Goal: Feedback & Contribution: Submit feedback/report problem

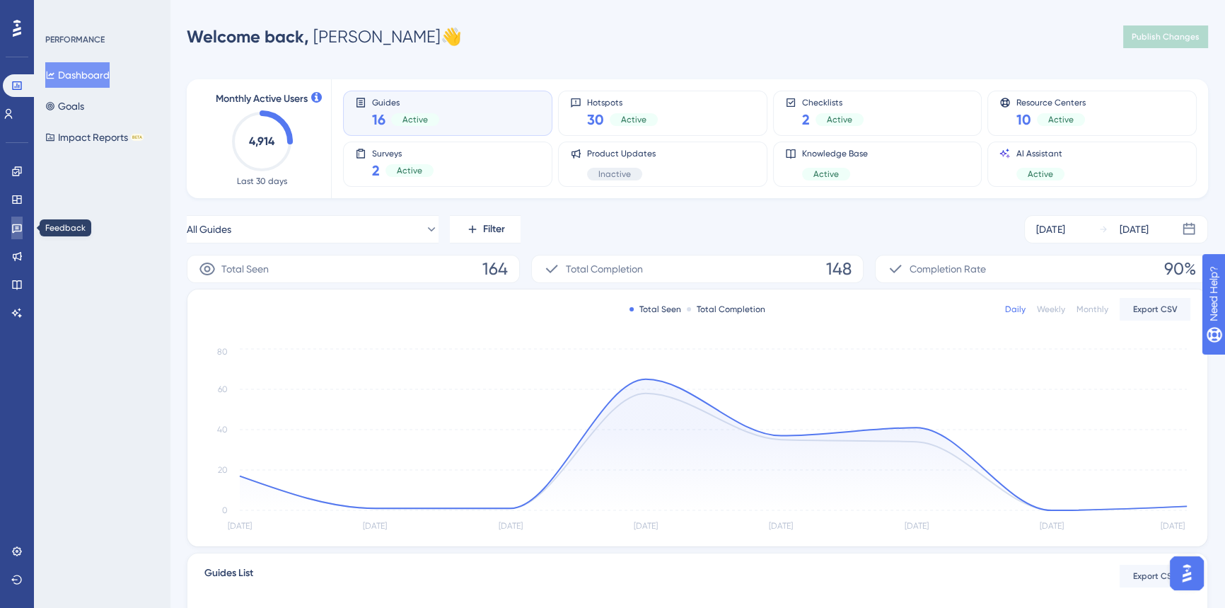
click at [19, 224] on icon at bounding box center [17, 228] width 10 height 9
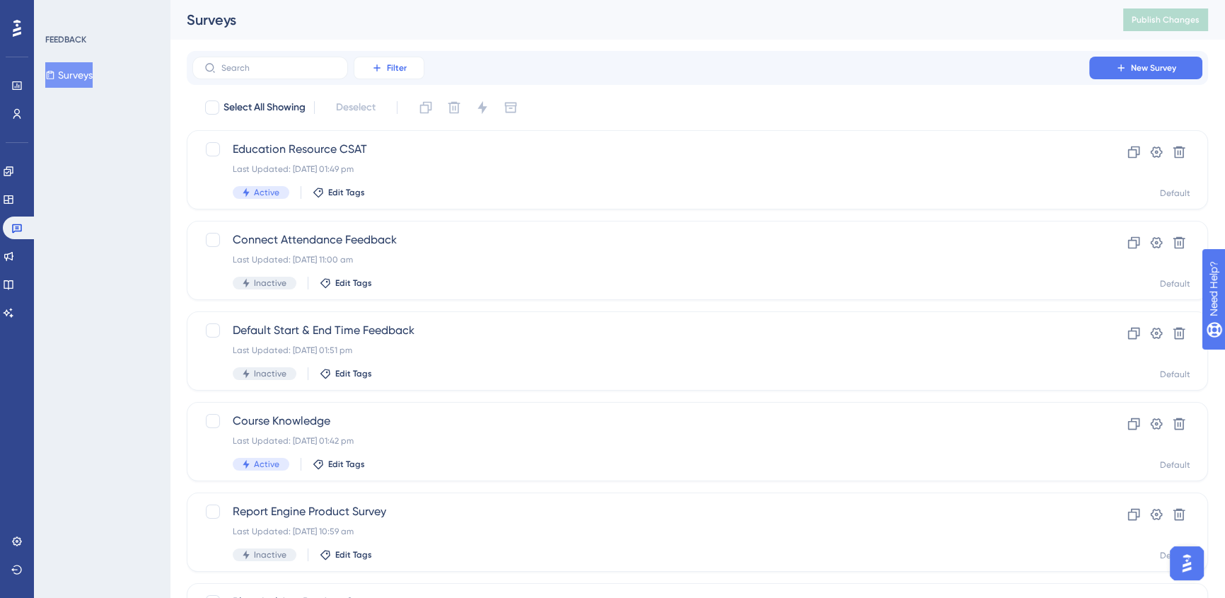
click at [384, 72] on button "Filter" at bounding box center [389, 68] width 71 height 23
click at [407, 197] on div "Status Status" at bounding box center [403, 193] width 58 height 28
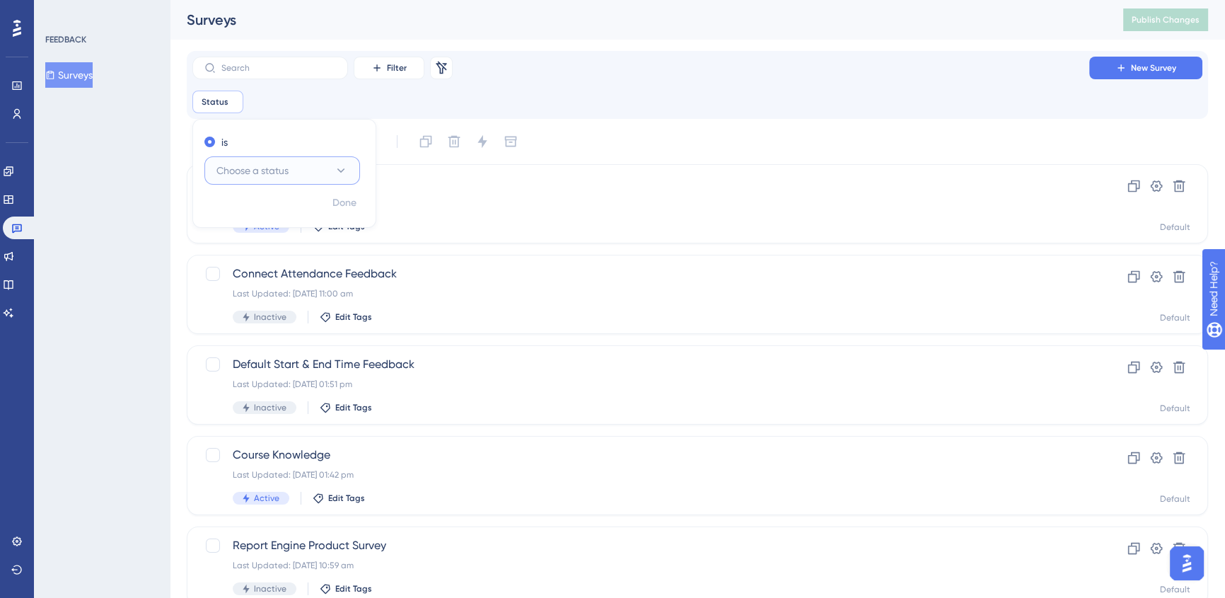
click at [267, 160] on button "Choose a status" at bounding box center [282, 170] width 156 height 28
click at [268, 209] on div "Active Active" at bounding box center [282, 213] width 115 height 28
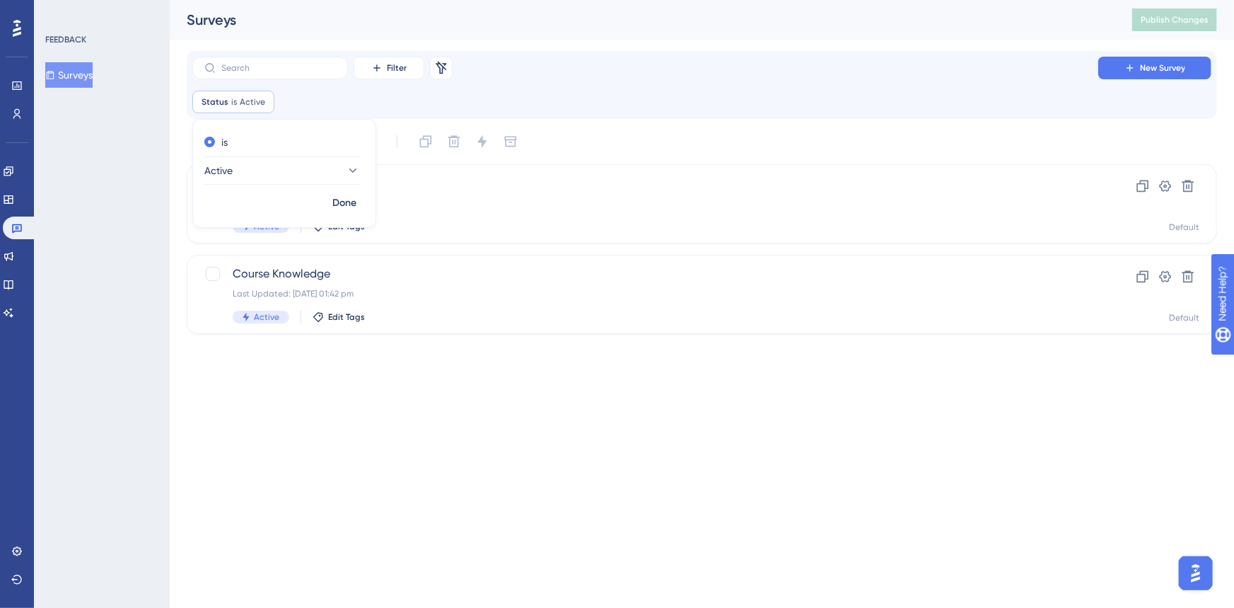
click at [797, 92] on div "Status is Active Active Remove is Active Done" at bounding box center [701, 102] width 1019 height 23
click at [826, 0] on html "Performance Users Engagement Widgets Feedback Product Updates Knowledge Base AI…" at bounding box center [617, 0] width 1234 height 0
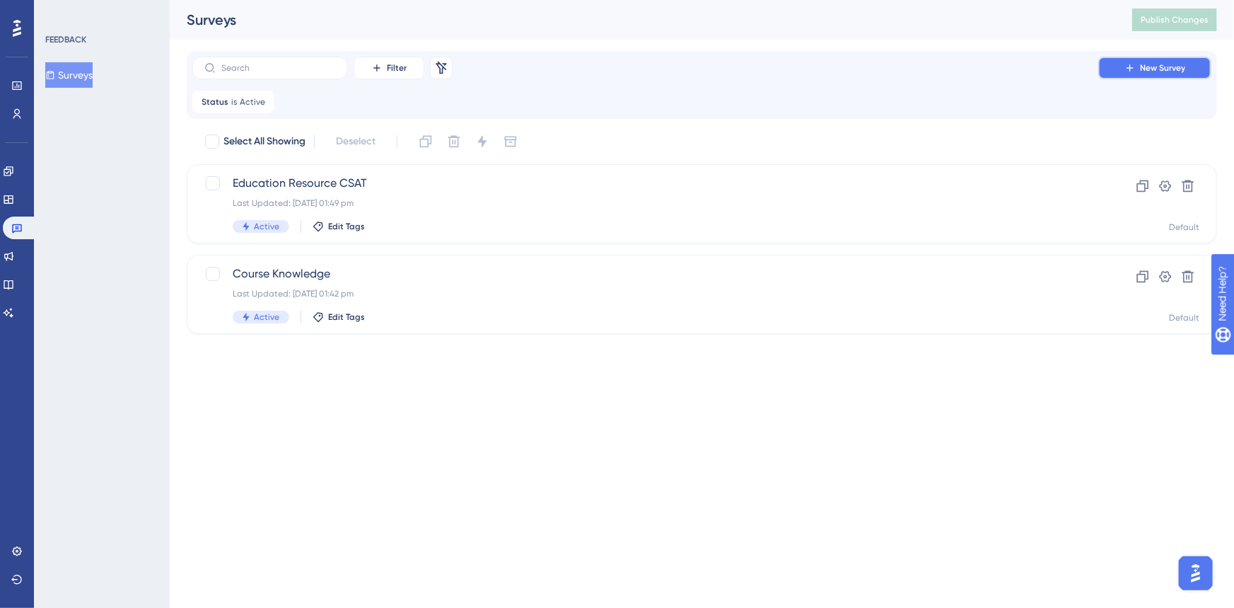
click at [1144, 71] on span "New Survey" at bounding box center [1162, 67] width 45 height 11
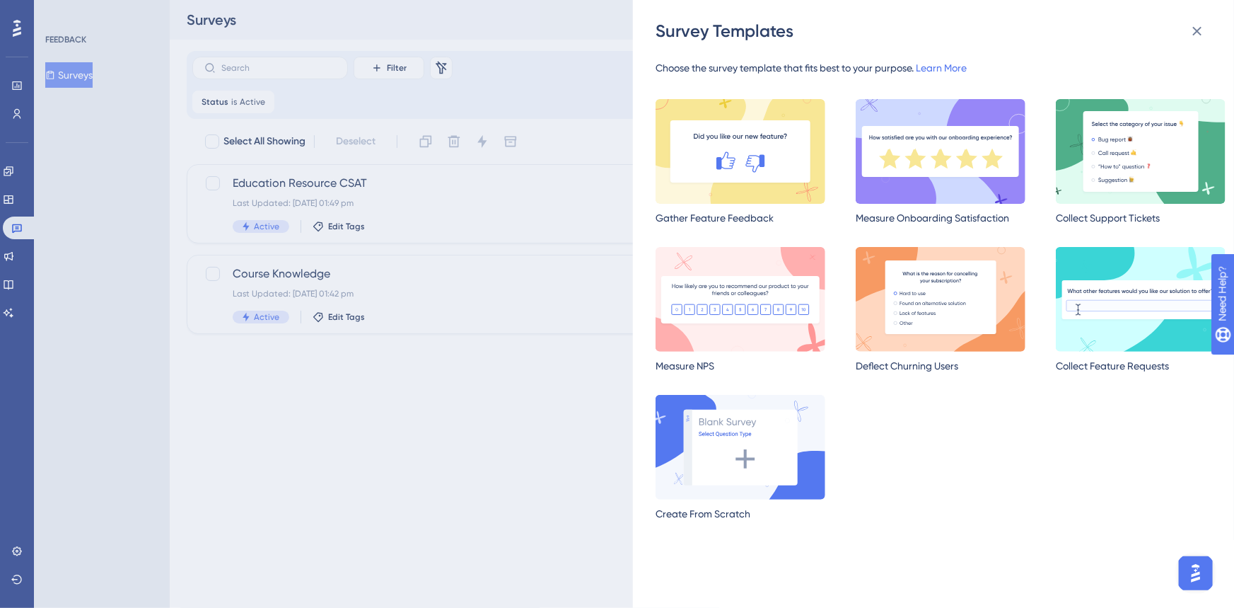
click at [418, 465] on div "Survey Templates Choose the survey template that fits best to your purpose. Lea…" at bounding box center [617, 304] width 1234 height 608
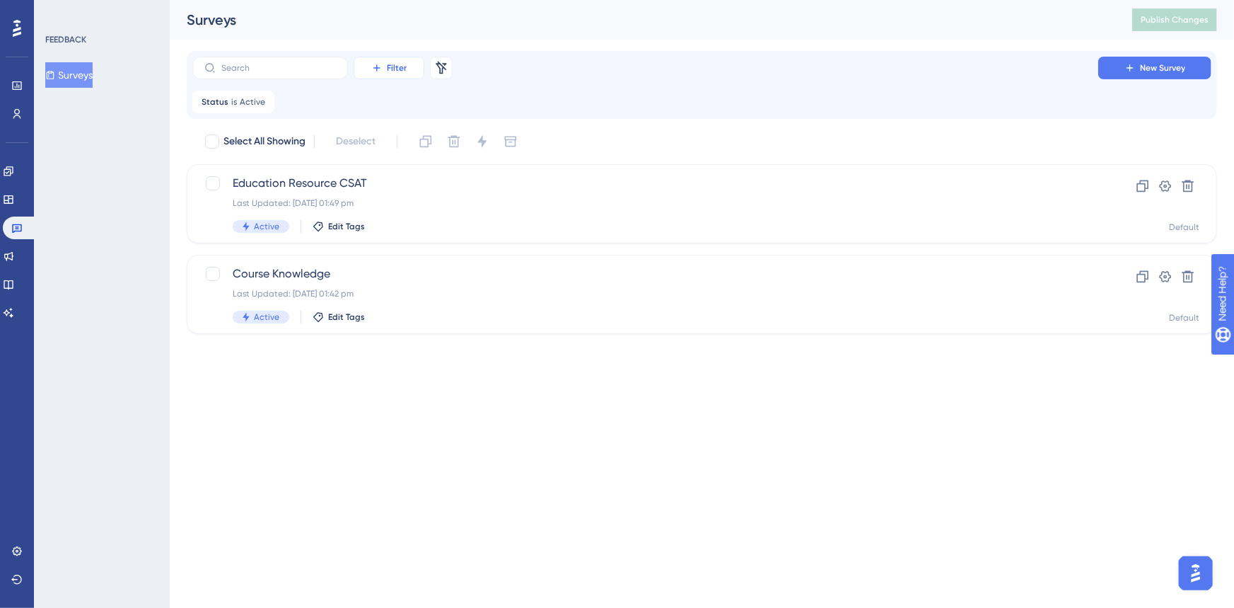
click at [386, 57] on button "Filter" at bounding box center [389, 68] width 71 height 23
click at [415, 224] on span "Date Created" at bounding box center [403, 221] width 58 height 17
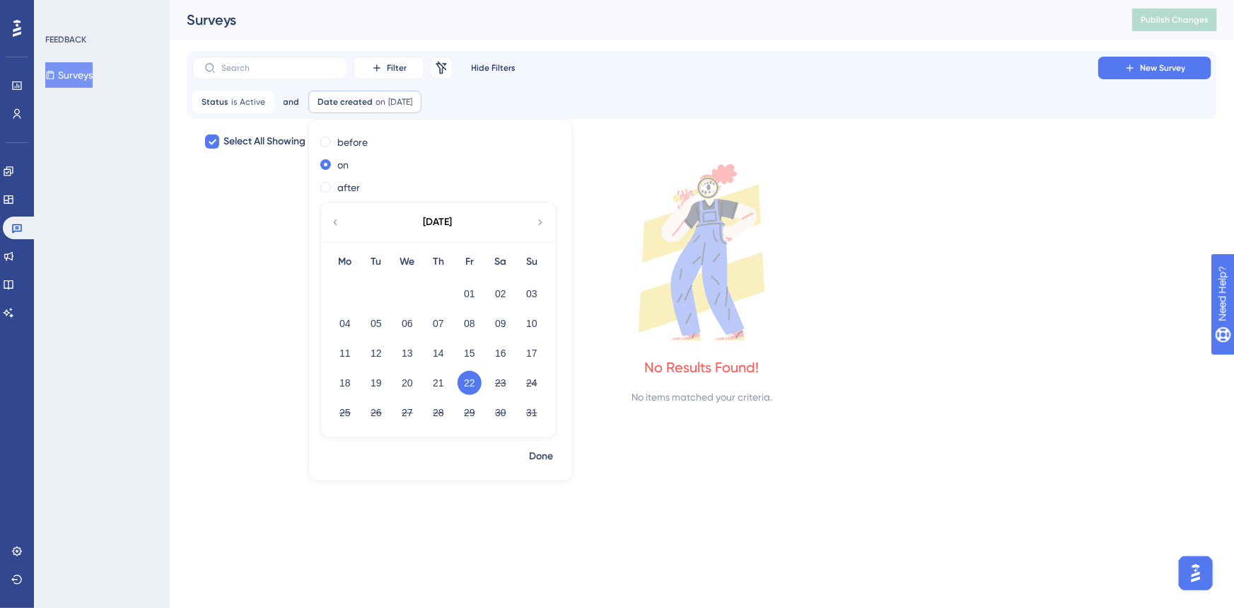
click at [255, 256] on icon at bounding box center [702, 252] width 1031 height 176
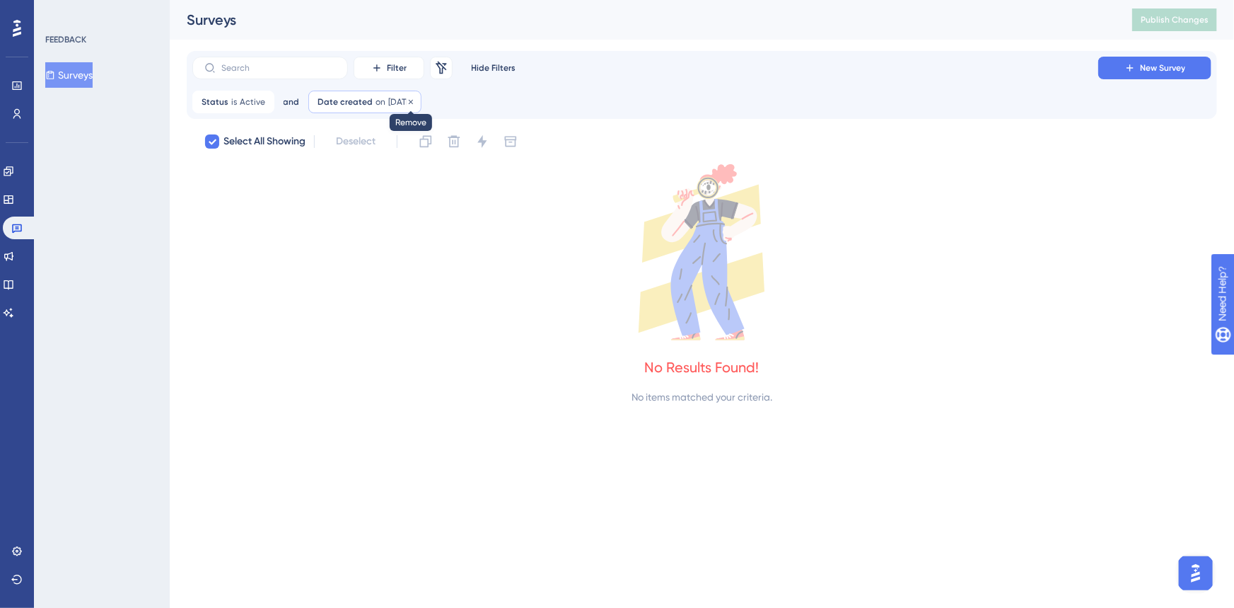
click at [415, 105] on icon at bounding box center [411, 102] width 8 height 8
checkbox input "false"
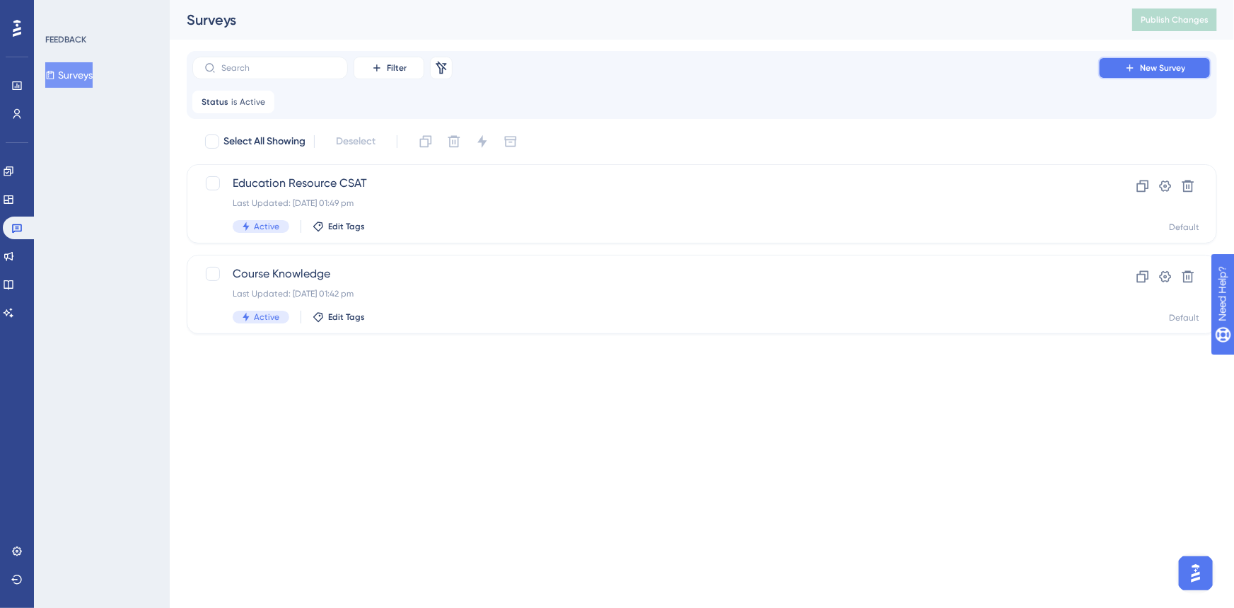
click at [1122, 69] on button "New Survey" at bounding box center [1155, 68] width 113 height 23
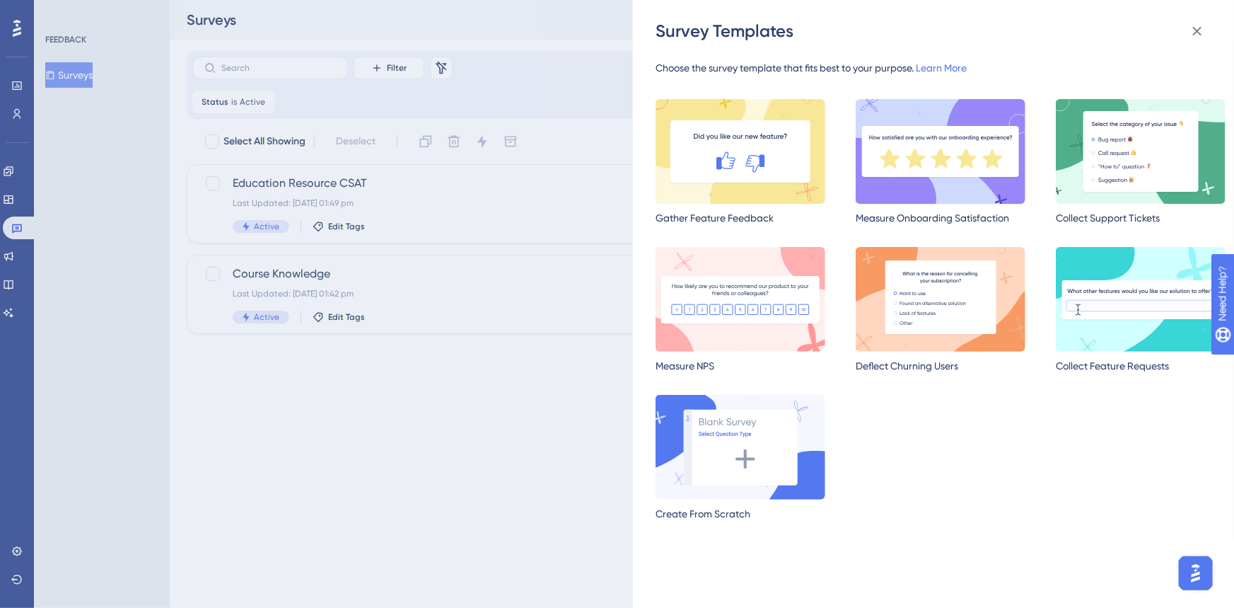
click at [931, 164] on img at bounding box center [941, 151] width 170 height 105
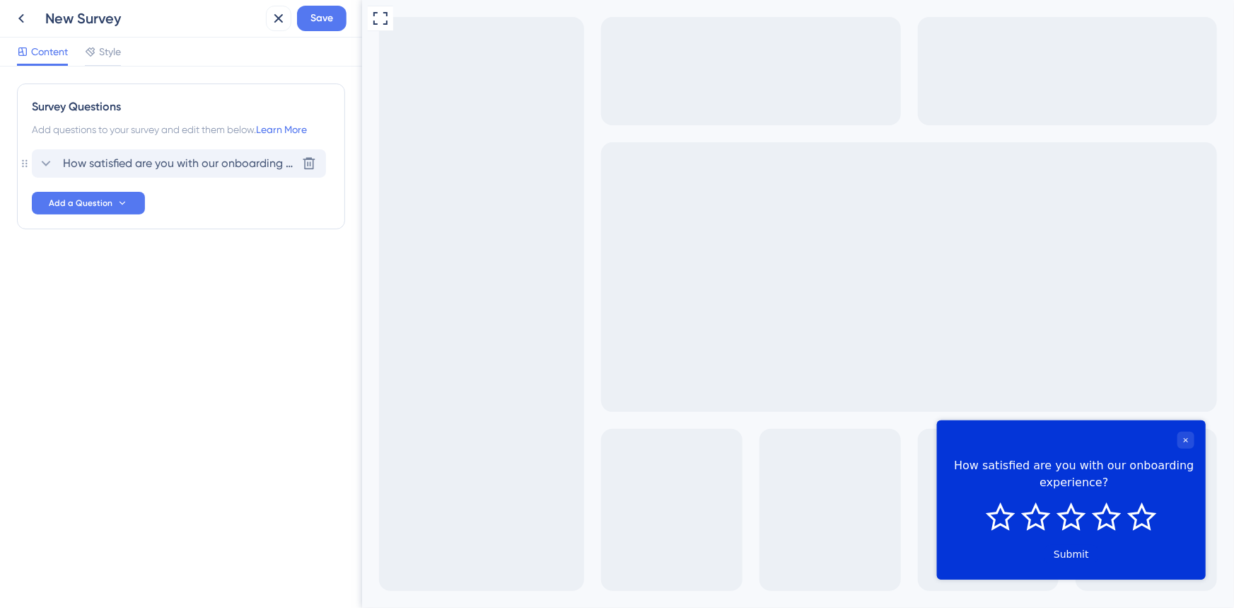
click at [116, 159] on span "How satisfied are you with our onboarding experience?" at bounding box center [179, 163] width 233 height 17
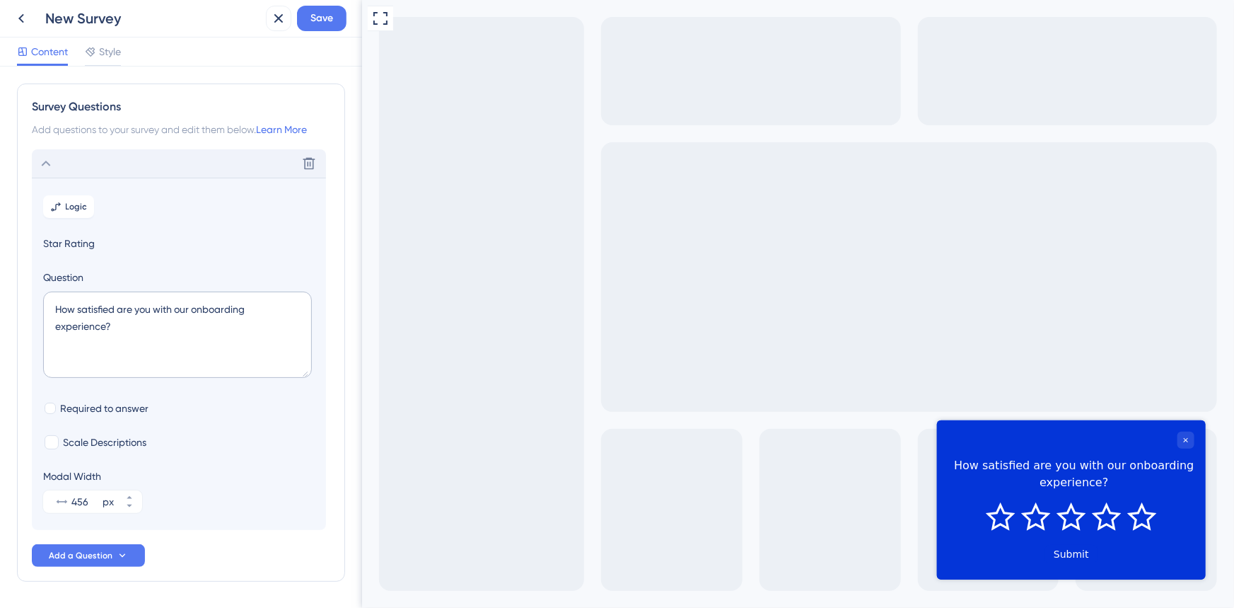
scroll to position [47, 0]
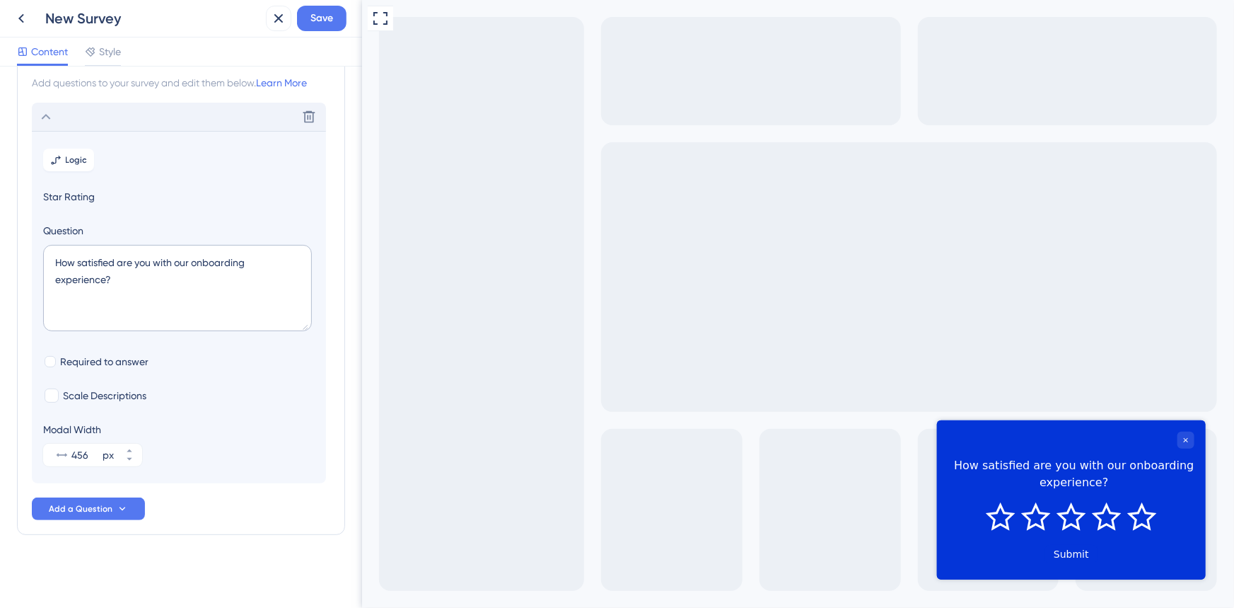
click at [77, 198] on span "Star Rating" at bounding box center [179, 196] width 272 height 17
click at [100, 508] on span "Add a Question" at bounding box center [81, 508] width 64 height 11
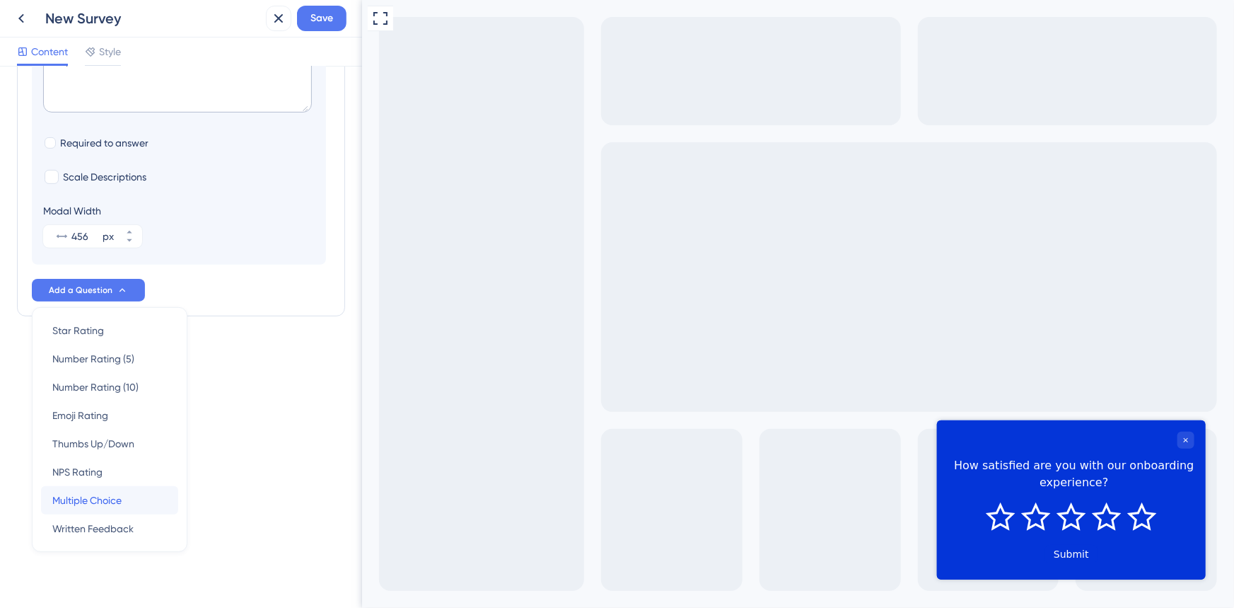
click at [82, 502] on span "Multiple Choice" at bounding box center [86, 500] width 69 height 17
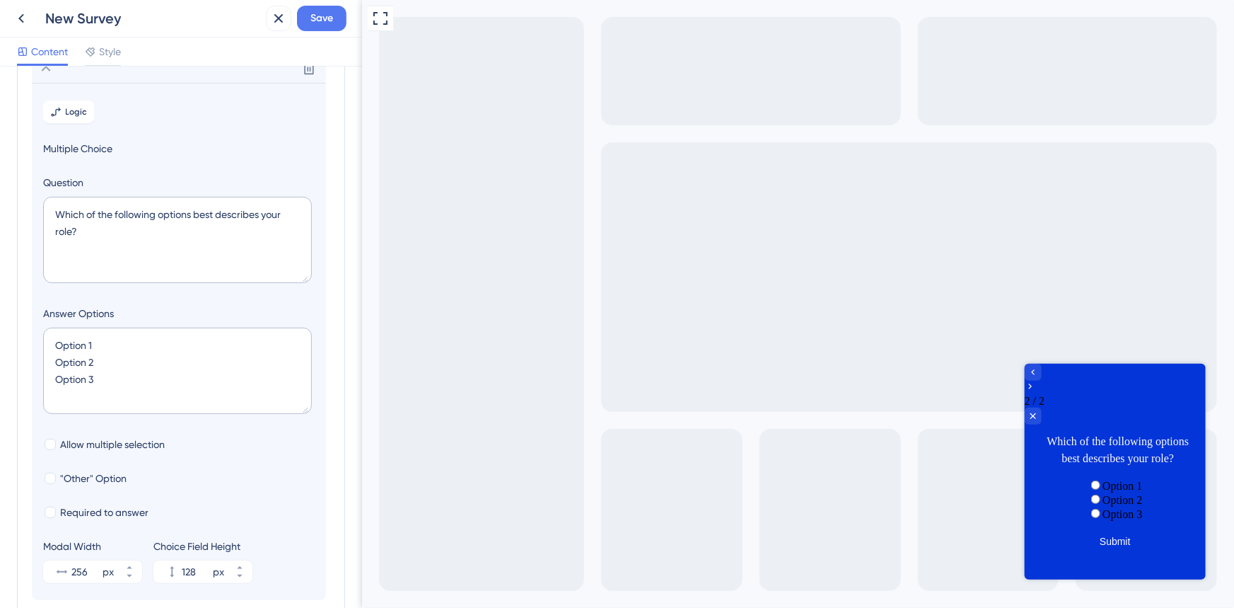
scroll to position [122, 0]
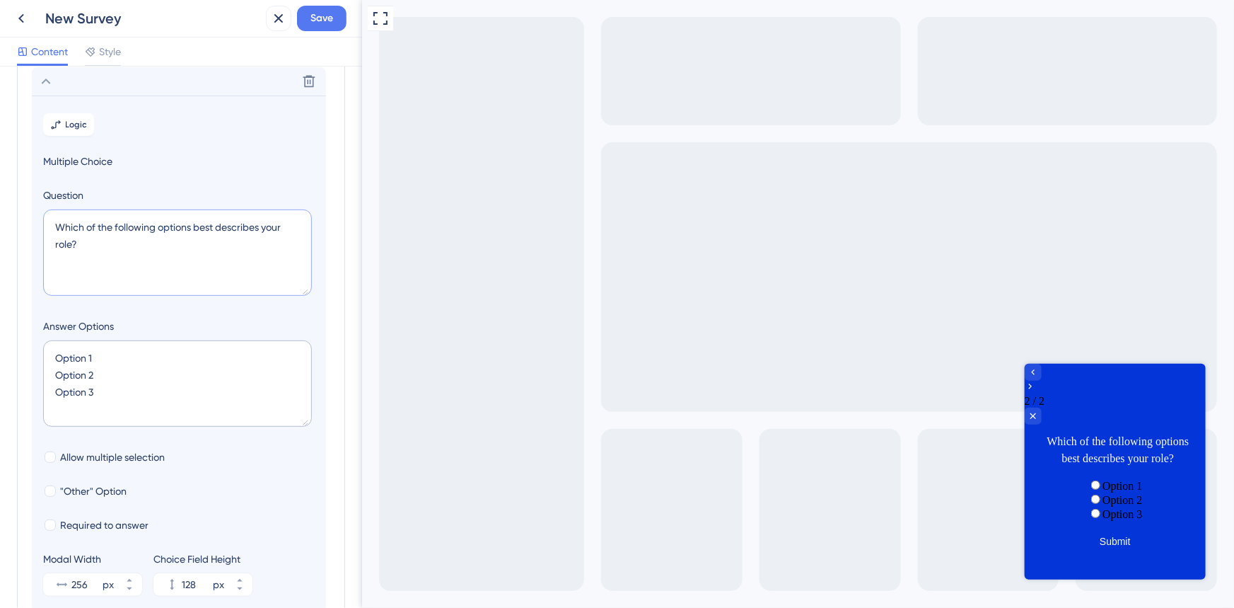
click at [117, 255] on textarea "Which of the following options best describes your role?" at bounding box center [177, 252] width 269 height 86
drag, startPoint x: 117, startPoint y: 248, endPoint x: 51, endPoint y: 212, distance: 75.0
click at [52, 213] on textarea "Which of the following options best describes your role?" at bounding box center [177, 252] width 269 height 86
paste textarea "o is the escalation point for your account"
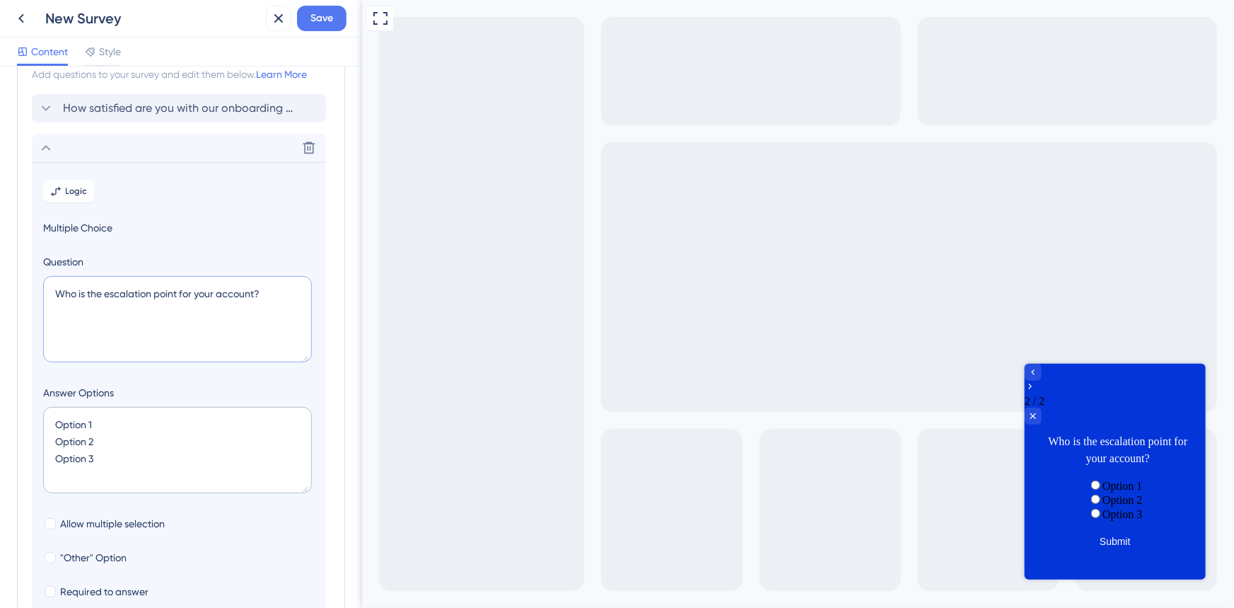
scroll to position [128, 0]
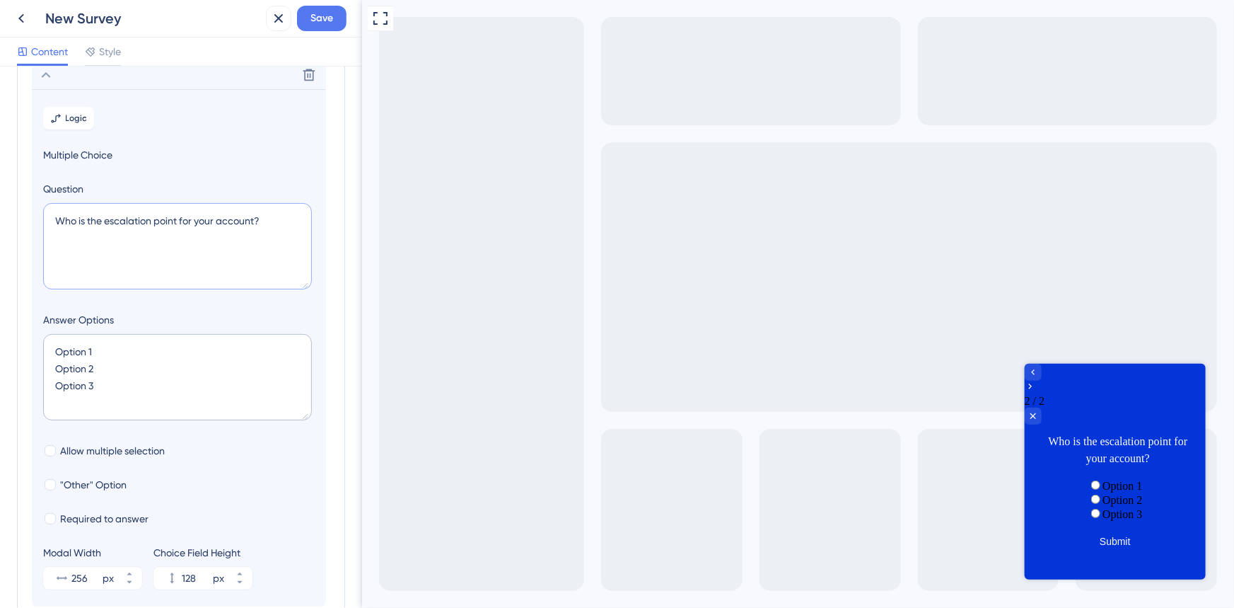
type textarea "Who is the escalation point for your account?"
click at [89, 351] on textarea "Option 1 Option 2 Option 3" at bounding box center [177, 377] width 269 height 86
drag, startPoint x: 96, startPoint y: 353, endPoint x: 43, endPoint y: 347, distance: 53.4
click at [43, 347] on textarea "Option 1 Option 2 Option 3" at bounding box center [177, 377] width 269 height 86
type textarea "Me S"
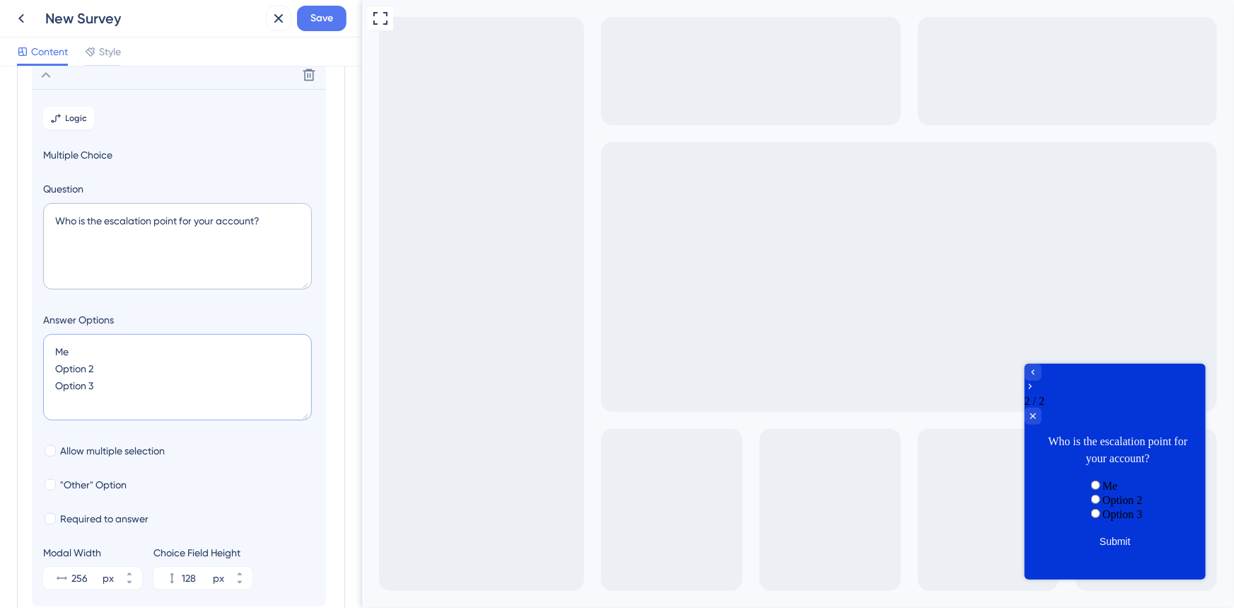
type input "84"
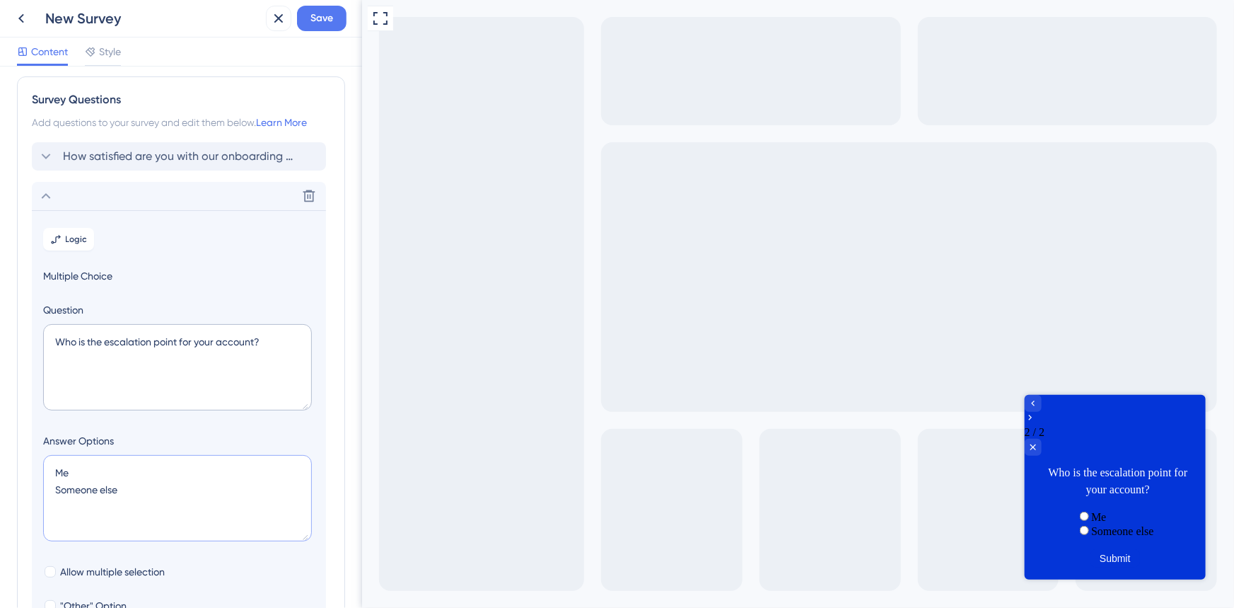
scroll to position [0, 0]
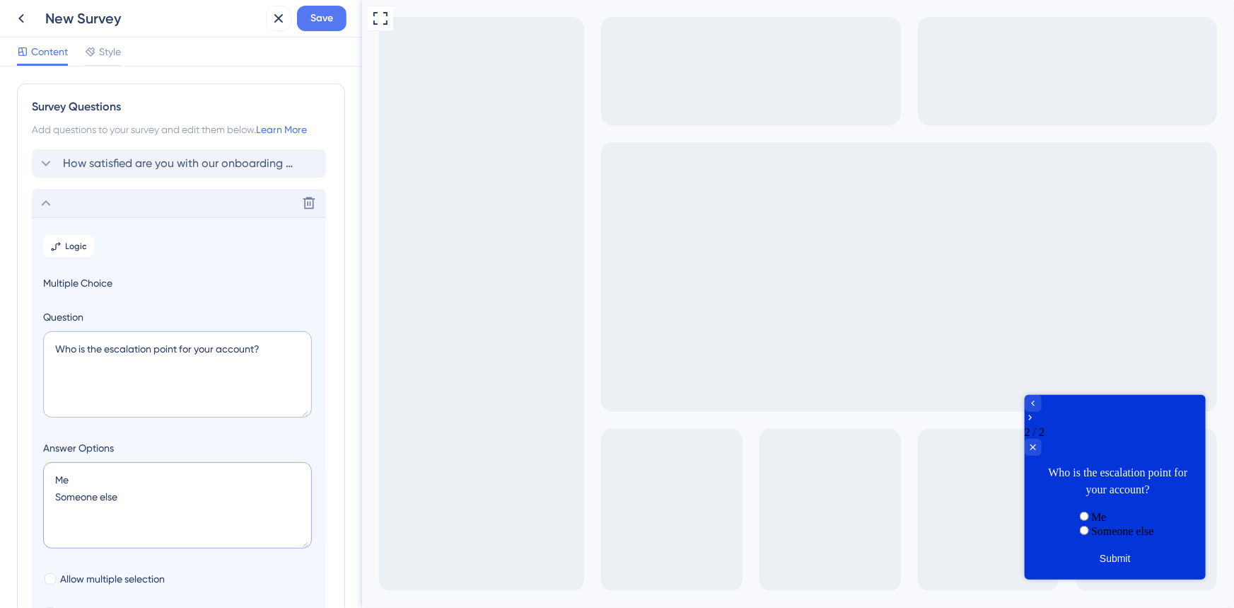
type textarea "Me Someone else"
click at [47, 204] on icon at bounding box center [45, 203] width 17 height 17
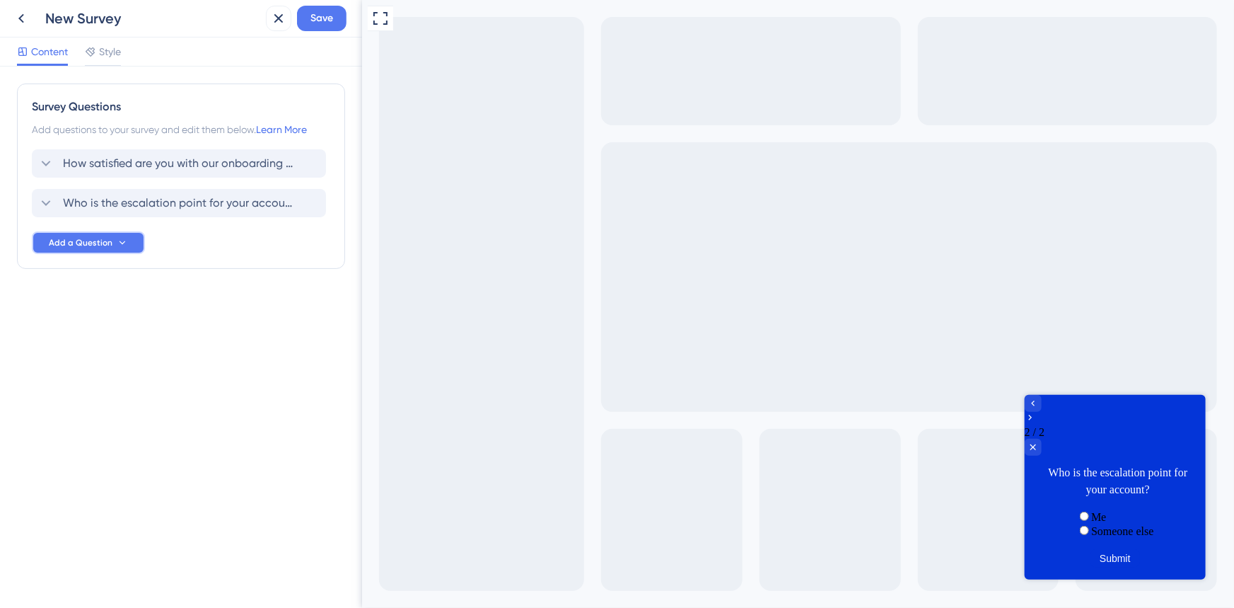
click at [71, 241] on span "Add a Question" at bounding box center [81, 242] width 64 height 11
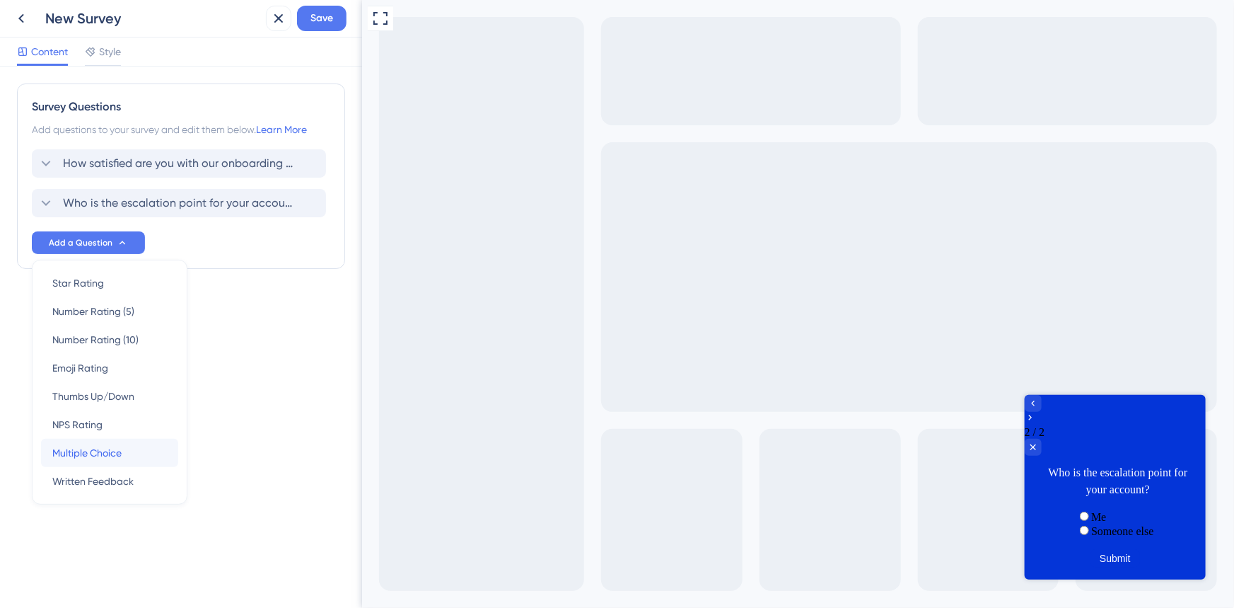
click at [98, 449] on span "Multiple Choice" at bounding box center [86, 452] width 69 height 17
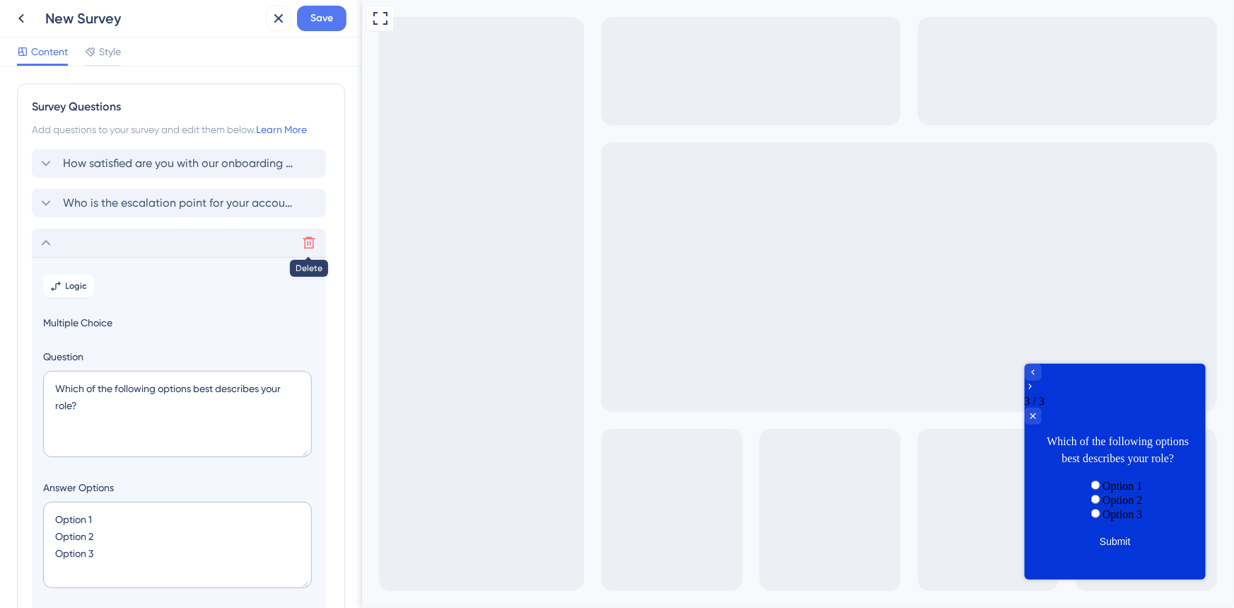
click at [313, 243] on icon at bounding box center [309, 243] width 14 height 14
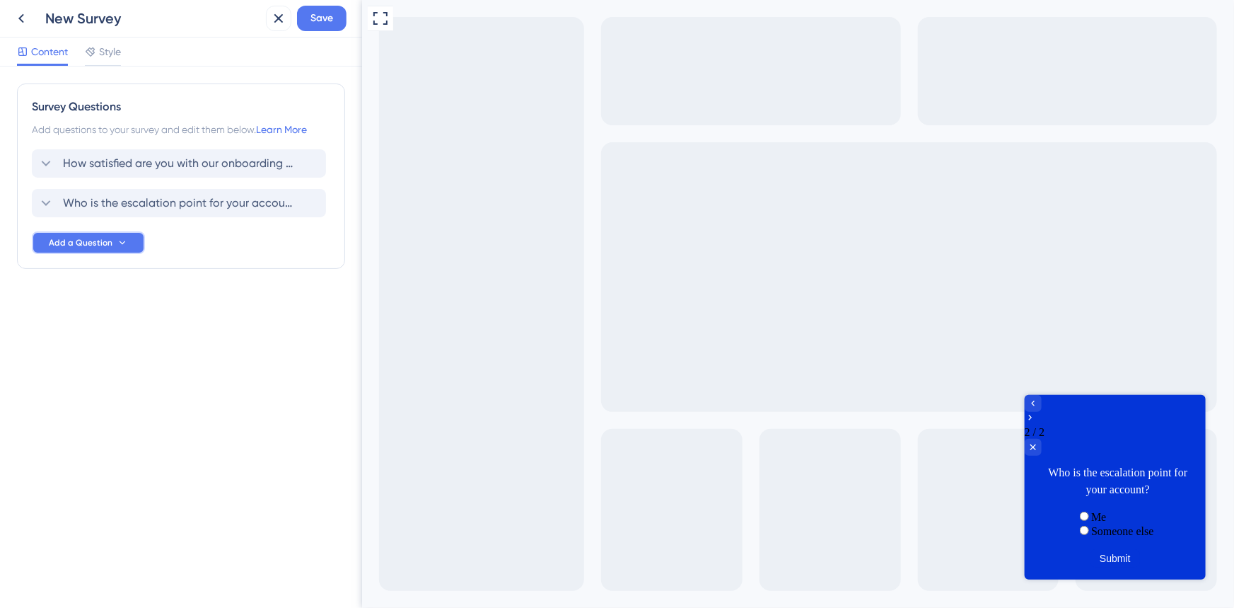
click at [99, 252] on button "Add a Question" at bounding box center [88, 242] width 113 height 23
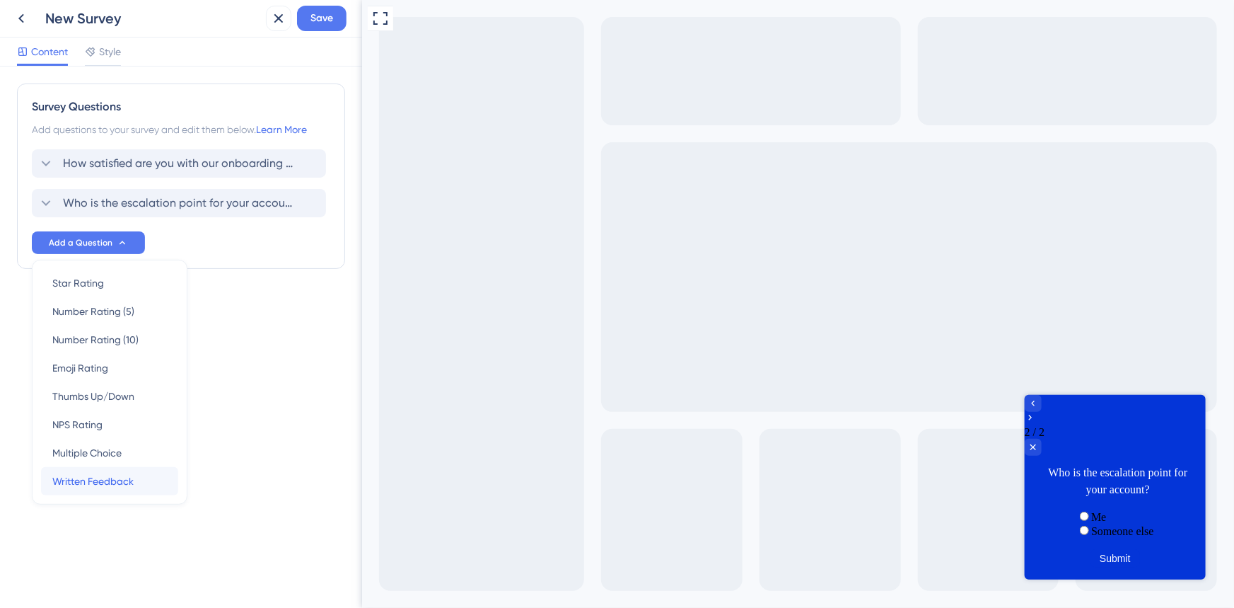
click at [105, 474] on span "Written Feedback" at bounding box center [92, 481] width 81 height 17
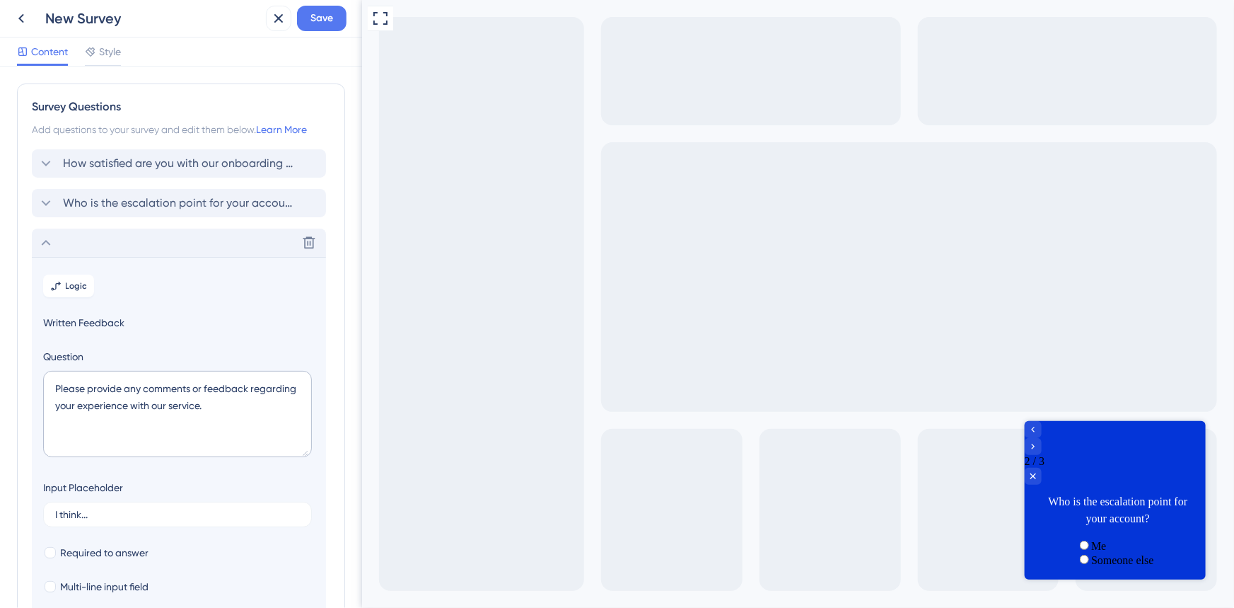
click at [47, 239] on icon at bounding box center [45, 242] width 17 height 17
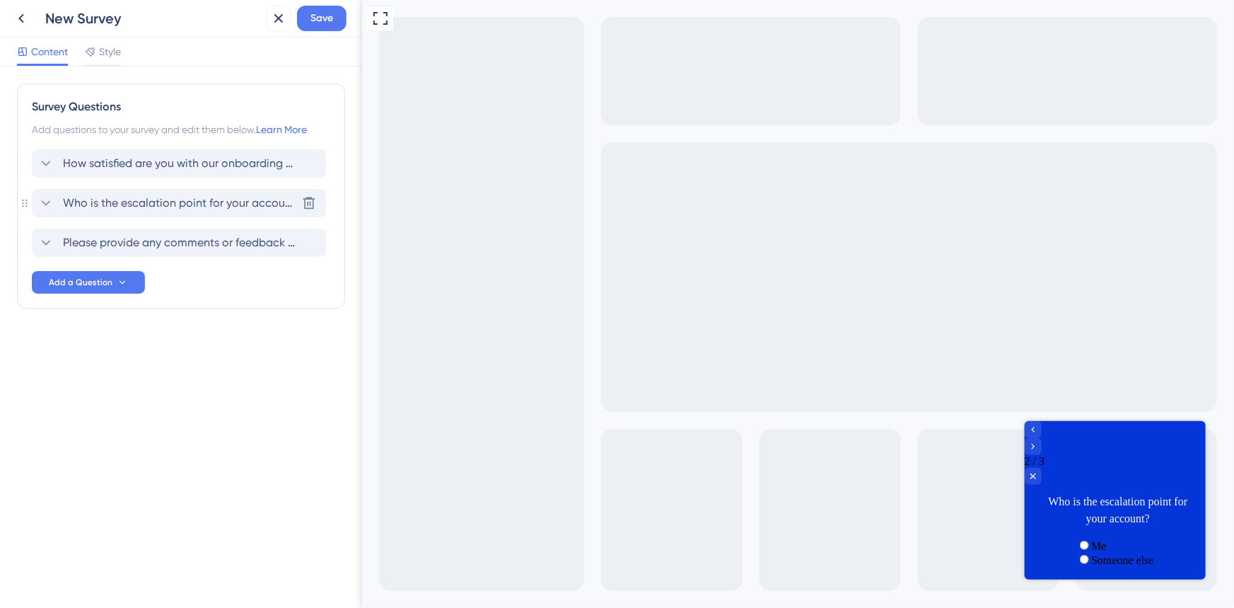
click at [59, 205] on div "Who is the escalation point for your account?" at bounding box center [166, 203] width 259 height 17
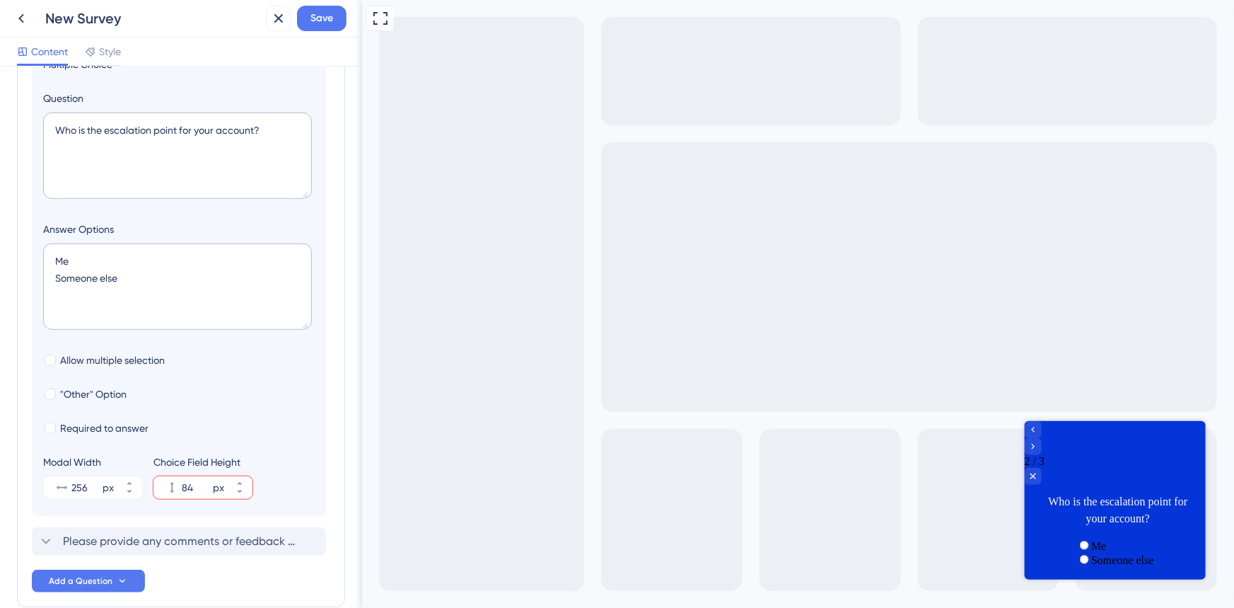
scroll to position [250, 0]
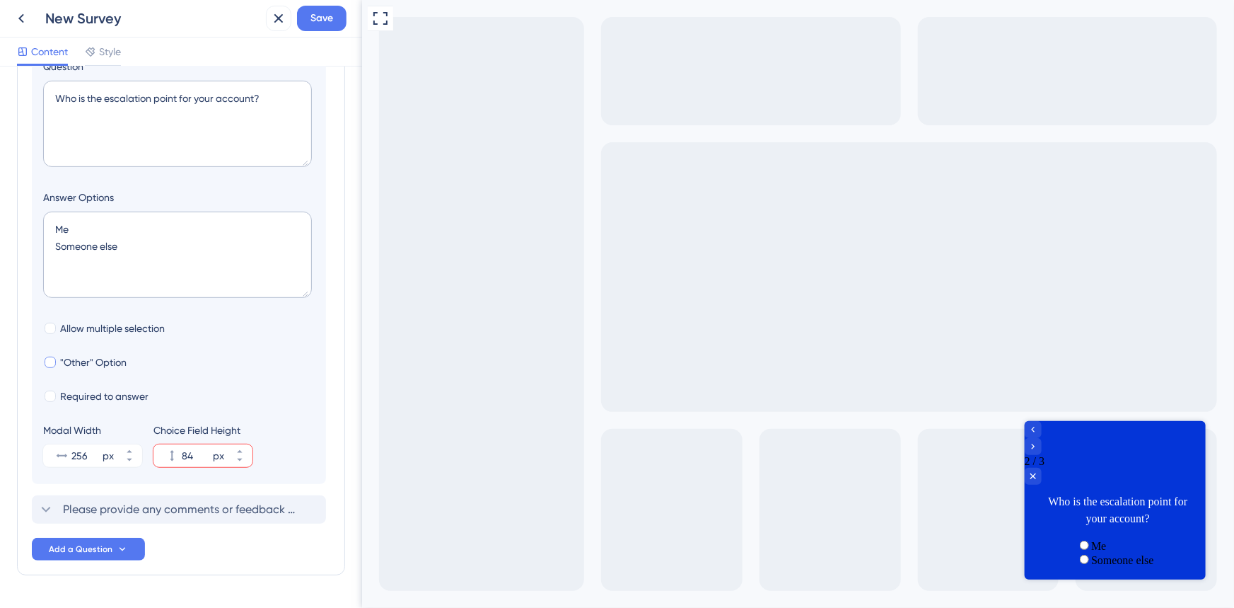
click at [53, 357] on div at bounding box center [50, 362] width 11 height 11
checkbox input "true"
type input "136"
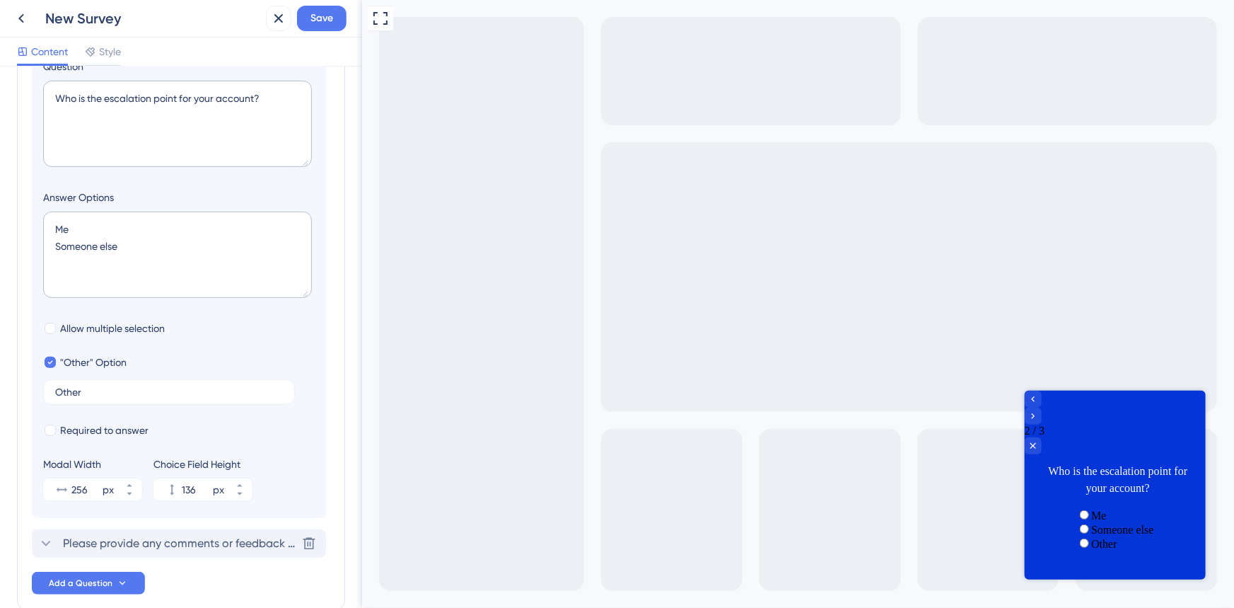
click at [128, 544] on span "Please provide any comments or feedback regarding your experience with our serv…" at bounding box center [179, 543] width 233 height 17
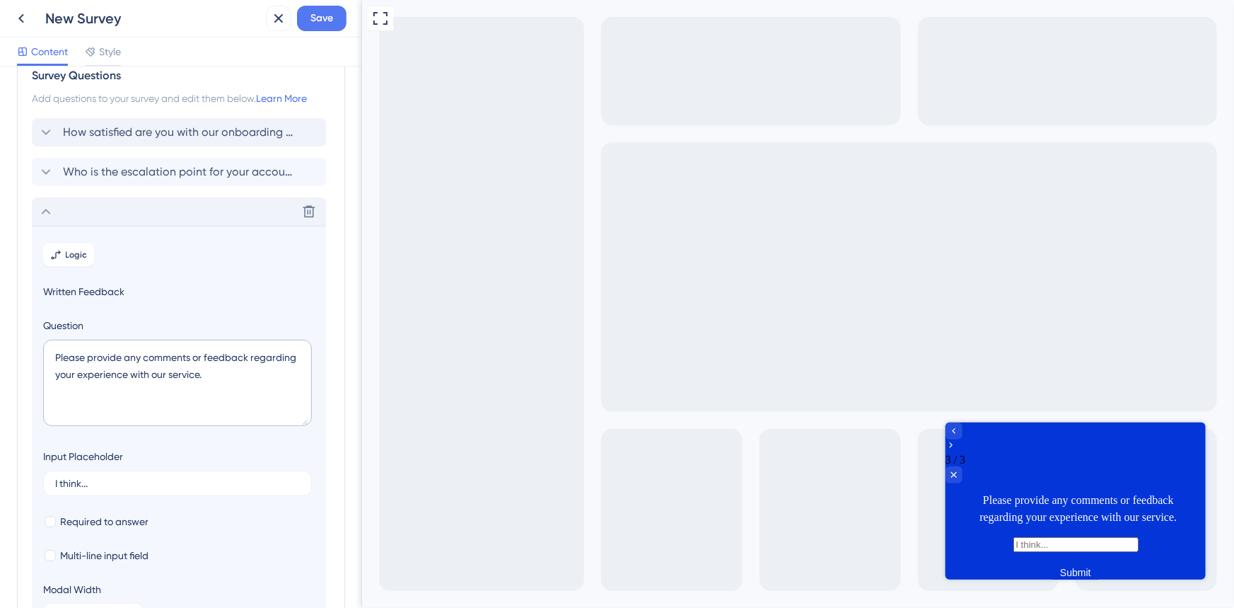
scroll to position [0, 0]
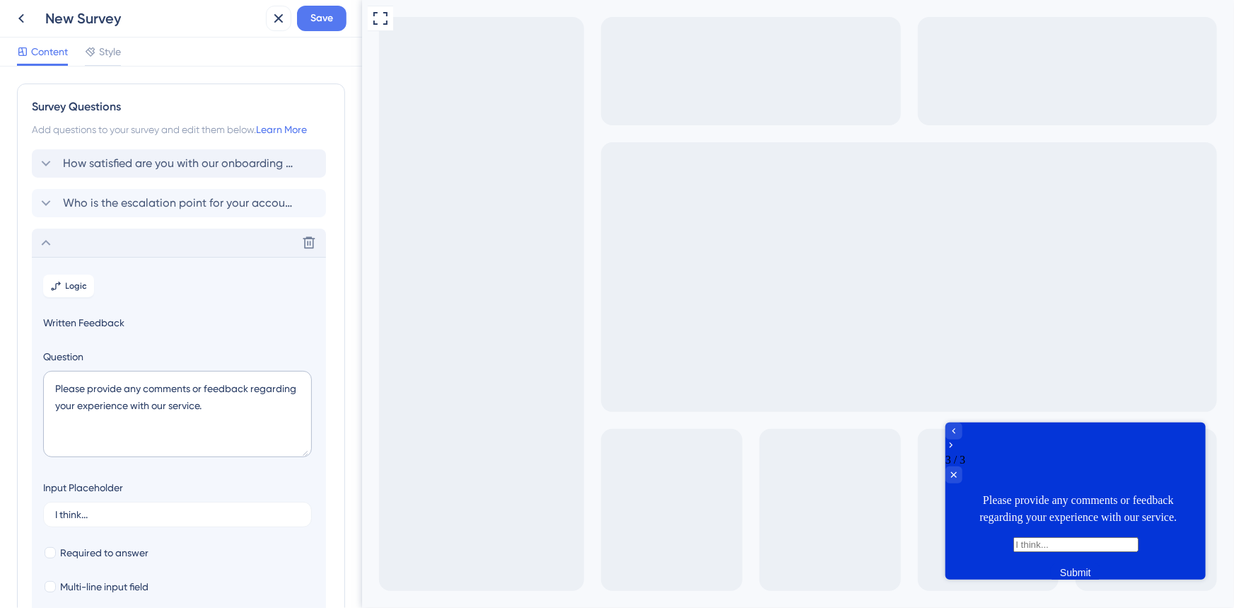
click at [49, 244] on icon at bounding box center [45, 242] width 17 height 17
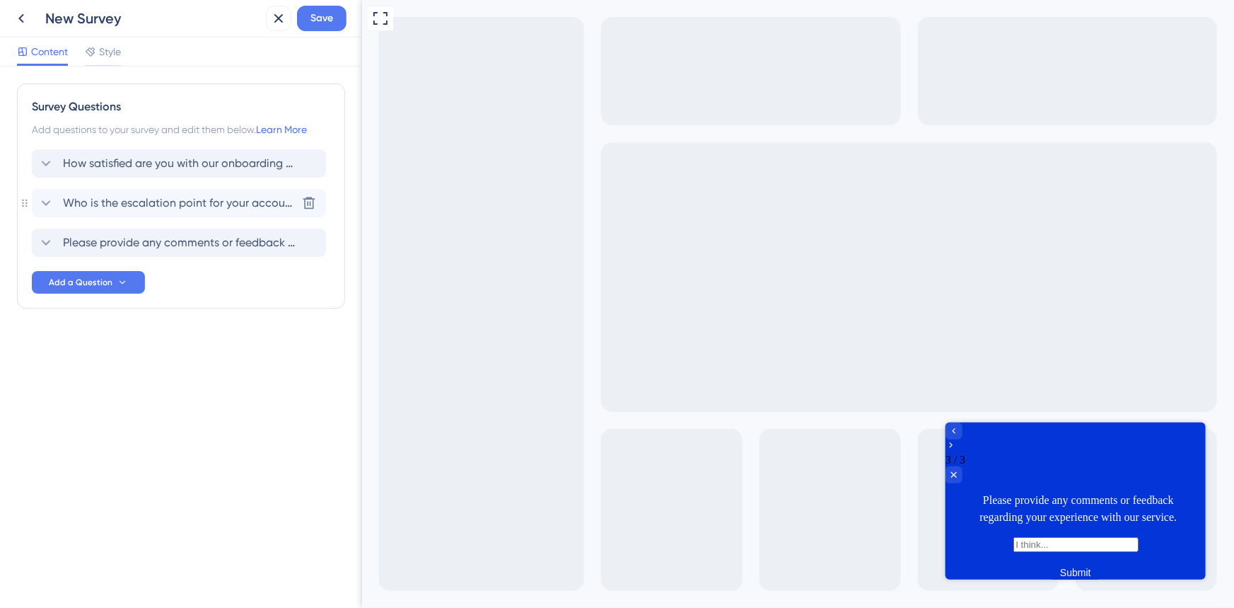
click at [49, 207] on icon at bounding box center [45, 203] width 17 height 17
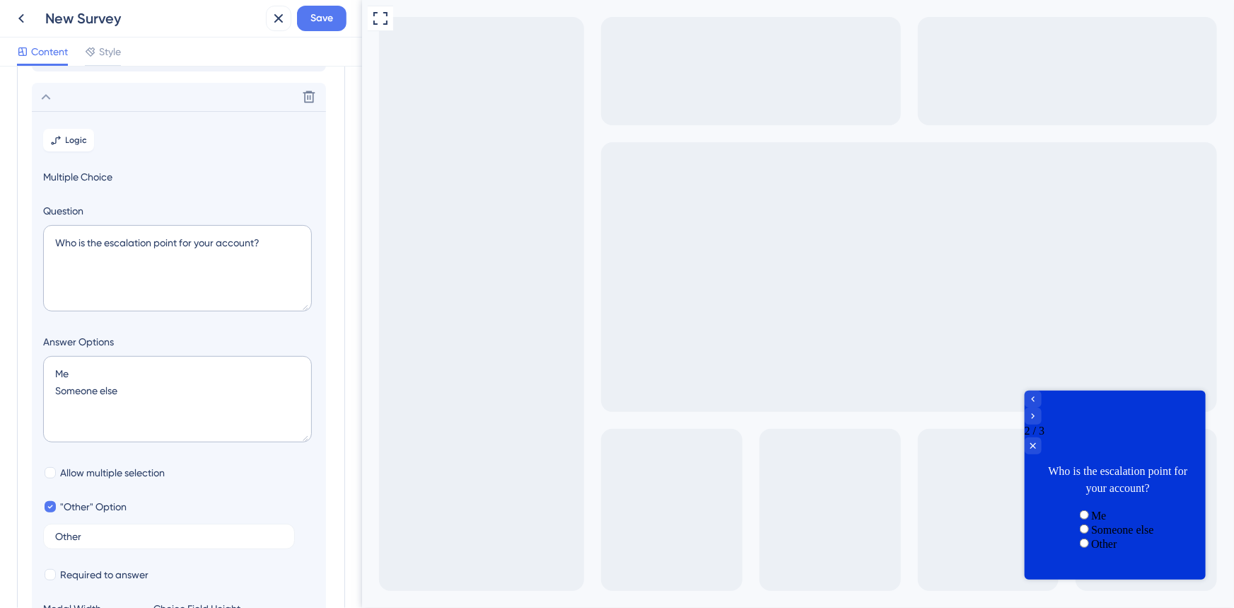
scroll to position [122, 0]
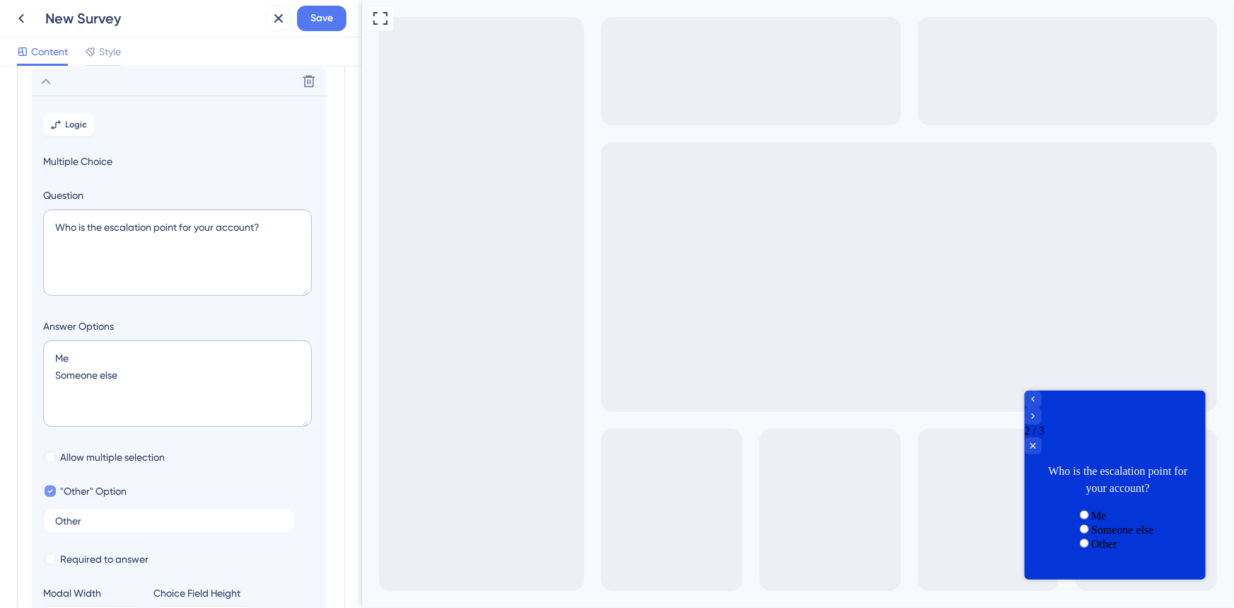
click at [56, 484] on label ""Other" Option" at bounding box center [84, 490] width 83 height 17
checkbox input "false"
type input "84"
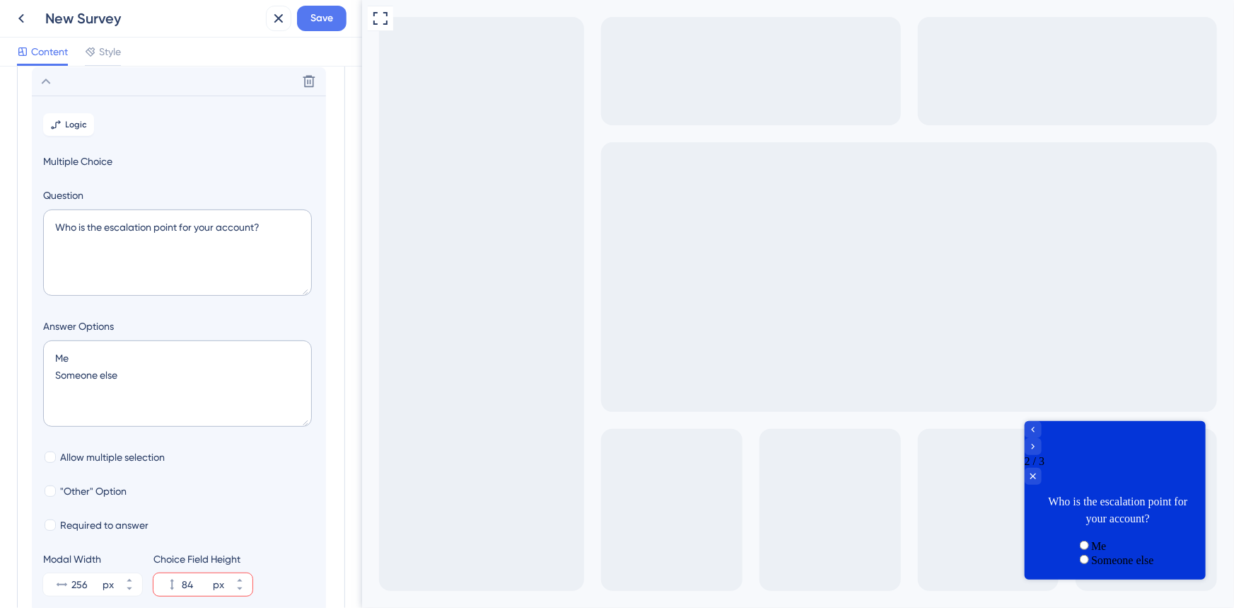
click at [43, 83] on icon at bounding box center [45, 81] width 17 height 17
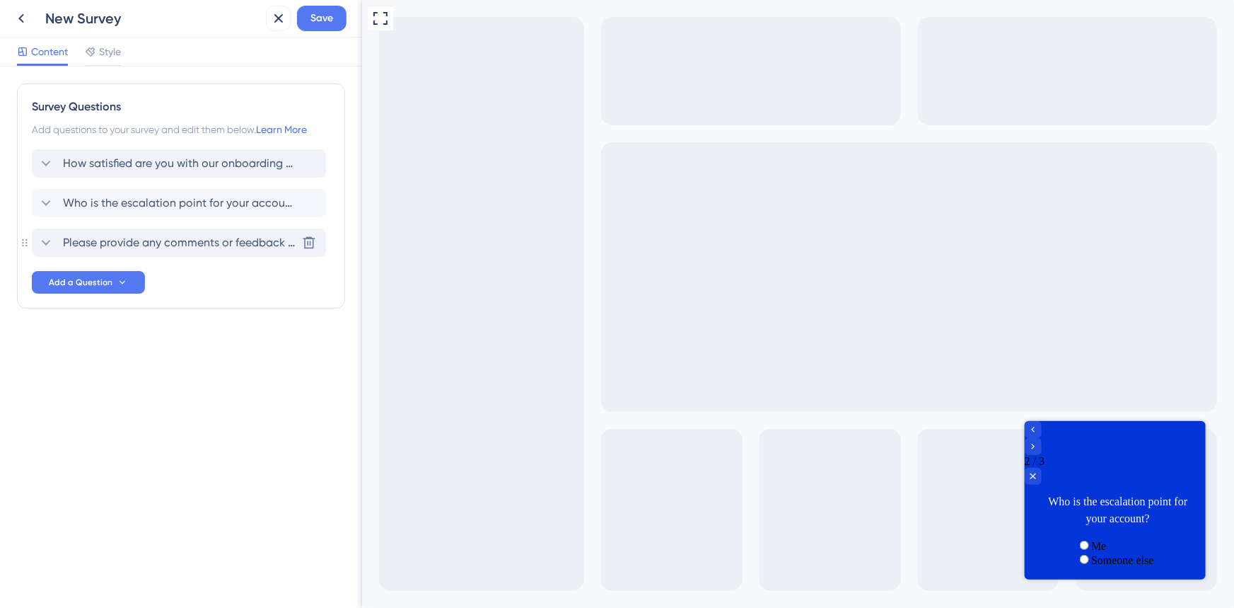
click at [79, 236] on span "Please provide any comments or feedback regarding your experience with our serv…" at bounding box center [179, 242] width 233 height 17
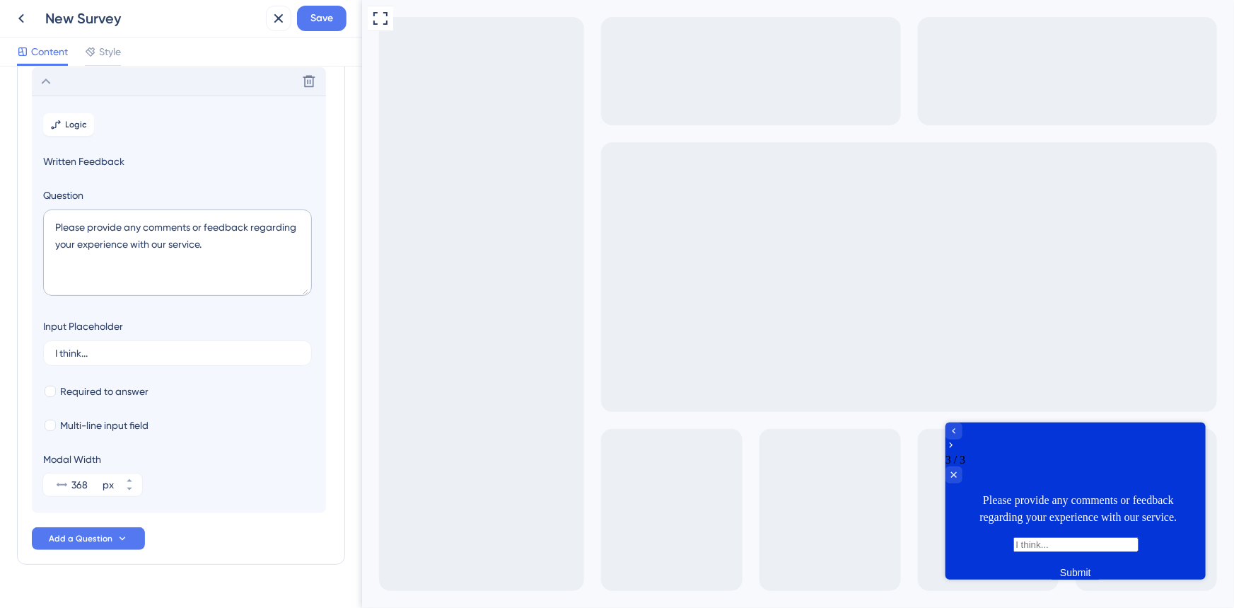
scroll to position [162, 0]
click at [224, 248] on textarea "Please provide any comments or feedback regarding your experience with our serv…" at bounding box center [177, 252] width 269 height 86
drag, startPoint x: 233, startPoint y: 248, endPoint x: 86, endPoint y: 225, distance: 148.9
click at [86, 225] on textarea "Please provide any comments or feedback regarding your experience with our serv…" at bounding box center [177, 252] width 269 height 86
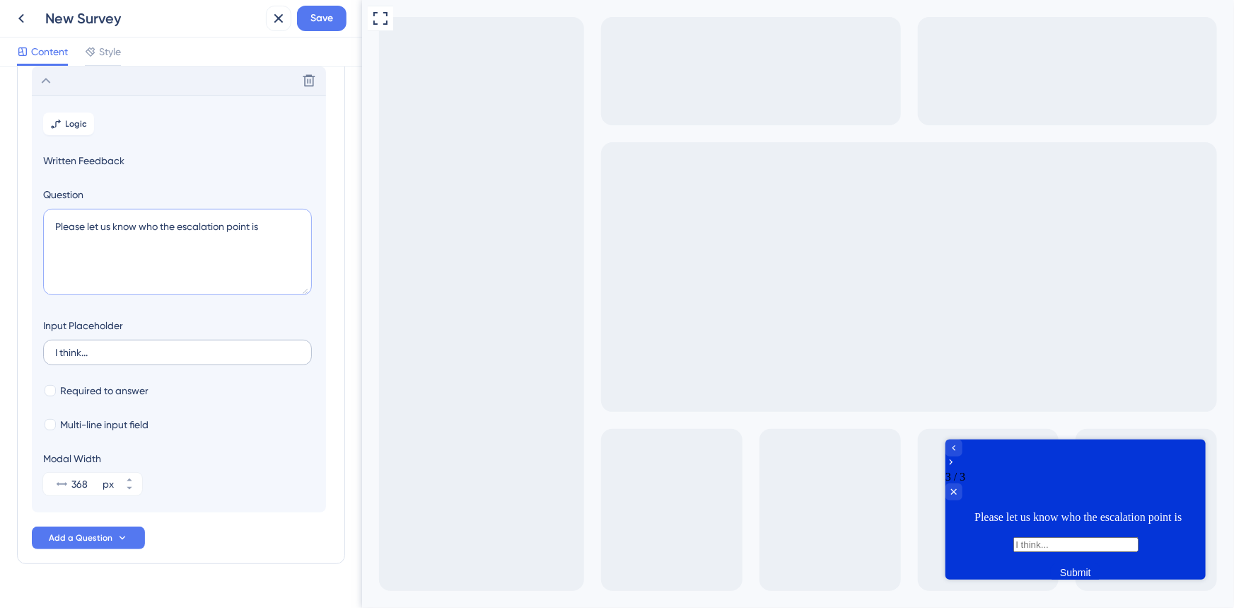
type textarea "Please let us know who the escalation point is"
drag, startPoint x: 110, startPoint y: 346, endPoint x: 37, endPoint y: 341, distance: 72.3
click at [37, 341] on section "Logic Written Feedback Question Please let us know who the escalation point is …" at bounding box center [179, 303] width 294 height 417
click at [64, 357] on input "I think..." at bounding box center [177, 352] width 245 height 10
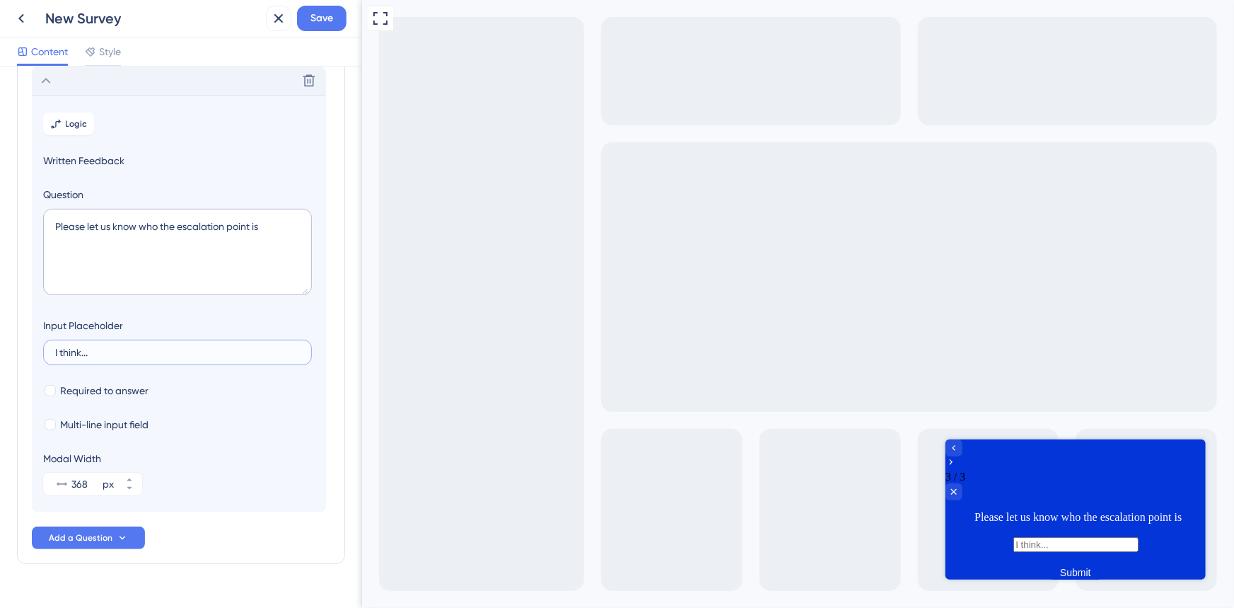
click at [64, 357] on input "I think..." at bounding box center [177, 352] width 245 height 10
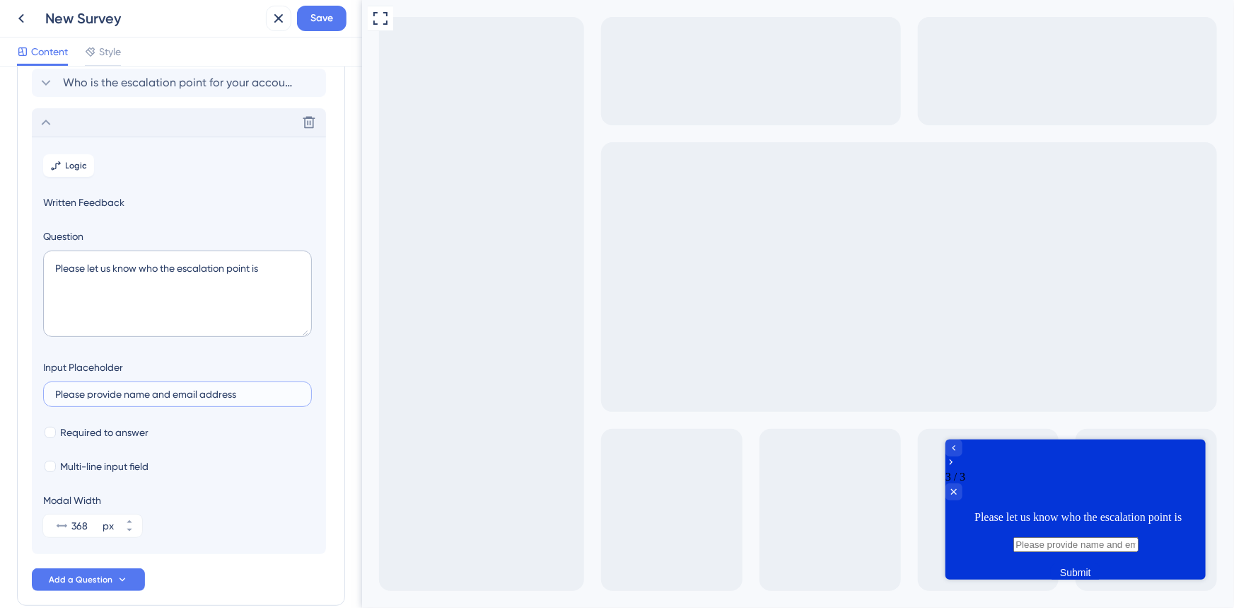
scroll to position [98, 0]
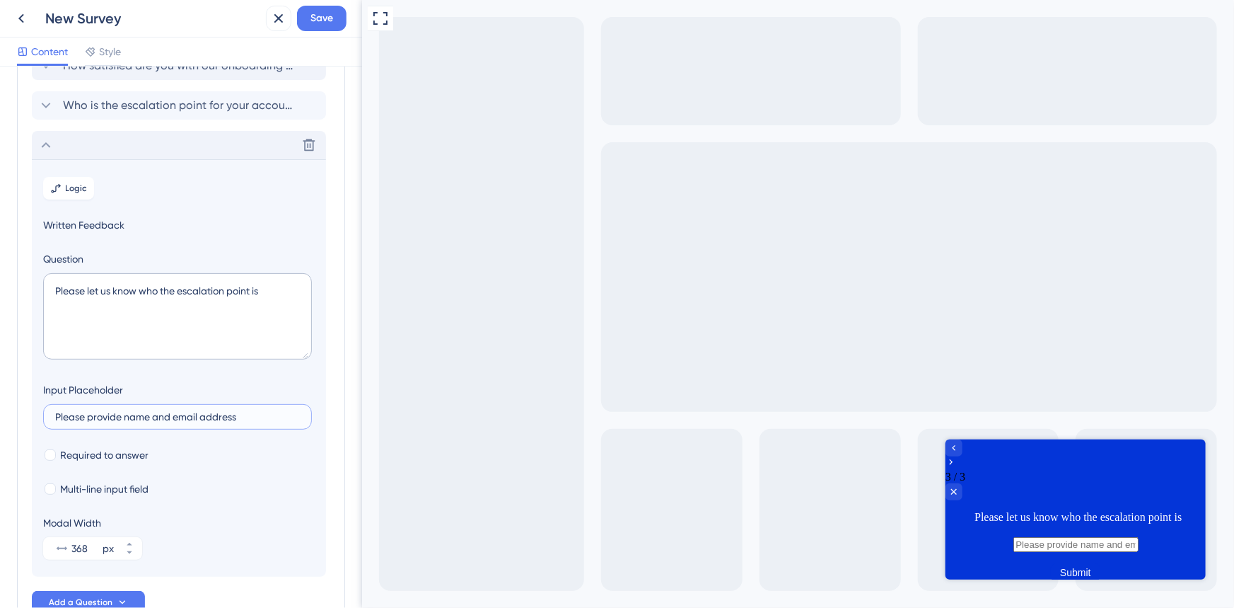
type input "Please provide name and email address"
click at [46, 142] on icon at bounding box center [46, 145] width 9 height 6
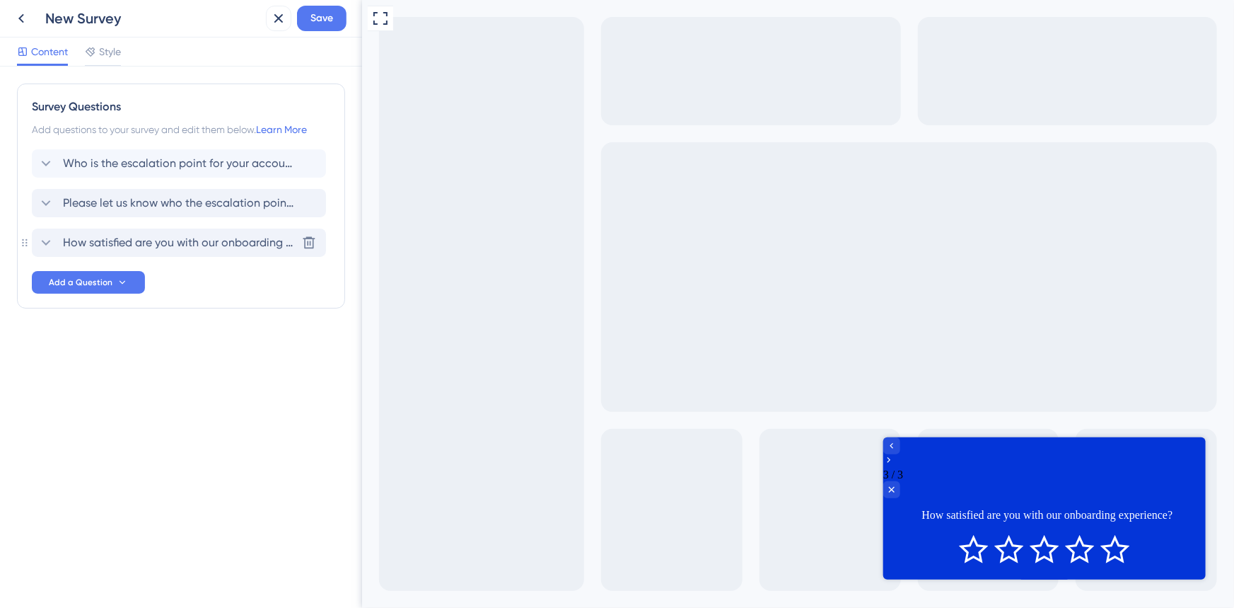
click at [117, 240] on span "How satisfied are you with our onboarding experience?" at bounding box center [179, 242] width 233 height 17
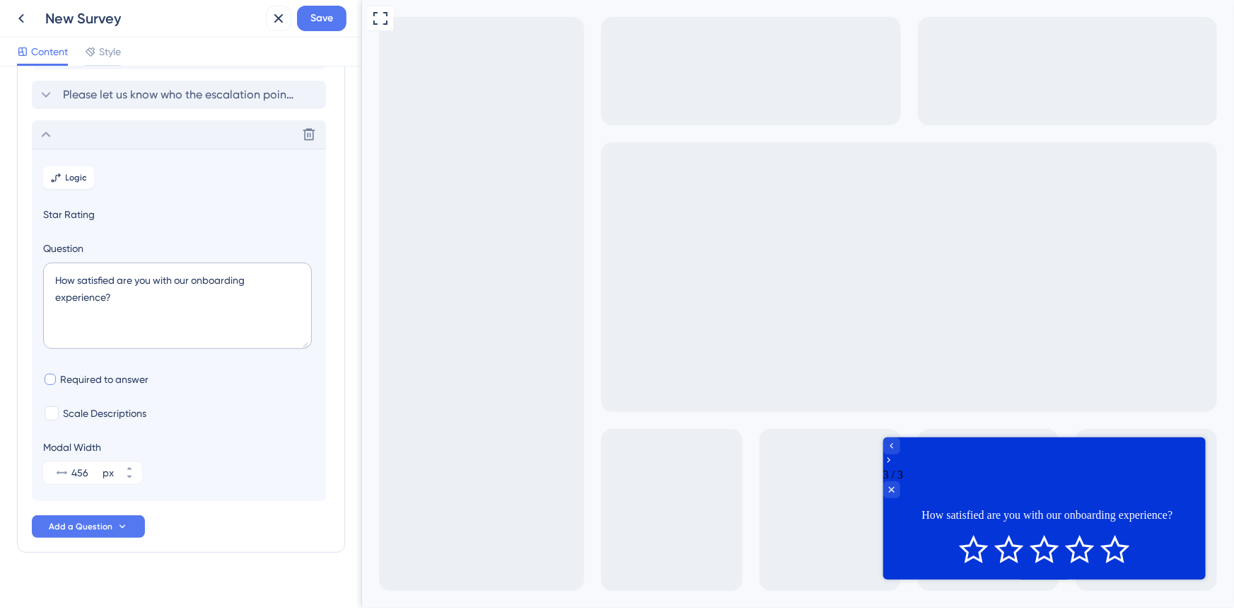
scroll to position [126, 0]
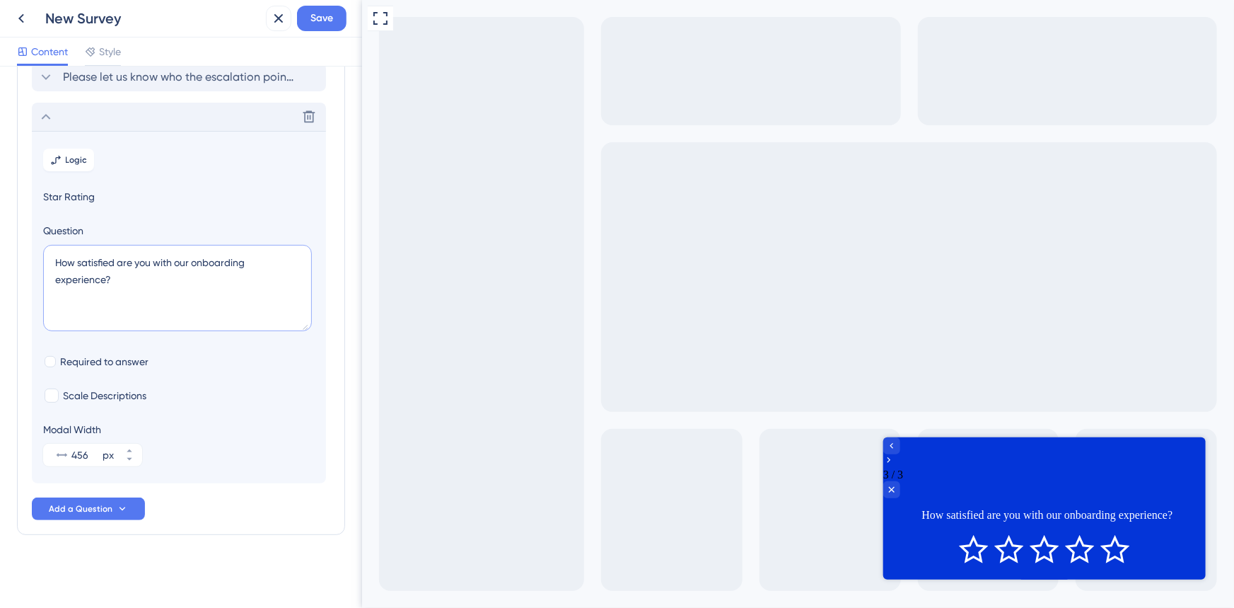
drag, startPoint x: 139, startPoint y: 288, endPoint x: 21, endPoint y: 238, distance: 128.4
click at [23, 239] on div "Survey Questions Add questions to your survey and edit them below. Learn More W…" at bounding box center [181, 246] width 328 height 577
paste textarea "would you rate your current ROI of accessplanit"
type textarea "How would you rate your current ROI of accessplanit?"
click at [50, 393] on div at bounding box center [52, 395] width 14 height 14
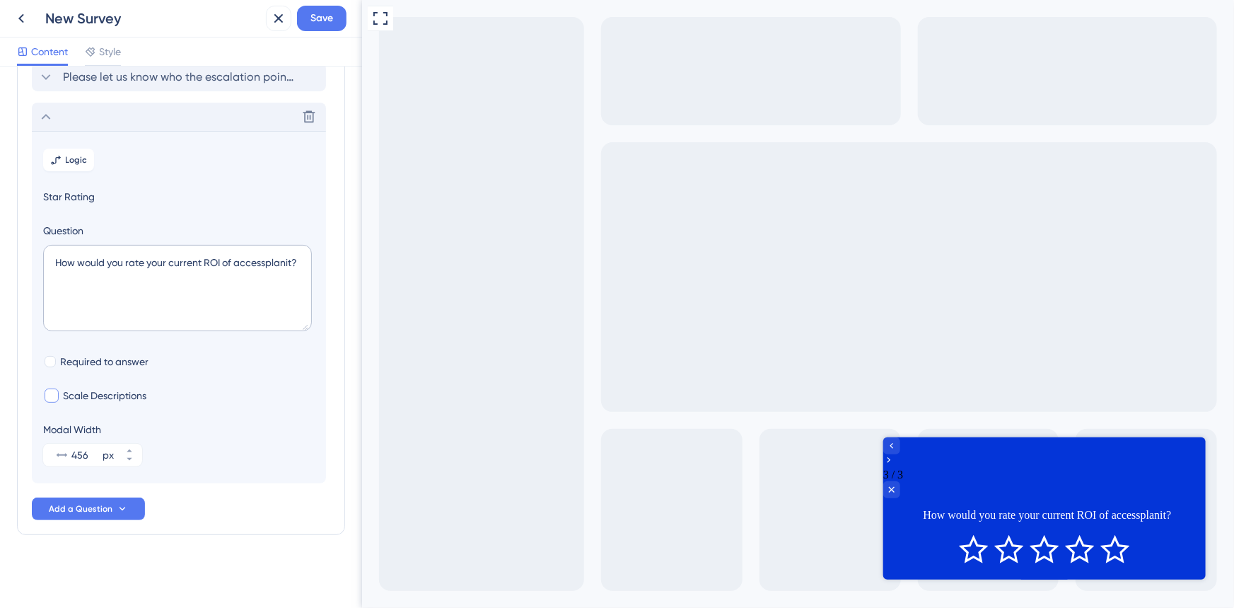
checkbox input "true"
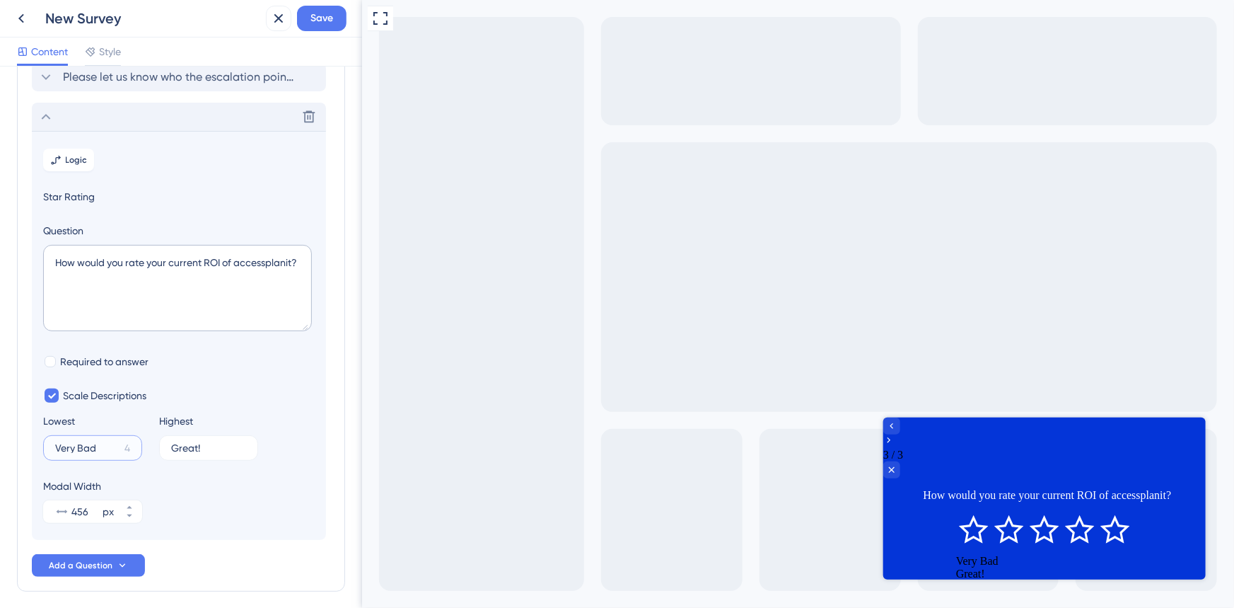
click at [76, 444] on input "Very Bad" at bounding box center [87, 448] width 64 height 10
type input "Poor"
click at [178, 447] on input "Great!" at bounding box center [203, 448] width 64 height 10
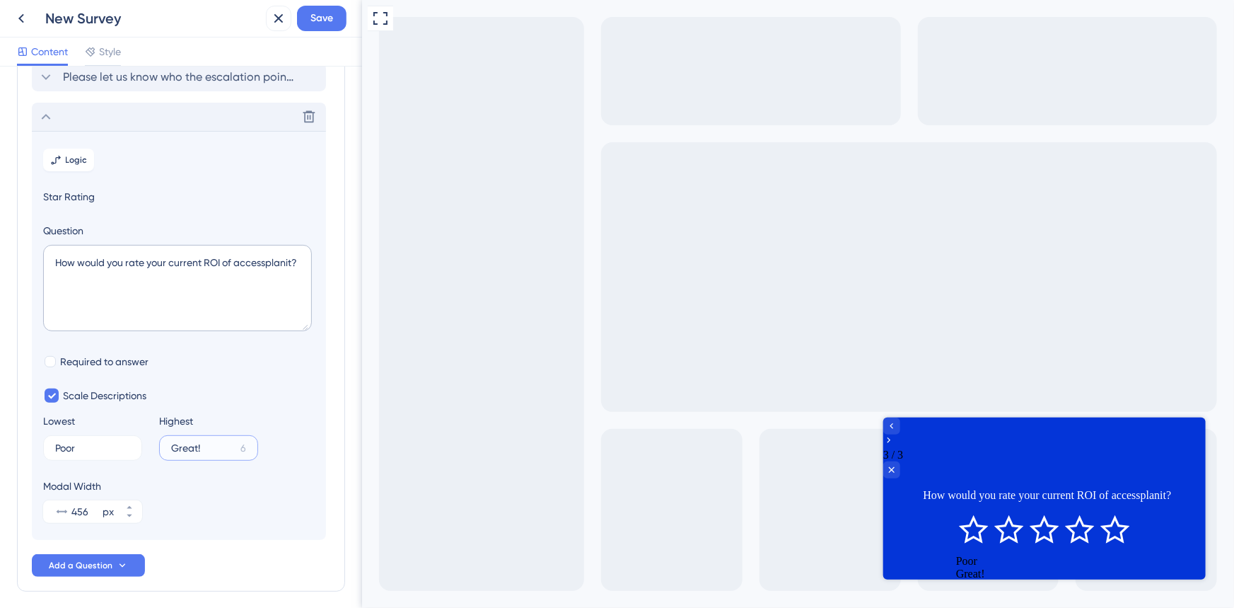
click at [178, 447] on input "Great!" at bounding box center [203, 448] width 64 height 10
type input "Excellent"
click at [44, 115] on icon at bounding box center [45, 116] width 17 height 17
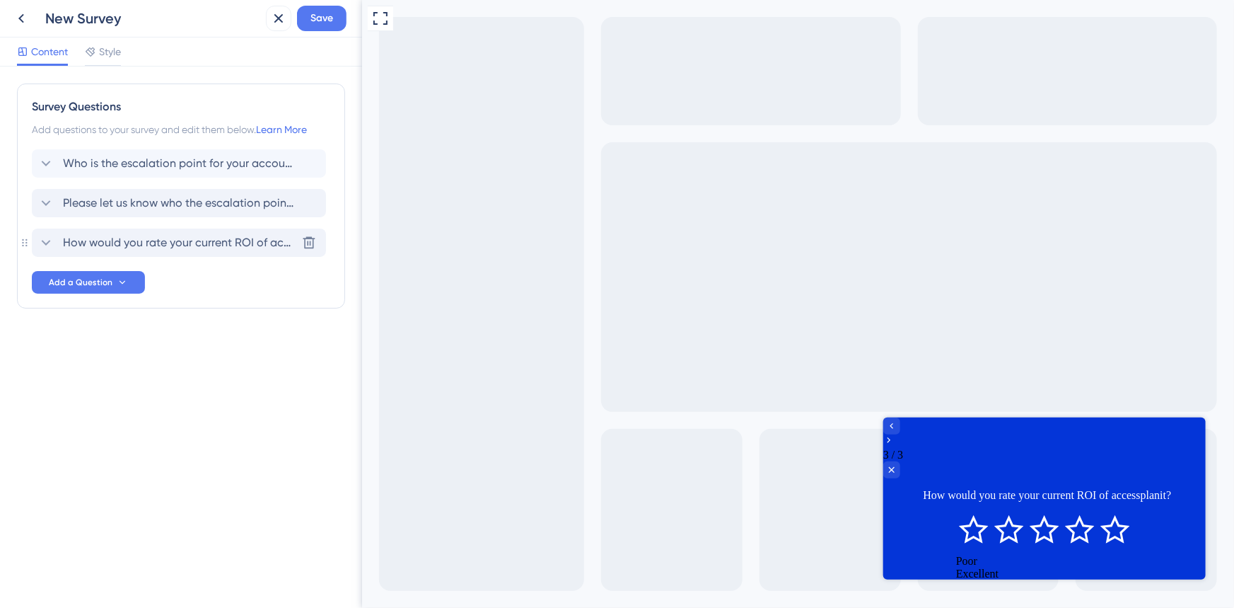
scroll to position [0, 0]
click at [108, 164] on span "Who is the escalation point for your account?" at bounding box center [179, 163] width 233 height 17
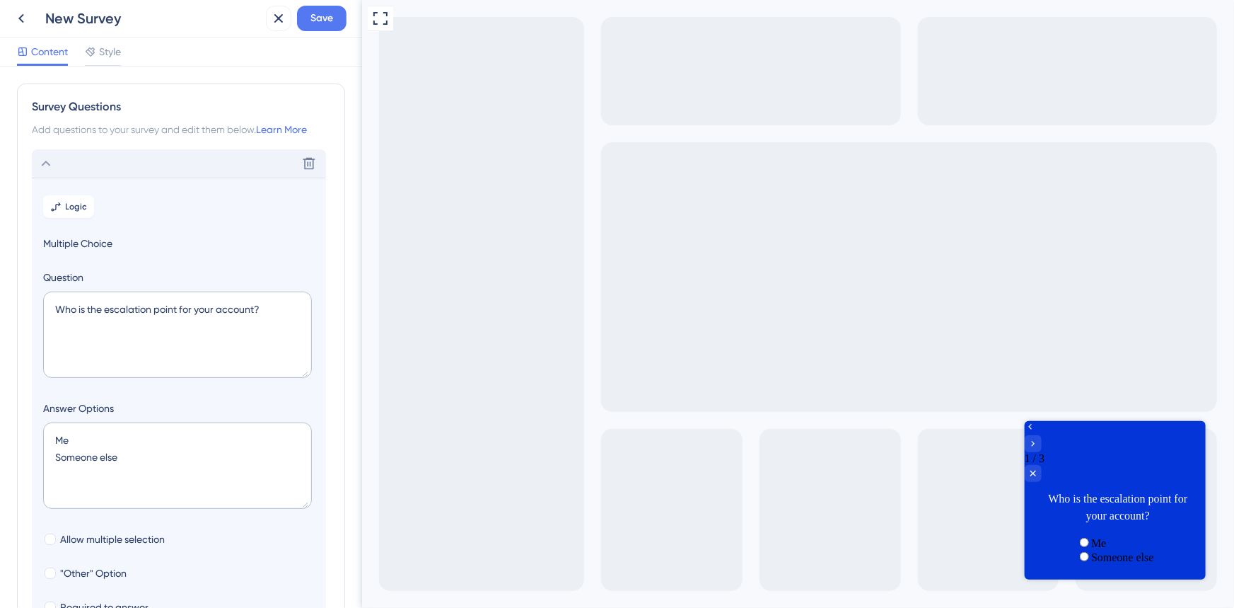
click at [47, 158] on icon at bounding box center [45, 163] width 17 height 17
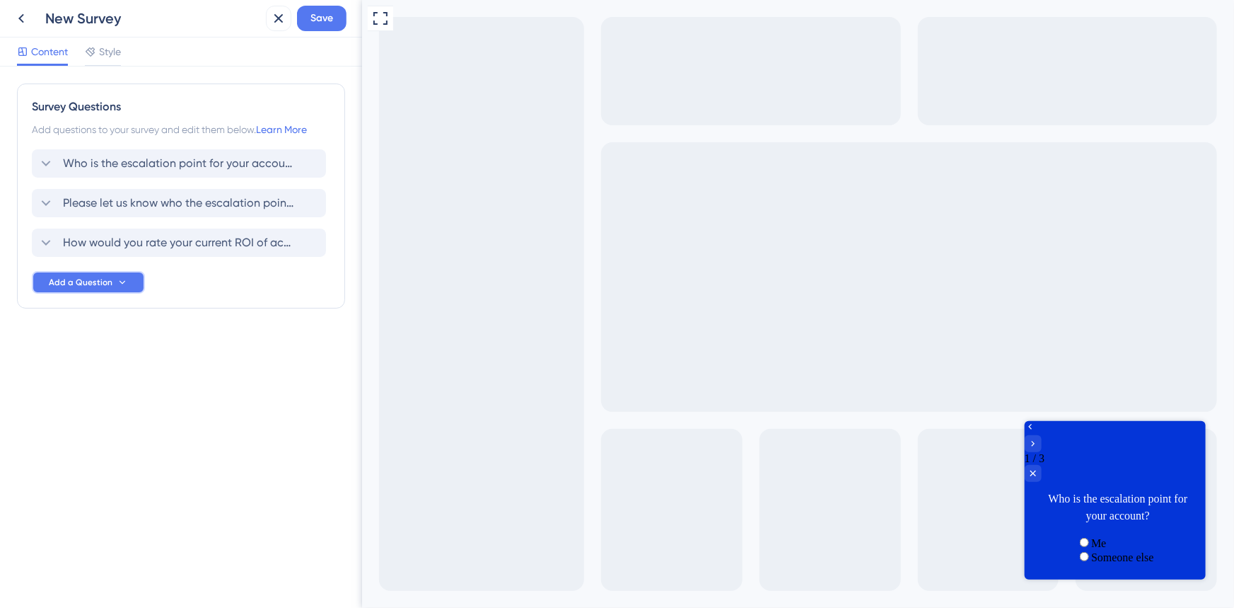
click at [83, 283] on span "Add a Question" at bounding box center [81, 282] width 64 height 11
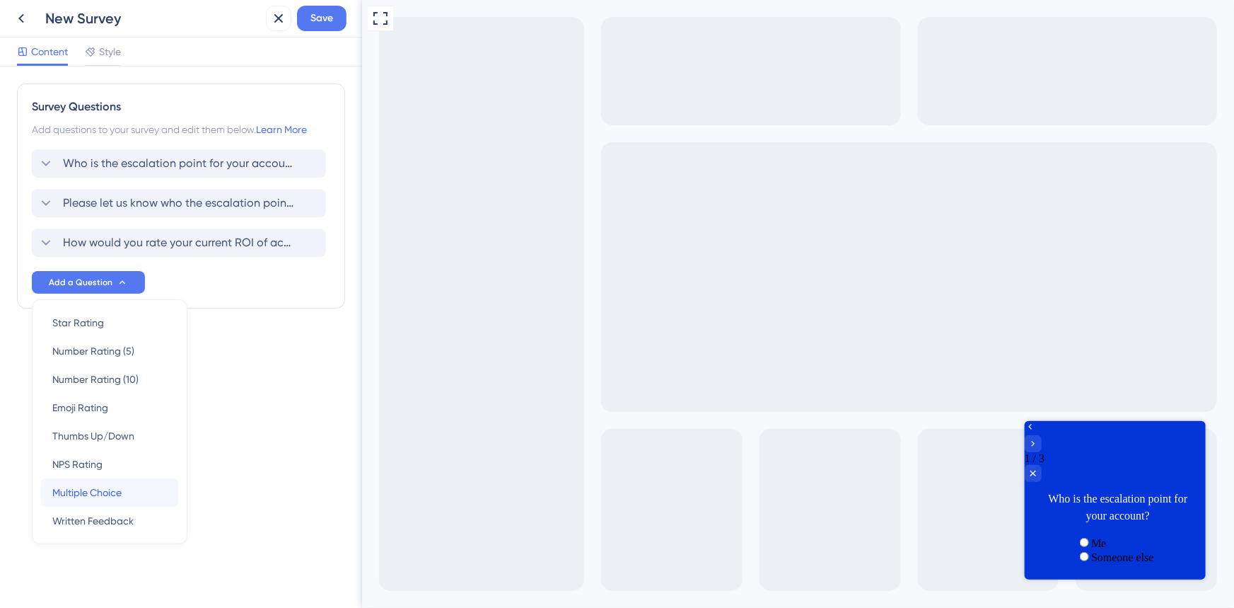
click at [110, 493] on span "Multiple Choice" at bounding box center [86, 492] width 69 height 17
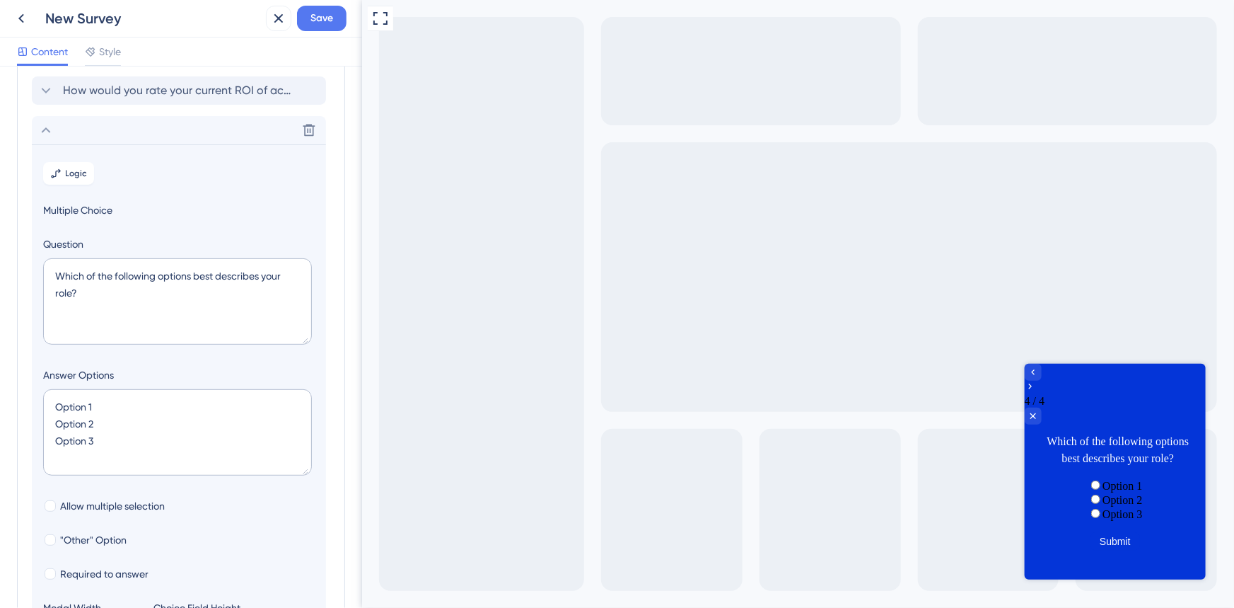
scroll to position [201, 0]
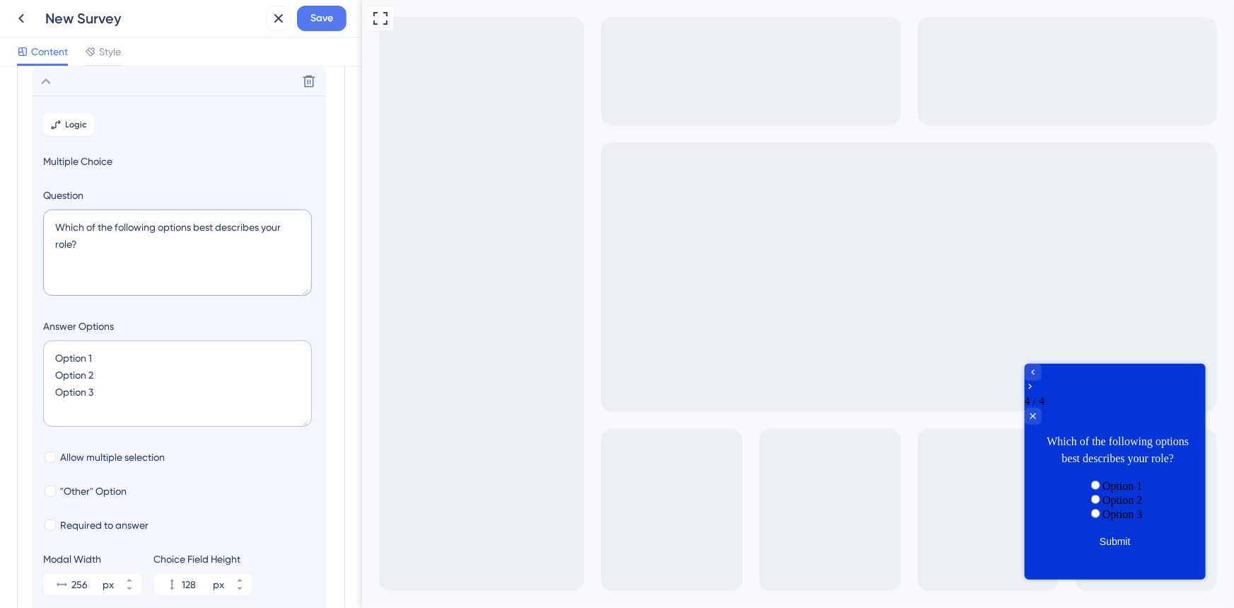
drag, startPoint x: 109, startPoint y: 262, endPoint x: 19, endPoint y: 218, distance: 100.0
click at [19, 218] on div "Survey Questions Add questions to your survey and edit them below. Learn More W…" at bounding box center [181, 274] width 328 height 782
paste textarea "o is the main platform owner in your organisation"
type textarea "Who is the main platform owner in your organisation?"
drag, startPoint x: 100, startPoint y: 390, endPoint x: 18, endPoint y: 339, distance: 96.6
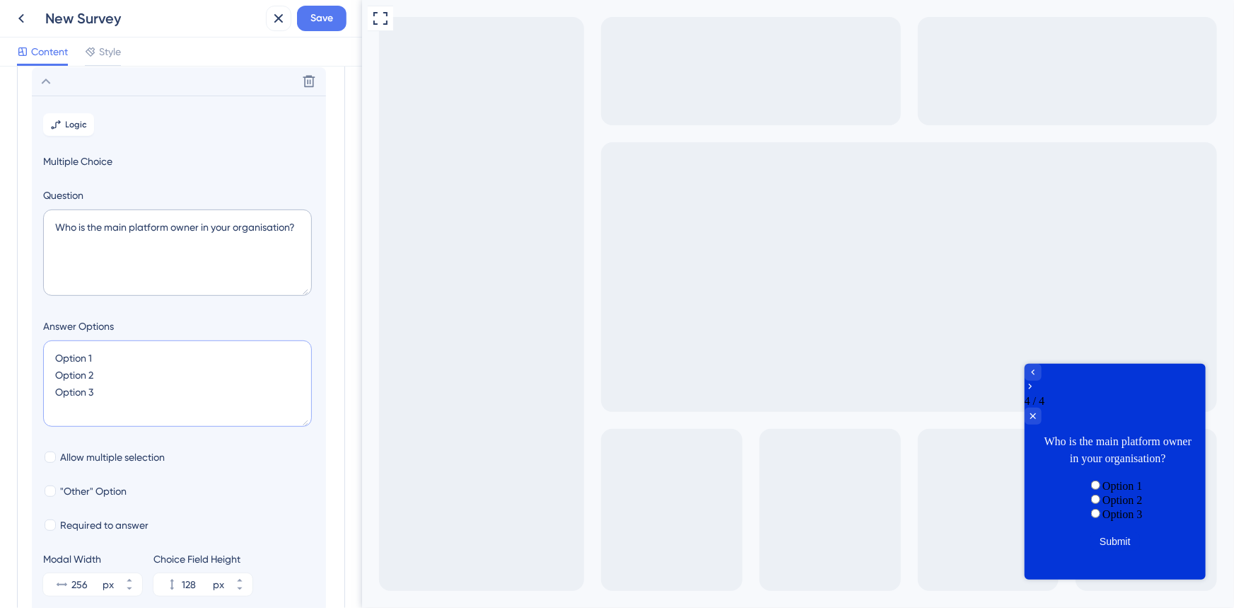
click at [18, 339] on div "Survey Questions Add questions to your survey and edit them below. Learn More W…" at bounding box center [181, 274] width 328 height 782
type textarea "MN"
type input "40"
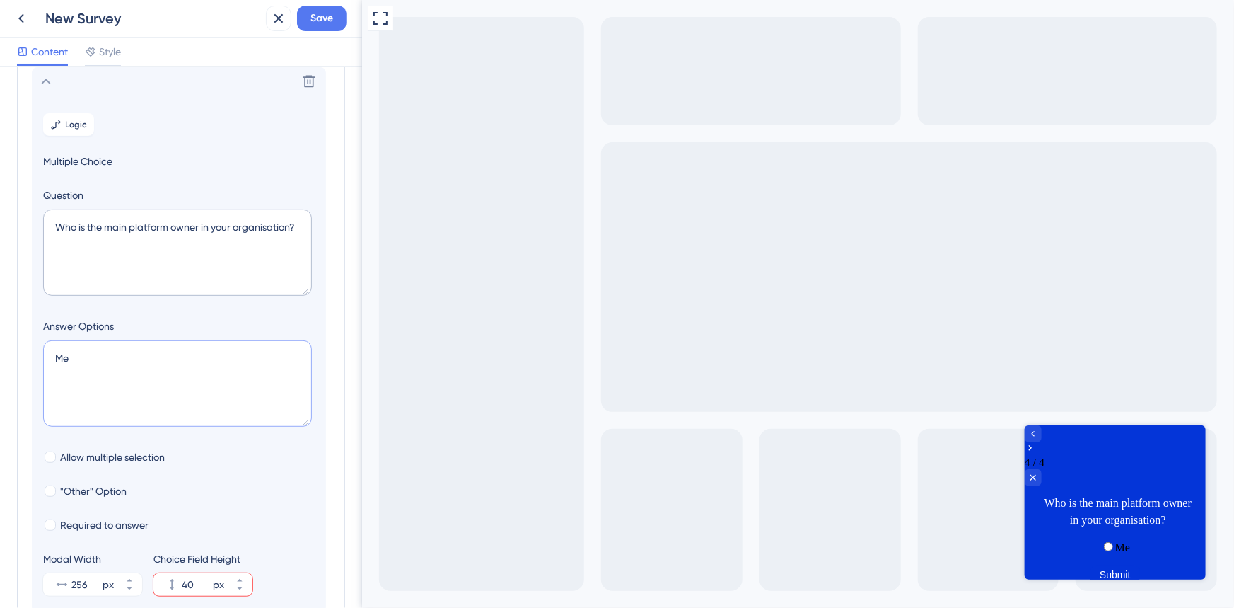
type textarea "Me S"
type input "84"
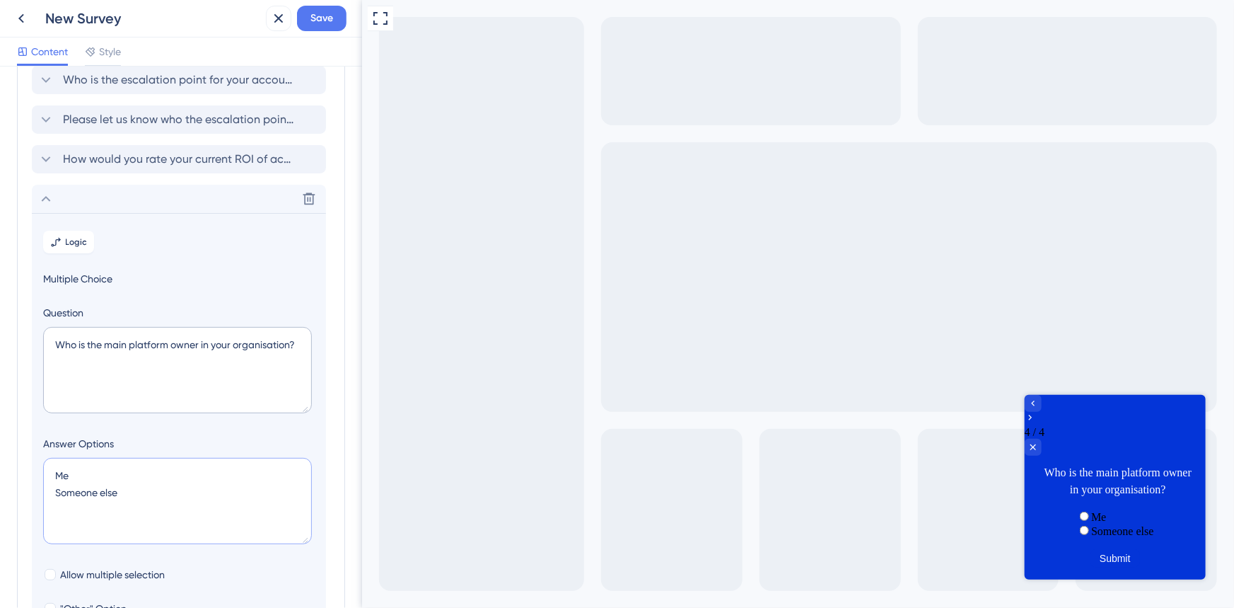
scroll to position [72, 0]
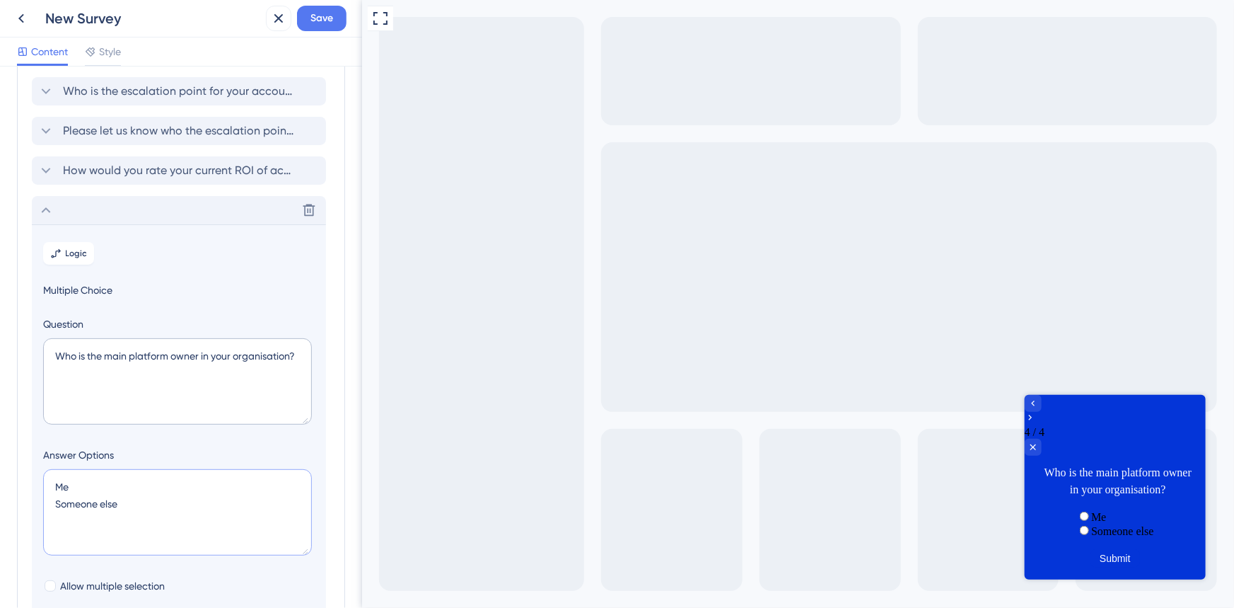
type textarea "Me Someone else"
click at [52, 211] on icon at bounding box center [45, 210] width 17 height 17
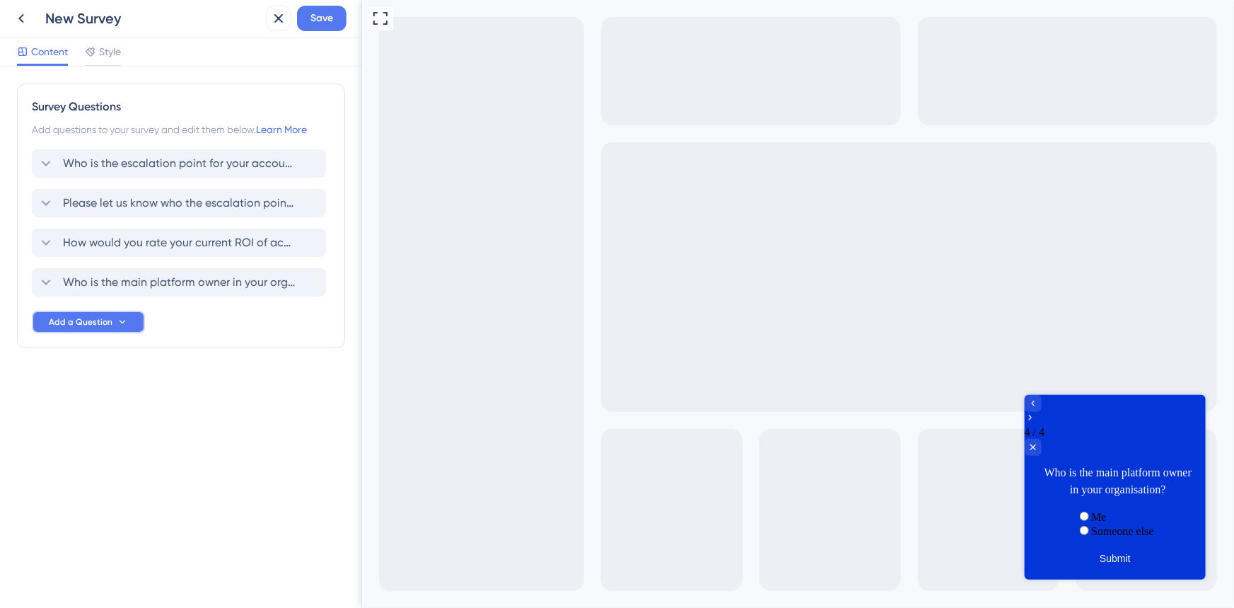
click at [72, 323] on span "Add a Question" at bounding box center [81, 321] width 64 height 11
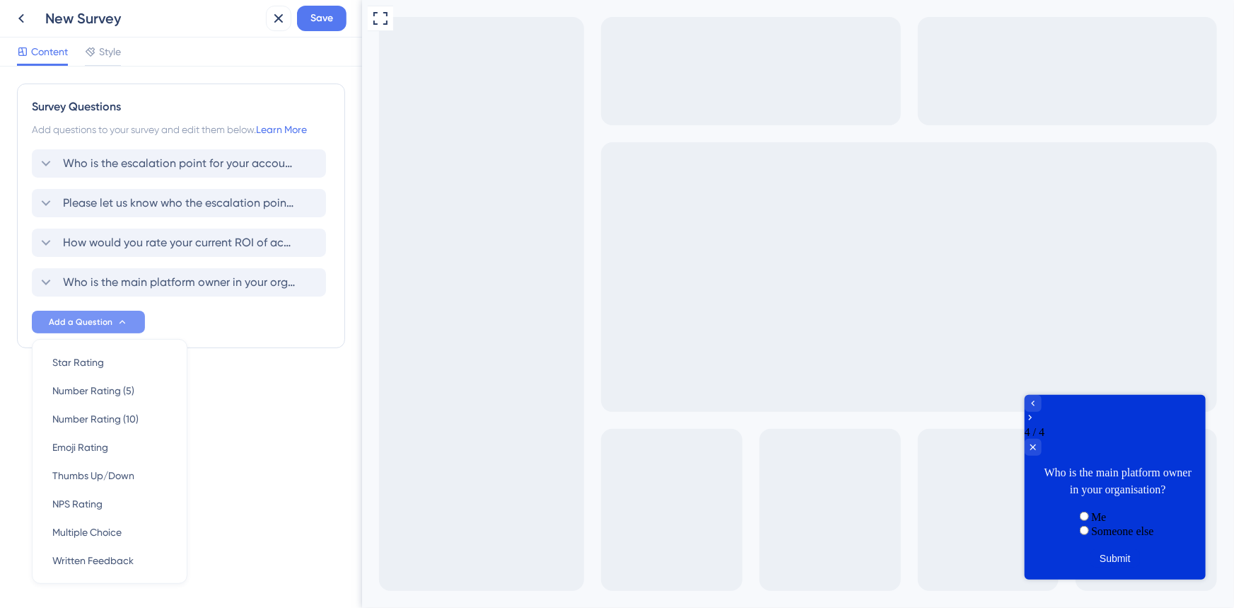
scroll to position [32, 0]
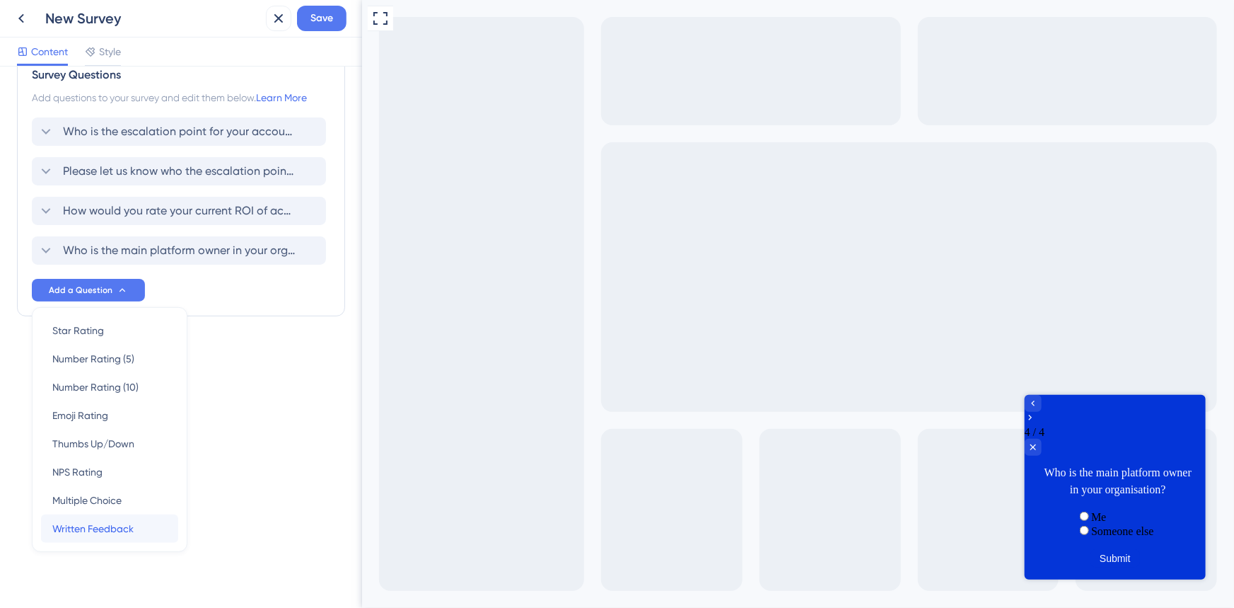
click at [102, 527] on span "Written Feedback" at bounding box center [92, 528] width 81 height 17
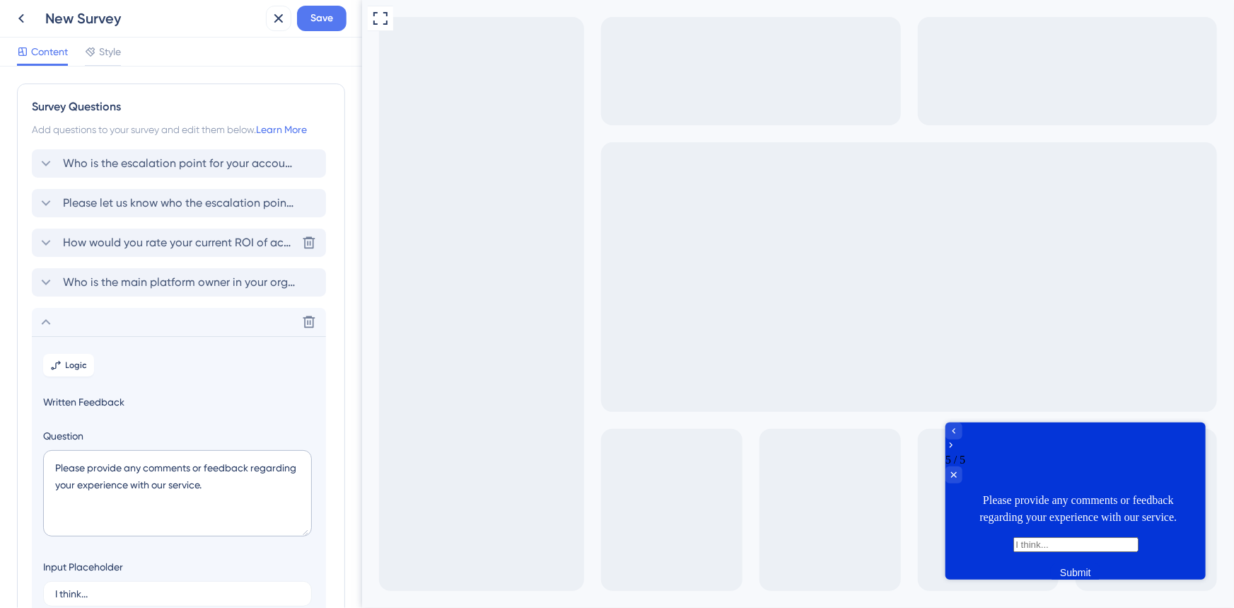
scroll to position [0, 0]
click at [141, 210] on span "Please let us know who the escalation point is" at bounding box center [179, 203] width 233 height 17
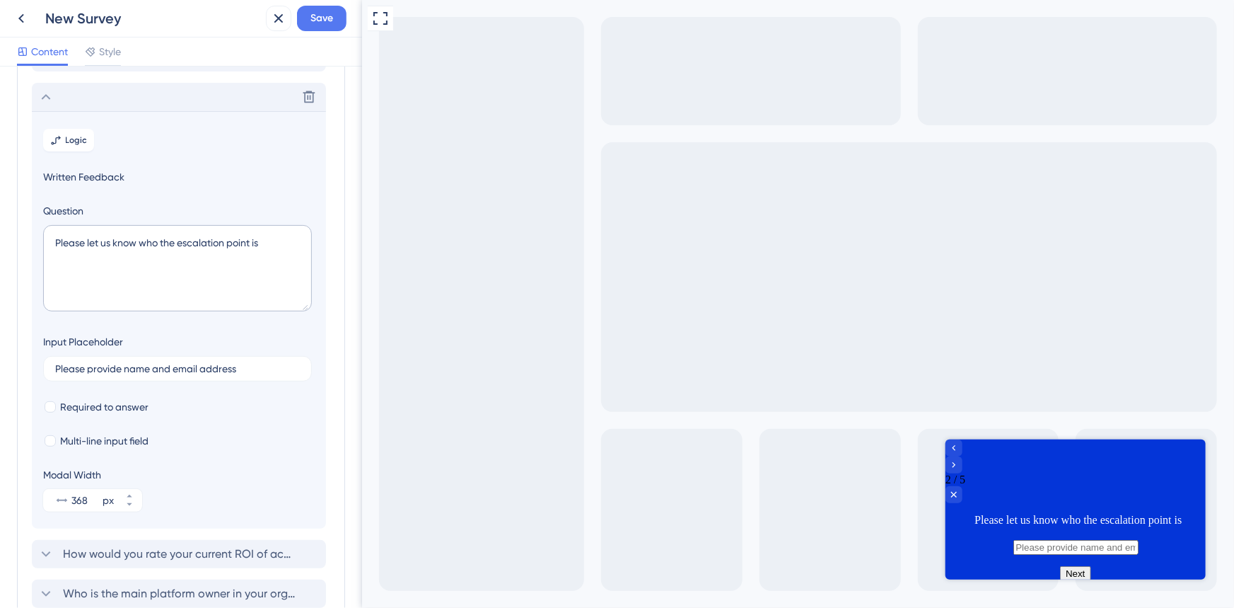
scroll to position [122, 0]
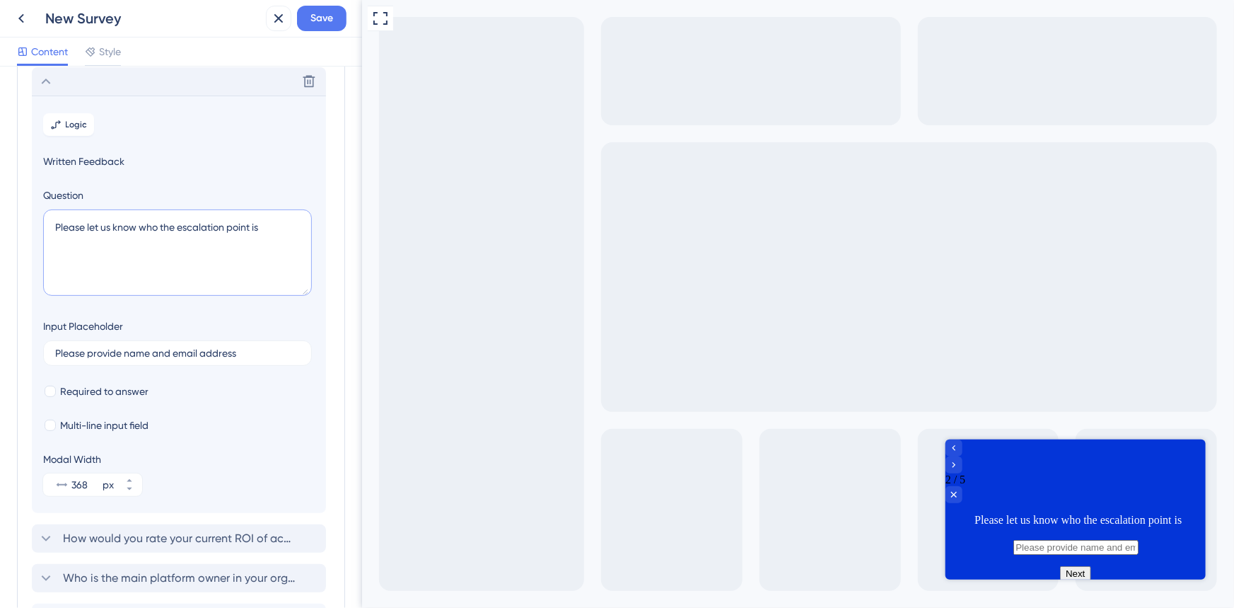
click at [127, 226] on textarea "Please let us know who the escalation point is" at bounding box center [177, 252] width 269 height 86
click at [42, 78] on icon at bounding box center [45, 81] width 17 height 17
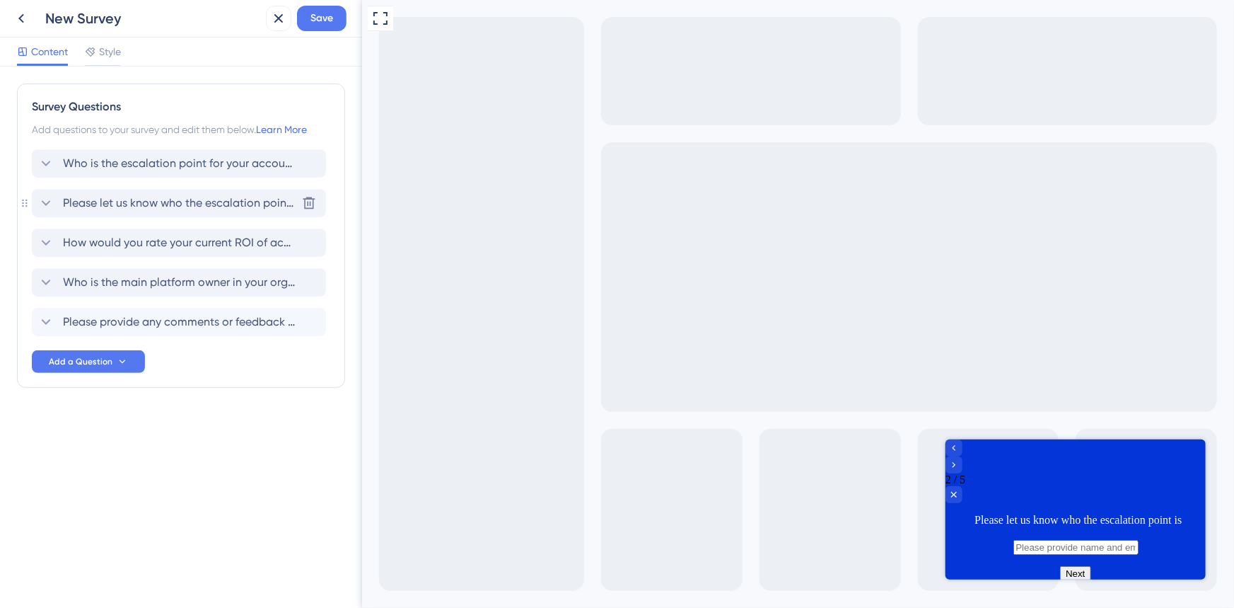
scroll to position [0, 0]
click at [79, 323] on span "Please provide any comments or feedback regarding your experience with our serv…" at bounding box center [179, 321] width 233 height 17
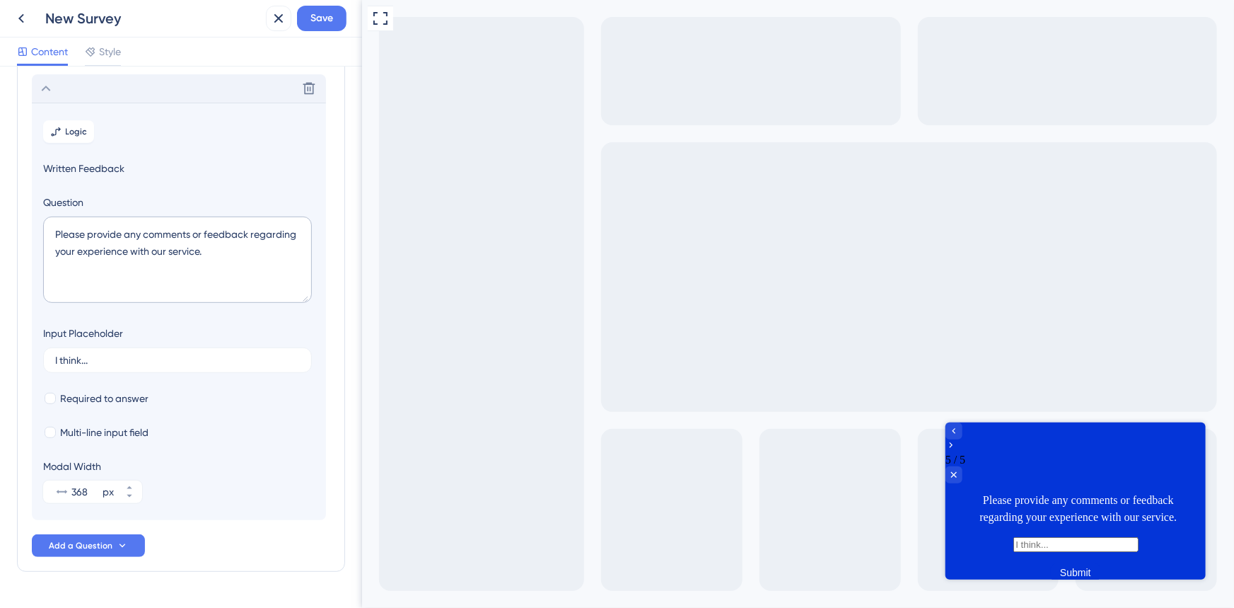
scroll to position [241, 0]
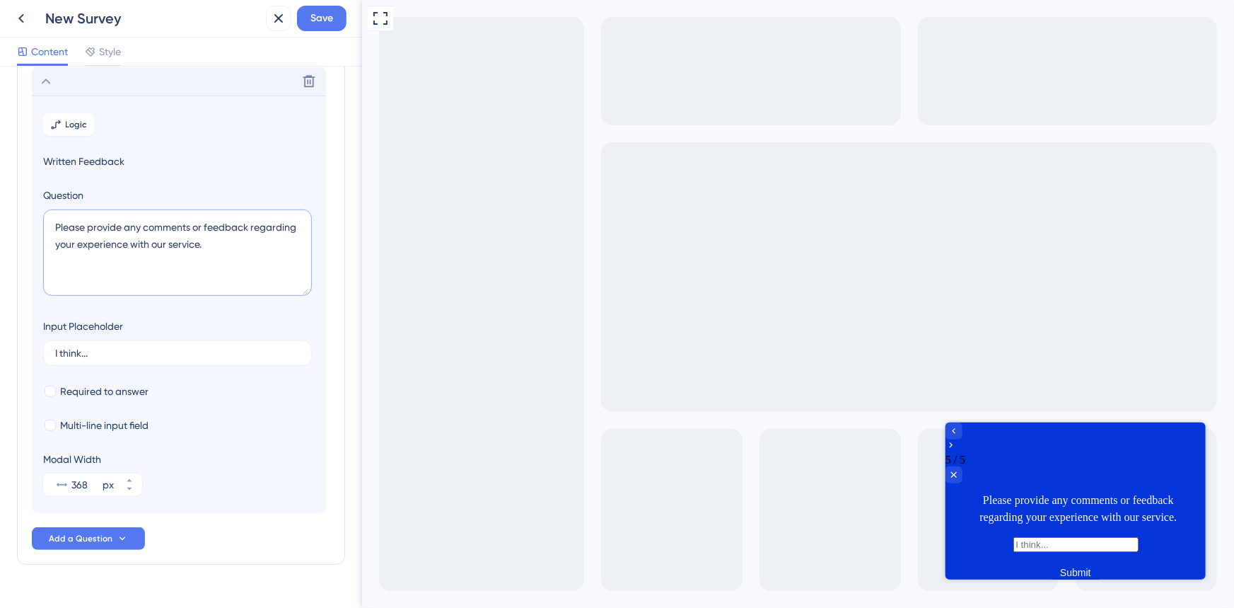
click at [130, 255] on textarea "Please provide any comments or feedback regarding your experience with our serv…" at bounding box center [177, 252] width 269 height 86
paste textarea "let us know who the escalation point is"
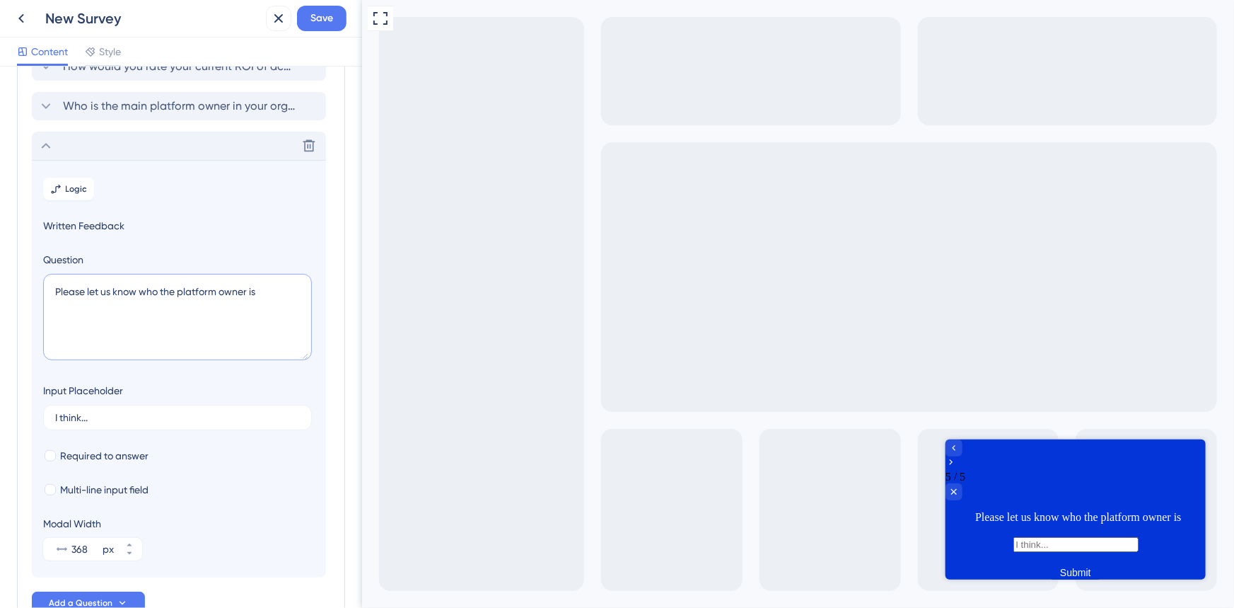
scroll to position [48, 0]
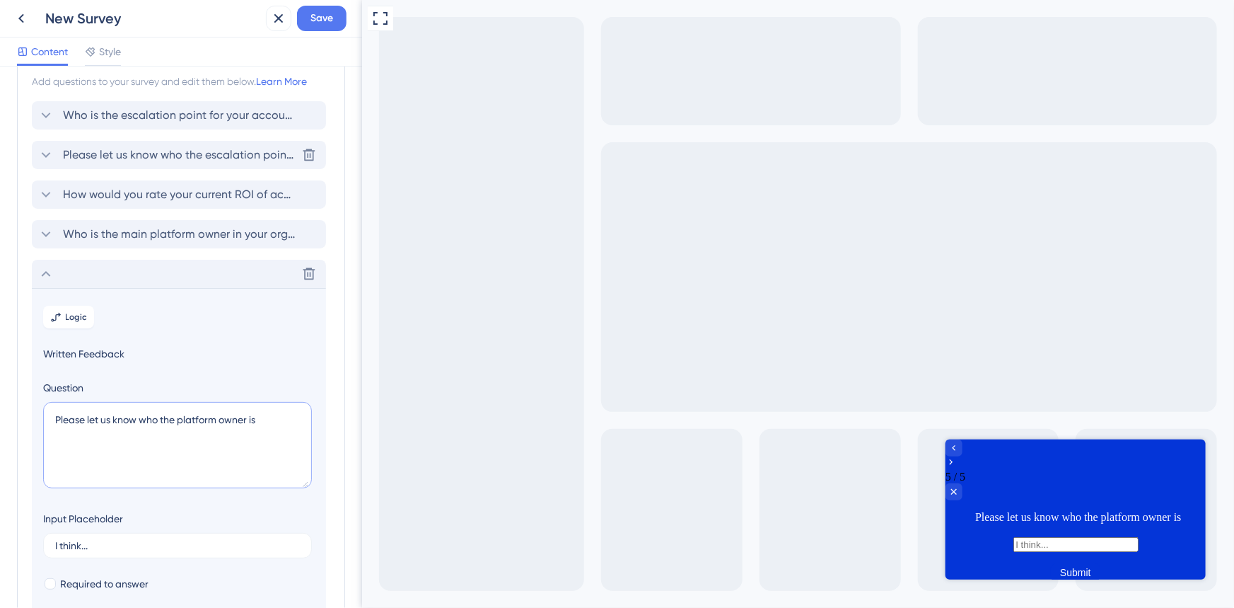
type textarea "Please let us know who the platform owner is"
click at [97, 155] on span "Please let us know who the escalation point is" at bounding box center [179, 154] width 233 height 17
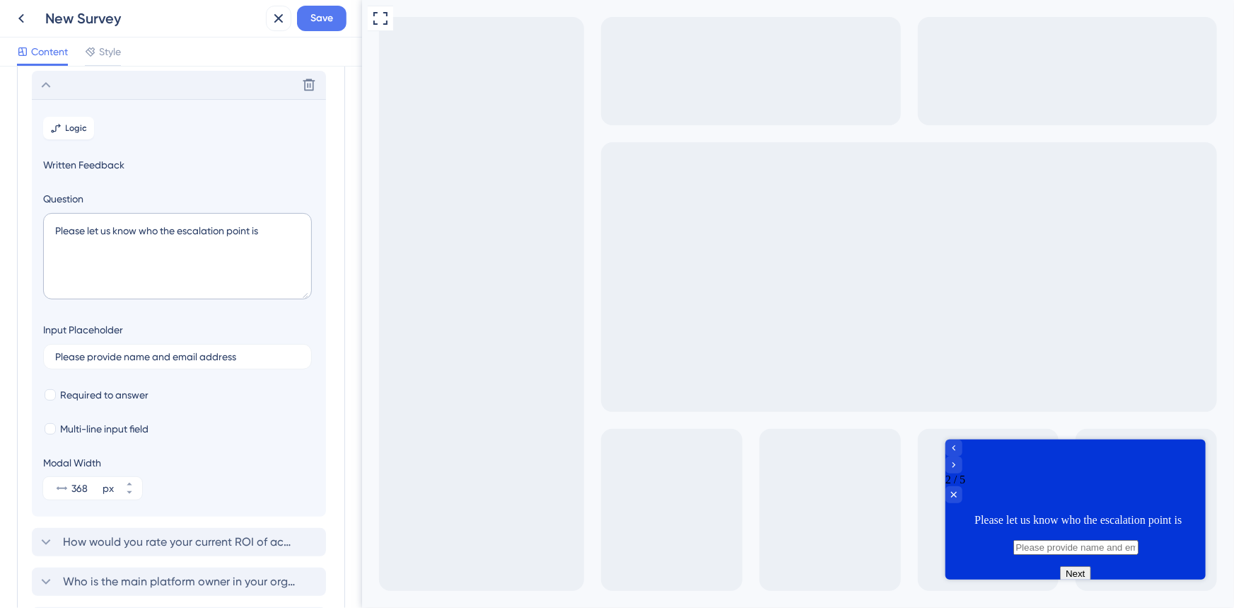
scroll to position [122, 0]
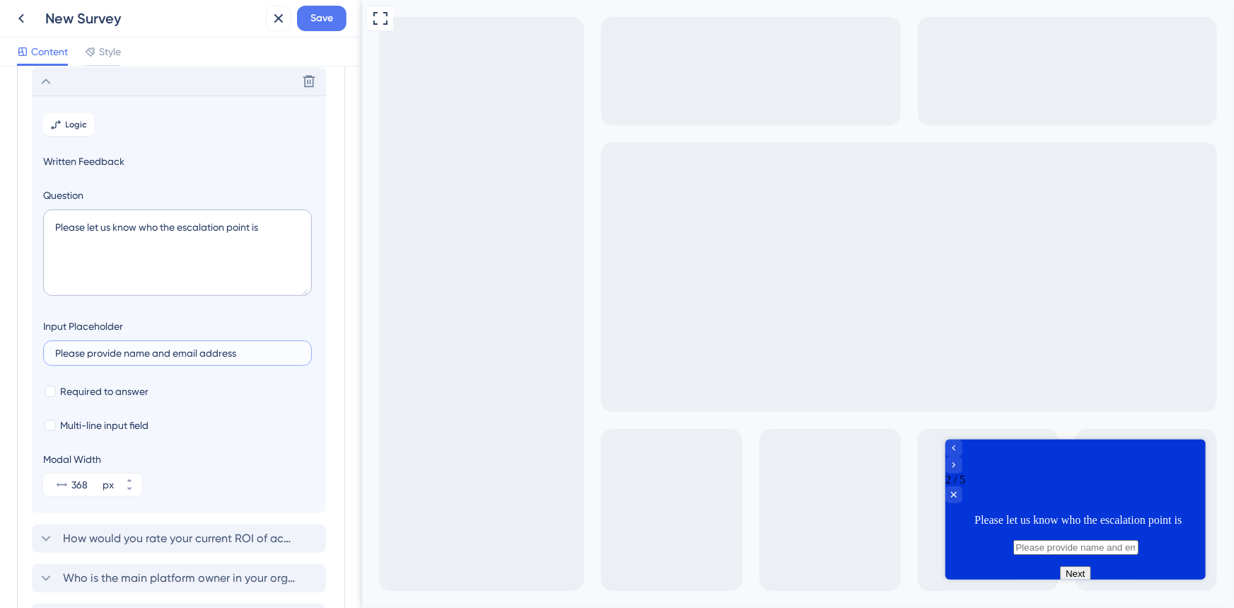
click at [122, 348] on input "Please provide name and email address" at bounding box center [177, 353] width 245 height 10
click at [50, 84] on icon at bounding box center [45, 81] width 17 height 17
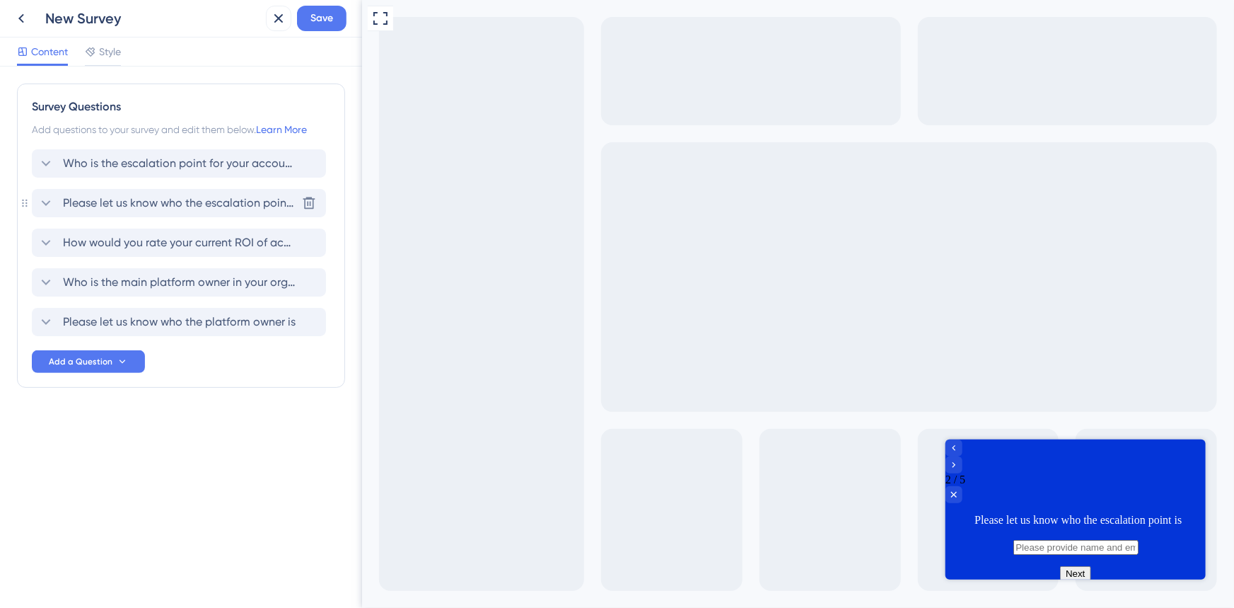
scroll to position [0, 0]
click at [50, 311] on div "Please let us know who the platform owner is [PERSON_NAME]" at bounding box center [179, 322] width 294 height 28
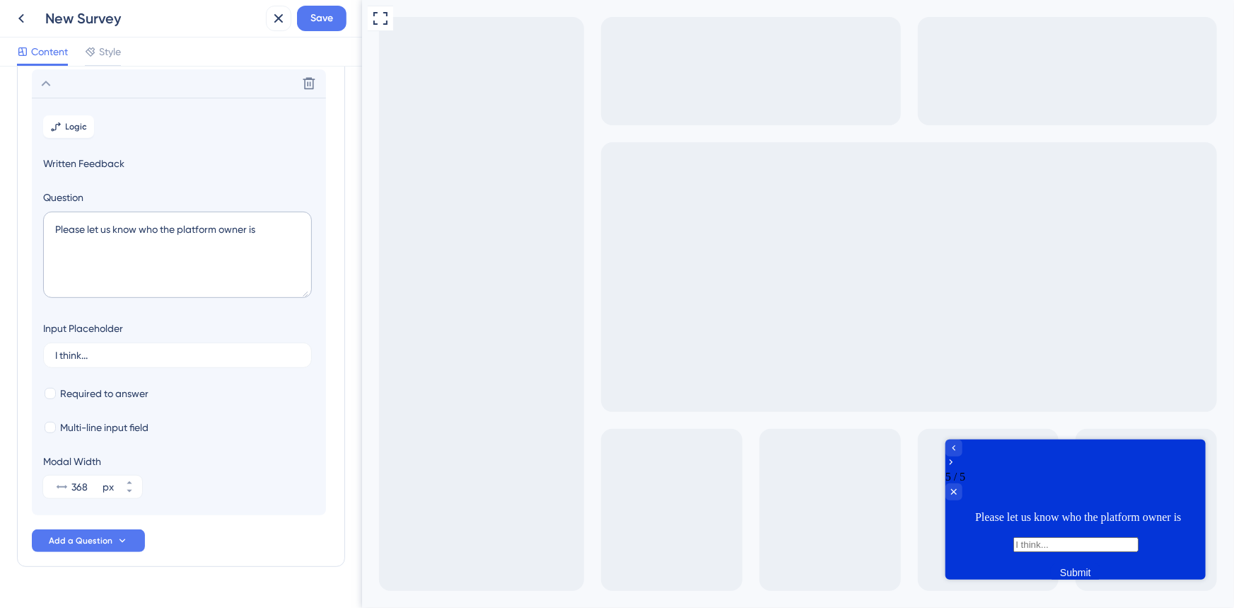
scroll to position [241, 0]
click at [69, 349] on input "I think..." at bounding box center [177, 353] width 245 height 10
paste input "Please provide name and email address"
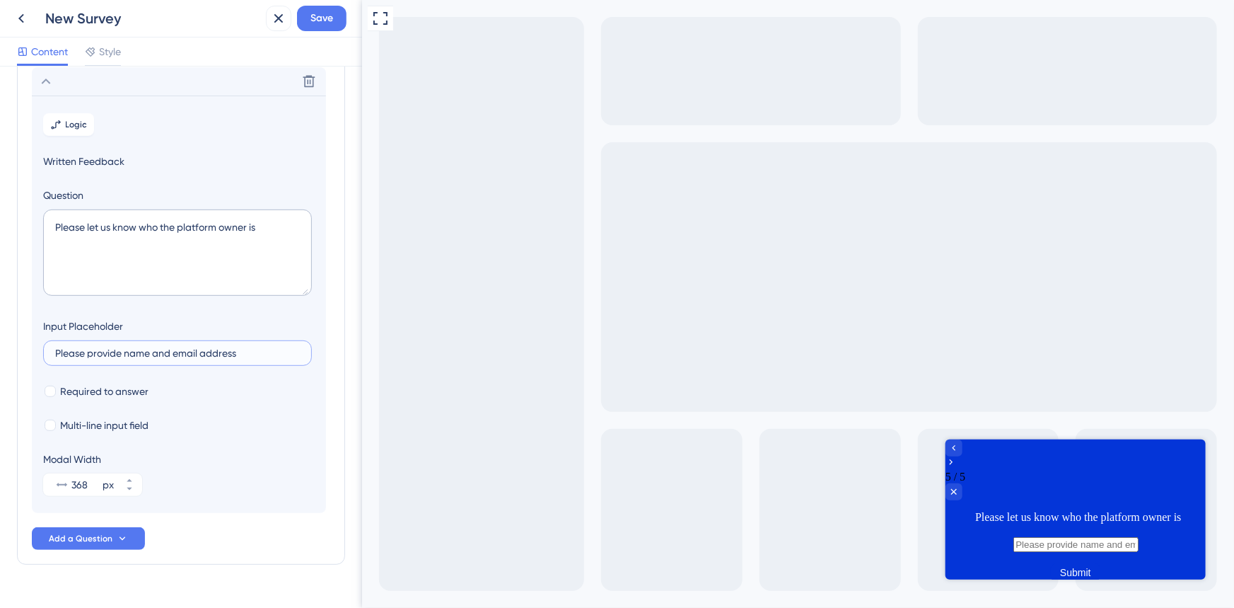
type input "Please provide name and email address"
click at [238, 448] on section "Logic Written Feedback Question Please let us know who the platform owner is In…" at bounding box center [179, 303] width 294 height 417
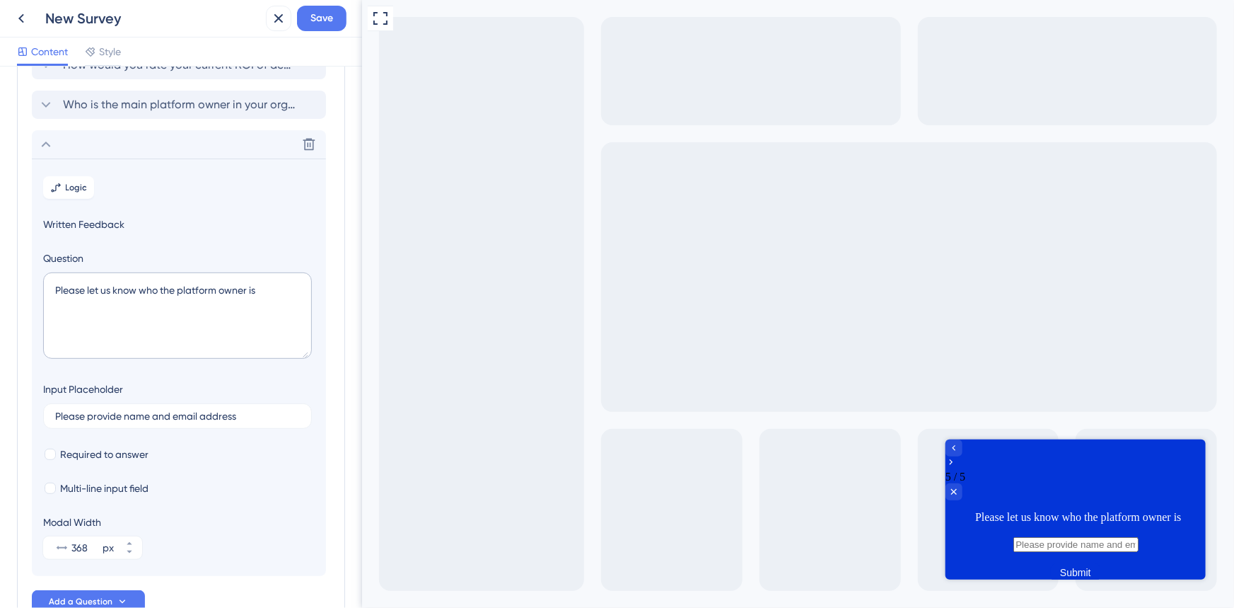
scroll to position [0, 0]
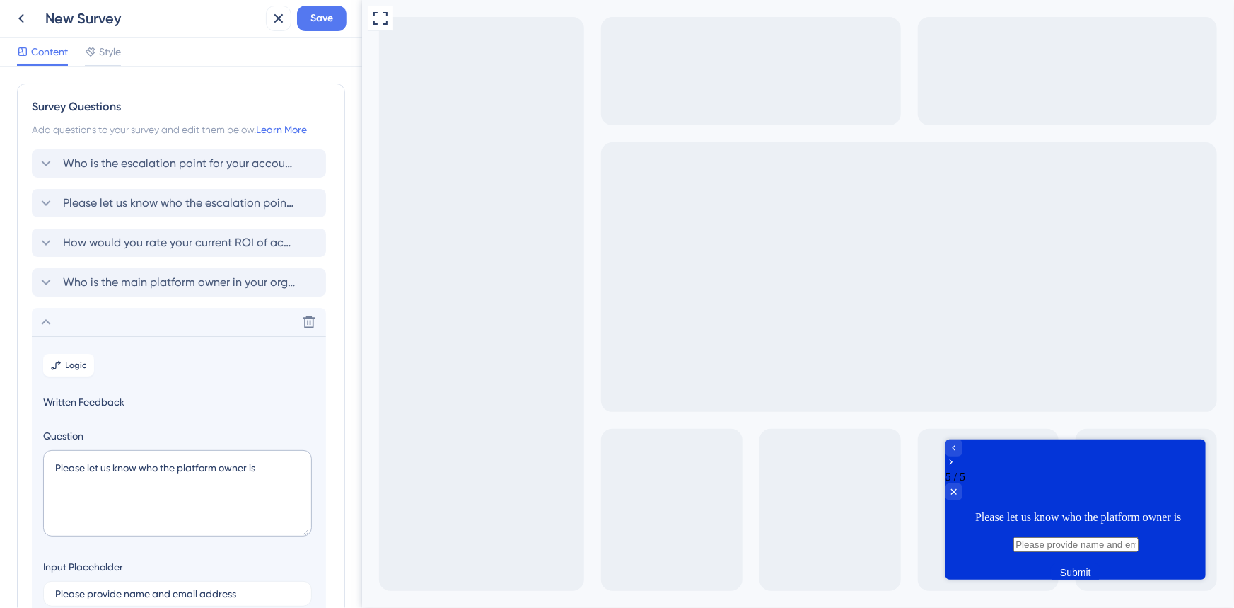
click at [50, 320] on icon at bounding box center [45, 321] width 17 height 17
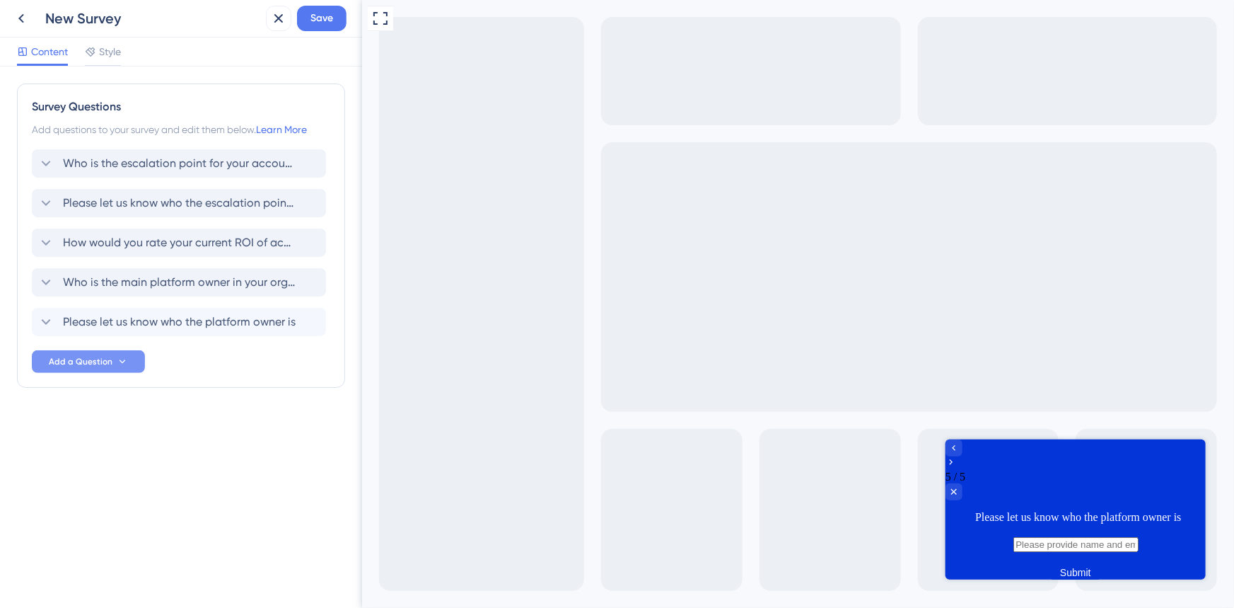
click at [113, 365] on button "Add a Question" at bounding box center [88, 361] width 113 height 23
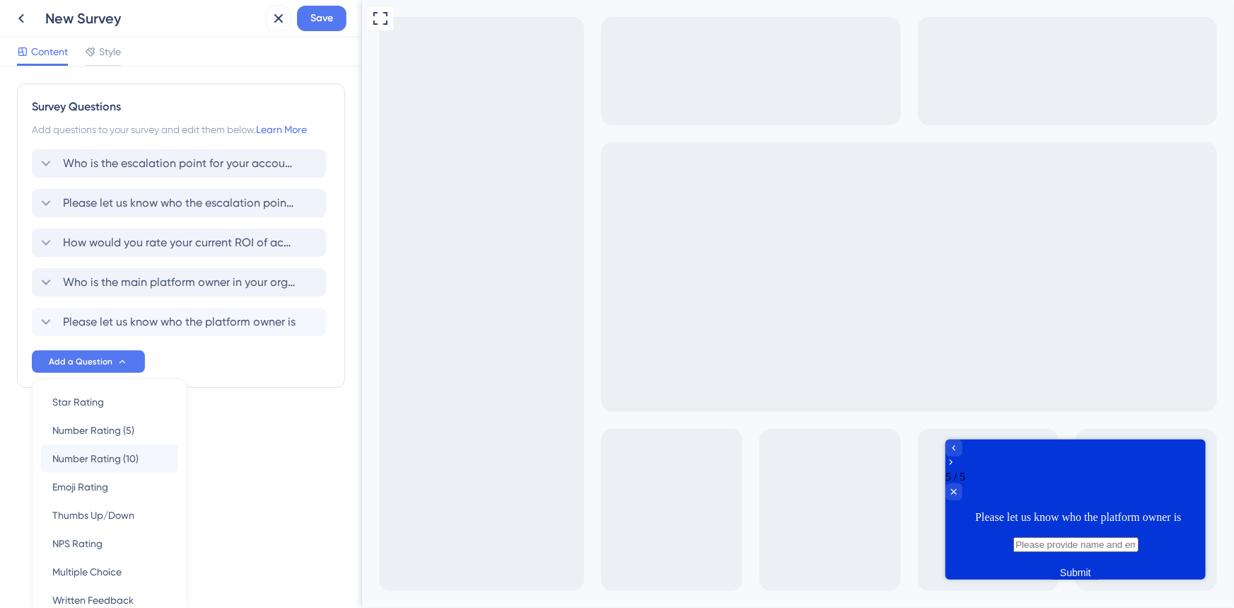
scroll to position [71, 0]
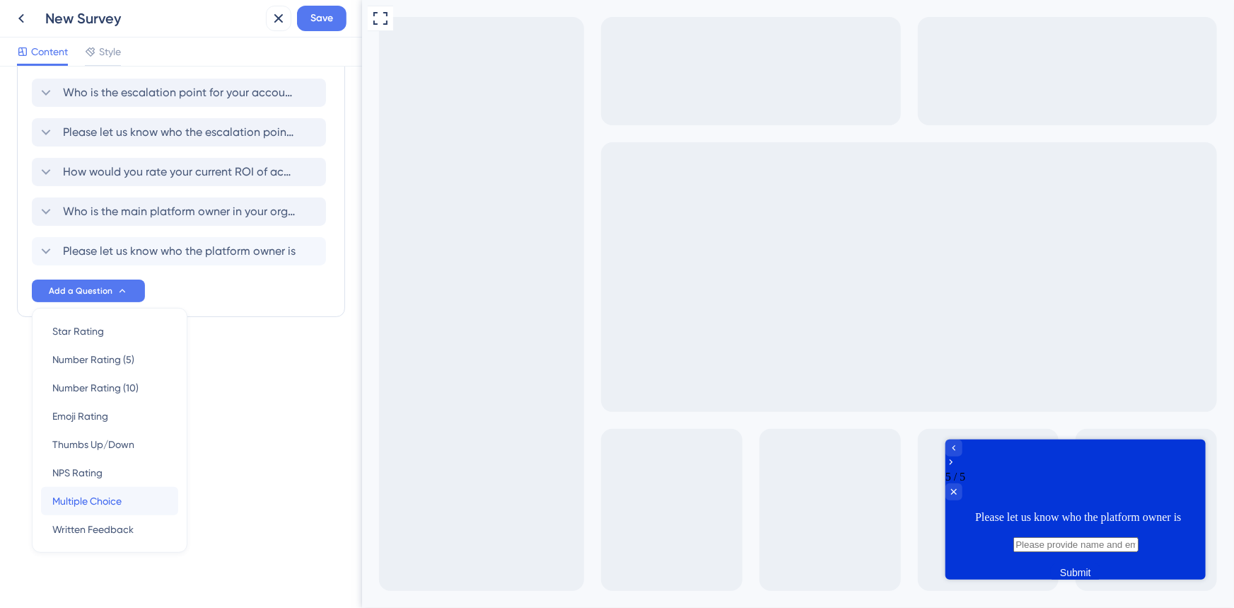
click at [100, 499] on span "Multiple Choice" at bounding box center [86, 500] width 69 height 17
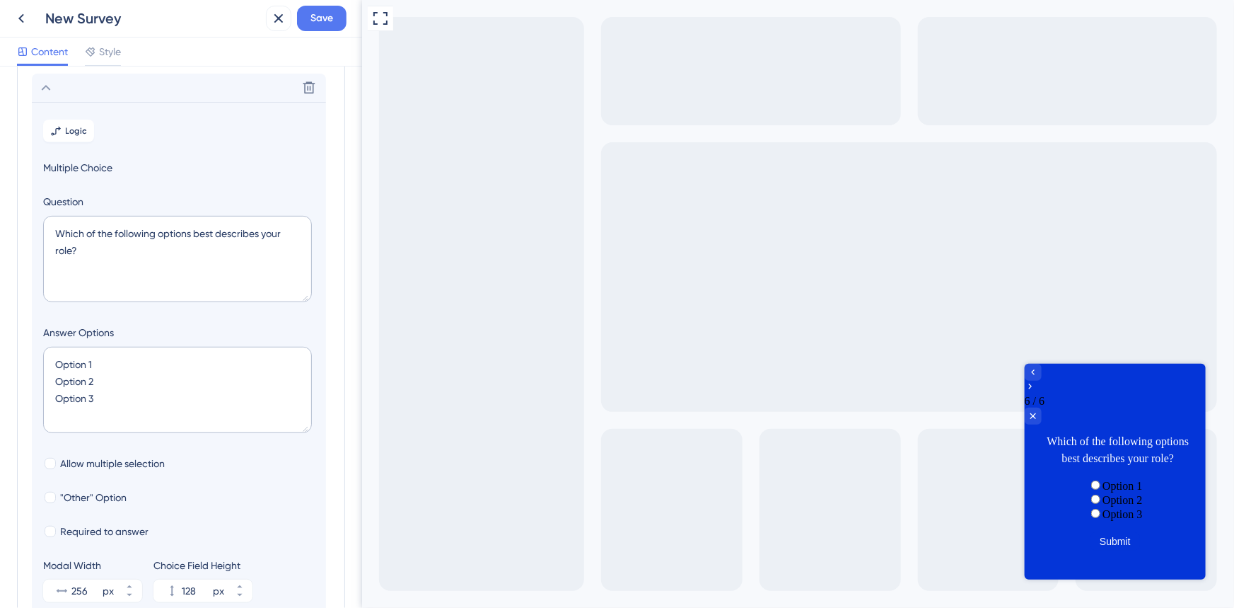
scroll to position [281, 0]
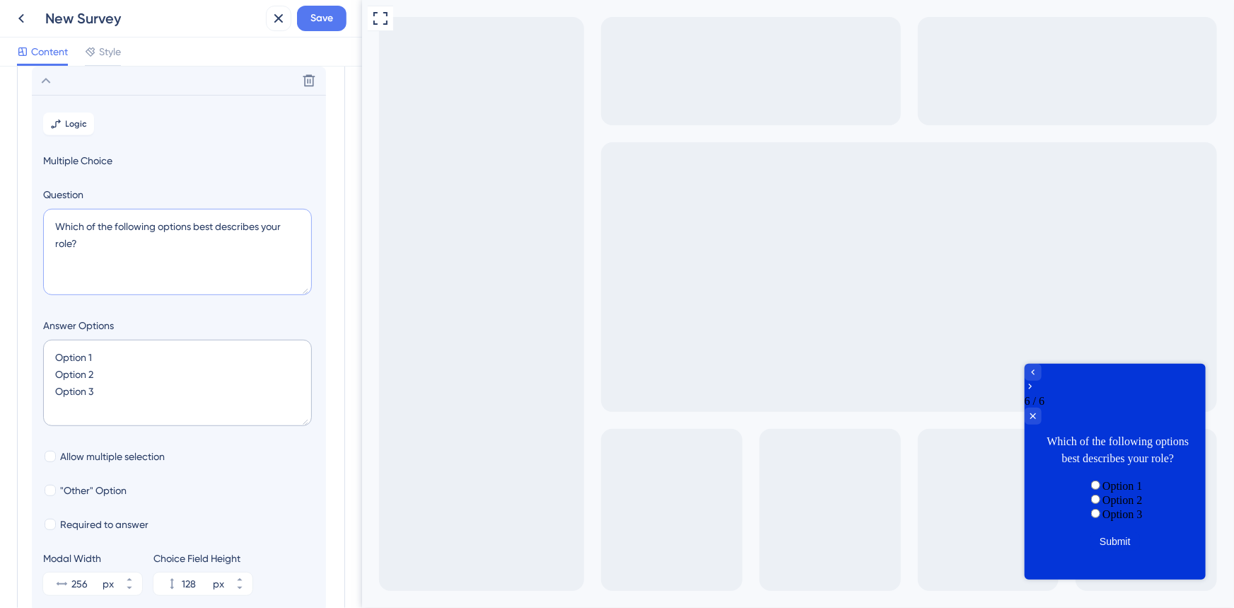
drag, startPoint x: 120, startPoint y: 250, endPoint x: 20, endPoint y: 187, distance: 118.5
click at [21, 188] on div "Survey Questions Add questions to your survey and edit them below. Learn More W…" at bounding box center [181, 233] width 328 height 861
paste textarea "at value does accessplanit bring to your business"
type textarea "What value does accessplanit bring to your business?"
drag, startPoint x: 220, startPoint y: 393, endPoint x: 0, endPoint y: 296, distance: 240.1
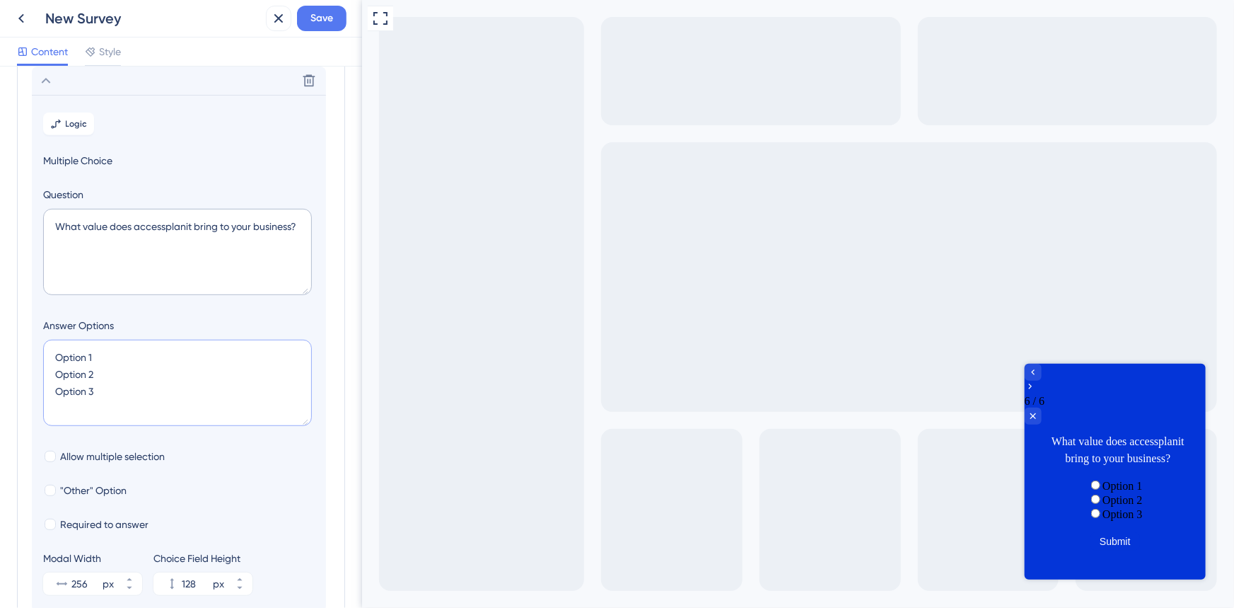
click at [0, 296] on div "Survey Questions Add questions to your survey and edit them below. Learn More W…" at bounding box center [181, 336] width 362 height 541
paste textarea "Time savings / efficiency Revenue growth Better customer experience Improved re…"
type textarea "Time savings / efficiency Revenue growth Better customer experience Improved re…"
type input "216"
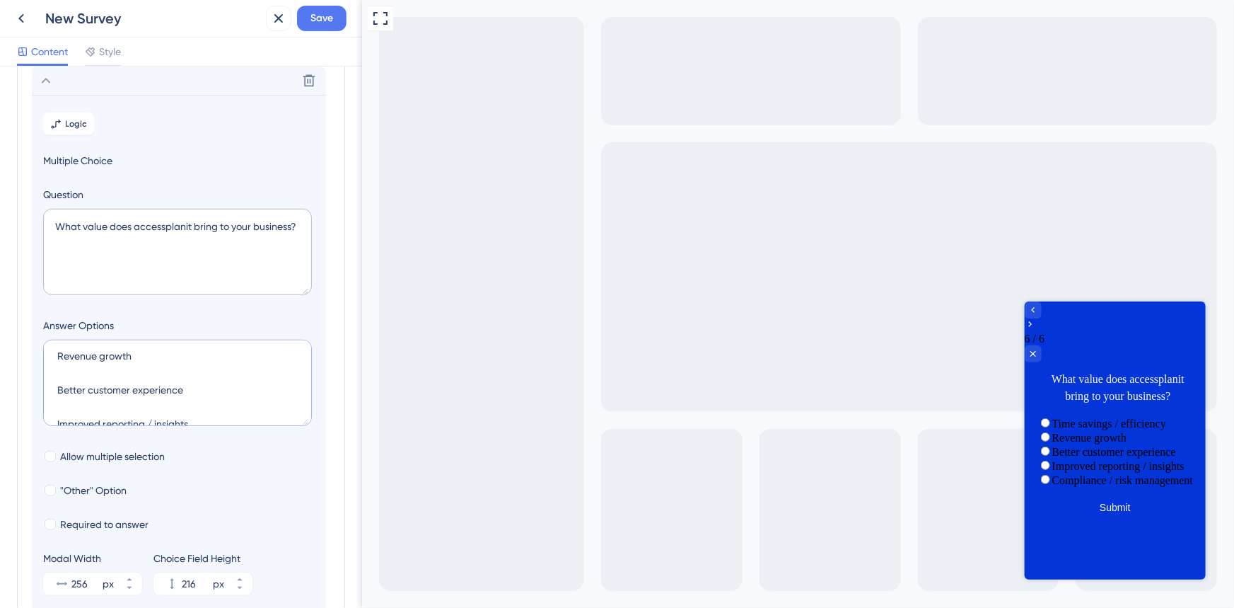
scroll to position [0, 0]
drag, startPoint x: 139, startPoint y: 373, endPoint x: 245, endPoint y: 370, distance: 106.9
click at [138, 373] on textarea "Time savings / efficiency Revenue growth Better customer experience Improved re…" at bounding box center [177, 383] width 269 height 86
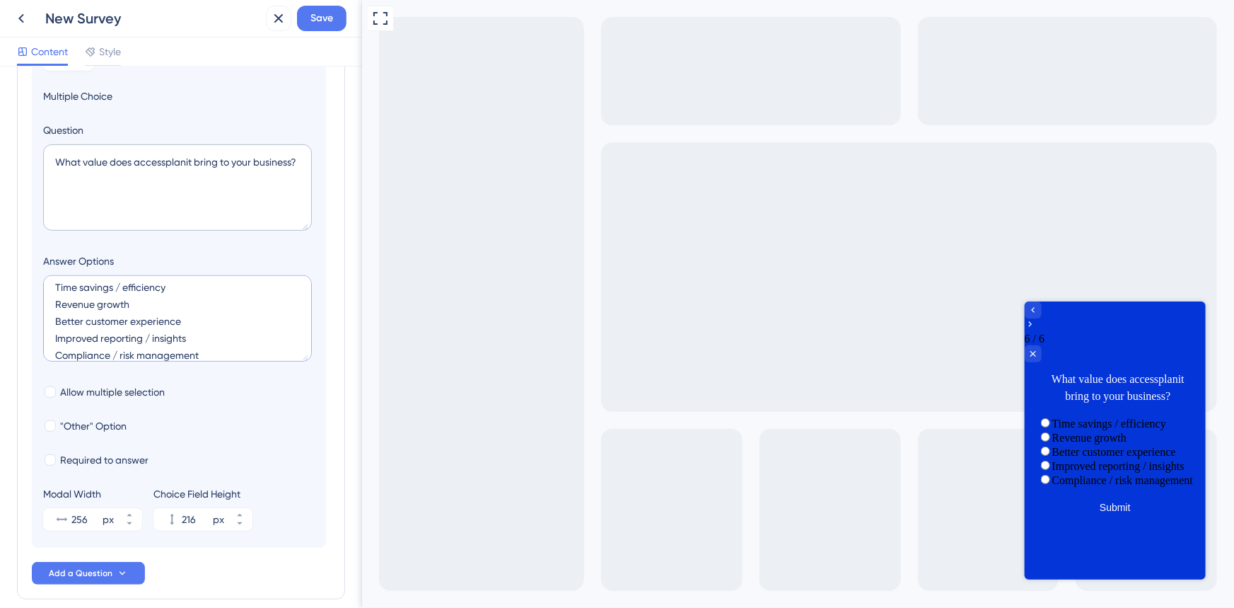
click at [223, 349] on textarea "Time savings / efficiency Revenue growth Better customer experience Improved re…" at bounding box center [177, 318] width 269 height 86
click at [134, 351] on textarea "Time savings / efficiency Revenue growth Better customer experience Improved re…" at bounding box center [177, 318] width 269 height 86
type textarea "Time savings / efficiency Revenue growth Better customer experience Improved re…"
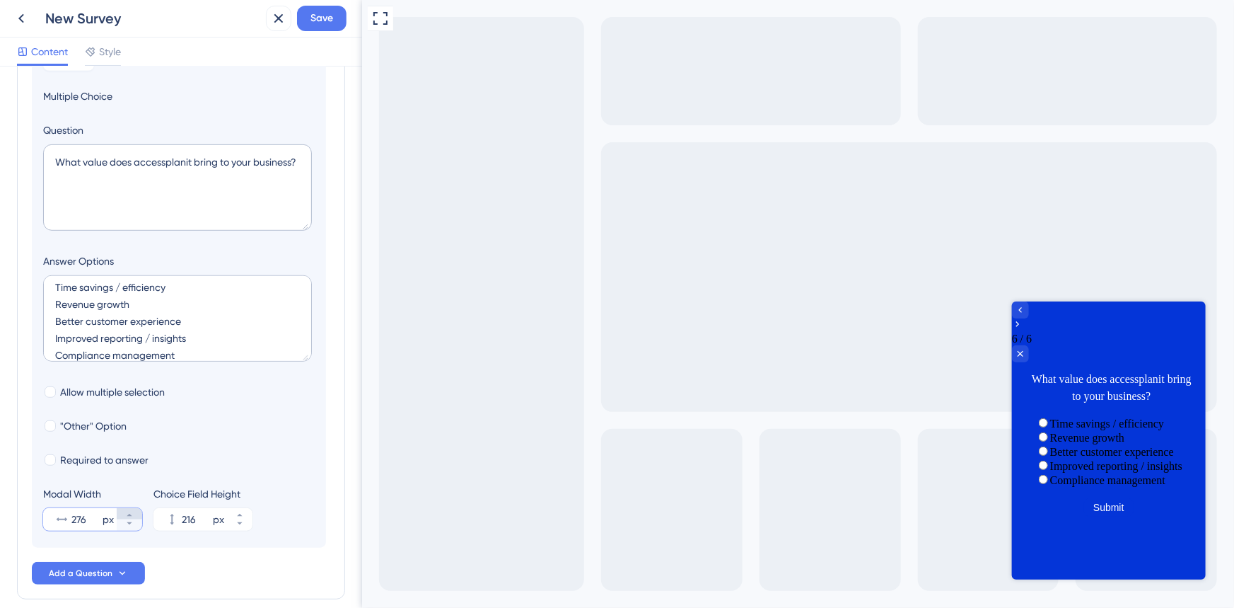
click at [131, 513] on icon at bounding box center [129, 515] width 8 height 8
type input "277"
click at [56, 424] on div at bounding box center [50, 426] width 14 height 14
checkbox input "true"
type input "268"
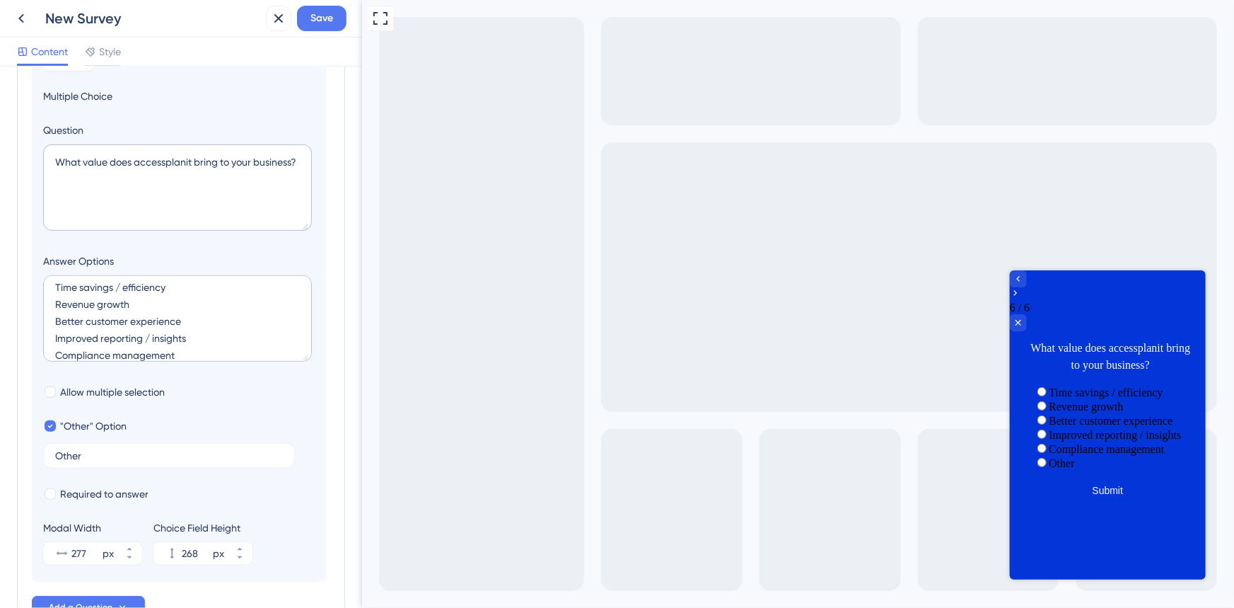
click at [1048, 469] on span "radio group" at bounding box center [1048, 463] width 0 height 12
click at [1039, 467] on input "radio group" at bounding box center [1041, 462] width 9 height 9
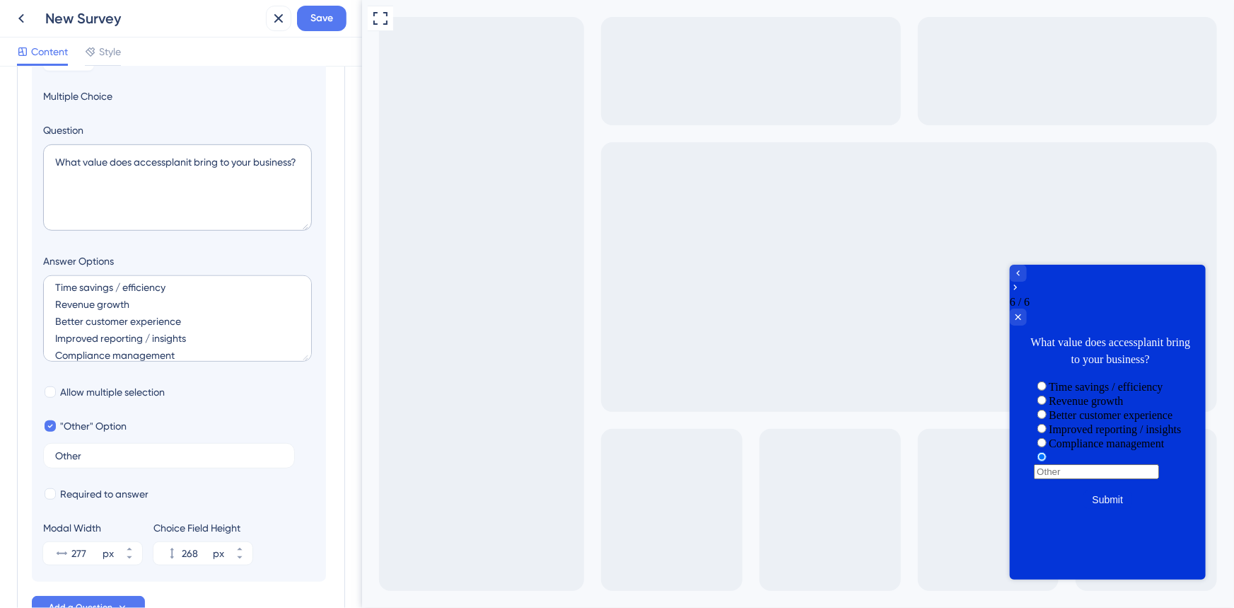
click at [1093, 479] on input "radio group" at bounding box center [1096, 471] width 125 height 15
type input "d"
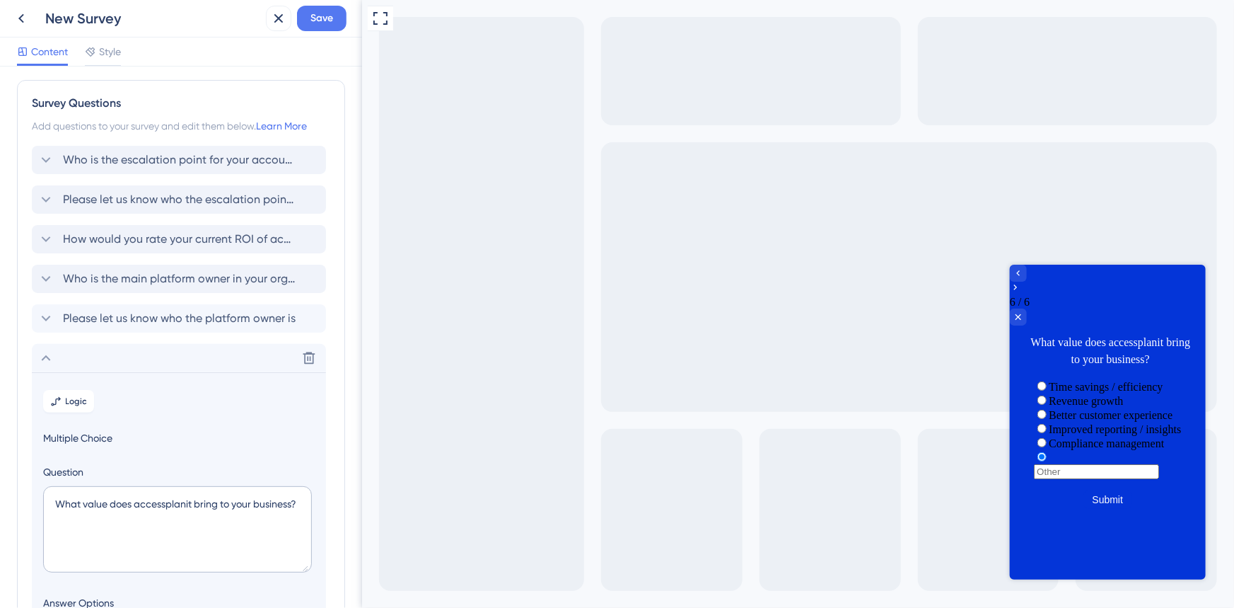
scroll to position [0, 0]
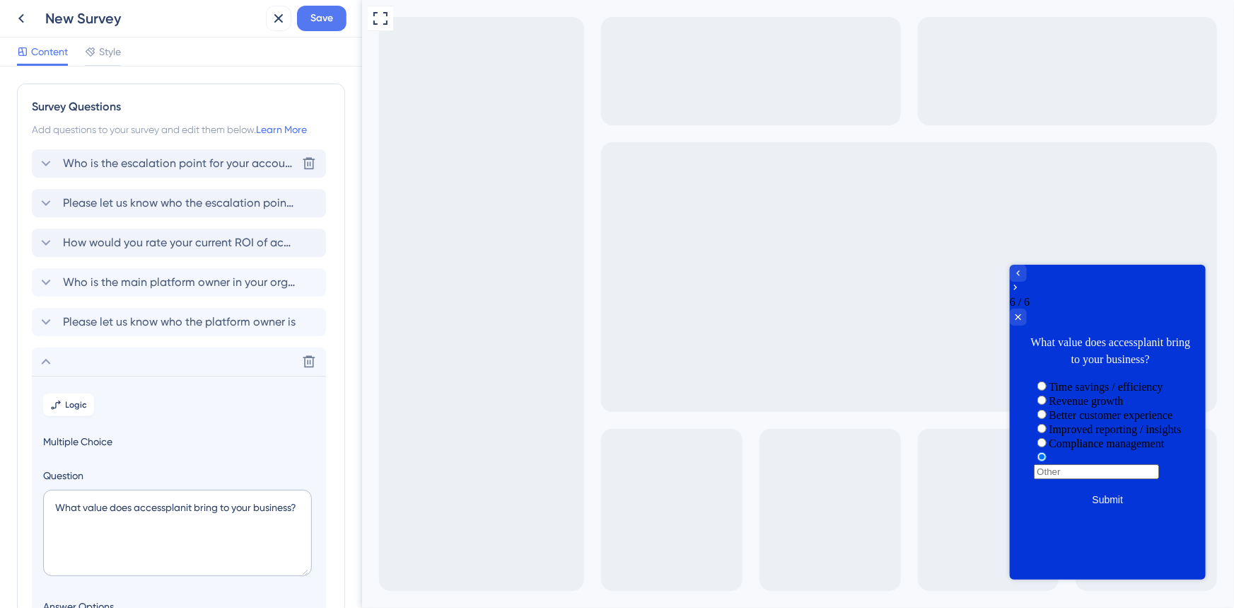
click at [112, 161] on span "Who is the escalation point for your account?" at bounding box center [179, 163] width 233 height 17
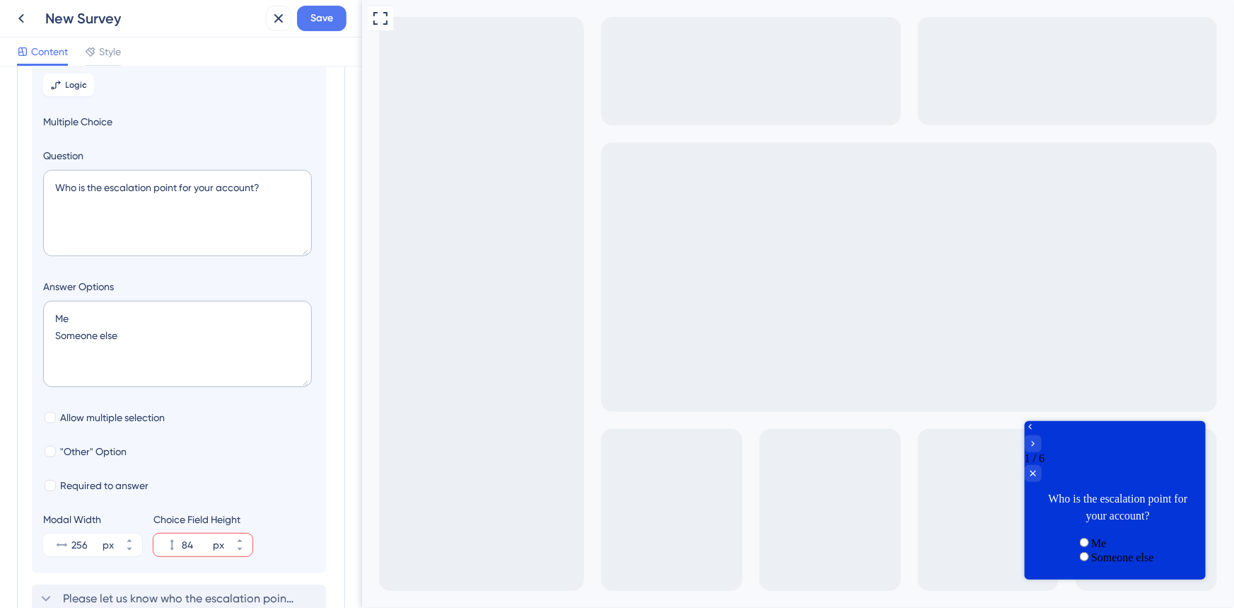
scroll to position [212, 0]
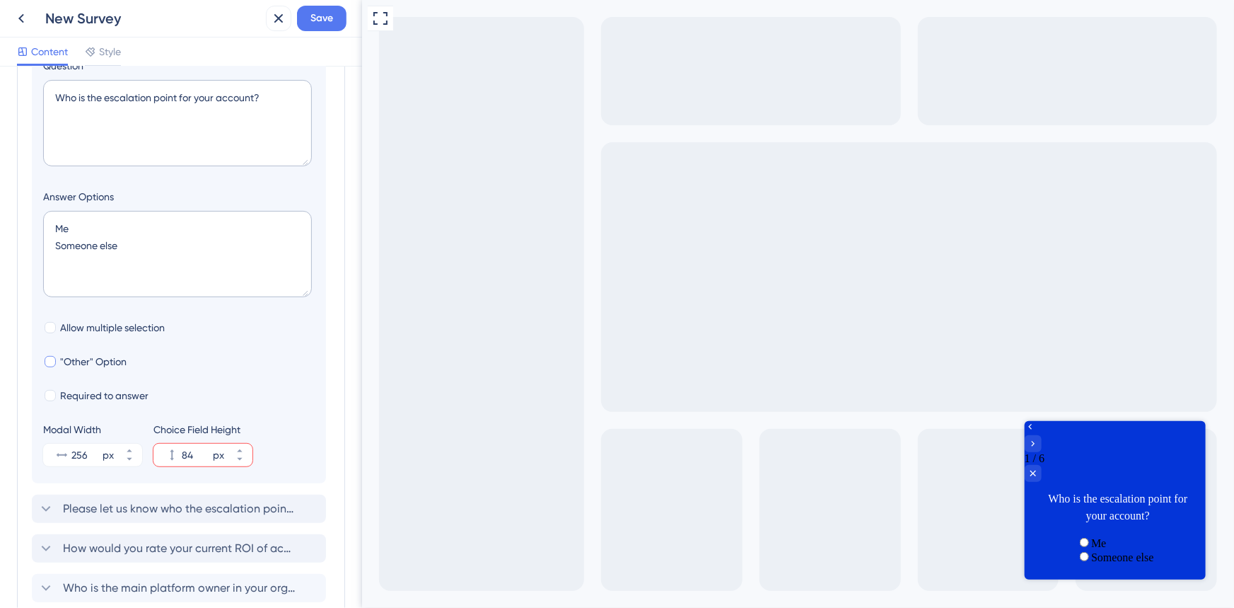
click at [53, 360] on div at bounding box center [50, 361] width 11 height 11
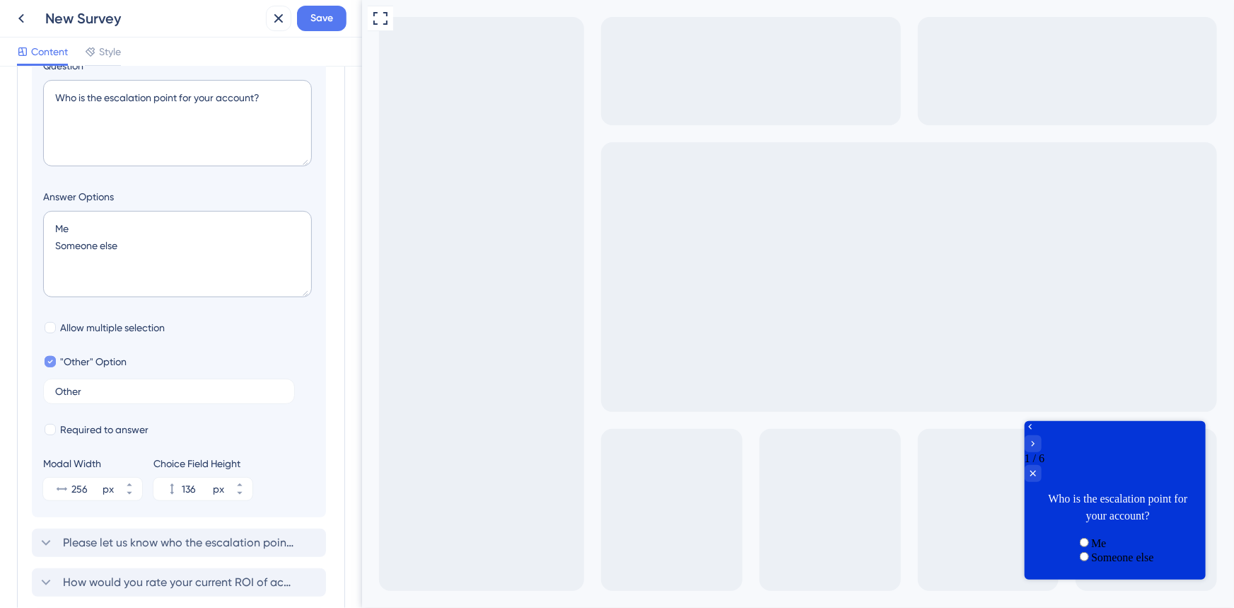
checkbox input "true"
type input "136"
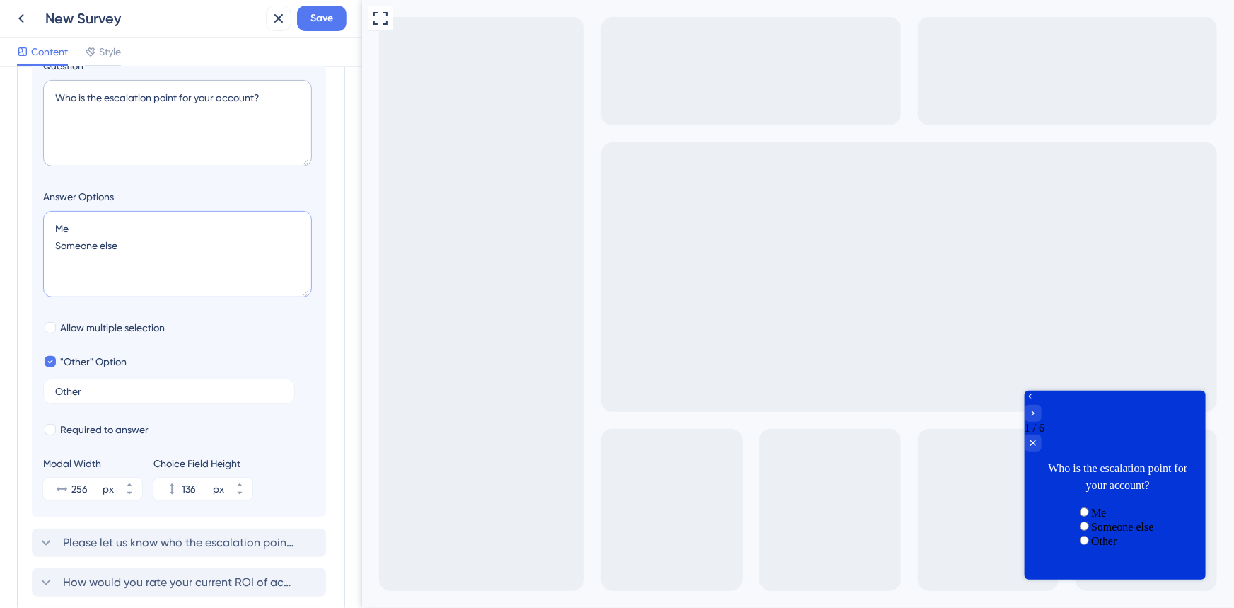
drag, startPoint x: 136, startPoint y: 237, endPoint x: 50, endPoint y: 241, distance: 85.7
click at [50, 241] on textarea "Me Someone else" at bounding box center [177, 254] width 269 height 86
type textarea "Me"
type input "92"
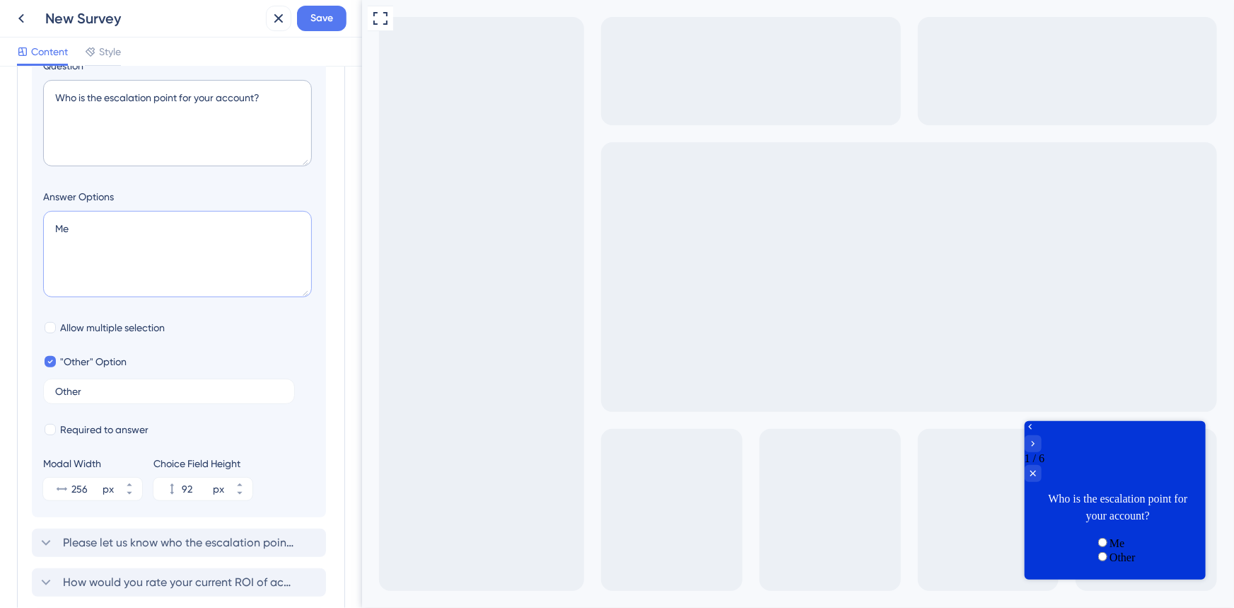
type textarea "Me"
click at [1109, 551] on span "radio group" at bounding box center [1109, 557] width 0 height 12
click at [1098, 552] on input "radio group" at bounding box center [1102, 556] width 9 height 9
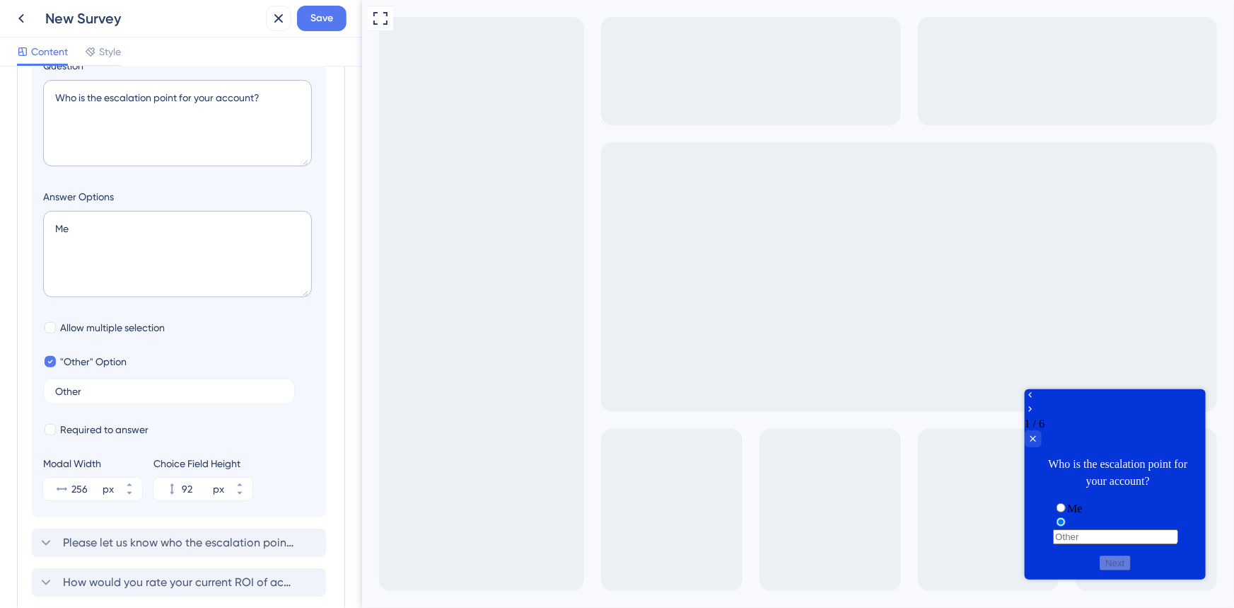
click at [1110, 528] on input "radio group" at bounding box center [1115, 535] width 125 height 15
click at [156, 390] on input "Other" at bounding box center [169, 391] width 228 height 10
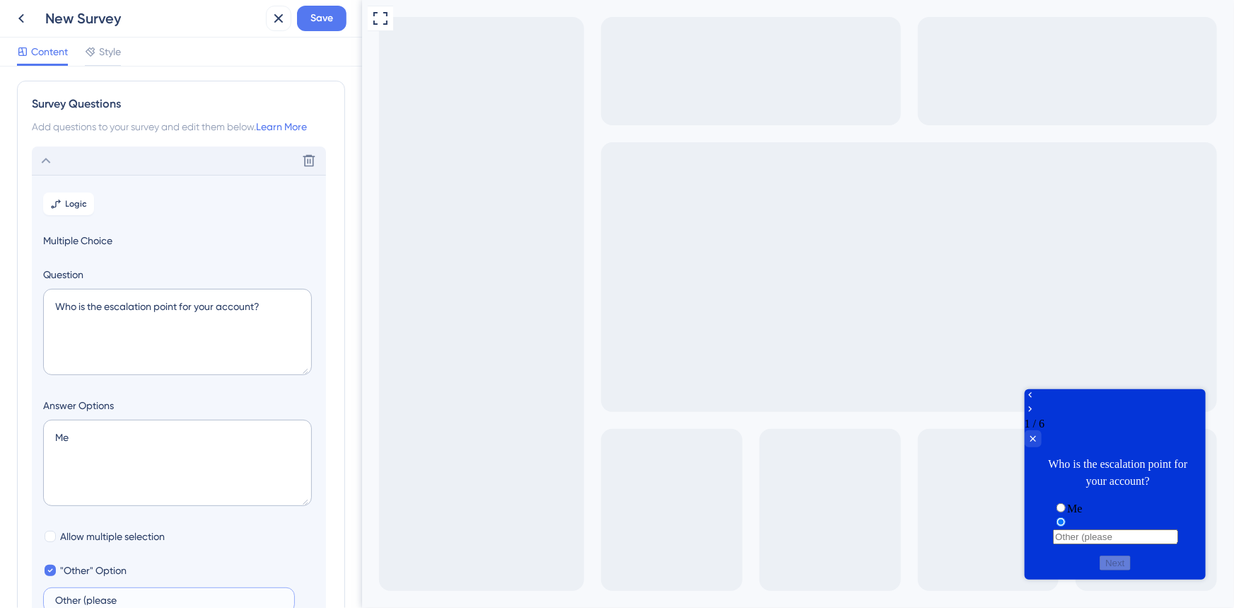
scroll to position [0, 0]
type input "Other (please"
click at [50, 164] on icon at bounding box center [45, 163] width 17 height 17
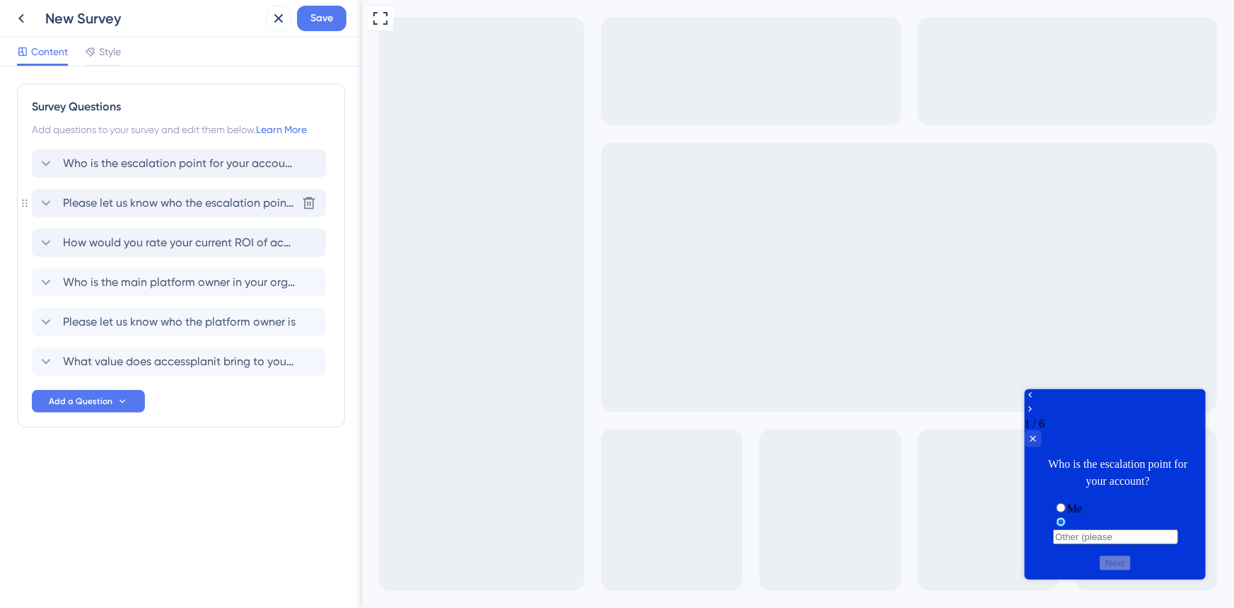
click at [71, 201] on span "Please let us know who the escalation point is" at bounding box center [179, 203] width 233 height 17
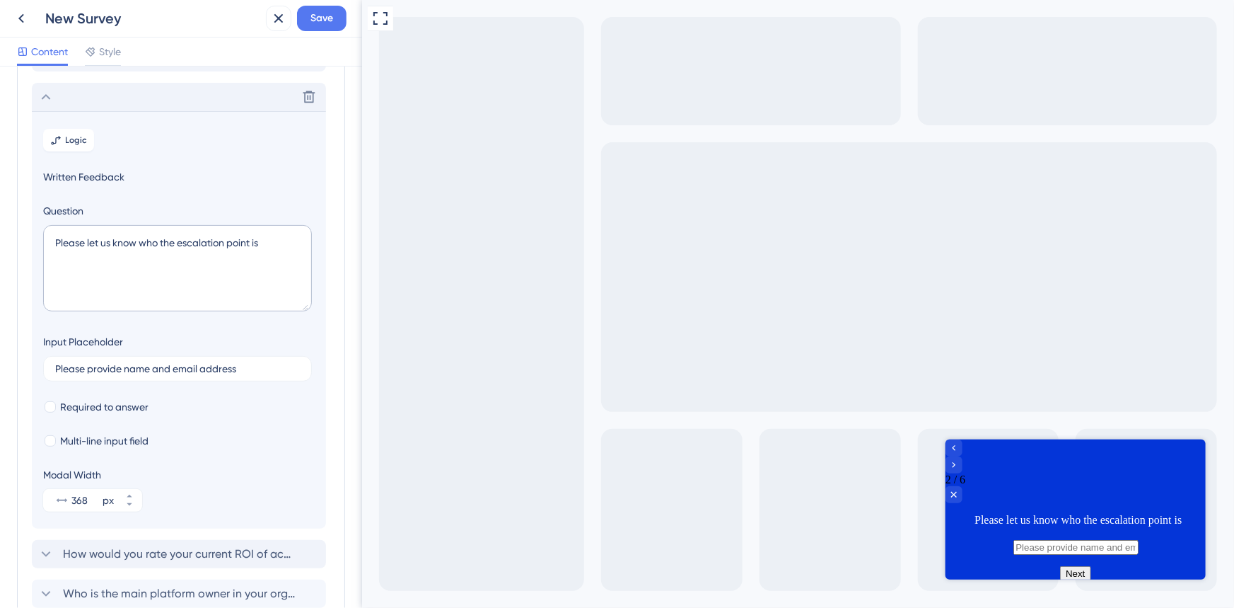
scroll to position [122, 0]
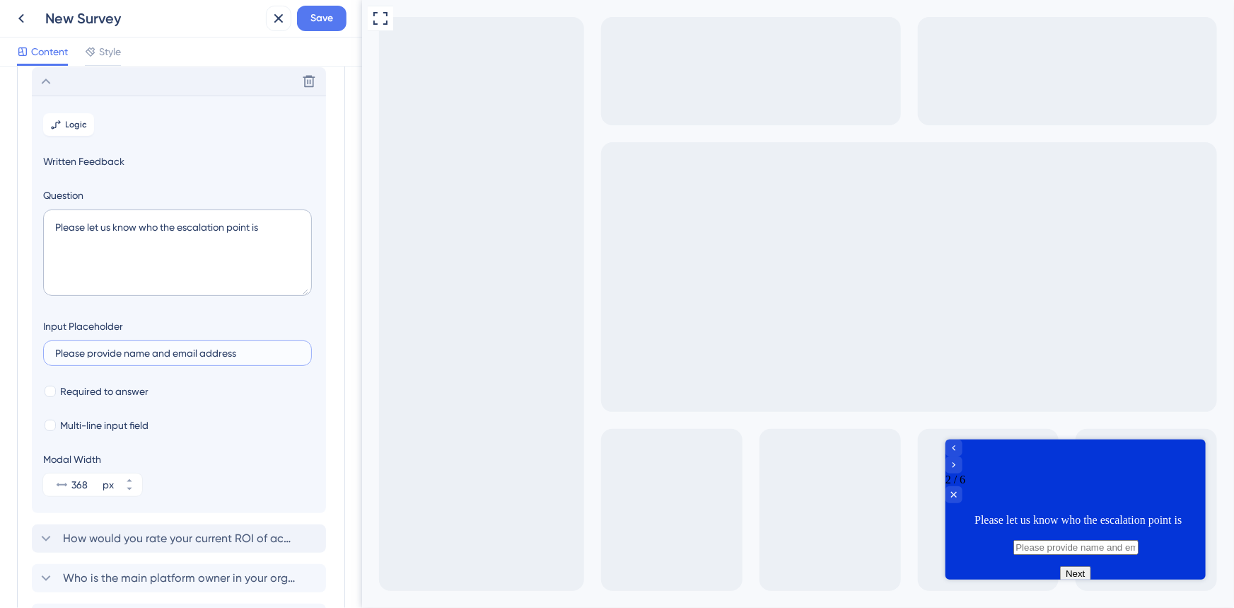
drag, startPoint x: 226, startPoint y: 351, endPoint x: 4, endPoint y: 328, distance: 224.0
click at [4, 328] on div "Survey Questions Add questions to your survey and edit them below. Learn More W…" at bounding box center [181, 336] width 362 height 541
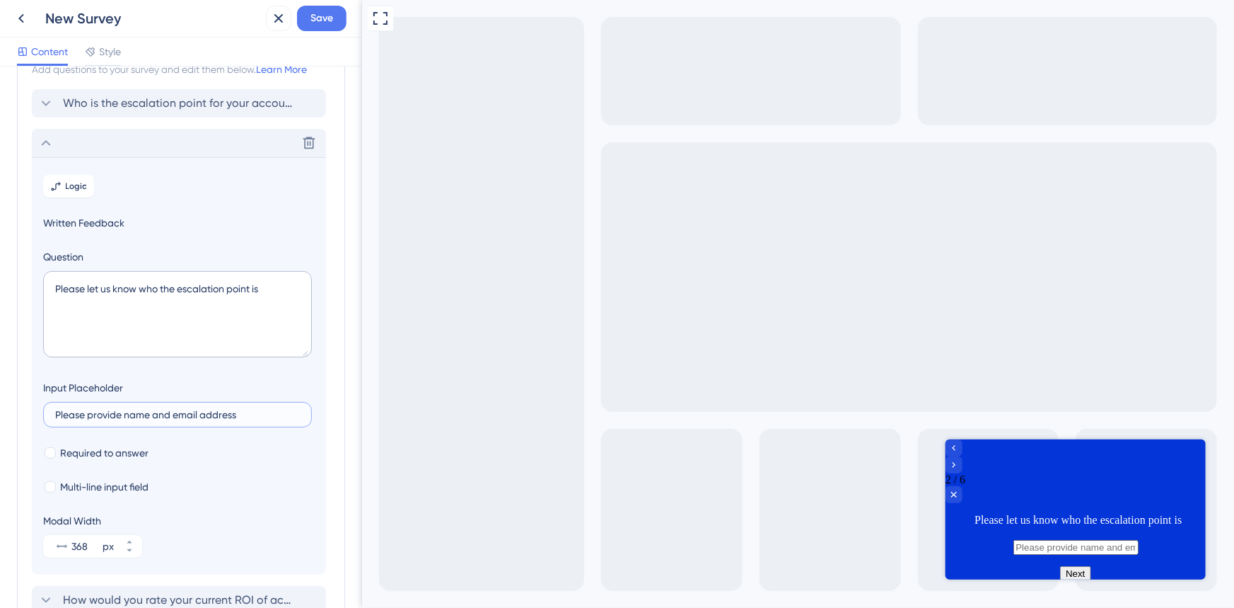
scroll to position [0, 0]
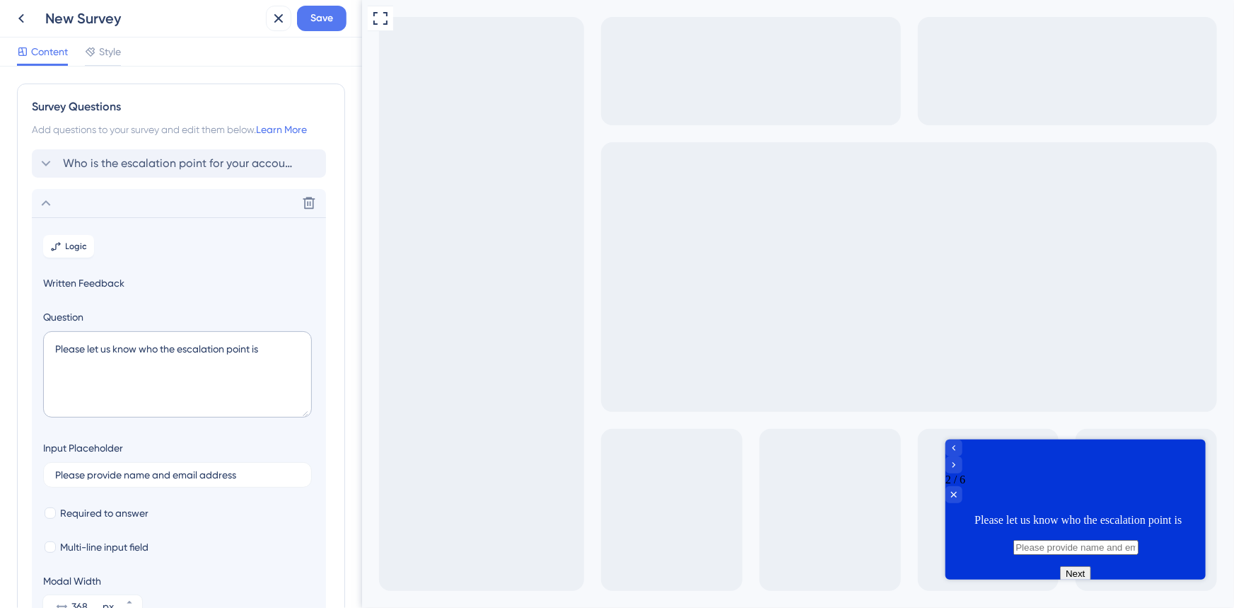
click at [50, 204] on icon at bounding box center [45, 203] width 17 height 17
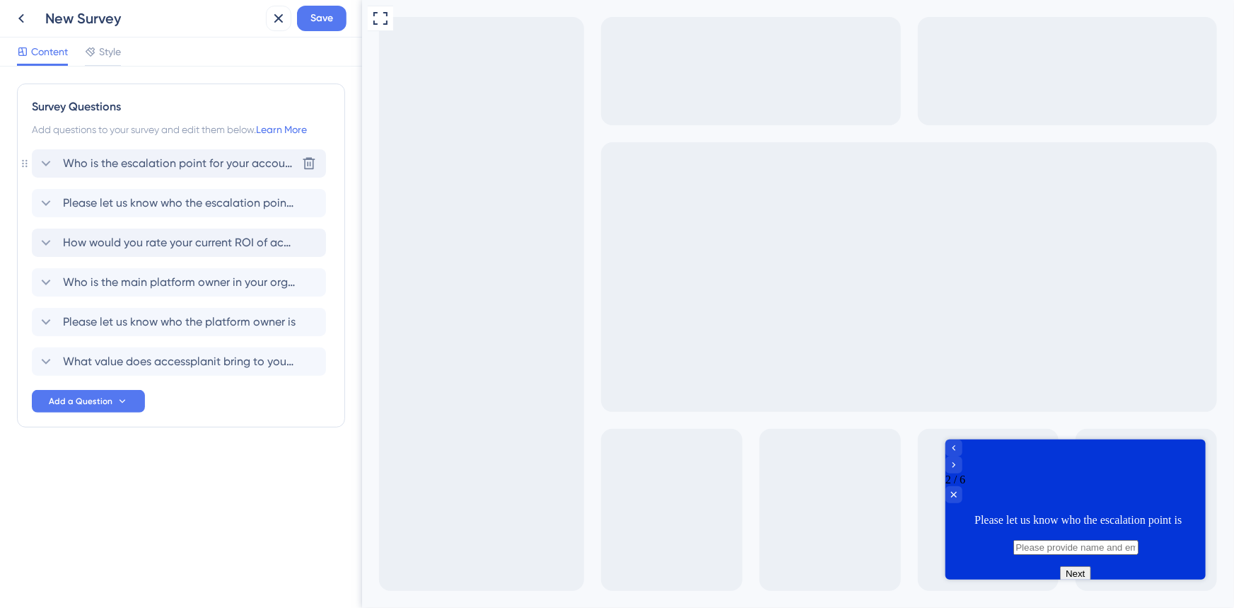
click at [85, 169] on span "Who is the escalation point for your account?" at bounding box center [179, 163] width 233 height 17
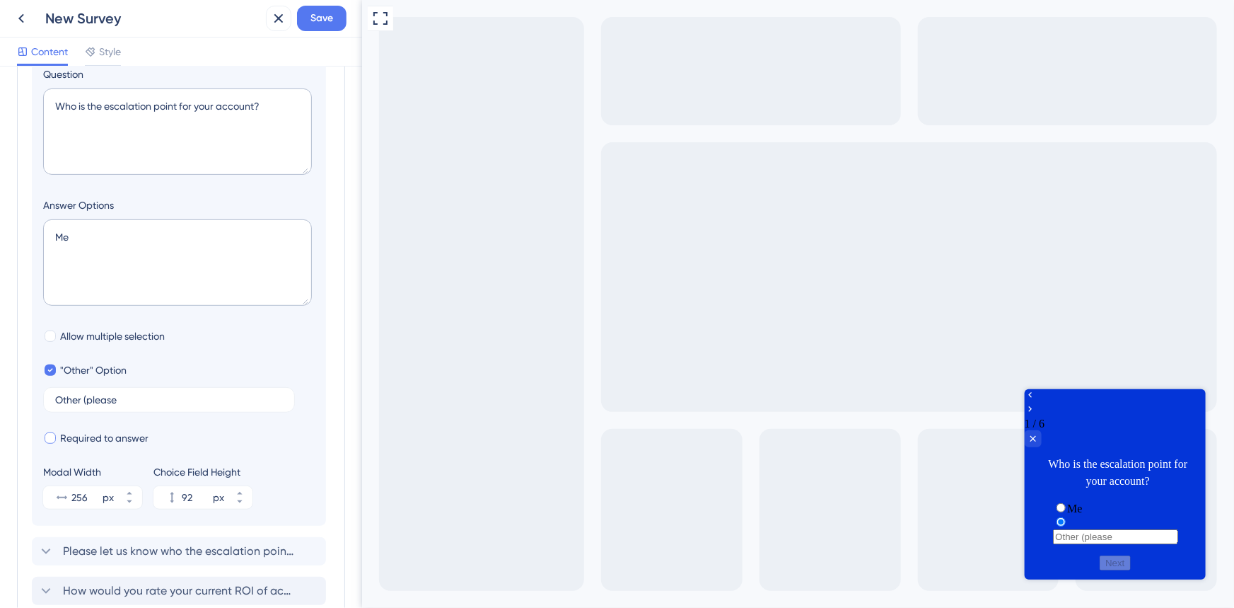
scroll to position [212, 0]
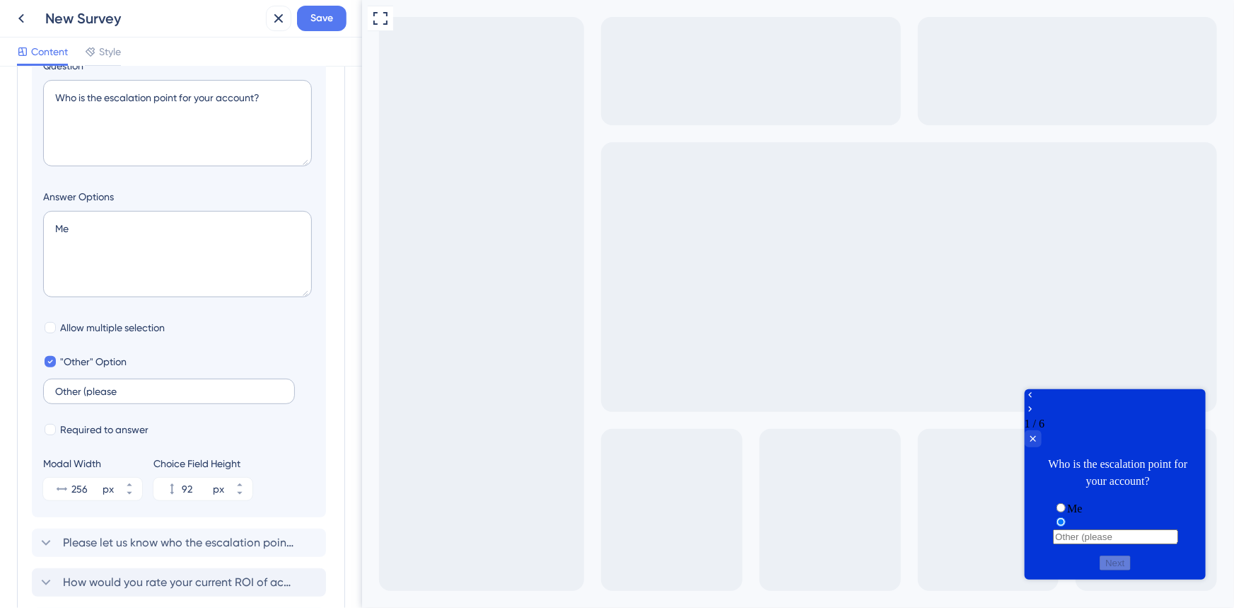
click at [110, 385] on label "Other (please" at bounding box center [169, 390] width 252 height 25
click at [110, 386] on input "Other (please" at bounding box center [169, 391] width 228 height 10
click at [110, 385] on label "Other (please" at bounding box center [169, 390] width 252 height 25
click at [110, 386] on input "Other (please" at bounding box center [169, 391] width 228 height 10
click at [108, 384] on label "Other (please" at bounding box center [169, 390] width 252 height 25
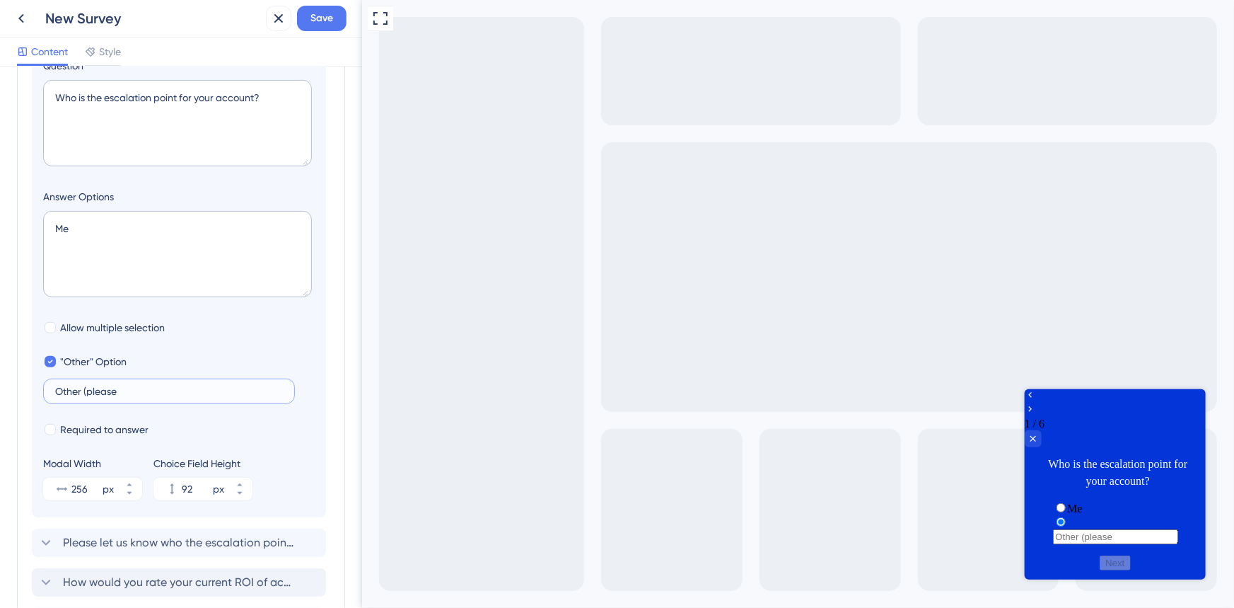
click at [108, 386] on input "Other (please" at bounding box center [169, 391] width 228 height 10
click at [108, 384] on label "Other (please" at bounding box center [169, 390] width 252 height 25
click at [108, 386] on input "Other (please" at bounding box center [169, 391] width 228 height 10
click at [108, 393] on input "Other (please" at bounding box center [169, 391] width 228 height 10
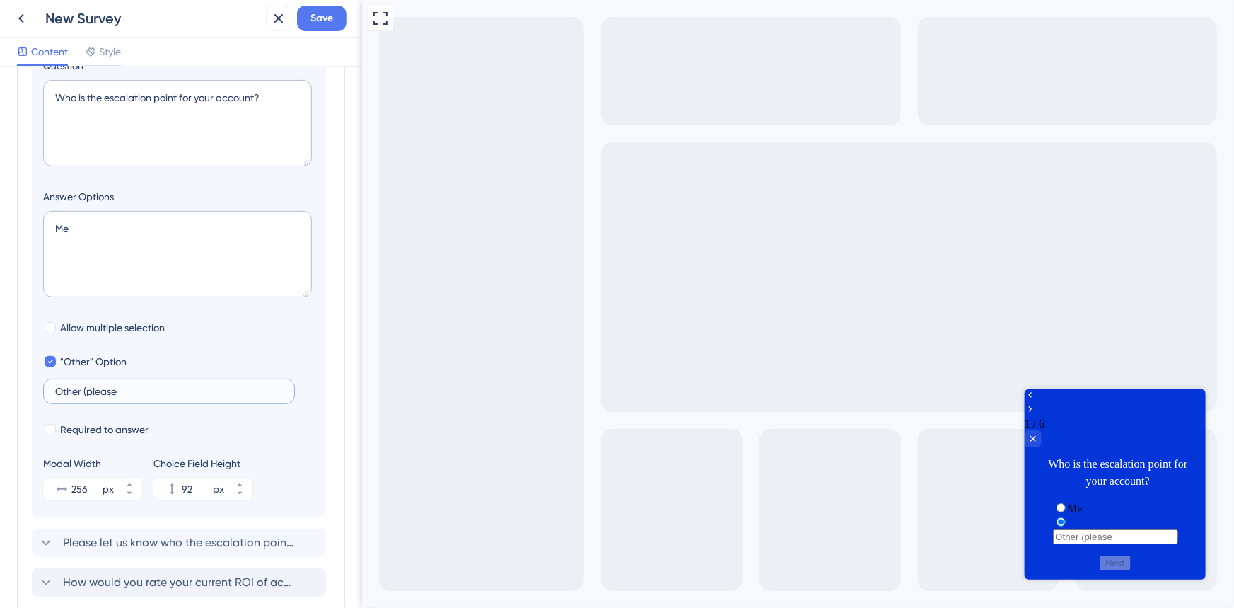
paste input "Please provide name and email address"
click at [87, 389] on input "Other (Please provide name and email address" at bounding box center [161, 391] width 213 height 10
type input "Other (name and email address"
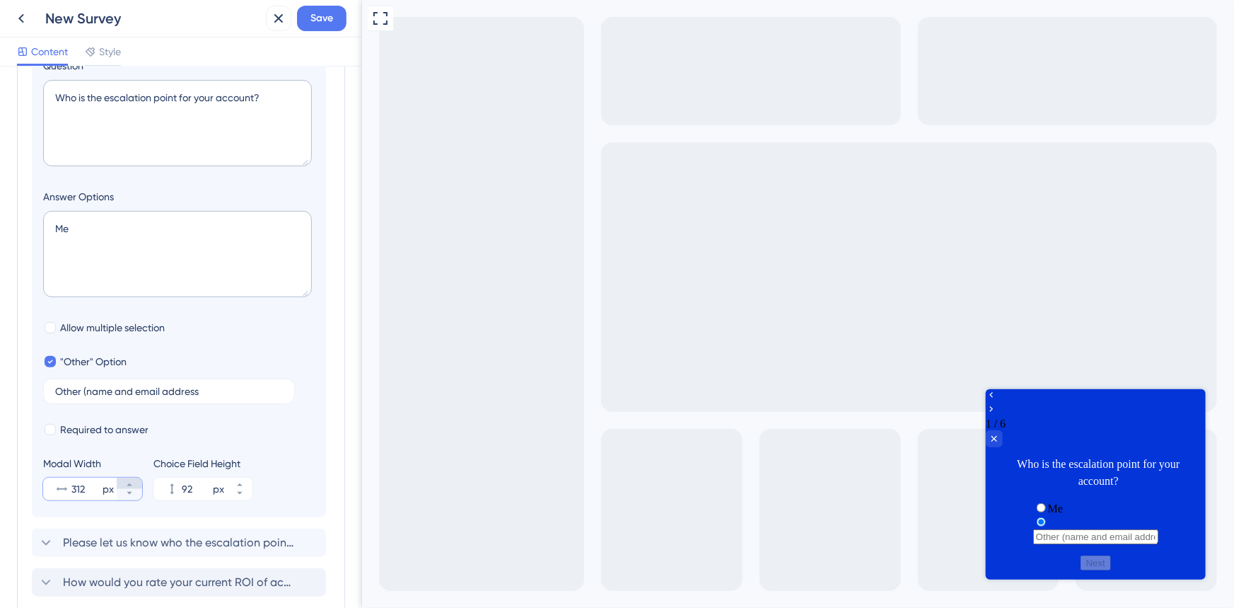
click at [132, 484] on icon at bounding box center [129, 484] width 8 height 8
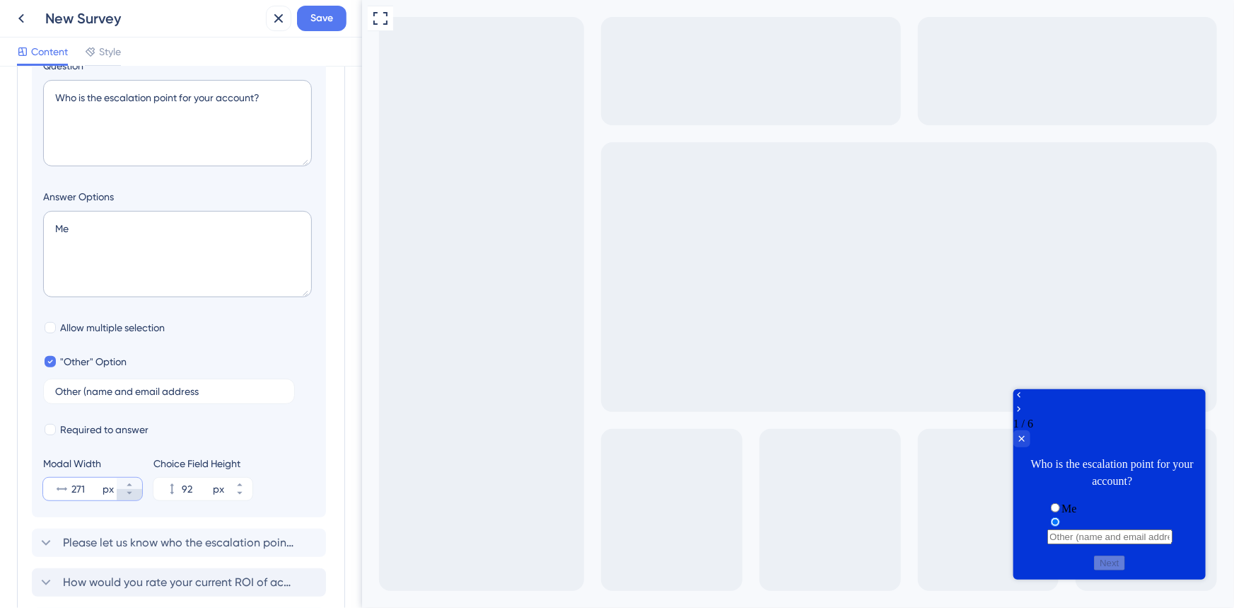
click at [132, 495] on icon at bounding box center [129, 493] width 8 height 8
type input "269"
click at [176, 387] on input "Other (name and email address" at bounding box center [169, 391] width 228 height 10
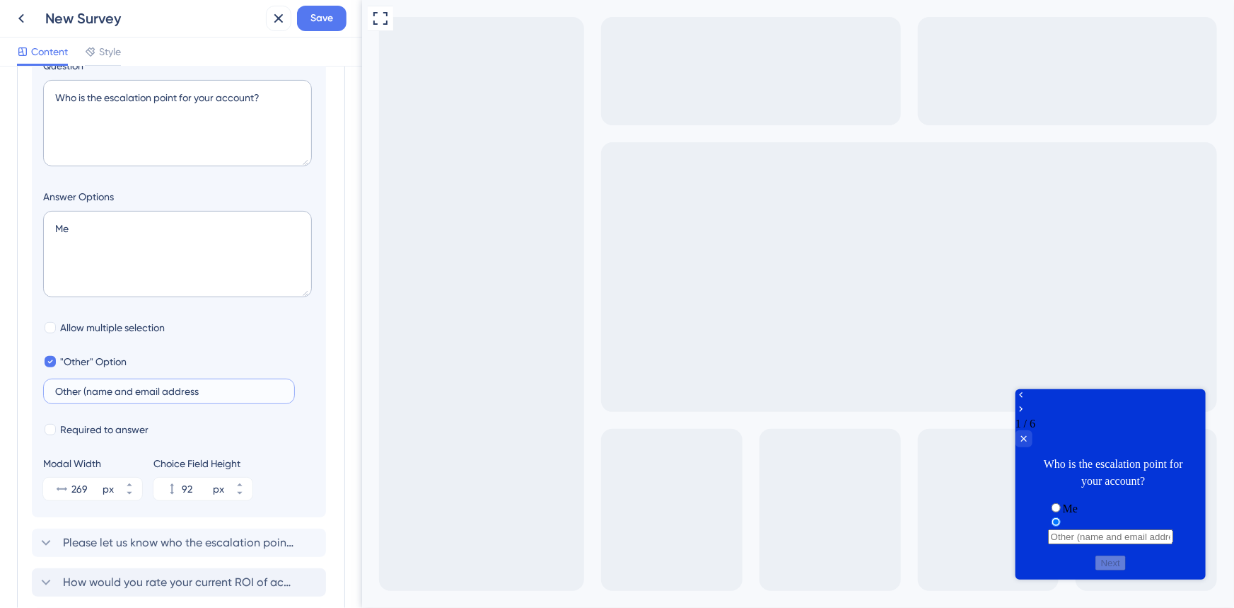
click at [176, 387] on input "Other (name and email address" at bounding box center [169, 391] width 228 height 10
click at [1063, 502] on label "Me" at bounding box center [1070, 508] width 15 height 12
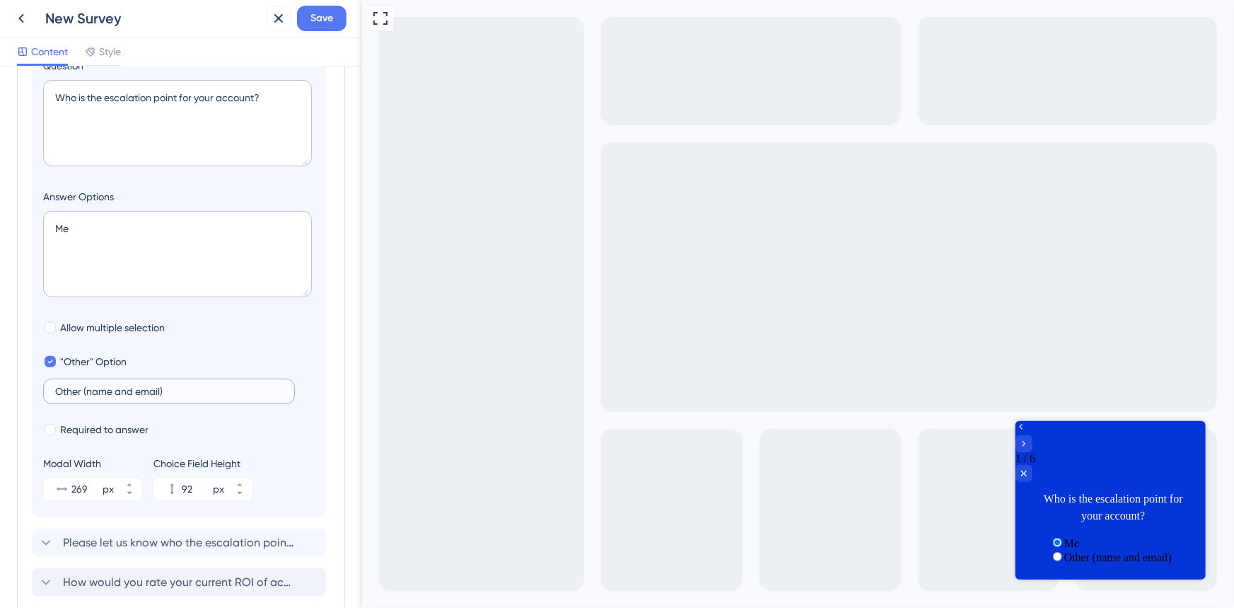
click at [88, 392] on input "Other (name and email)" at bounding box center [169, 391] width 228 height 10
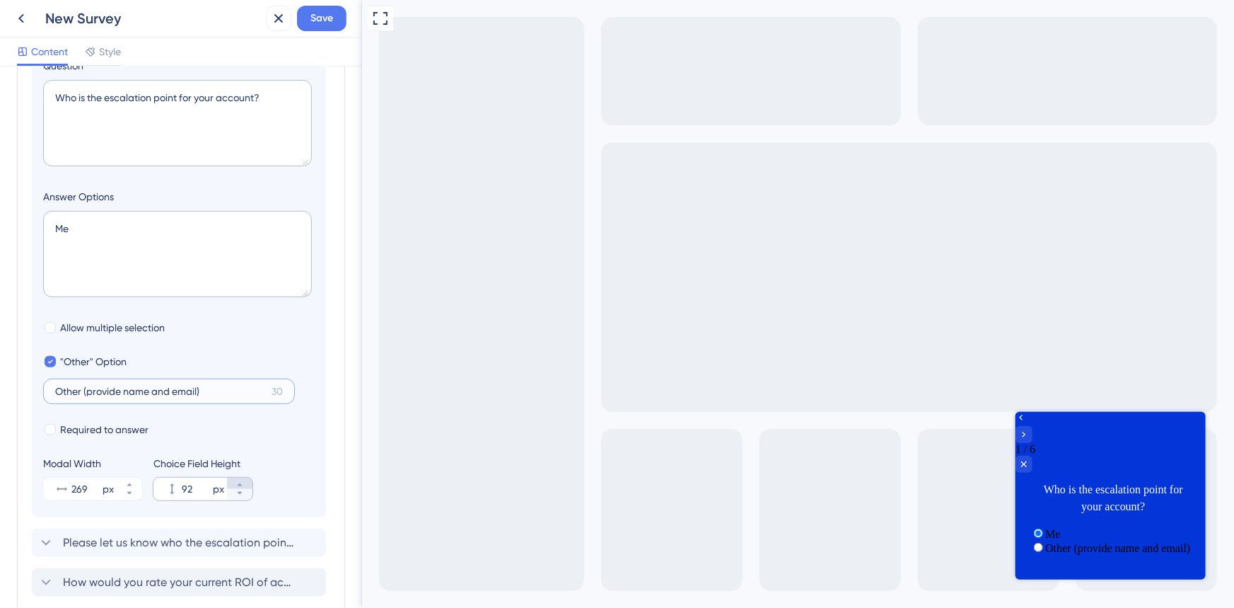
type input "Other (provide name and email)"
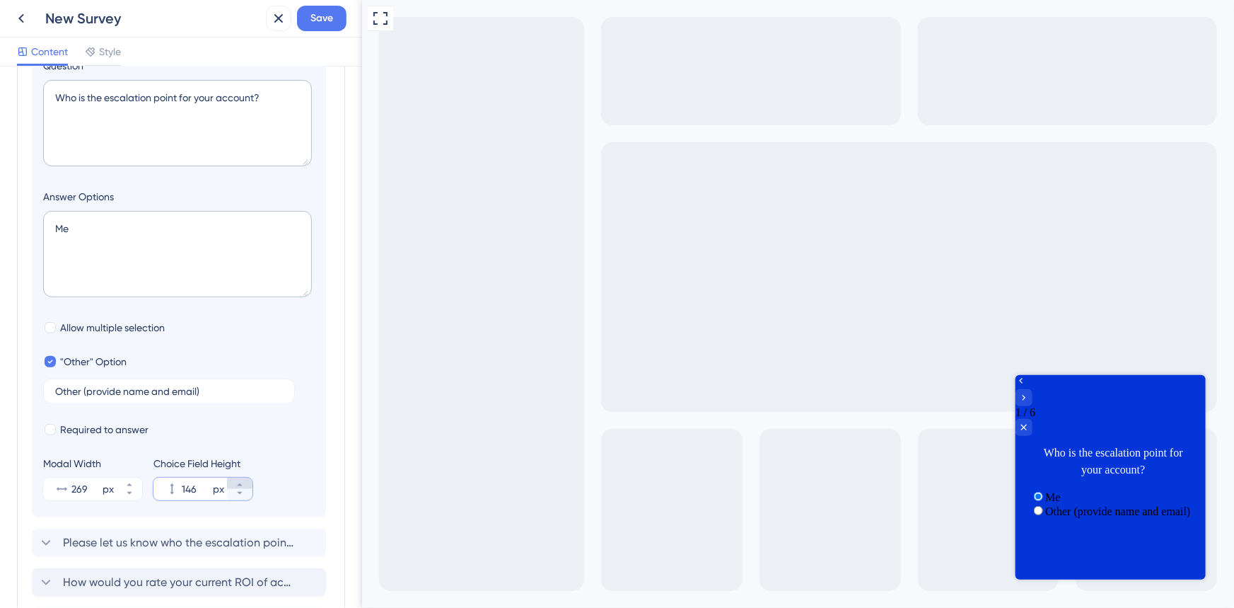
click at [244, 485] on button "146 px" at bounding box center [239, 482] width 25 height 11
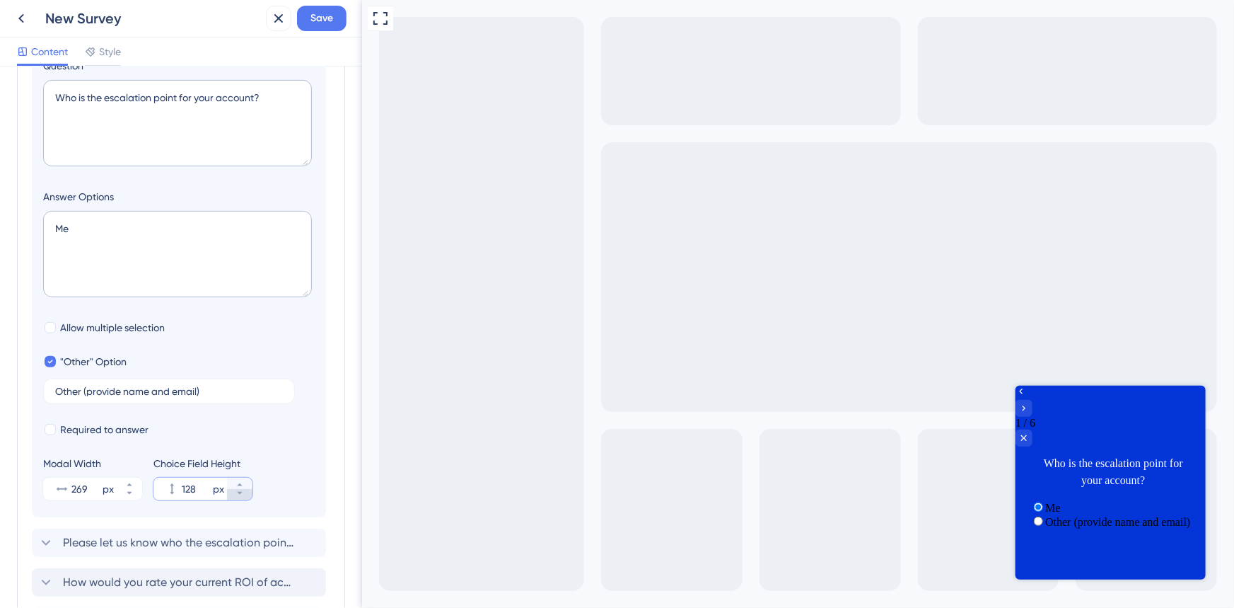
click at [243, 495] on icon at bounding box center [240, 493] width 8 height 8
type input "127"
click at [274, 320] on div "Allow multiple selection" at bounding box center [179, 327] width 272 height 17
click at [111, 320] on span "Allow multiple selection" at bounding box center [112, 327] width 105 height 17
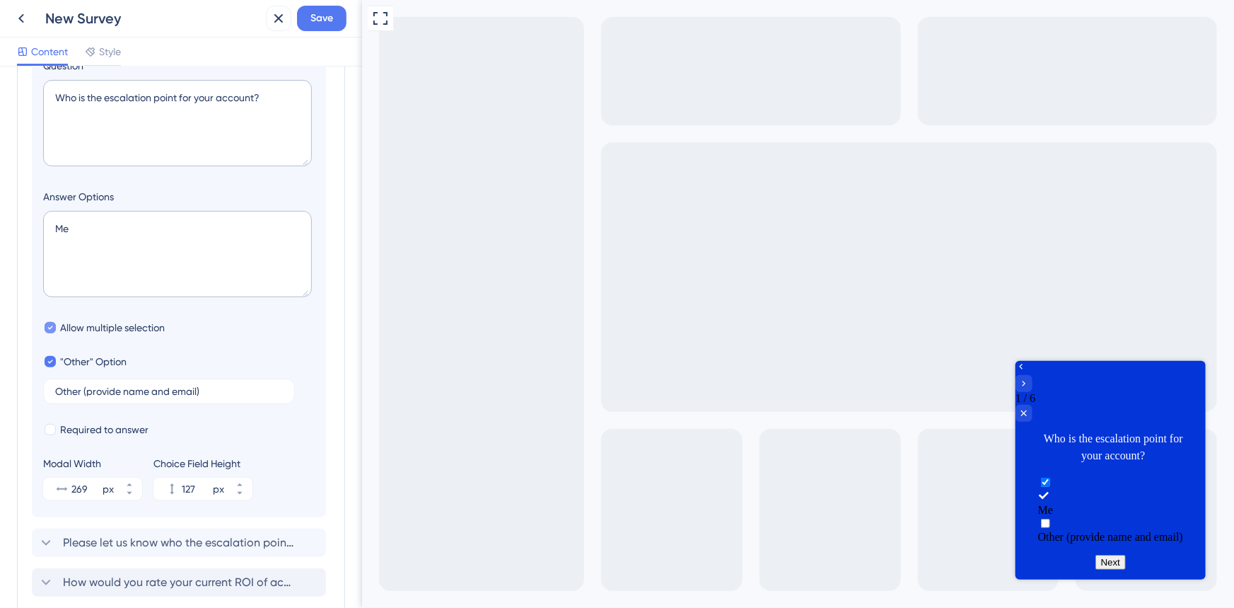
click at [111, 320] on span "Allow multiple selection" at bounding box center [112, 327] width 105 height 17
checkbox input "false"
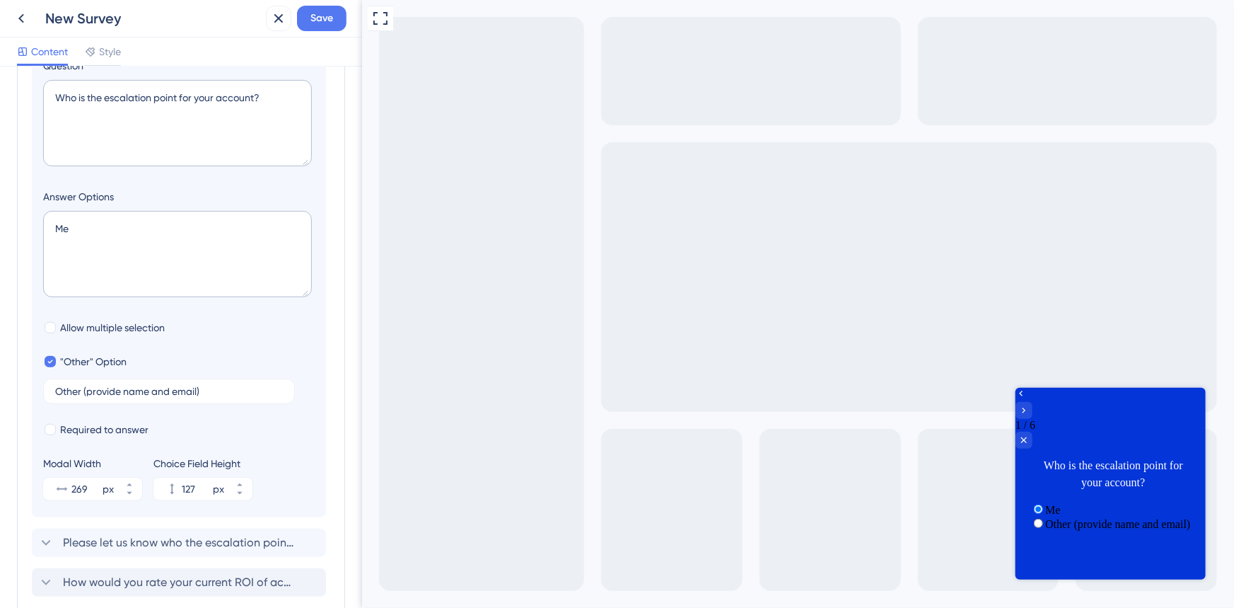
click at [1058, 517] on label "Other (provide name and email)" at bounding box center [1117, 523] width 145 height 12
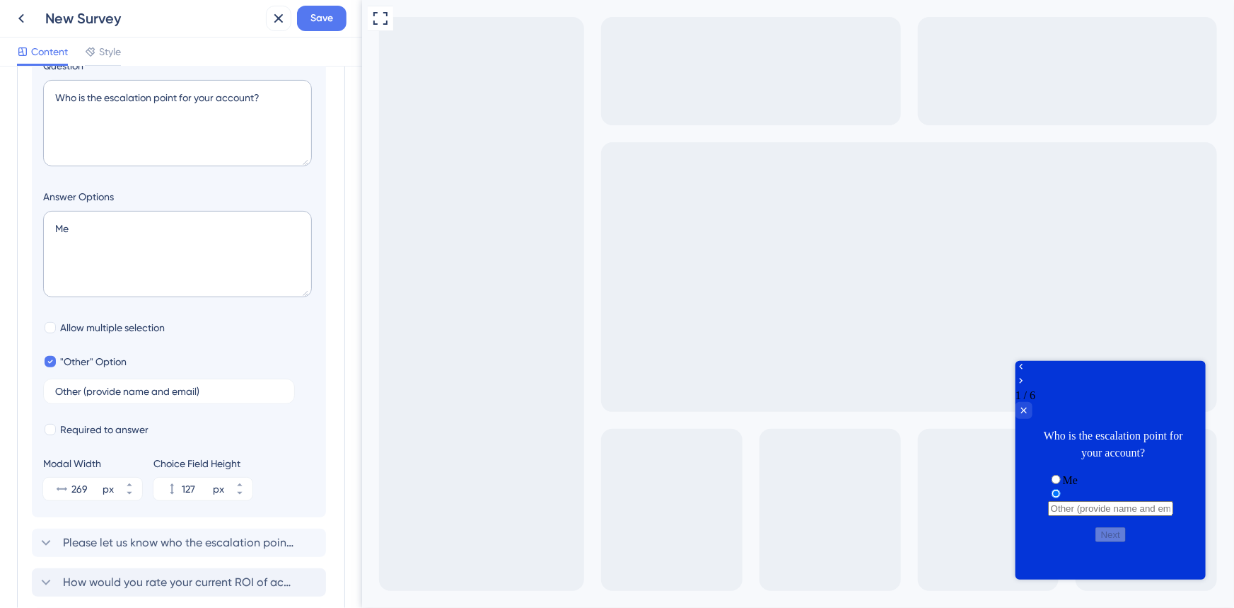
click at [1076, 473] on div "Me" at bounding box center [1110, 480] width 125 height 14
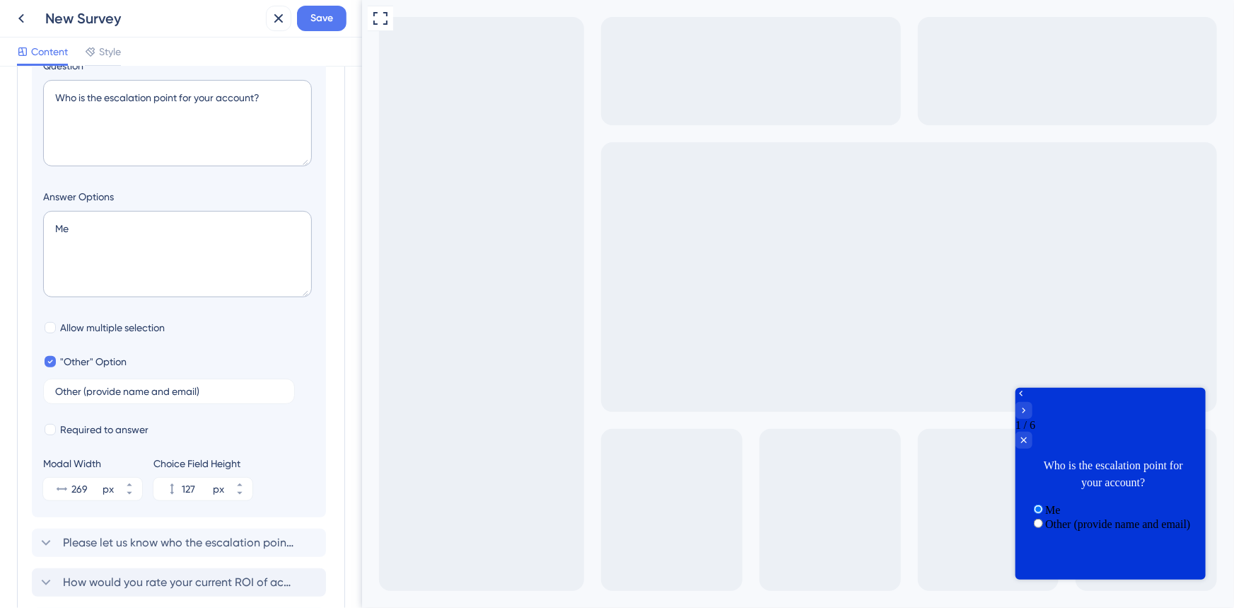
click at [1075, 517] on label "Other (provide name and email)" at bounding box center [1117, 523] width 145 height 12
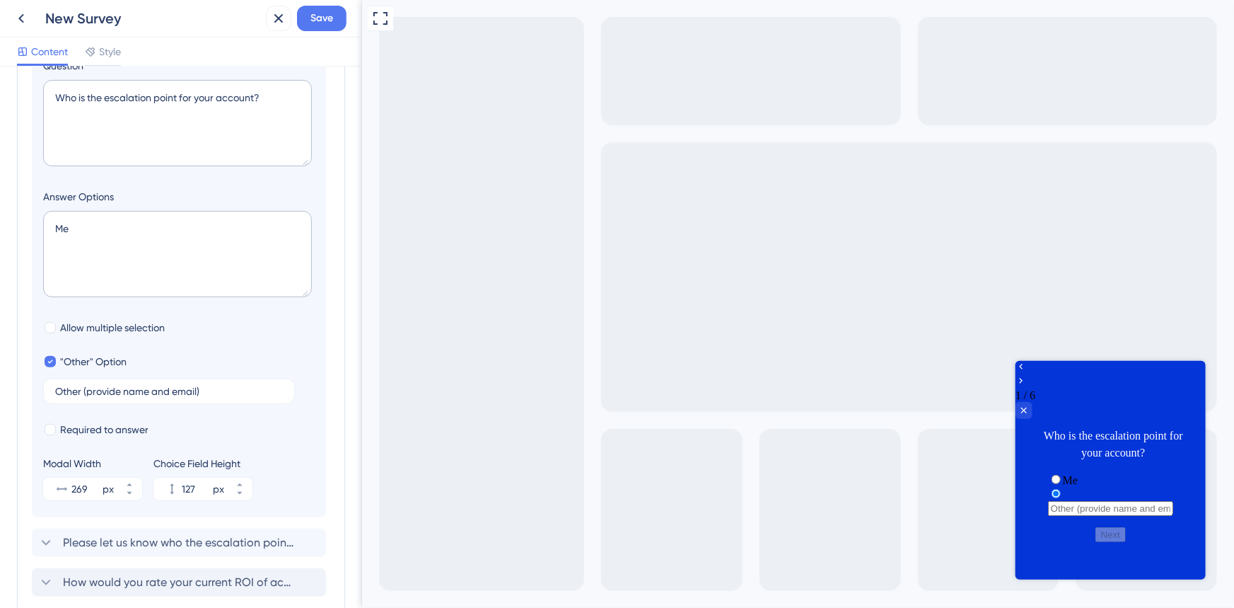
click at [1084, 473] on div "Me" at bounding box center [1110, 480] width 125 height 14
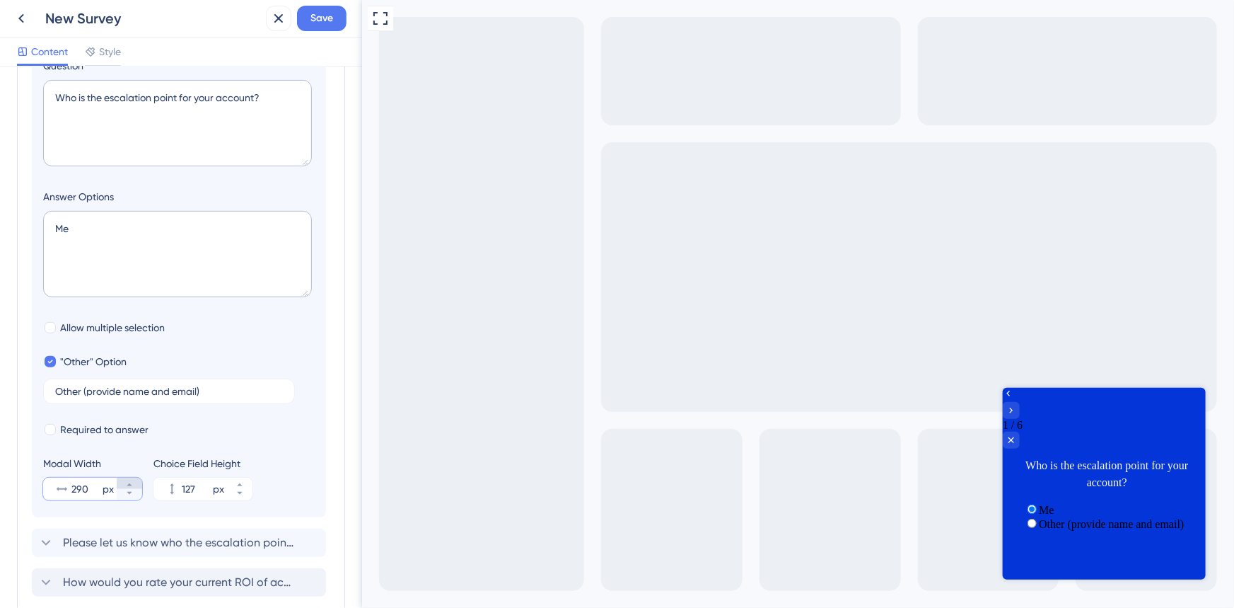
click at [134, 482] on button "290 px" at bounding box center [129, 482] width 25 height 11
type input "291"
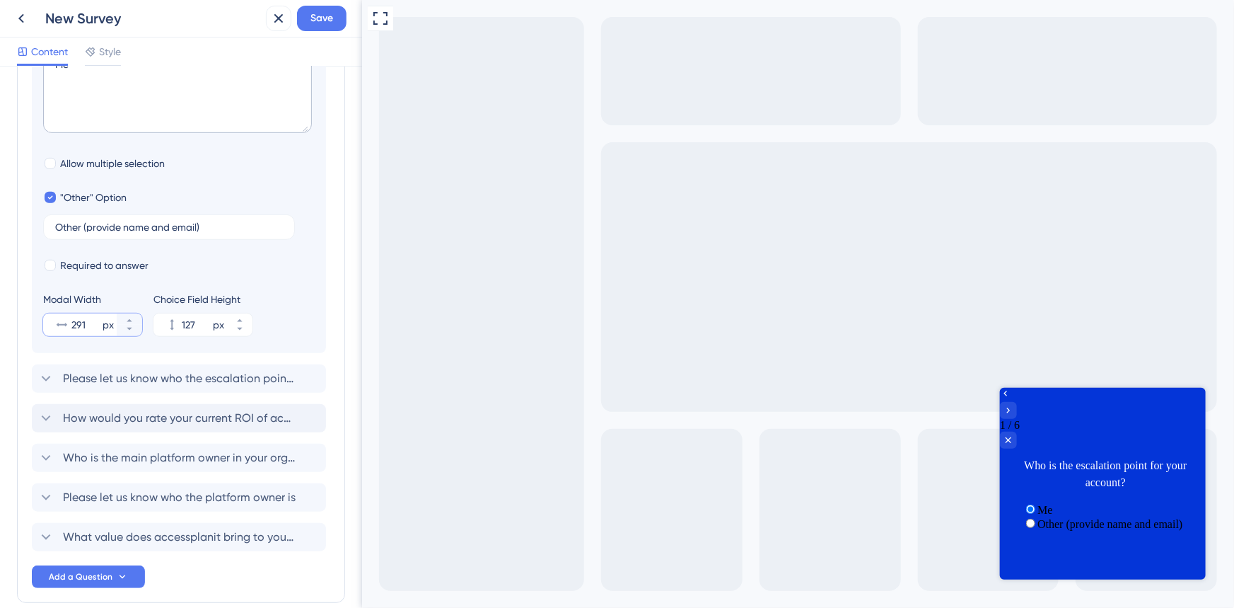
scroll to position [386, 0]
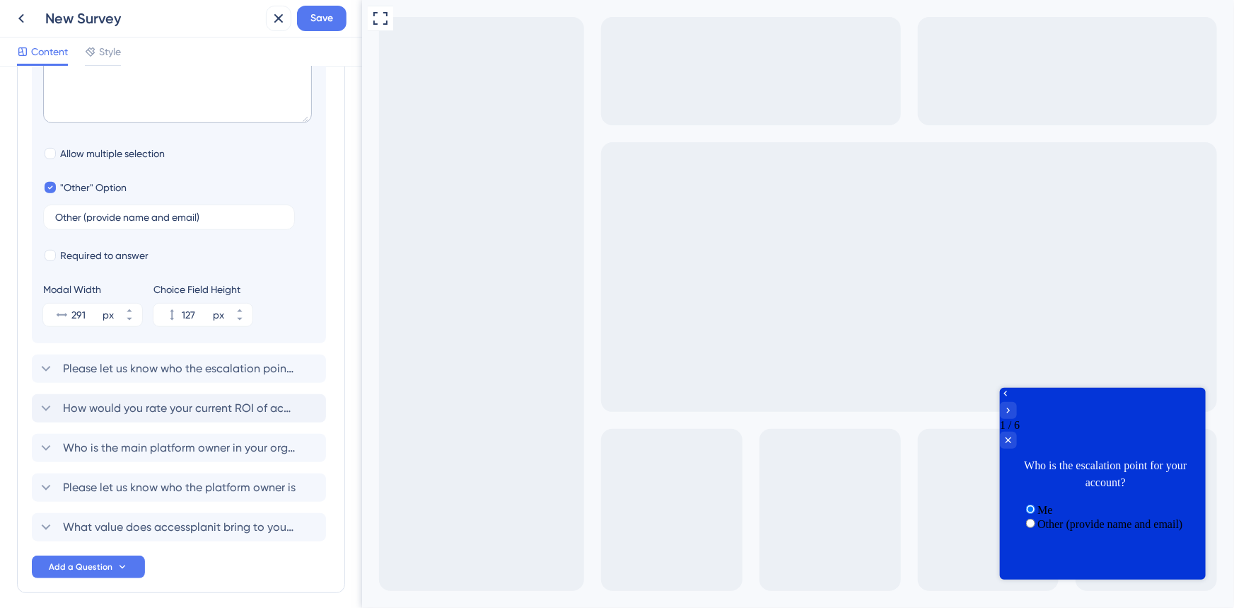
click at [1037, 517] on span "radio group" at bounding box center [1037, 523] width 0 height 12
click at [1030, 518] on input "radio group" at bounding box center [1030, 522] width 9 height 9
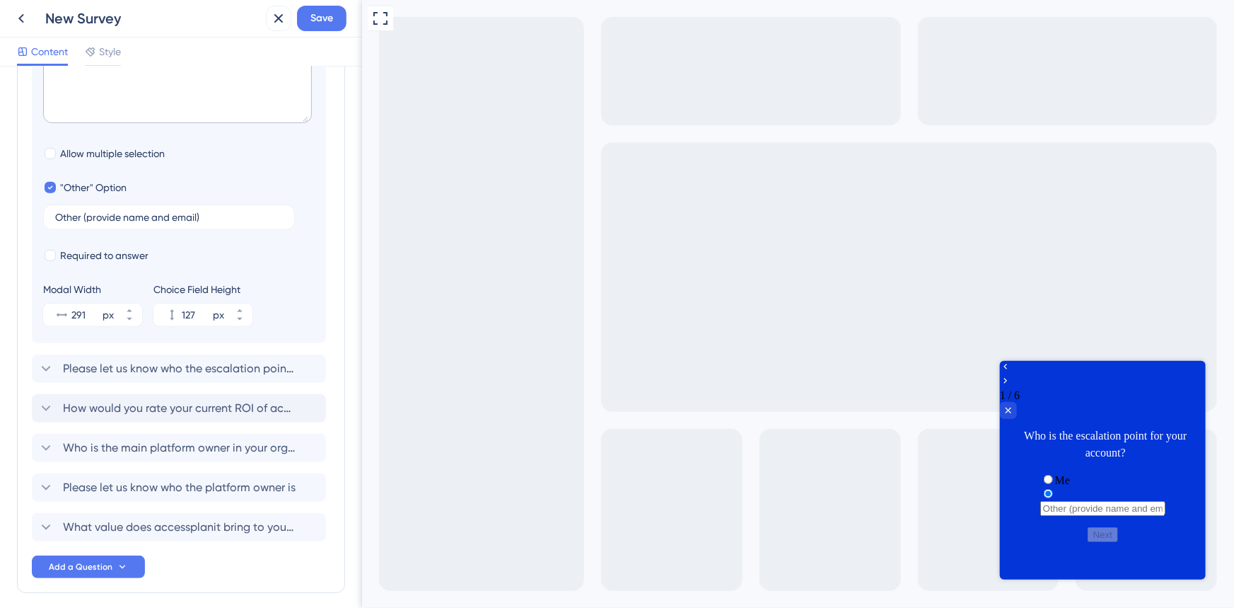
click at [1089, 501] on input "radio group" at bounding box center [1102, 508] width 125 height 15
click at [1055, 474] on span "radio group" at bounding box center [1055, 480] width 0 height 12
click at [1043, 475] on input "radio group" at bounding box center [1047, 479] width 9 height 9
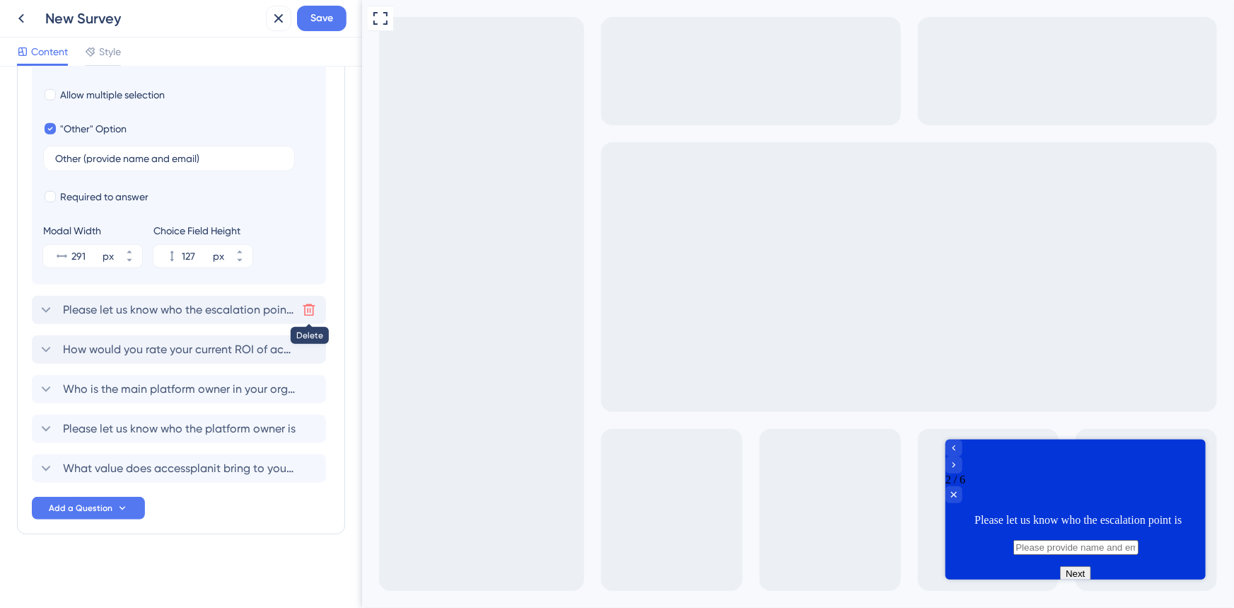
click at [309, 313] on icon at bounding box center [309, 310] width 14 height 14
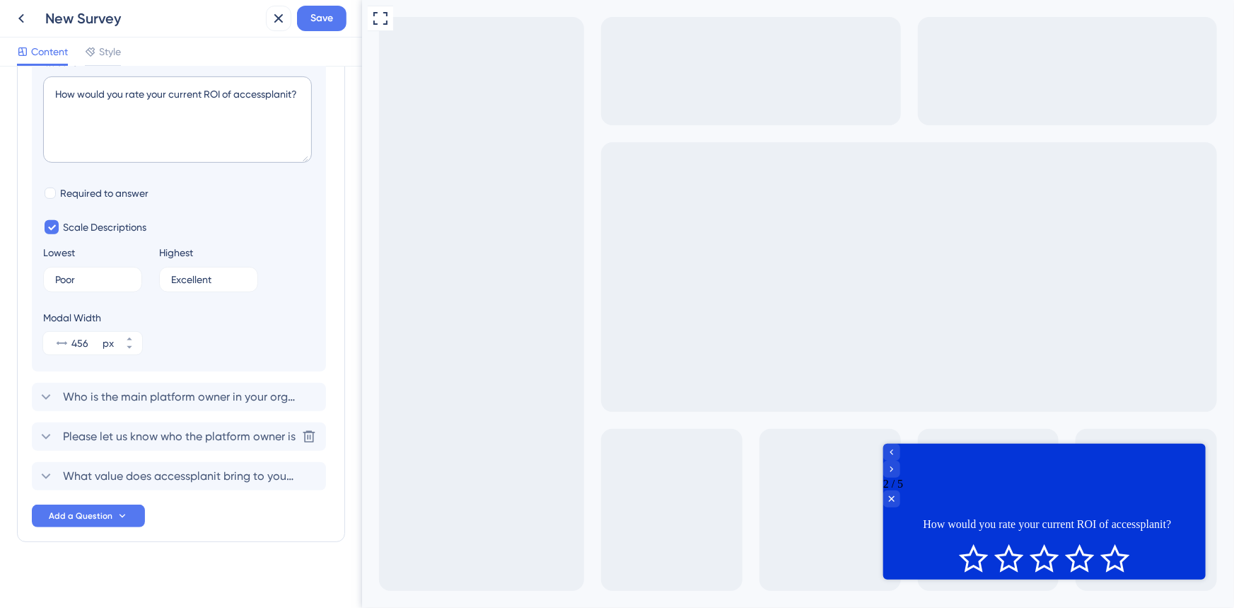
scroll to position [262, 0]
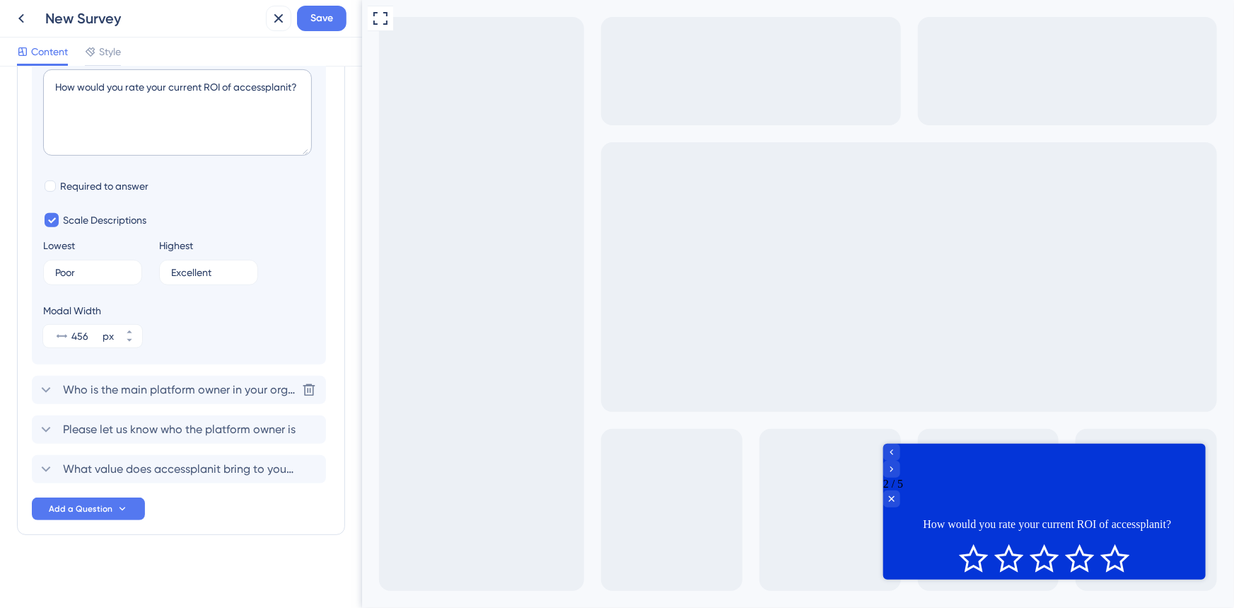
click at [187, 383] on span "Who is the main platform owner in your organisation?" at bounding box center [179, 389] width 233 height 17
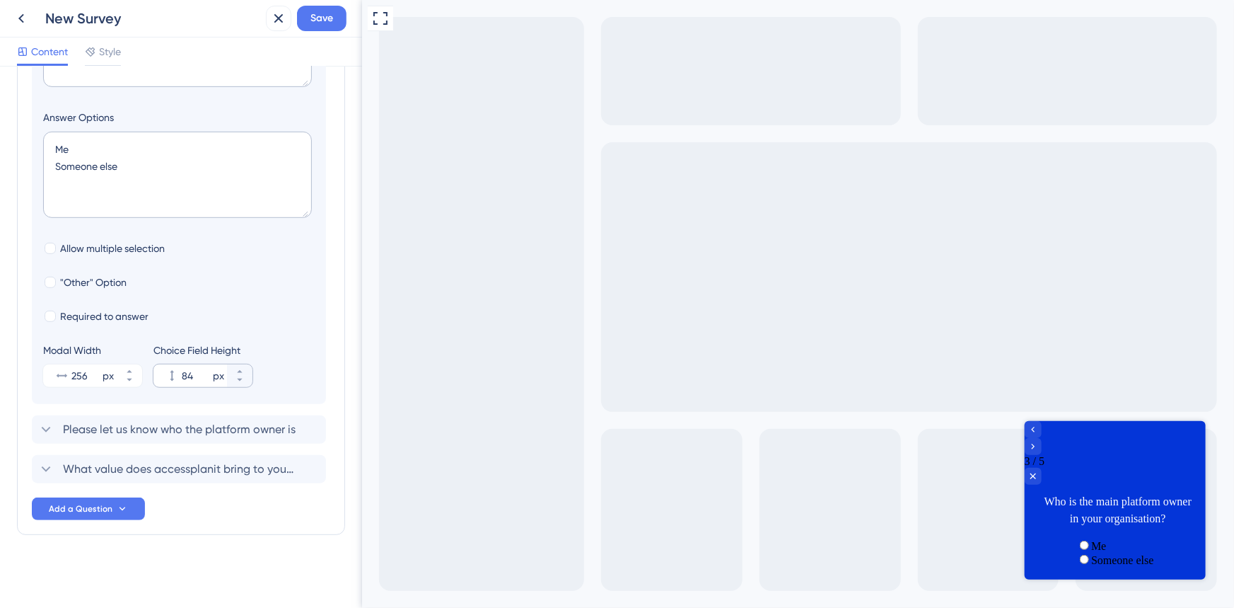
scroll to position [306, 0]
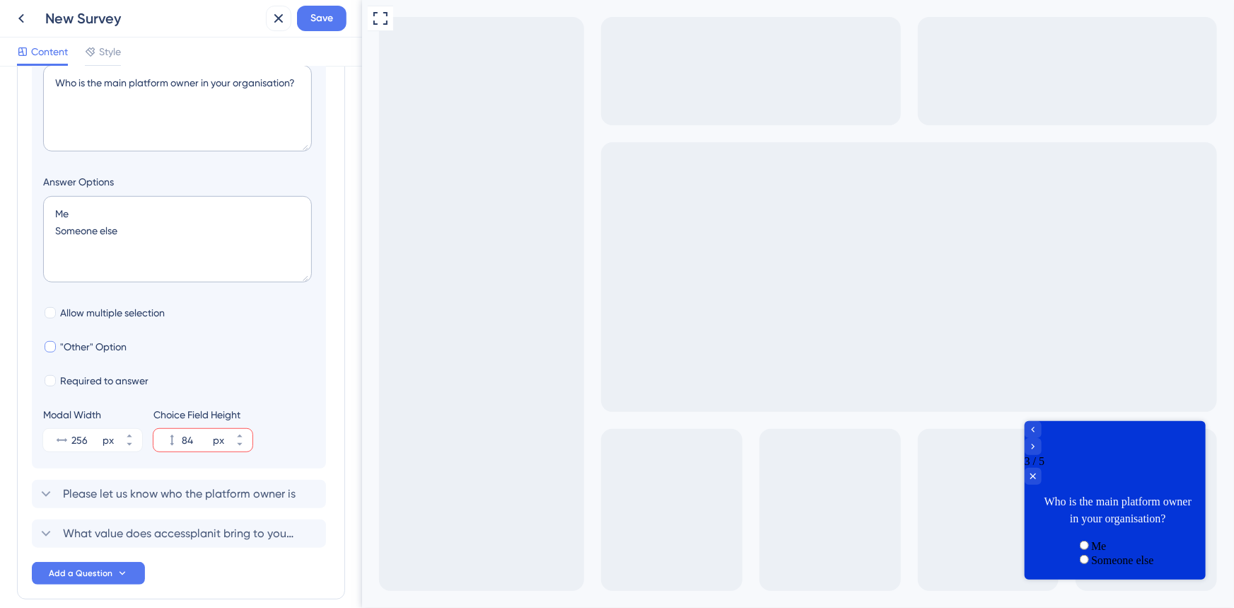
click at [75, 346] on span ""Other" Option" at bounding box center [93, 346] width 66 height 17
checkbox input "true"
type input "136"
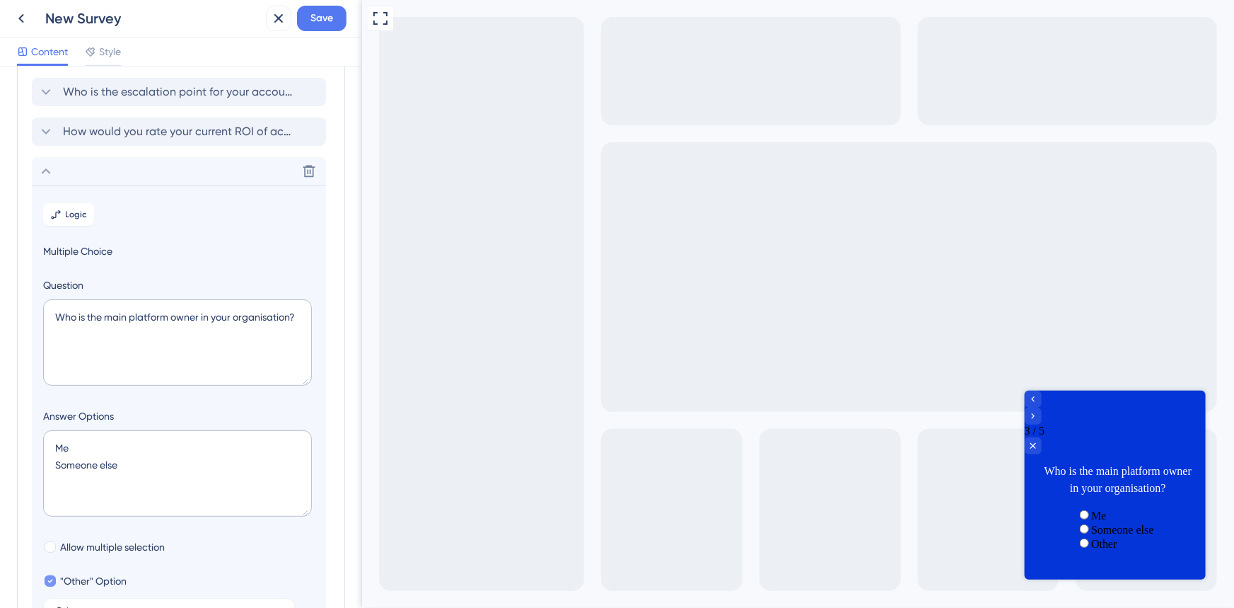
scroll to position [49, 0]
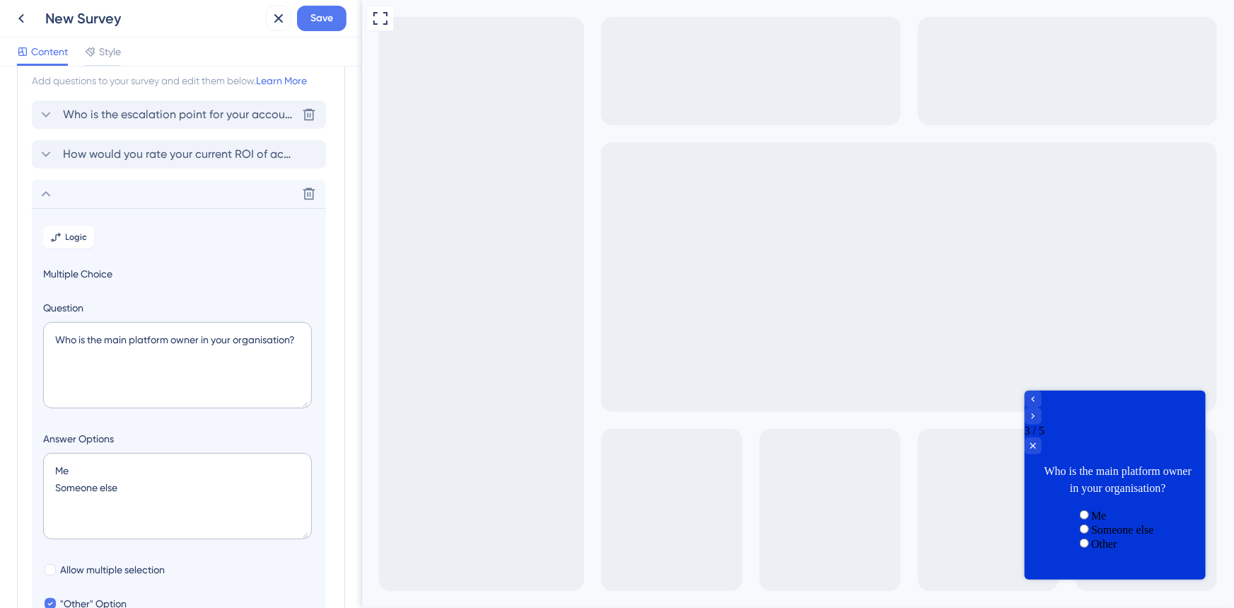
click at [104, 120] on span "Who is the escalation point for your account?" at bounding box center [179, 114] width 233 height 17
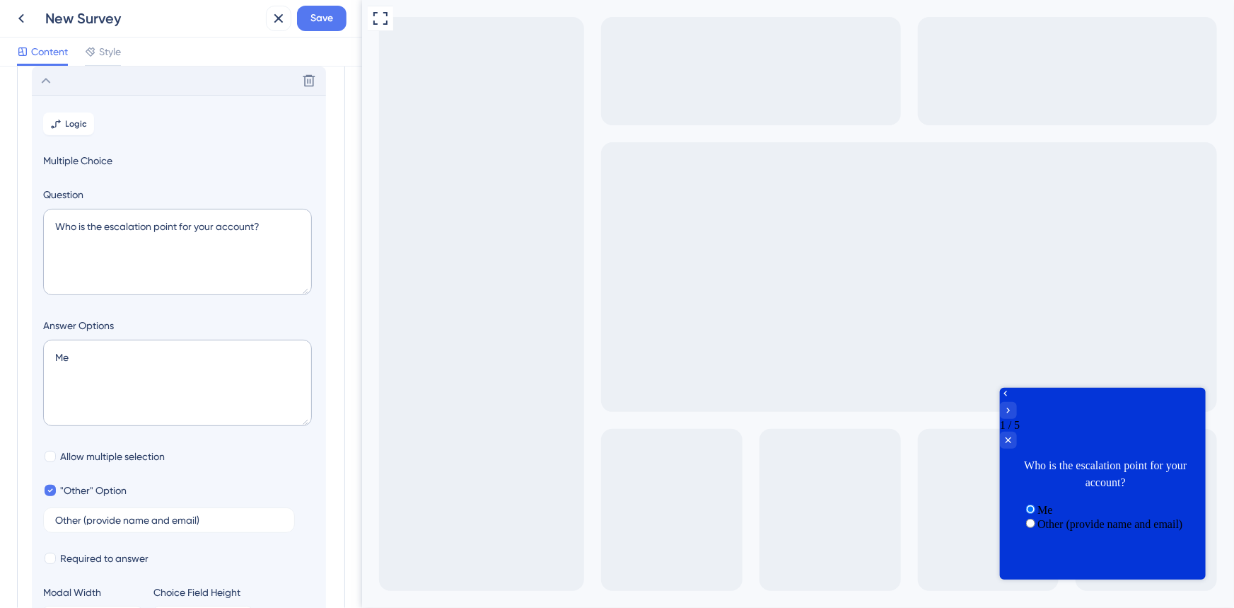
scroll to position [212, 0]
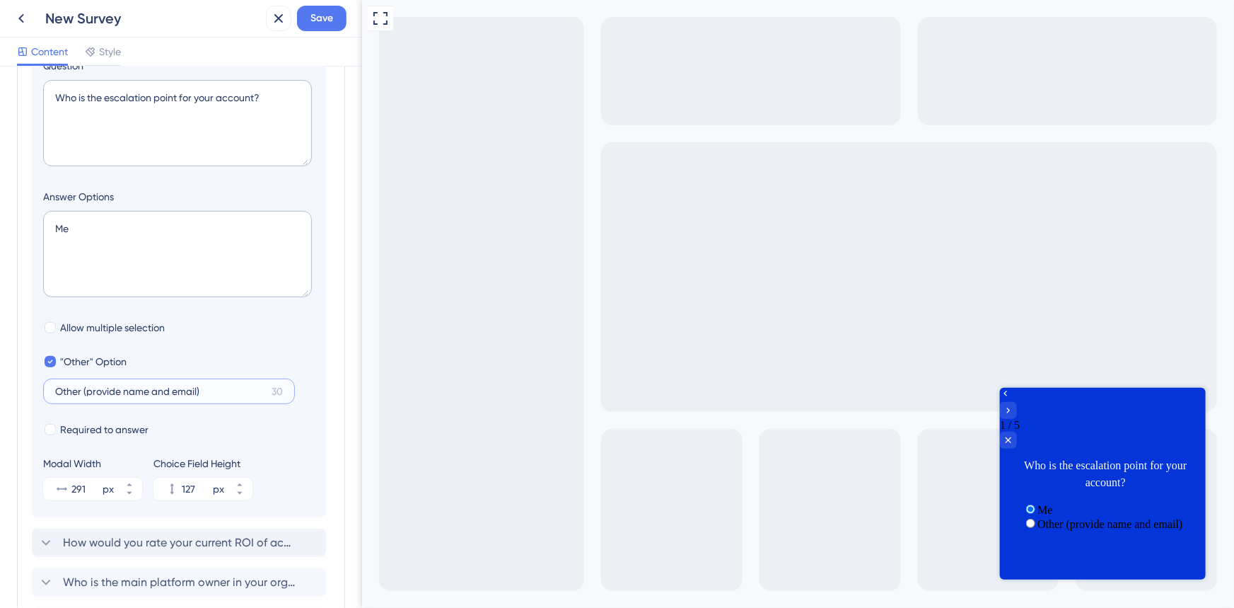
drag, startPoint x: 90, startPoint y: 394, endPoint x: 105, endPoint y: 394, distance: 15.6
click at [88, 394] on input "Other (provide name and email)" at bounding box center [160, 391] width 211 height 10
type input "Other (please provide name and email)"
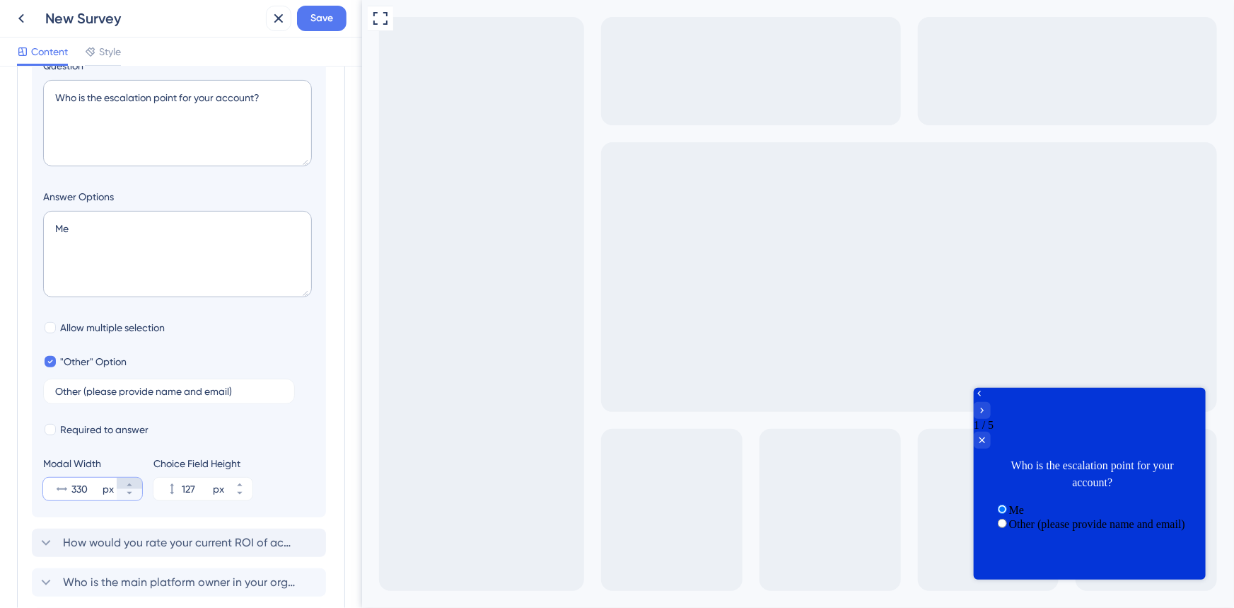
click at [134, 481] on button "330 px" at bounding box center [129, 482] width 25 height 11
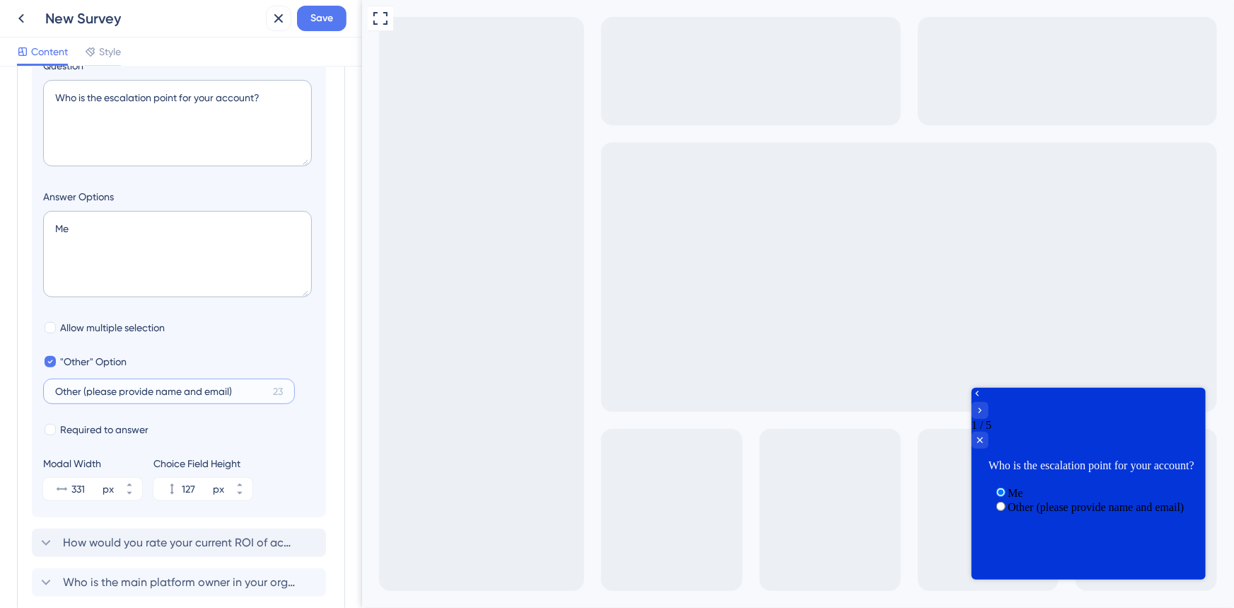
click at [163, 396] on input "Other (please provide name and email)" at bounding box center [161, 391] width 212 height 10
click at [163, 395] on input "Other (please provide name and email)" at bounding box center [161, 391] width 212 height 10
click at [130, 497] on icon at bounding box center [129, 493] width 8 height 8
type input "330"
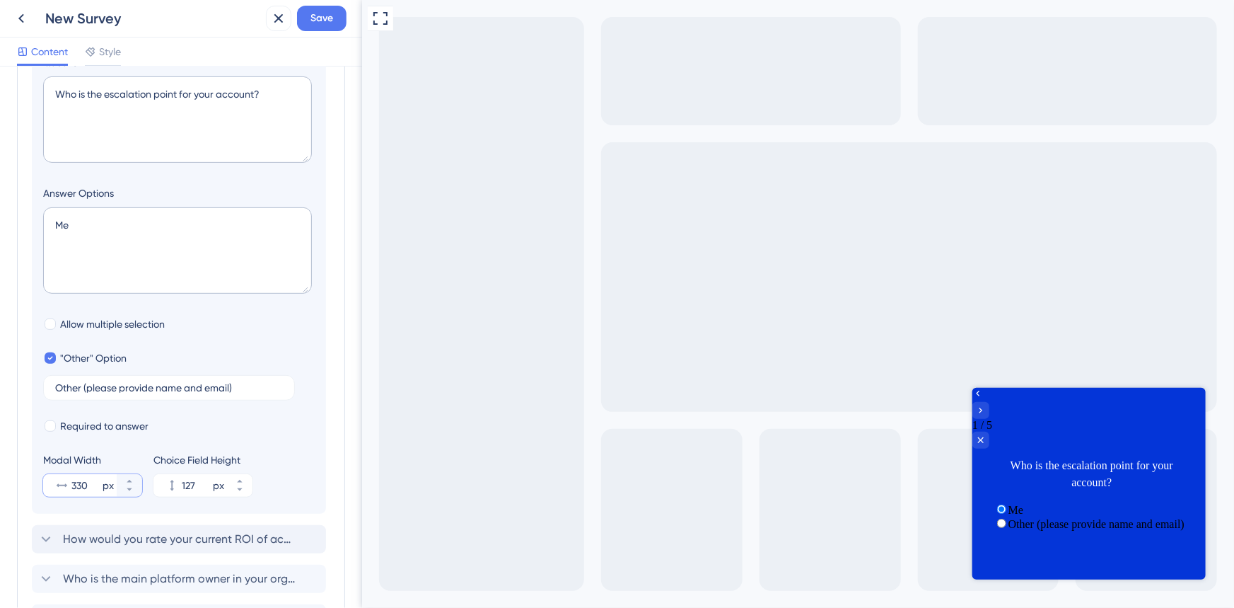
scroll to position [386, 0]
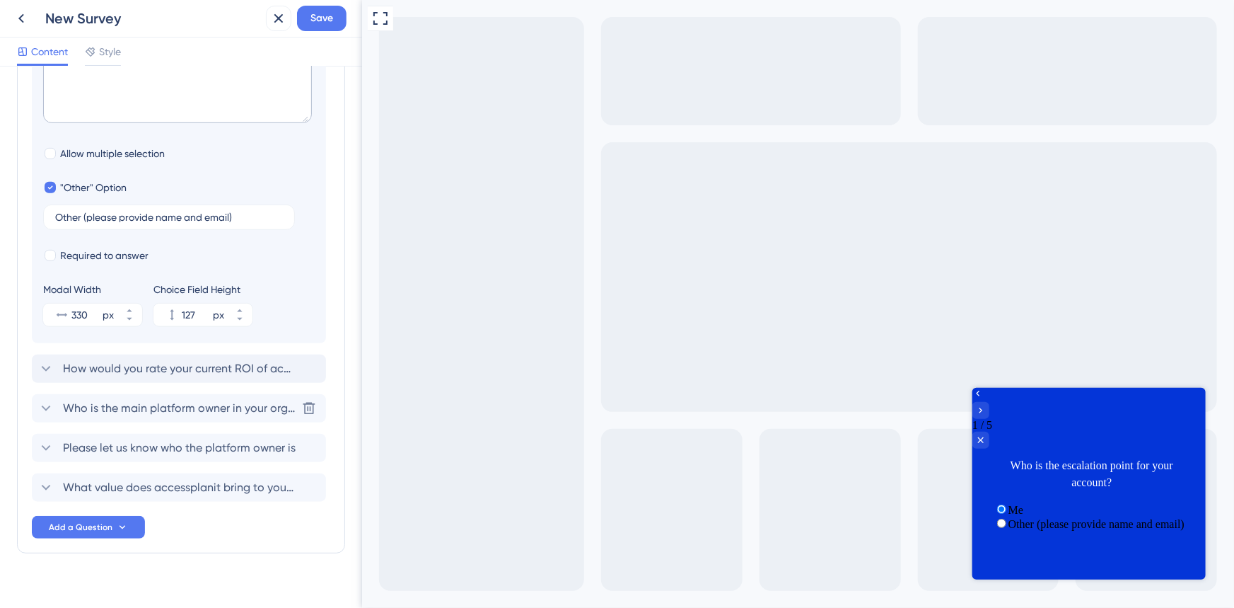
click at [161, 412] on span "Who is the main platform owner in your organisation?" at bounding box center [179, 408] width 233 height 17
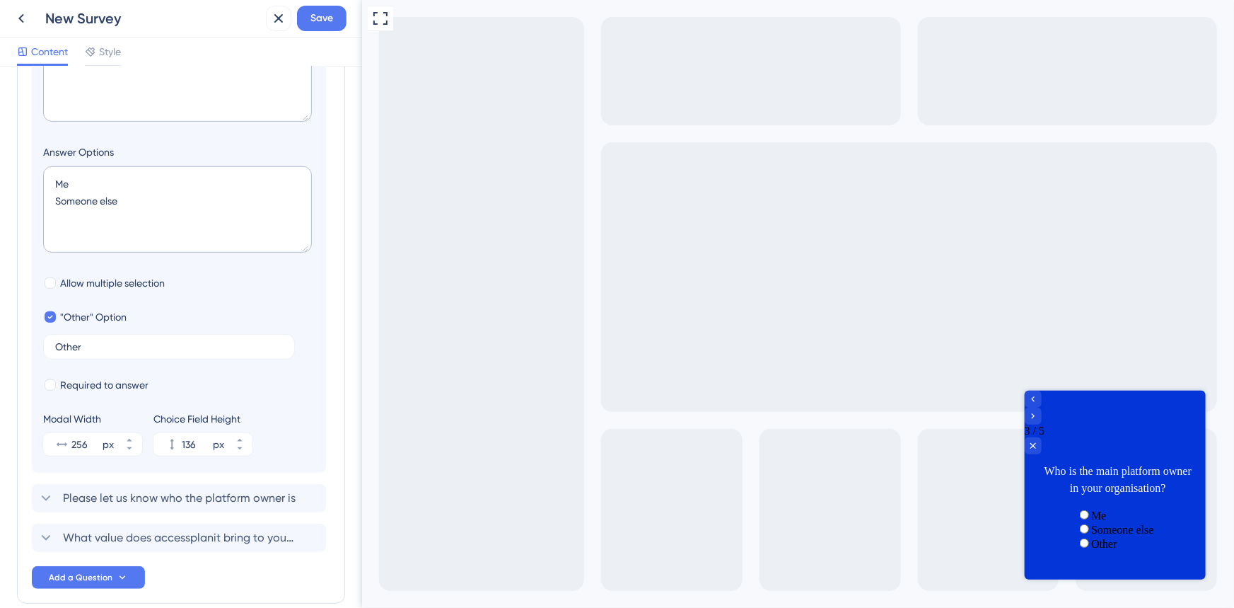
scroll to position [354, 0]
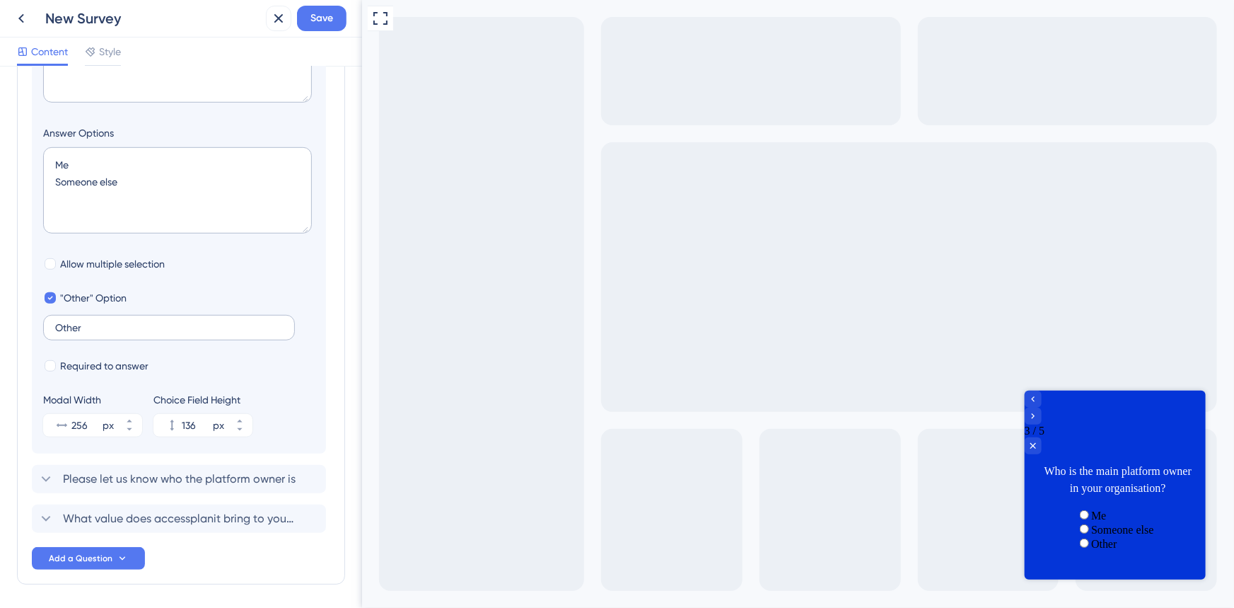
click at [76, 320] on label "Other" at bounding box center [169, 327] width 252 height 25
click at [76, 323] on input "Other" at bounding box center [169, 328] width 228 height 10
click at [76, 320] on label "Other" at bounding box center [169, 327] width 252 height 25
click at [76, 323] on input "Other" at bounding box center [169, 328] width 228 height 10
click at [64, 327] on input "Other" at bounding box center [169, 328] width 228 height 10
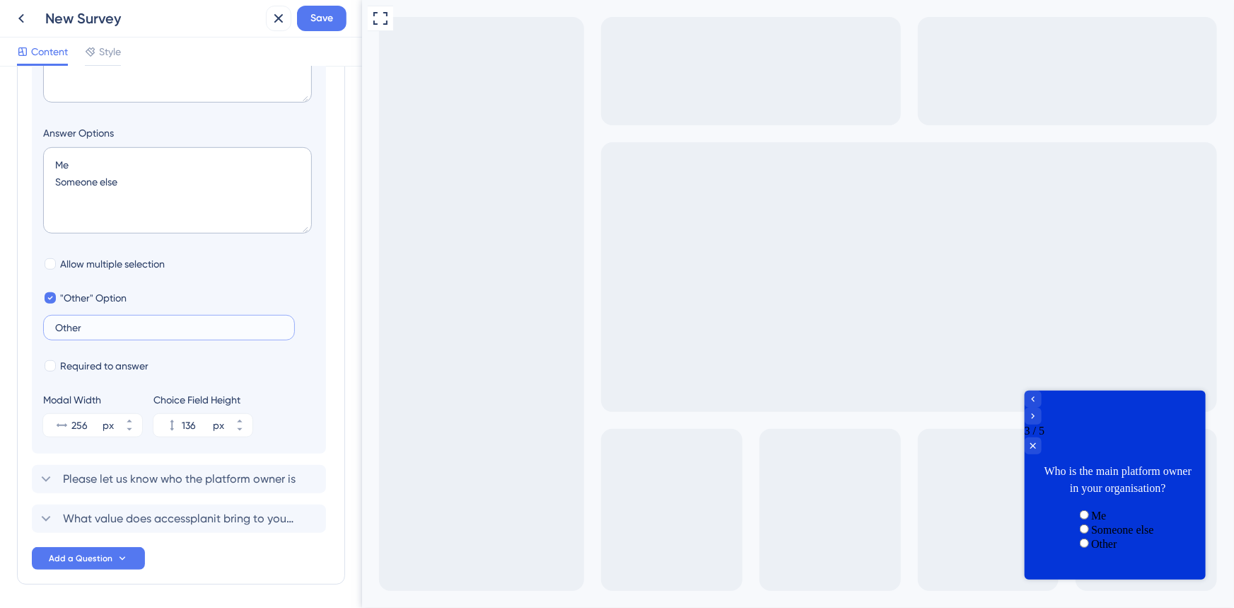
click at [64, 327] on input "Other" at bounding box center [169, 328] width 228 height 10
paste input "(please provide name and email)"
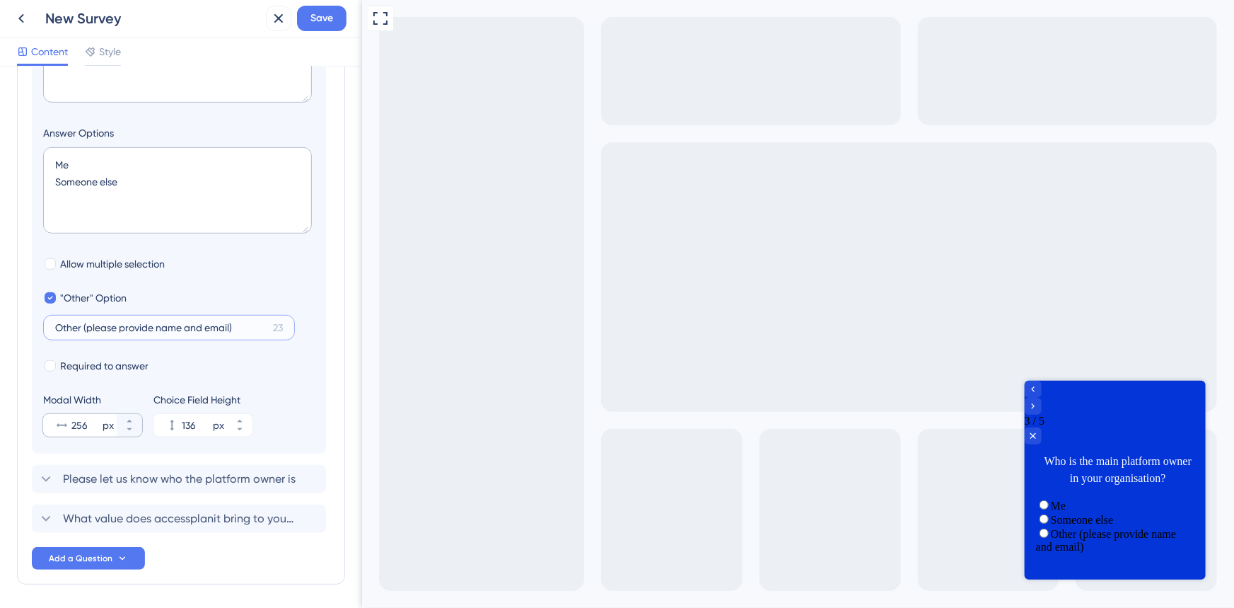
type input "Other (please provide name and email)"
click at [84, 430] on input "256" at bounding box center [85, 425] width 28 height 17
drag, startPoint x: 92, startPoint y: 427, endPoint x: 72, endPoint y: 427, distance: 19.8
click at [72, 427] on input "256" at bounding box center [85, 425] width 28 height 17
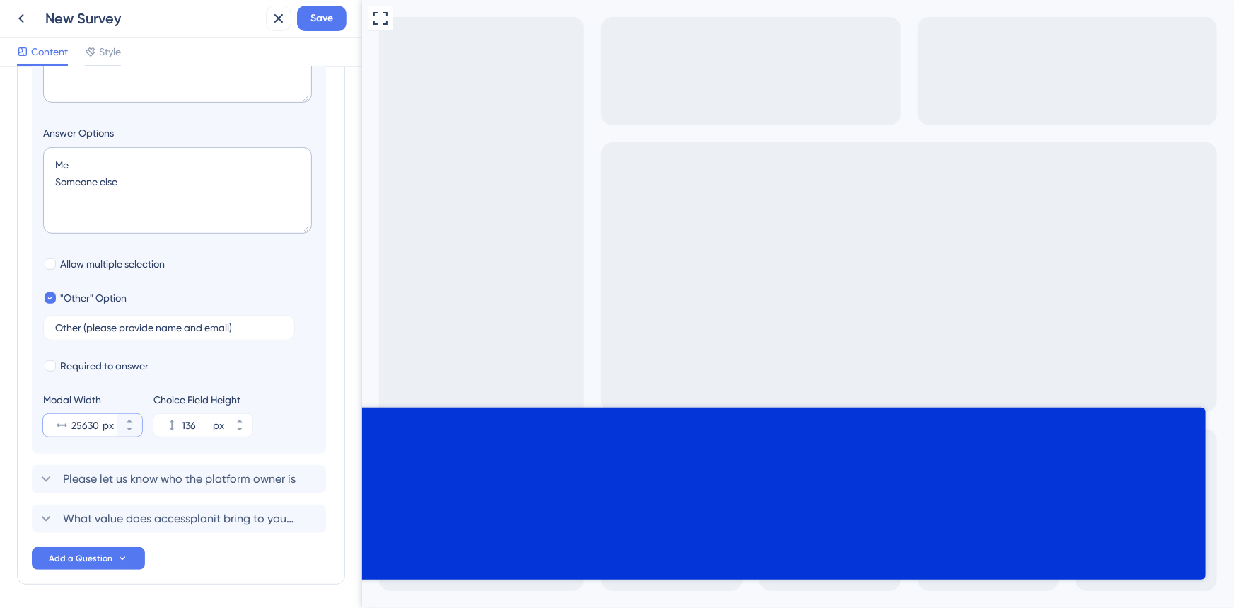
click at [84, 423] on input "25630" at bounding box center [85, 425] width 28 height 17
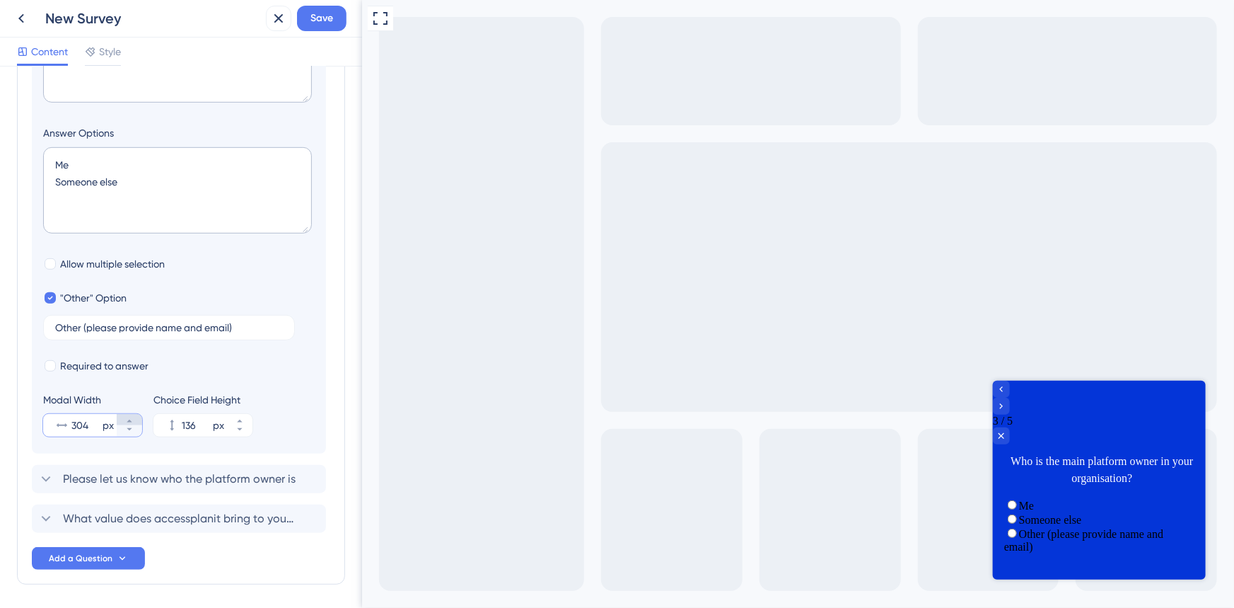
click at [134, 417] on button "304 px" at bounding box center [129, 419] width 25 height 11
click at [134, 417] on button "305 px" at bounding box center [129, 419] width 25 height 11
click at [134, 417] on button "306 px" at bounding box center [129, 419] width 25 height 11
click at [134, 417] on button "307 px" at bounding box center [129, 419] width 25 height 11
click at [134, 417] on button "308 px" at bounding box center [129, 419] width 25 height 11
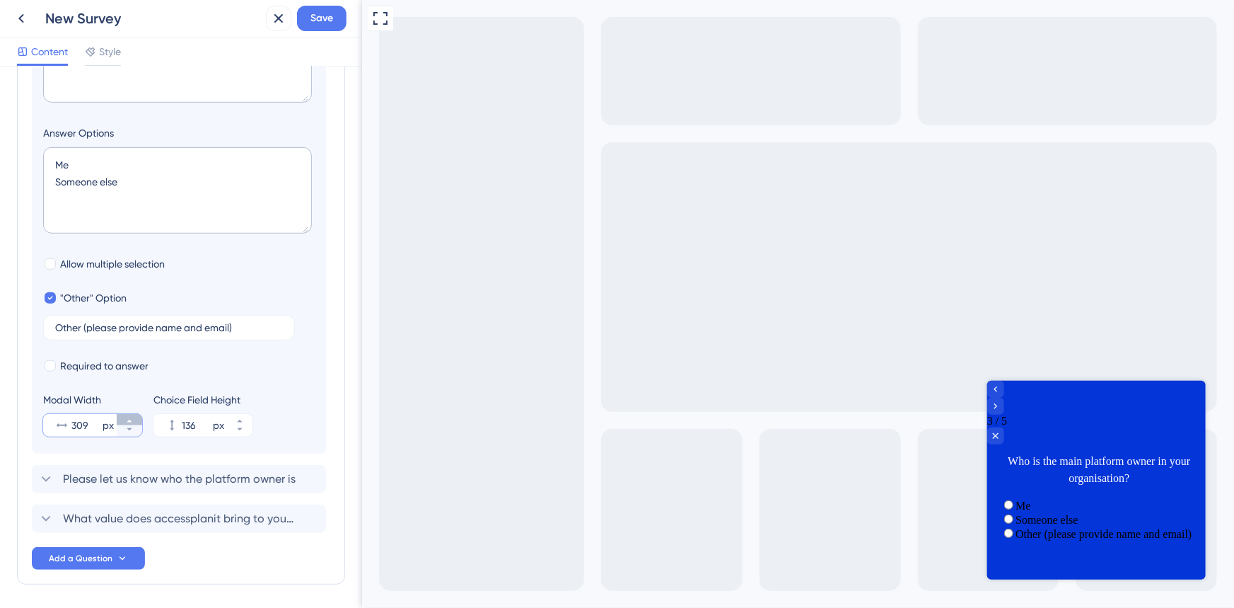
click at [134, 417] on button "309 px" at bounding box center [129, 419] width 25 height 11
click at [134, 417] on button "310 px" at bounding box center [129, 419] width 25 height 11
click at [134, 417] on button "319 px" at bounding box center [129, 419] width 25 height 11
click at [134, 417] on button "320 px" at bounding box center [129, 419] width 25 height 11
click at [134, 417] on button "321 px" at bounding box center [129, 419] width 25 height 11
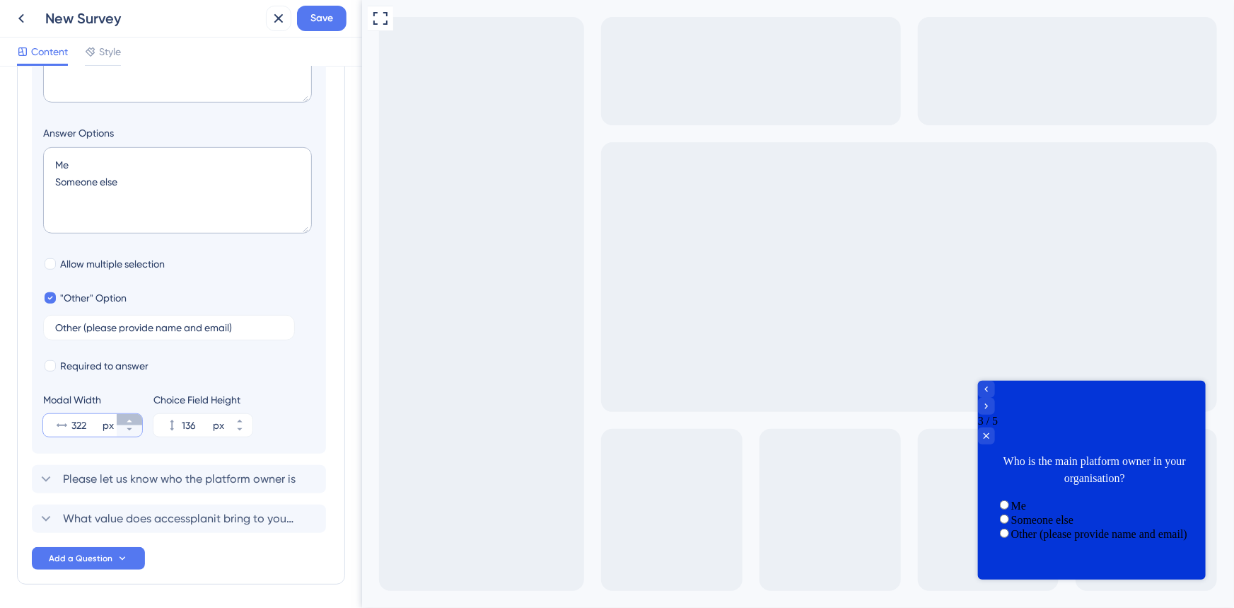
click at [134, 417] on button "322 px" at bounding box center [129, 419] width 25 height 11
click at [134, 417] on button "323 px" at bounding box center [129, 419] width 25 height 11
click at [134, 417] on button "324 px" at bounding box center [129, 419] width 25 height 11
click at [134, 417] on button "325 px" at bounding box center [129, 419] width 25 height 11
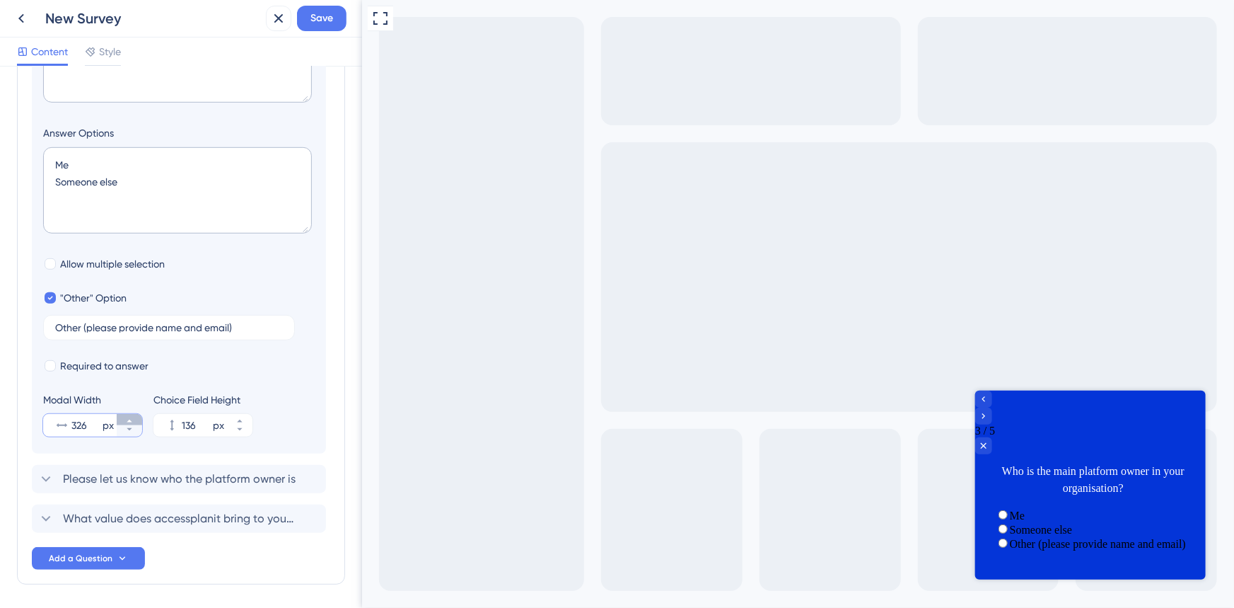
click at [134, 417] on button "326 px" at bounding box center [129, 419] width 25 height 11
click at [134, 417] on button "327 px" at bounding box center [129, 419] width 25 height 11
click at [134, 417] on button "328 px" at bounding box center [129, 419] width 25 height 11
click at [134, 417] on button "329 px" at bounding box center [129, 419] width 25 height 11
type input "330"
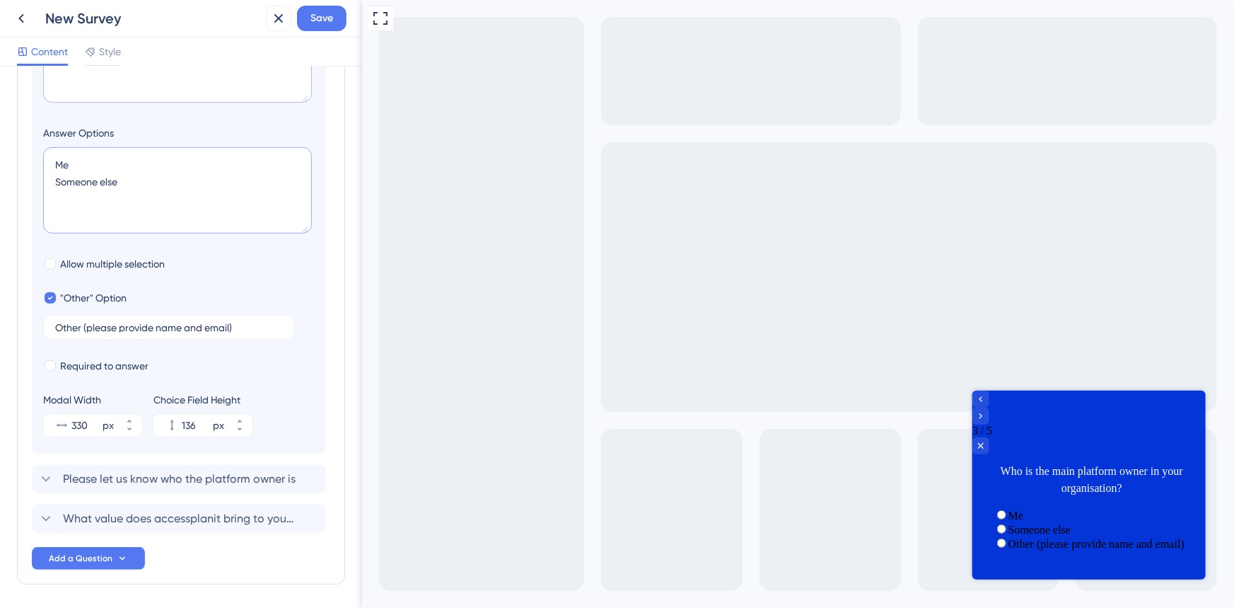
click at [101, 184] on textarea "Me Someone else" at bounding box center [177, 190] width 269 height 86
type textarea "Me"
type input "92"
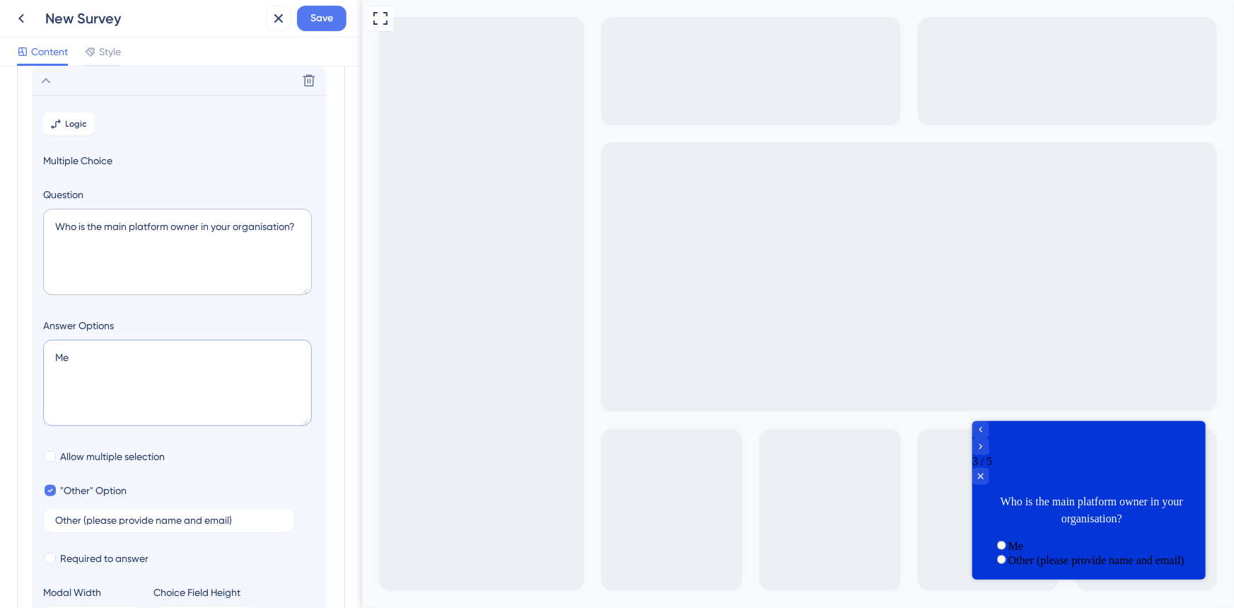
scroll to position [0, 0]
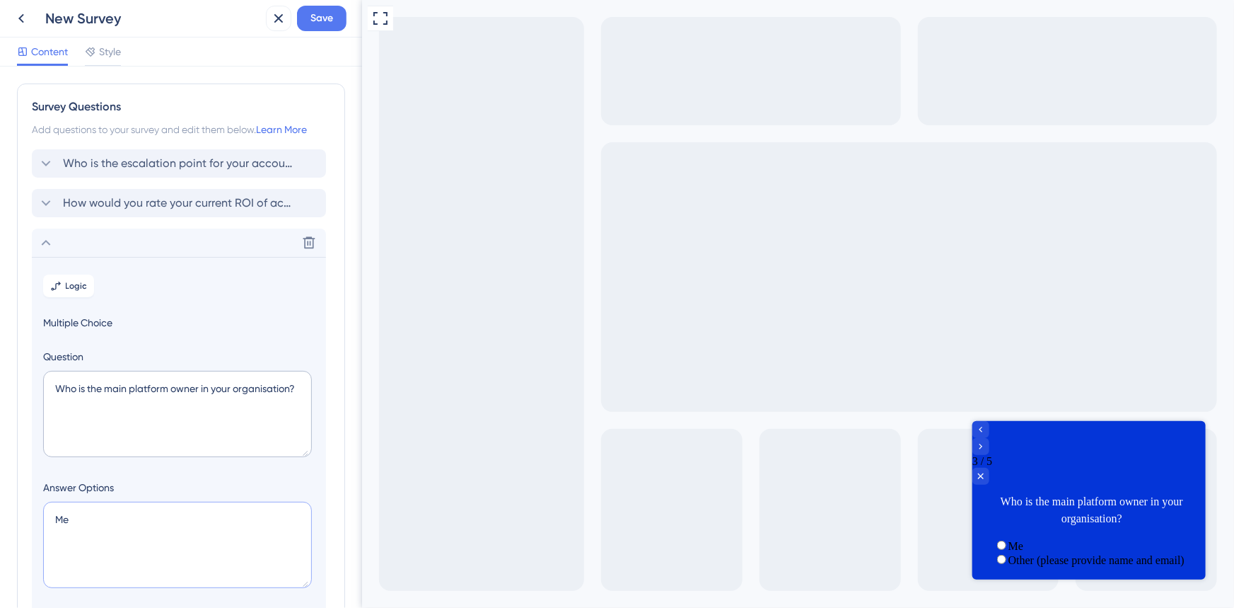
type textarea "Me"
click at [1006, 538] on div "Me" at bounding box center [1088, 545] width 191 height 14
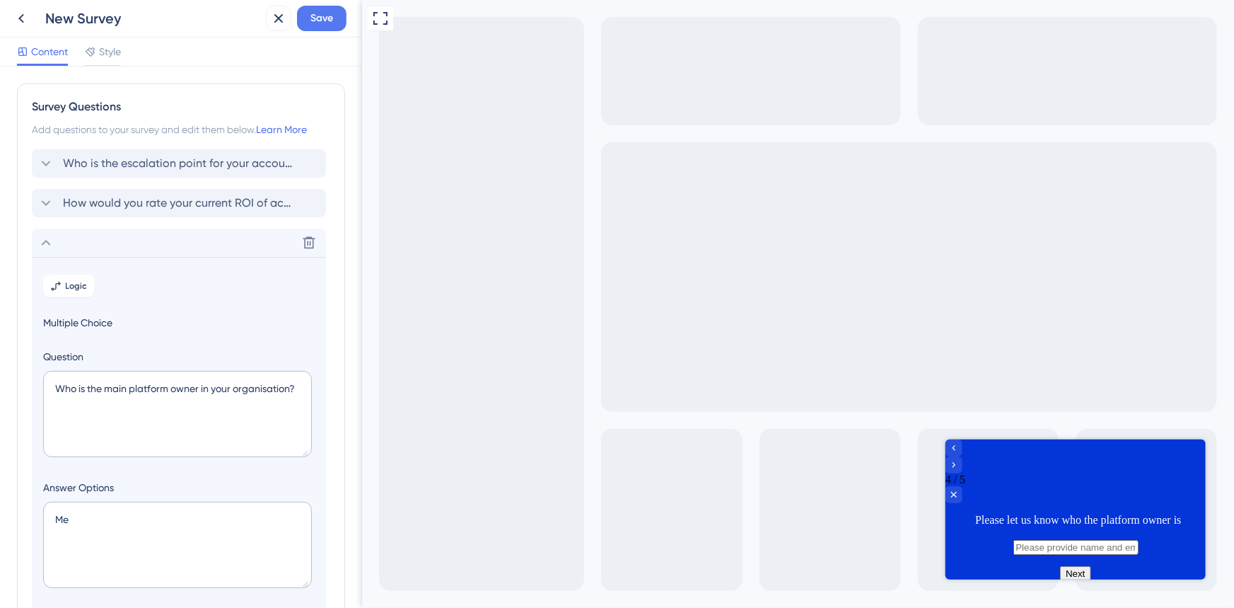
click at [47, 250] on icon at bounding box center [45, 242] width 17 height 17
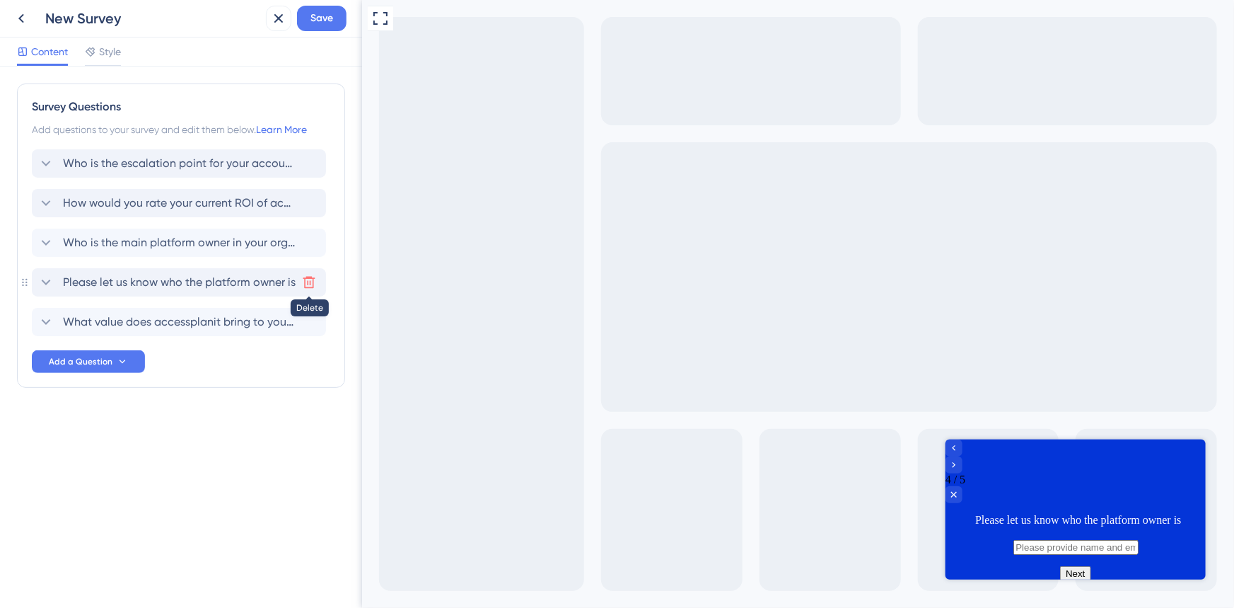
click at [300, 279] on button at bounding box center [309, 282] width 23 height 23
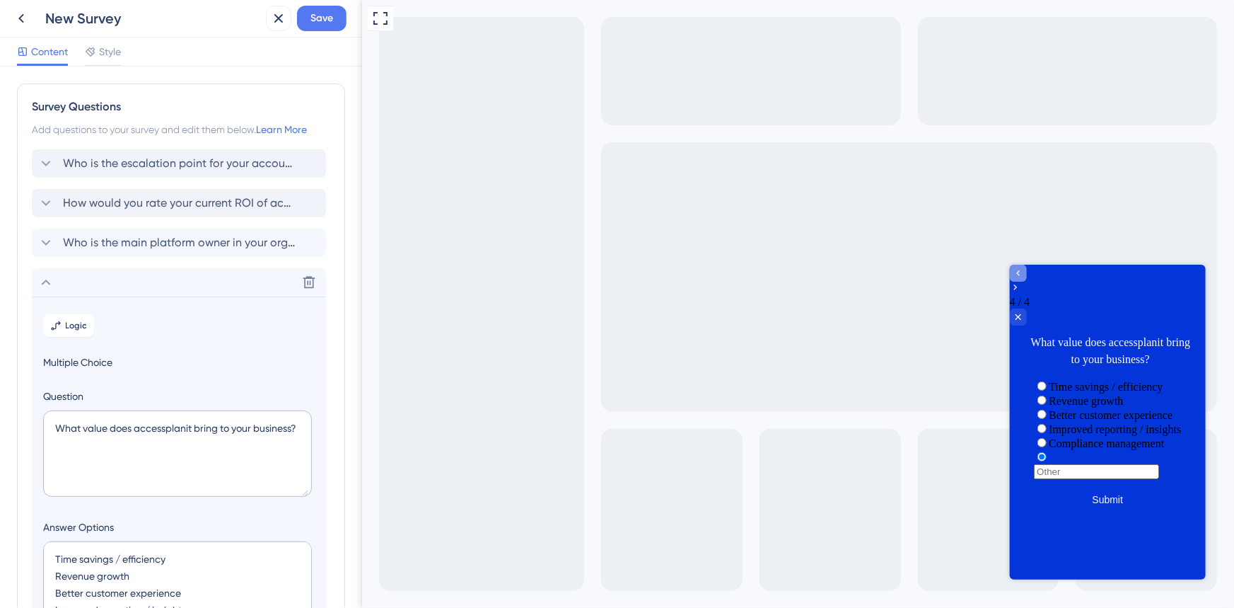
click at [1026, 282] on div "Go to Question 3" at bounding box center [1017, 273] width 17 height 17
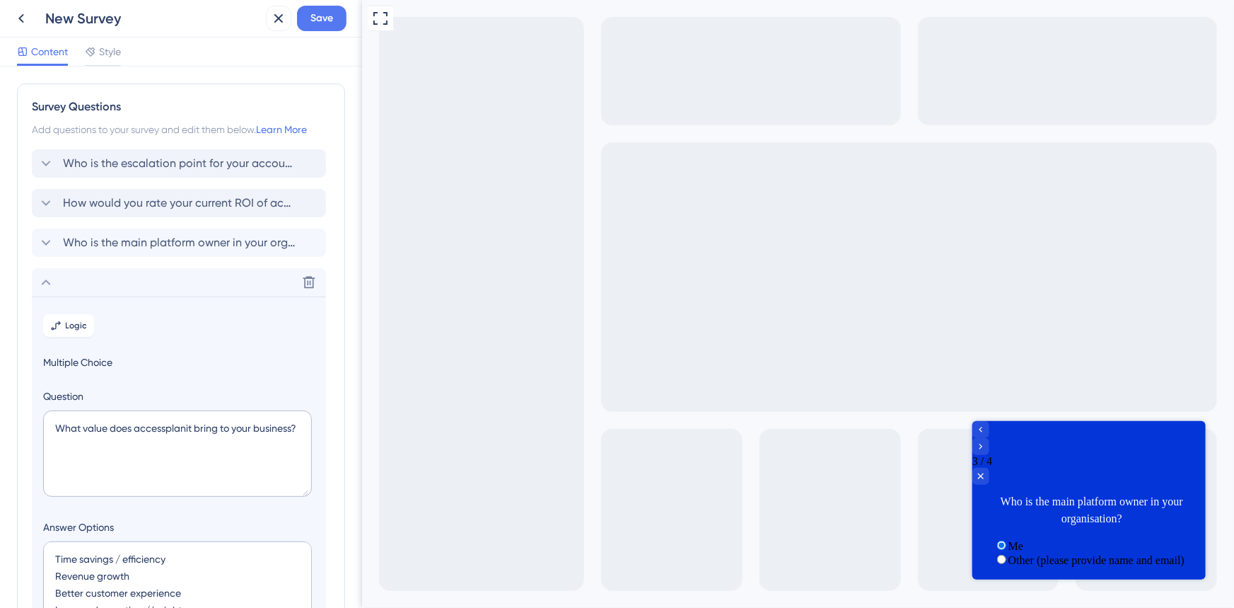
click at [1003, 445] on div at bounding box center [1088, 438] width 233 height 34
click at [986, 435] on icon "Go to Question 2" at bounding box center [980, 429] width 11 height 11
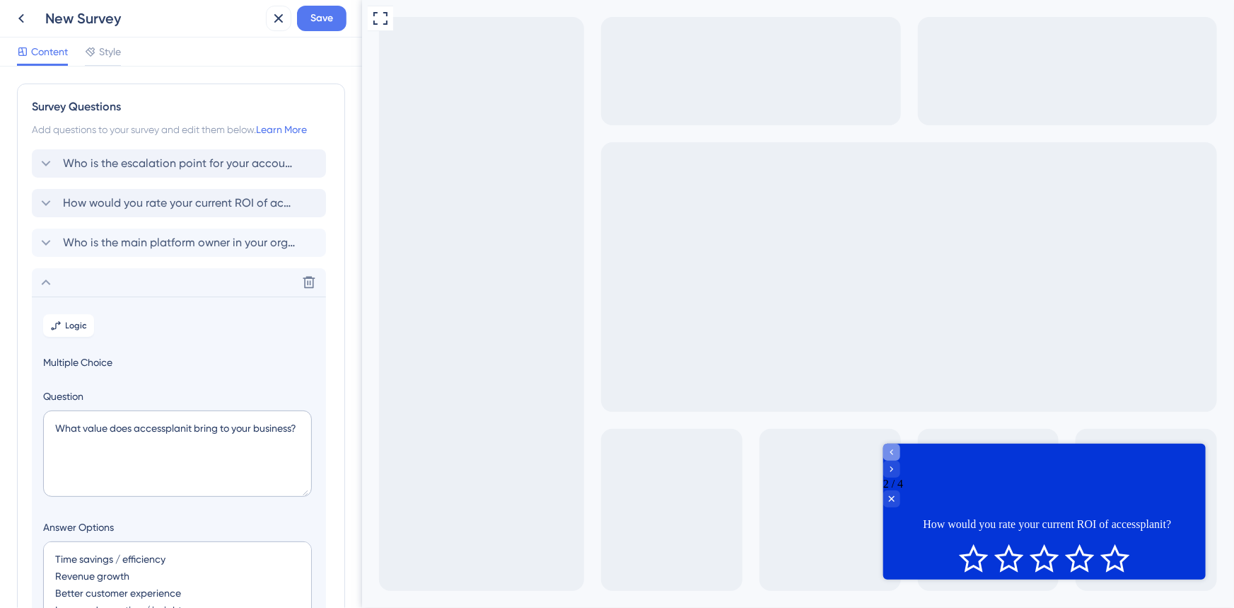
click at [897, 458] on icon "Go to Question 1" at bounding box center [891, 451] width 11 height 11
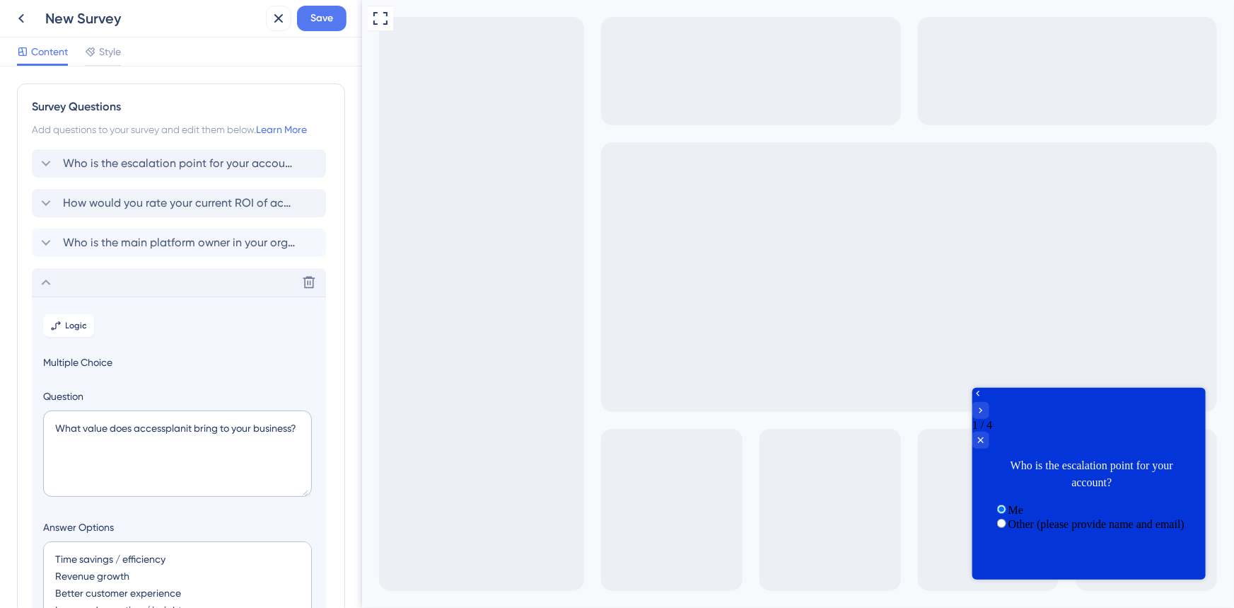
click at [47, 280] on icon at bounding box center [46, 282] width 9 height 6
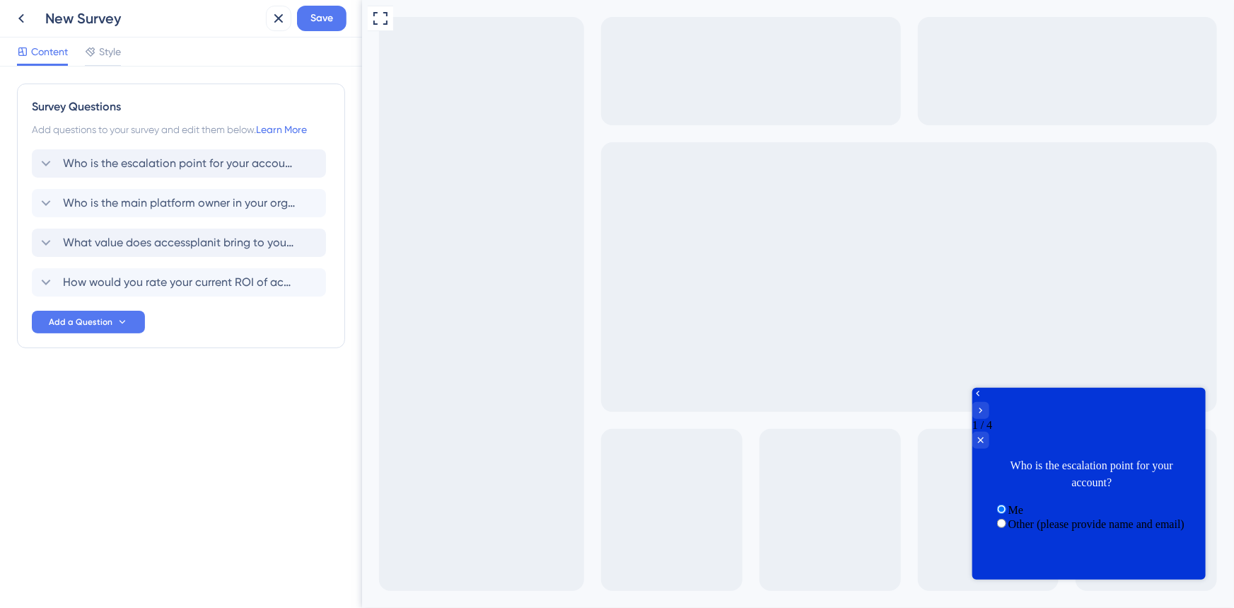
click at [209, 464] on div "Survey Questions Add questions to your survey and edit them below. Learn More W…" at bounding box center [181, 336] width 362 height 541
click at [69, 308] on div "Who is the escalation point for your account? Who is the main platform owner in…" at bounding box center [181, 241] width 299 height 184
click at [70, 311] on button "Add a Question" at bounding box center [88, 322] width 113 height 23
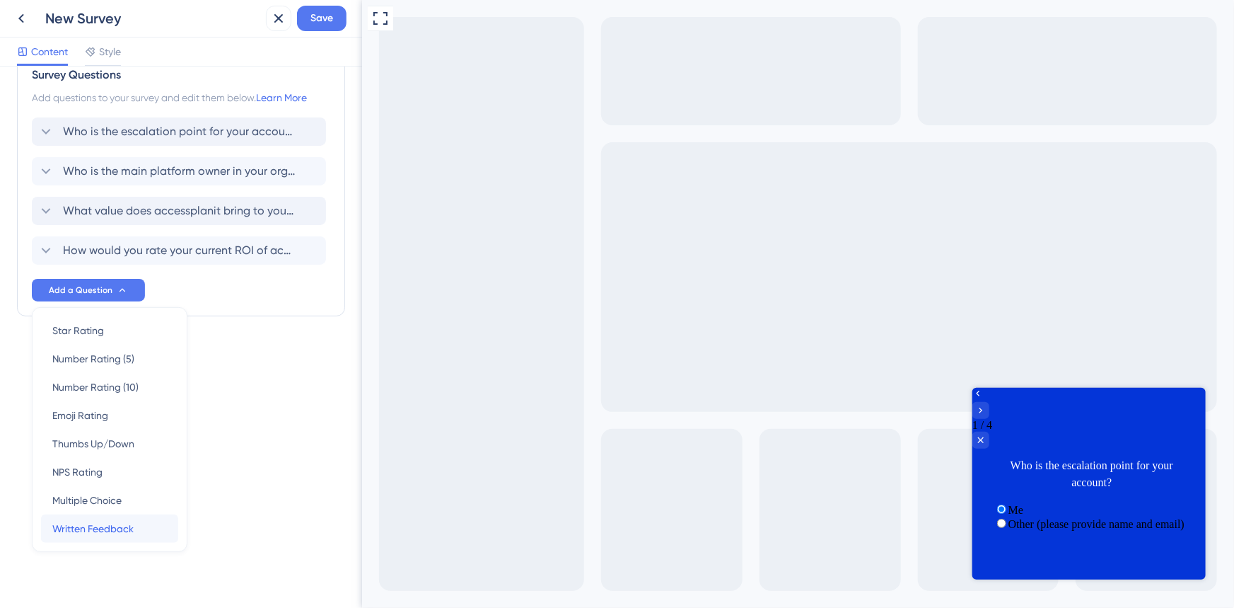
click at [100, 532] on span "Written Feedback" at bounding box center [92, 528] width 81 height 17
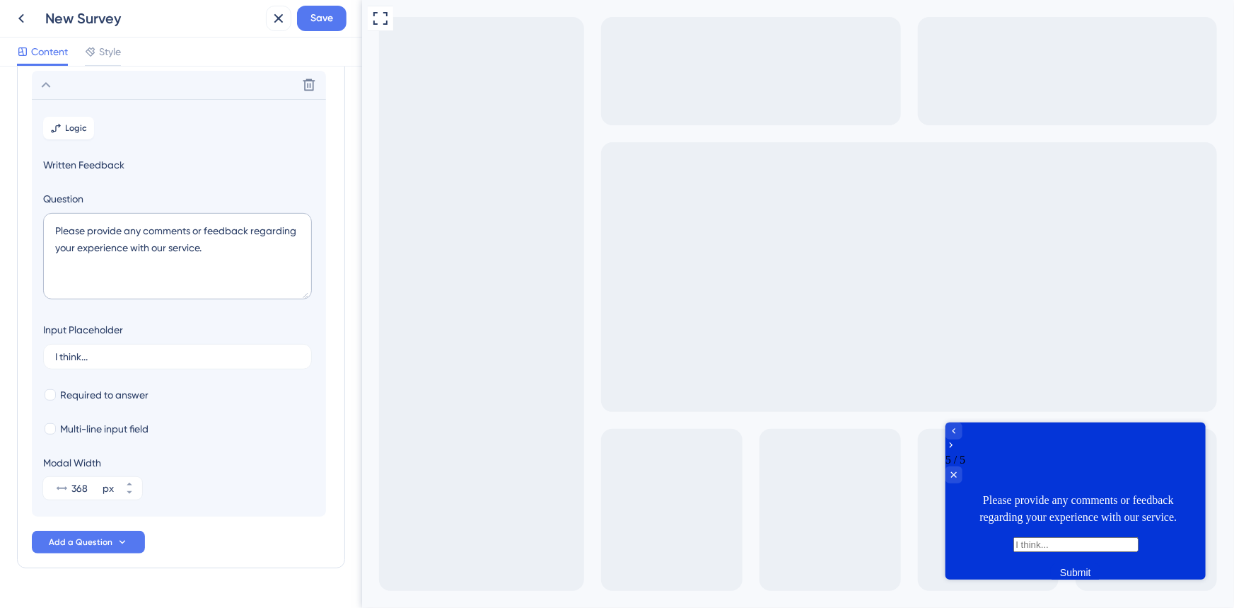
scroll to position [241, 0]
drag, startPoint x: 233, startPoint y: 255, endPoint x: 45, endPoint y: 224, distance: 190.1
click at [47, 224] on textarea "Please provide any comments or feedback regarding your experience with our serv…" at bounding box center [177, 252] width 269 height 86
paste textarea "What could we do better to support you?"
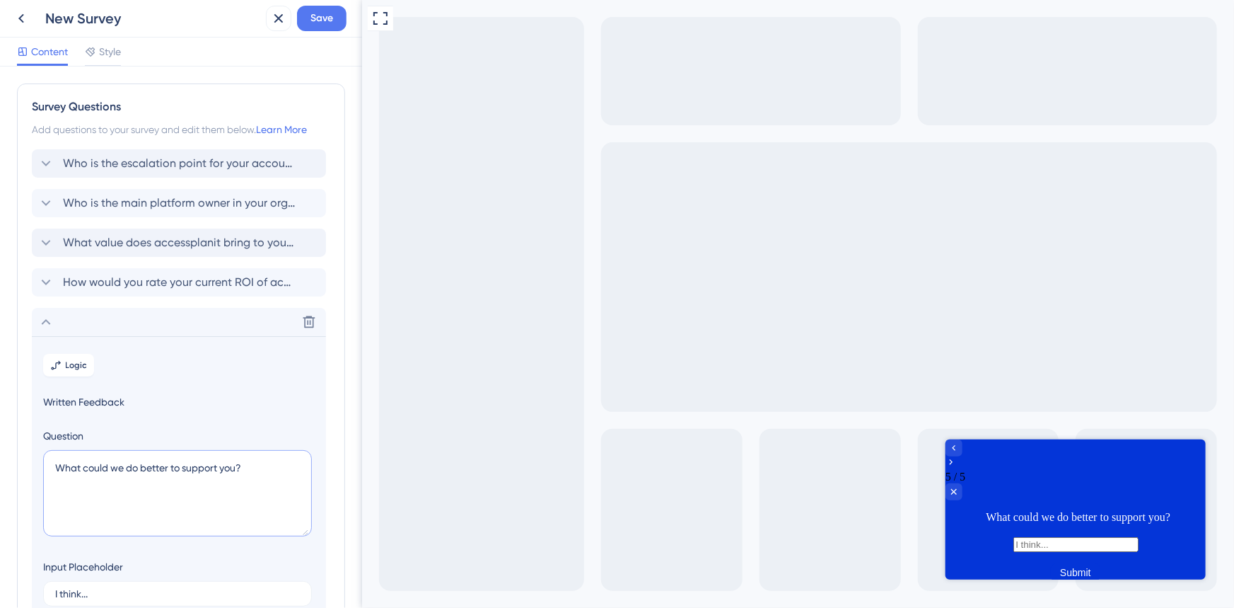
scroll to position [0, 0]
click at [295, 467] on textarea "What could we do better to support you?" at bounding box center [177, 493] width 269 height 86
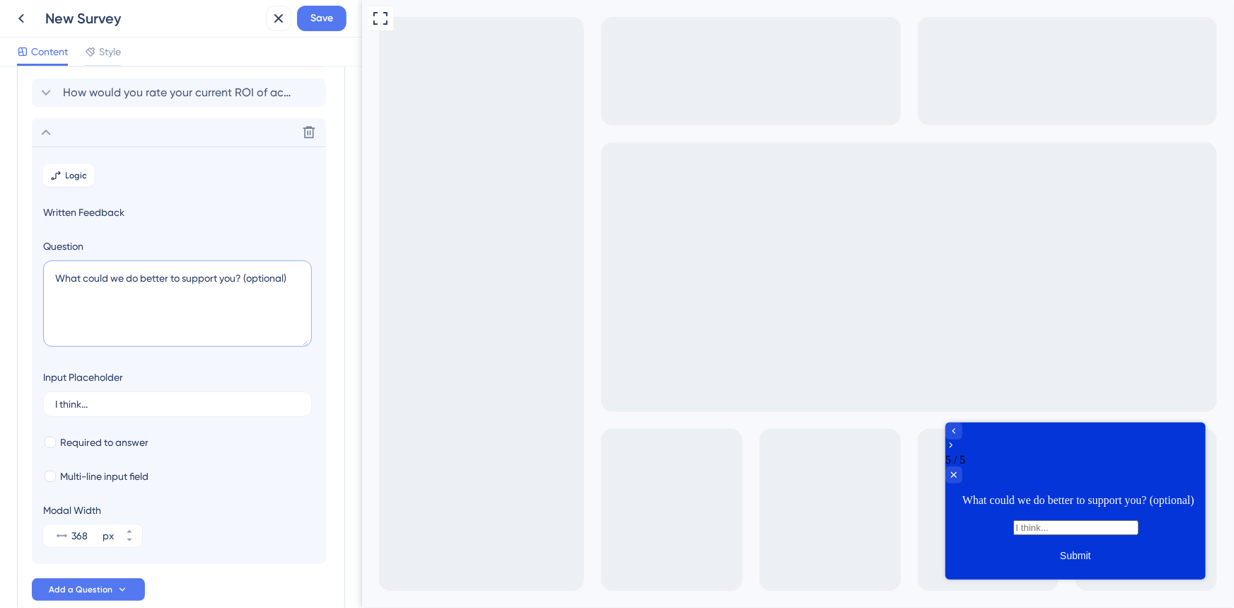
scroll to position [257, 0]
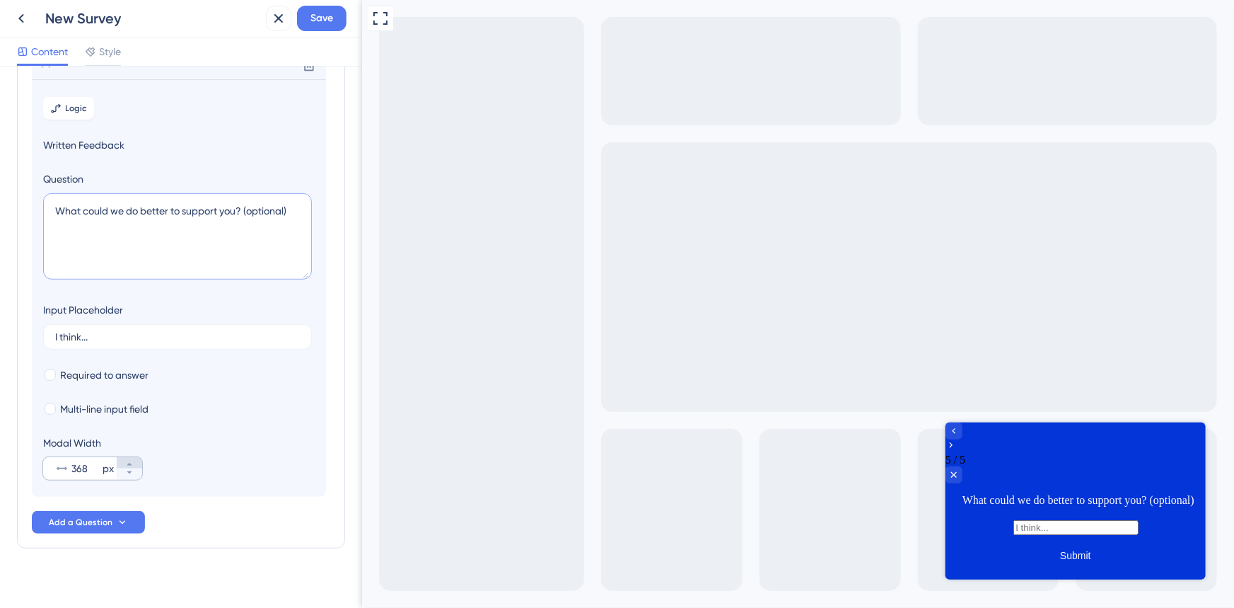
type textarea "What could we do better to support you? (optional)"
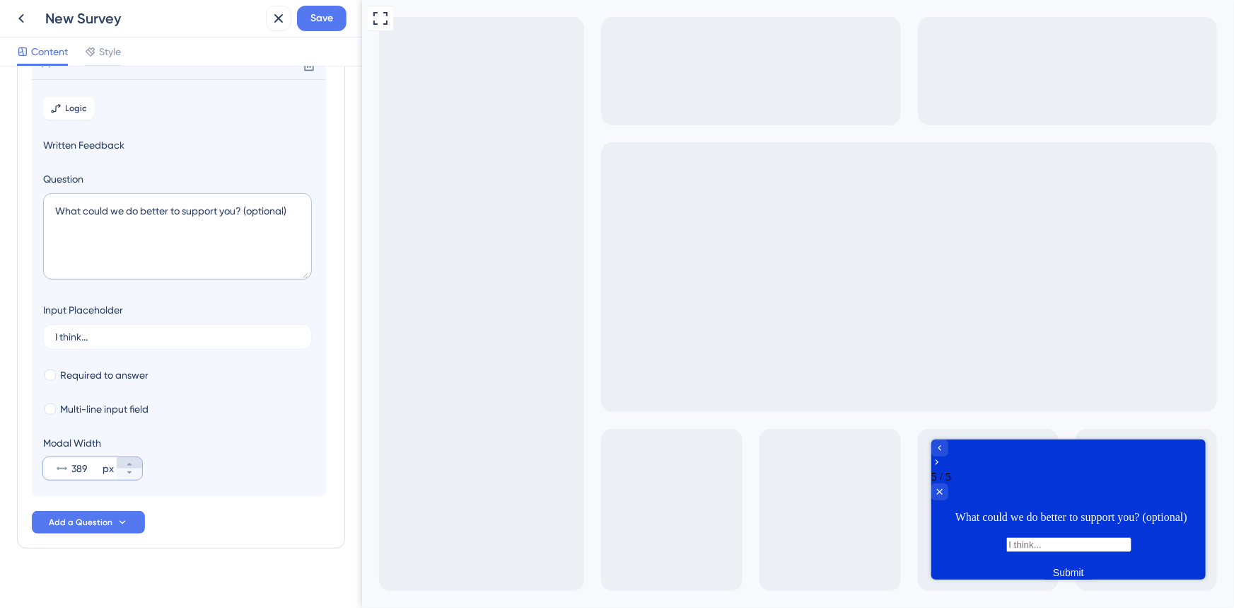
click at [132, 461] on icon at bounding box center [129, 464] width 8 height 8
click at [134, 477] on button "390 px" at bounding box center [129, 473] width 25 height 11
type input "389"
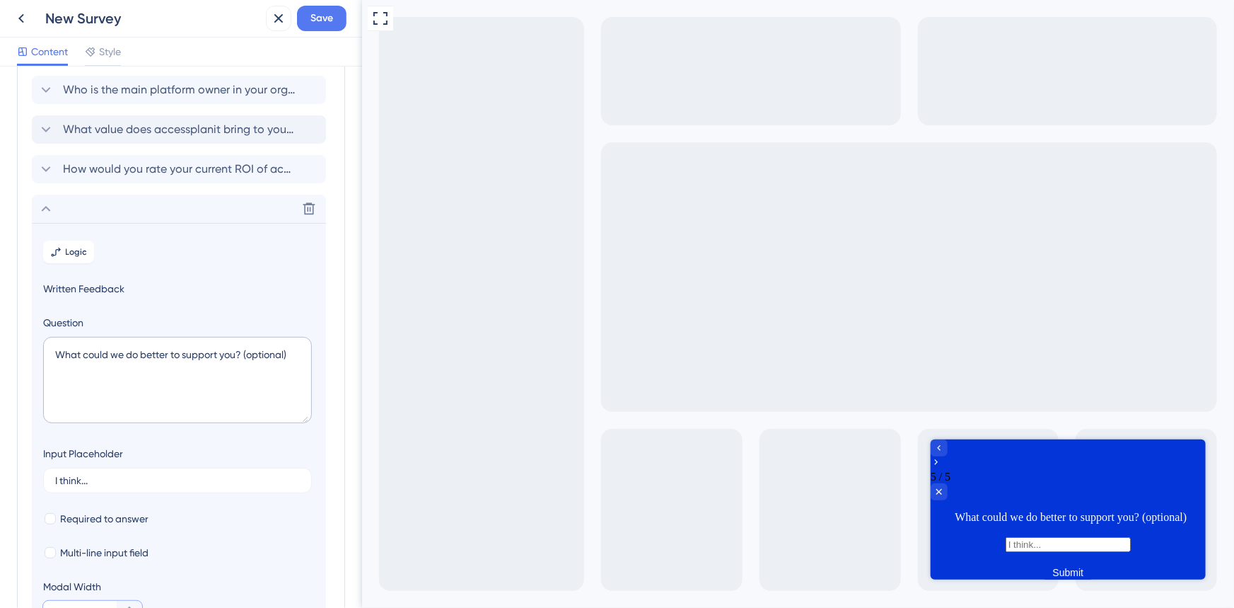
scroll to position [0, 0]
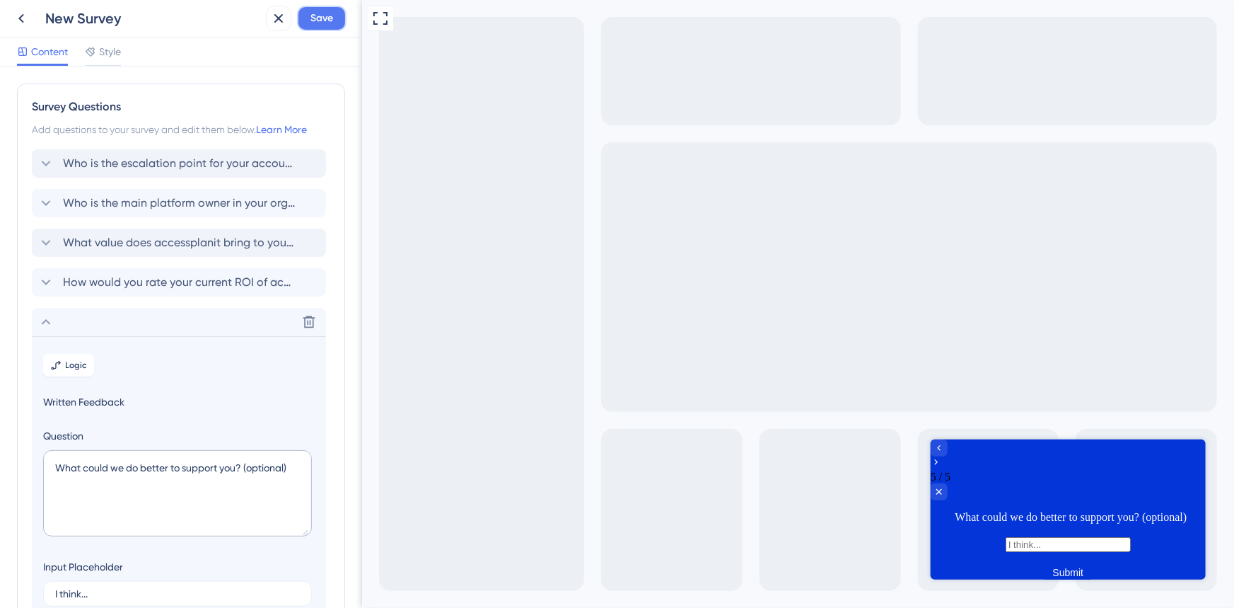
click at [316, 19] on span "Save" at bounding box center [322, 18] width 23 height 17
click at [281, 16] on icon at bounding box center [278, 18] width 9 height 9
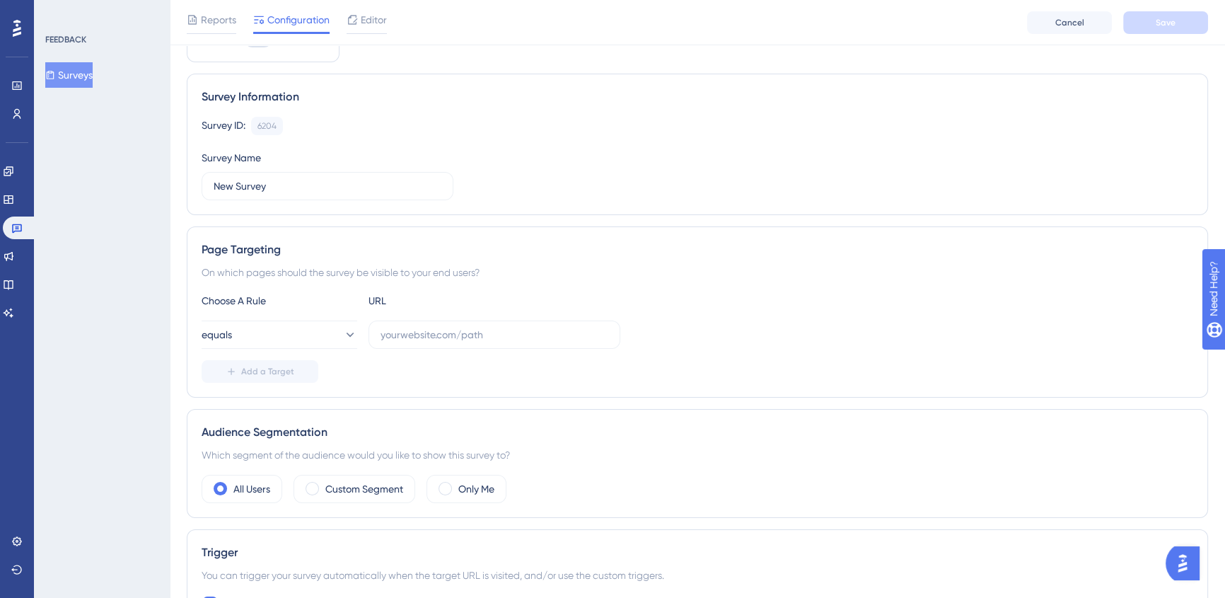
scroll to position [192, 0]
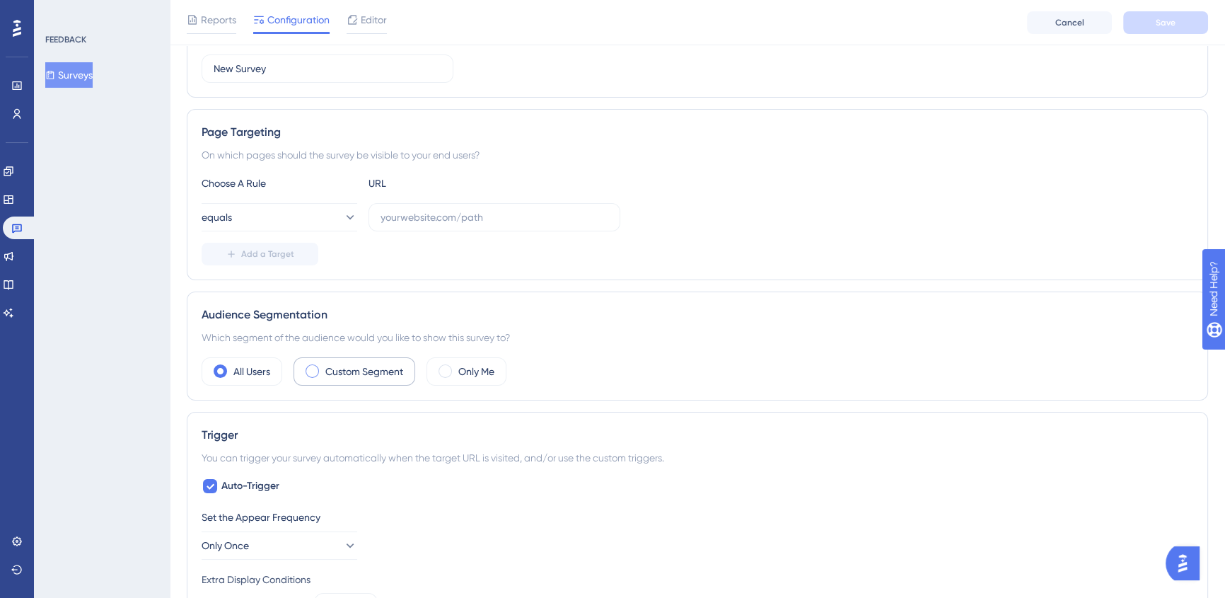
click at [362, 374] on label "Custom Segment" at bounding box center [364, 371] width 78 height 17
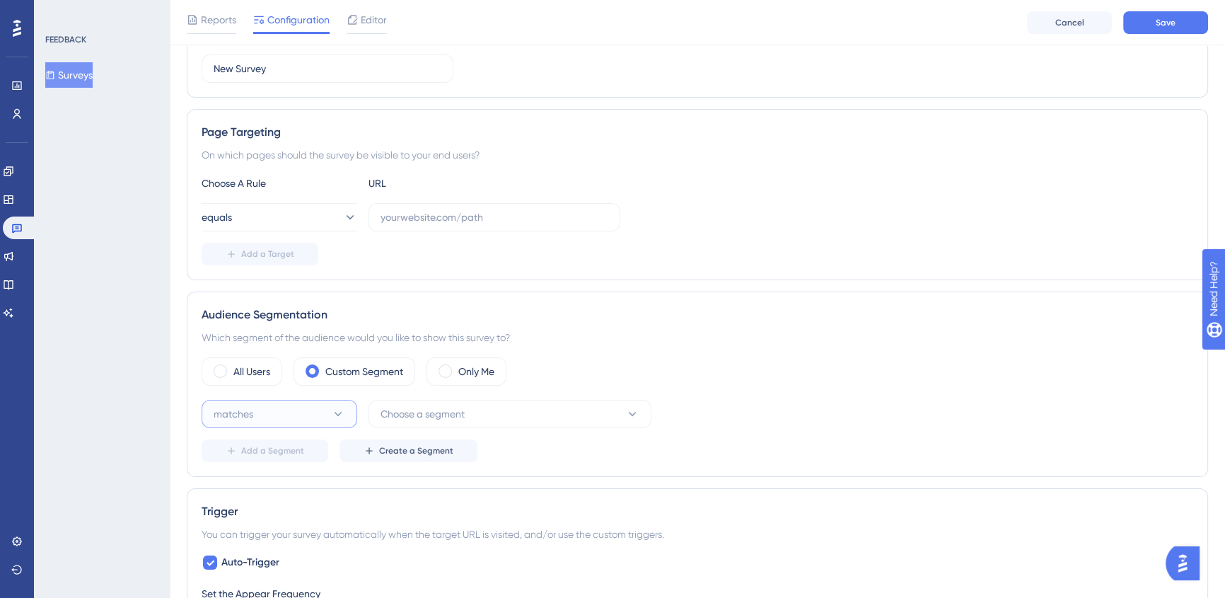
click at [276, 413] on button "matches" at bounding box center [280, 414] width 156 height 28
click at [268, 458] on div "matches matches" at bounding box center [279, 457] width 115 height 28
click at [415, 414] on span "Choose a segment" at bounding box center [423, 413] width 84 height 17
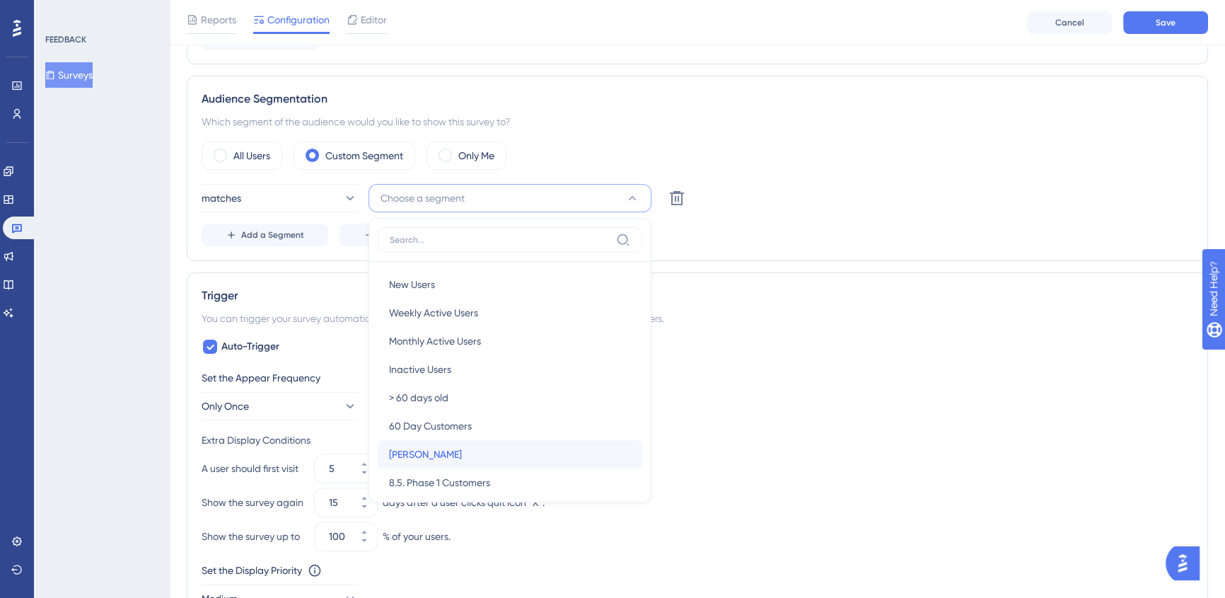
click at [474, 453] on div "[PERSON_NAME] Testing [PERSON_NAME]" at bounding box center [510, 454] width 242 height 28
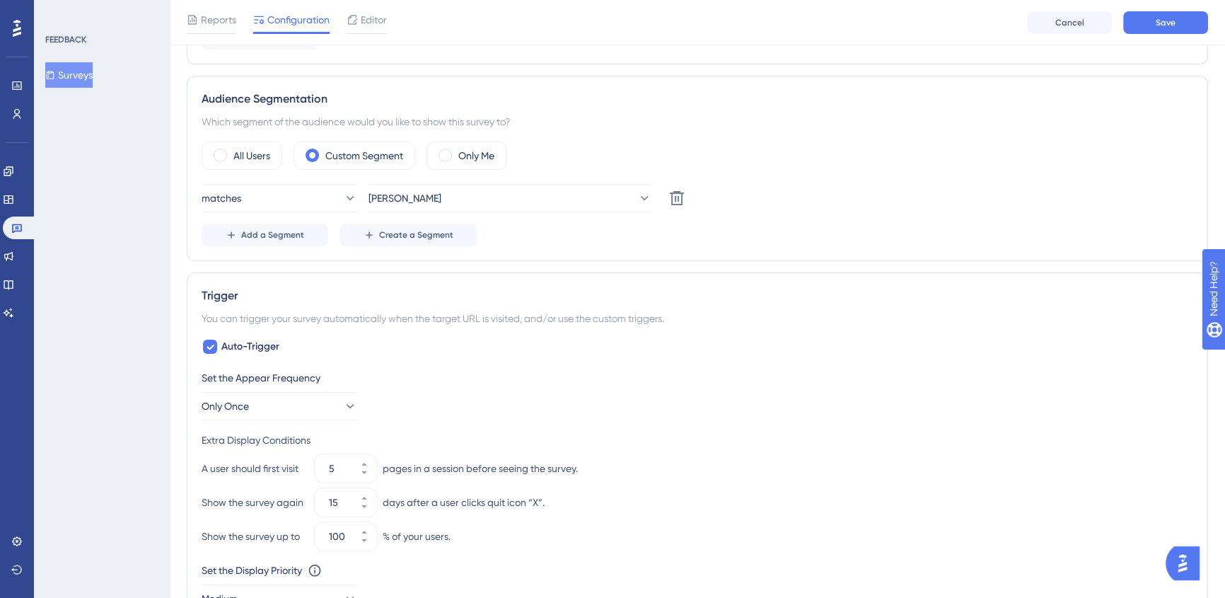
click at [897, 367] on div "Auto-Trigger Set the Appear Frequency Only Once Extra Display Conditions A user…" at bounding box center [698, 493] width 992 height 311
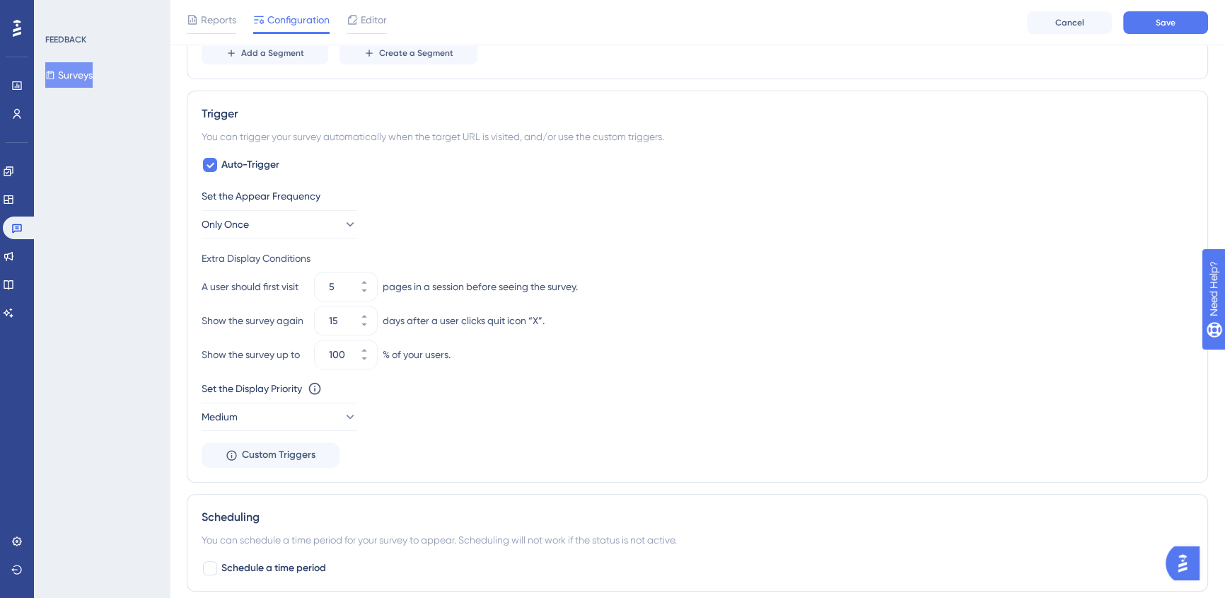
scroll to position [665, 0]
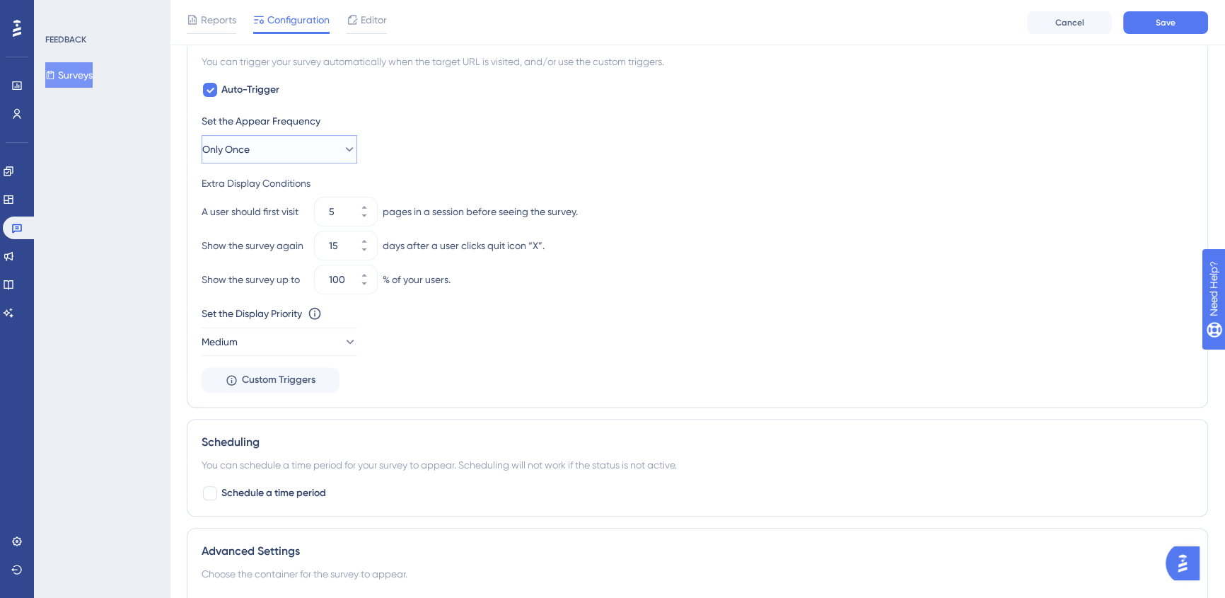
click at [346, 156] on button "Only Once" at bounding box center [280, 149] width 156 height 28
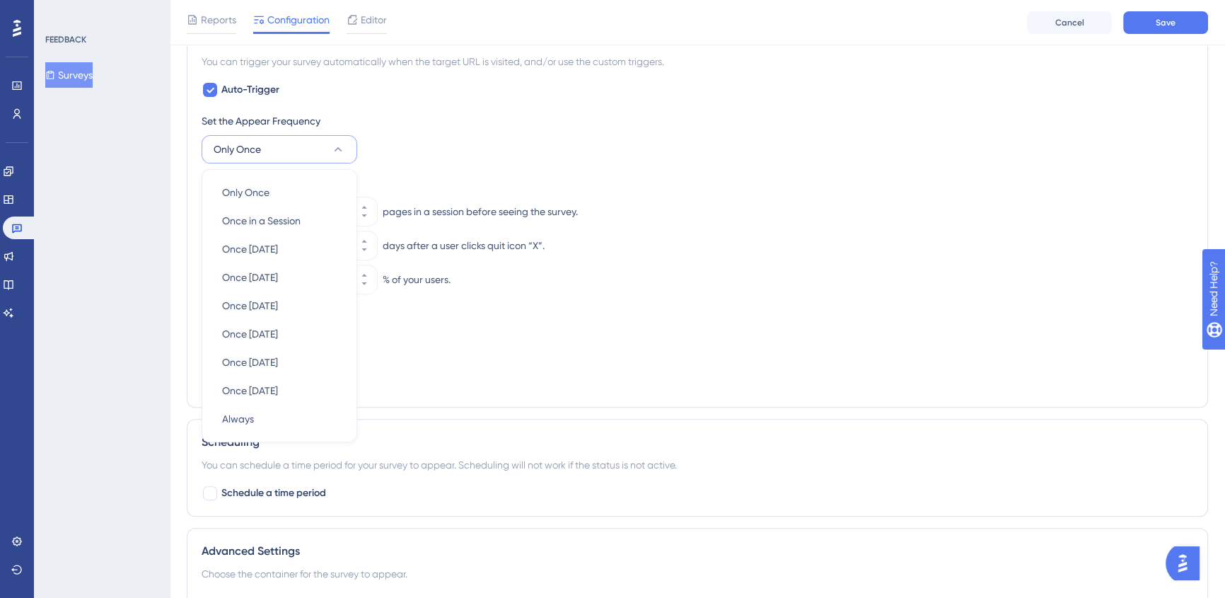
scroll to position [668, 0]
click at [262, 384] on span "Once [DATE]" at bounding box center [250, 387] width 56 height 17
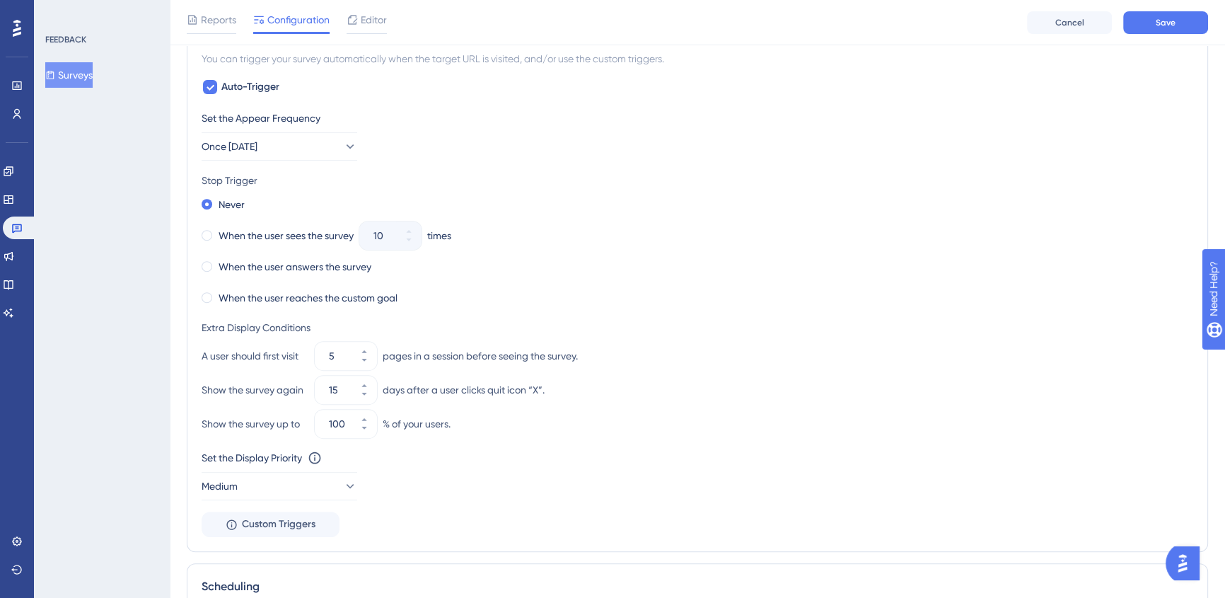
click at [954, 280] on div "Never When the user sees the survey 10 times When the user answers the survey W…" at bounding box center [698, 251] width 992 height 113
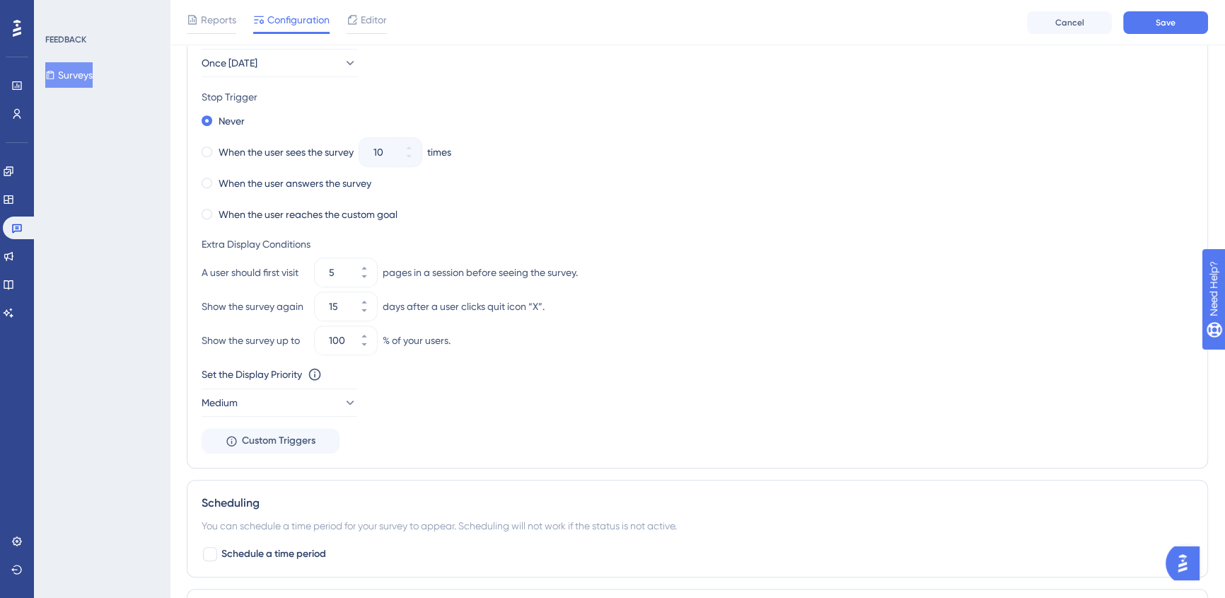
scroll to position [571, 0]
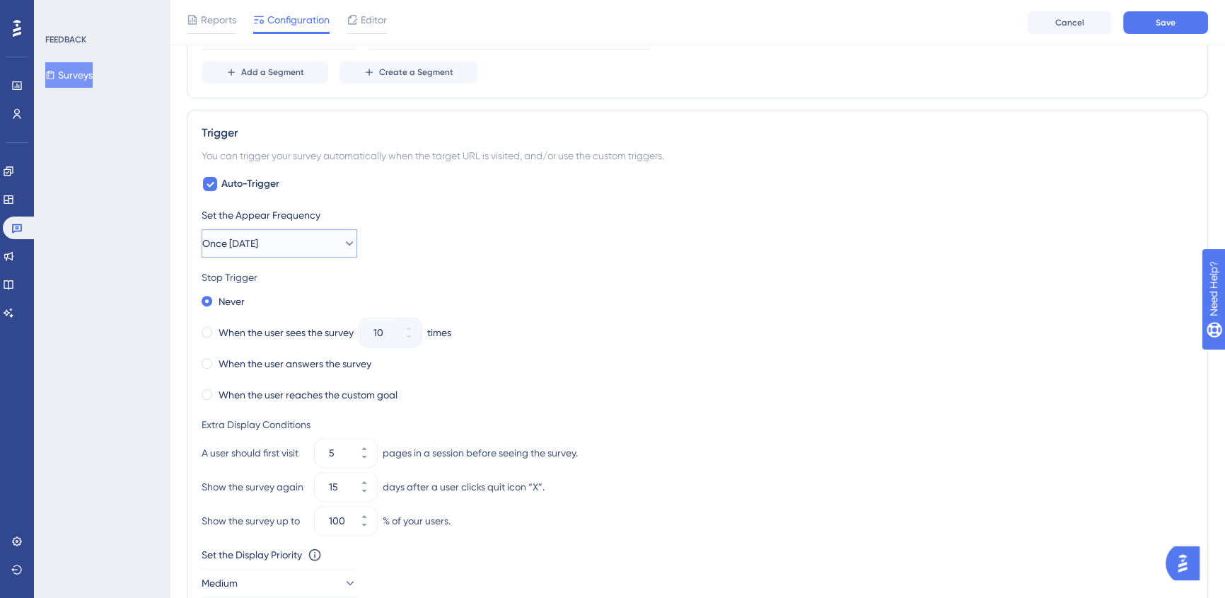
click at [342, 243] on icon at bounding box center [349, 243] width 14 height 14
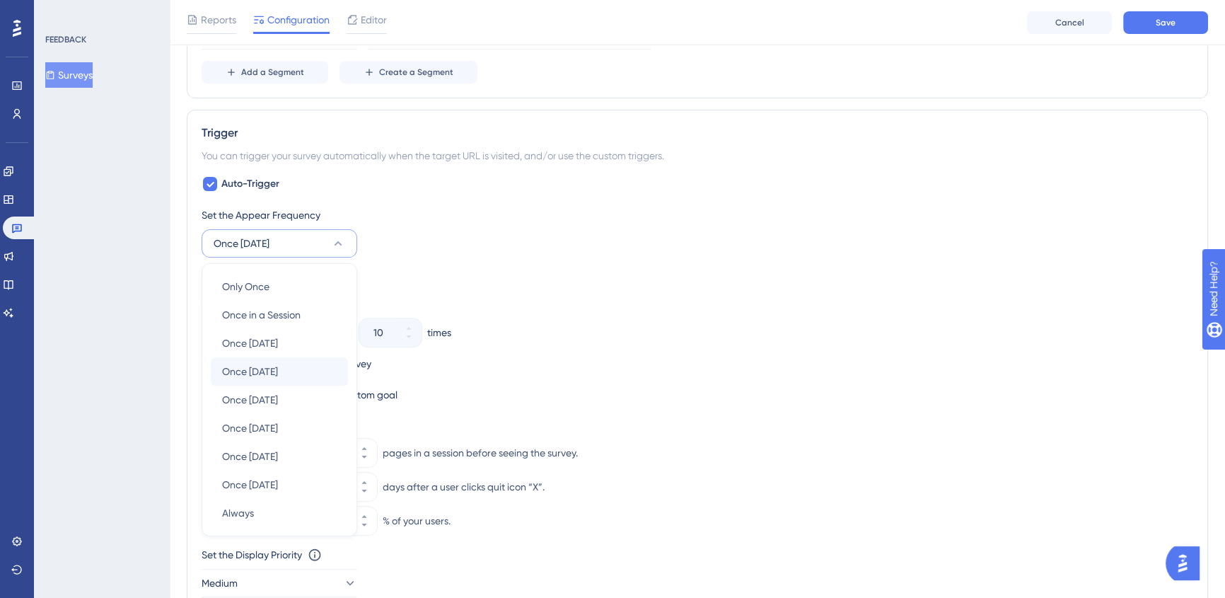
scroll to position [660, 0]
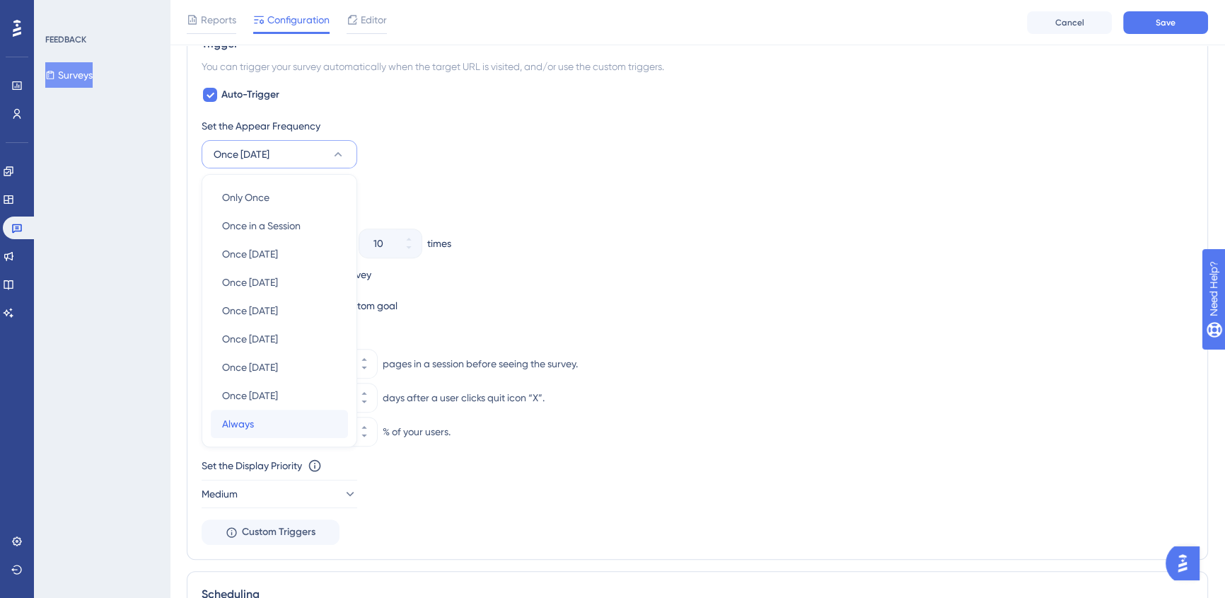
click at [273, 430] on div "Always Always" at bounding box center [279, 424] width 115 height 28
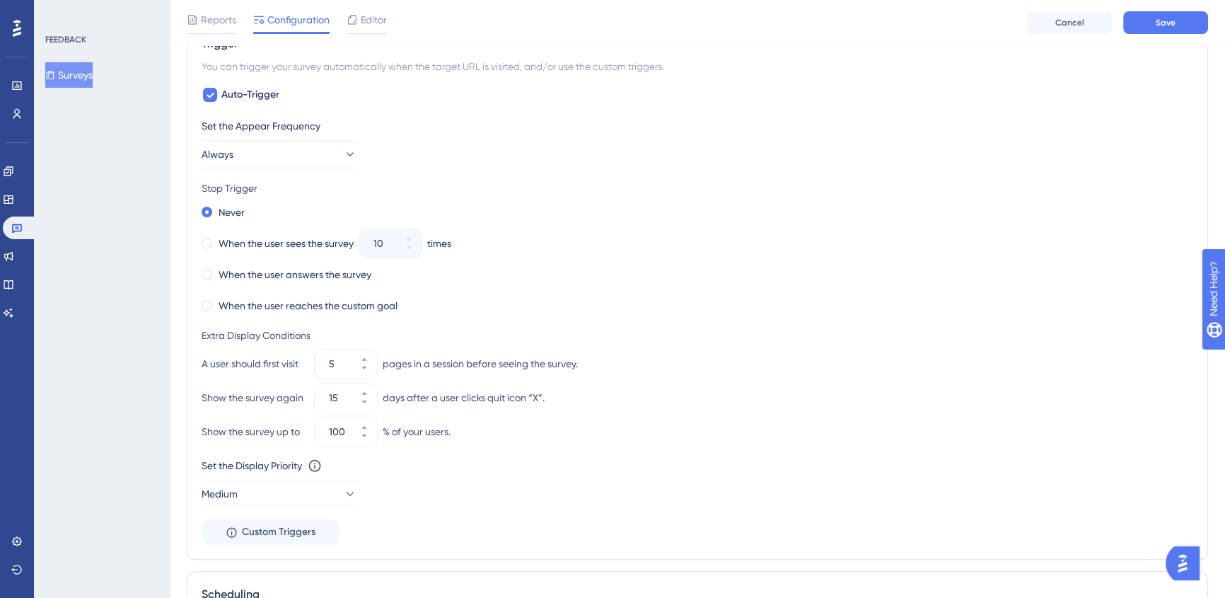
click at [962, 261] on div "Never When the user sees the survey 10 times When the user answers the survey W…" at bounding box center [698, 258] width 992 height 113
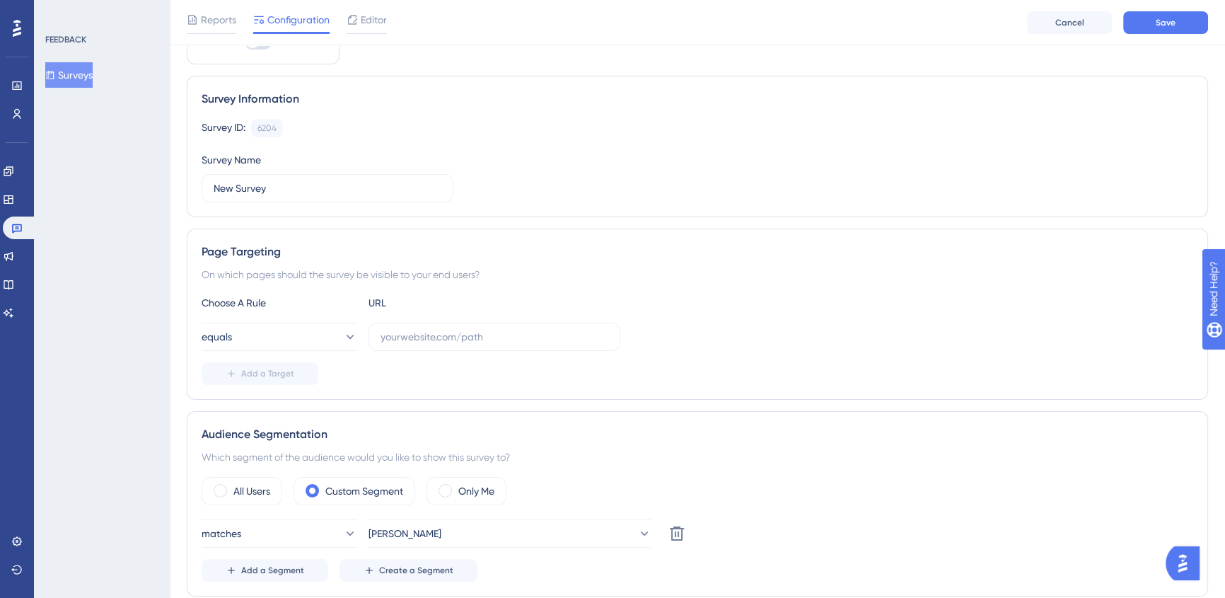
scroll to position [0, 0]
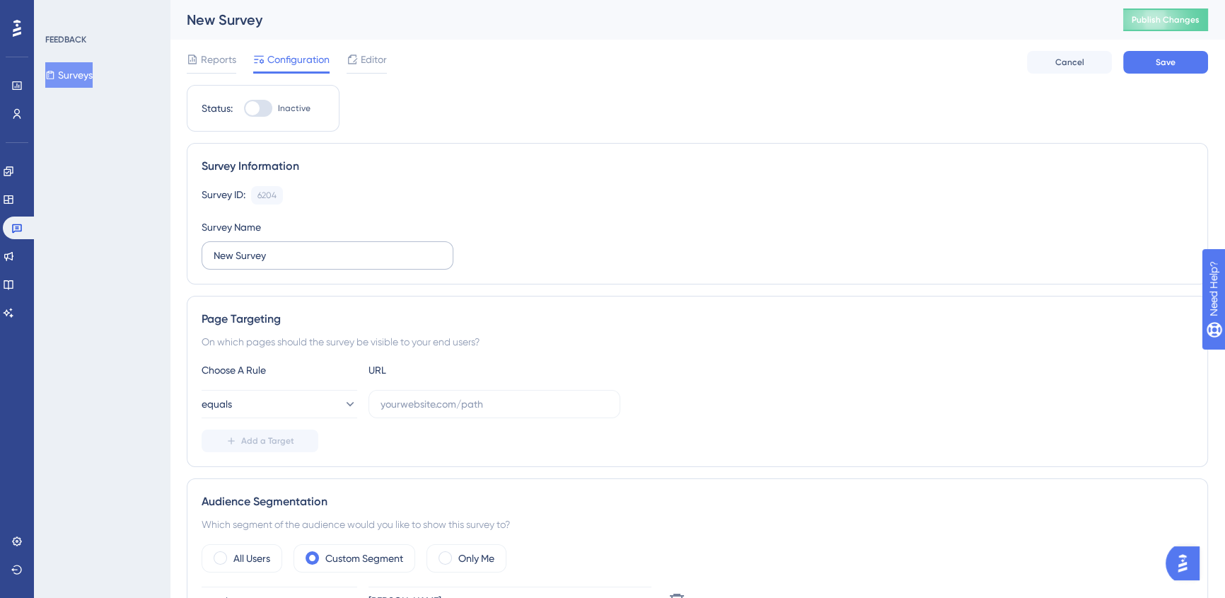
click at [349, 262] on label "New Survey" at bounding box center [328, 255] width 252 height 28
click at [349, 262] on input "New Survey" at bounding box center [328, 256] width 228 height 16
click at [349, 262] on label "New Survey" at bounding box center [328, 255] width 252 height 28
click at [349, 262] on input "New Survey" at bounding box center [328, 256] width 228 height 16
click at [349, 262] on label "New Survey" at bounding box center [328, 255] width 252 height 28
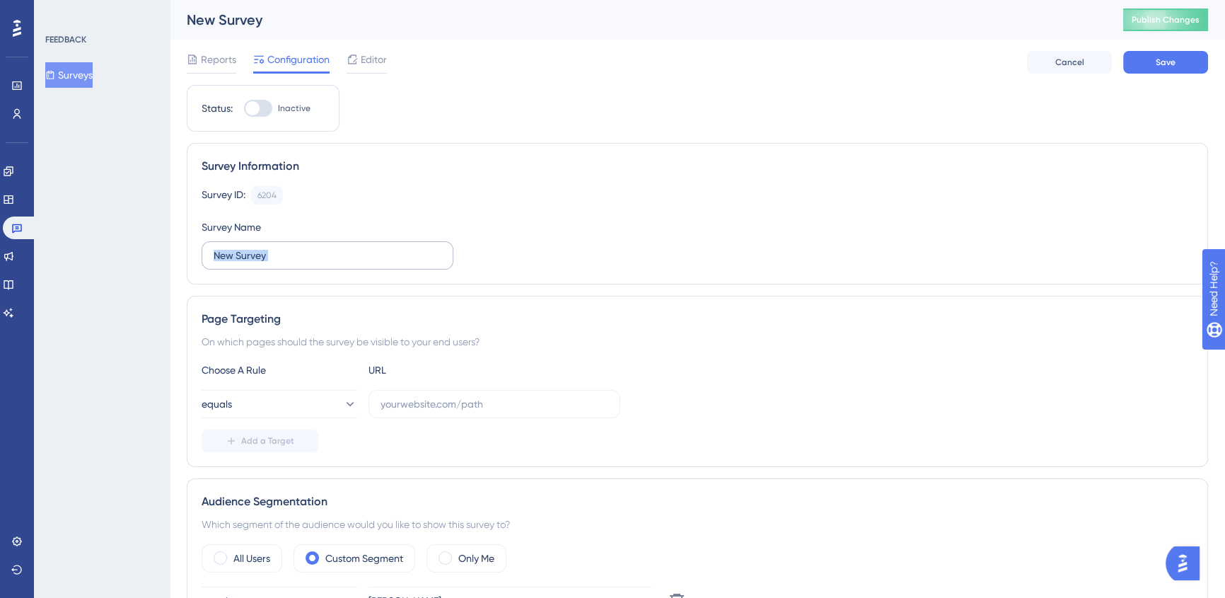
click at [349, 262] on input "New Survey" at bounding box center [328, 256] width 228 height 16
click at [349, 262] on label "New Survey" at bounding box center [328, 255] width 252 height 28
click at [349, 262] on input "New Survey" at bounding box center [328, 256] width 228 height 16
click at [349, 262] on label "New Survey" at bounding box center [328, 255] width 252 height 28
click at [349, 262] on input "New Survey" at bounding box center [328, 256] width 228 height 16
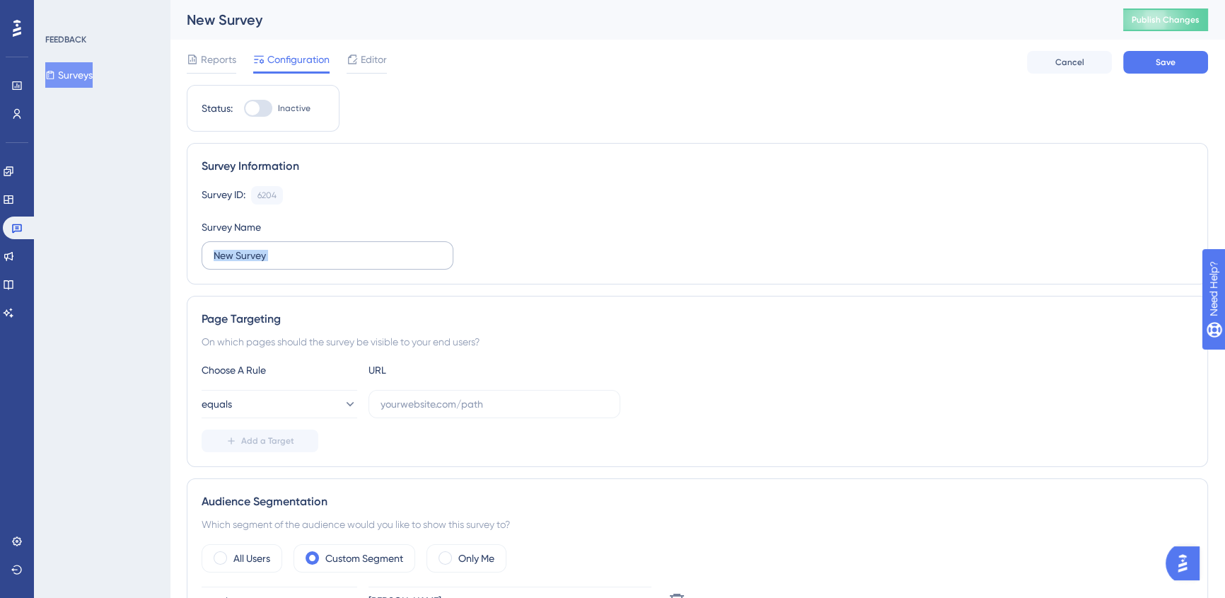
click at [349, 262] on label "New Survey" at bounding box center [328, 255] width 252 height 28
click at [349, 262] on input "New Survey" at bounding box center [328, 256] width 228 height 16
click at [332, 254] on input "New Survey" at bounding box center [328, 256] width 228 height 16
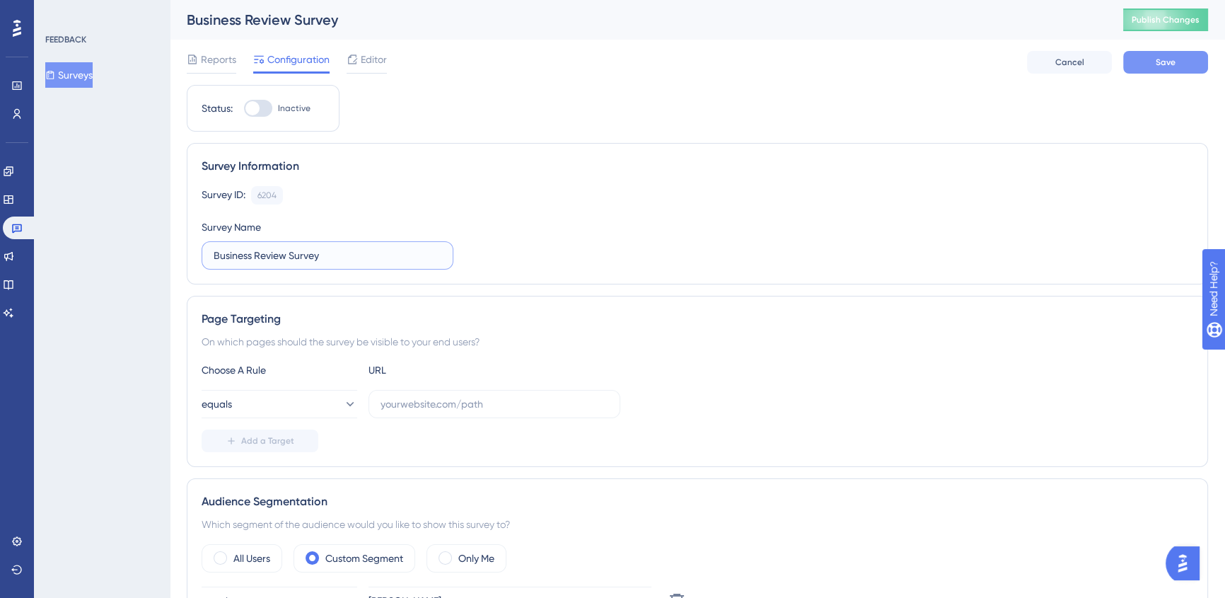
type input "Business Review Survey"
click at [1164, 63] on span "Save" at bounding box center [1166, 62] width 20 height 11
click at [456, 407] on input "text" at bounding box center [495, 404] width 228 height 16
paste input "/ADK/Frameworks/Galaxy/Default.aspx"
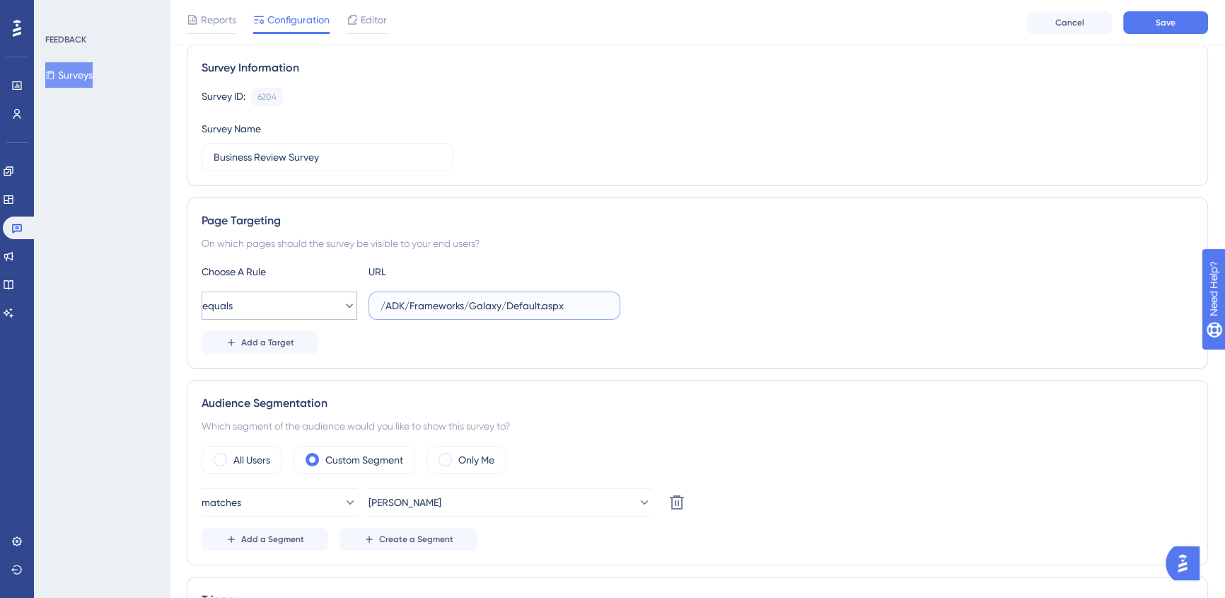
type input "/ADK/Frameworks/Galaxy/Default.aspx"
click at [281, 300] on button "equals" at bounding box center [280, 305] width 156 height 28
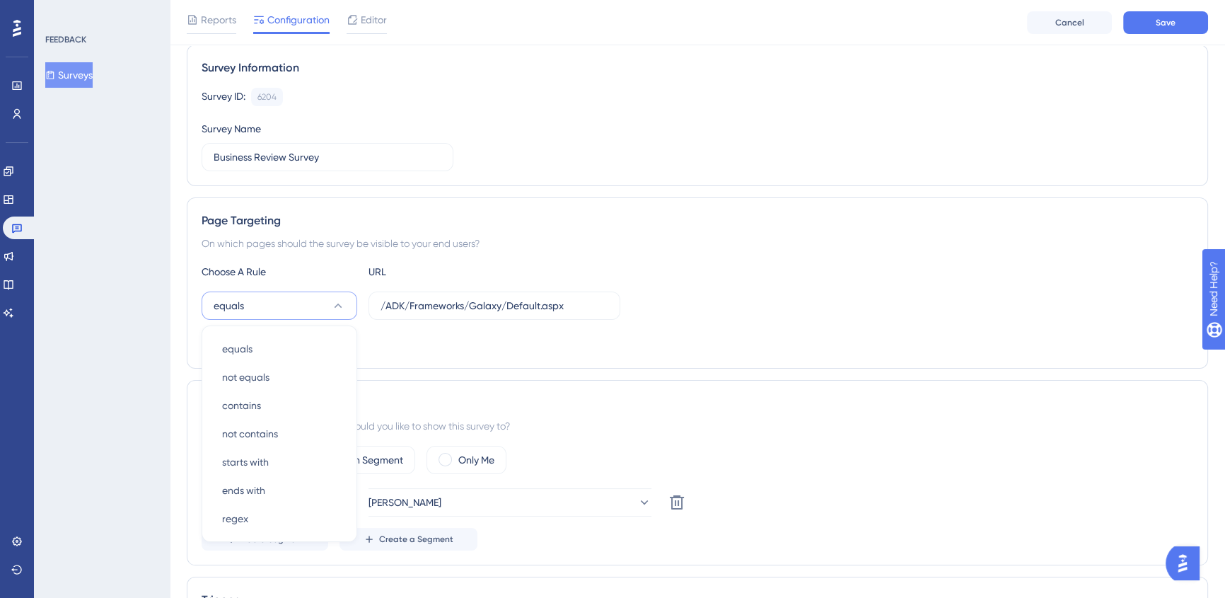
scroll to position [236, 0]
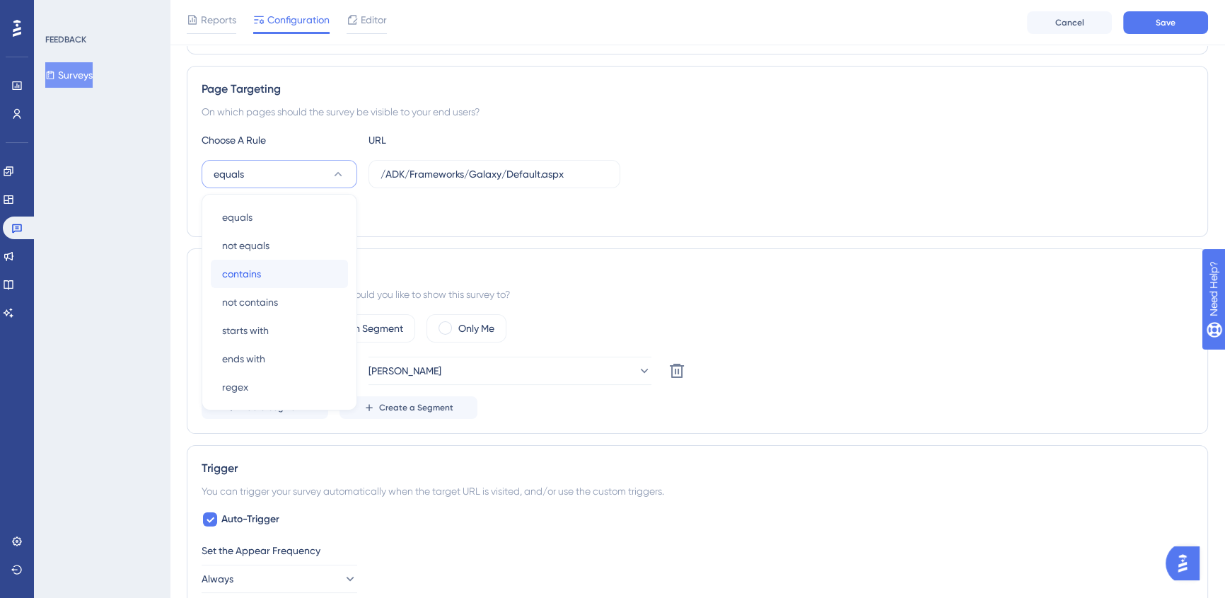
click at [257, 270] on span "contains" at bounding box center [241, 273] width 39 height 17
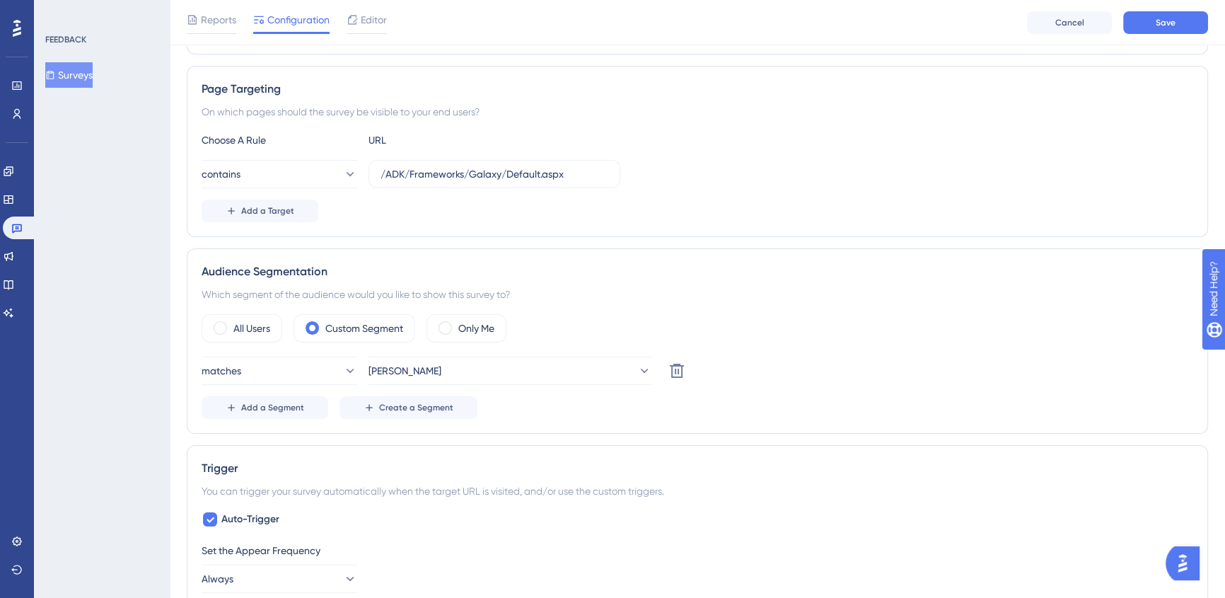
click at [788, 202] on div "Add a Target" at bounding box center [698, 210] width 992 height 23
click at [1122, 21] on div "Cancel Save" at bounding box center [1117, 22] width 181 height 23
click at [1142, 22] on button "Save" at bounding box center [1165, 22] width 85 height 23
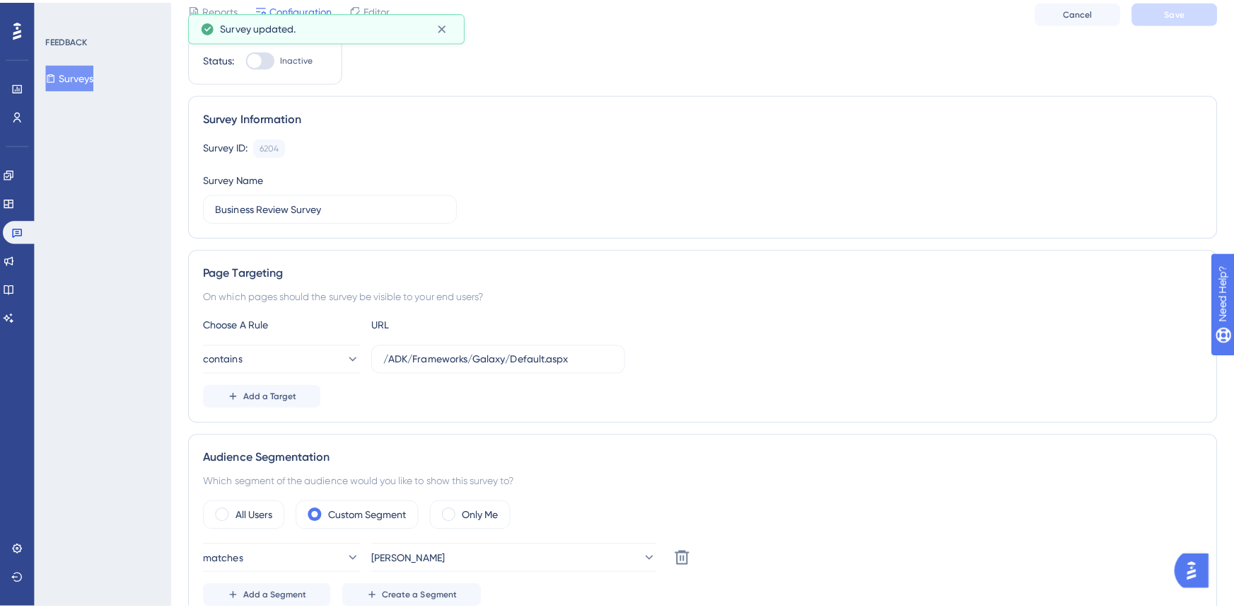
scroll to position [0, 0]
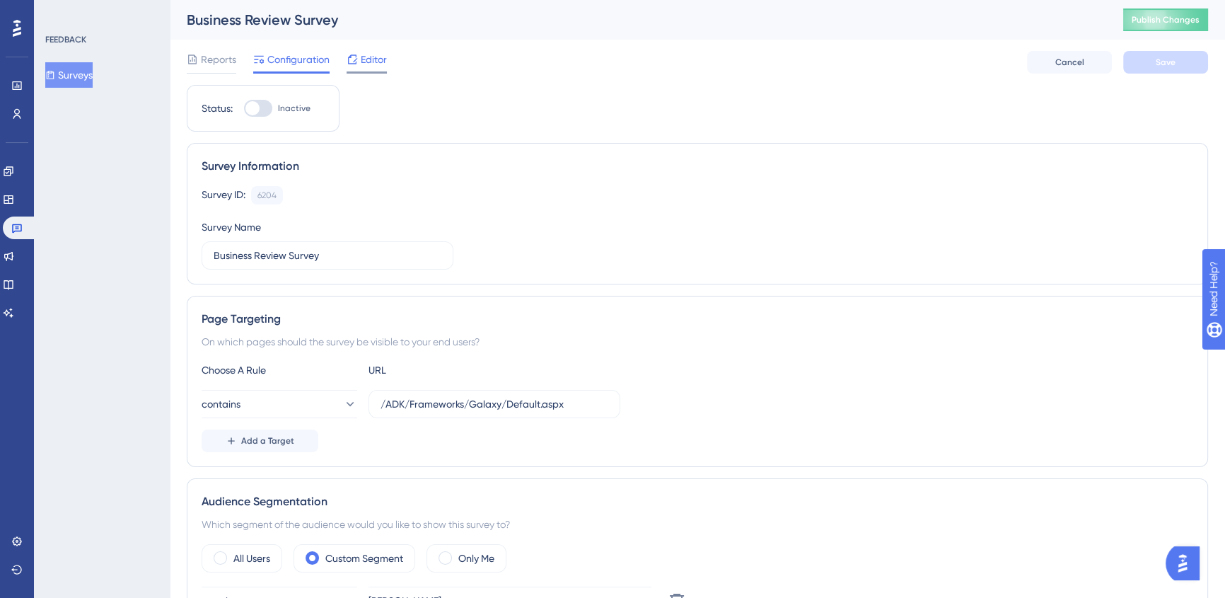
click at [363, 58] on span "Editor" at bounding box center [374, 59] width 26 height 17
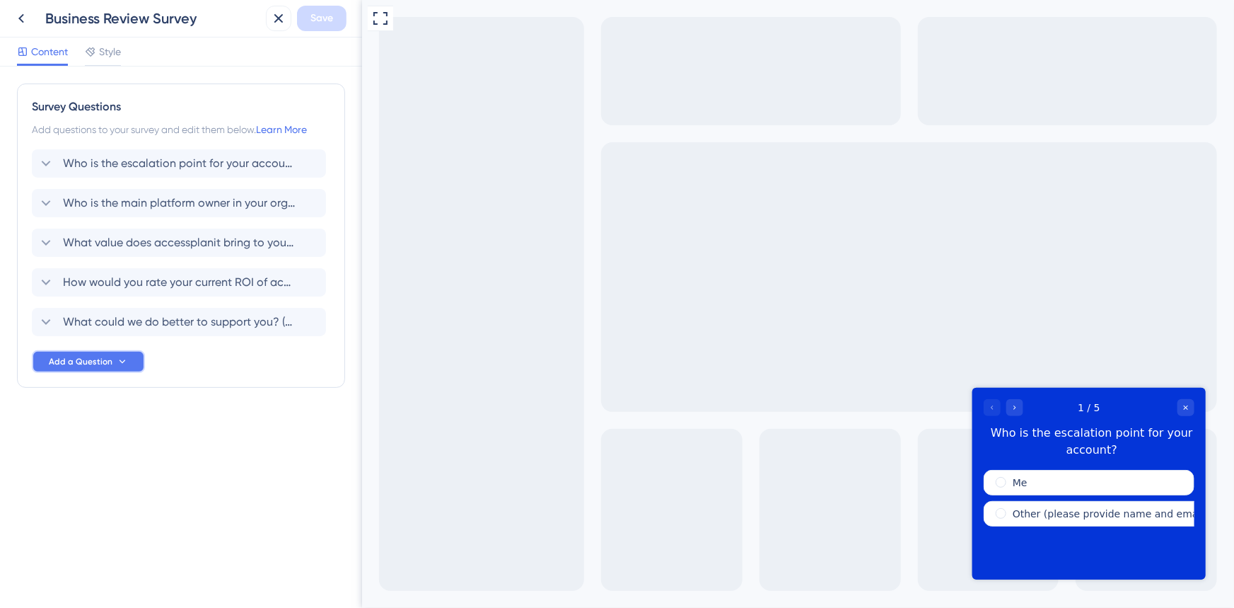
click at [105, 365] on span "Add a Question" at bounding box center [81, 361] width 64 height 11
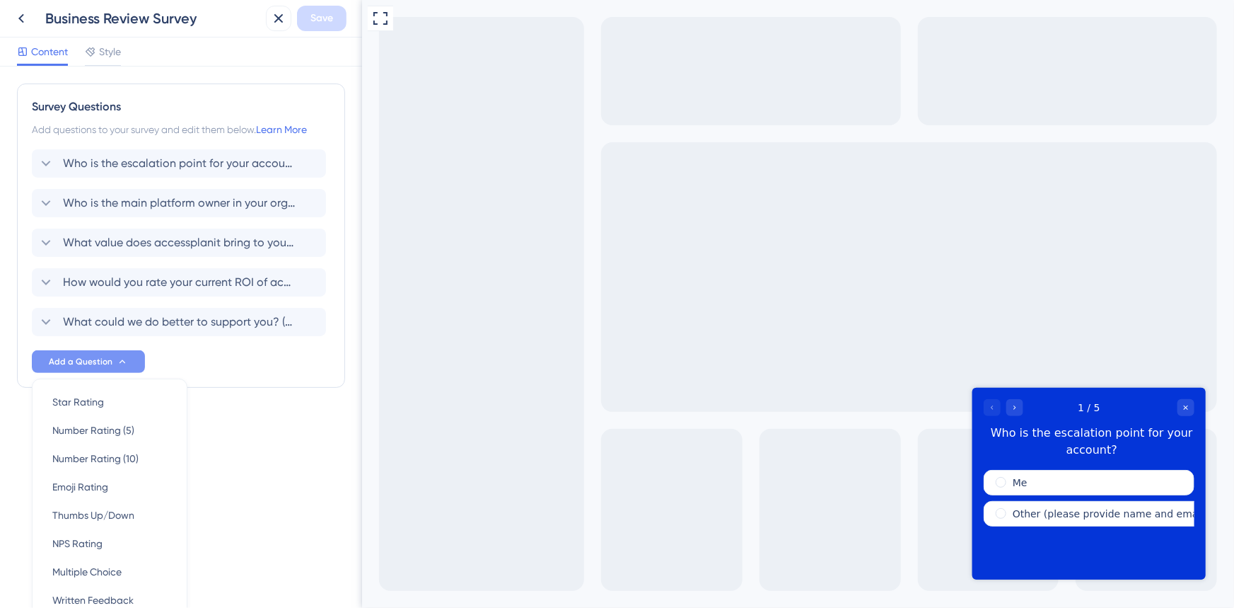
scroll to position [71, 0]
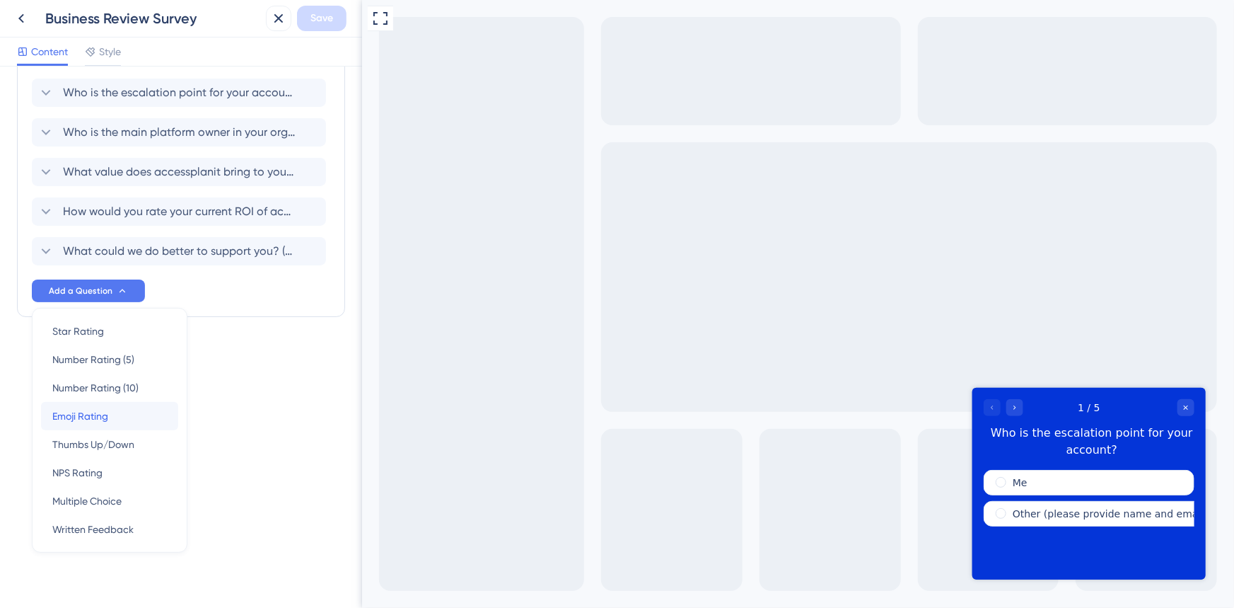
click at [117, 415] on div "Emoji Rating Emoji Rating" at bounding box center [109, 416] width 115 height 28
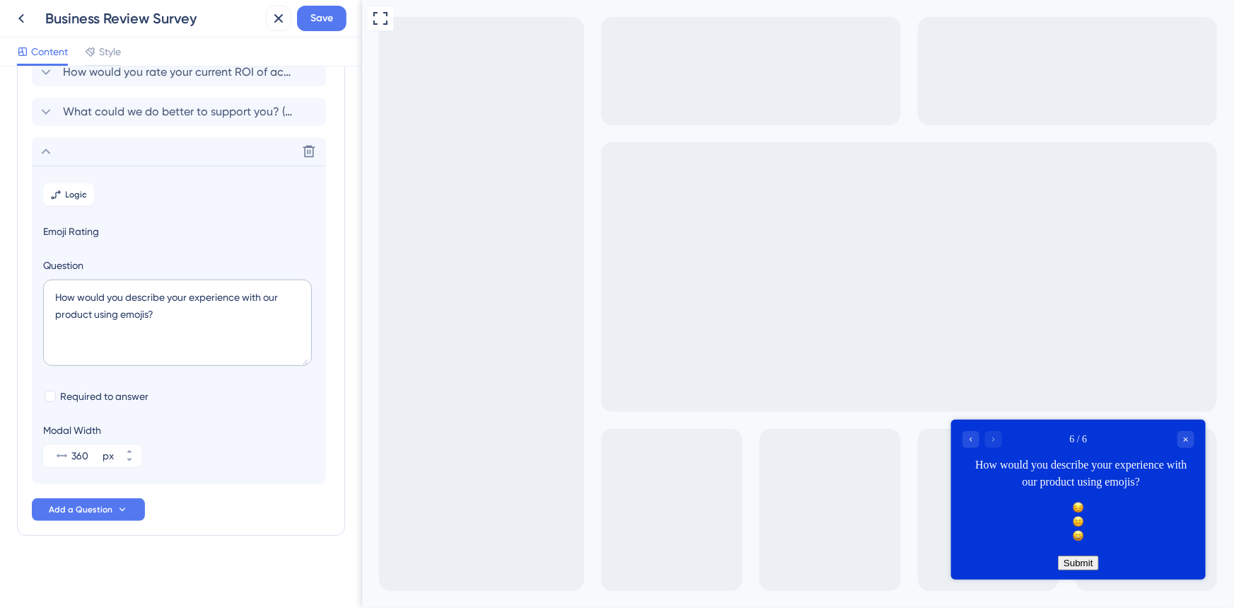
scroll to position [211, 0]
click at [303, 151] on icon at bounding box center [309, 151] width 14 height 14
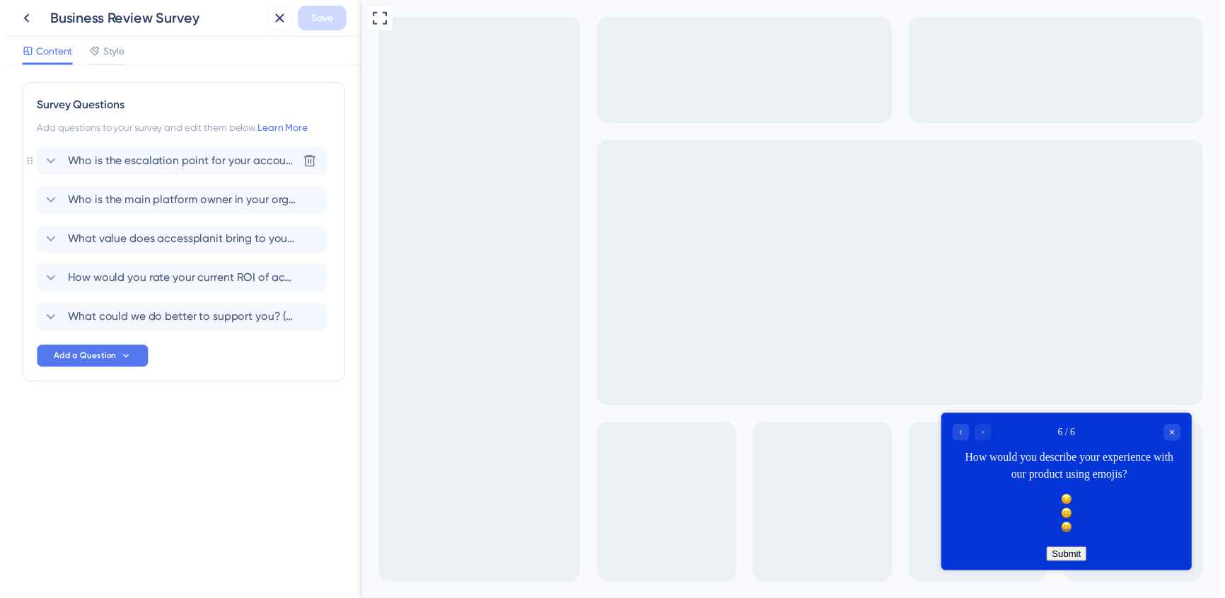
scroll to position [0, 0]
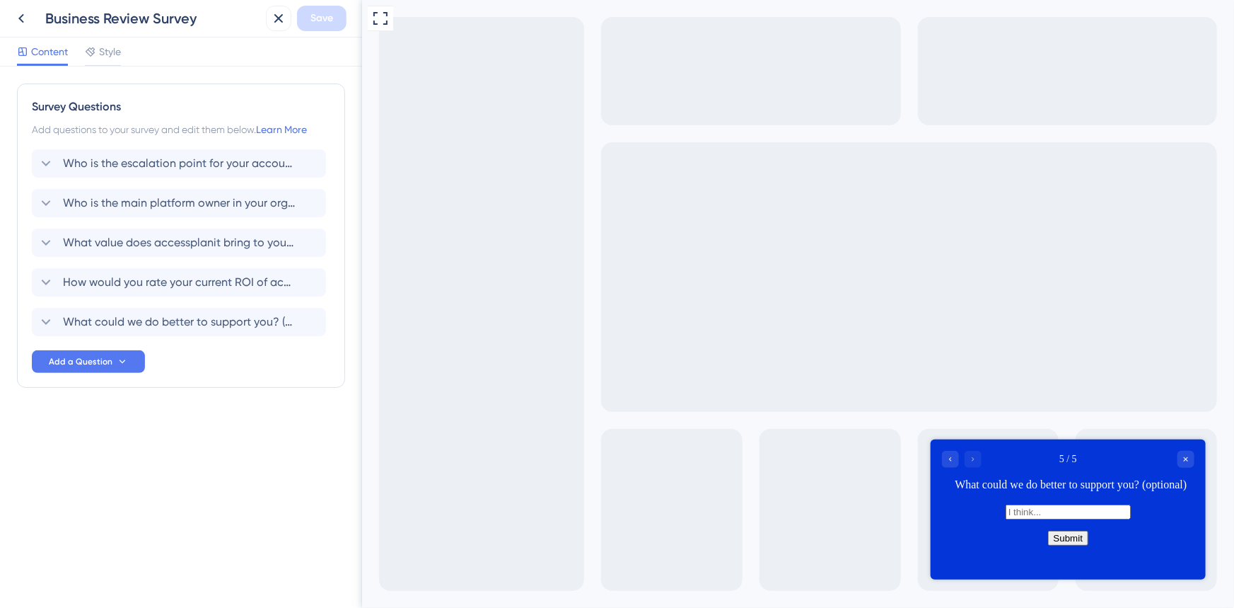
click at [257, 481] on div "Survey Questions Add questions to your survey and edit them below. Learn More W…" at bounding box center [181, 336] width 362 height 541
click at [276, 21] on icon at bounding box center [278, 18] width 9 height 9
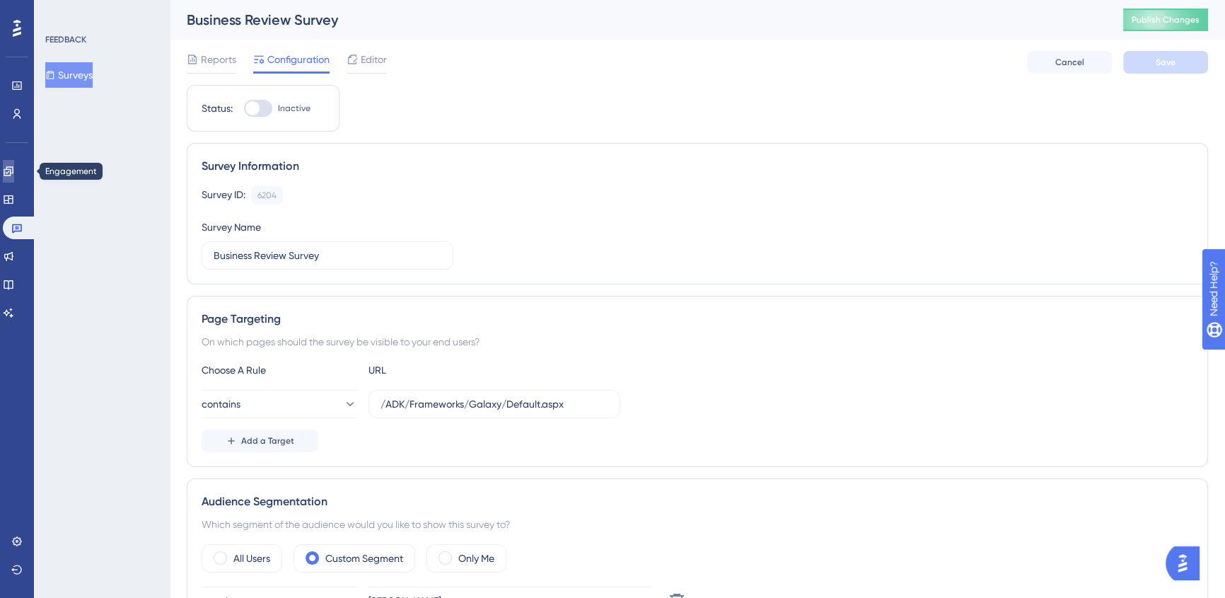
click at [13, 176] on icon at bounding box center [8, 171] width 11 height 11
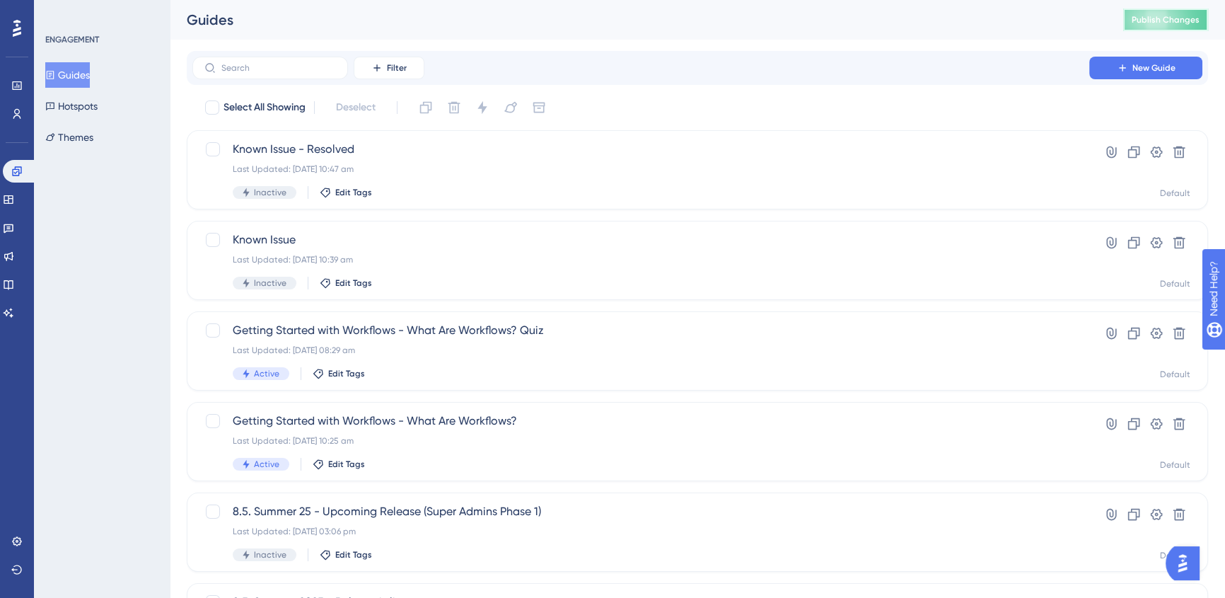
click at [1186, 23] on span "Publish Changes" at bounding box center [1166, 19] width 68 height 11
click at [14, 228] on icon at bounding box center [8, 227] width 11 height 11
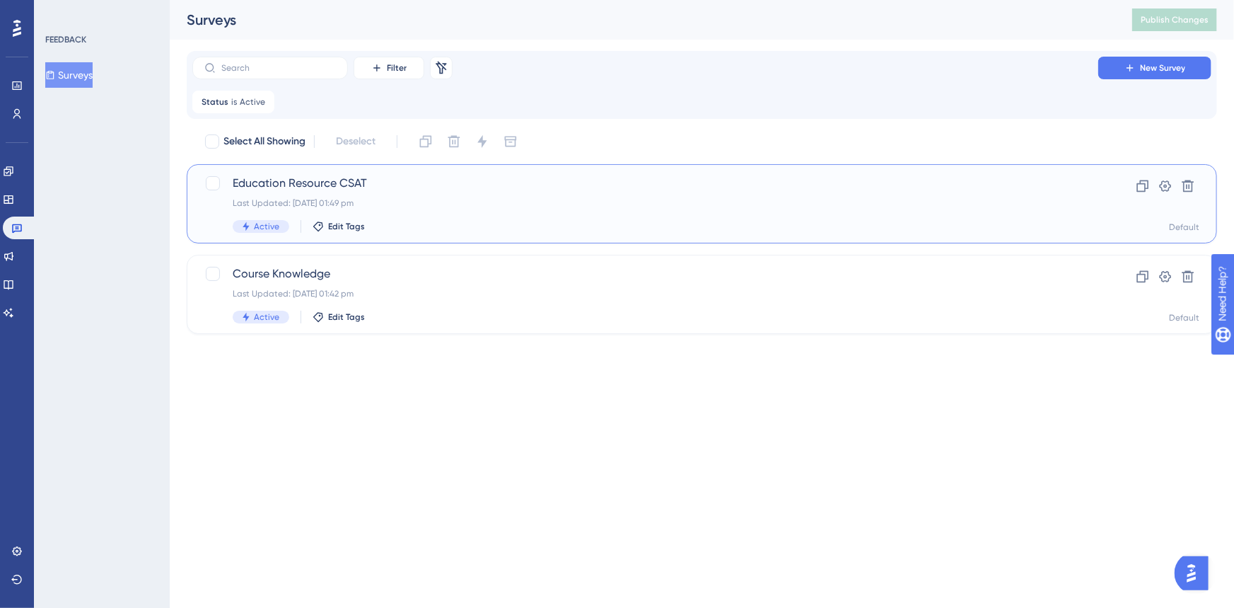
click at [505, 186] on span "Education Resource CSAT" at bounding box center [646, 183] width 826 height 17
click at [475, 306] on div "Course Knowledge Last Updated: [DATE] 01:42 pm Active Edit Tags" at bounding box center [646, 294] width 826 height 58
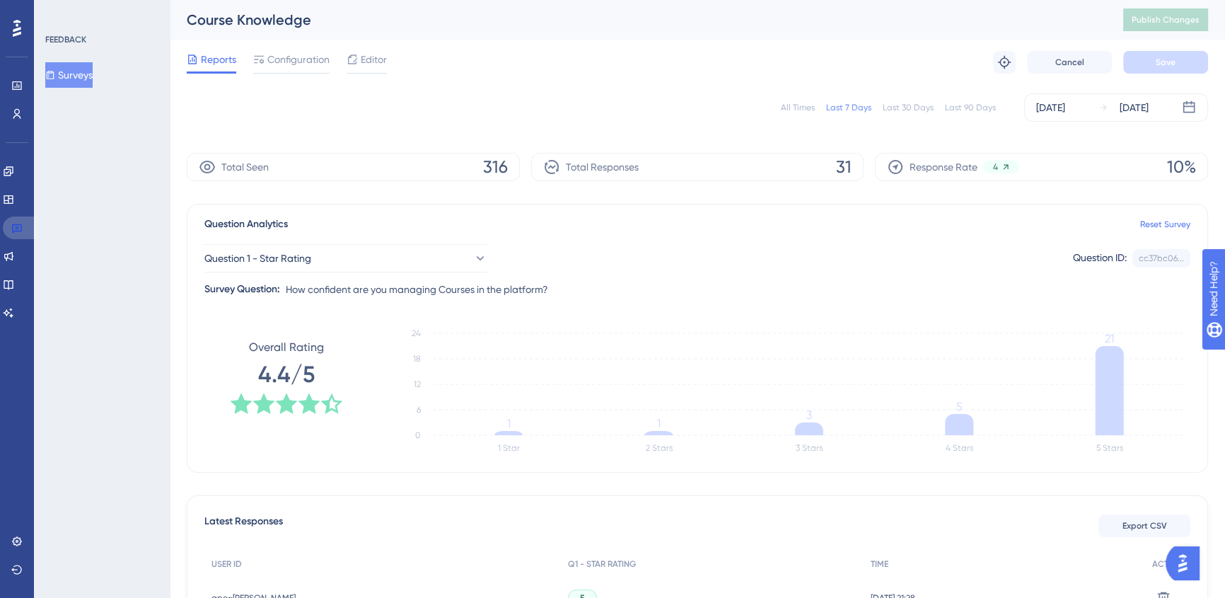
click at [16, 228] on icon at bounding box center [17, 228] width 10 height 9
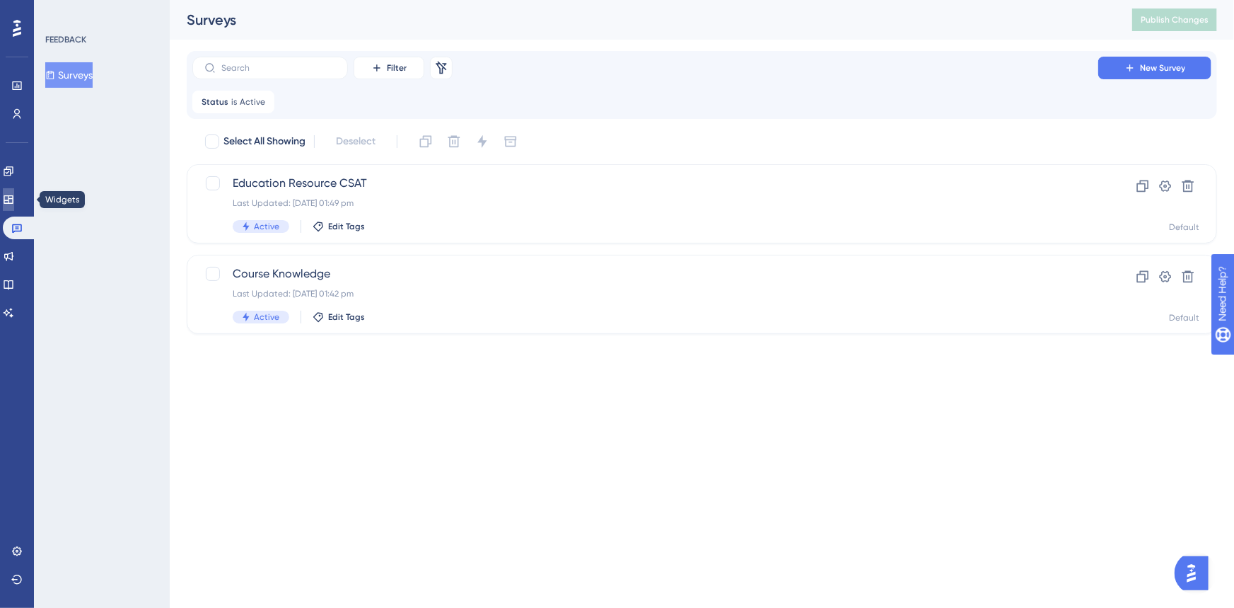
click at [14, 194] on icon at bounding box center [8, 199] width 11 height 11
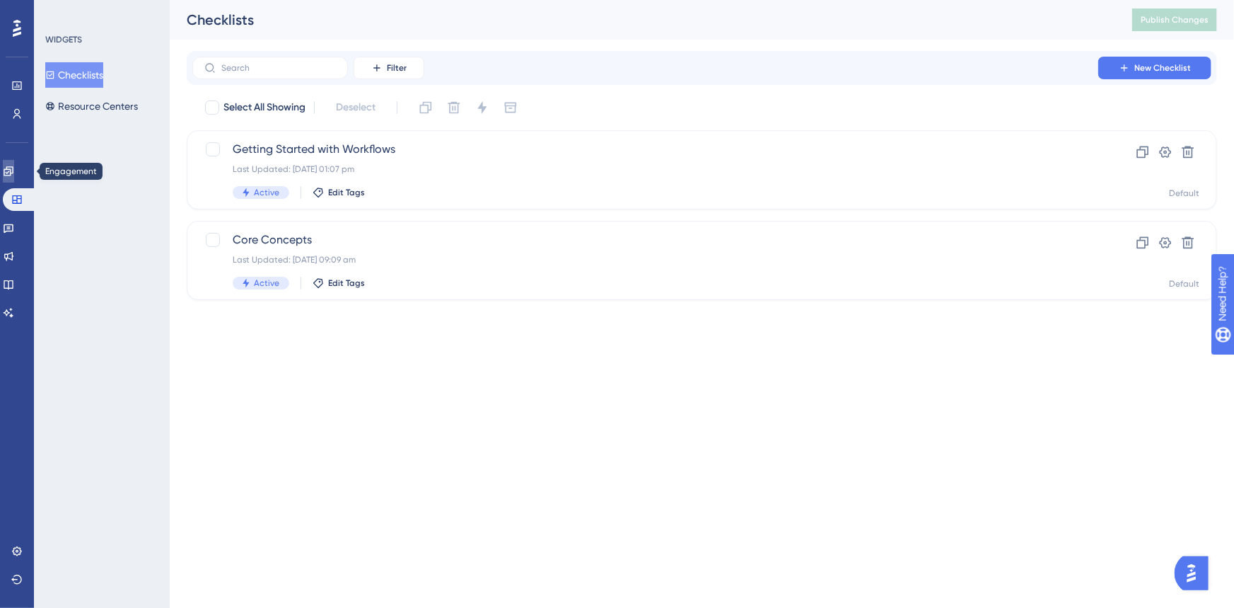
click at [14, 180] on link at bounding box center [8, 171] width 11 height 23
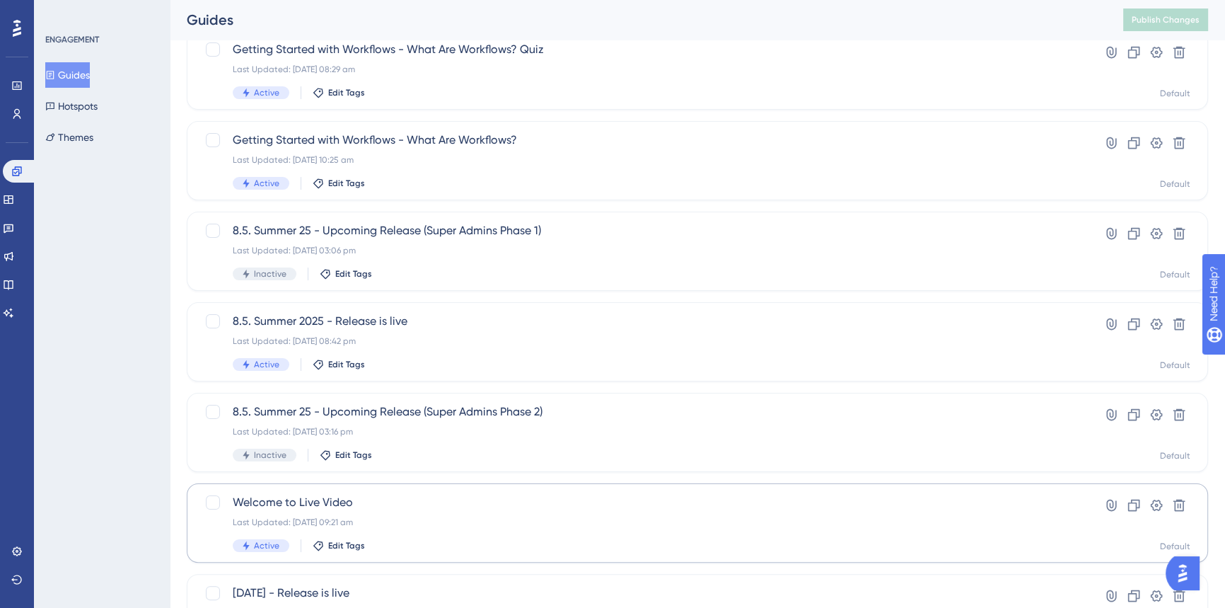
scroll to position [192, 0]
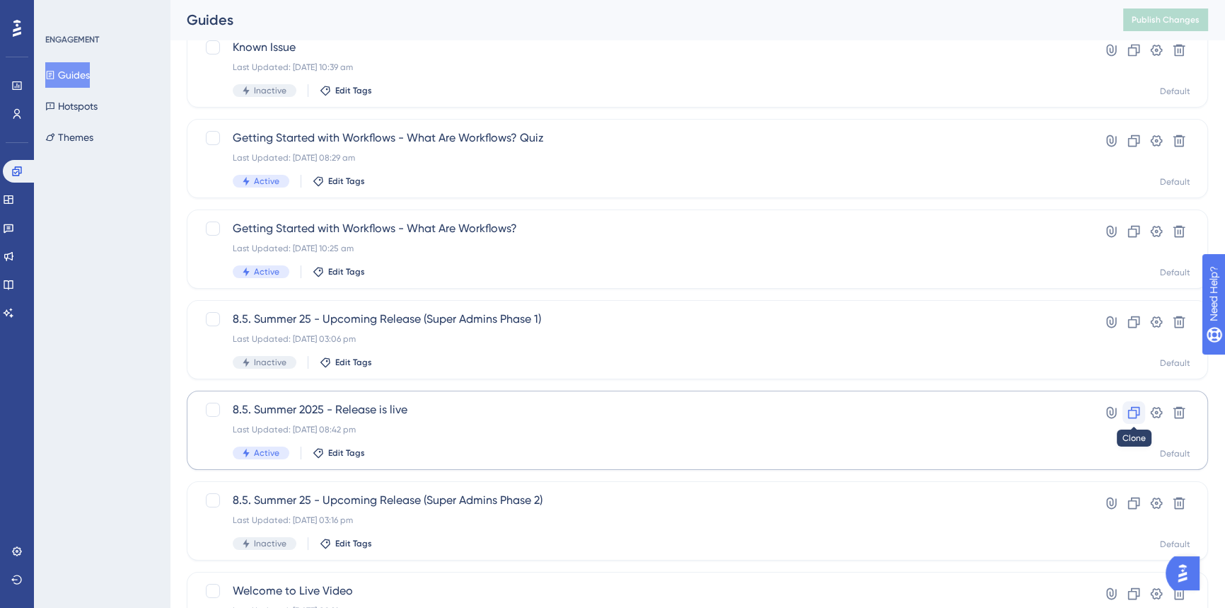
click at [1135, 408] on icon at bounding box center [1134, 412] width 14 height 14
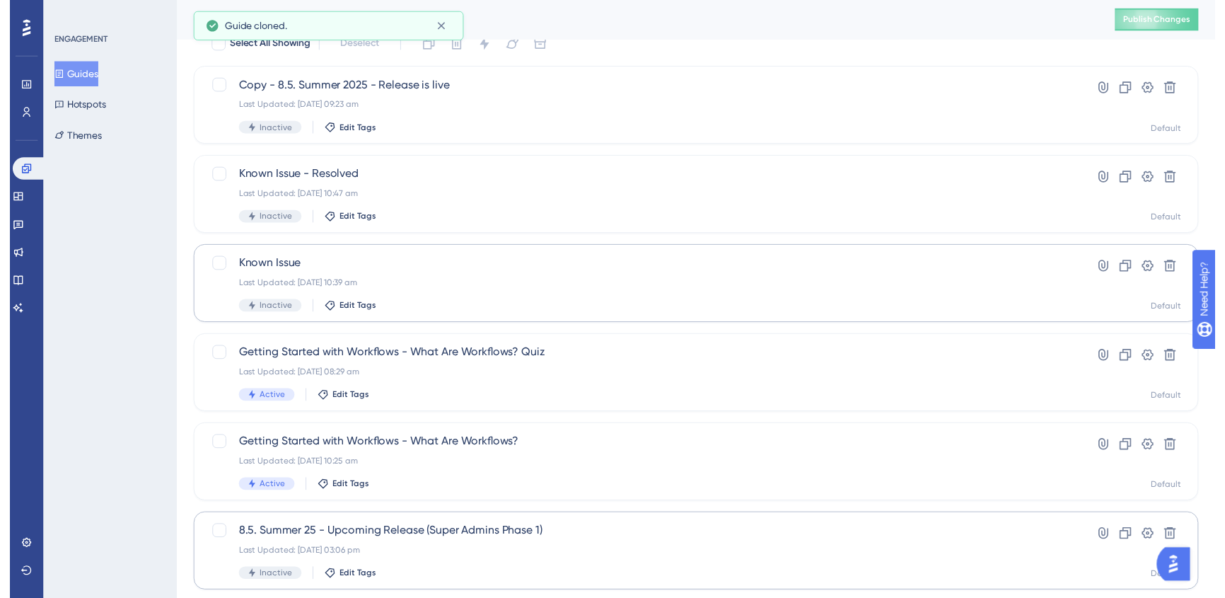
scroll to position [0, 0]
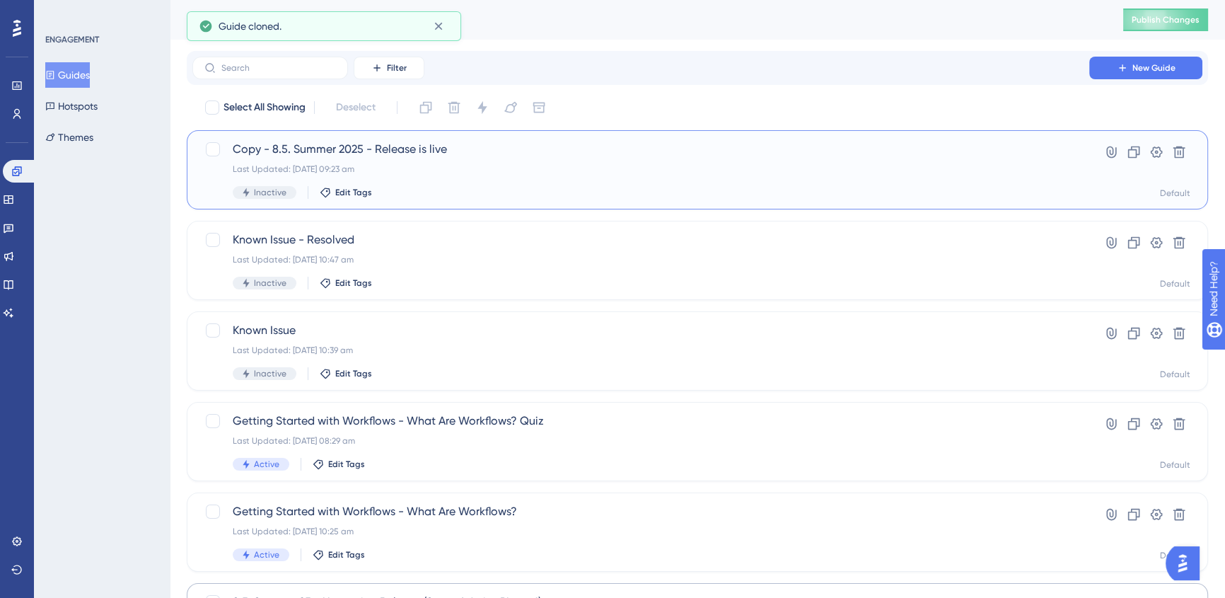
click at [536, 169] on div "Last Updated: [DATE] 09:23 am" at bounding box center [641, 168] width 816 height 11
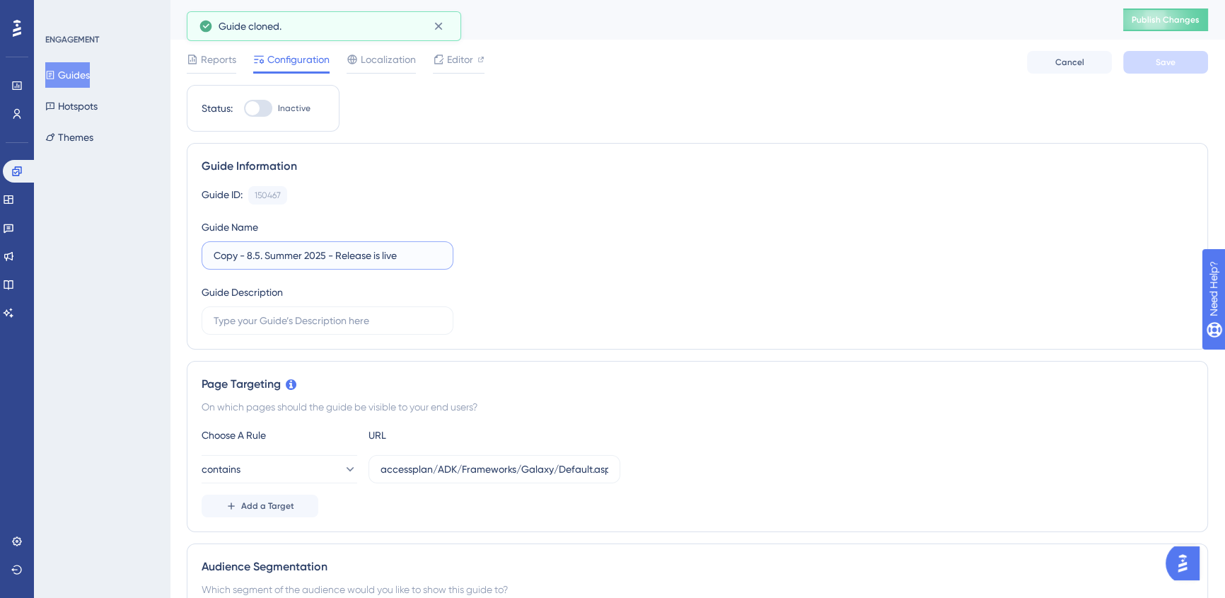
click at [328, 255] on input "Copy - 8.5. Summer 2025 - Release is live" at bounding box center [328, 256] width 228 height 16
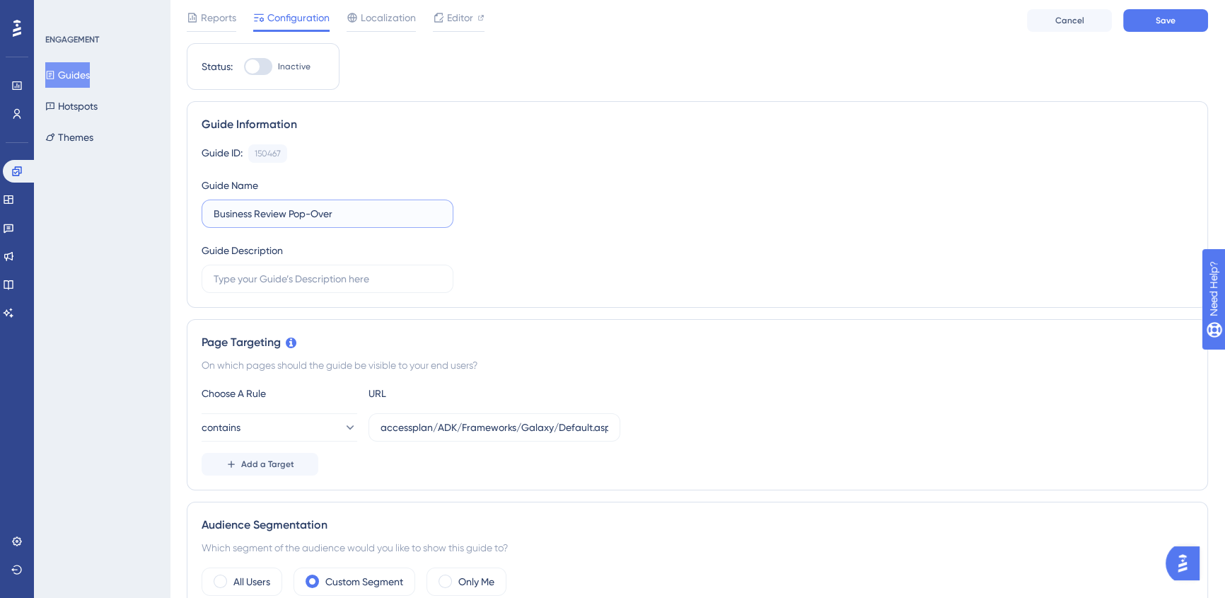
scroll to position [64, 0]
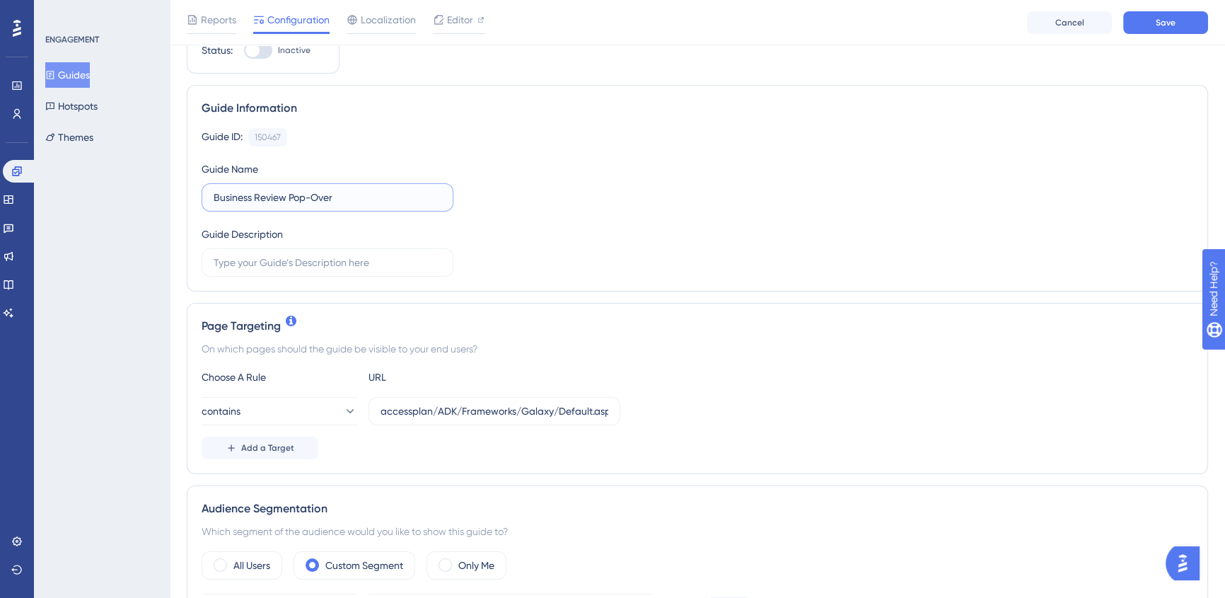
type input "Business Review Pop-Over"
click at [660, 192] on div "Guide ID: 150467 Copy Guide Name Business Review Pop-Over Guide Description" at bounding box center [698, 202] width 992 height 149
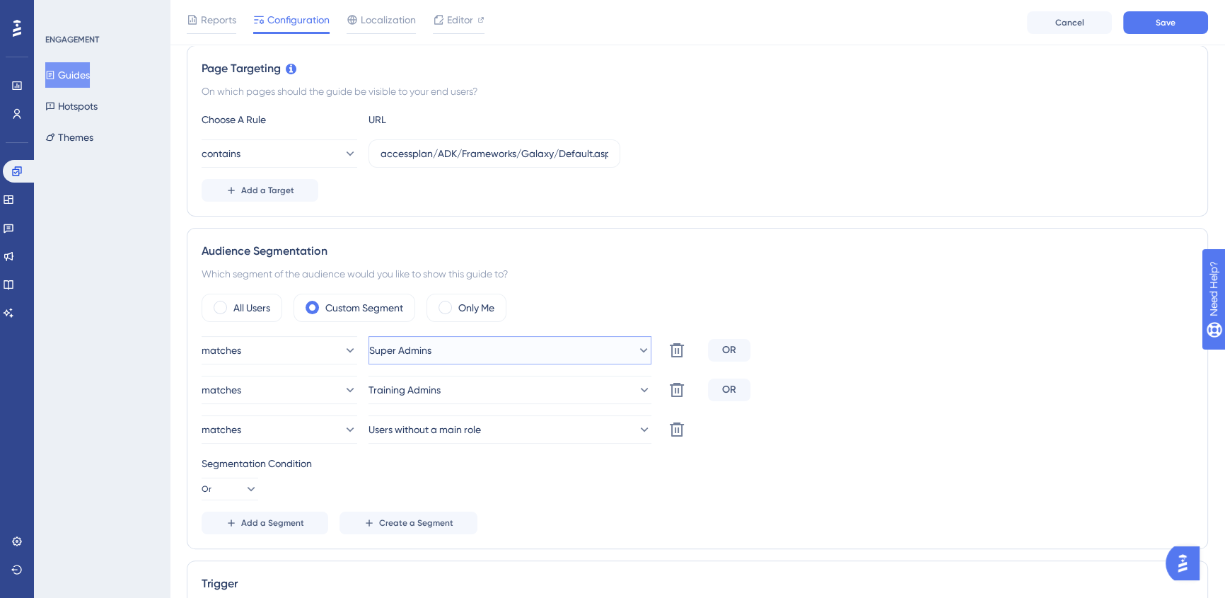
click at [488, 348] on button "Super Admins" at bounding box center [510, 350] width 283 height 28
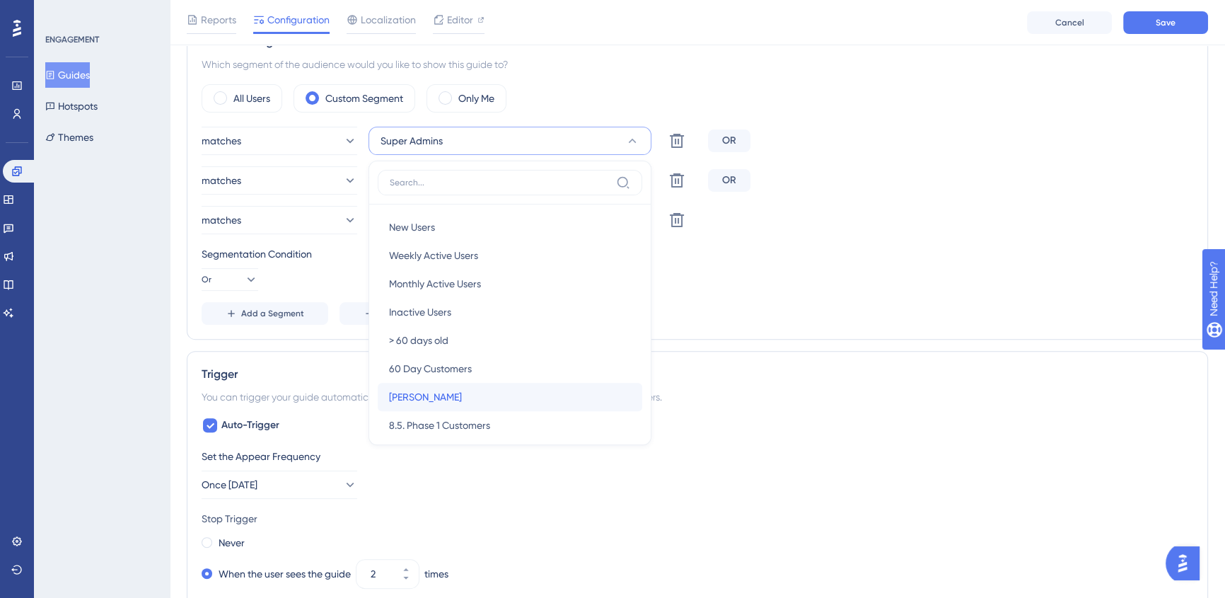
click at [463, 387] on div "[PERSON_NAME] Testing [PERSON_NAME]" at bounding box center [510, 397] width 242 height 28
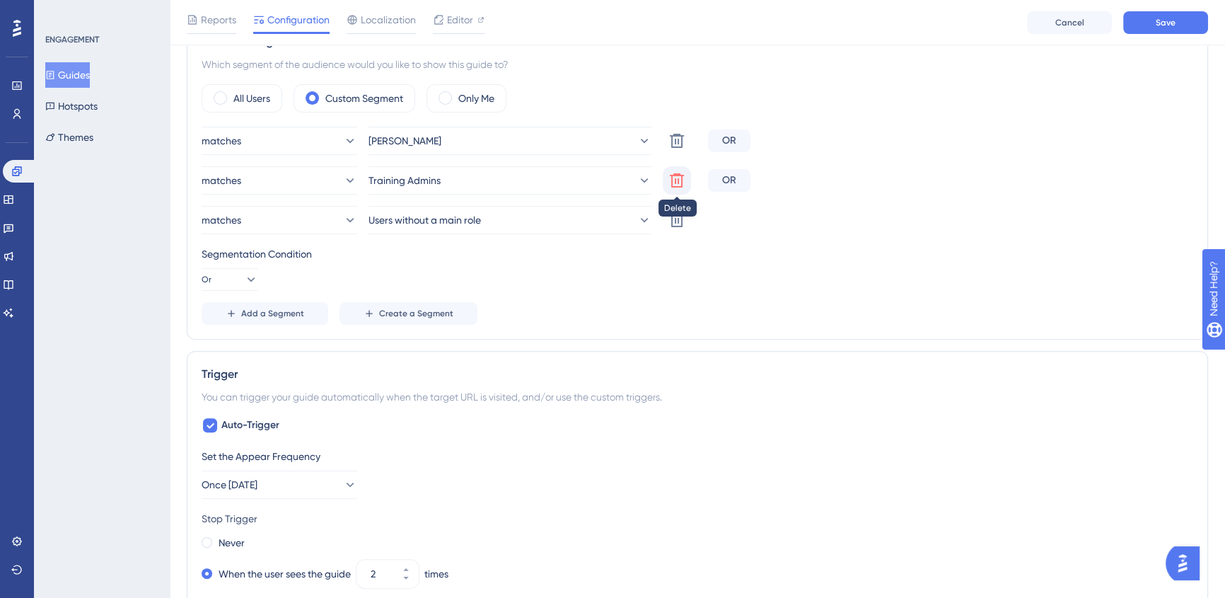
click at [685, 155] on button at bounding box center [677, 141] width 28 height 28
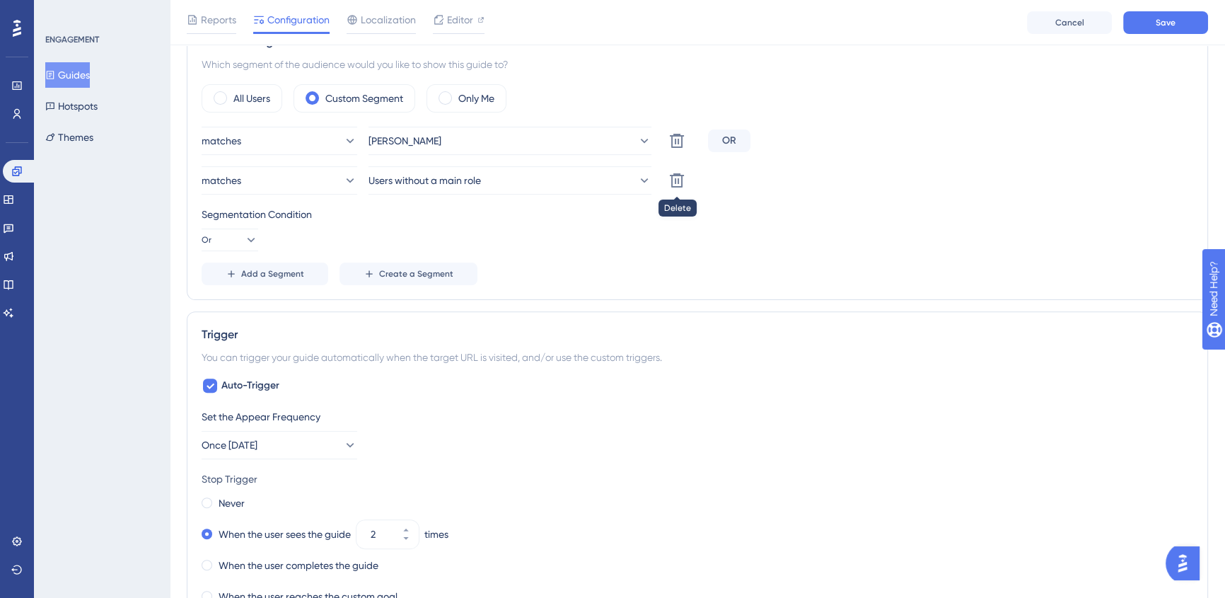
click at [685, 155] on button at bounding box center [677, 141] width 28 height 28
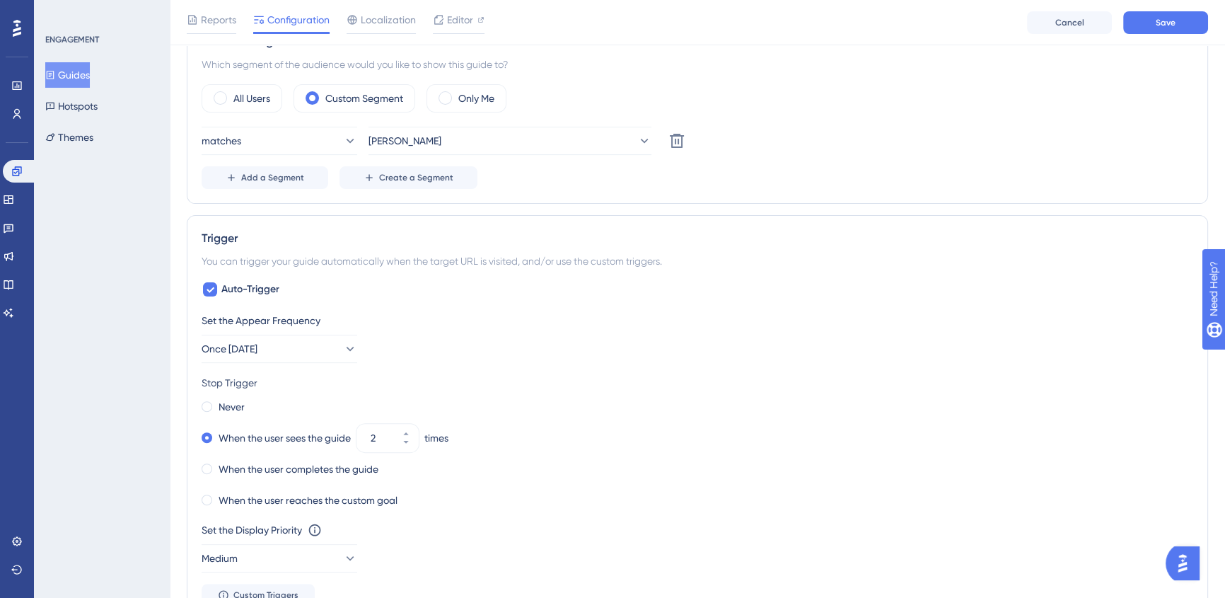
click at [964, 330] on div "Set the Appear Frequency Once [DATE]" at bounding box center [698, 337] width 992 height 51
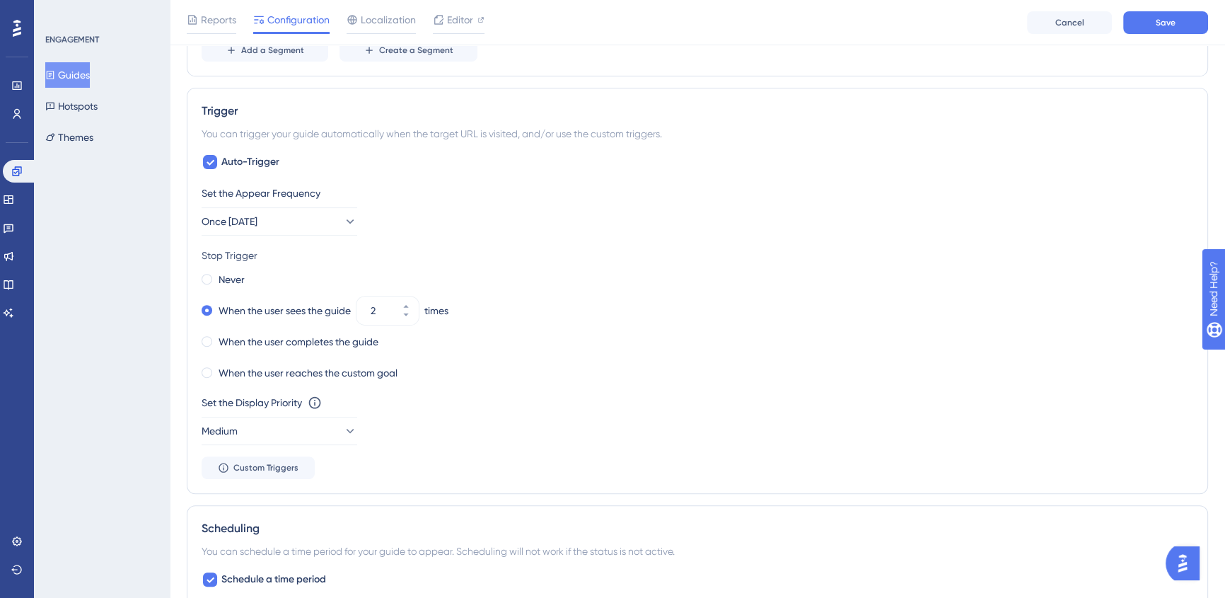
scroll to position [659, 0]
click at [343, 369] on label "When the user reaches the custom goal" at bounding box center [308, 371] width 179 height 17
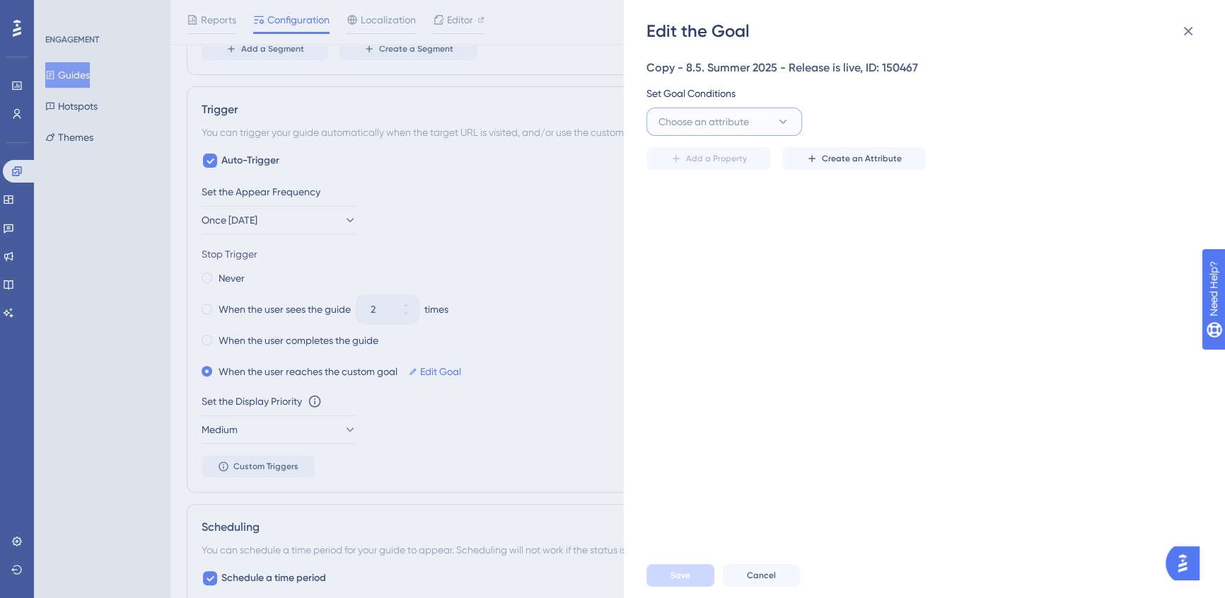
click at [717, 115] on span "Choose an attribute" at bounding box center [704, 121] width 91 height 17
type input "surv"
click at [742, 347] on span "survey_feedback" at bounding box center [706, 342] width 78 height 17
click at [906, 116] on button "is" at bounding box center [883, 122] width 156 height 28
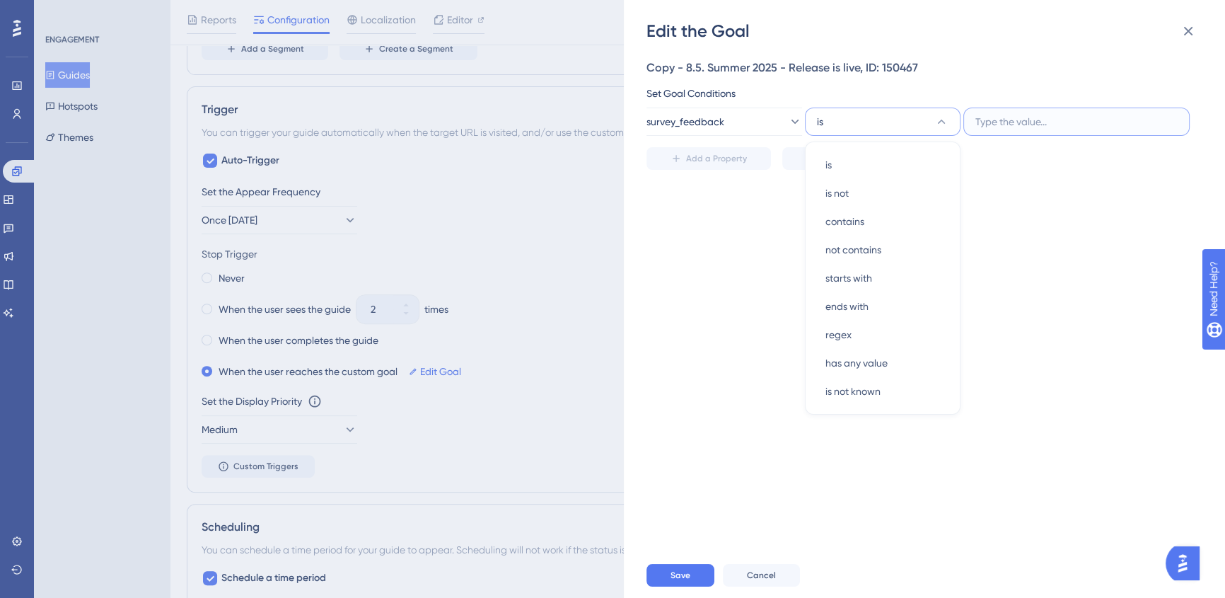
click at [1033, 125] on input "text" at bounding box center [1077, 122] width 202 height 16
click at [888, 124] on button "is" at bounding box center [883, 122] width 156 height 28
click at [1041, 123] on input "text" at bounding box center [1077, 122] width 202 height 16
click at [852, 127] on button "is" at bounding box center [883, 122] width 156 height 28
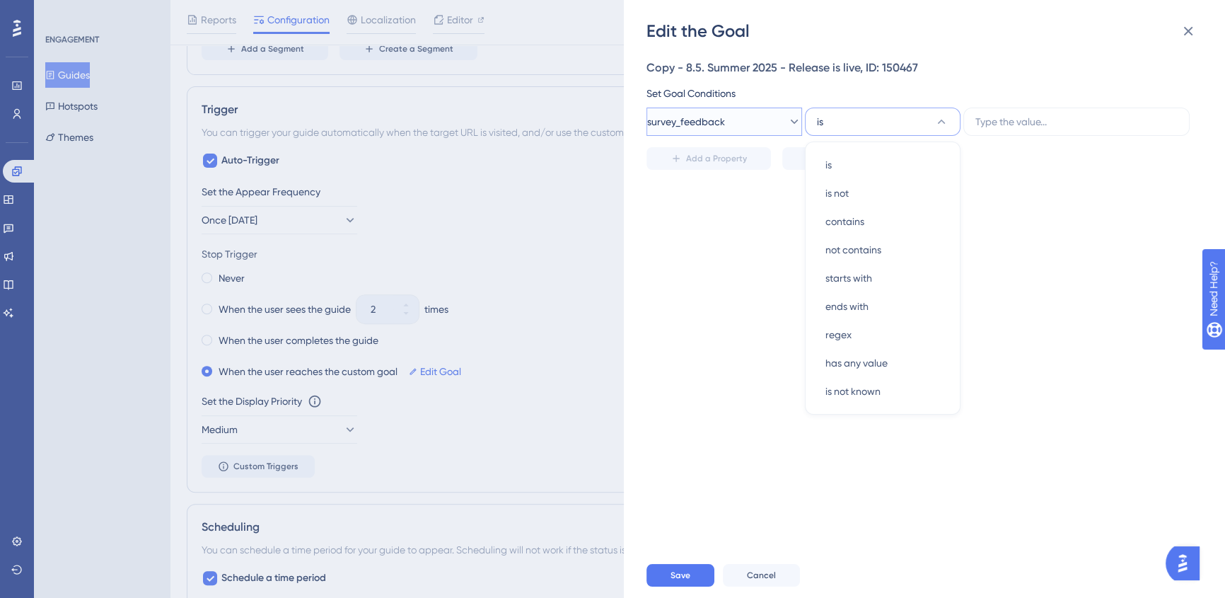
click at [739, 126] on button "survey_feedback" at bounding box center [725, 122] width 156 height 28
click at [697, 158] on input at bounding box center [714, 163] width 93 height 11
type input "survey"
click at [740, 116] on button "survey_feedback" at bounding box center [725, 122] width 156 height 28
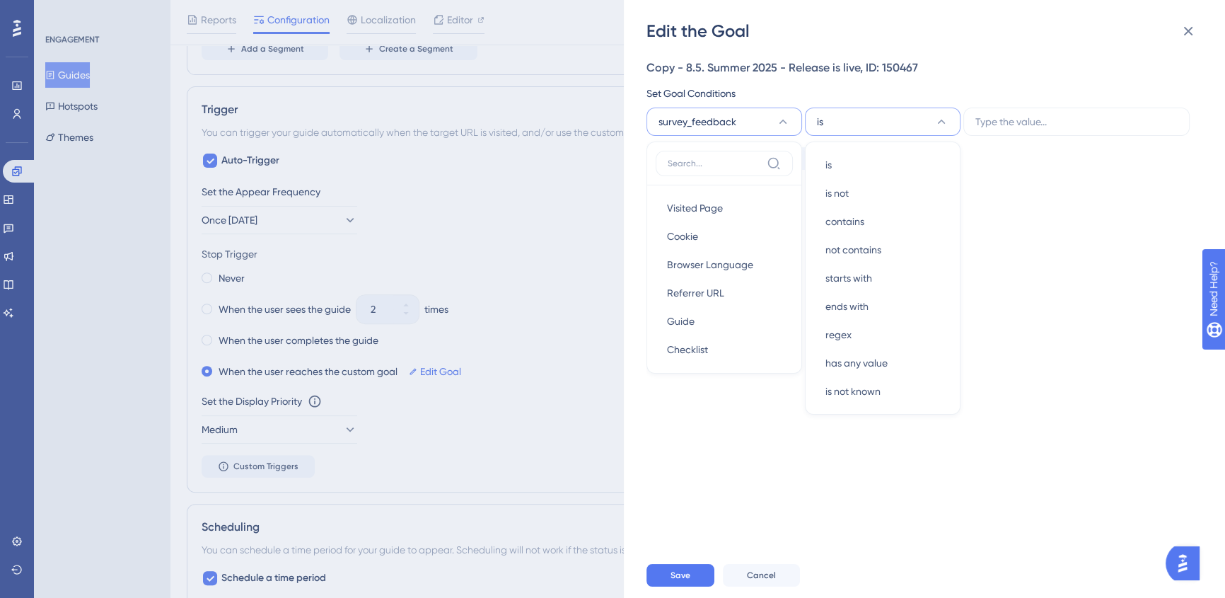
click at [683, 168] on input at bounding box center [714, 163] width 93 height 11
type input "survey"
click at [719, 317] on span "survey_score" at bounding box center [696, 314] width 58 height 17
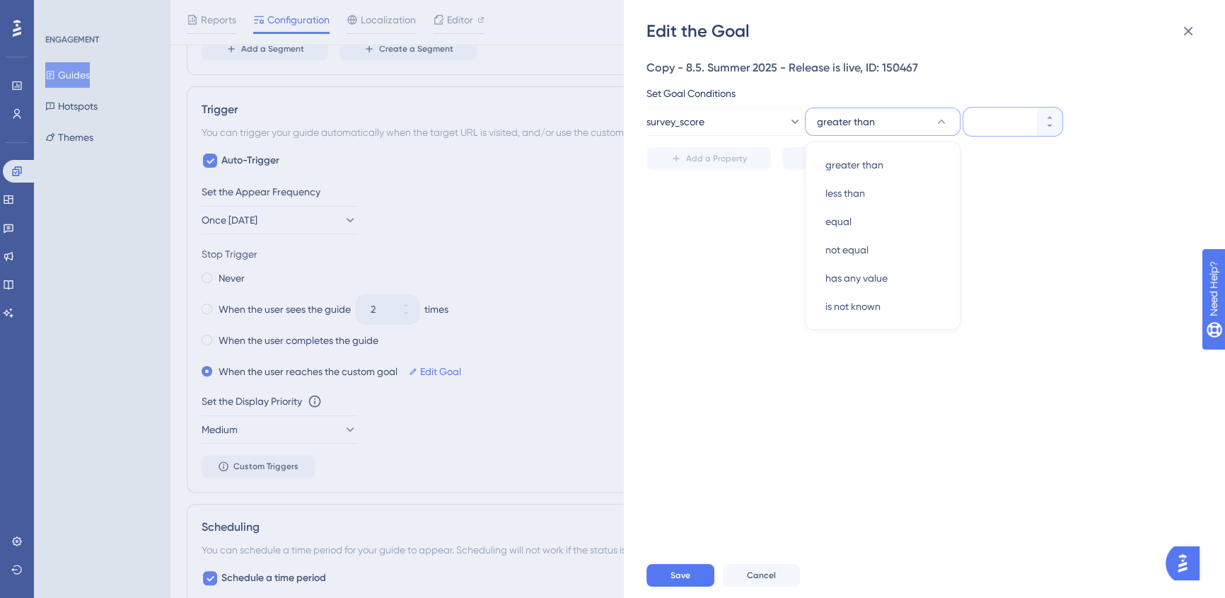
click at [1012, 120] on input "number" at bounding box center [1006, 121] width 57 height 17
click at [910, 303] on div "Copy - 8.5. Summer 2025 - Release is live, ID: 150467 Set Goal Conditions surve…" at bounding box center [932, 297] width 570 height 510
click at [750, 129] on button "survey_score" at bounding box center [725, 122] width 156 height 28
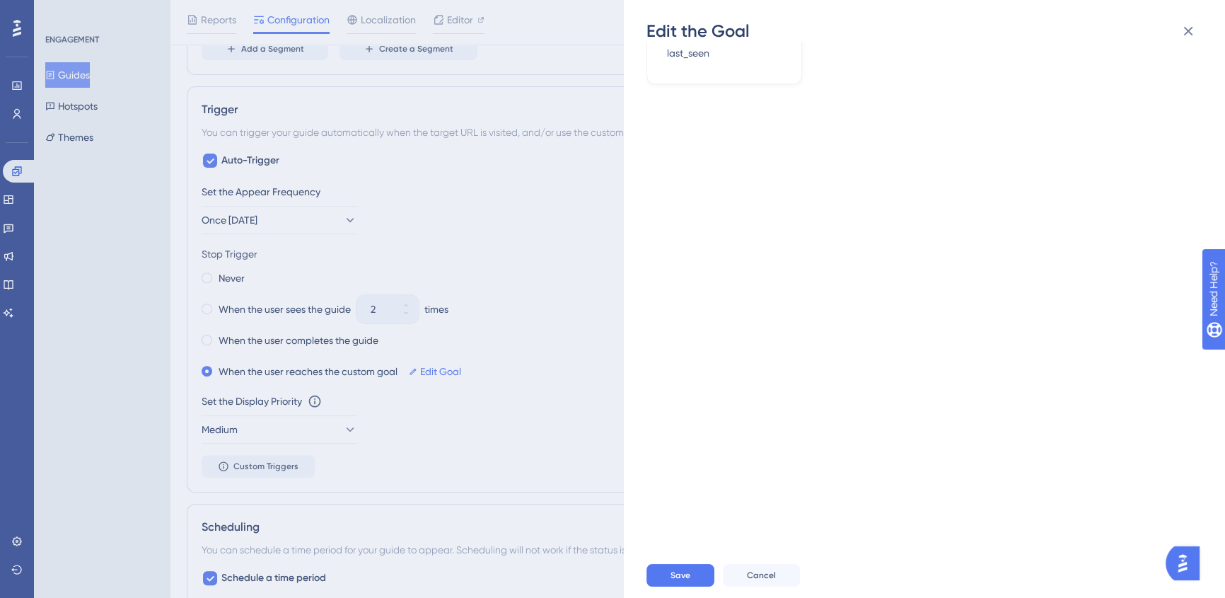
scroll to position [321, 0]
drag, startPoint x: 978, startPoint y: 271, endPoint x: 842, endPoint y: 502, distance: 268.6
click at [979, 271] on div "Copy - 8.5. Summer 2025 - Release is live, ID: 150467 Set Goal Conditions surve…" at bounding box center [932, 297] width 570 height 510
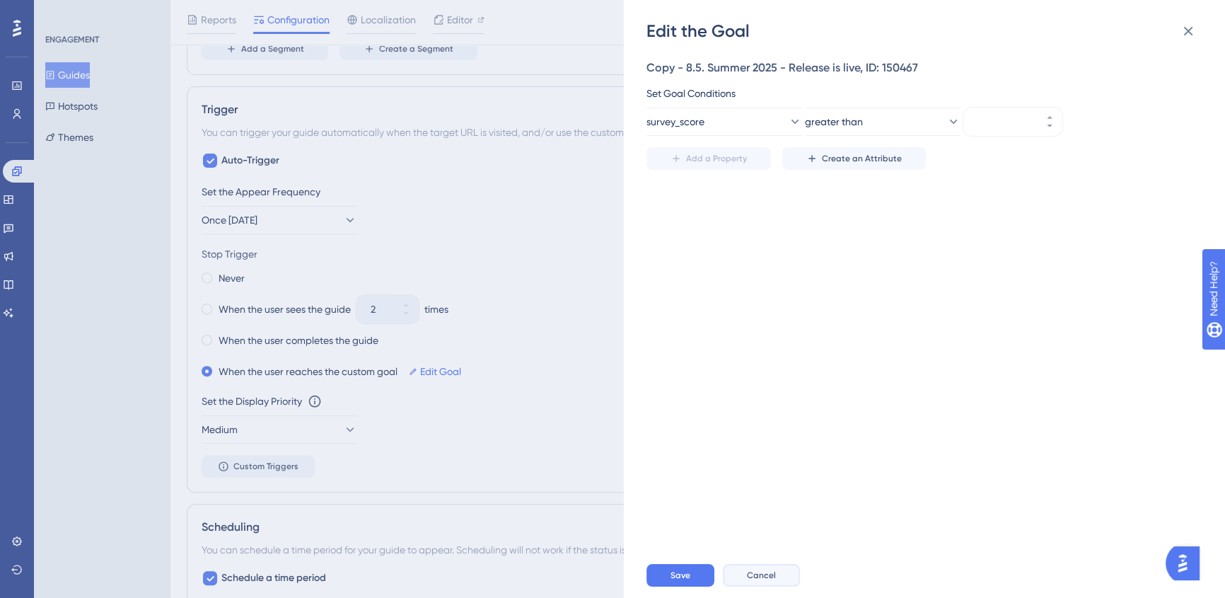
click at [763, 586] on button "Cancel" at bounding box center [761, 575] width 77 height 23
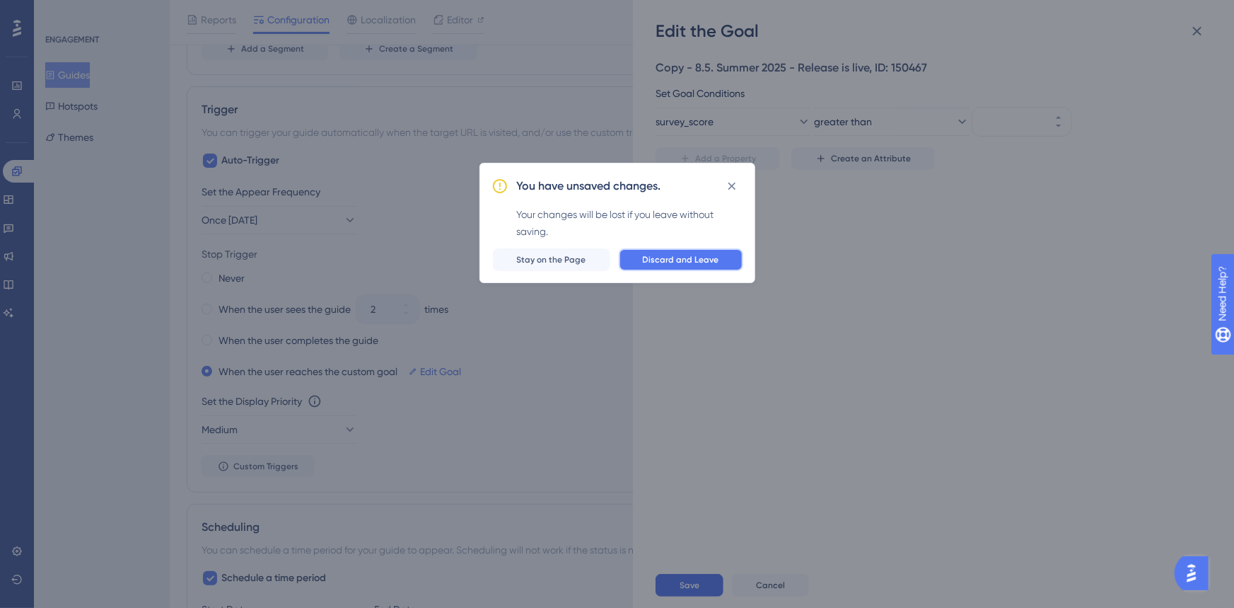
click at [690, 260] on span "Discard and Leave" at bounding box center [681, 259] width 76 height 11
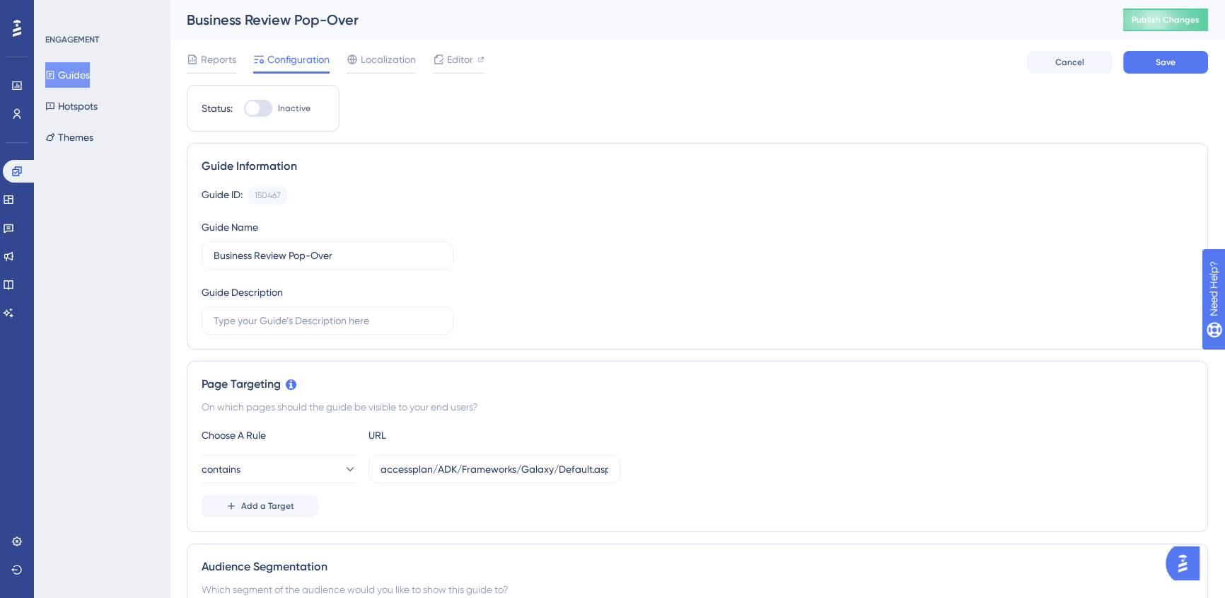
click at [1163, 77] on div "Reports Configuration Localization Editor Cancel Save" at bounding box center [697, 62] width 1021 height 45
click at [1162, 71] on button "Save" at bounding box center [1165, 62] width 85 height 23
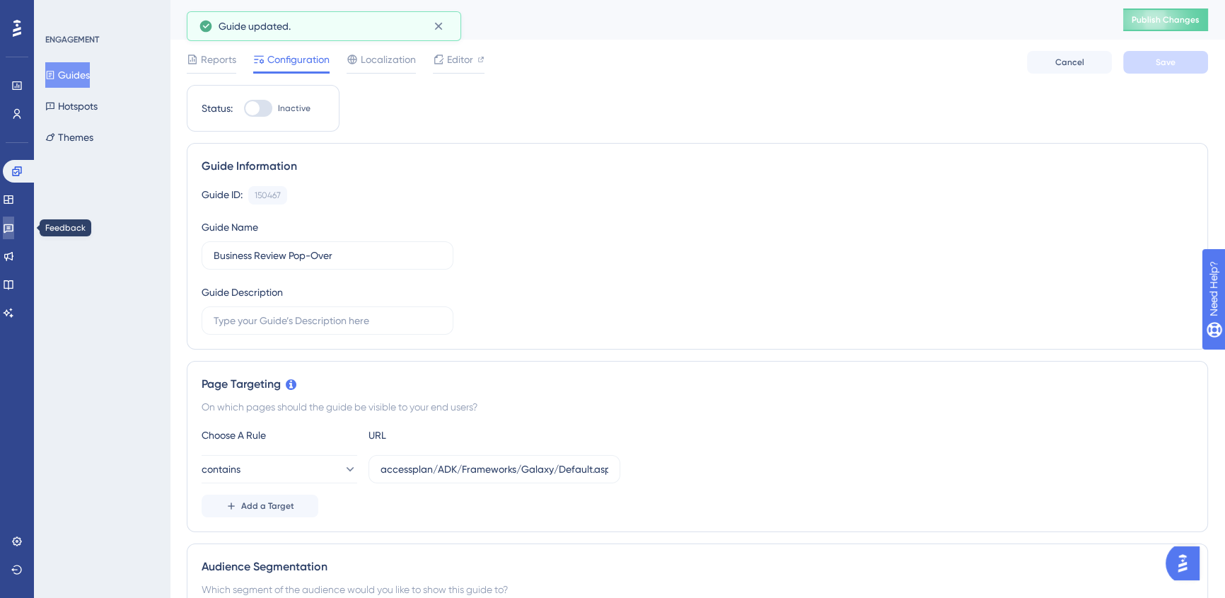
click at [14, 224] on icon at bounding box center [8, 227] width 11 height 11
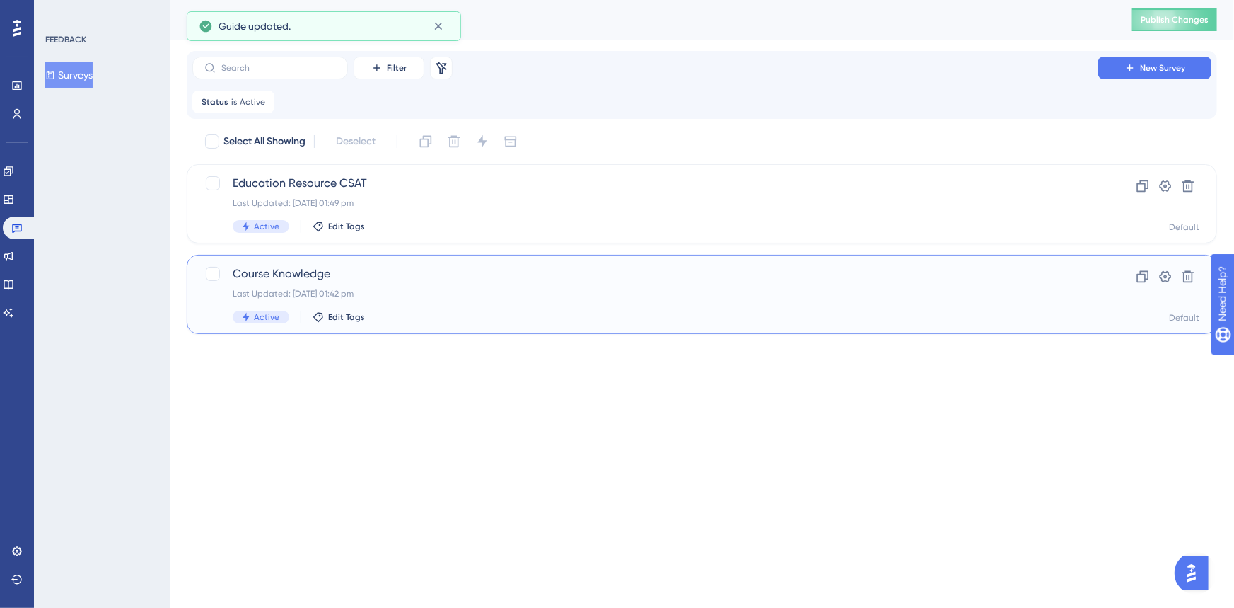
click at [410, 260] on div "Course Knowledge Last Updated: [DATE] 01:42 pm Active Edit Tags Clone Settings …" at bounding box center [702, 294] width 1031 height 79
click at [262, 102] on icon at bounding box center [264, 101] width 4 height 4
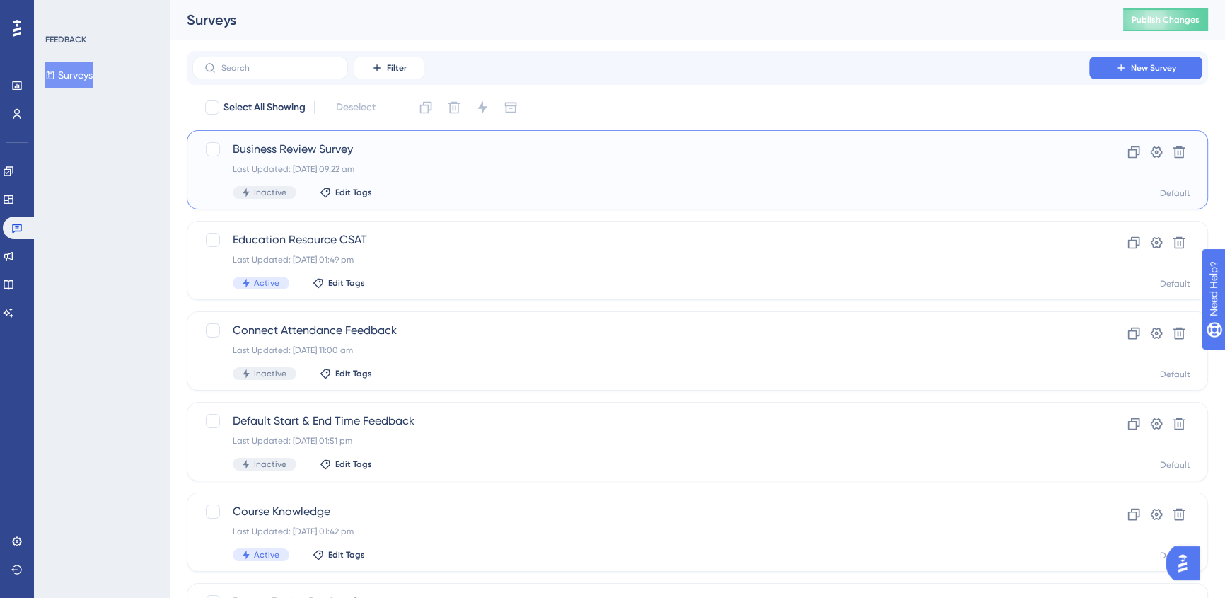
click at [502, 160] on div "Business Review Survey Last Updated: [DATE] 09:22 am Inactive Edit Tags" at bounding box center [641, 170] width 816 height 58
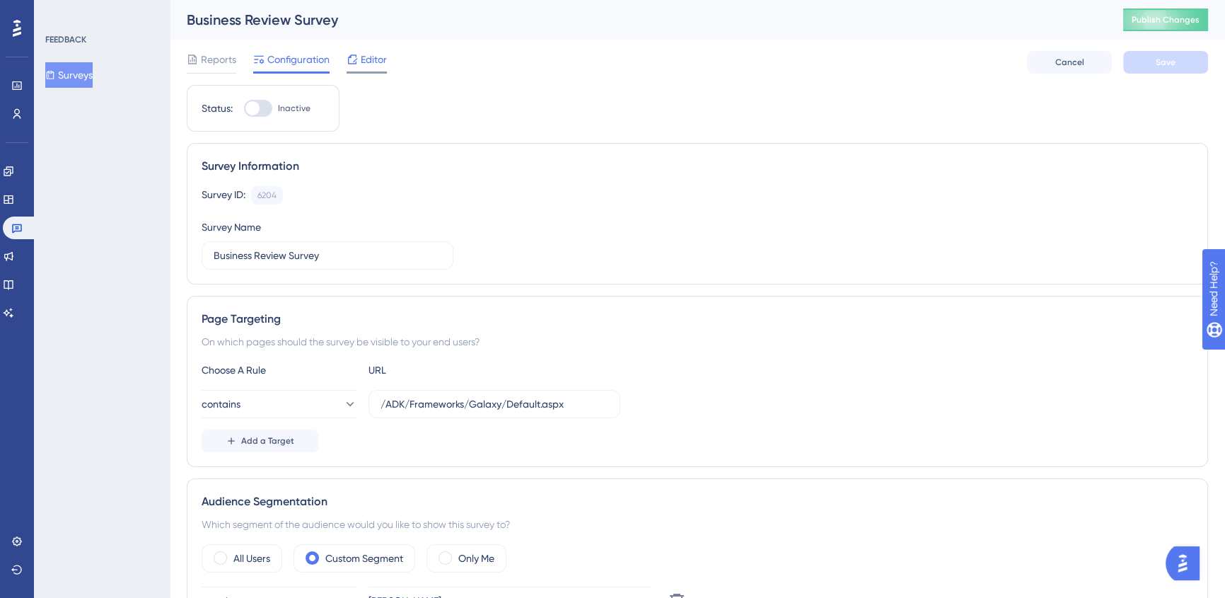
click at [359, 64] on div "Editor" at bounding box center [367, 59] width 40 height 17
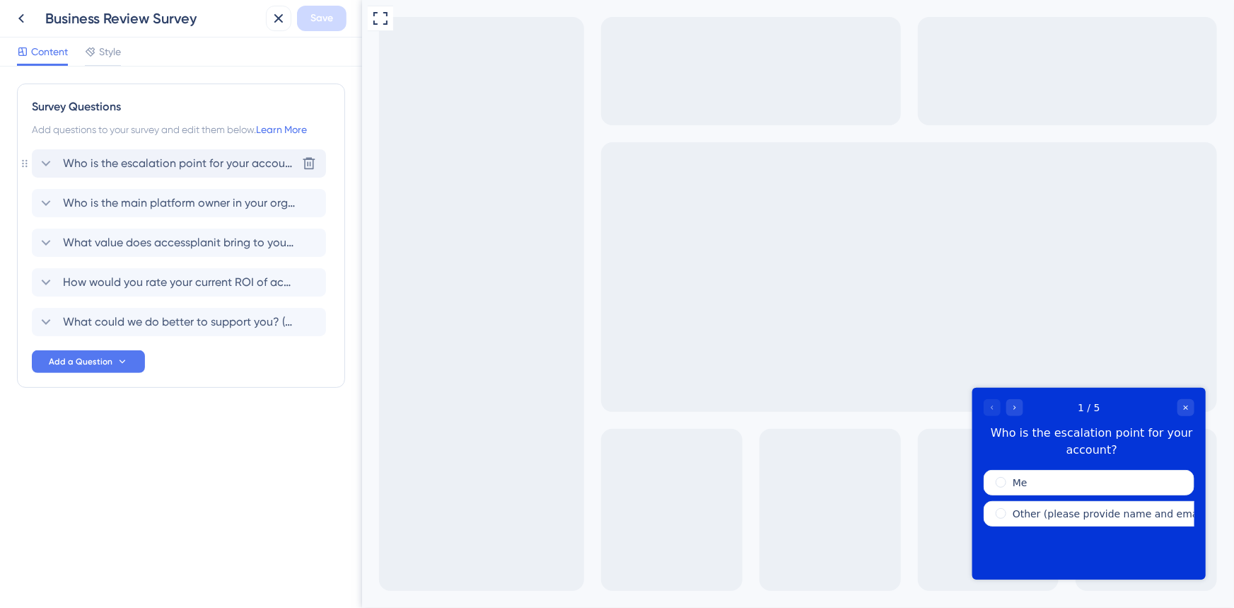
click at [174, 167] on span "Who is the escalation point for your account?" at bounding box center [179, 163] width 233 height 17
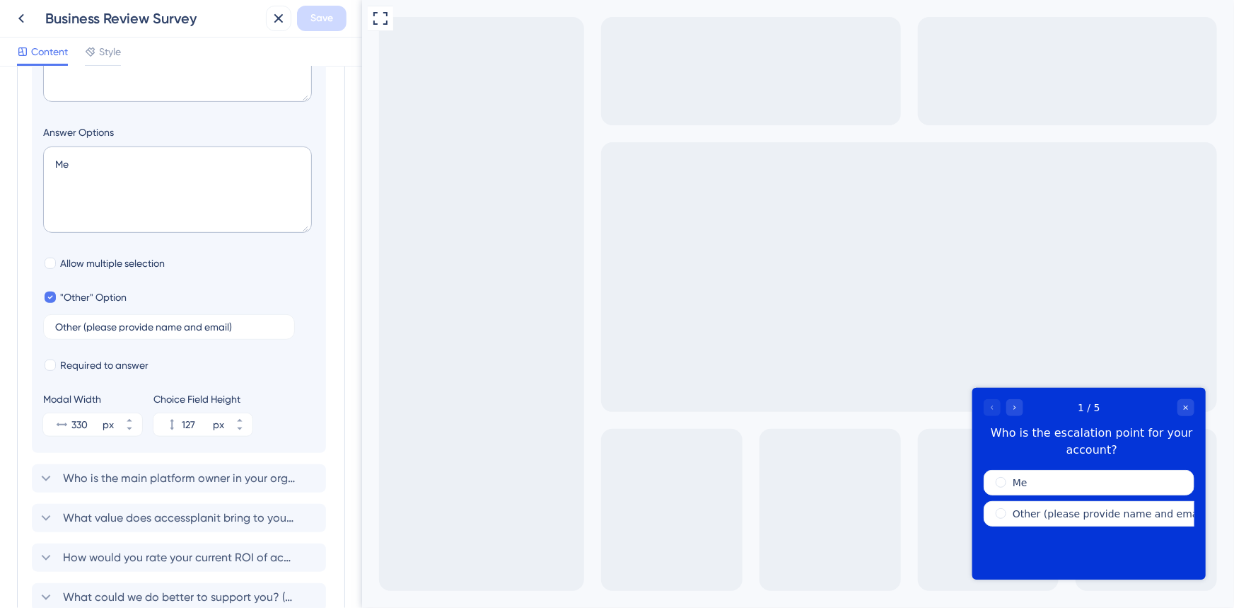
scroll to position [404, 0]
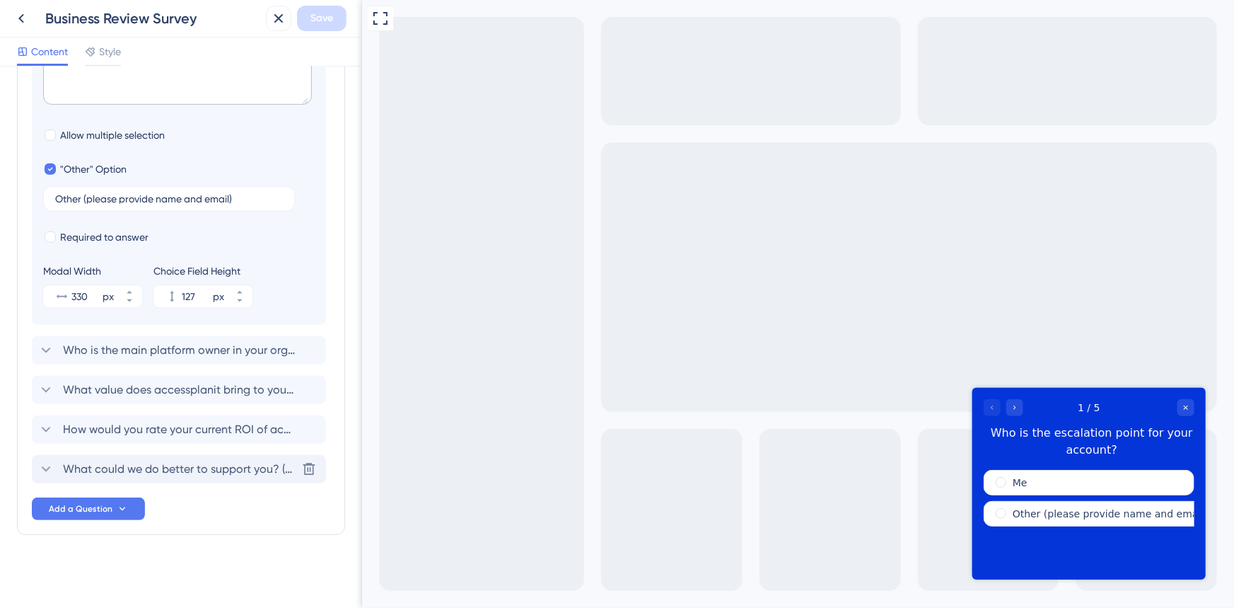
click at [155, 473] on span "What could we do better to support you? (optional)" at bounding box center [179, 469] width 233 height 17
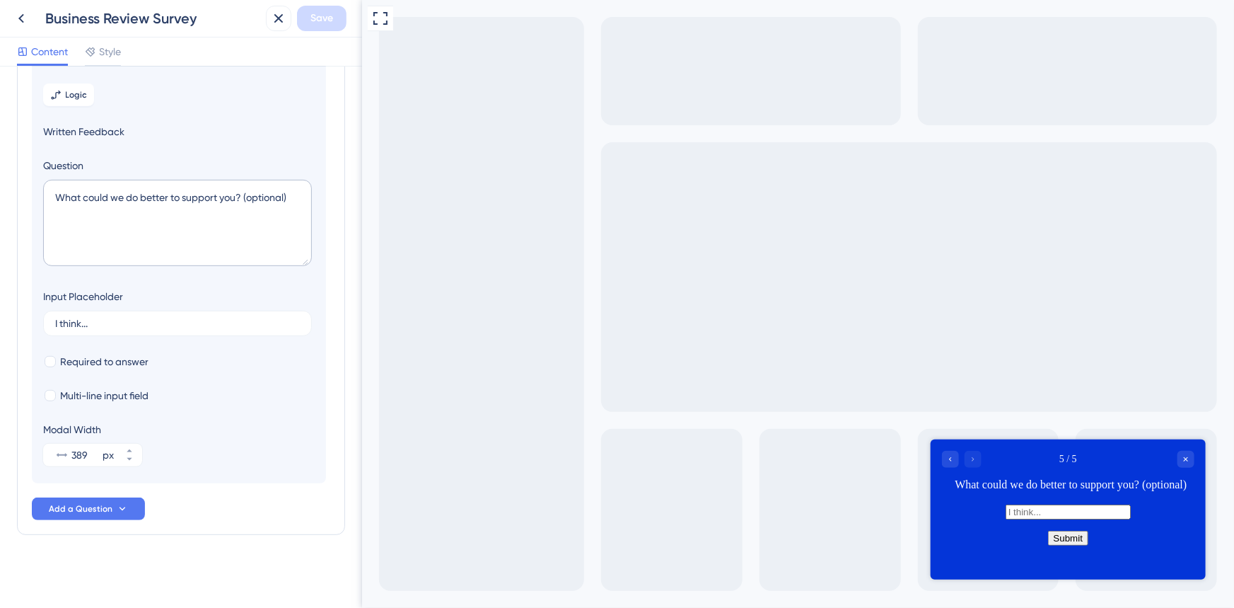
scroll to position [241, 0]
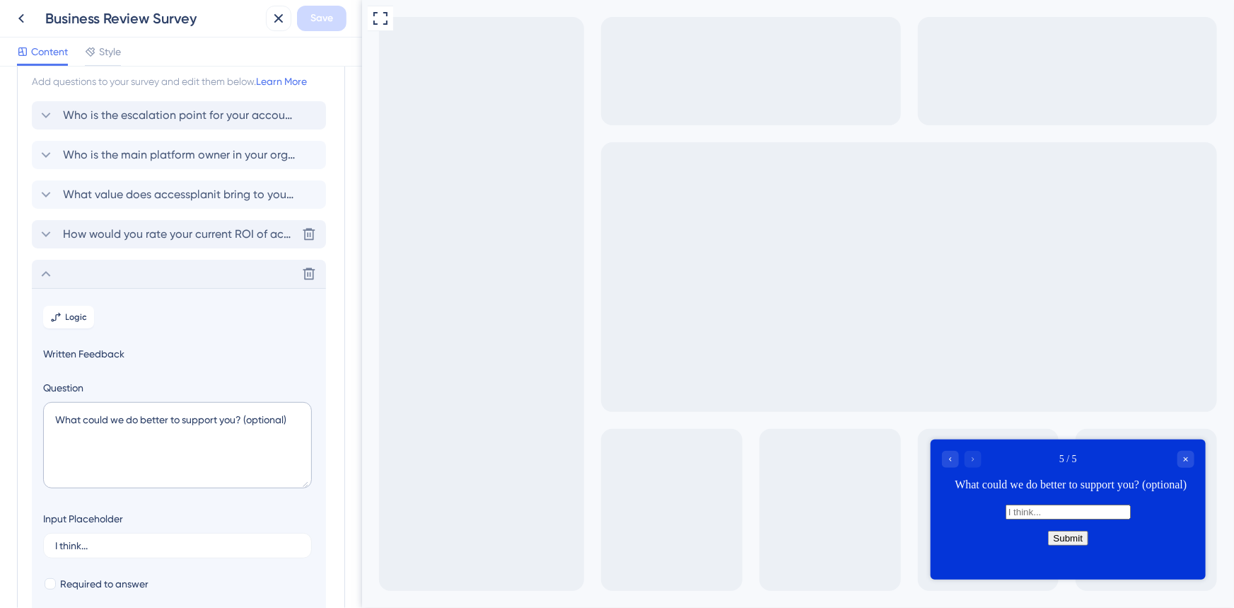
click at [169, 241] on span "How would you rate your current ROI of accessplanit?" at bounding box center [179, 234] width 233 height 17
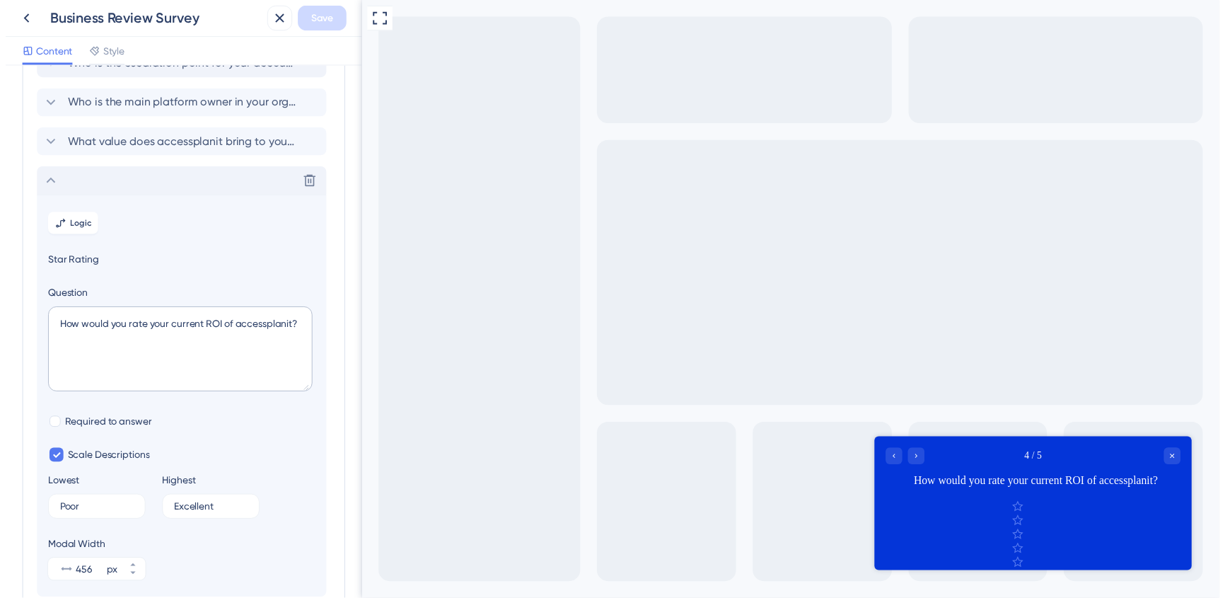
scroll to position [0, 0]
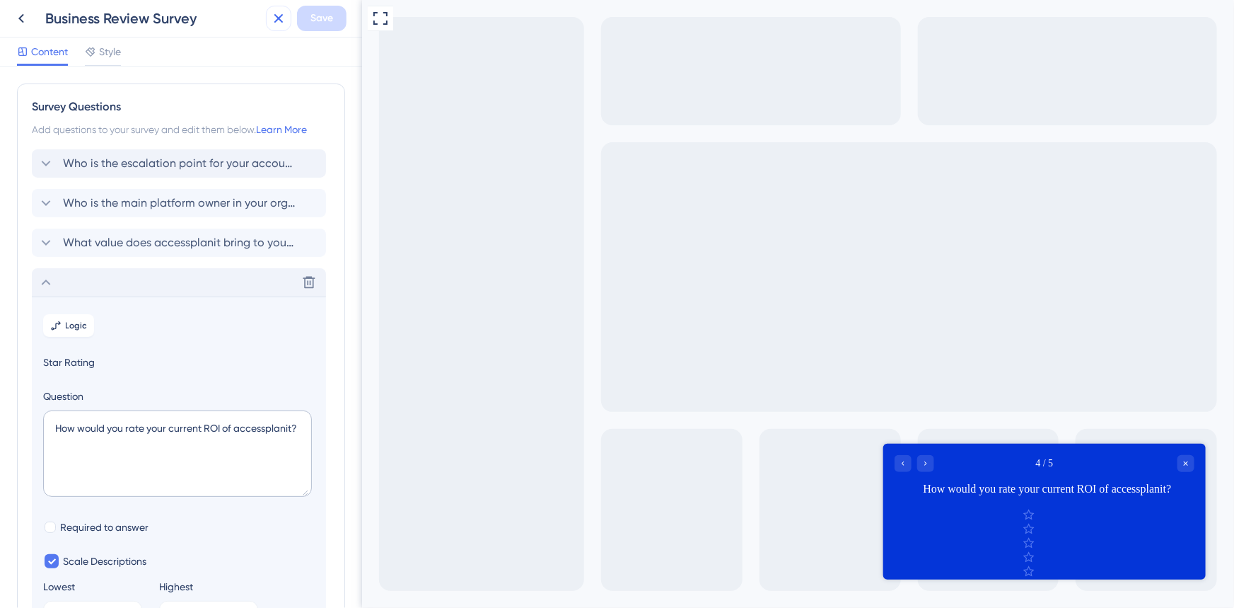
click at [277, 16] on icon at bounding box center [278, 18] width 9 height 9
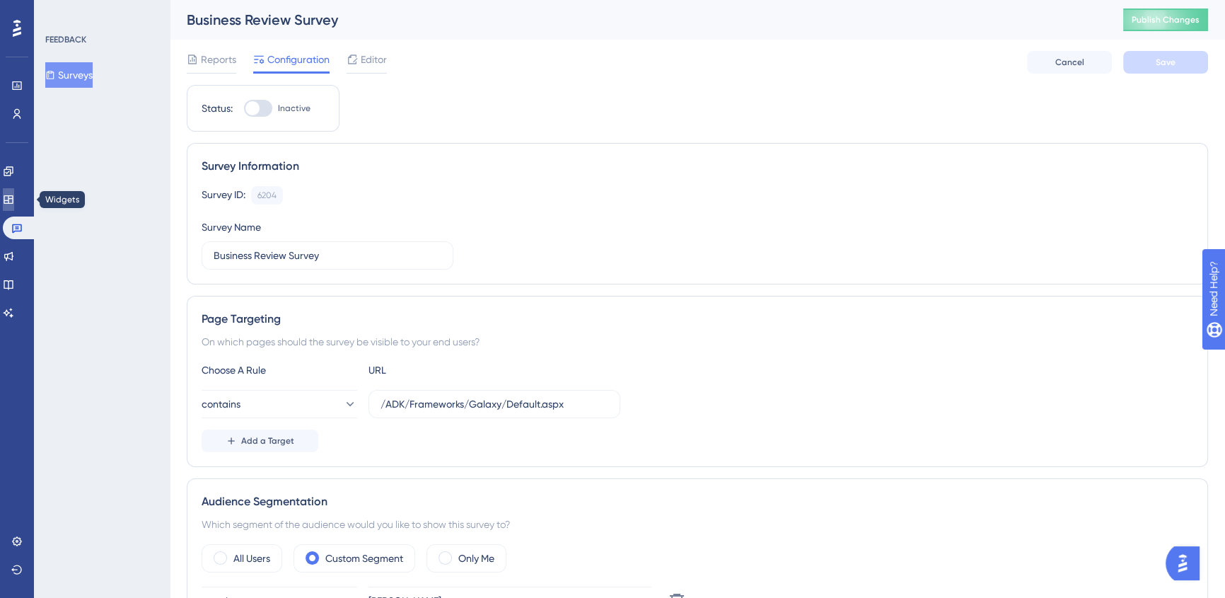
click at [11, 195] on icon at bounding box center [8, 199] width 11 height 11
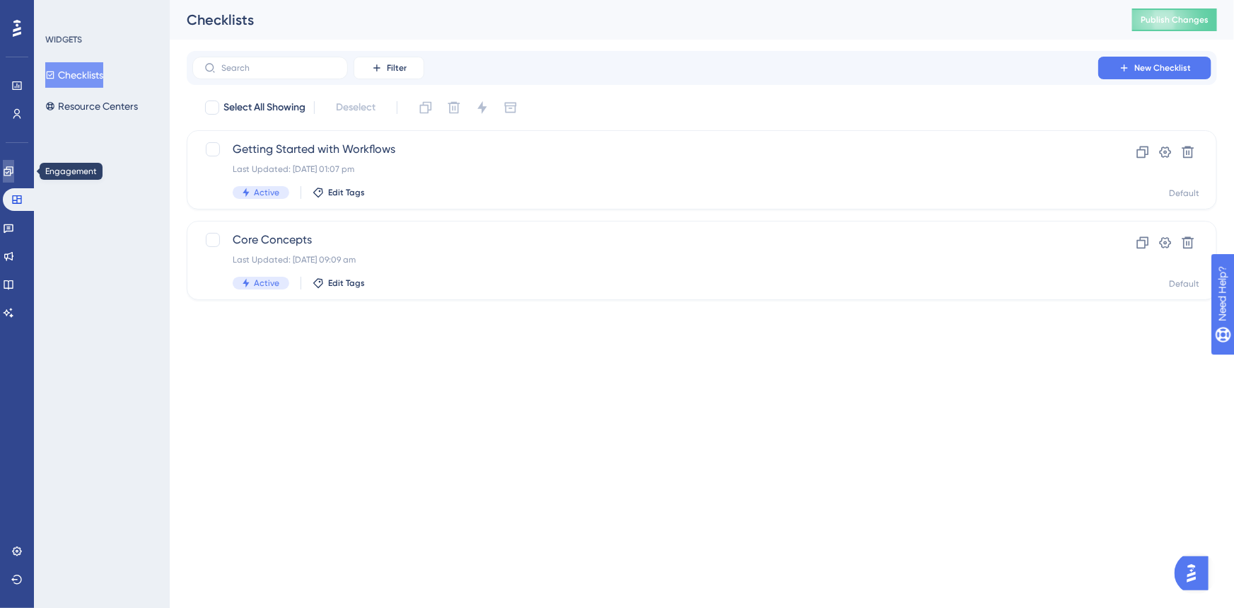
click at [13, 168] on icon at bounding box center [8, 170] width 9 height 9
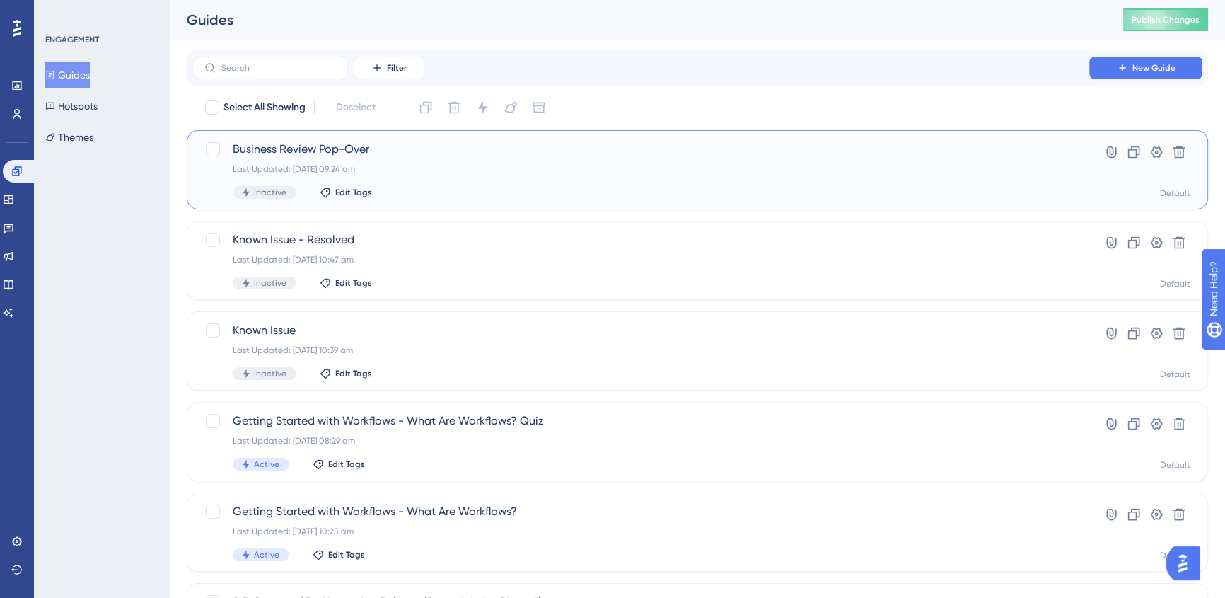
click at [393, 186] on div "Inactive Edit Tags" at bounding box center [641, 192] width 816 height 13
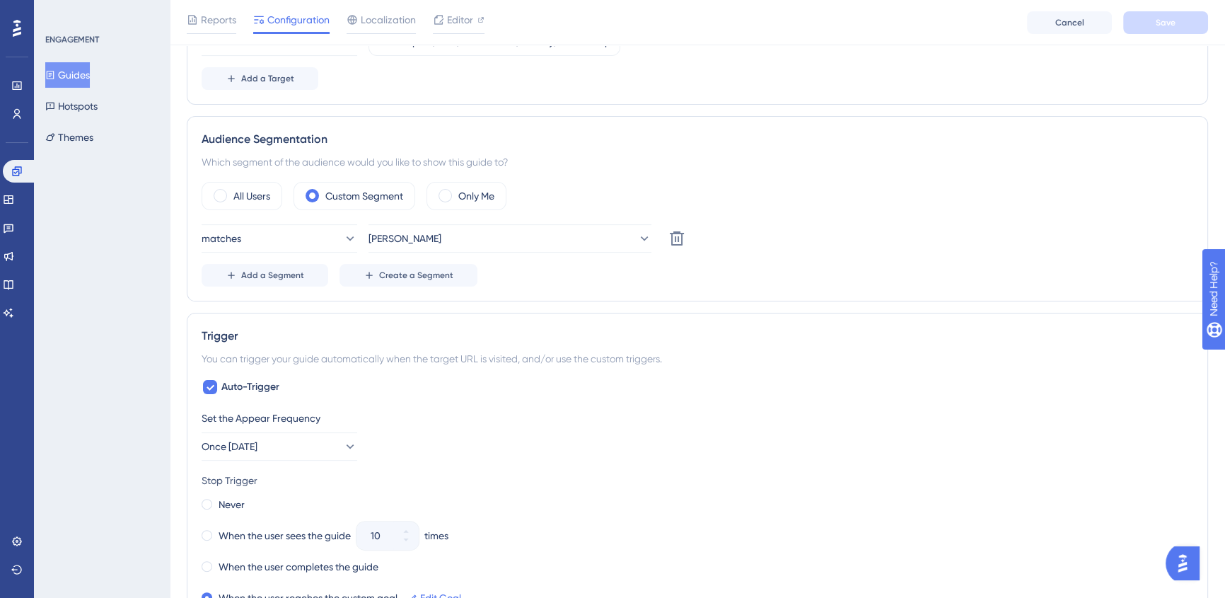
scroll to position [192, 0]
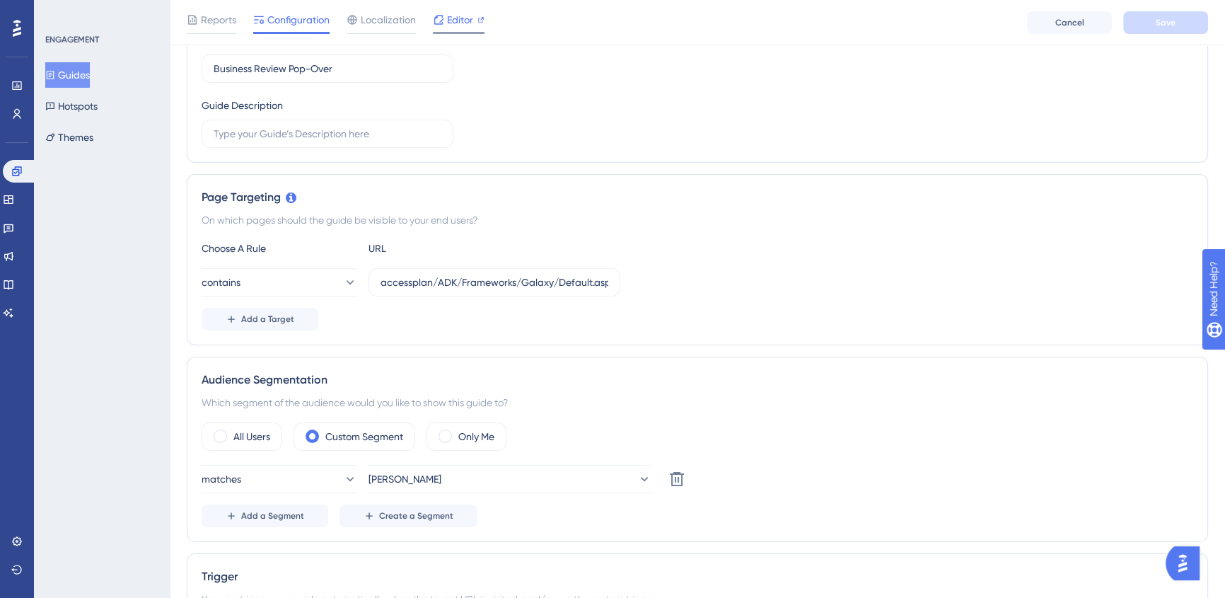
click at [460, 18] on span "Editor" at bounding box center [460, 19] width 26 height 17
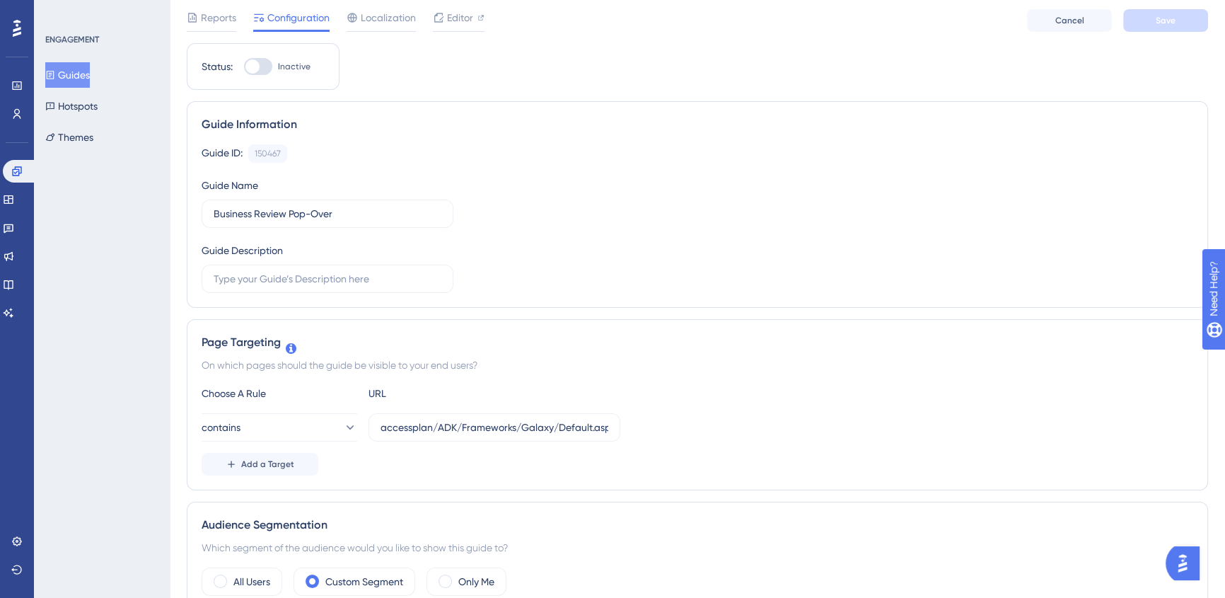
scroll to position [0, 0]
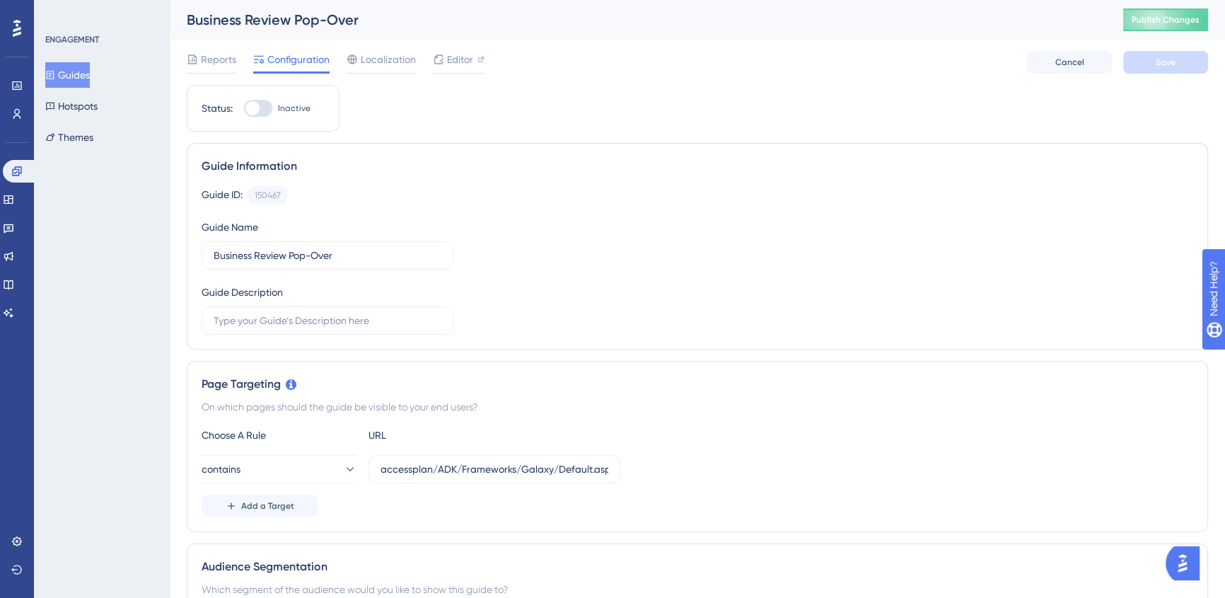
click at [72, 77] on button "Guides" at bounding box center [67, 74] width 45 height 25
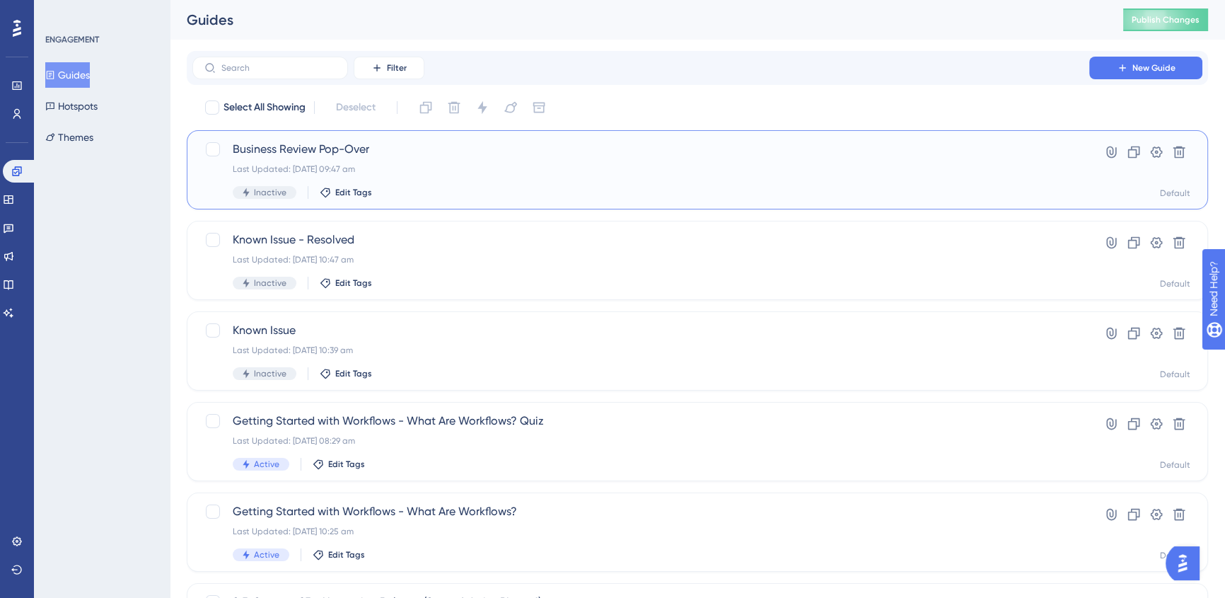
click at [571, 162] on div "Business Review Pop-Over Last Updated: [DATE] 09:47 am Inactive Edit Tags" at bounding box center [641, 170] width 816 height 58
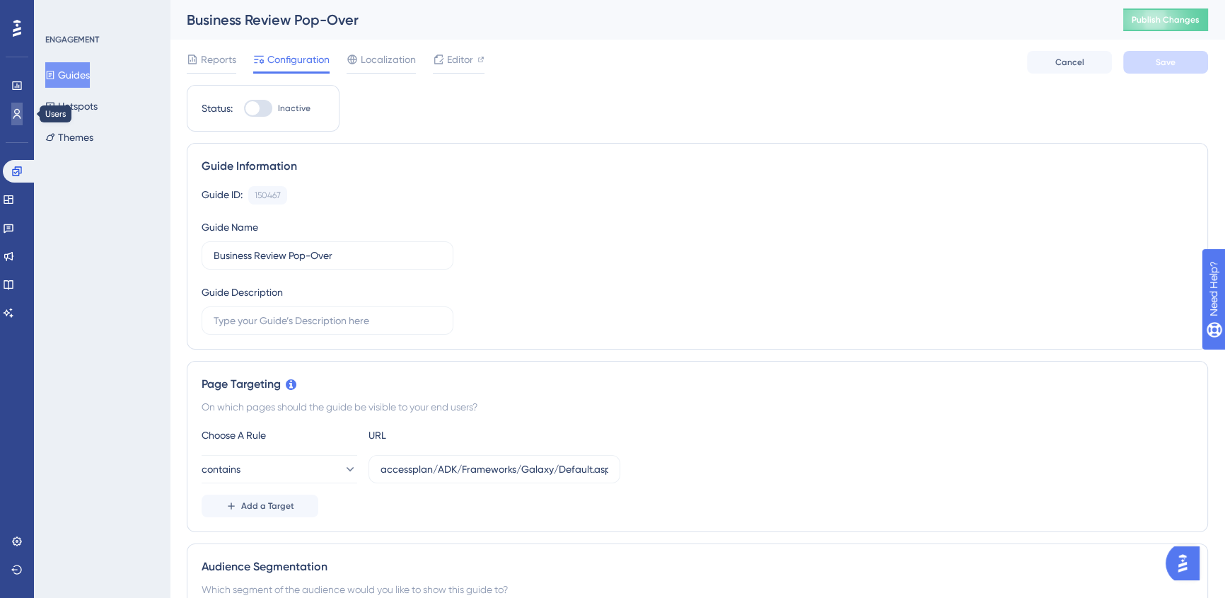
click at [18, 103] on link at bounding box center [16, 114] width 11 height 23
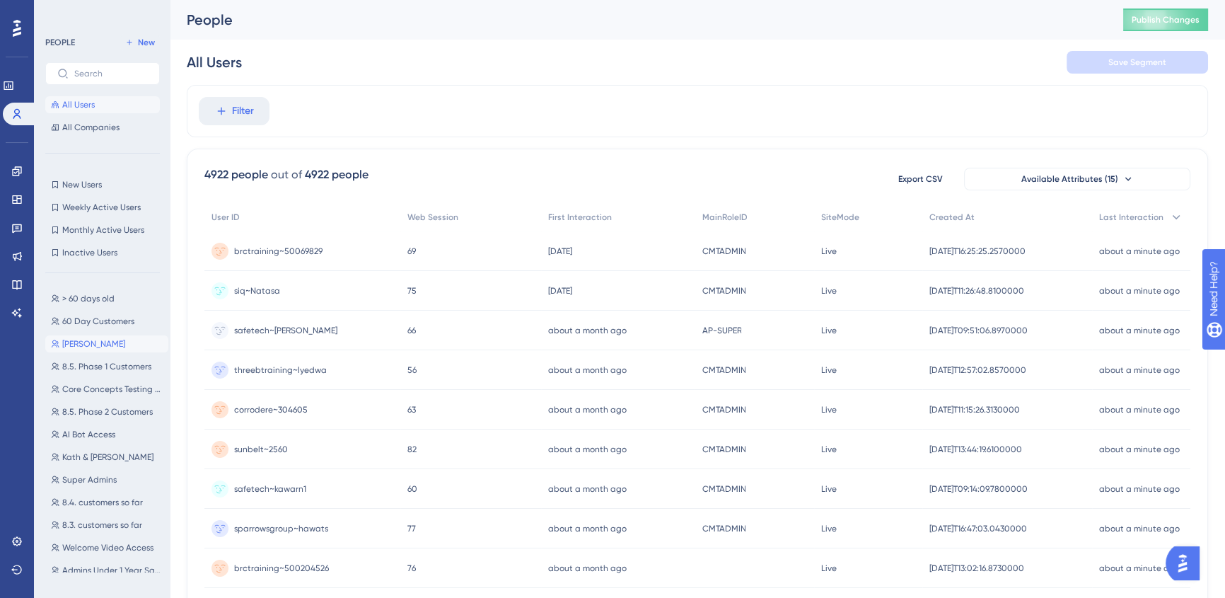
click at [88, 341] on span "[PERSON_NAME]" at bounding box center [93, 343] width 63 height 11
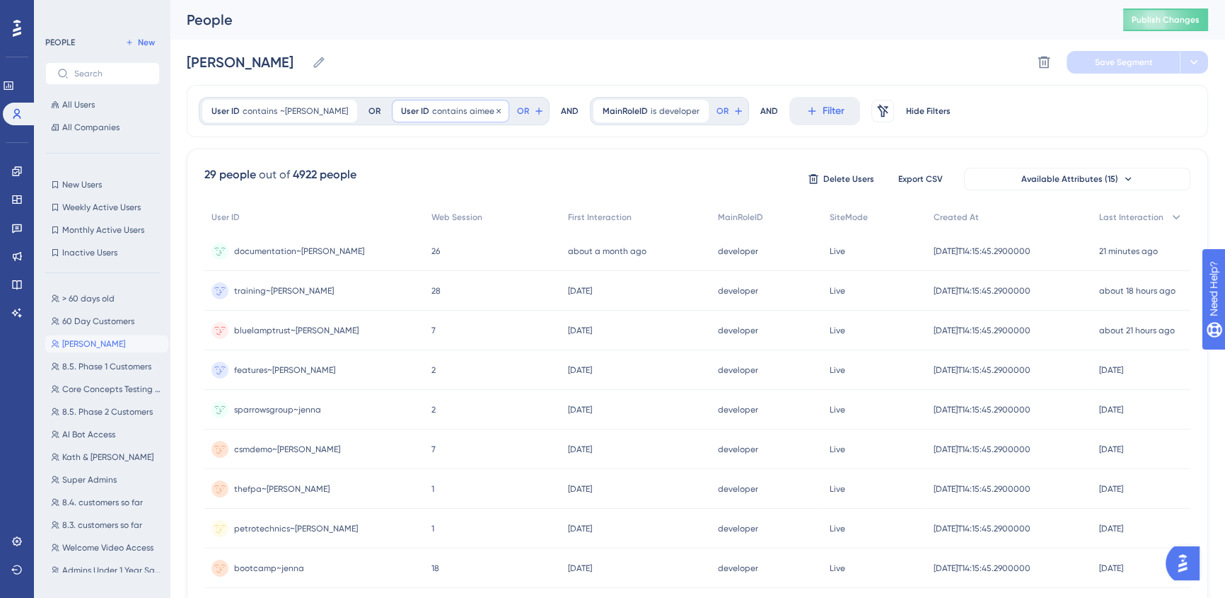
click at [422, 111] on div "User ID contains aimeea aimeea Remove" at bounding box center [450, 111] width 117 height 23
click at [416, 222] on input "aimeea" at bounding box center [482, 224] width 132 height 10
type input "~aimeea"
click at [532, 366] on span "Done" at bounding box center [544, 367] width 24 height 17
click at [1099, 68] on button "Save Segment" at bounding box center [1123, 62] width 113 height 23
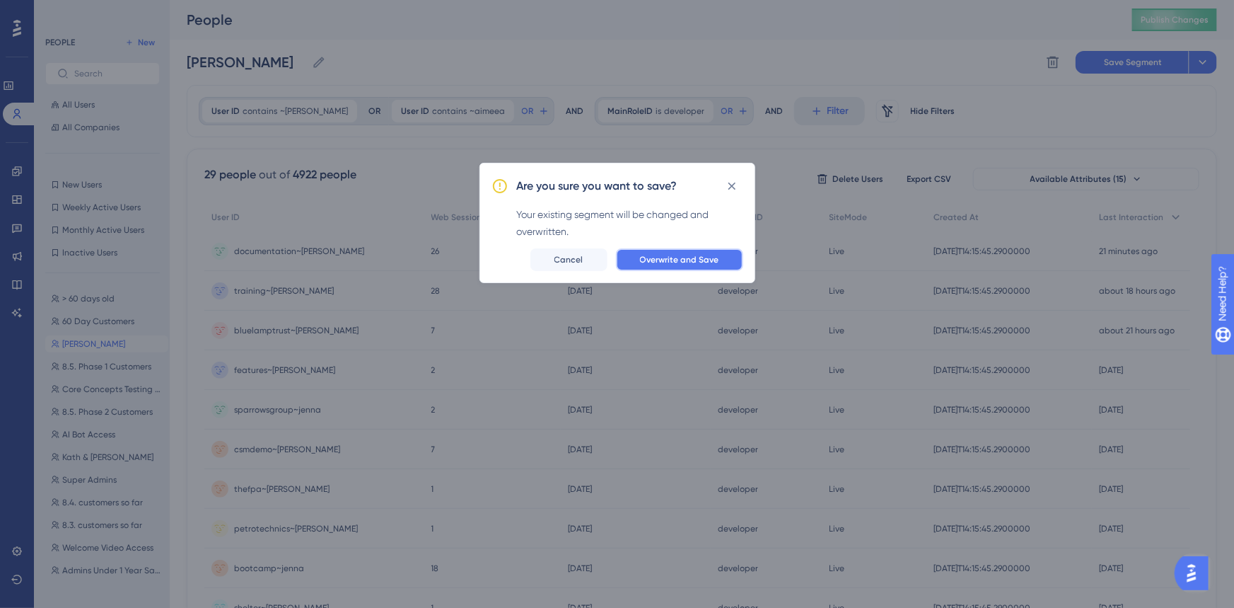
click at [702, 256] on span "Overwrite and Save" at bounding box center [679, 259] width 79 height 11
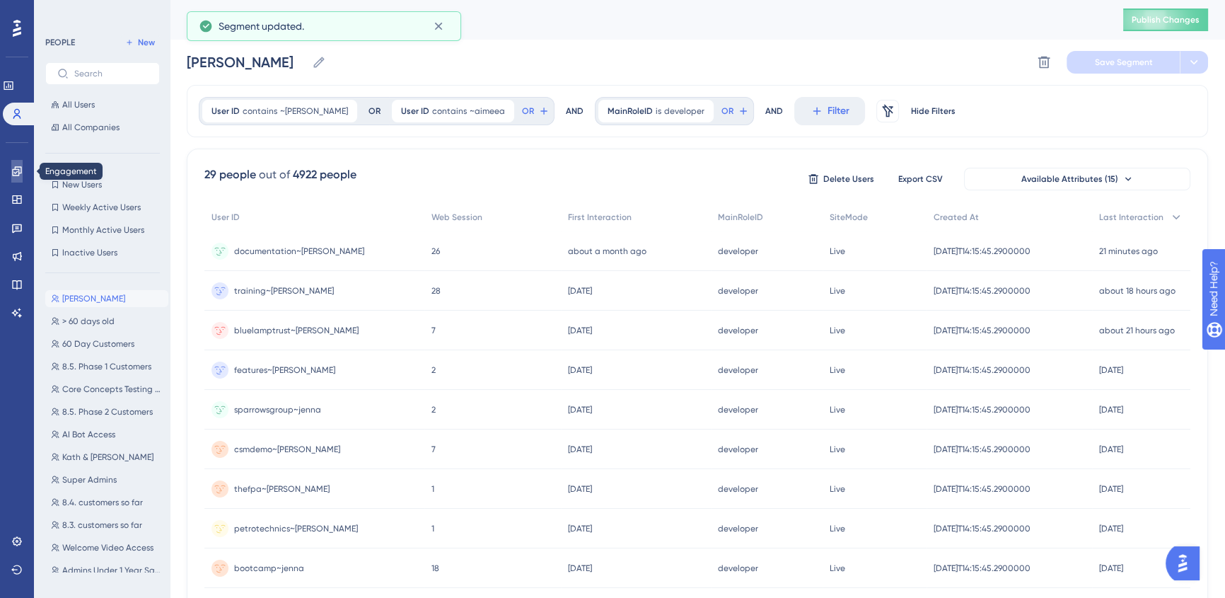
click at [11, 175] on icon at bounding box center [16, 171] width 11 height 11
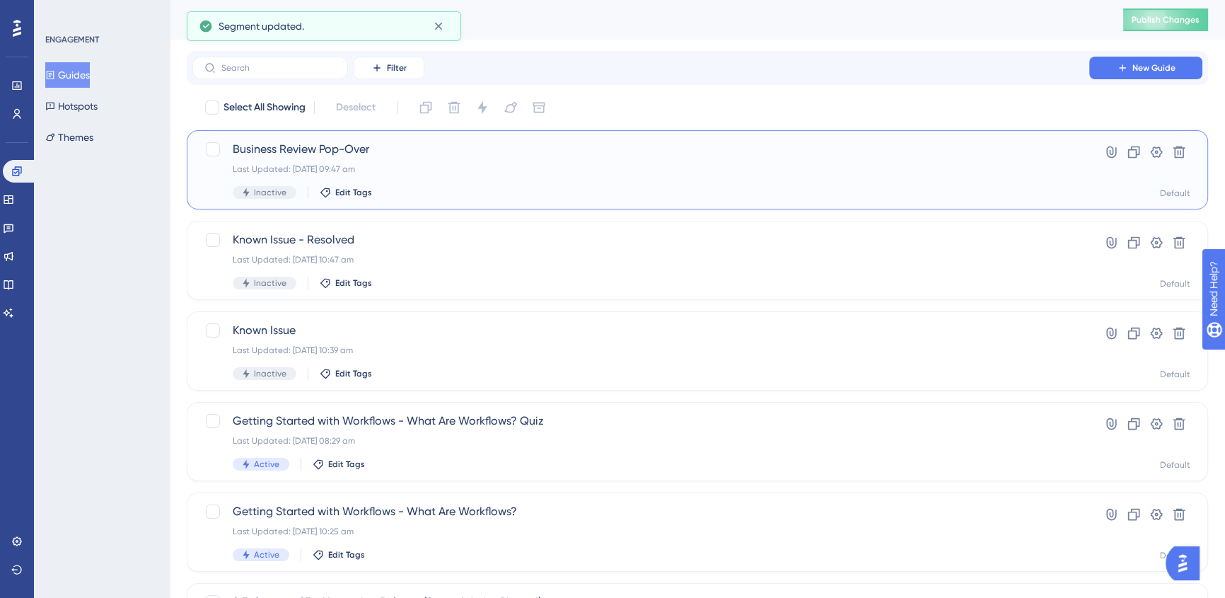
click at [647, 184] on div "Business Review Pop-Over Last Updated: [DATE] 09:47 am Inactive Edit Tags" at bounding box center [641, 170] width 816 height 58
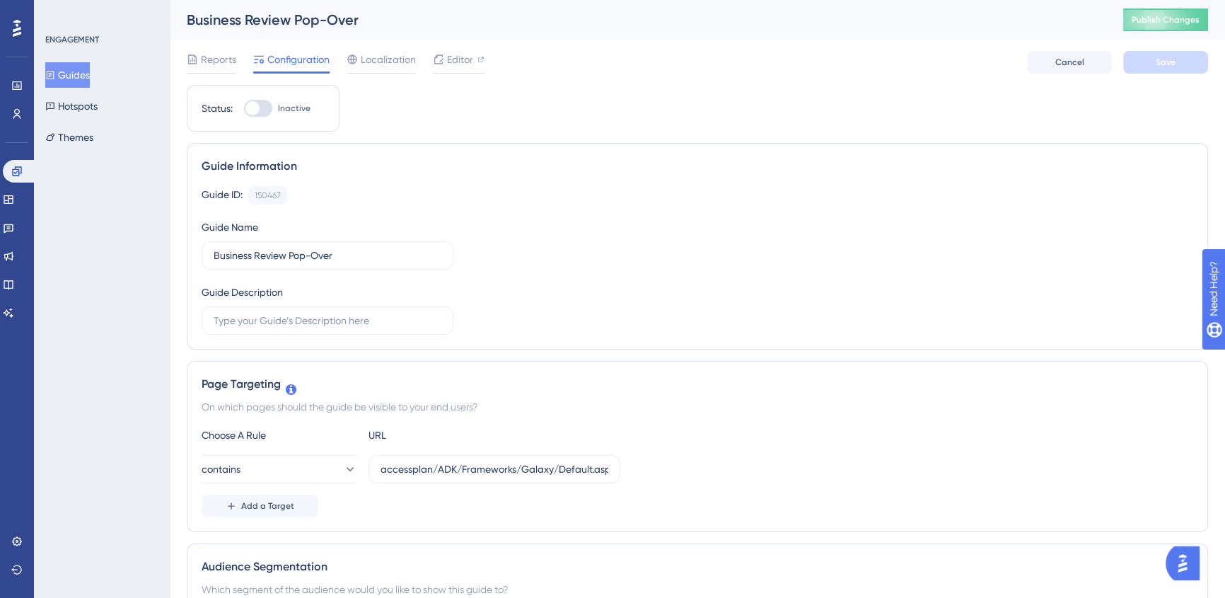
click at [260, 106] on div at bounding box center [258, 108] width 28 height 17
click at [244, 108] on input "Inactive" at bounding box center [243, 108] width 1 height 1
checkbox input "true"
click at [1150, 69] on button "Save" at bounding box center [1165, 62] width 85 height 23
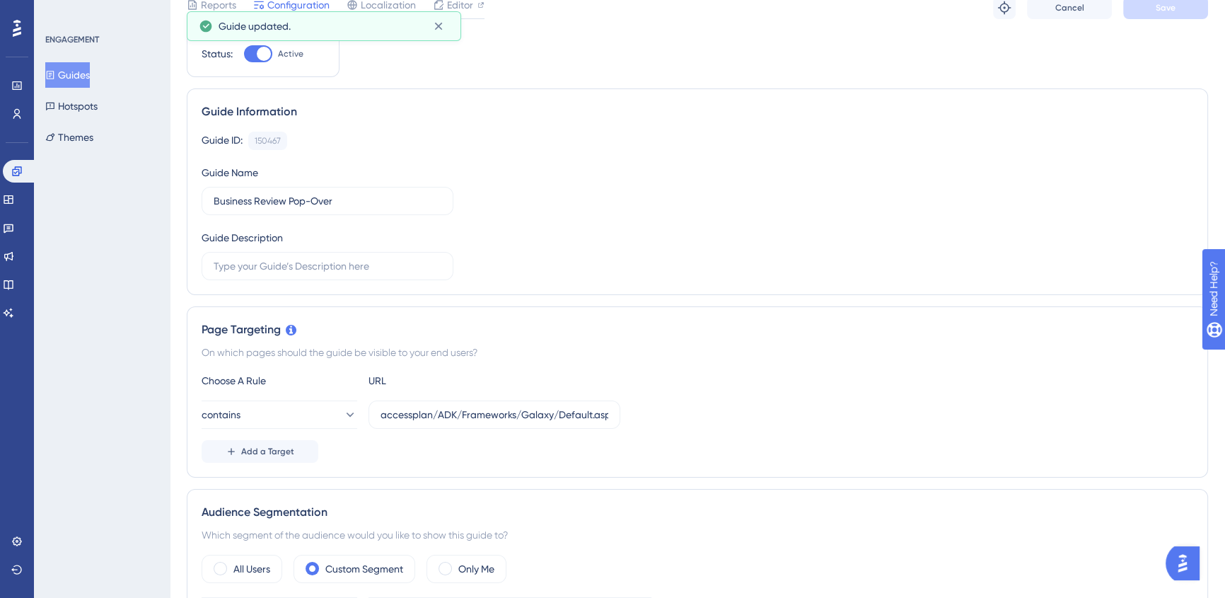
scroll to position [450, 0]
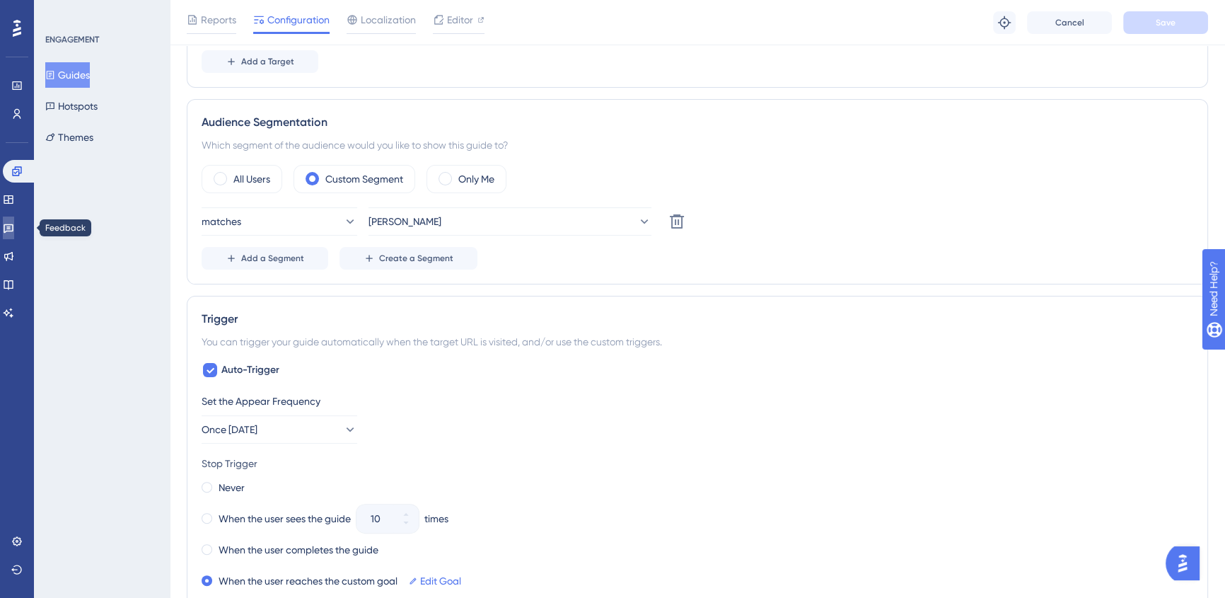
click at [14, 233] on link at bounding box center [8, 227] width 11 height 23
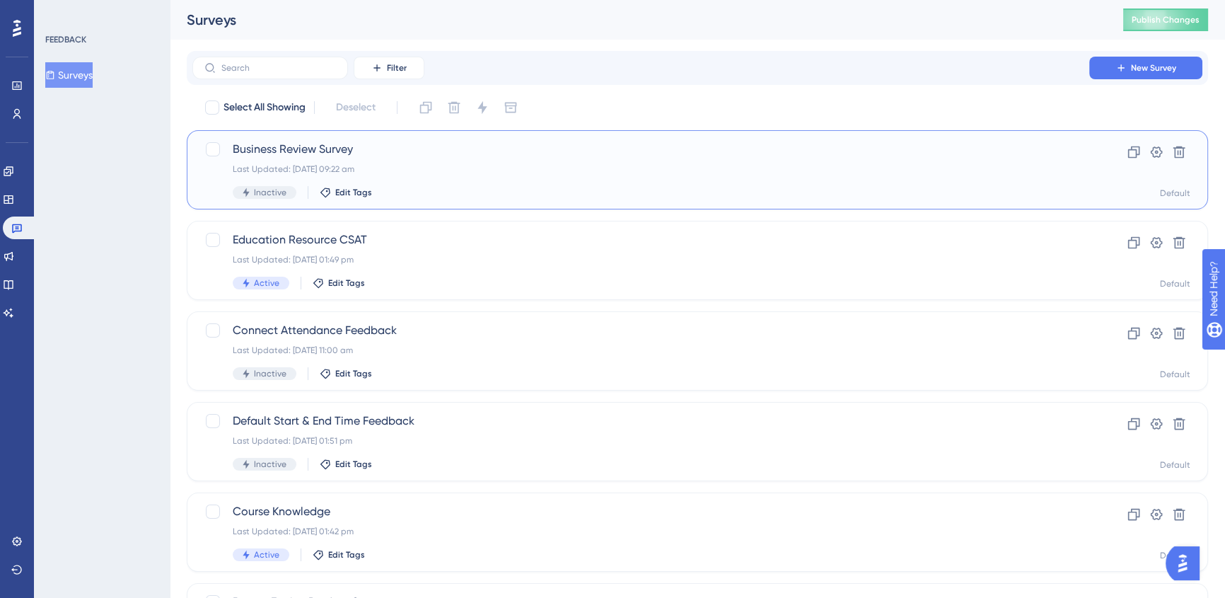
click at [557, 141] on span "Business Review Survey" at bounding box center [641, 149] width 816 height 17
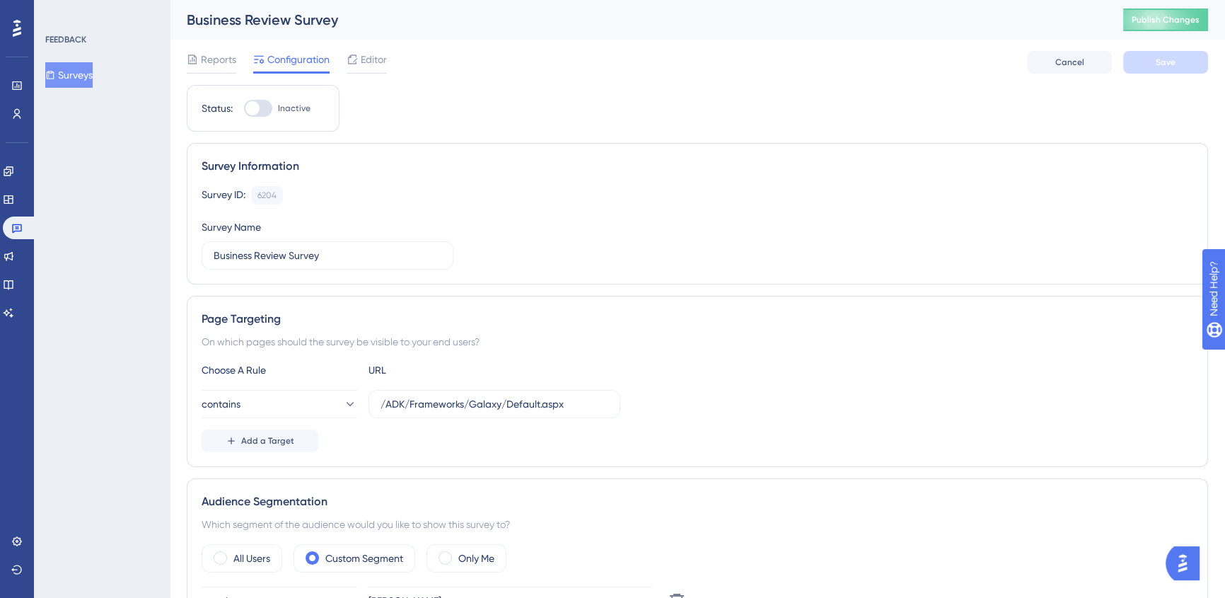
click at [256, 112] on div at bounding box center [252, 108] width 14 height 14
click at [244, 109] on input "Inactive" at bounding box center [243, 108] width 1 height 1
checkbox input "true"
click at [1159, 62] on span "Save" at bounding box center [1166, 62] width 20 height 11
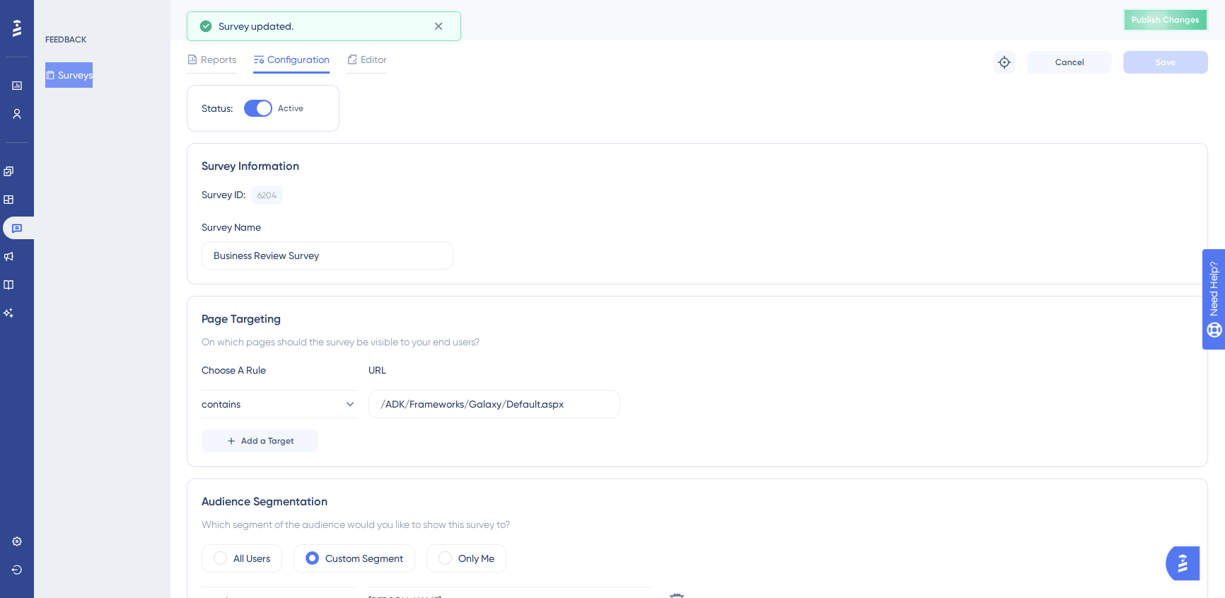
click at [1164, 18] on span "Publish Changes" at bounding box center [1166, 19] width 68 height 11
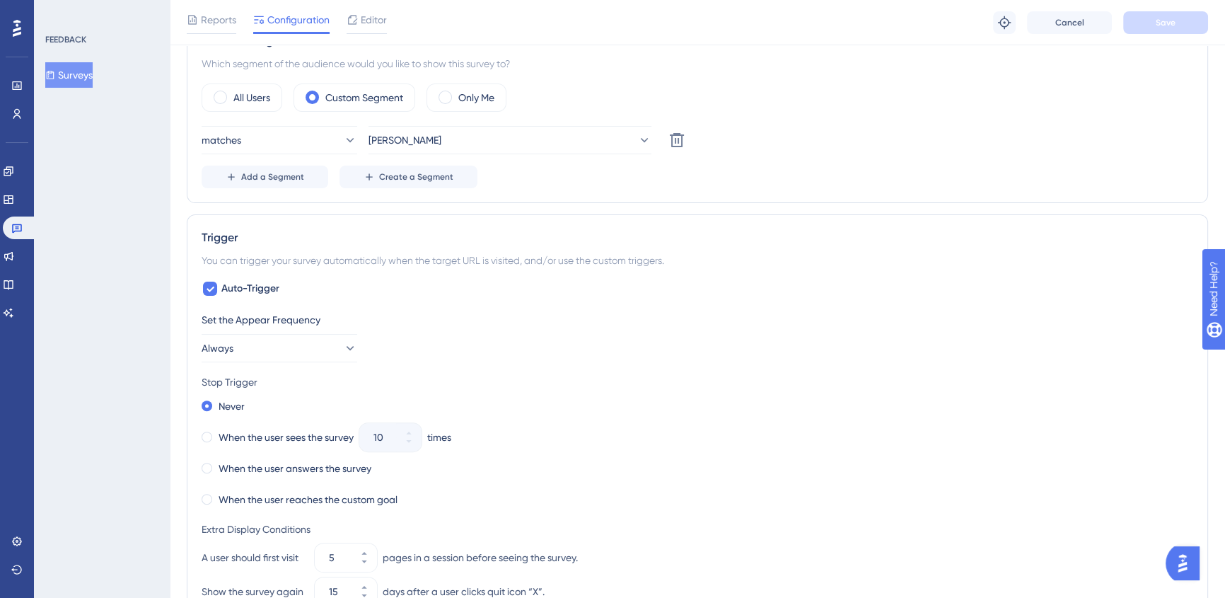
scroll to position [257, 0]
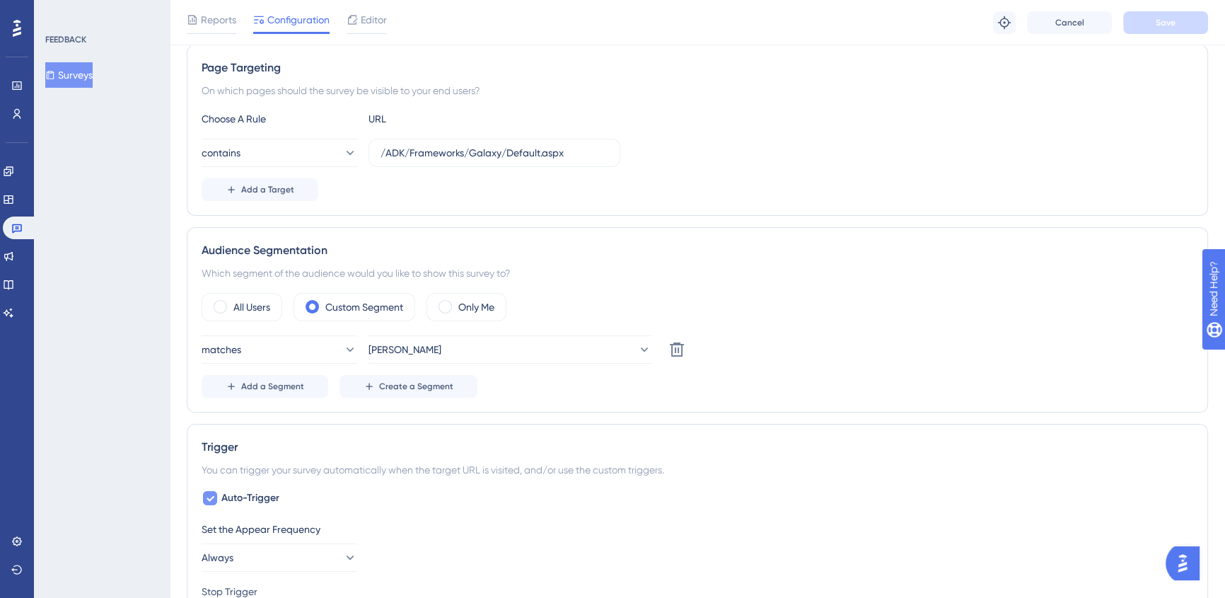
click at [218, 502] on label "Auto-Trigger" at bounding box center [241, 498] width 78 height 17
checkbox input "false"
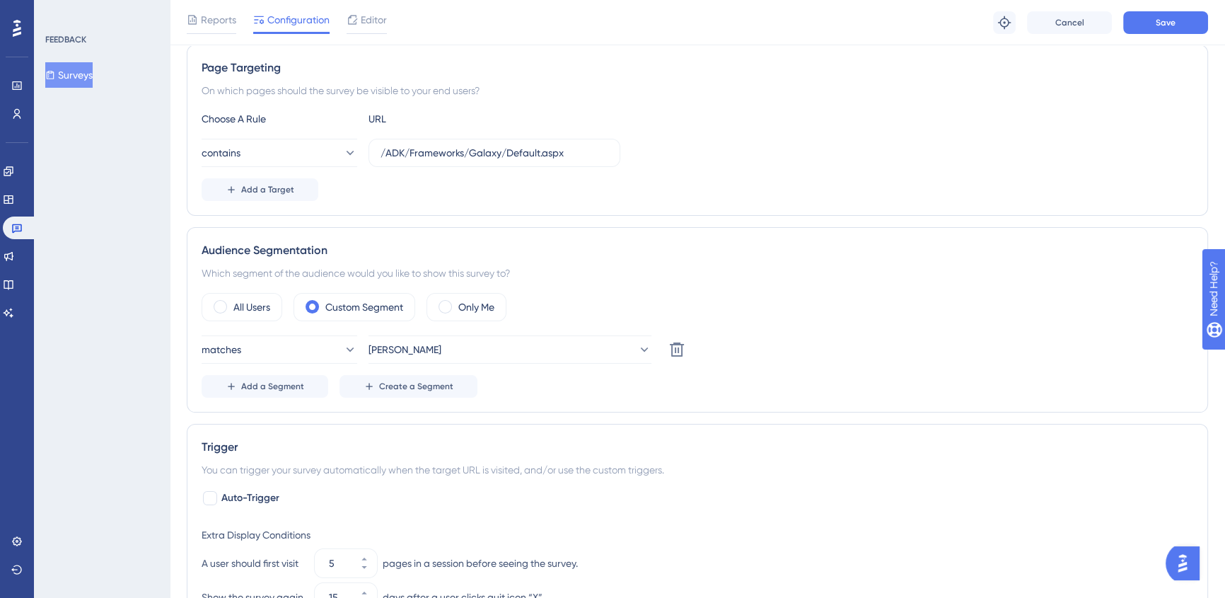
scroll to position [0, 0]
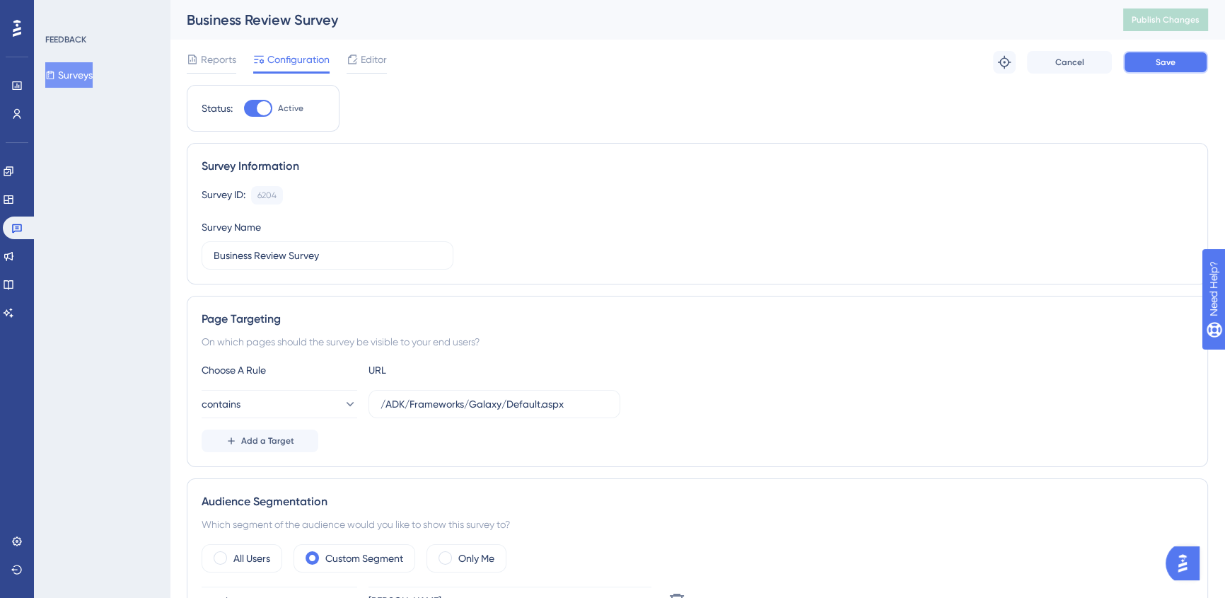
click at [1173, 63] on span "Save" at bounding box center [1166, 62] width 20 height 11
click at [14, 170] on icon at bounding box center [8, 171] width 11 height 11
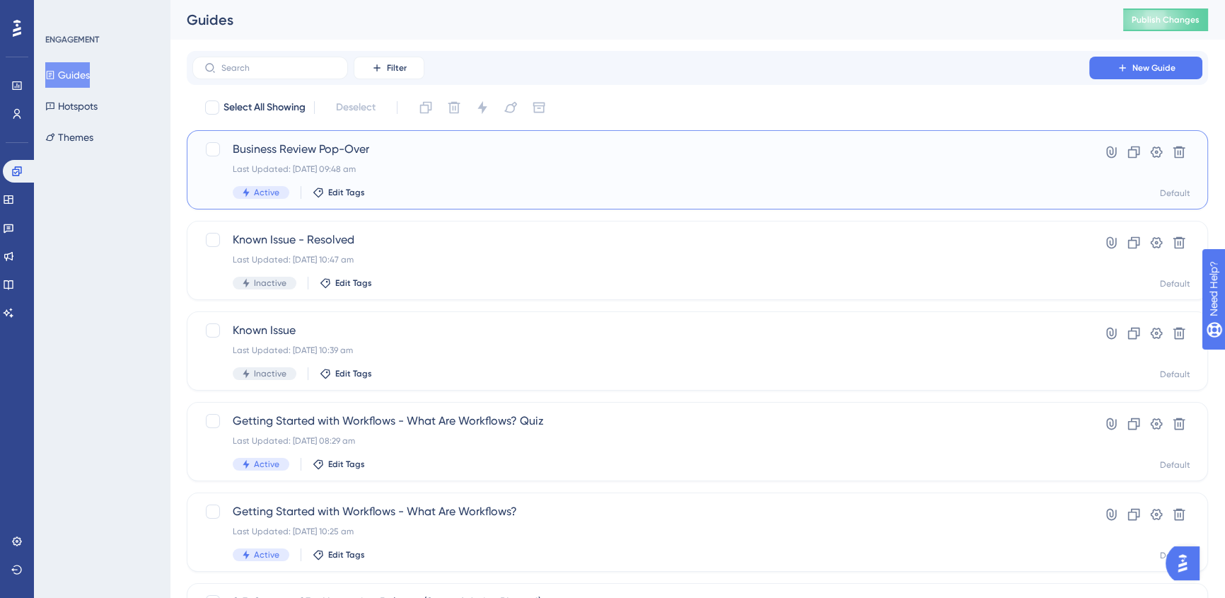
click at [652, 171] on div "Last Updated: [DATE] 09:48 am" at bounding box center [641, 168] width 816 height 11
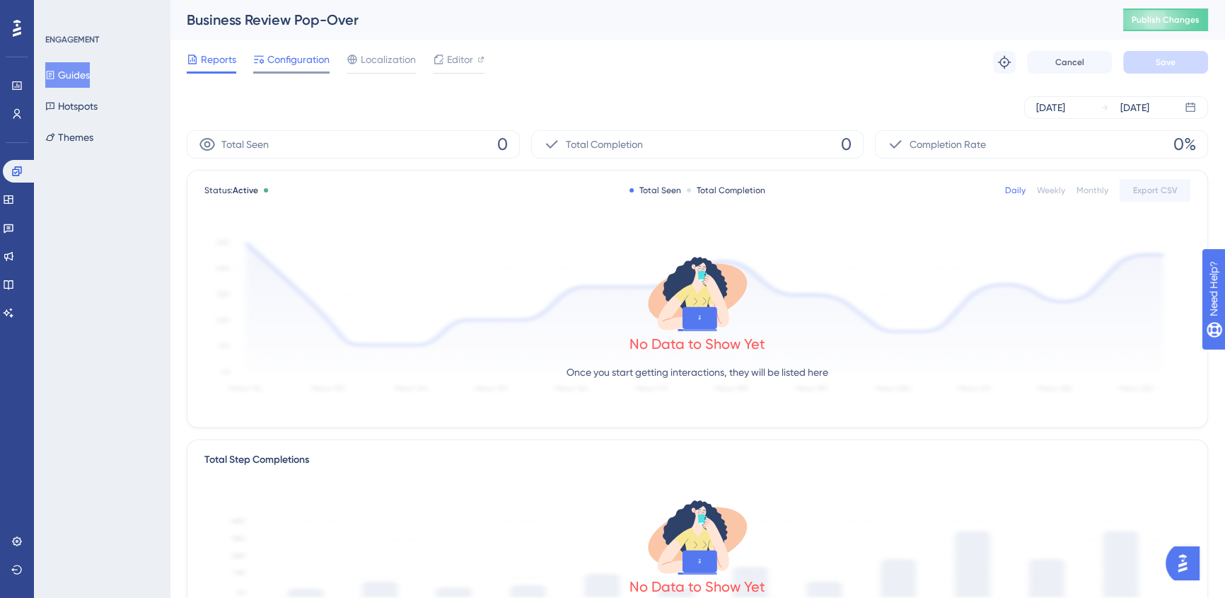
click at [286, 71] on div at bounding box center [291, 72] width 76 height 2
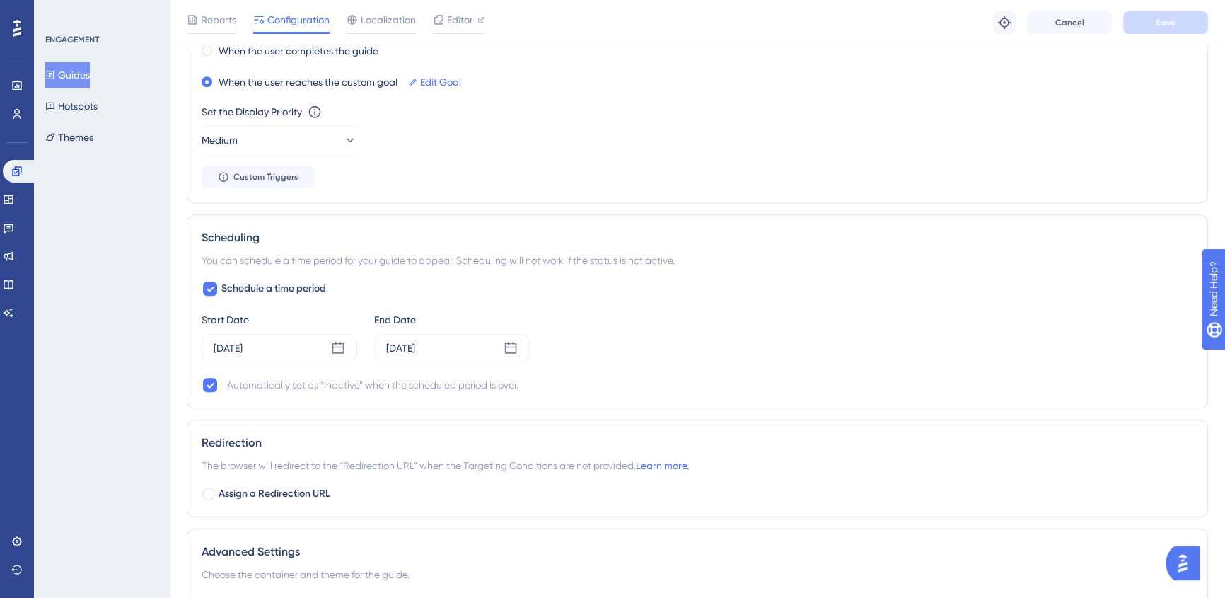
scroll to position [964, 0]
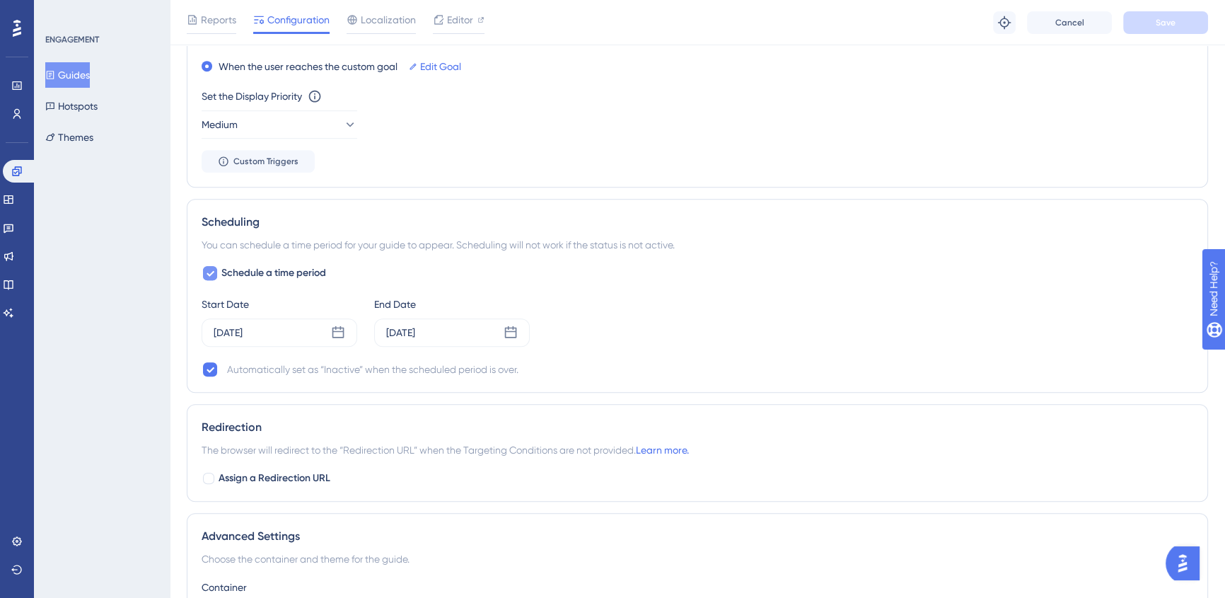
click at [219, 274] on label "Schedule a time period" at bounding box center [264, 273] width 125 height 17
checkbox input "false"
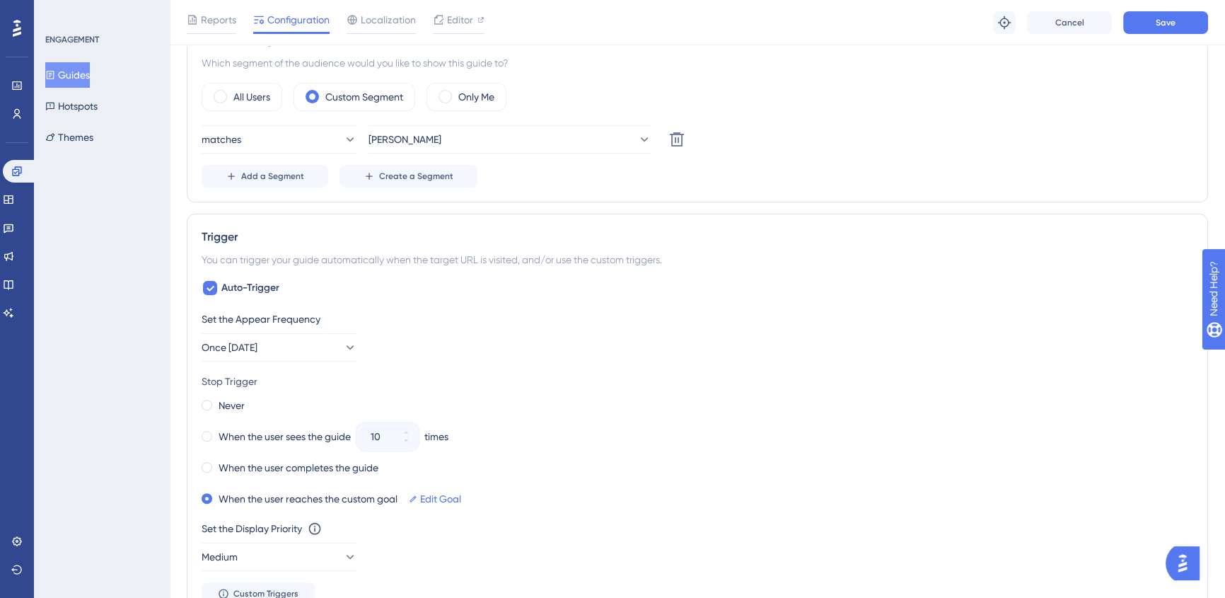
scroll to position [707, 0]
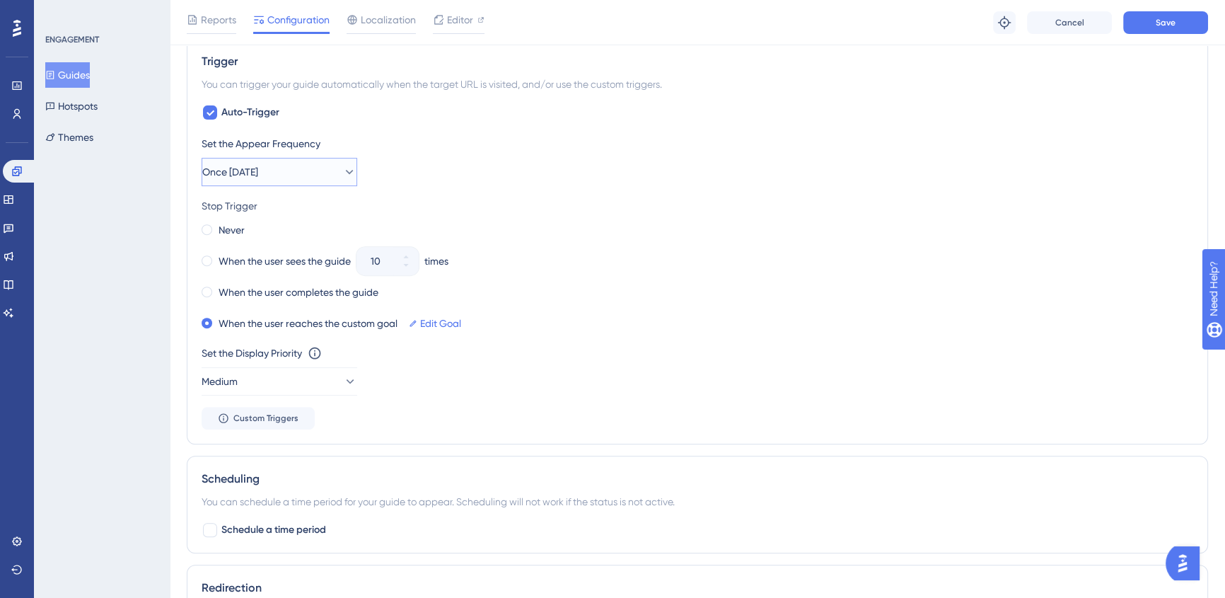
click at [258, 173] on span "Once [DATE]" at bounding box center [230, 171] width 56 height 17
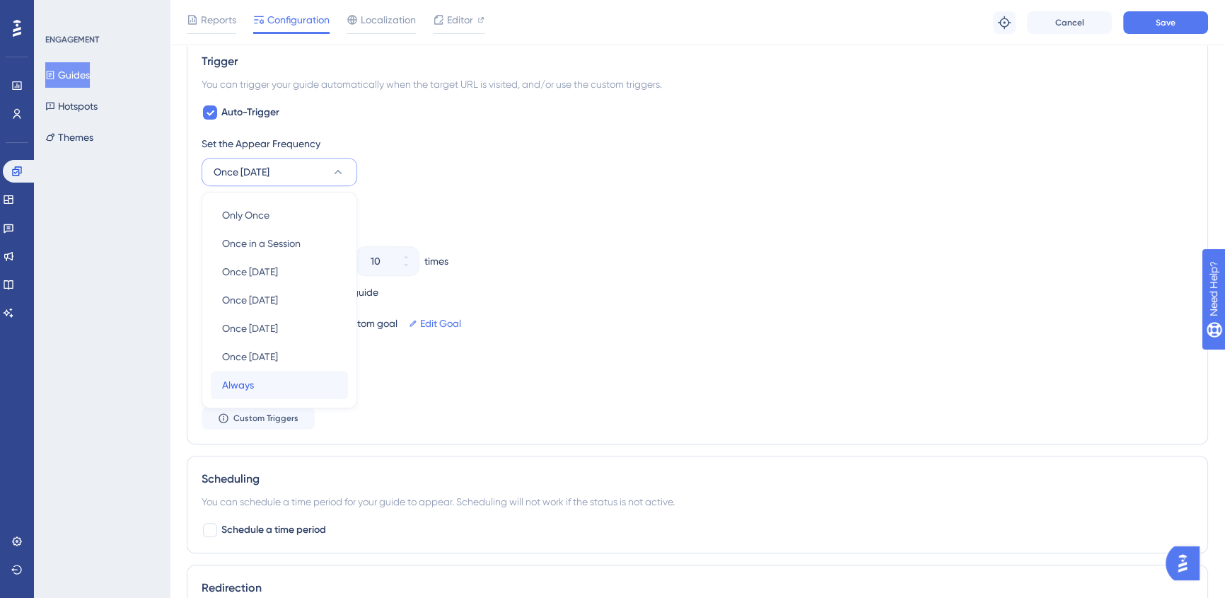
click at [265, 390] on div "Always Always" at bounding box center [279, 385] width 115 height 28
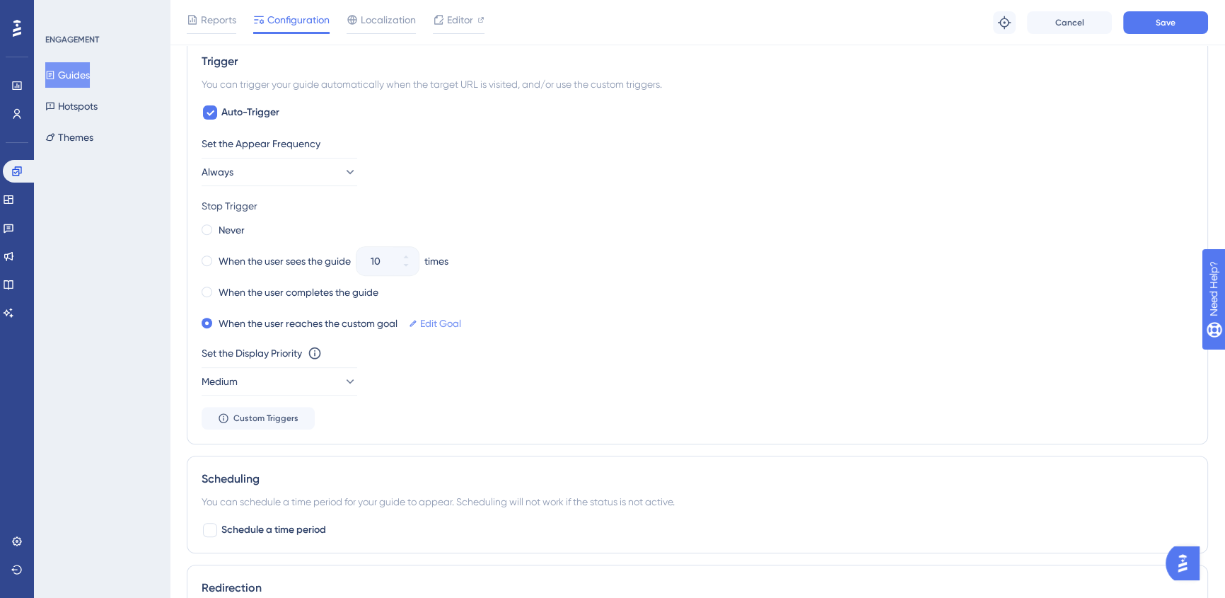
click at [443, 325] on link "Edit Goal" at bounding box center [440, 323] width 41 height 17
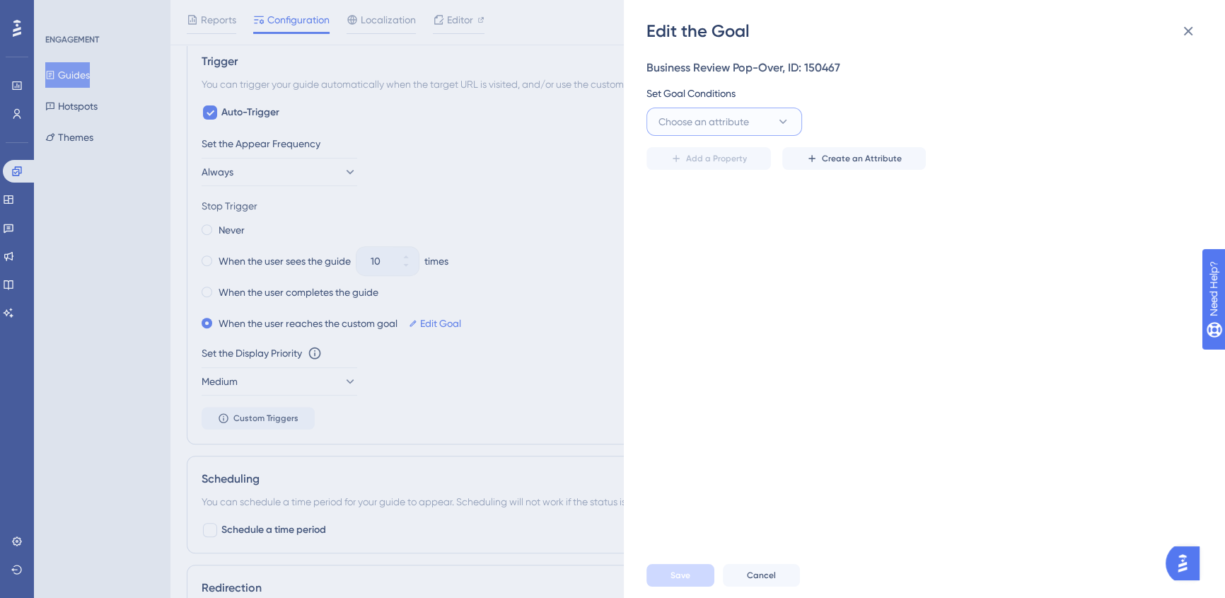
click at [730, 120] on span "Choose an attribute" at bounding box center [704, 121] width 91 height 17
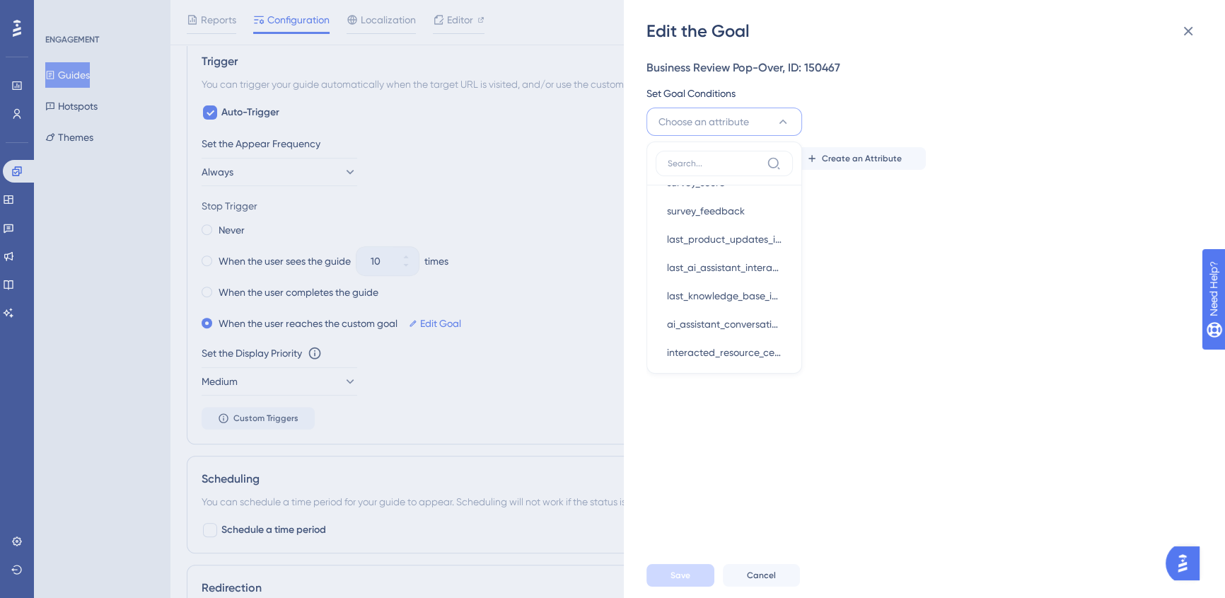
scroll to position [433, 0]
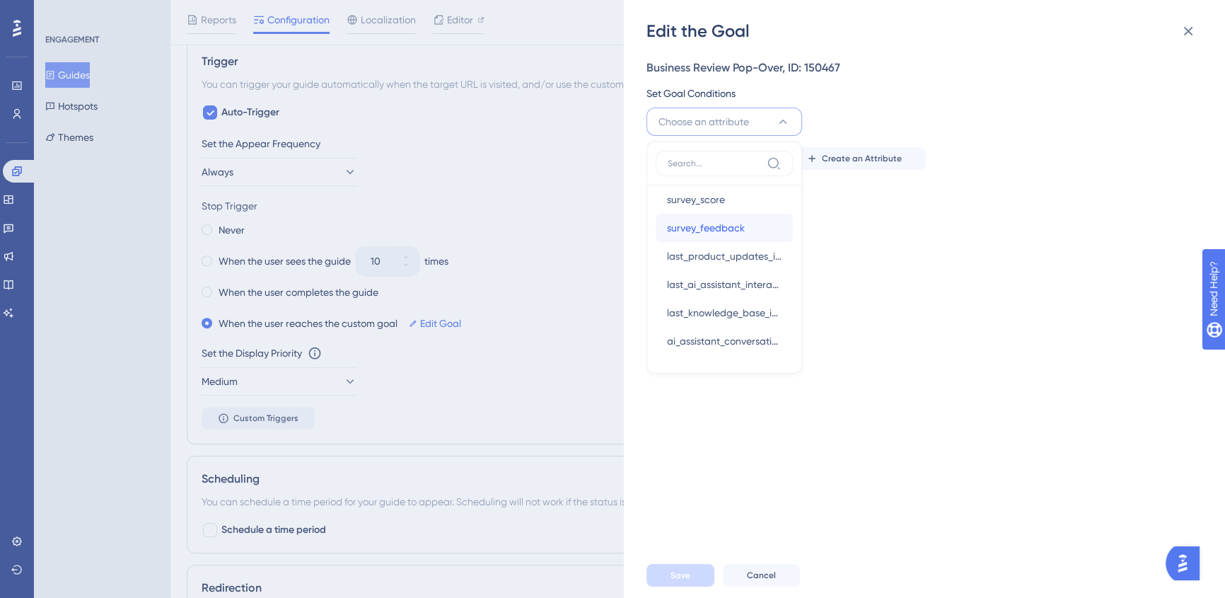
click at [744, 231] on div "survey_feedback survey_feedback" at bounding box center [724, 228] width 115 height 28
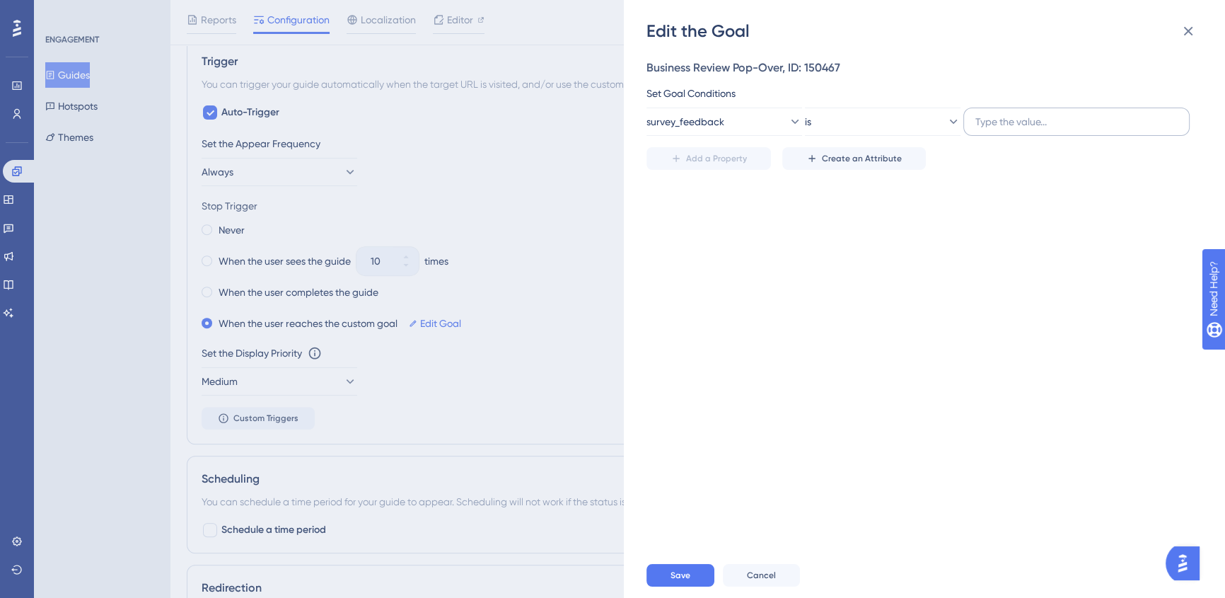
click at [1028, 110] on label at bounding box center [1076, 122] width 226 height 28
click at [1028, 114] on input "text" at bounding box center [1077, 122] width 202 height 16
type input "g"
click at [835, 162] on span "Create an Attribute" at bounding box center [862, 158] width 80 height 11
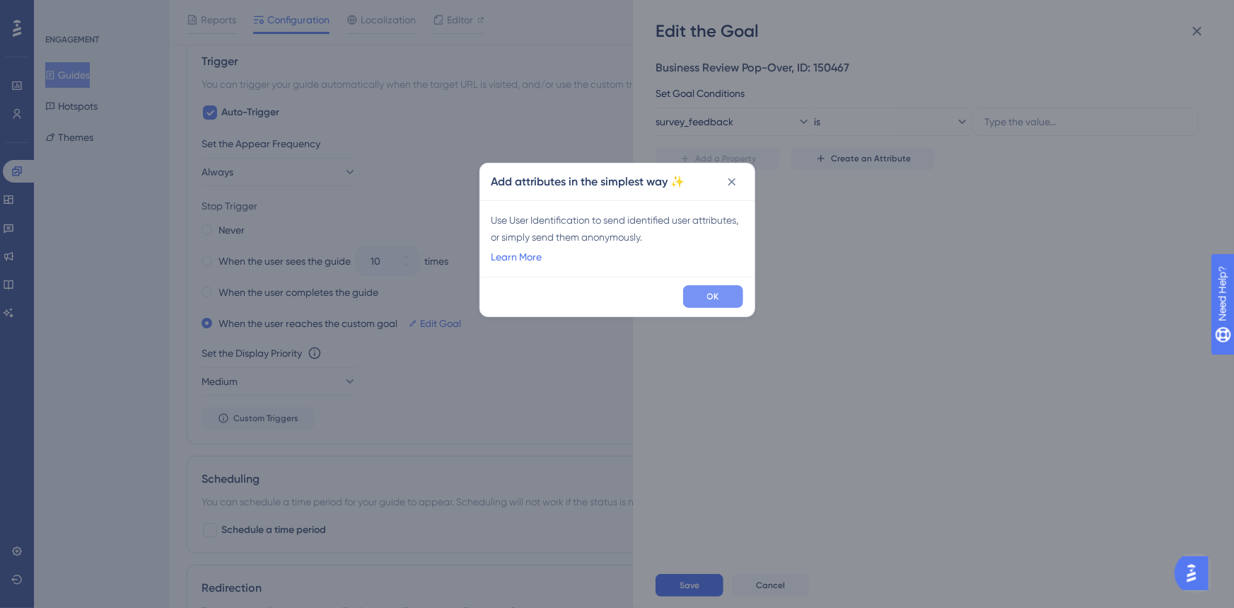
click at [716, 299] on span "OK" at bounding box center [713, 296] width 12 height 11
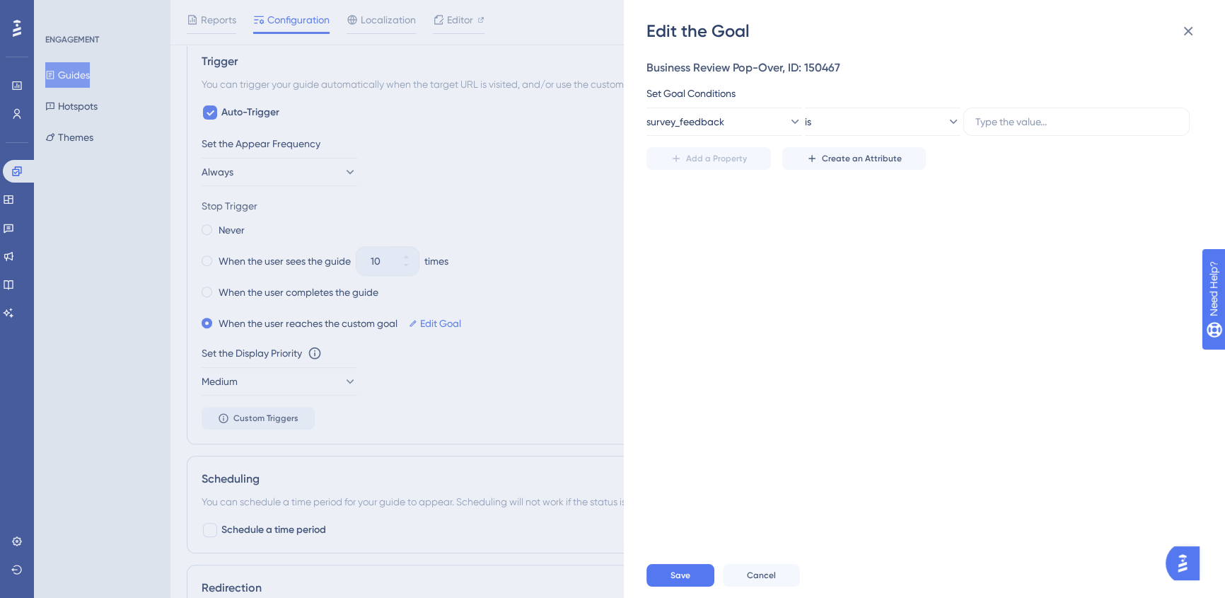
click at [915, 268] on div "Business Review Pop-Over, ID: 150467 Set Goal Conditions survey_feedback is Add…" at bounding box center [932, 297] width 570 height 510
click at [787, 122] on icon at bounding box center [794, 122] width 14 height 14
click at [727, 323] on div "Guide Guide" at bounding box center [724, 321] width 115 height 28
click at [907, 117] on button "is seen" at bounding box center [883, 122] width 156 height 28
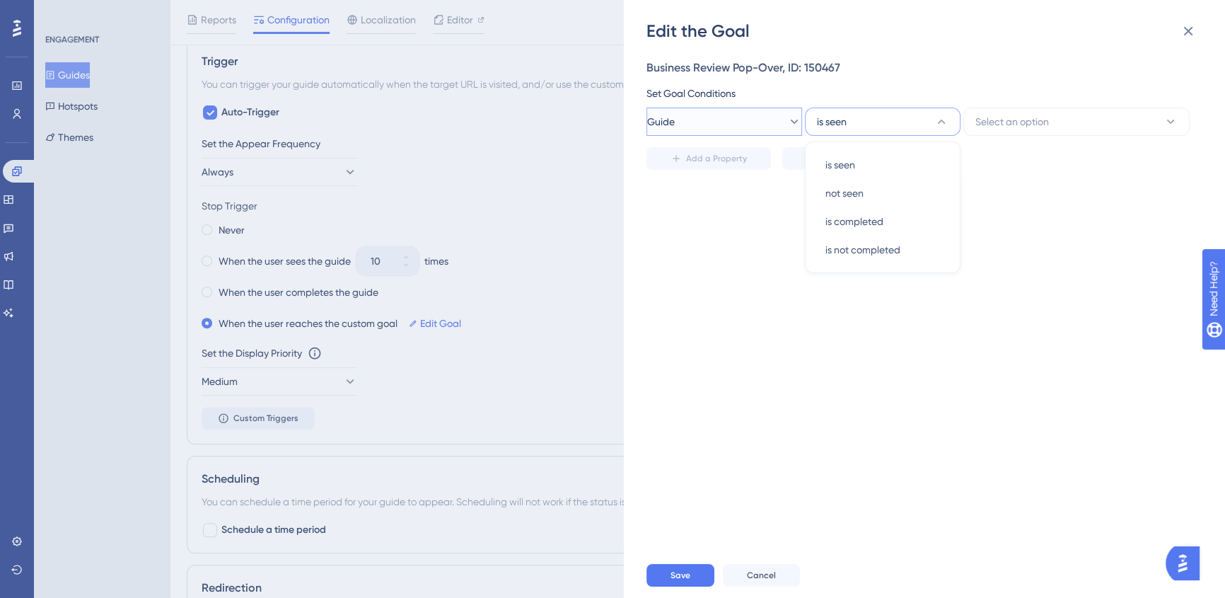
click at [750, 131] on button "Guide" at bounding box center [725, 122] width 156 height 28
click at [966, 359] on div "Business Review Pop-Over, ID: 150467 Set Goal Conditions Guide Visited Page Vis…" at bounding box center [932, 297] width 570 height 510
click at [768, 577] on button "Cancel" at bounding box center [761, 575] width 77 height 23
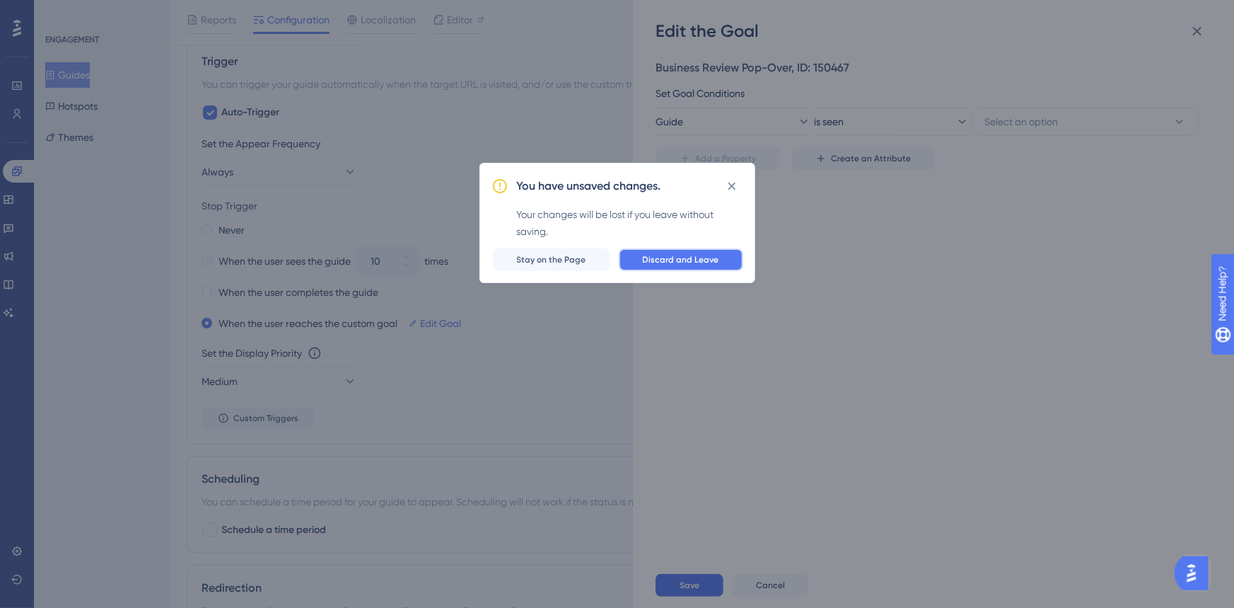
click at [708, 264] on span "Discard and Leave" at bounding box center [681, 259] width 76 height 11
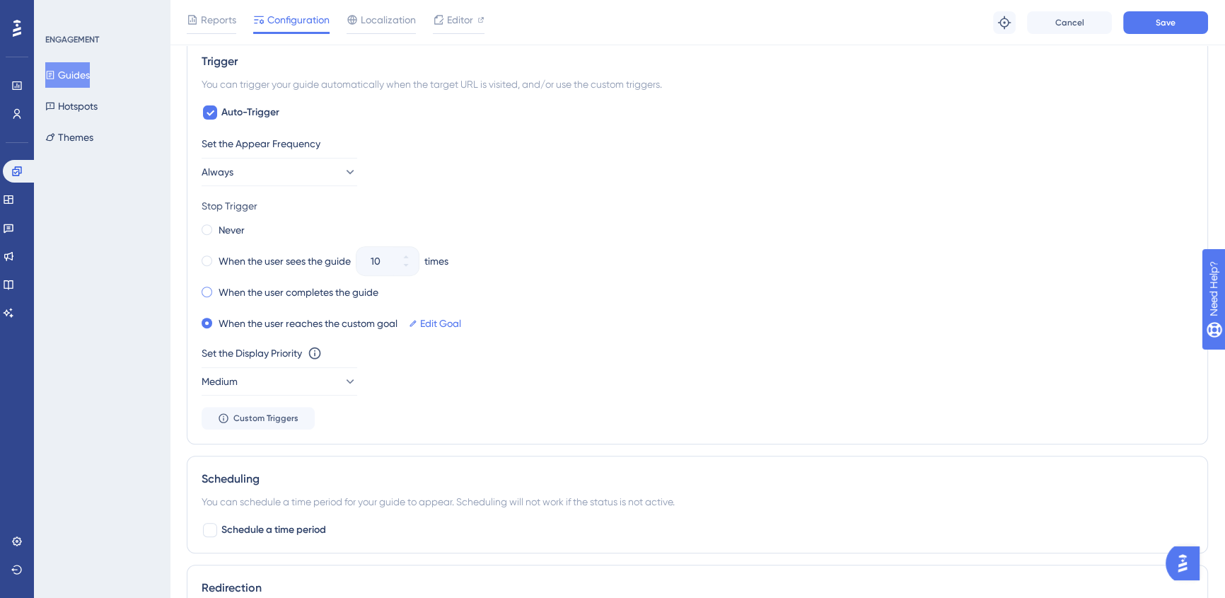
click at [336, 300] on div "When the user completes the guide" at bounding box center [290, 292] width 177 height 20
click at [345, 321] on label "When the user reaches the custom goal" at bounding box center [308, 323] width 179 height 17
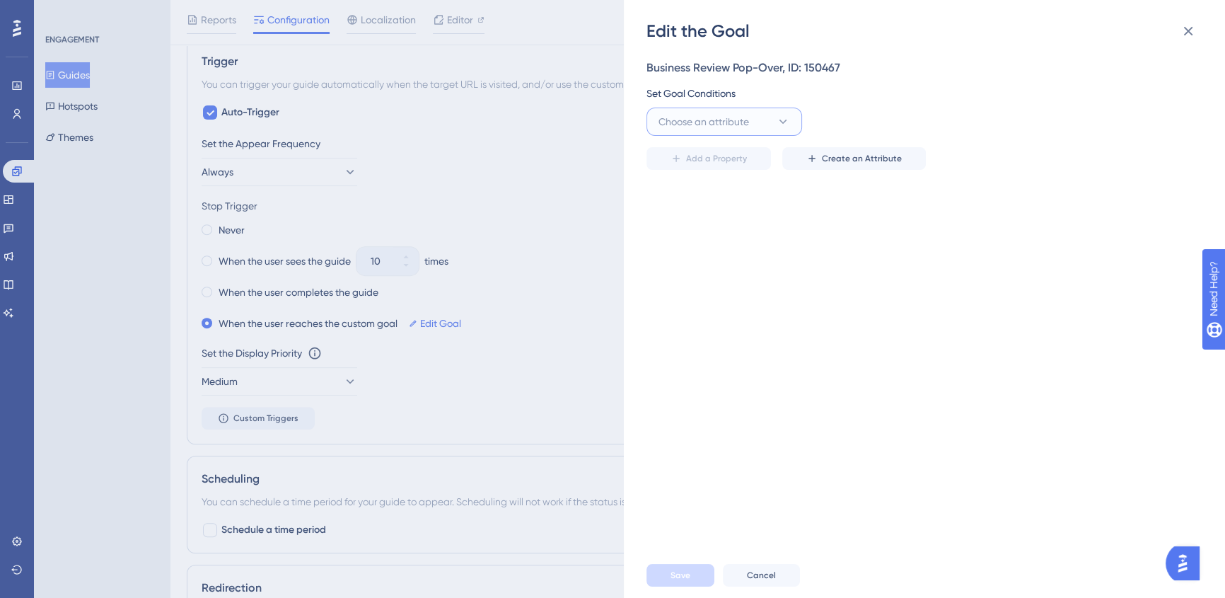
click at [775, 117] on button "Choose an attribute" at bounding box center [725, 122] width 156 height 28
type input "survey"
click at [726, 349] on span "survey_feedback" at bounding box center [706, 349] width 78 height 17
click at [1031, 132] on label at bounding box center [1076, 122] width 226 height 28
click at [1031, 129] on input "text" at bounding box center [1077, 122] width 202 height 16
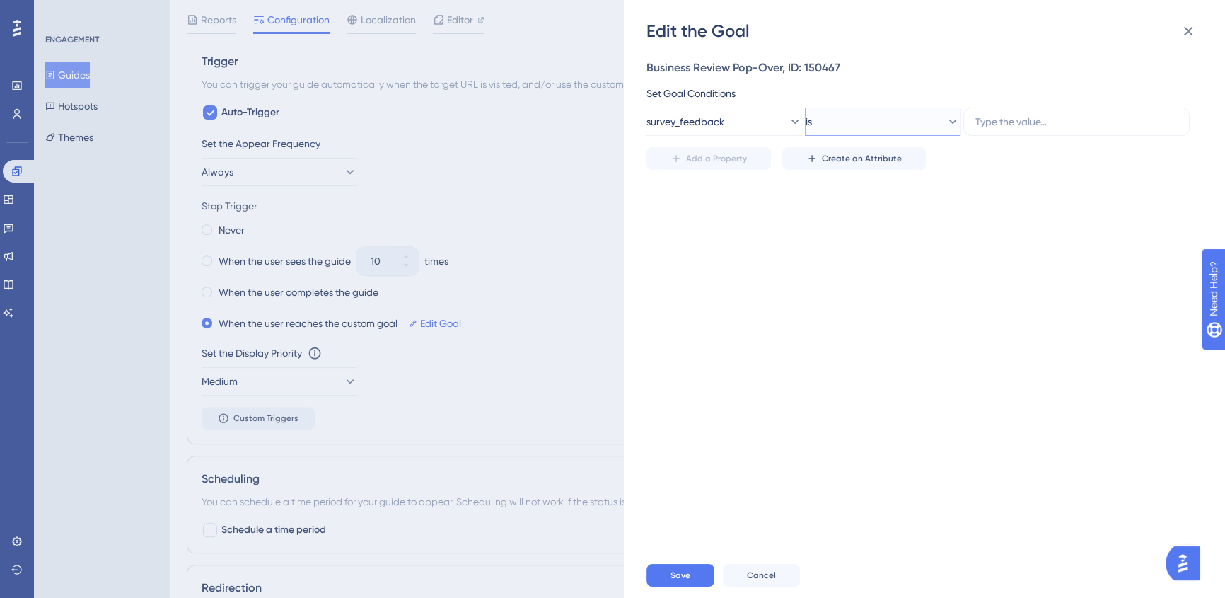
click at [946, 115] on icon at bounding box center [953, 122] width 14 height 14
click at [887, 338] on div "regex regex" at bounding box center [883, 334] width 115 height 28
click at [1040, 124] on input "text" at bounding box center [1077, 122] width 202 height 16
click at [932, 122] on button "regex" at bounding box center [883, 122] width 156 height 28
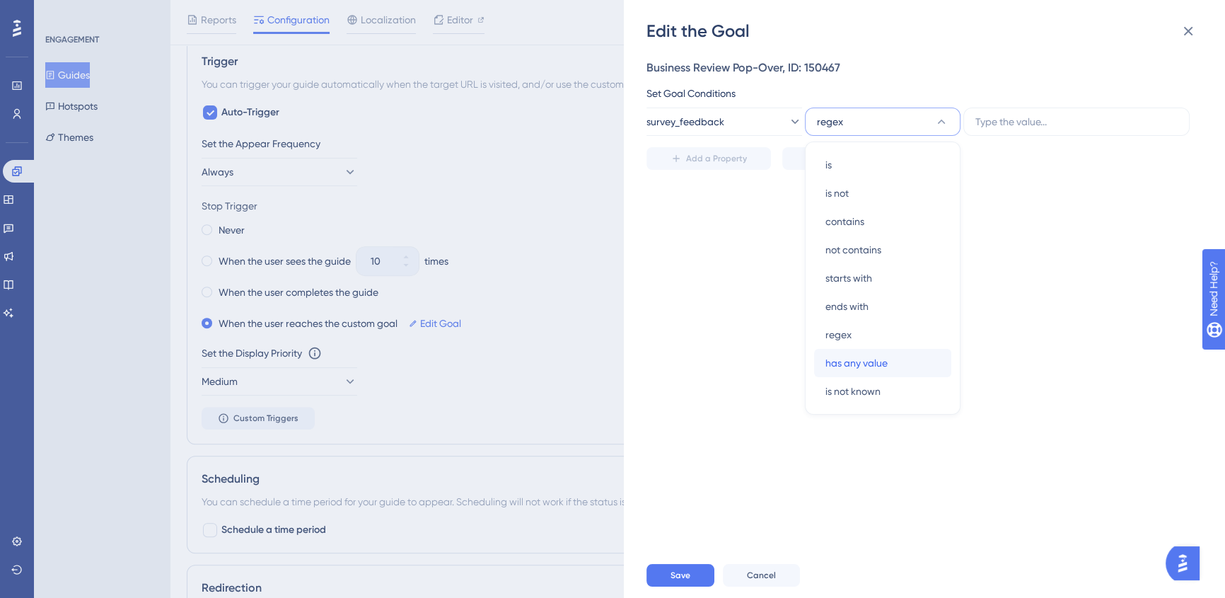
click at [878, 363] on span "has any value" at bounding box center [857, 362] width 62 height 17
click at [878, 363] on div "Business Review Pop-Over, ID: 150467 Set Goal Conditions survey_feedback has an…" at bounding box center [932, 297] width 570 height 510
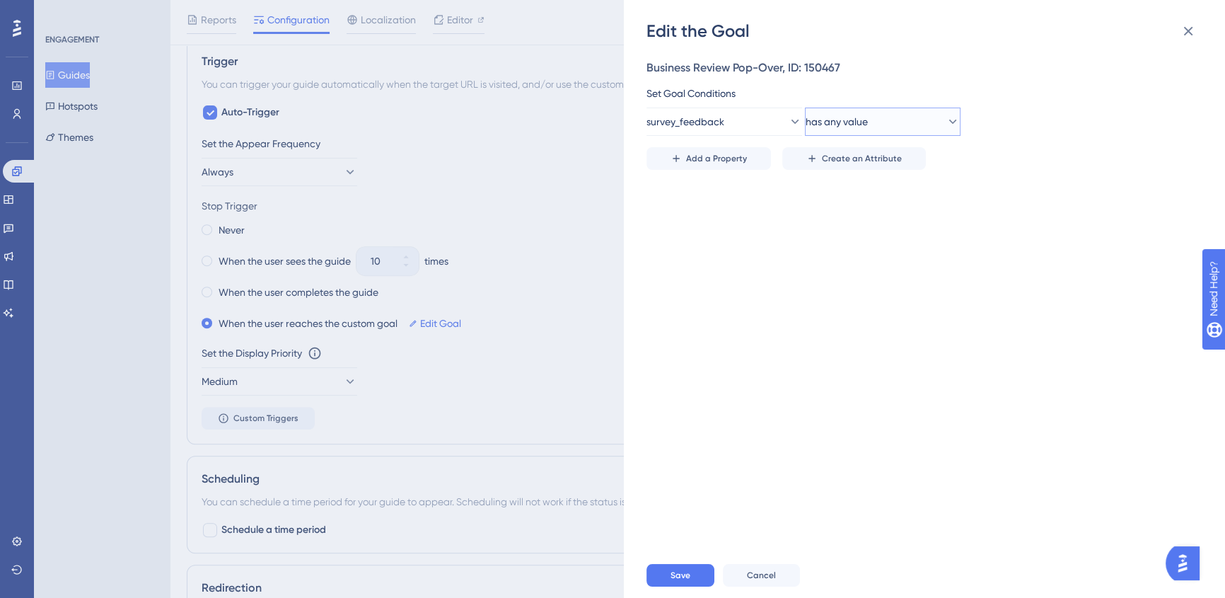
click at [821, 119] on span "has any value" at bounding box center [837, 121] width 62 height 17
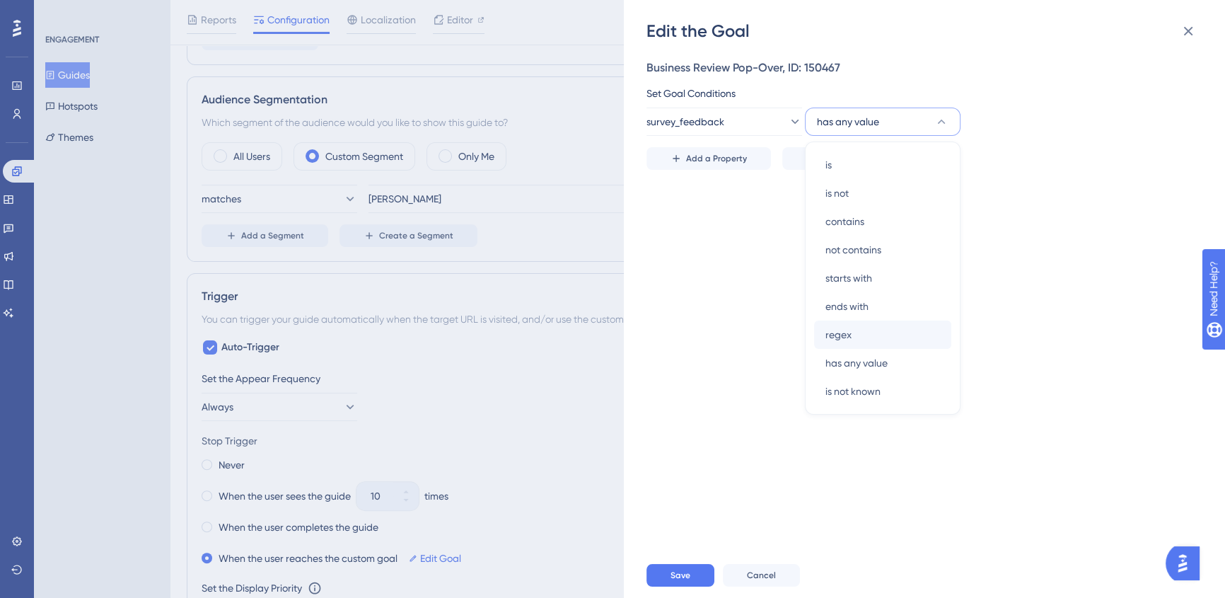
scroll to position [450, 0]
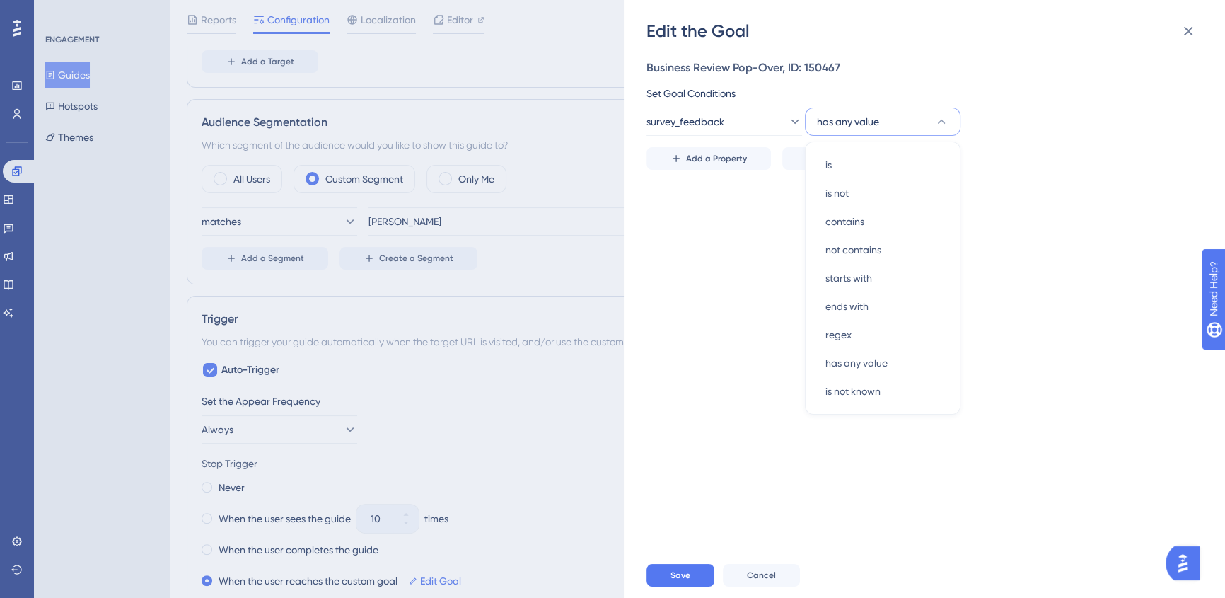
click at [750, 319] on div "Business Review Pop-Over, ID: 150467 Set Goal Conditions survey_feedback has an…" at bounding box center [932, 297] width 570 height 510
click at [707, 577] on button "Save" at bounding box center [681, 575] width 68 height 23
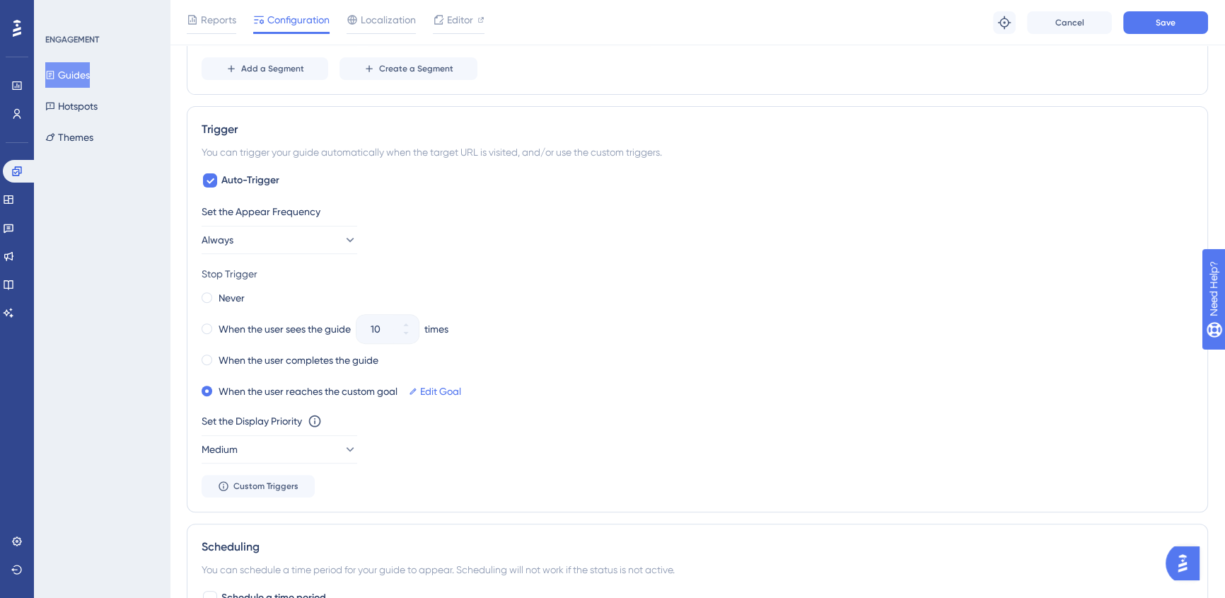
scroll to position [643, 0]
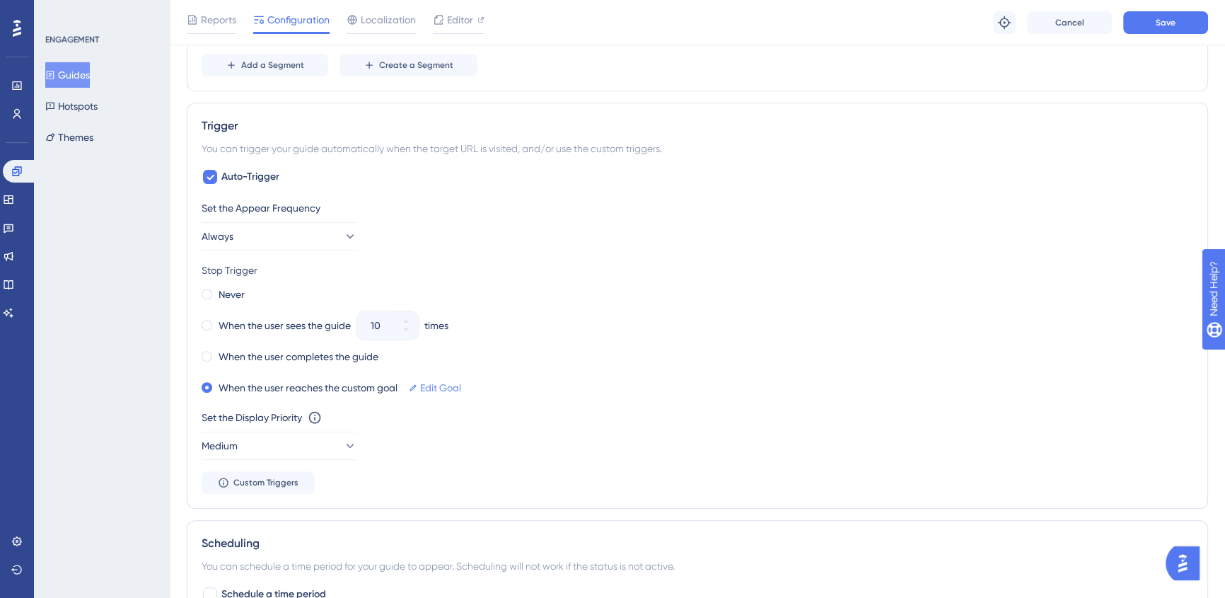
click at [441, 386] on link "Edit Goal" at bounding box center [440, 387] width 41 height 17
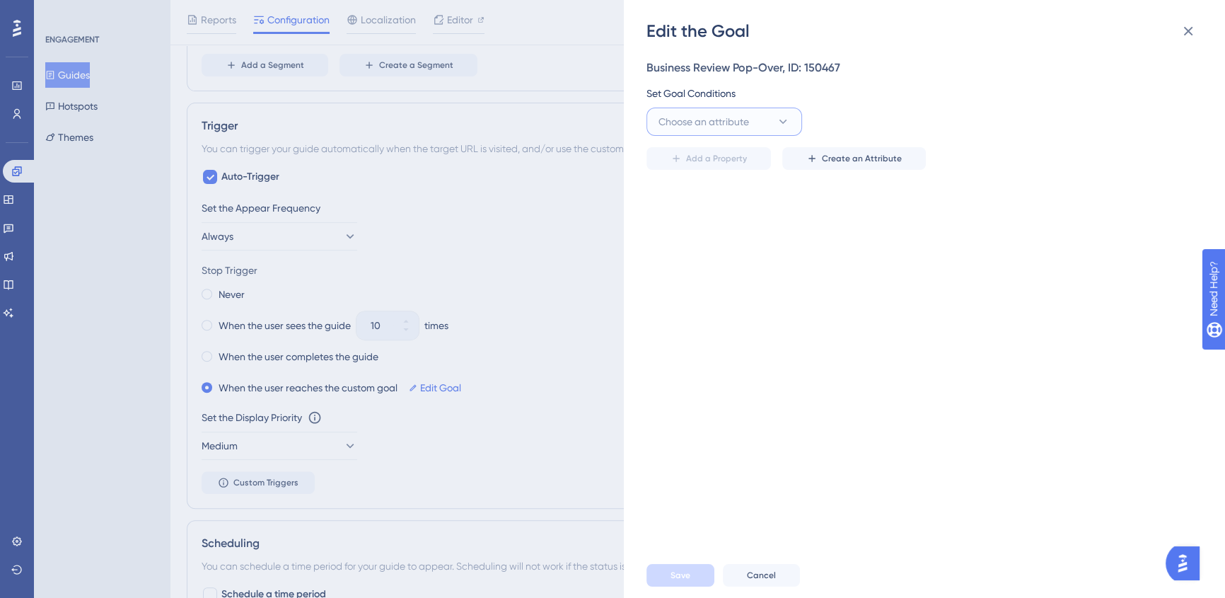
click at [723, 116] on span "Choose an attribute" at bounding box center [704, 121] width 91 height 17
type input "surv"
click at [734, 324] on div "survey_score survey_score" at bounding box center [724, 321] width 115 height 28
click at [935, 131] on button "greater than" at bounding box center [883, 122] width 156 height 28
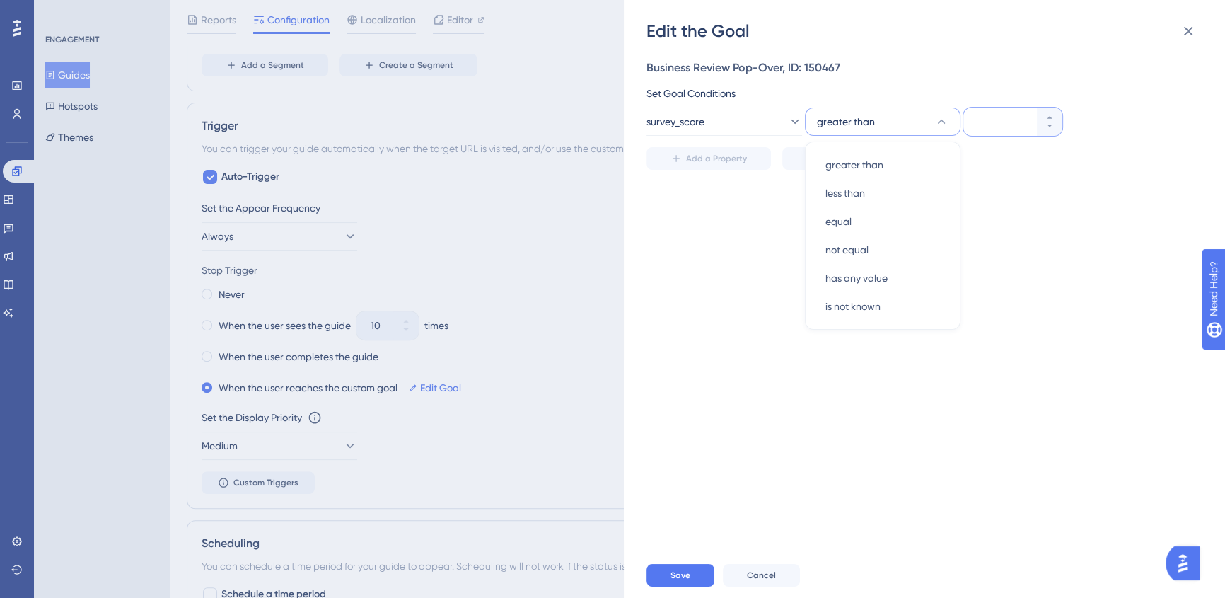
click at [1029, 120] on input "number" at bounding box center [1006, 121] width 57 height 17
click at [1050, 115] on icon at bounding box center [1050, 117] width 8 height 8
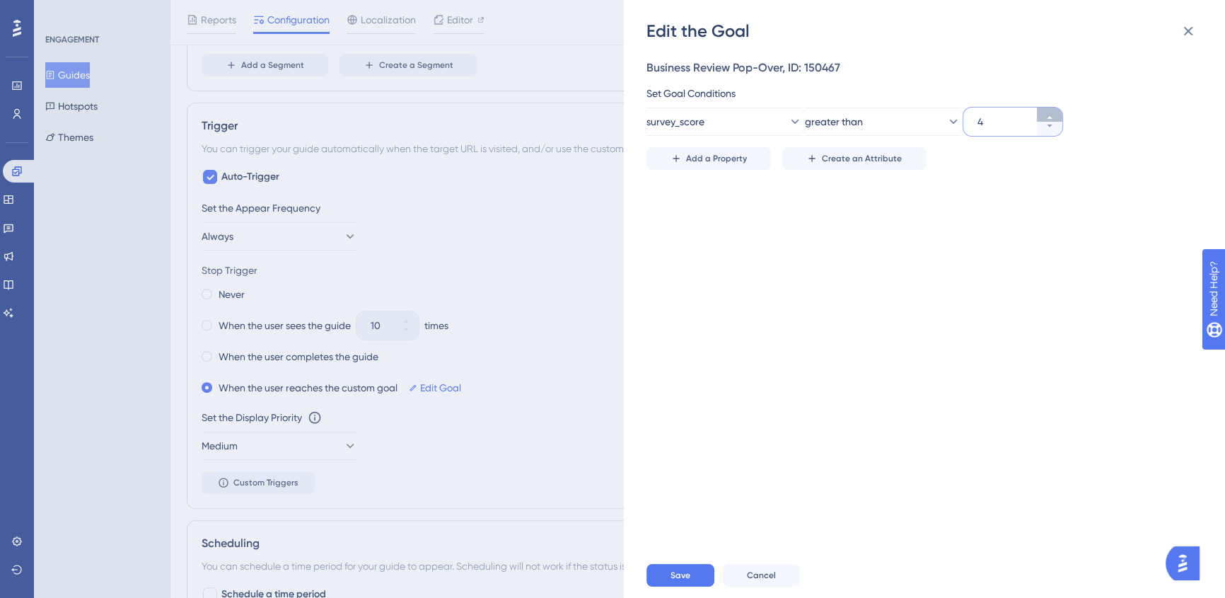
click at [1050, 115] on icon at bounding box center [1050, 117] width 8 height 8
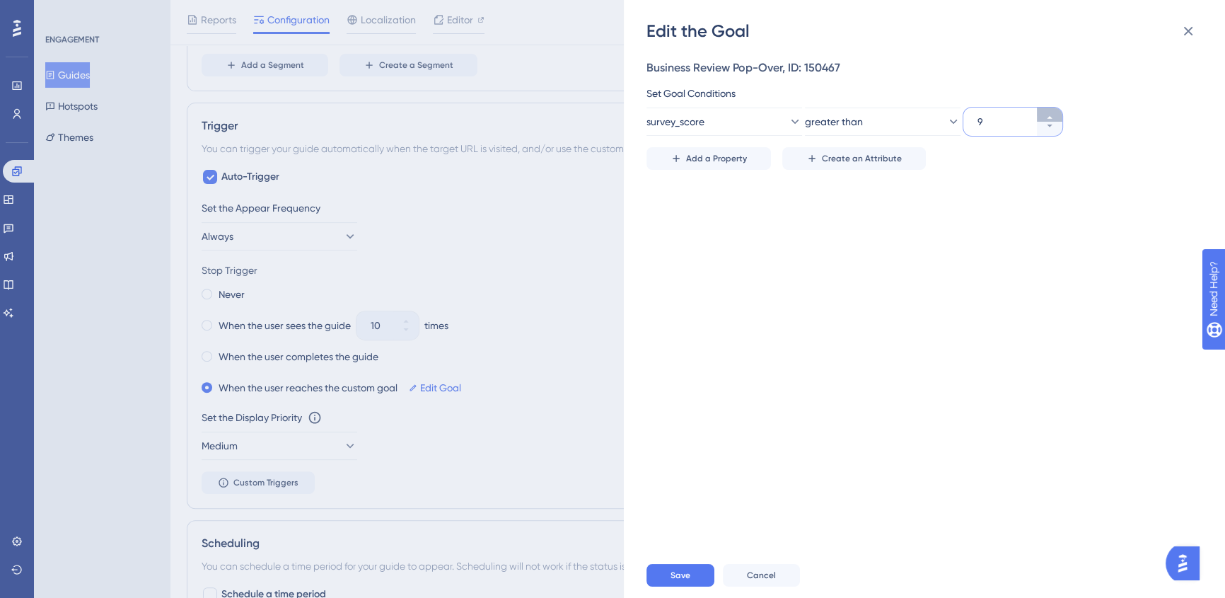
click at [1050, 115] on icon at bounding box center [1050, 117] width 8 height 8
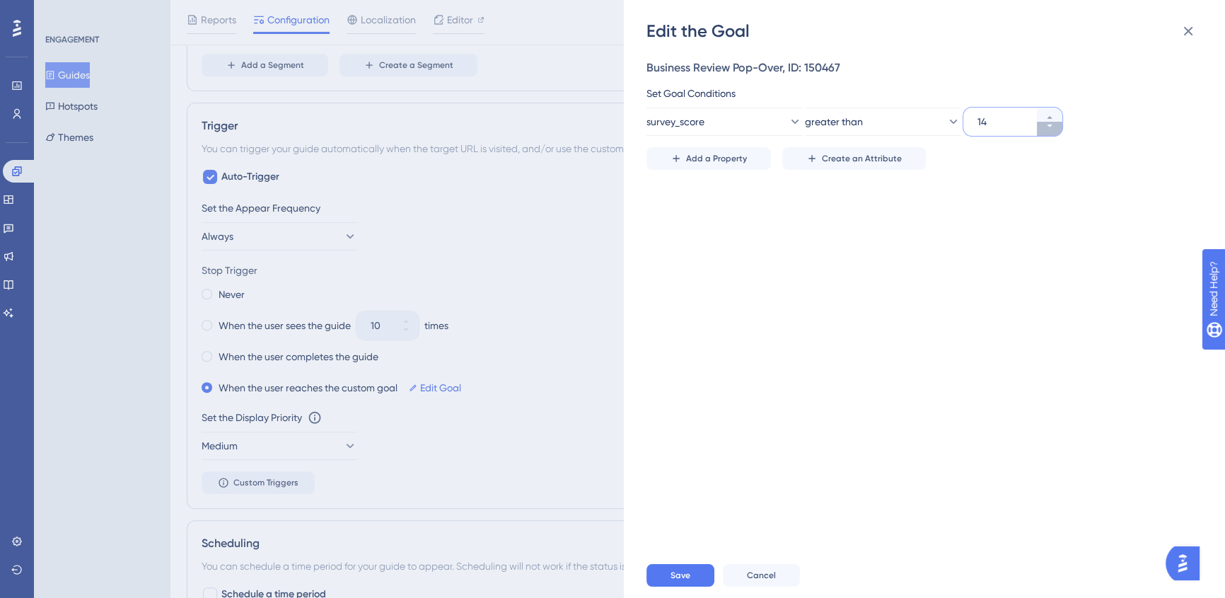
click at [1050, 131] on button "14" at bounding box center [1049, 129] width 25 height 14
click at [1050, 131] on button "13" at bounding box center [1049, 129] width 25 height 14
click at [1050, 131] on button "12" at bounding box center [1049, 129] width 25 height 14
click at [1050, 131] on button "11" at bounding box center [1049, 129] width 25 height 14
click at [1050, 131] on button "10" at bounding box center [1049, 129] width 25 height 14
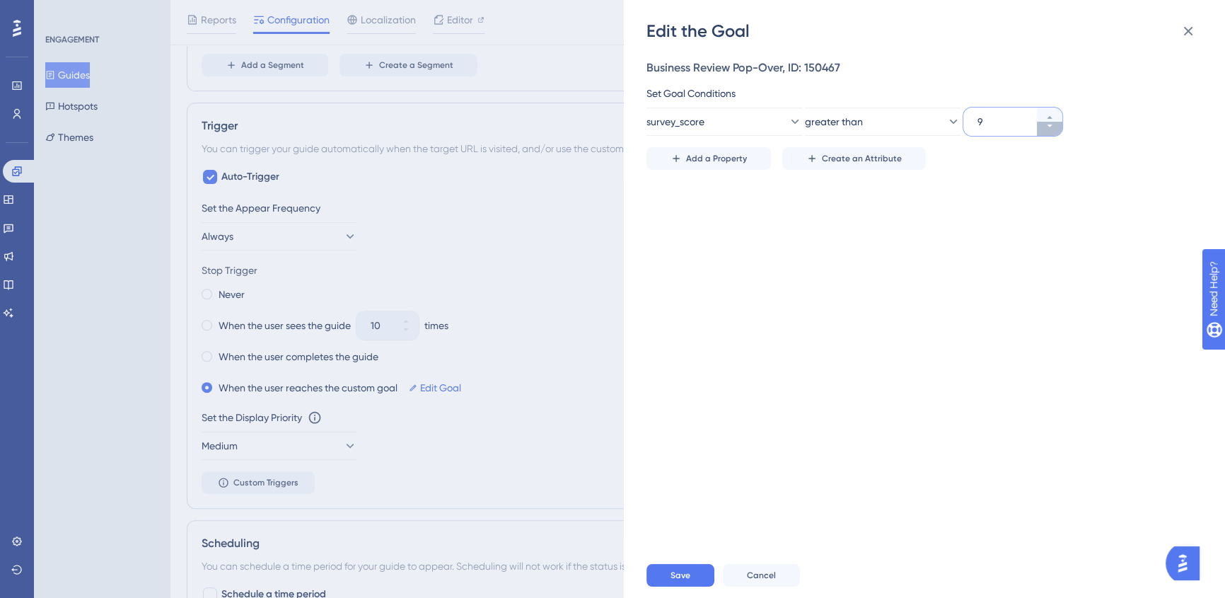
click at [1050, 131] on button "9" at bounding box center [1049, 129] width 25 height 14
click at [1050, 131] on button "8" at bounding box center [1049, 129] width 25 height 14
click at [1050, 131] on button "7" at bounding box center [1049, 129] width 25 height 14
click at [1050, 131] on button "6" at bounding box center [1049, 129] width 25 height 14
click at [1050, 131] on button "5" at bounding box center [1049, 129] width 25 height 14
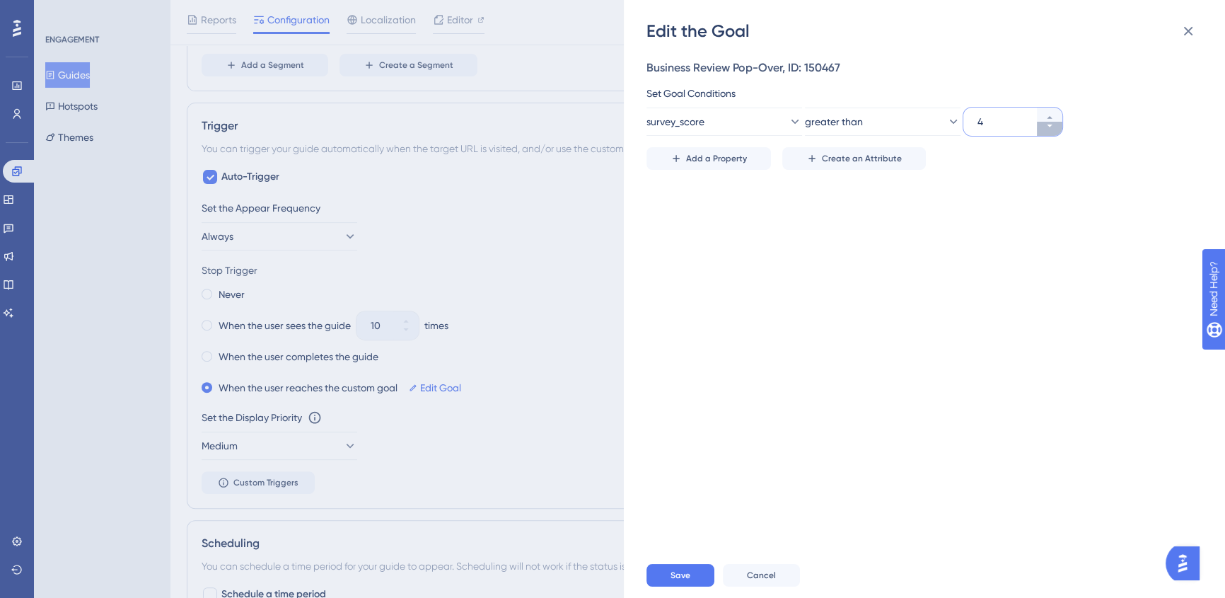
click at [1050, 131] on button "4" at bounding box center [1049, 129] width 25 height 14
click at [1050, 131] on button "3" at bounding box center [1049, 129] width 25 height 14
click at [1050, 131] on button "2" at bounding box center [1049, 129] width 25 height 14
click at [1050, 131] on button "1" at bounding box center [1049, 129] width 25 height 14
click at [1050, 131] on button "0" at bounding box center [1049, 129] width 25 height 14
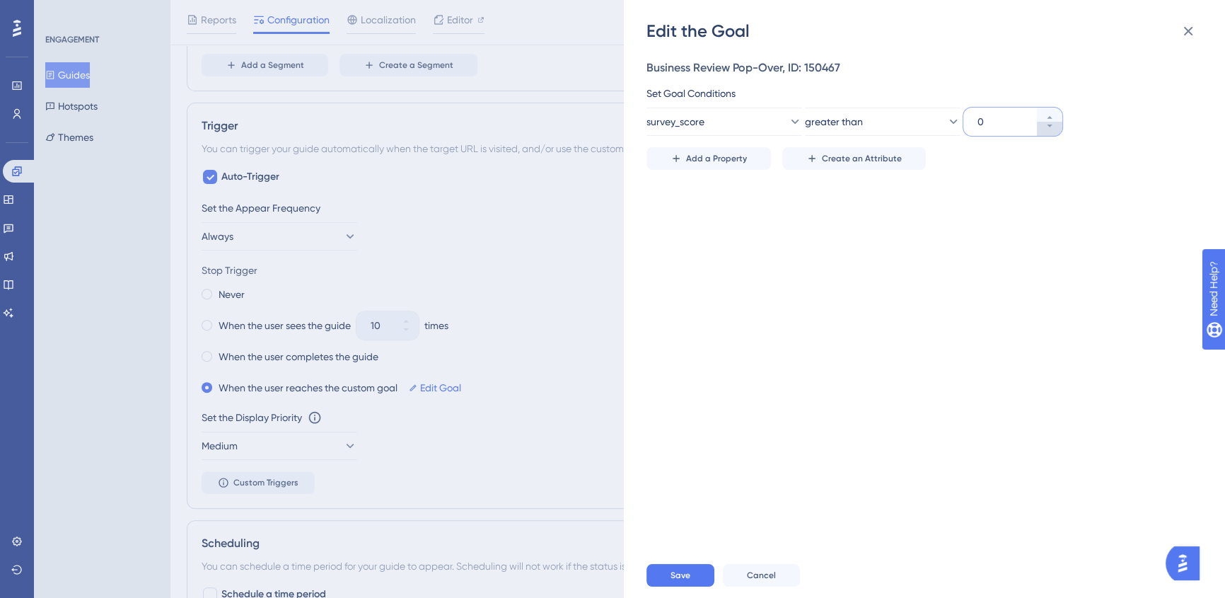
type input "-1"
click at [720, 118] on button "survey_score" at bounding box center [725, 122] width 156 height 28
click at [703, 154] on label at bounding box center [724, 163] width 137 height 25
click at [703, 158] on input at bounding box center [714, 163] width 93 height 11
click at [703, 162] on input at bounding box center [714, 163] width 93 height 11
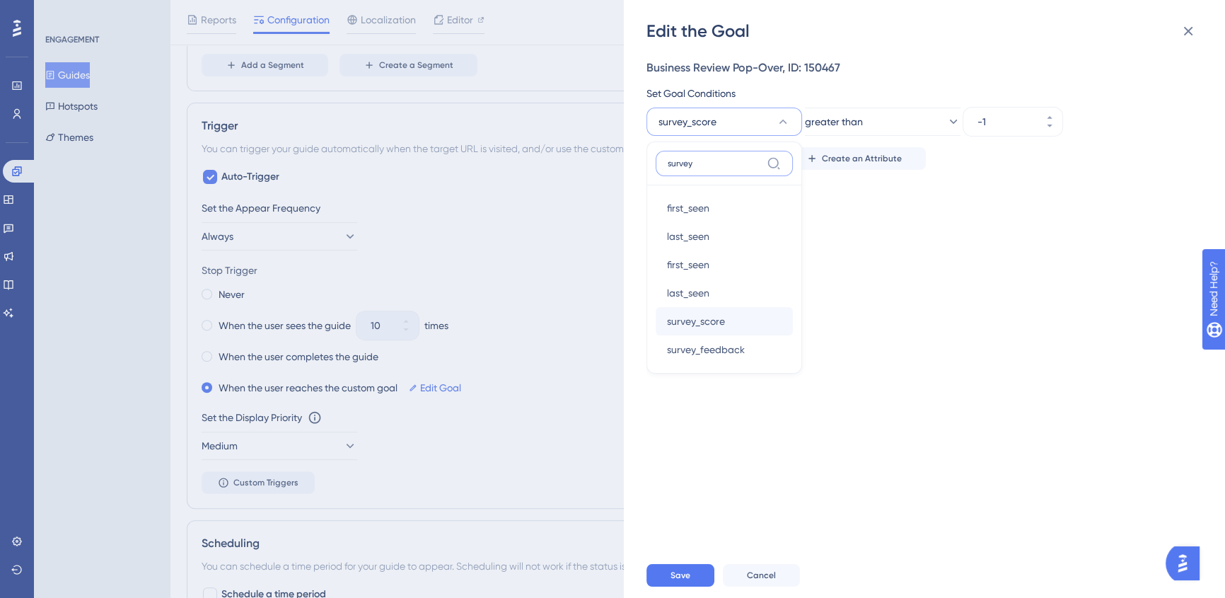
type input "survey"
click at [747, 325] on div "survey_score survey_score" at bounding box center [724, 321] width 115 height 28
click at [764, 120] on button "survey_score" at bounding box center [725, 122] width 156 height 28
type input "surve"
click at [722, 344] on span "survey_feedback" at bounding box center [706, 349] width 78 height 17
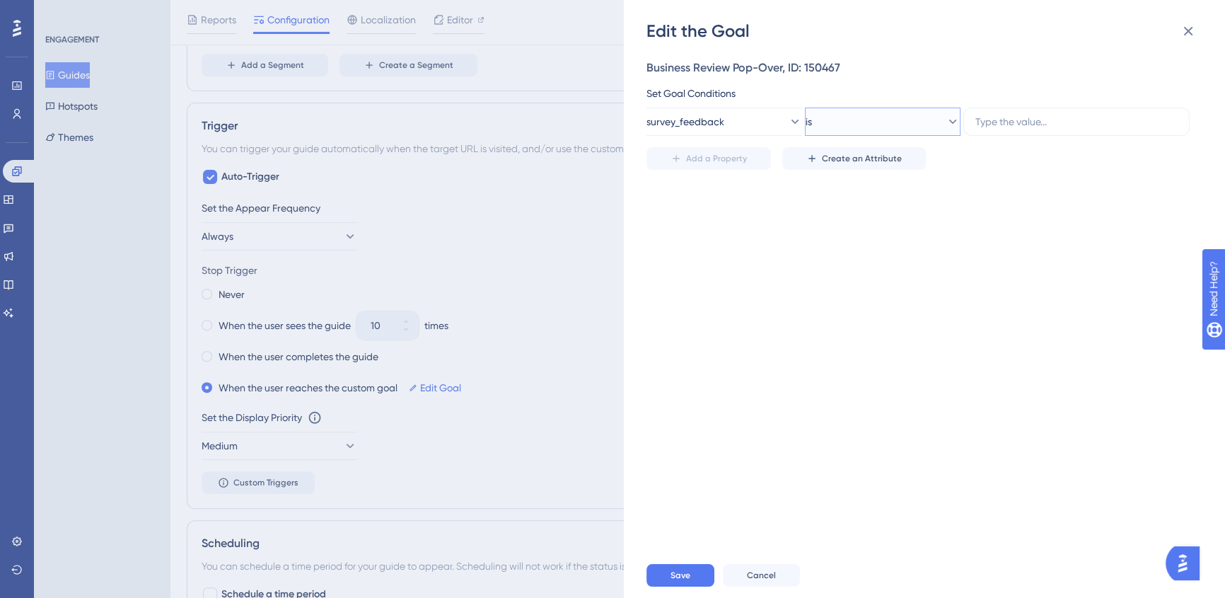
click at [947, 126] on icon at bounding box center [953, 122] width 14 height 14
click at [884, 362] on span "has any value" at bounding box center [857, 362] width 62 height 17
click at [681, 581] on span "Save" at bounding box center [681, 574] width 20 height 11
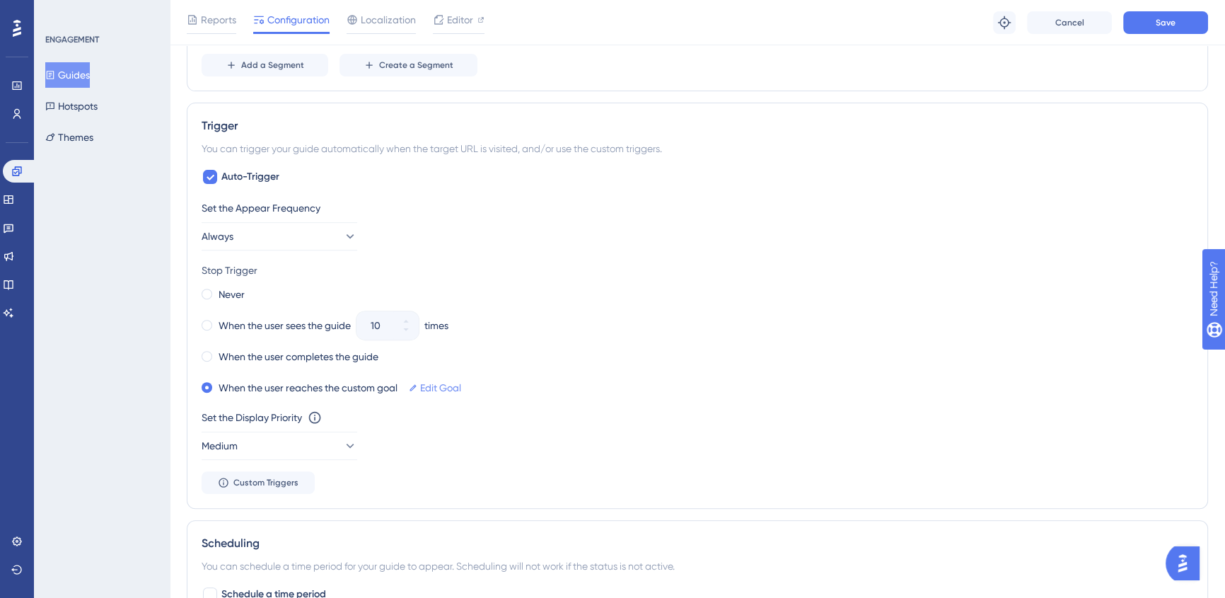
click at [439, 388] on link "Edit Goal" at bounding box center [440, 387] width 41 height 17
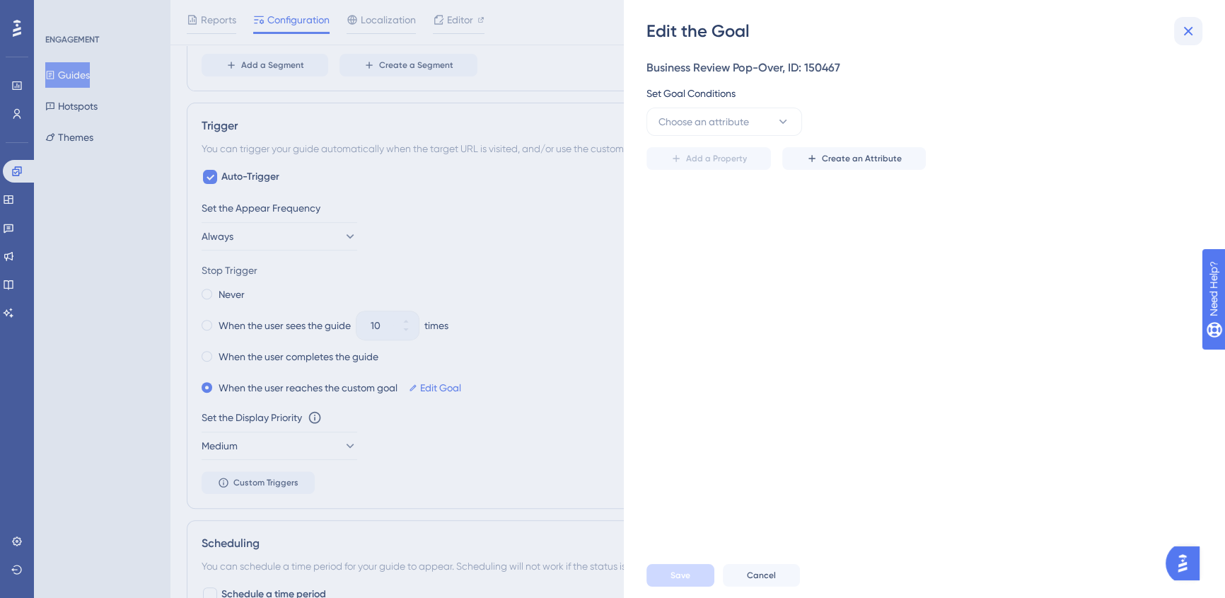
click at [1193, 30] on icon at bounding box center [1188, 31] width 17 height 17
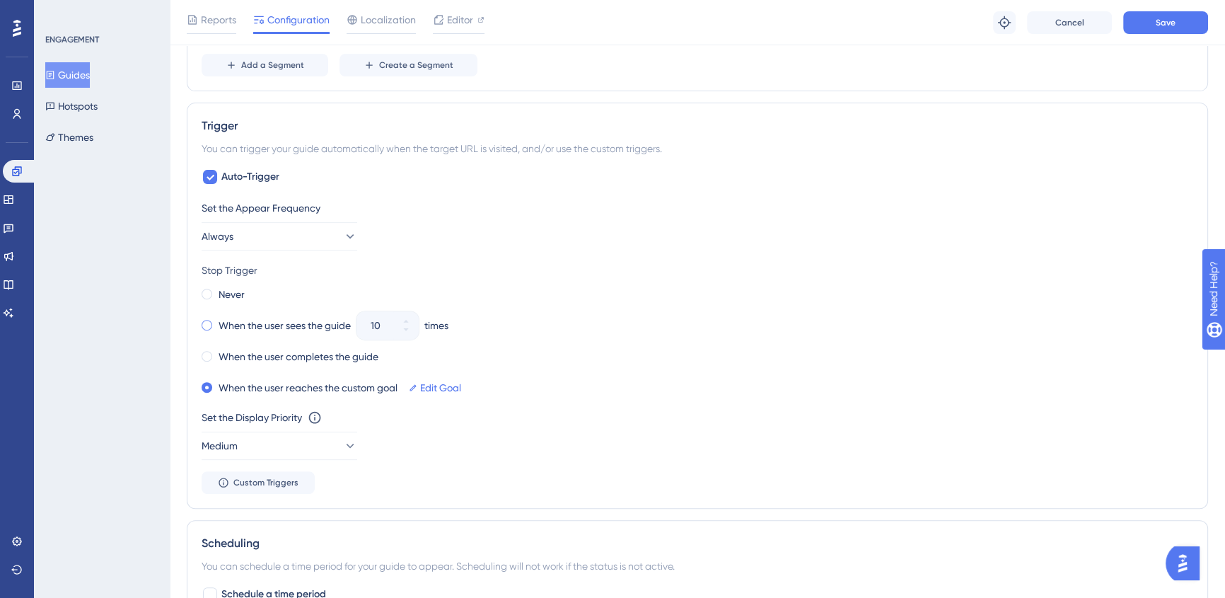
click at [283, 323] on label "When the user sees the guide" at bounding box center [285, 325] width 132 height 17
click at [417, 333] on button "10" at bounding box center [405, 332] width 25 height 14
click at [417, 333] on button "9" at bounding box center [405, 332] width 25 height 14
click at [417, 333] on button "8" at bounding box center [405, 332] width 25 height 14
click at [417, 333] on button "7" at bounding box center [405, 332] width 25 height 14
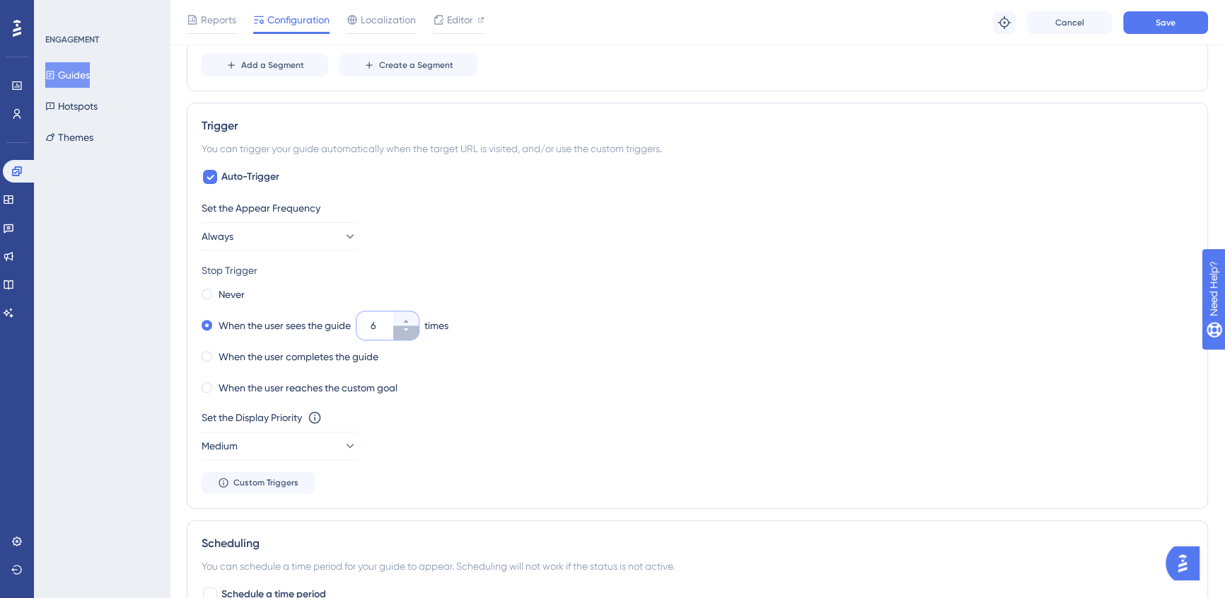
click at [416, 332] on button "6" at bounding box center [405, 332] width 25 height 14
click at [416, 332] on button "5" at bounding box center [405, 332] width 25 height 14
click at [416, 332] on button "4" at bounding box center [405, 332] width 25 height 14
click at [416, 332] on button "3" at bounding box center [405, 332] width 25 height 14
type input "2"
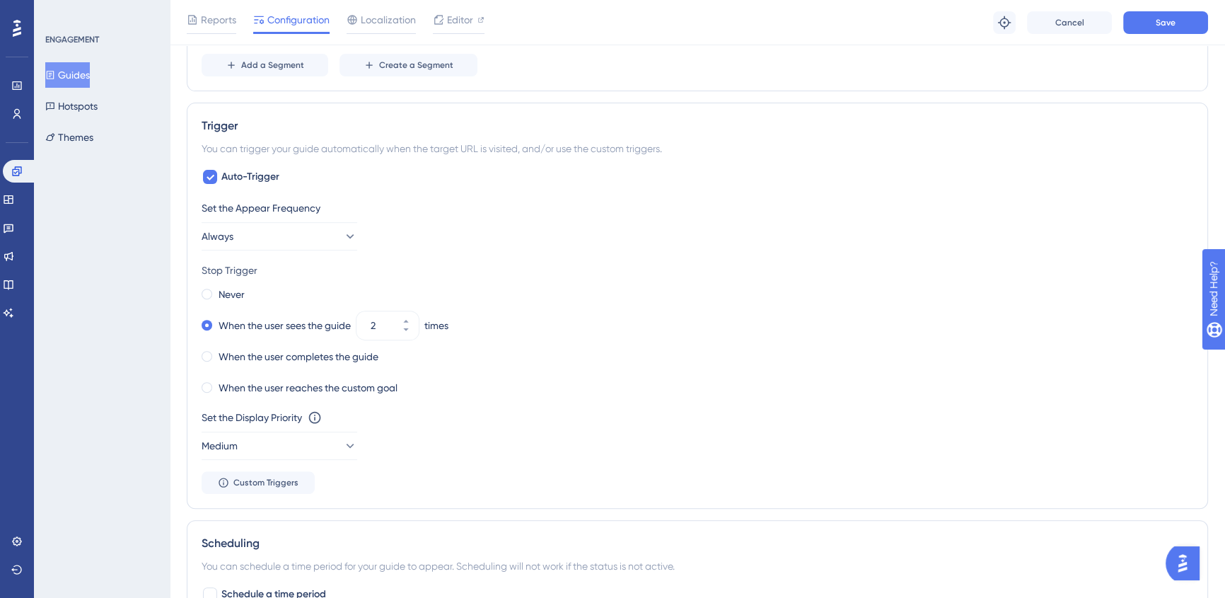
click at [777, 332] on div "When the user sees the guide 2 times" at bounding box center [698, 325] width 992 height 20
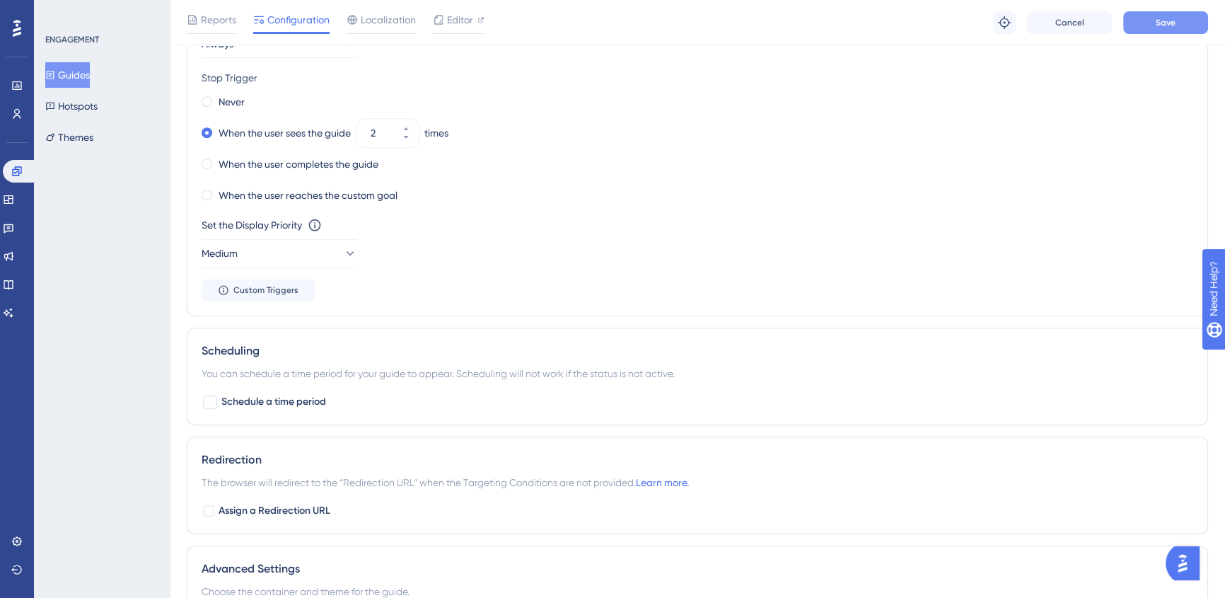
click at [1146, 33] on button "Save" at bounding box center [1165, 22] width 85 height 23
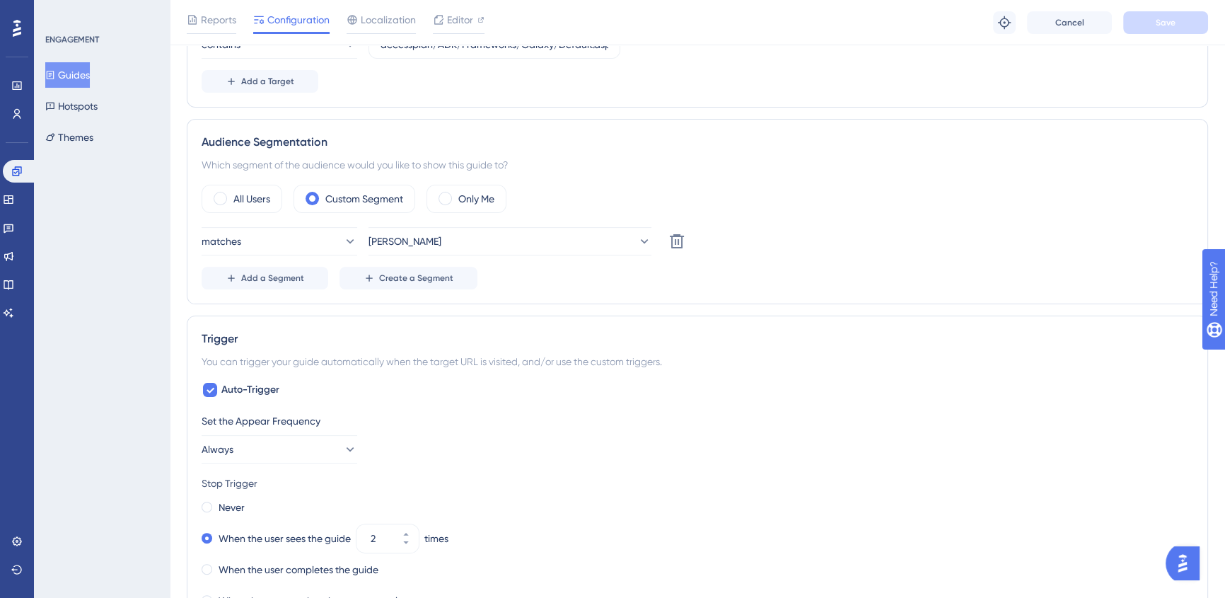
scroll to position [0, 0]
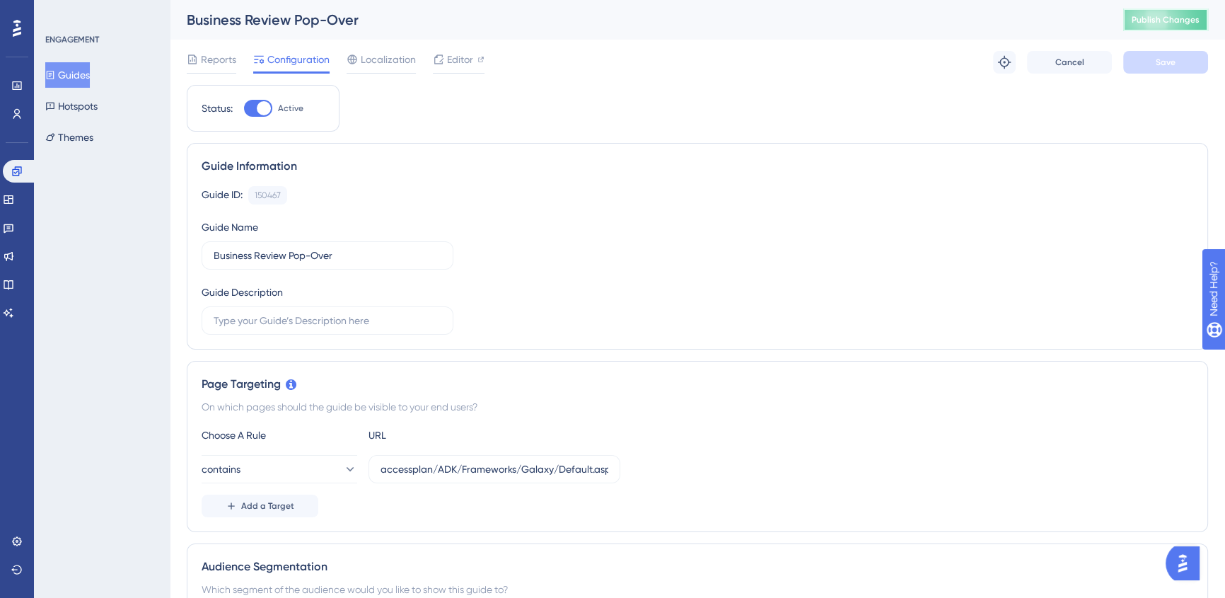
click at [1188, 23] on span "Publish Changes" at bounding box center [1166, 19] width 68 height 11
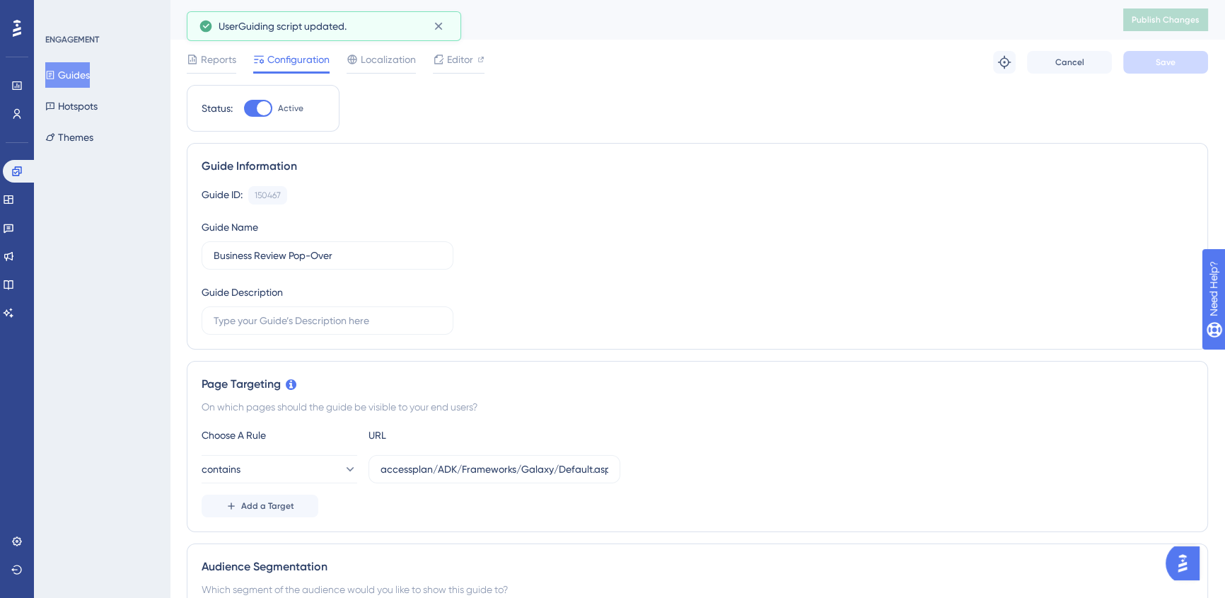
click at [76, 73] on button "Guides" at bounding box center [67, 74] width 45 height 25
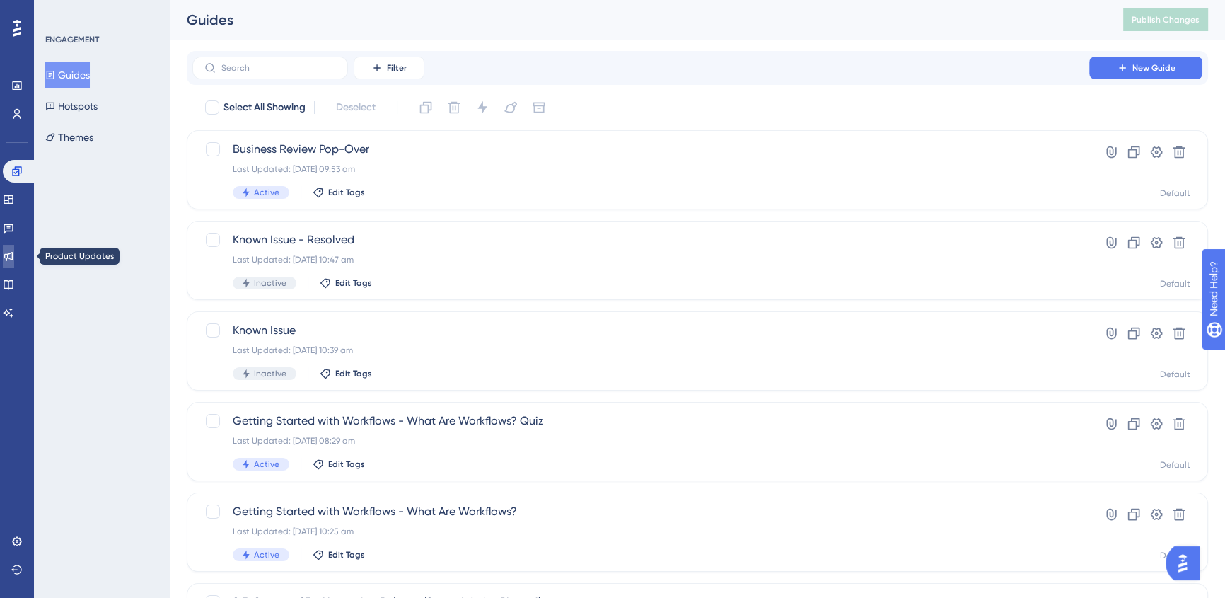
click at [14, 260] on link at bounding box center [8, 256] width 11 height 23
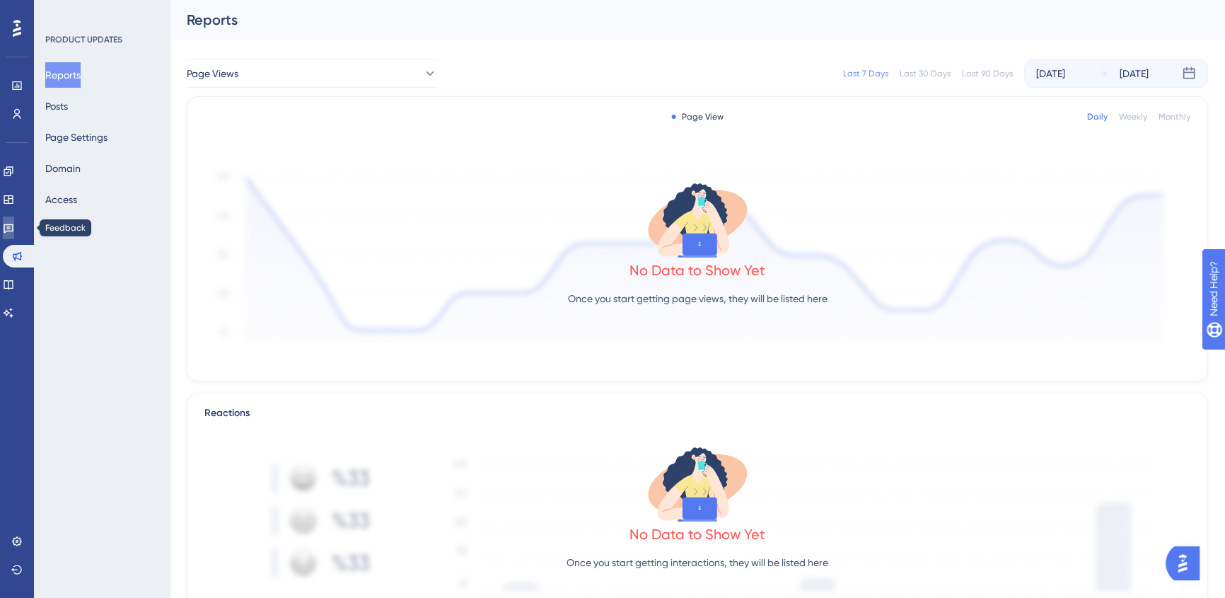
click at [14, 233] on icon at bounding box center [8, 227] width 11 height 11
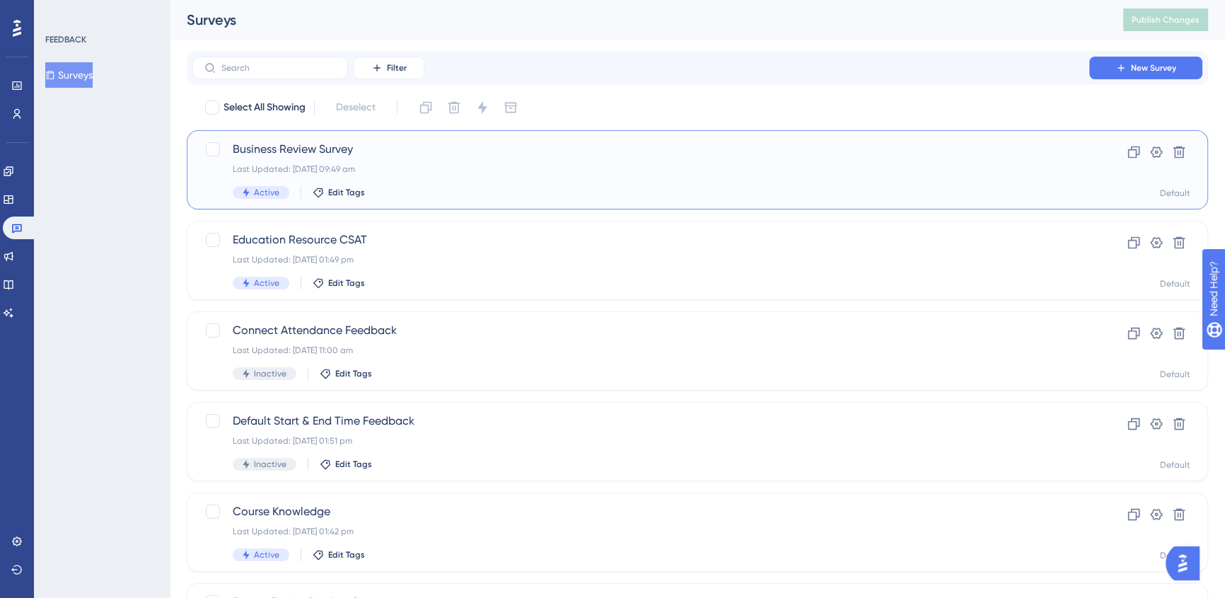
click at [570, 168] on div "Last Updated: [DATE] 09:49 am" at bounding box center [641, 168] width 816 height 11
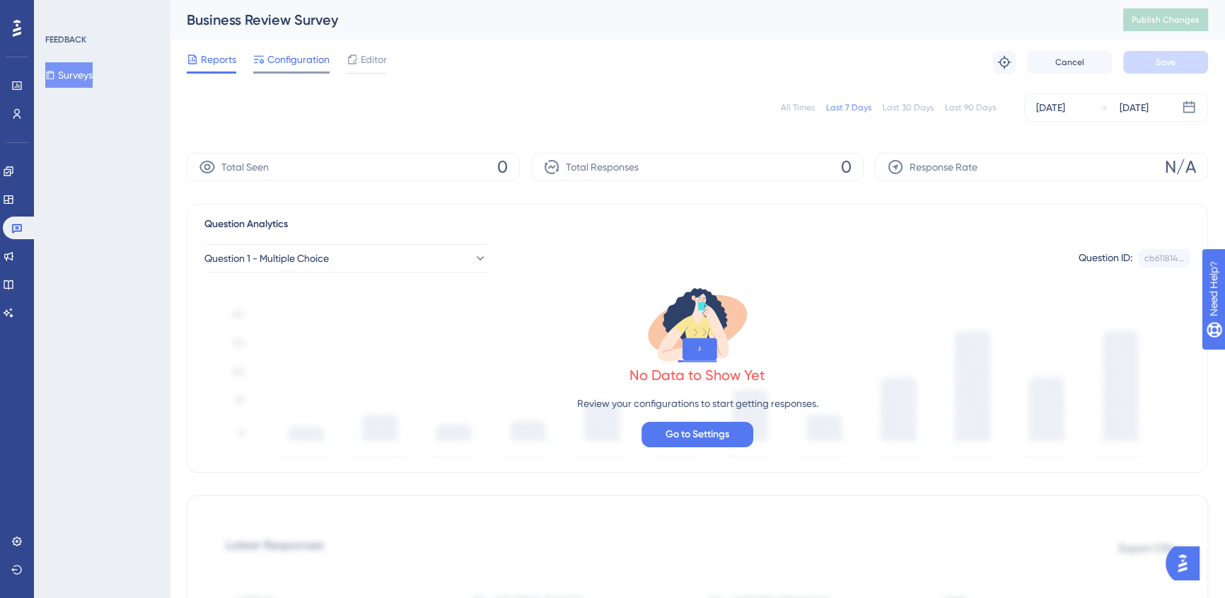
click at [315, 56] on span "Configuration" at bounding box center [298, 59] width 62 height 17
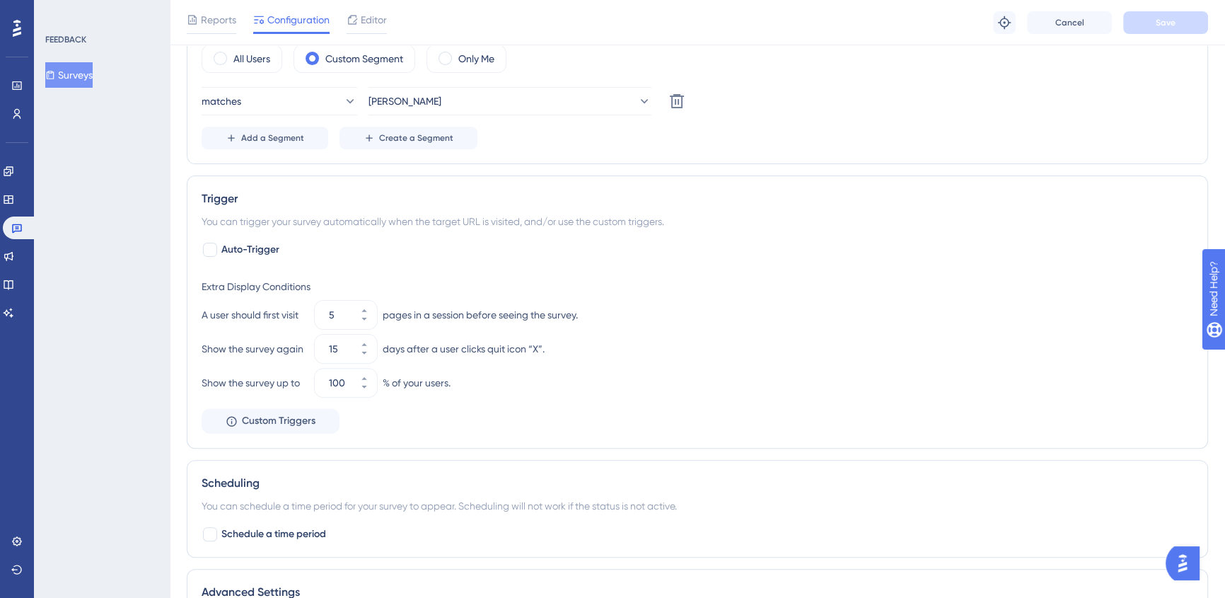
scroll to position [514, 0]
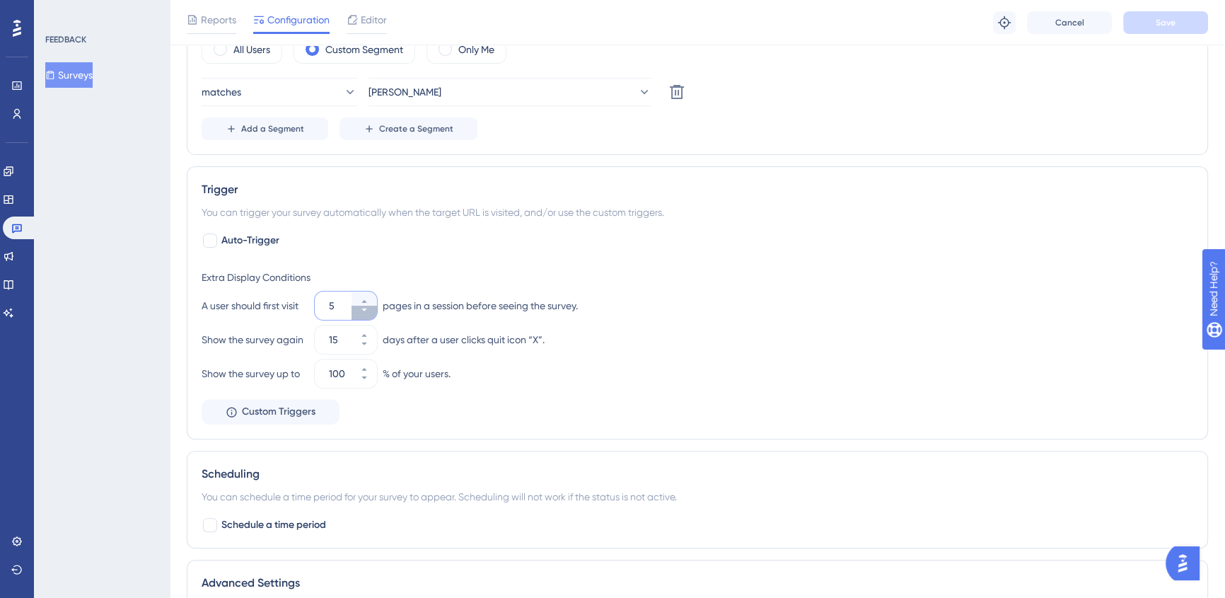
click at [368, 307] on icon at bounding box center [364, 310] width 8 height 8
click at [366, 310] on icon at bounding box center [364, 310] width 8 height 8
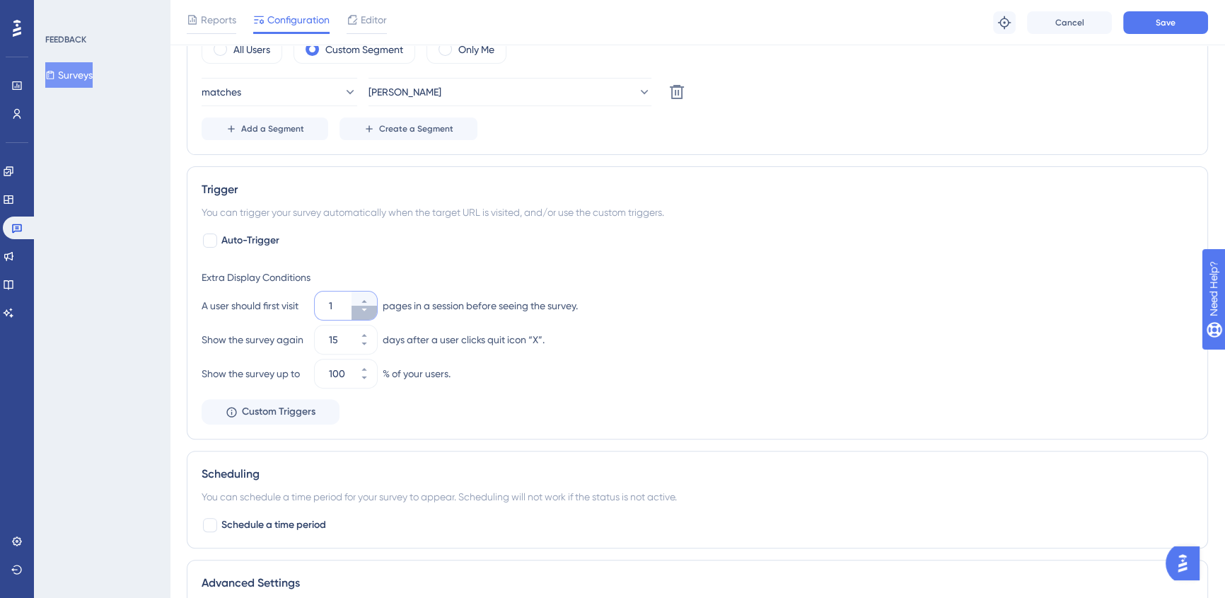
click at [366, 310] on icon at bounding box center [364, 310] width 8 height 8
type input "1"
click at [837, 351] on div "Show the survey again 15 days after a user clicks quit icon “X”." at bounding box center [698, 339] width 992 height 28
click at [1167, 23] on span "Save" at bounding box center [1166, 22] width 20 height 11
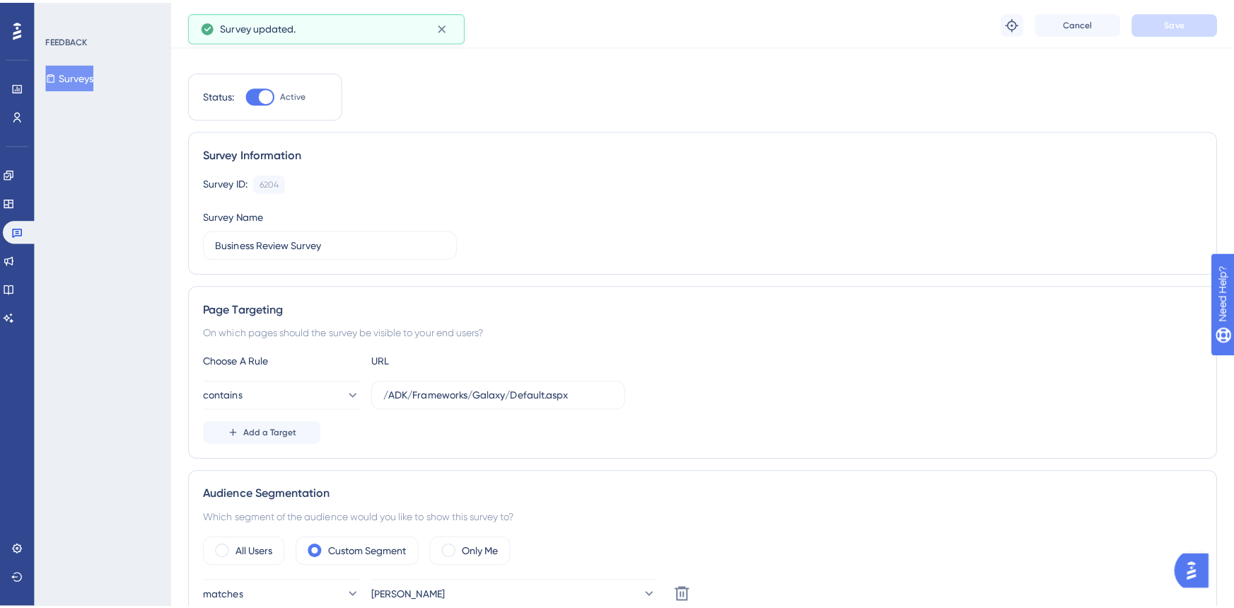
scroll to position [0, 0]
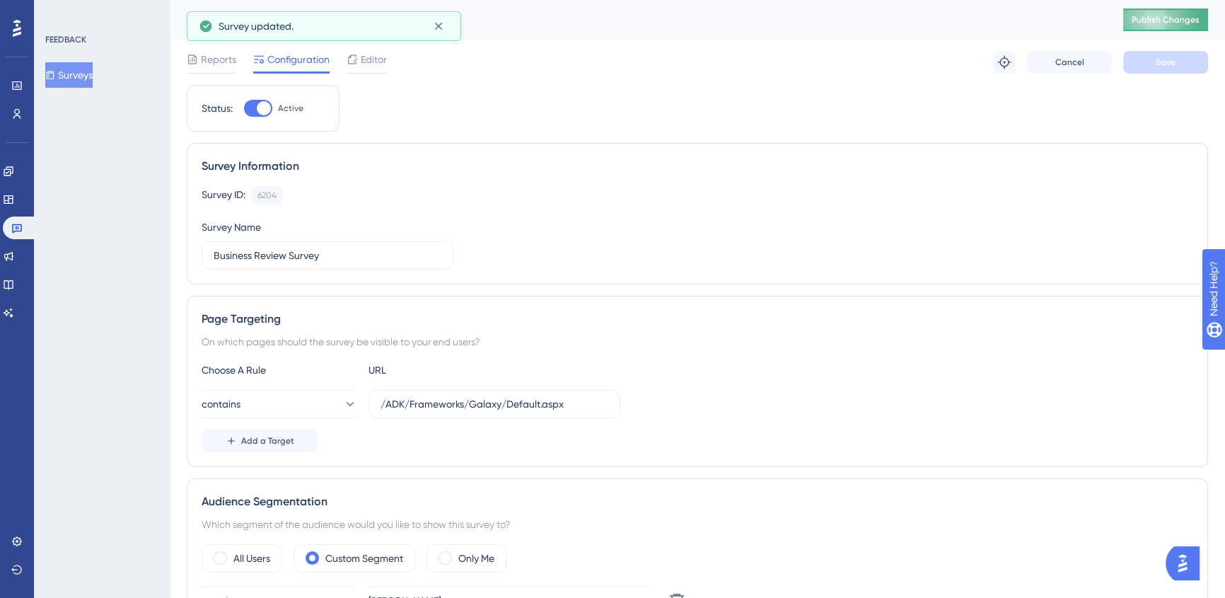
click at [1185, 28] on button "Publish Changes" at bounding box center [1165, 19] width 85 height 23
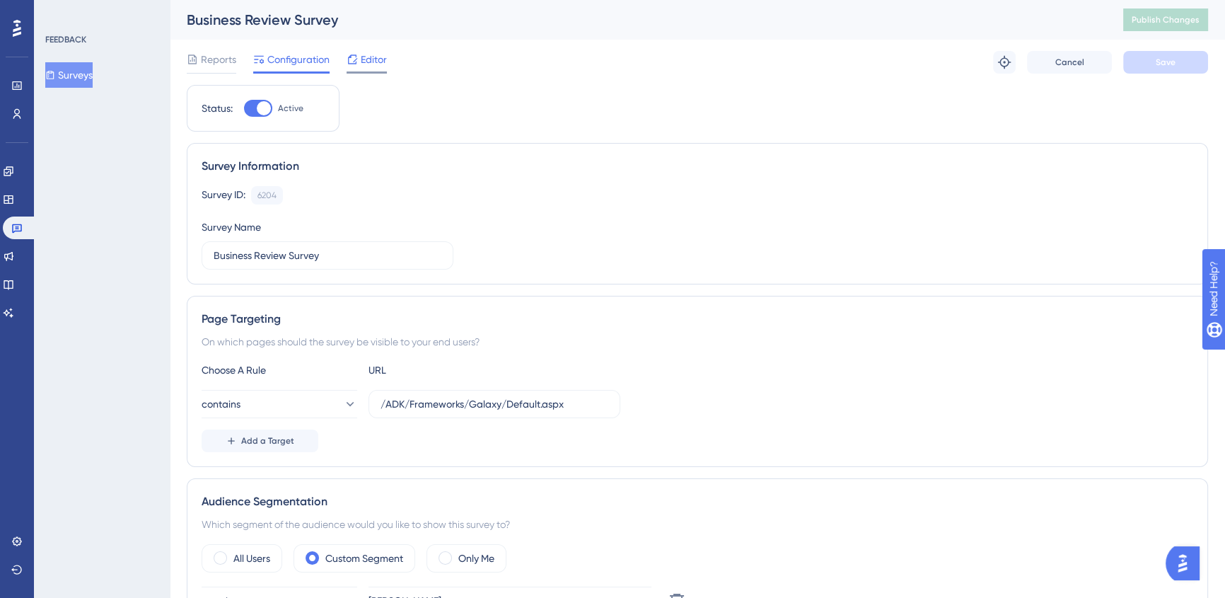
click at [362, 67] on div "Editor" at bounding box center [367, 62] width 40 height 23
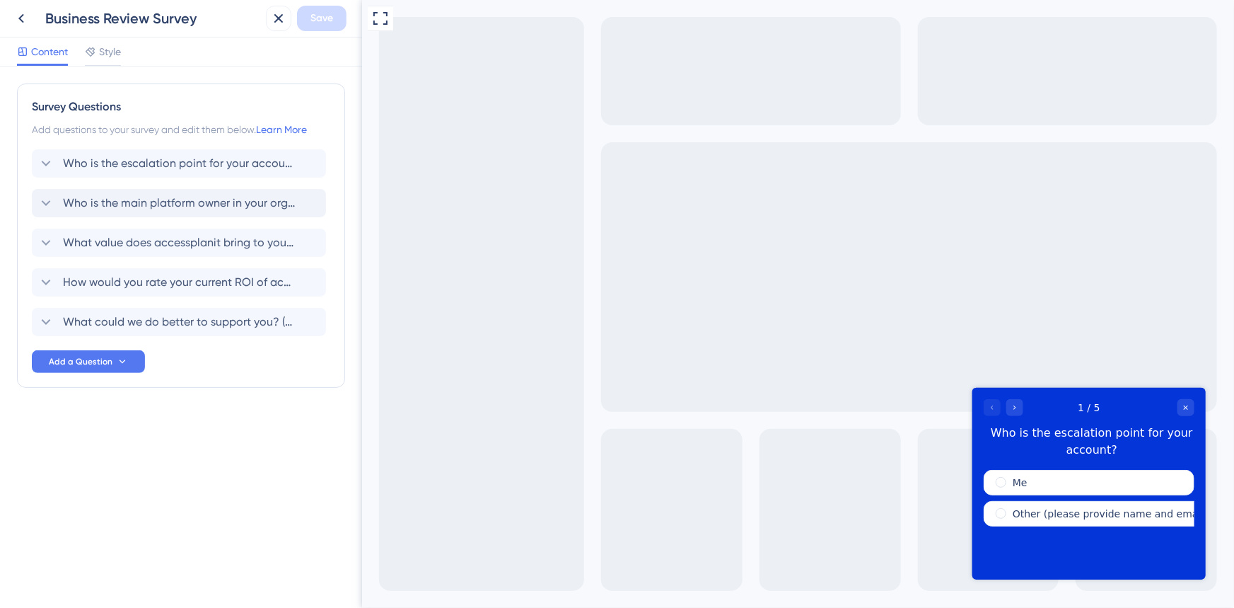
click at [149, 198] on span "Who is the main platform owner in your organisation?" at bounding box center [179, 203] width 233 height 17
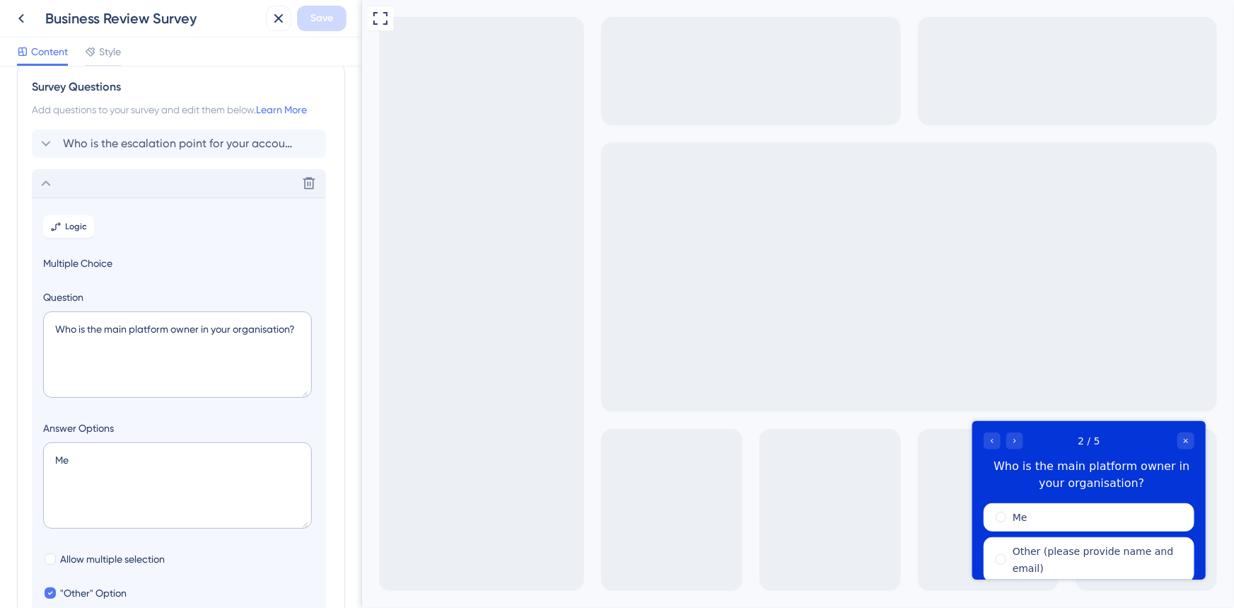
scroll to position [19, 0]
click at [168, 163] on div "Who is the escalation point for your account? Delete Logic Multiple Choice Ques…" at bounding box center [181, 499] width 299 height 738
click at [164, 157] on div "Who is the escalation point for your account?" at bounding box center [179, 144] width 294 height 28
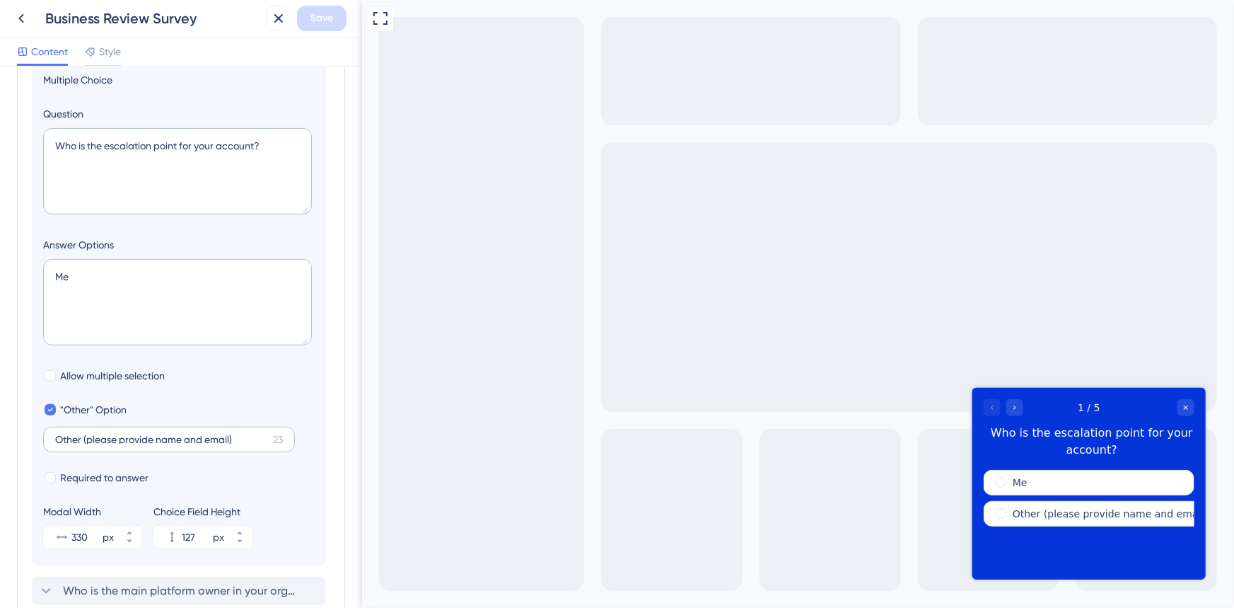
scroll to position [404, 0]
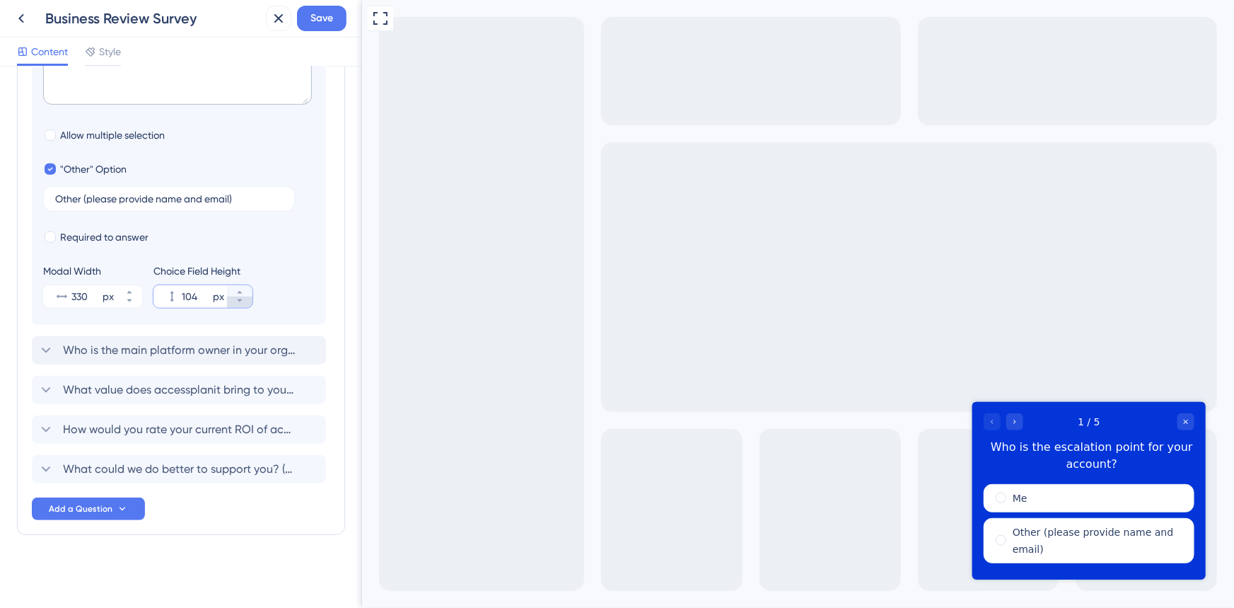
click at [237, 301] on icon at bounding box center [240, 300] width 8 height 8
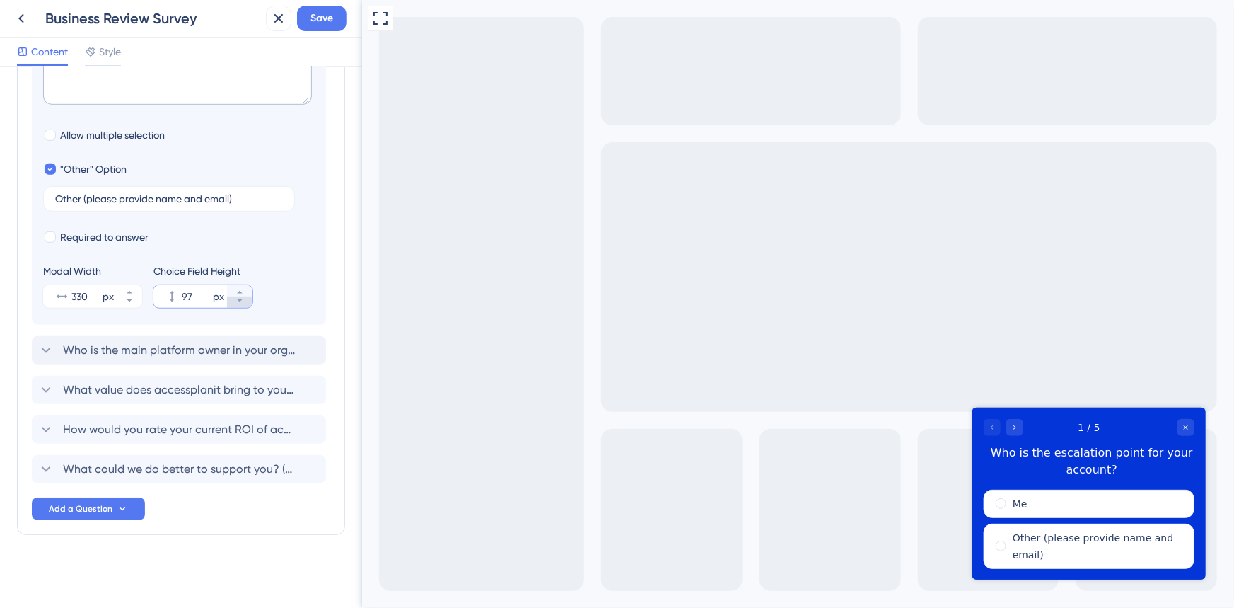
click at [237, 301] on icon at bounding box center [240, 300] width 8 height 8
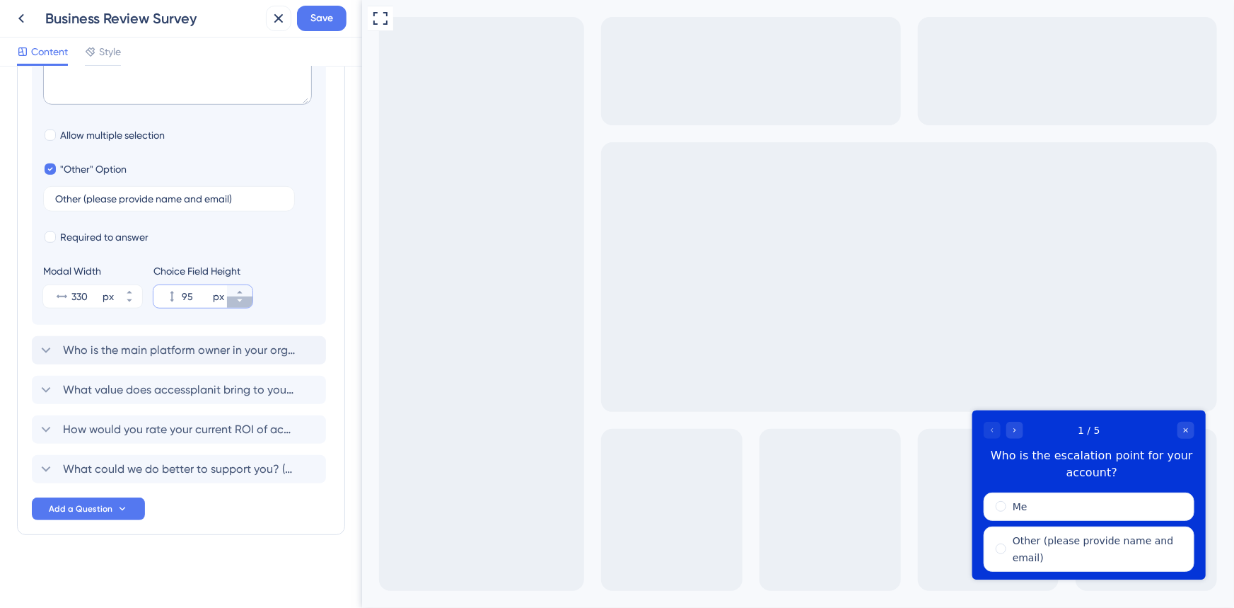
click at [237, 301] on icon at bounding box center [240, 300] width 8 height 8
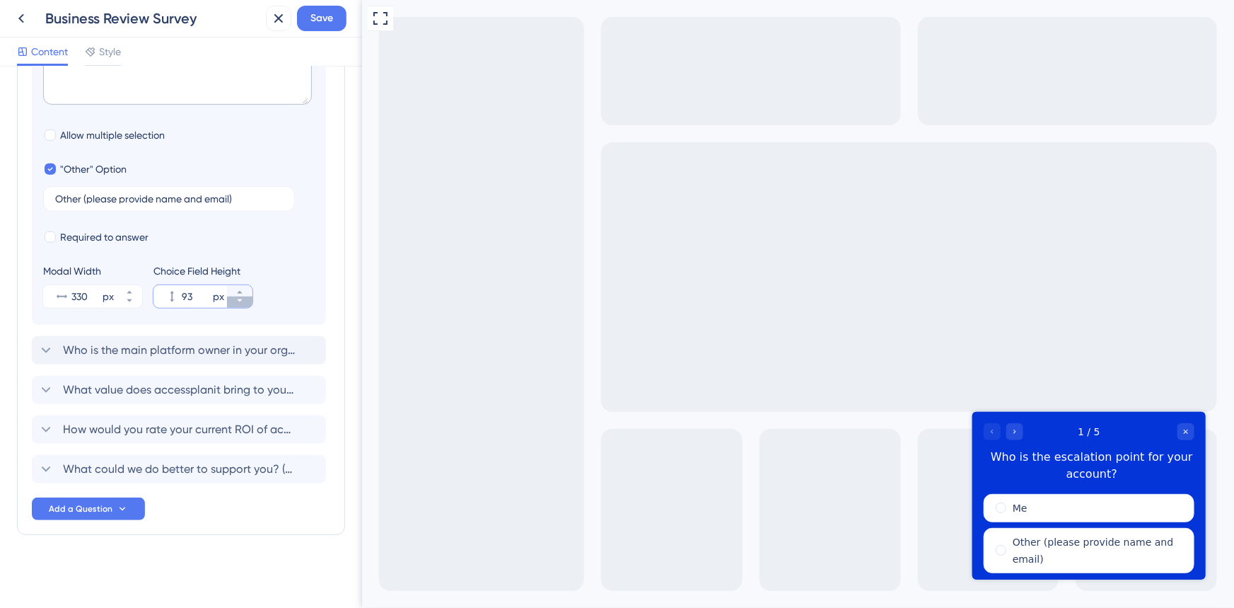
click at [237, 301] on icon at bounding box center [240, 300] width 8 height 8
type input "92"
click at [327, 28] on button "Save" at bounding box center [322, 18] width 50 height 25
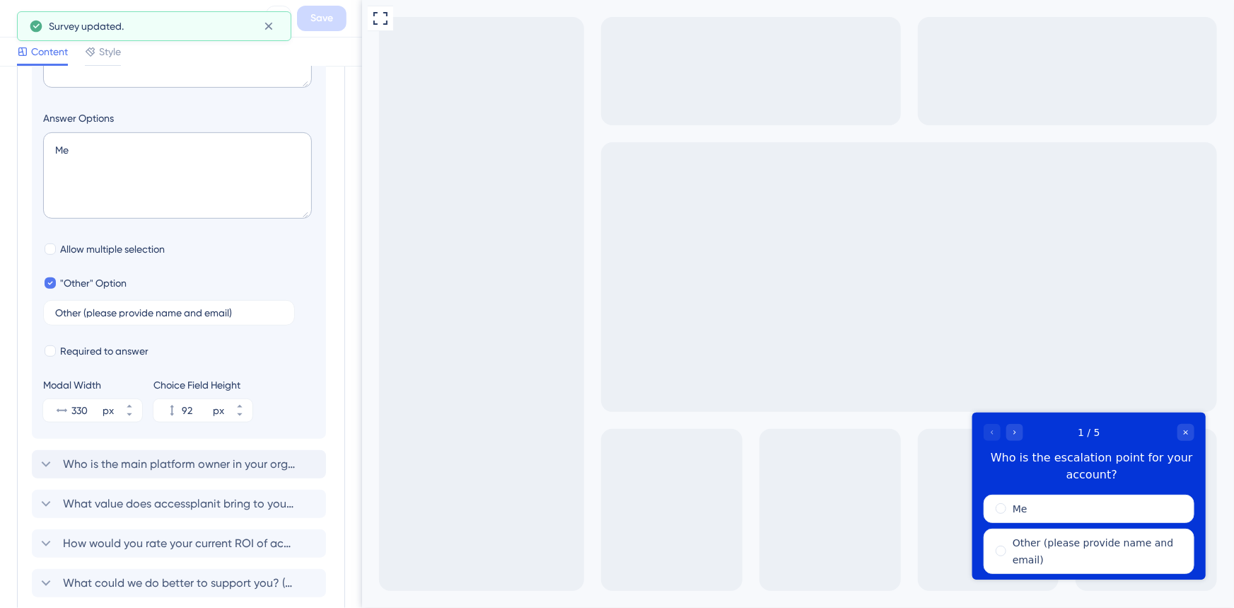
scroll to position [83, 0]
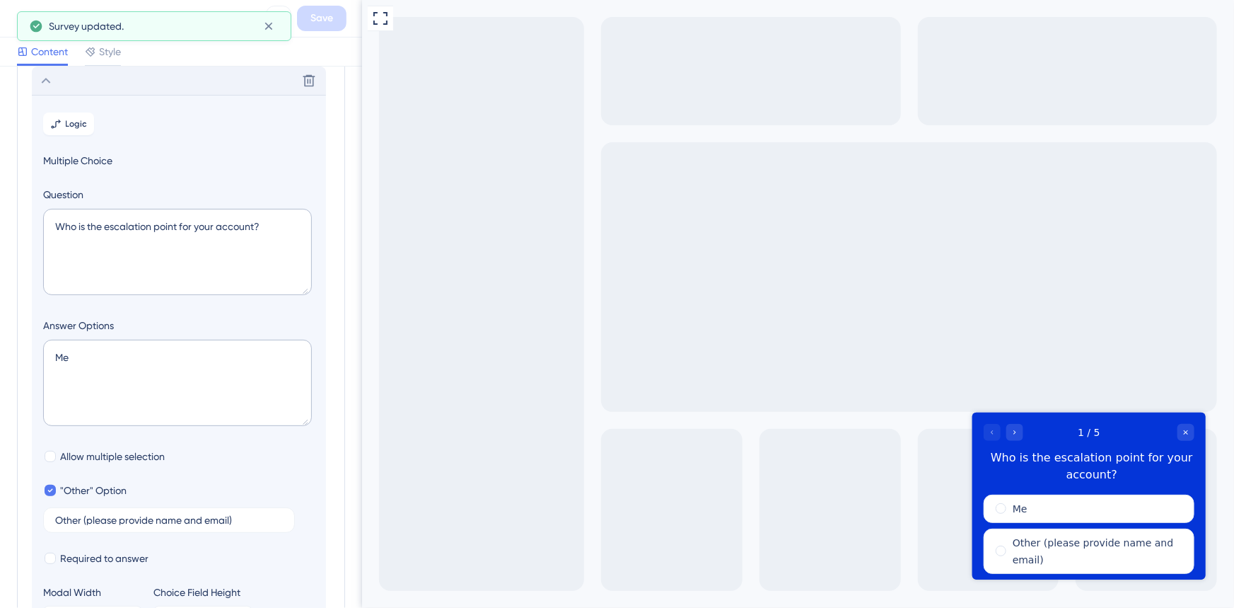
click at [129, 88] on div "Delete" at bounding box center [179, 80] width 294 height 28
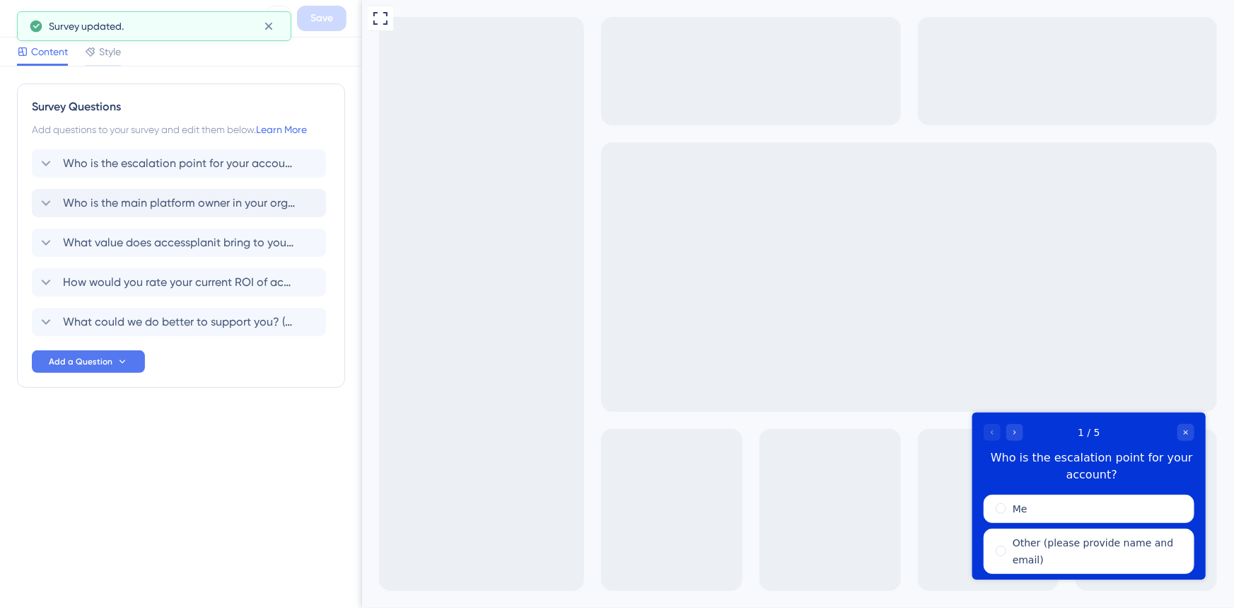
scroll to position [0, 0]
click at [219, 248] on span "What value does accessplanit bring to your business?" at bounding box center [179, 242] width 233 height 17
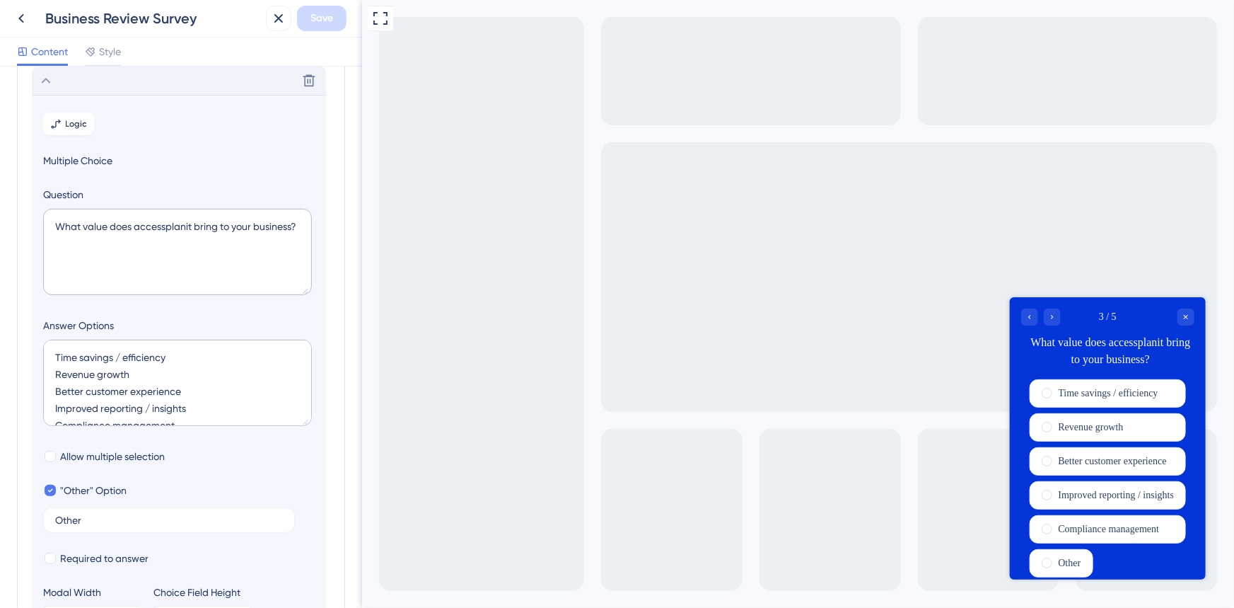
scroll to position [16, 0]
click at [141, 458] on span "Allow multiple selection" at bounding box center [112, 456] width 105 height 17
checkbox input "true"
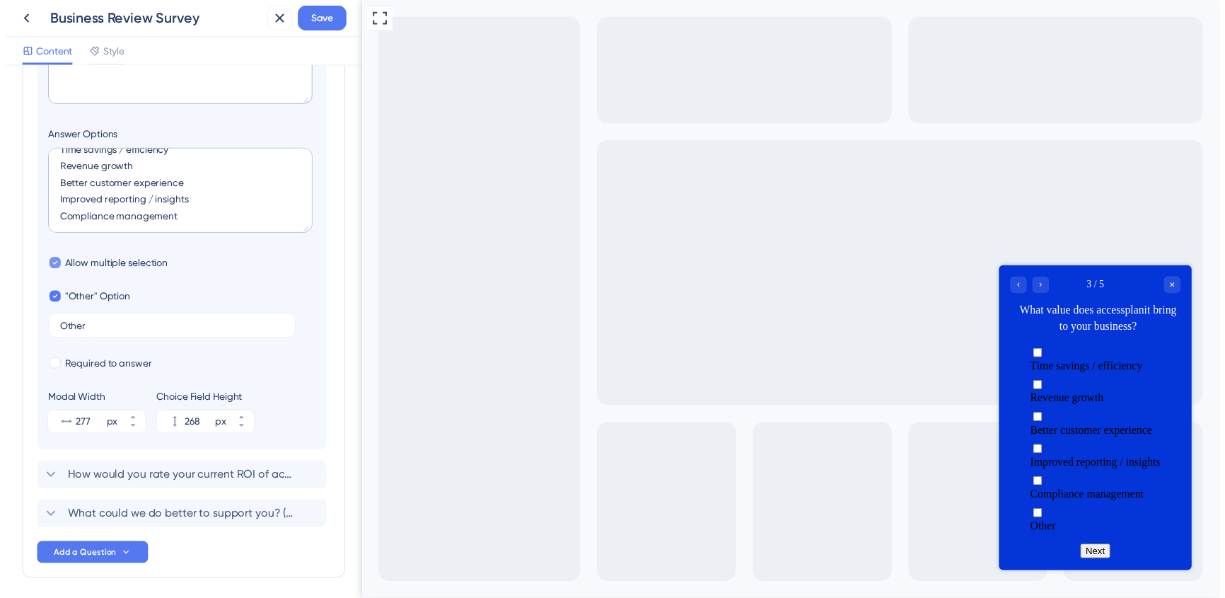
scroll to position [354, 0]
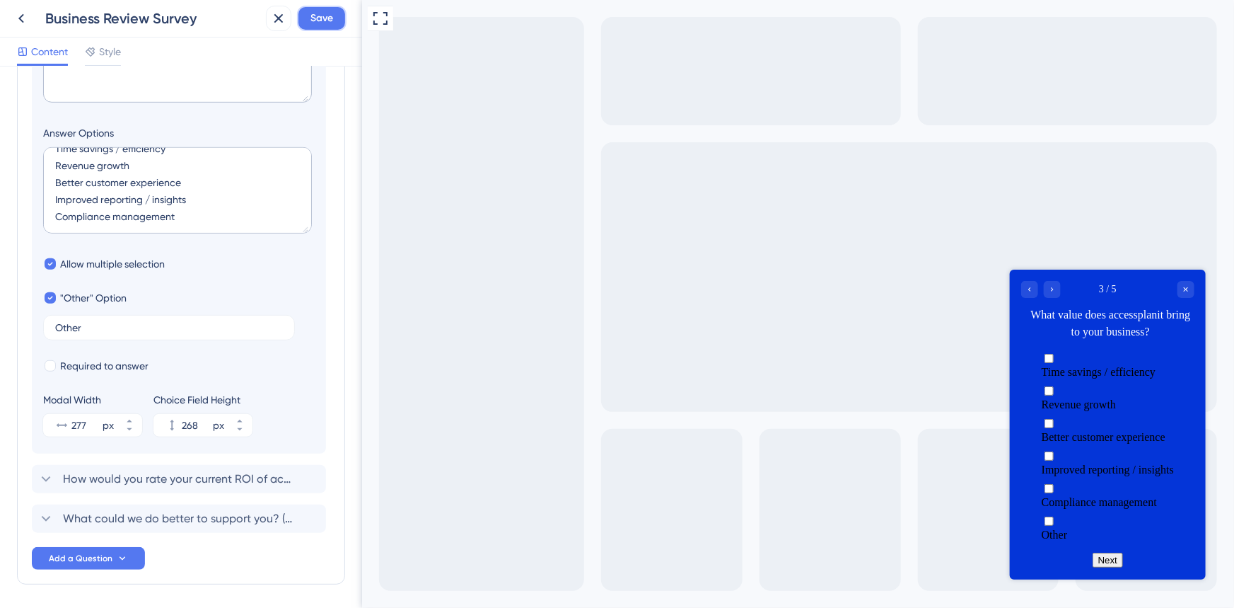
click at [325, 19] on span "Save" at bounding box center [322, 18] width 23 height 17
click at [284, 23] on icon at bounding box center [278, 18] width 17 height 17
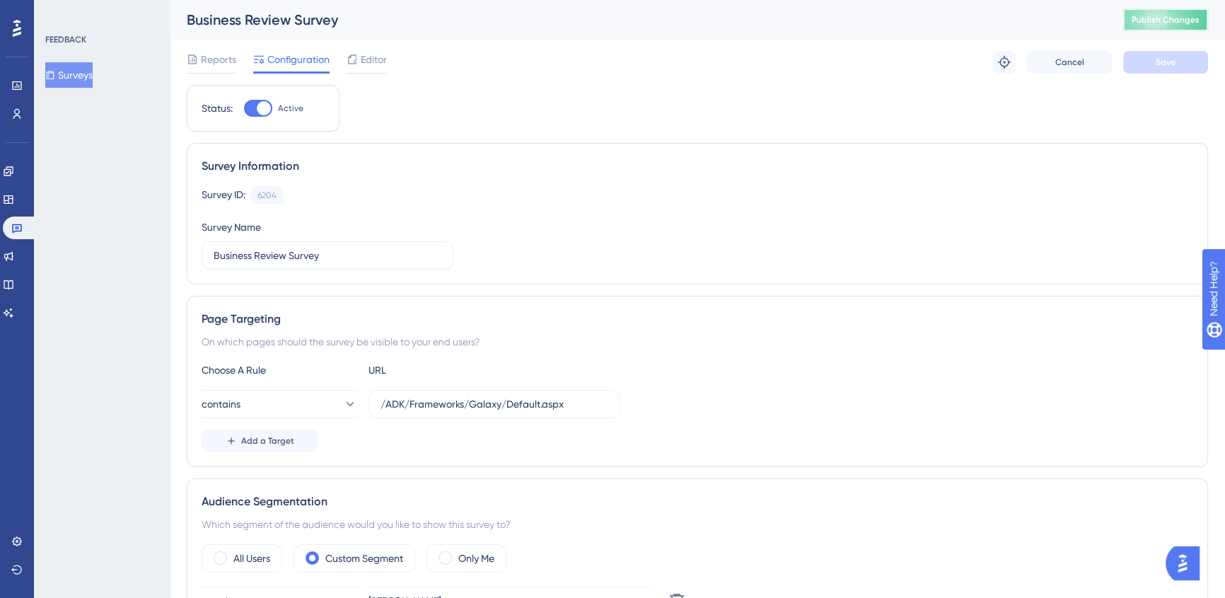
click at [1174, 23] on span "Publish Changes" at bounding box center [1166, 19] width 68 height 11
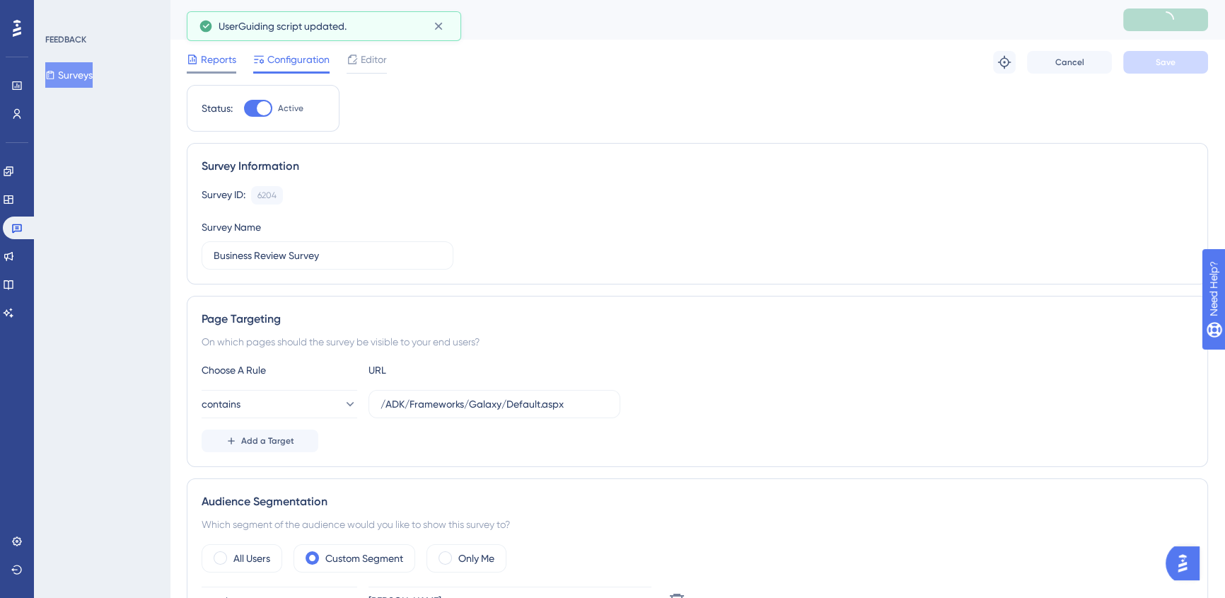
click at [225, 57] on span "Reports" at bounding box center [218, 59] width 35 height 17
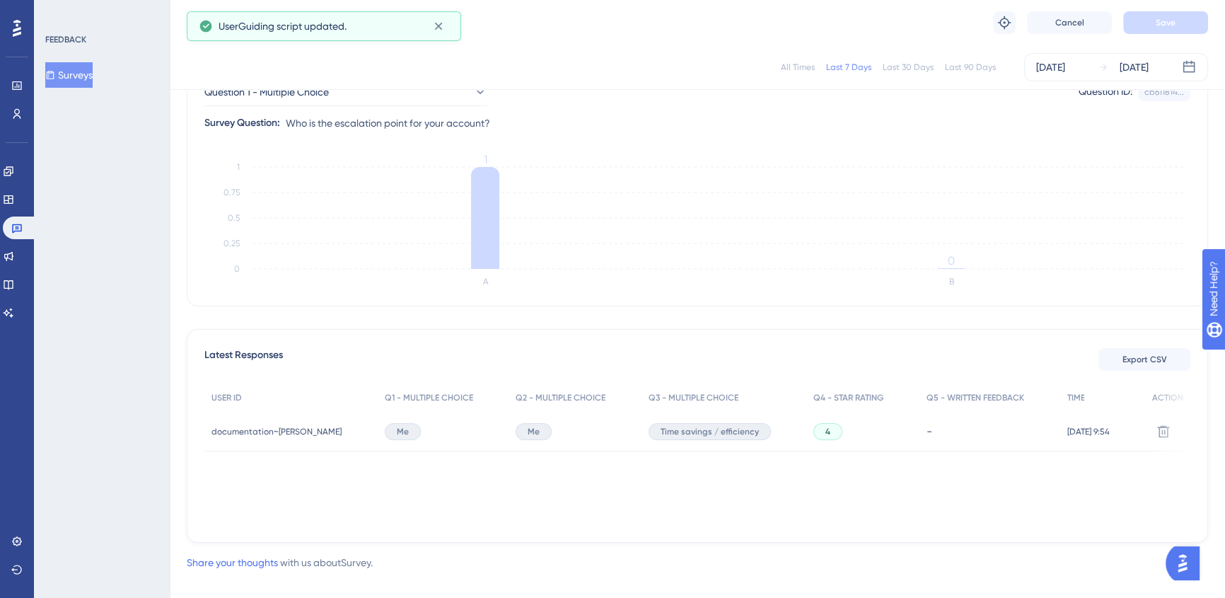
scroll to position [178, 0]
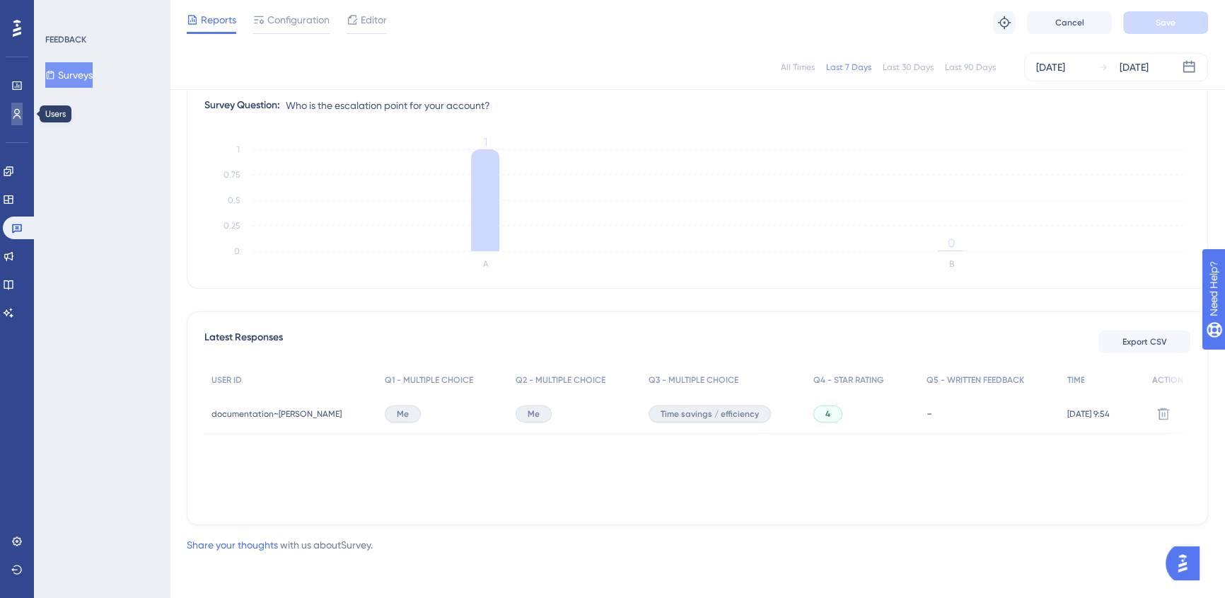
click at [11, 117] on icon at bounding box center [16, 113] width 11 height 11
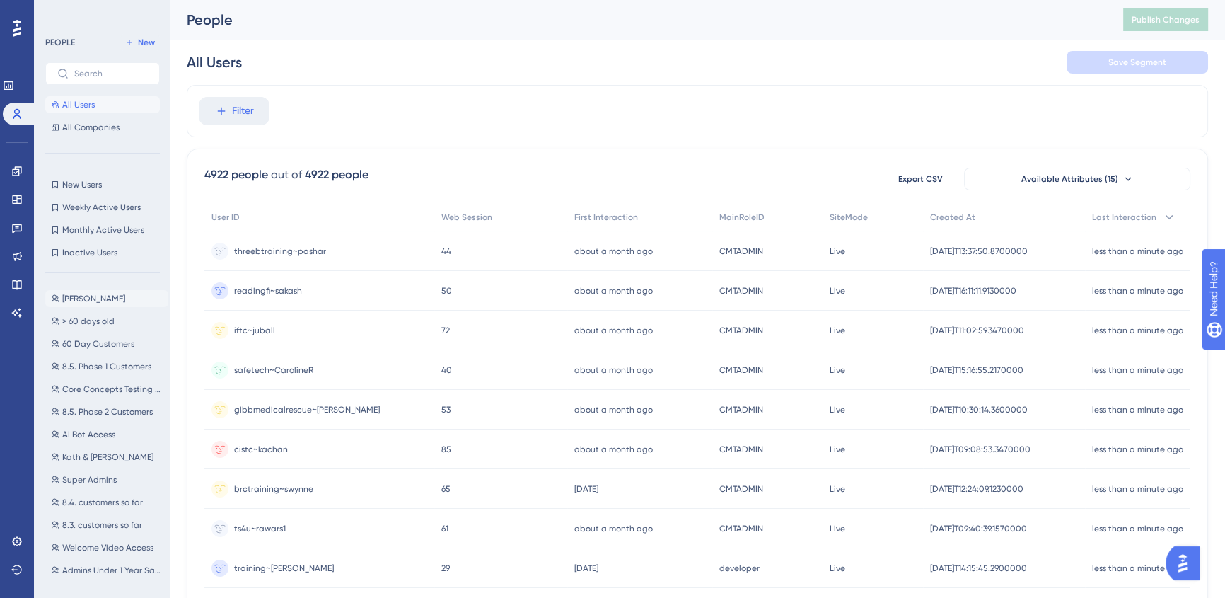
click at [90, 298] on span "[PERSON_NAME]" at bounding box center [93, 298] width 63 height 11
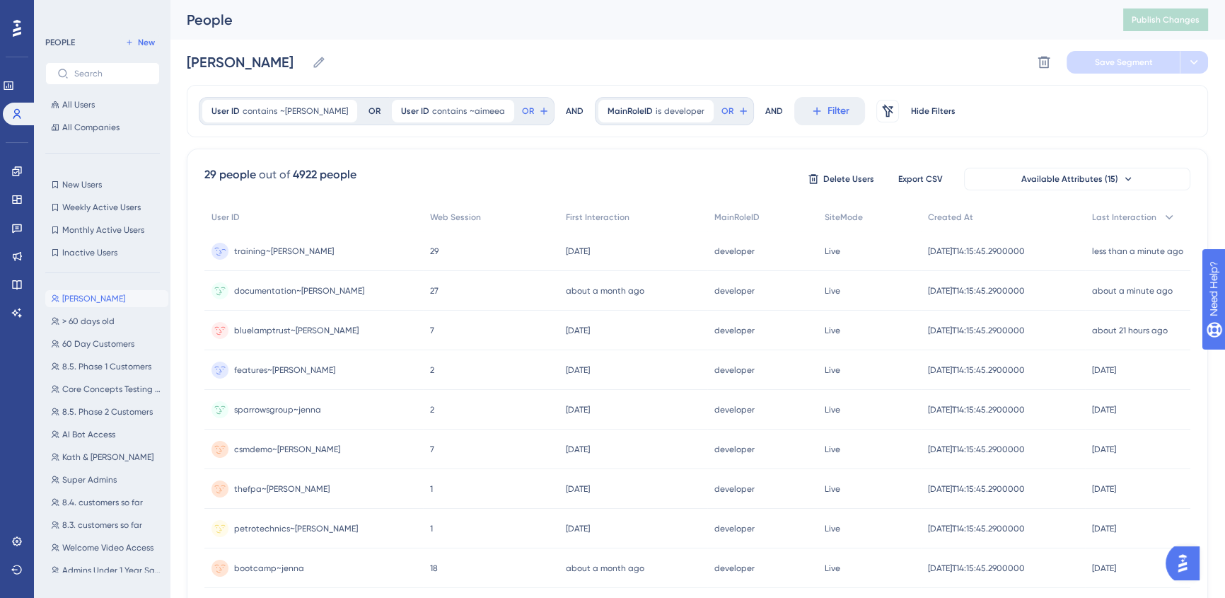
click at [260, 250] on span "training~[PERSON_NAME]" at bounding box center [284, 250] width 100 height 11
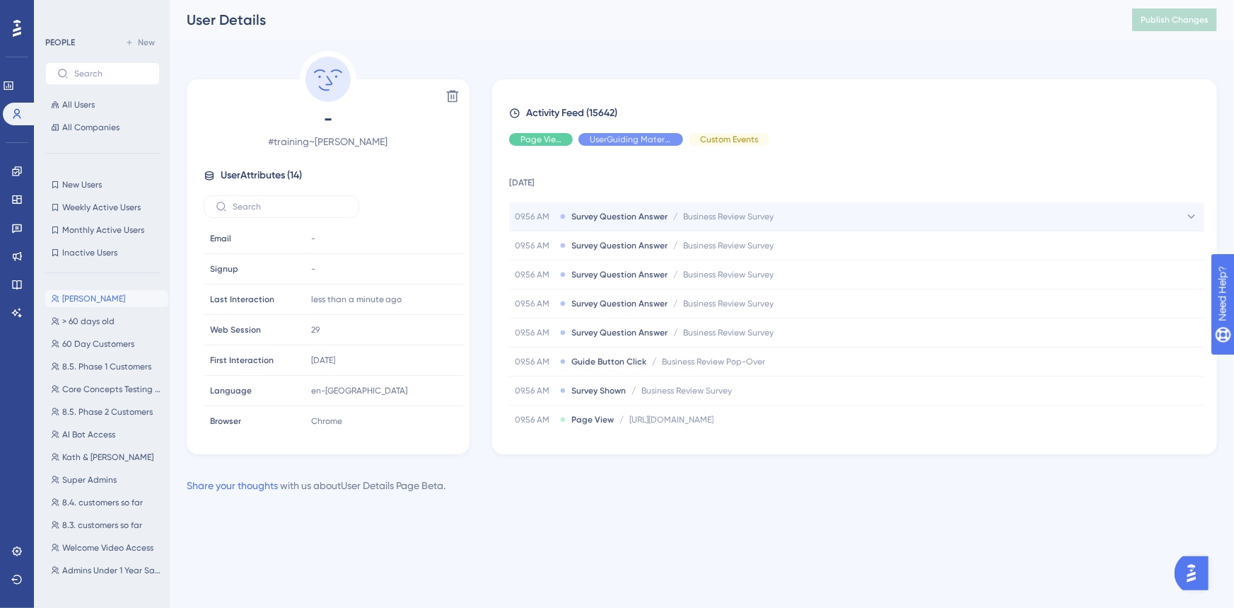
click at [709, 221] on span "Business Review Survey" at bounding box center [728, 216] width 91 height 11
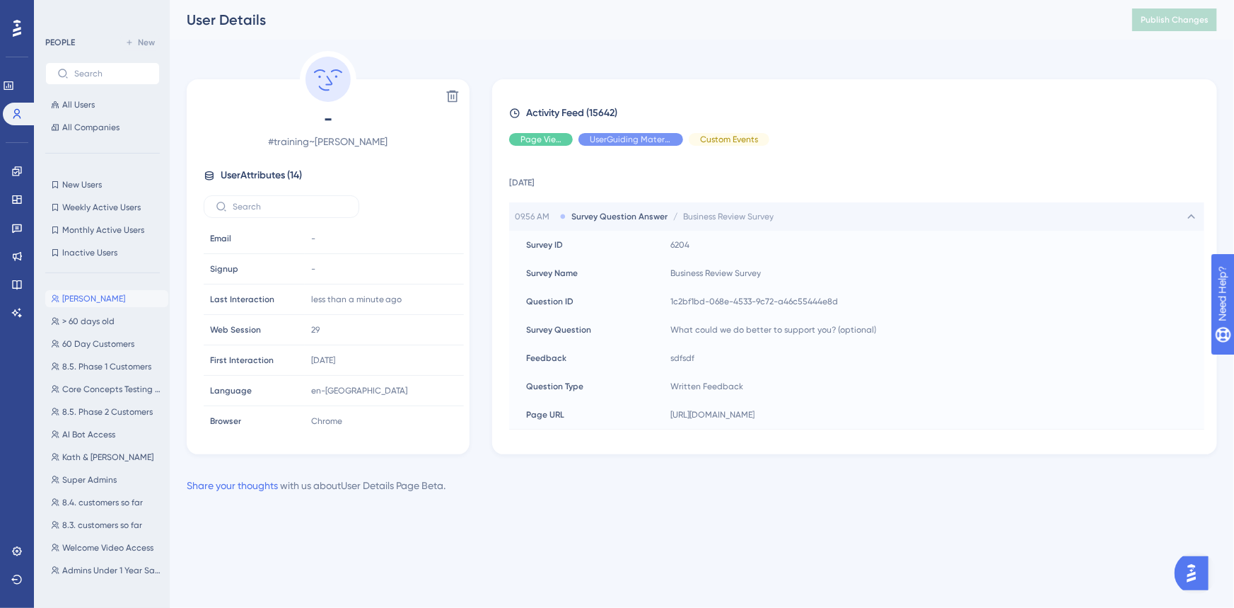
click at [709, 221] on span "Business Review Survey" at bounding box center [728, 216] width 91 height 11
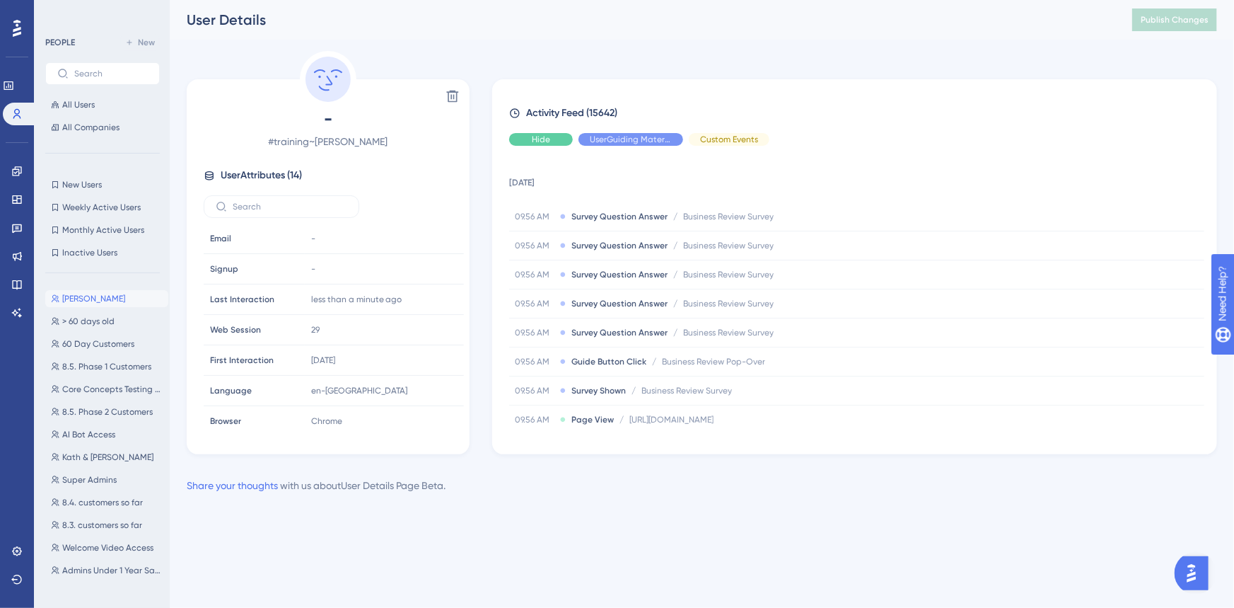
click at [555, 135] on div "Hide" at bounding box center [541, 139] width 64 height 13
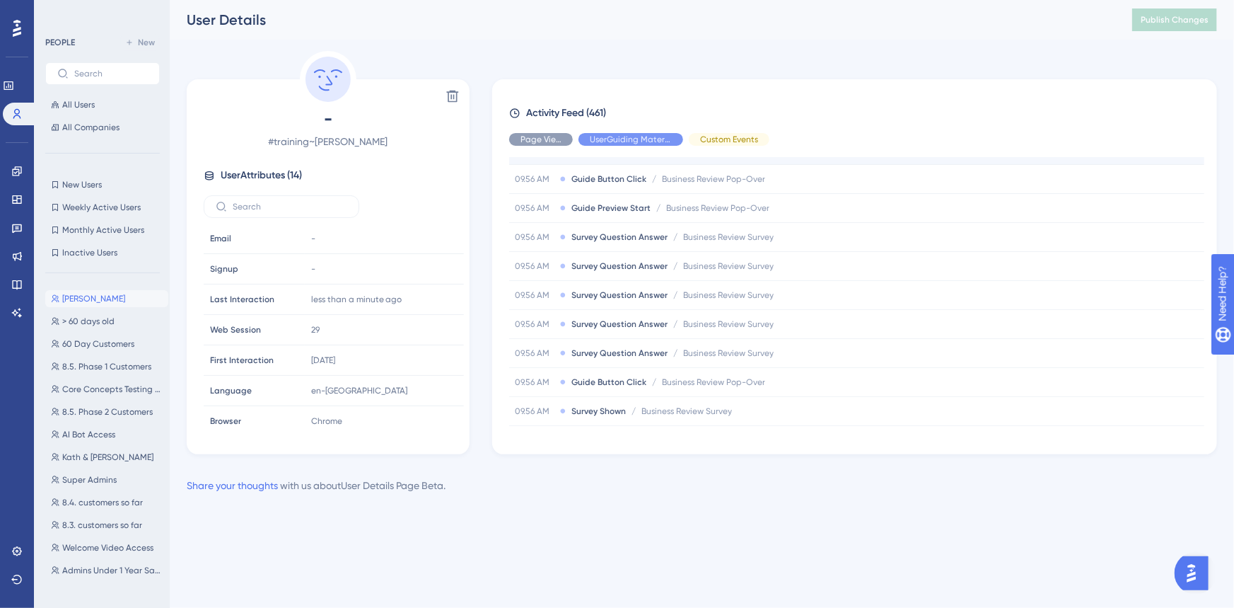
scroll to position [128, 0]
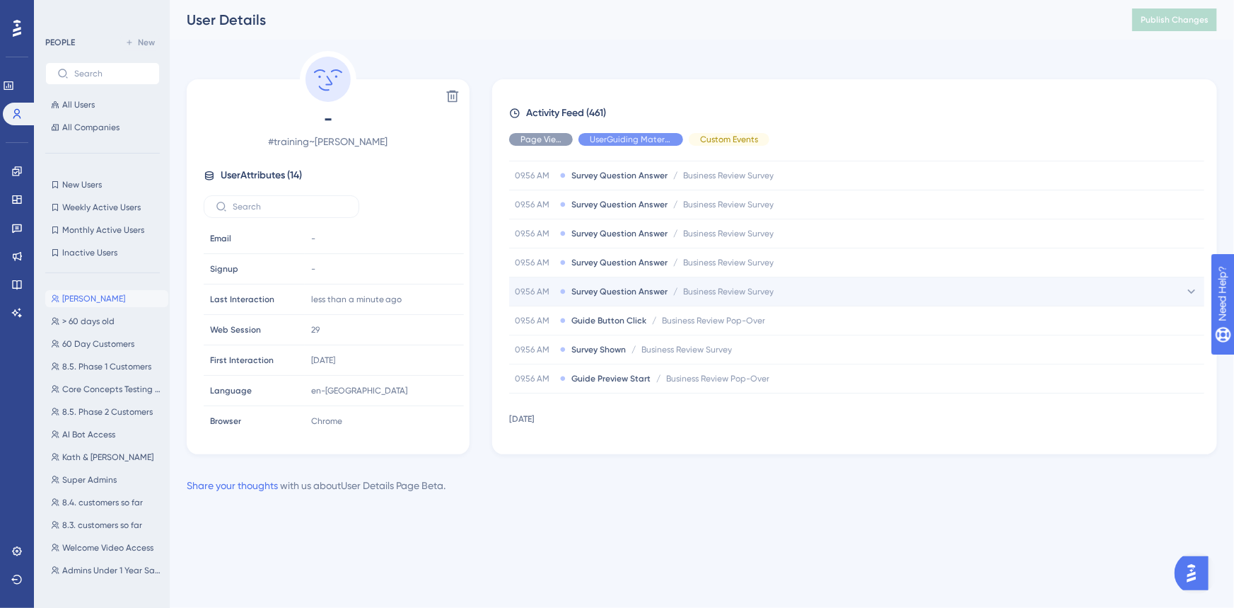
click at [764, 290] on span "Business Review Survey" at bounding box center [728, 291] width 91 height 11
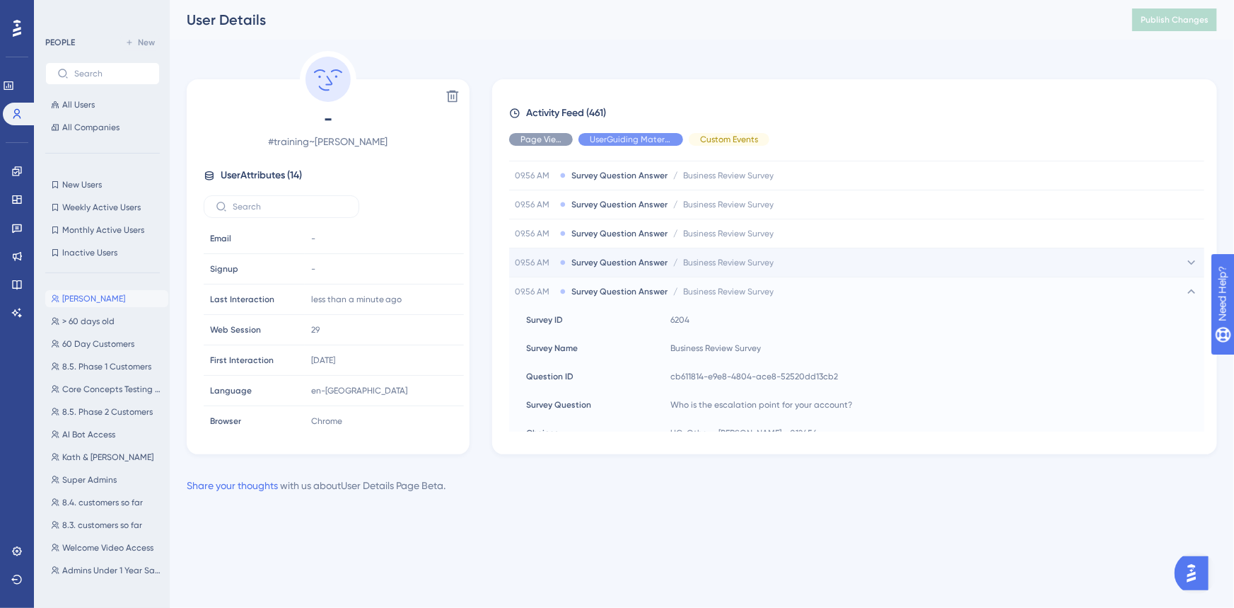
click at [763, 262] on span "Business Review Survey" at bounding box center [728, 262] width 91 height 11
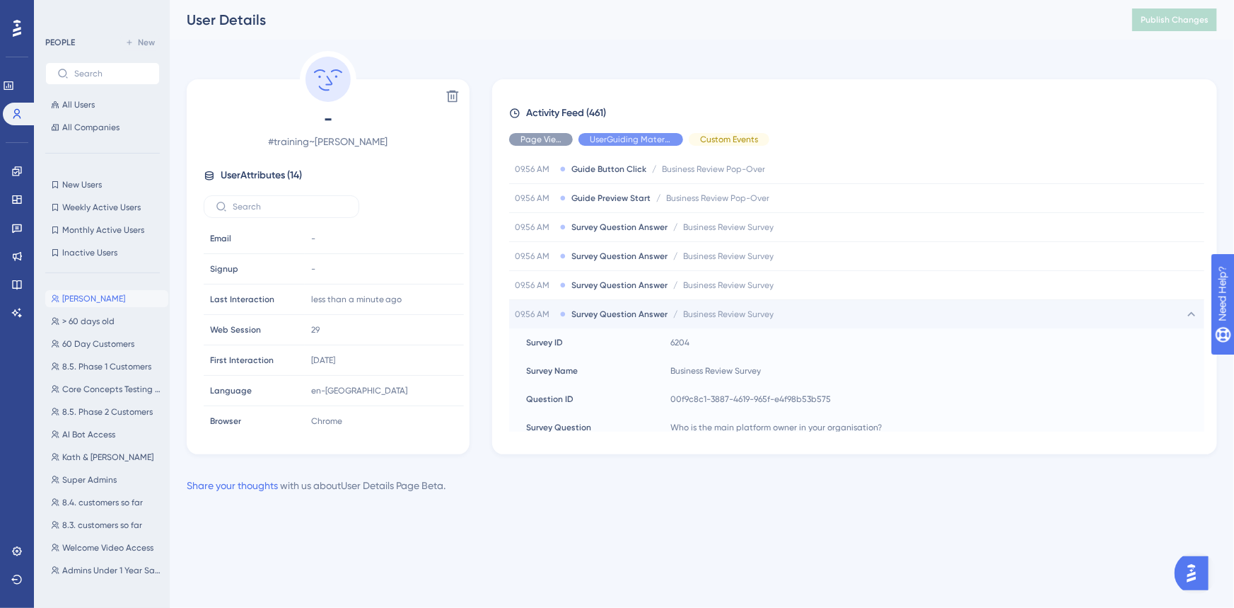
scroll to position [64, 0]
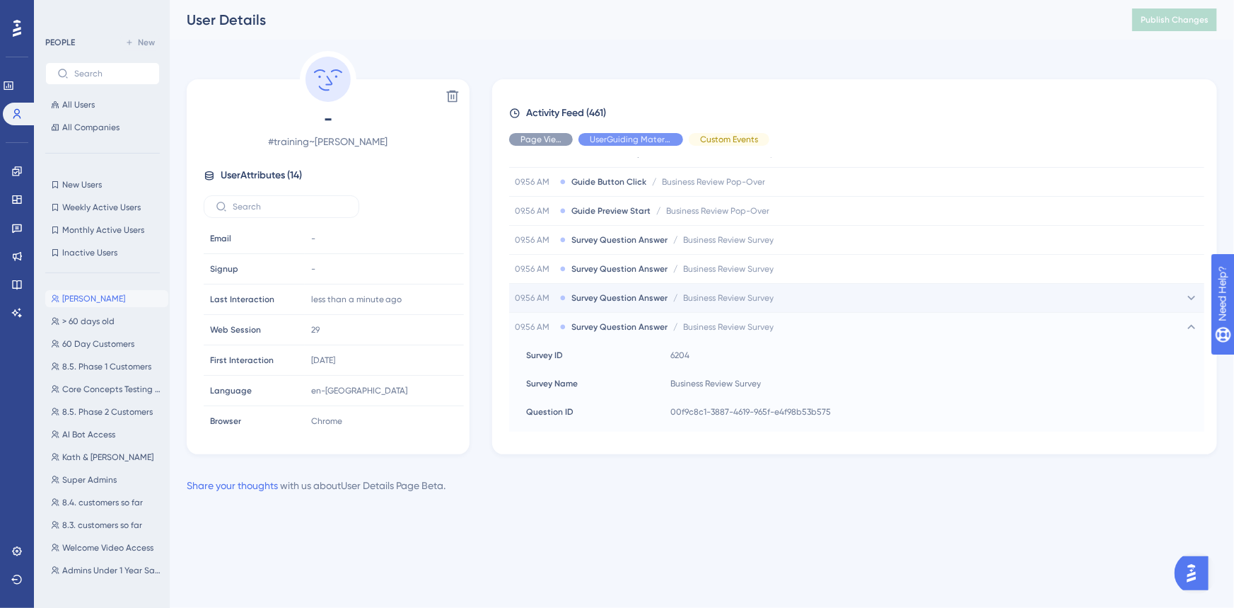
click at [762, 301] on span "Business Review Survey" at bounding box center [728, 297] width 91 height 11
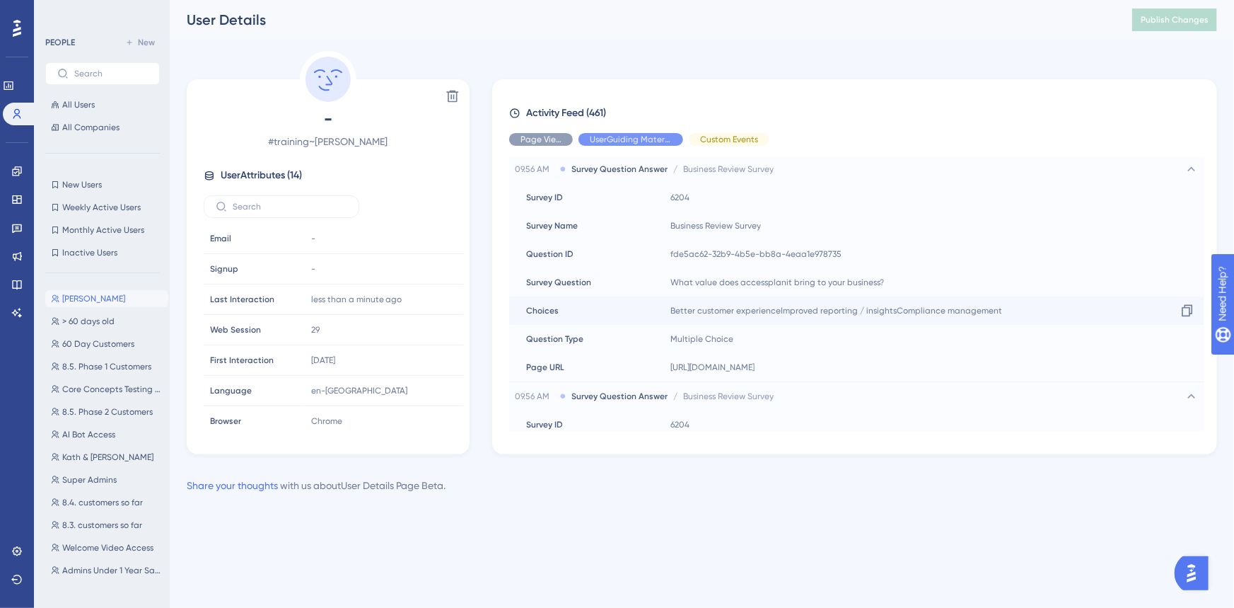
scroll to position [128, 0]
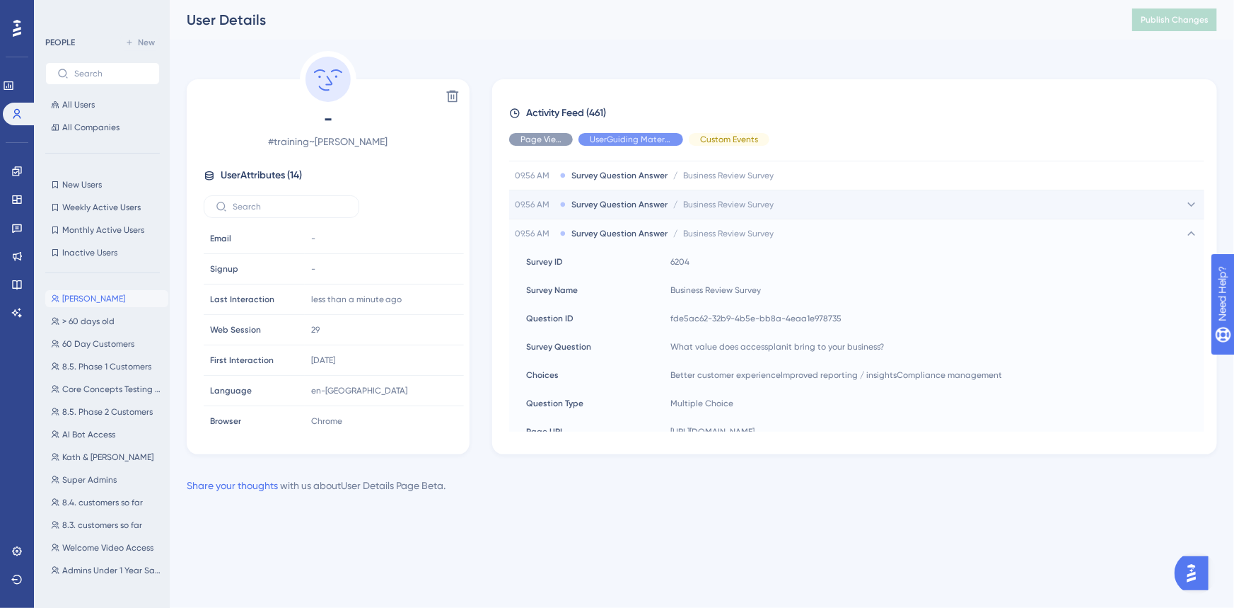
click at [794, 212] on div "09.56 AM Survey Question Answer / Business Review Survey Business Review Survey" at bounding box center [856, 204] width 695 height 28
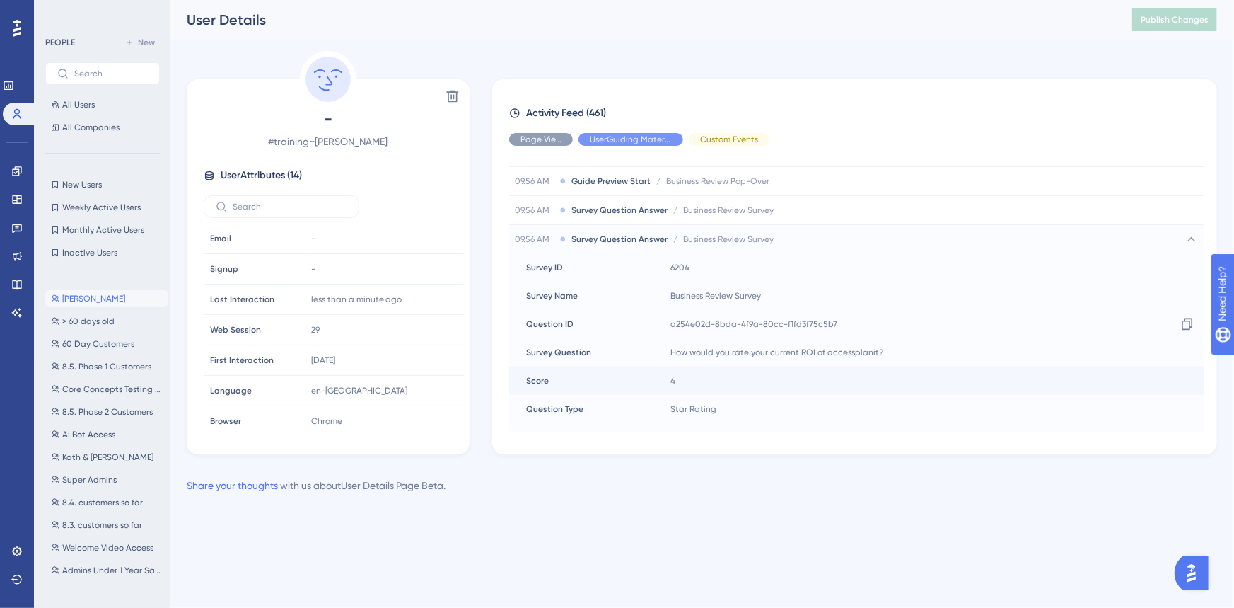
scroll to position [64, 0]
click at [776, 243] on div "09.56 AM Survey Question Answer / Business Review Survey Business Review Survey" at bounding box center [856, 240] width 695 height 28
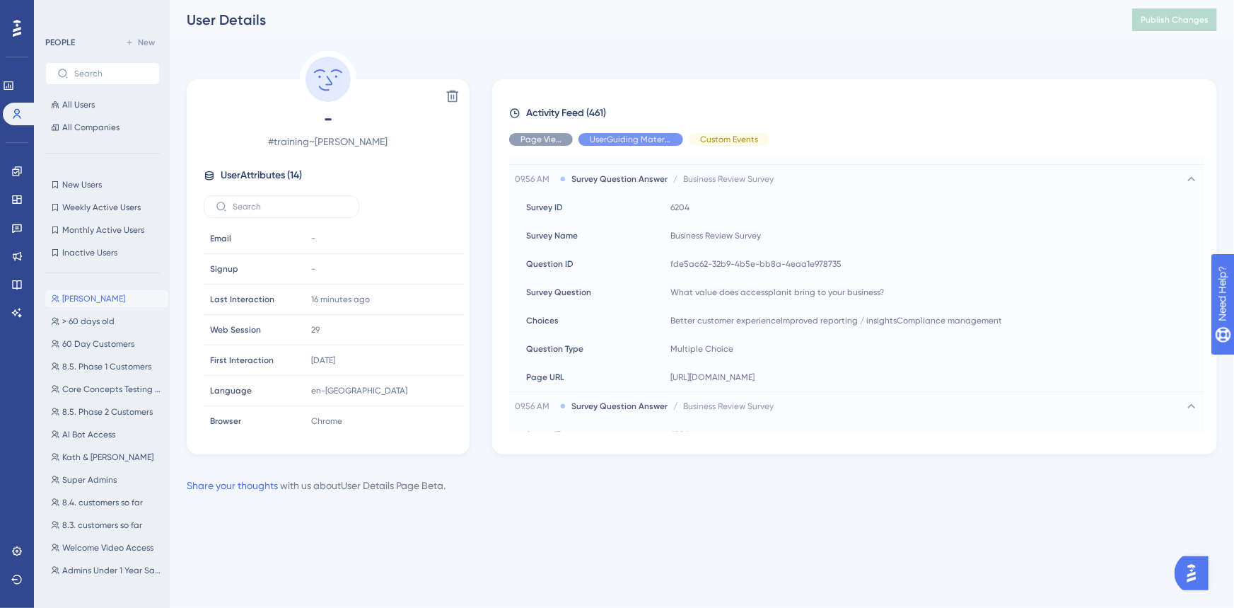
scroll to position [579, 0]
click at [1173, 20] on span "Publish Changes" at bounding box center [1175, 19] width 68 height 11
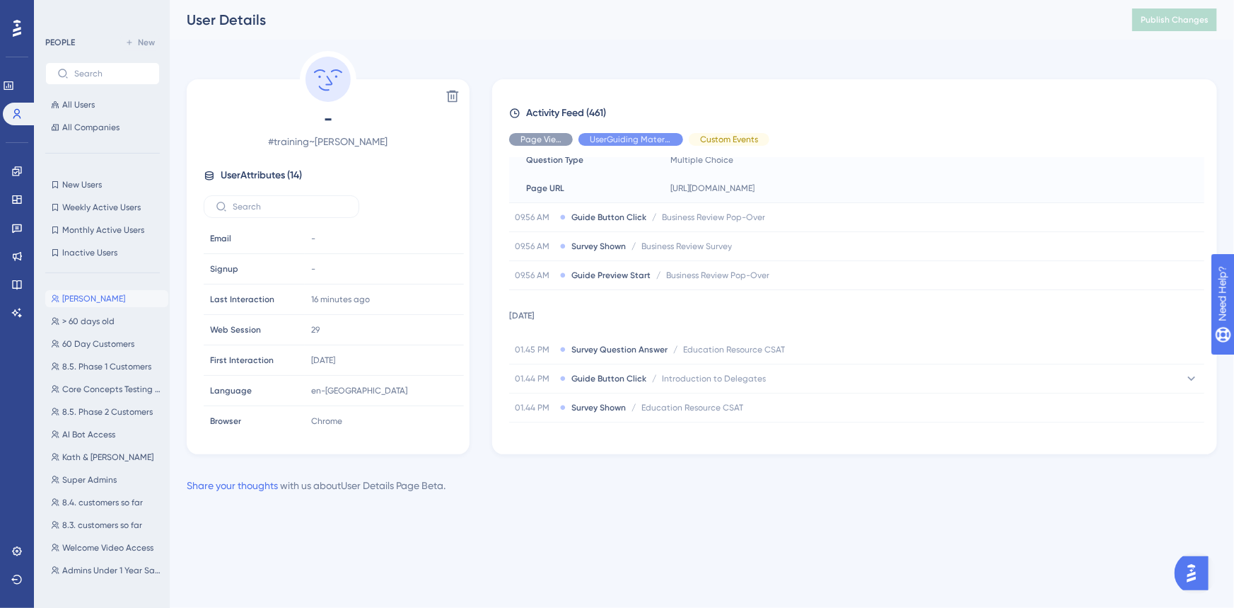
scroll to position [1350, 0]
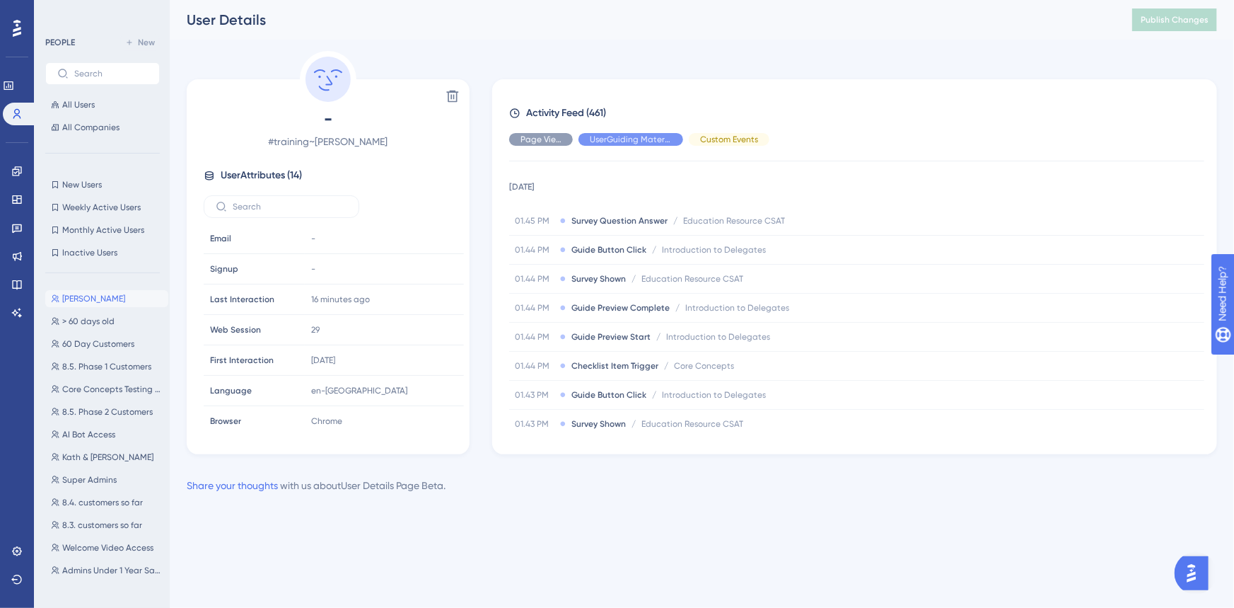
click at [816, 502] on div "Performance Users Engagement Widgets Feedback Product Updates Knowledge Base AI…" at bounding box center [702, 258] width 1065 height 516
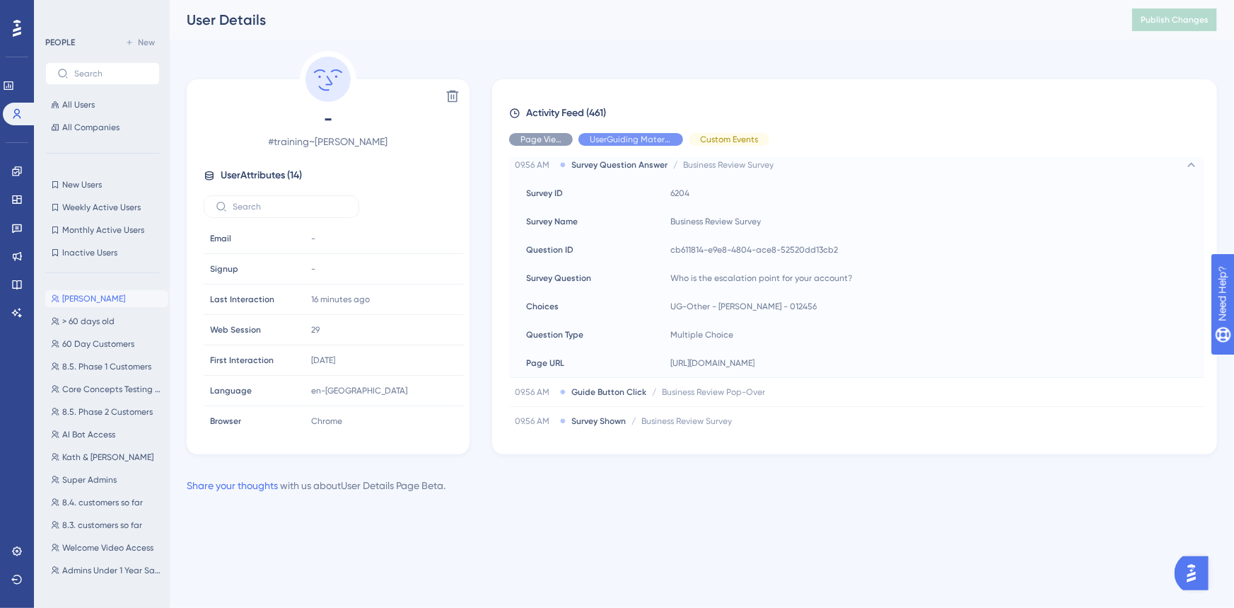
scroll to position [964, 0]
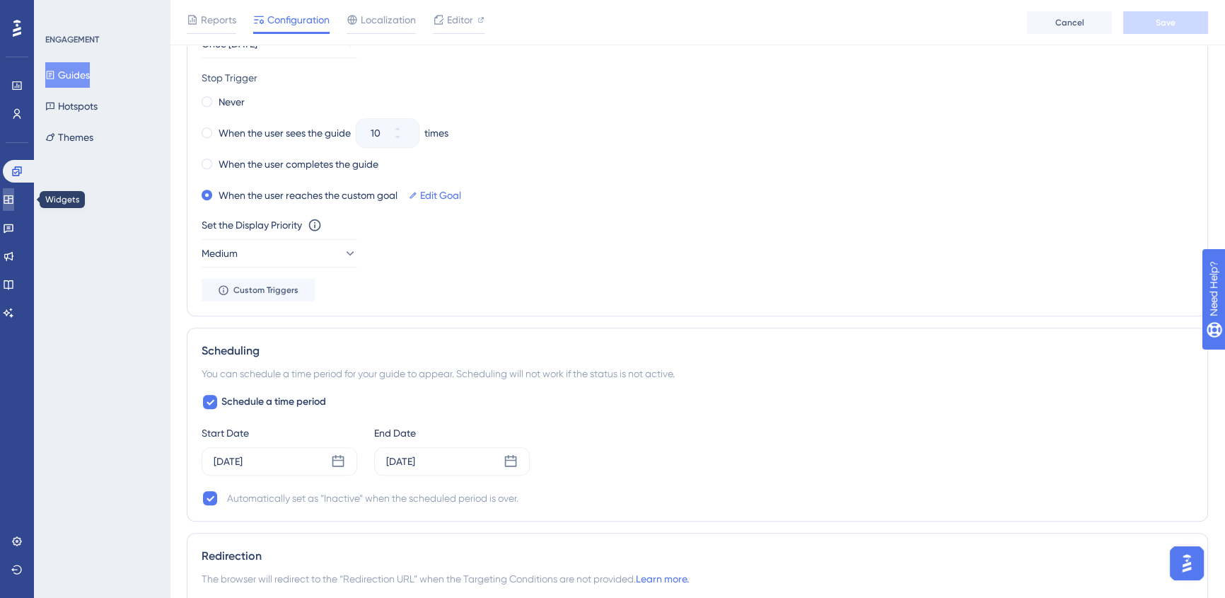
click at [14, 204] on icon at bounding box center [8, 199] width 11 height 11
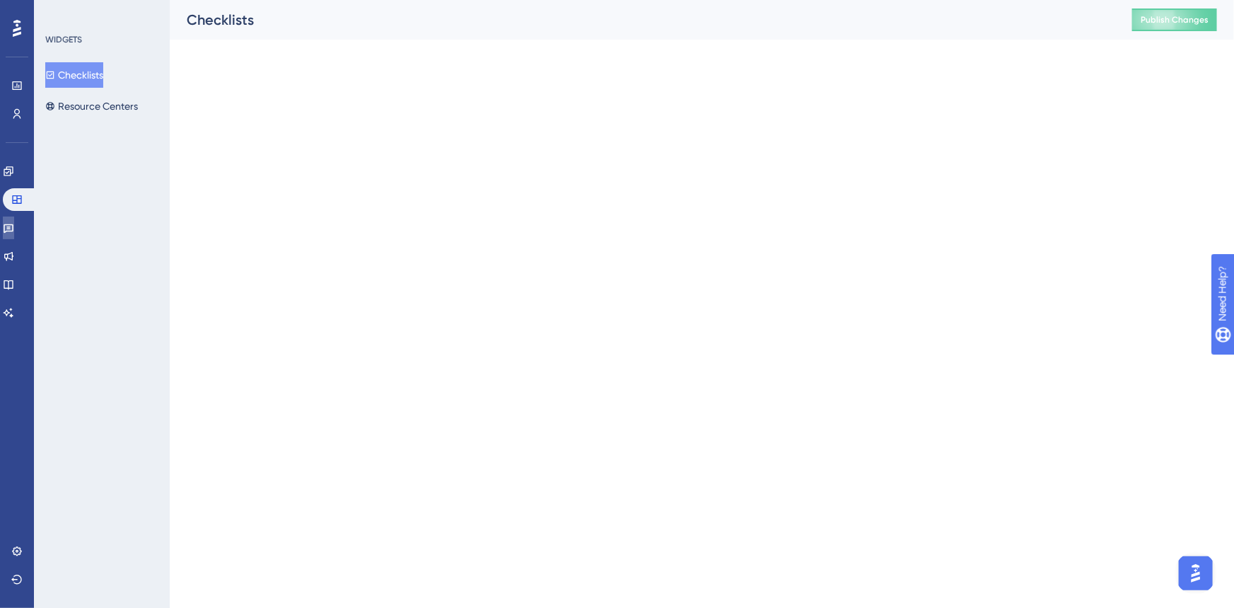
click at [14, 230] on link at bounding box center [8, 227] width 11 height 23
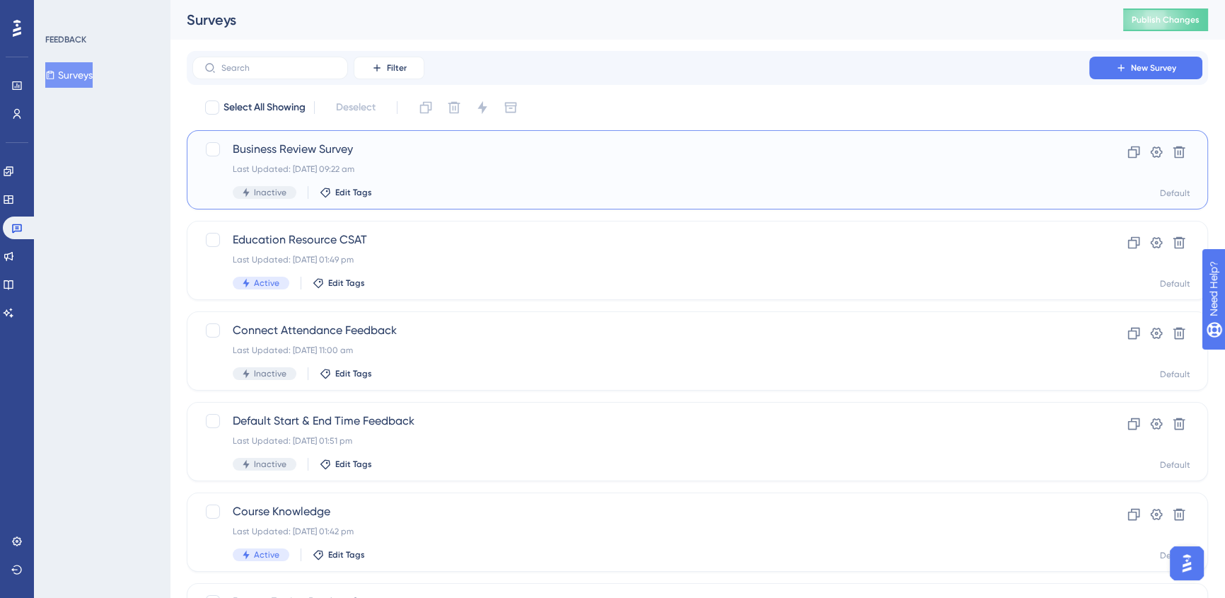
click at [630, 161] on div "Business Review Survey Last Updated: [DATE] 09:22 am Inactive Edit Tags" at bounding box center [641, 170] width 816 height 58
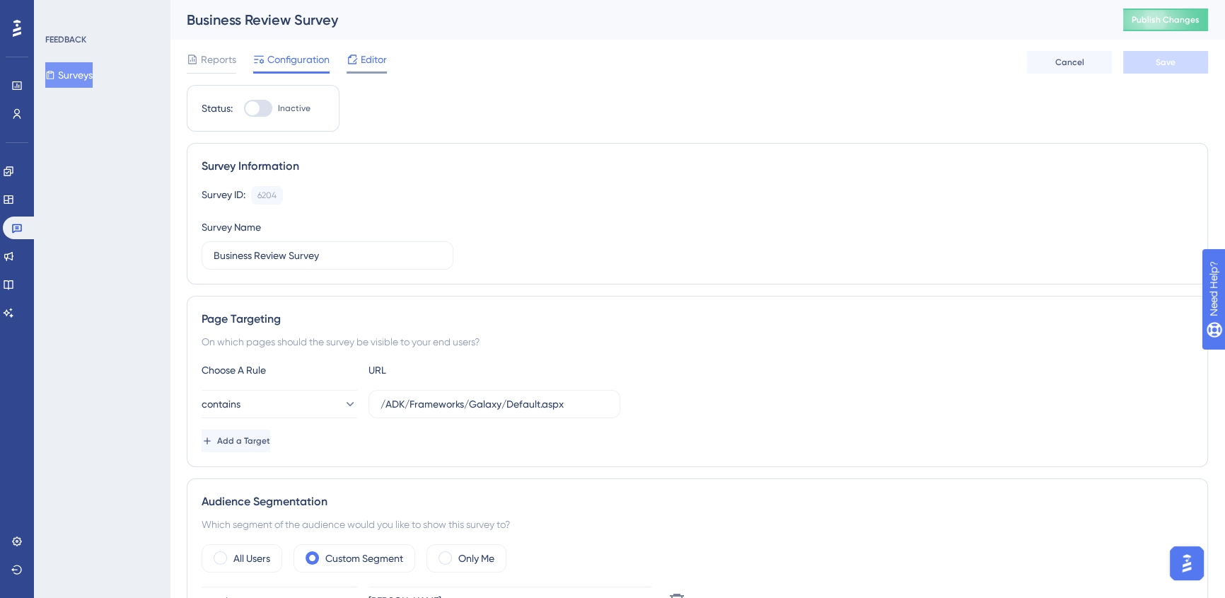
click at [372, 60] on span "Editor" at bounding box center [374, 59] width 26 height 17
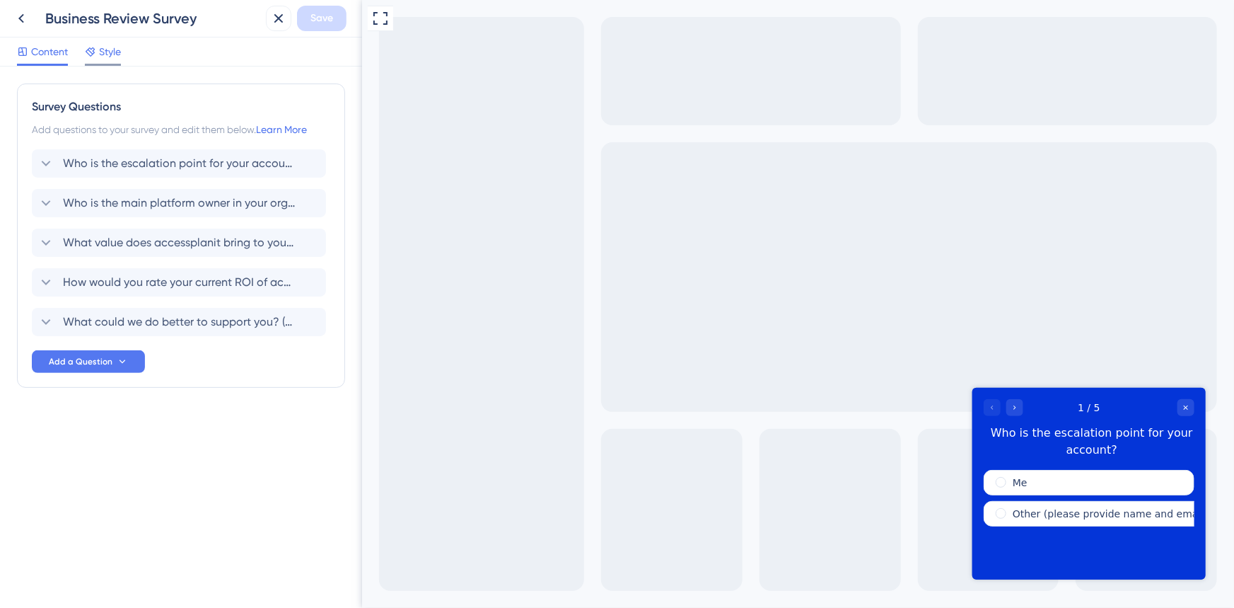
click at [116, 43] on span "Style" at bounding box center [110, 51] width 22 height 17
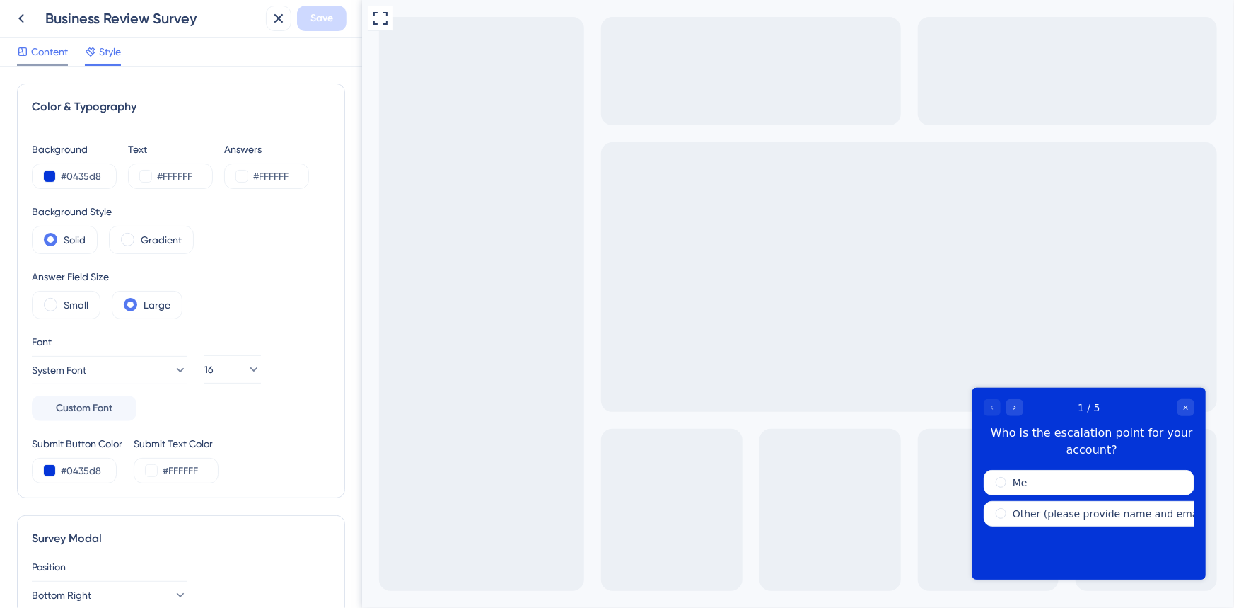
click at [40, 54] on span "Content" at bounding box center [49, 51] width 37 height 17
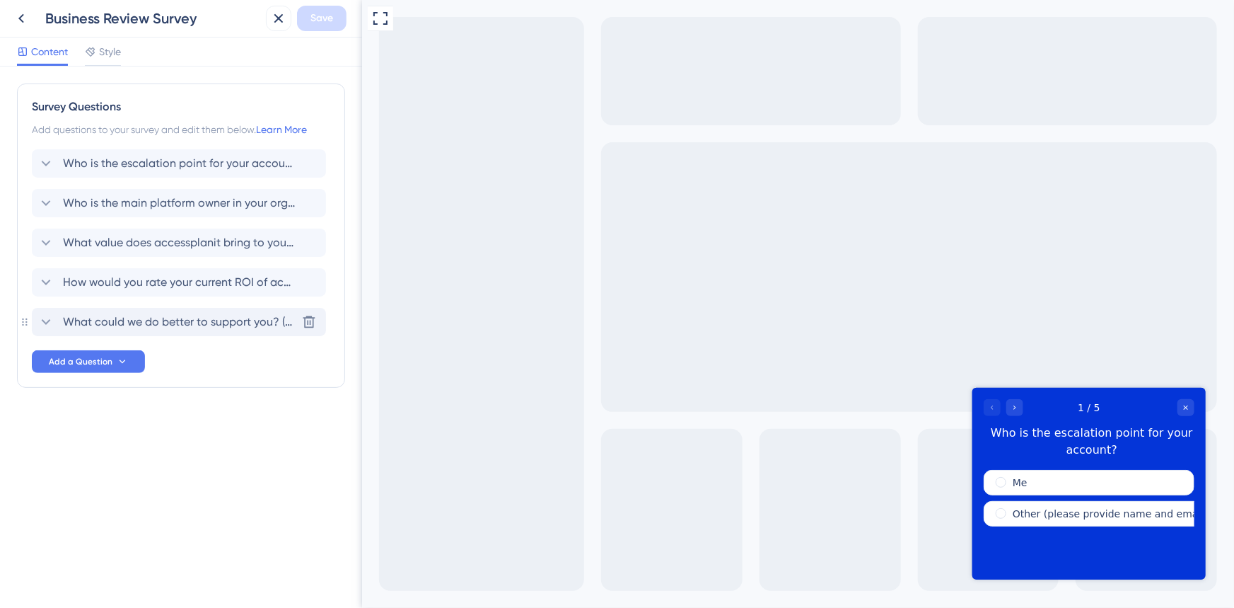
click at [149, 326] on span "What could we do better to support you? (optional)" at bounding box center [179, 321] width 233 height 17
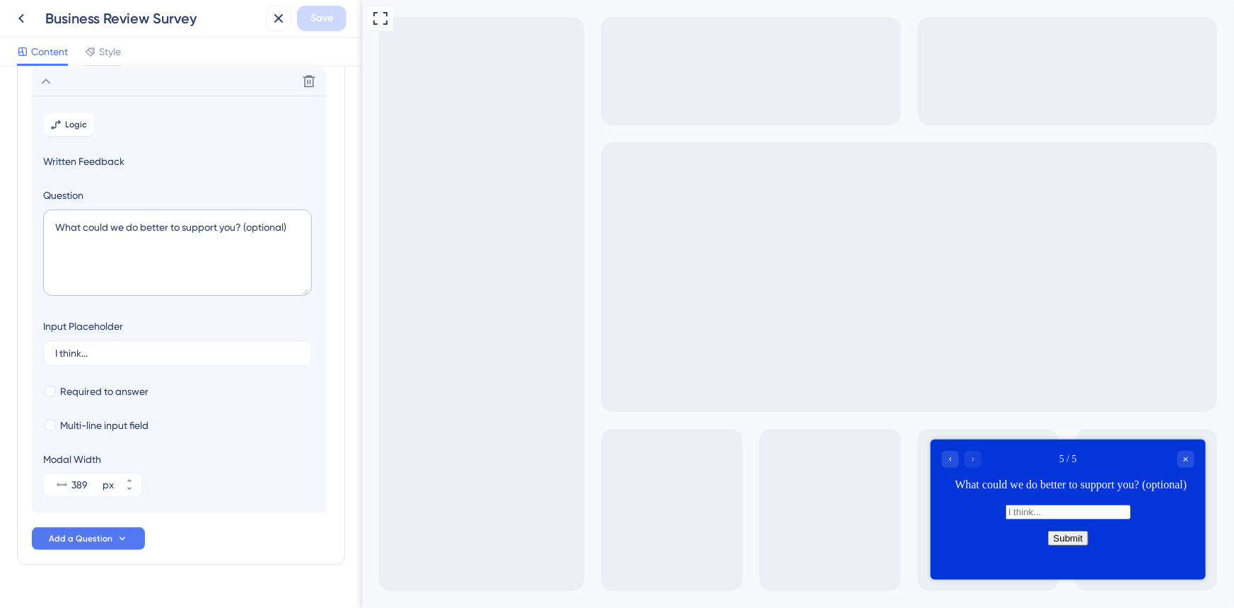
scroll to position [166, 0]
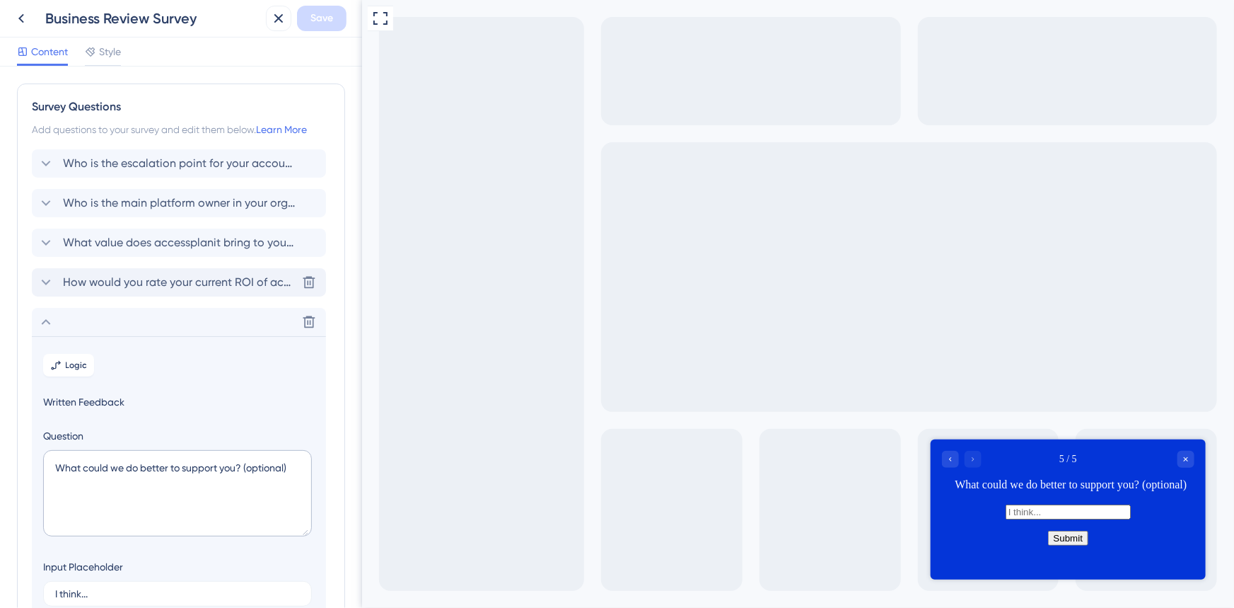
click at [207, 279] on span "How would you rate your current ROI of accessplanit?" at bounding box center [179, 282] width 233 height 17
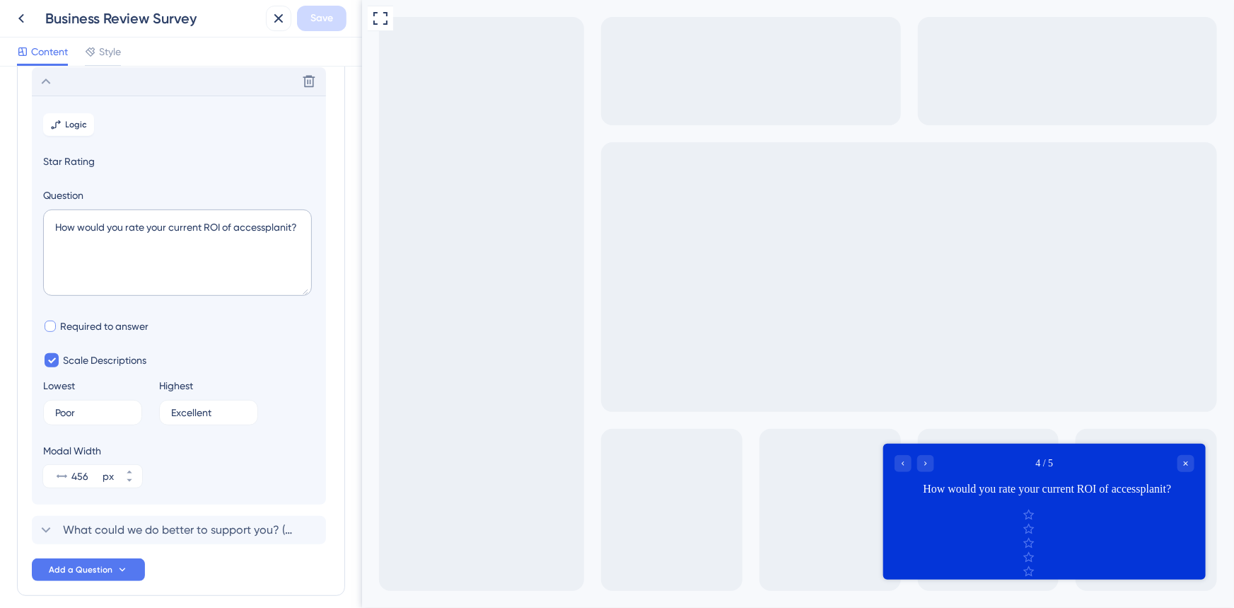
click at [88, 325] on span "Required to answer" at bounding box center [104, 326] width 88 height 17
checkbox input "true"
click at [313, 21] on span "Save" at bounding box center [322, 18] width 23 height 17
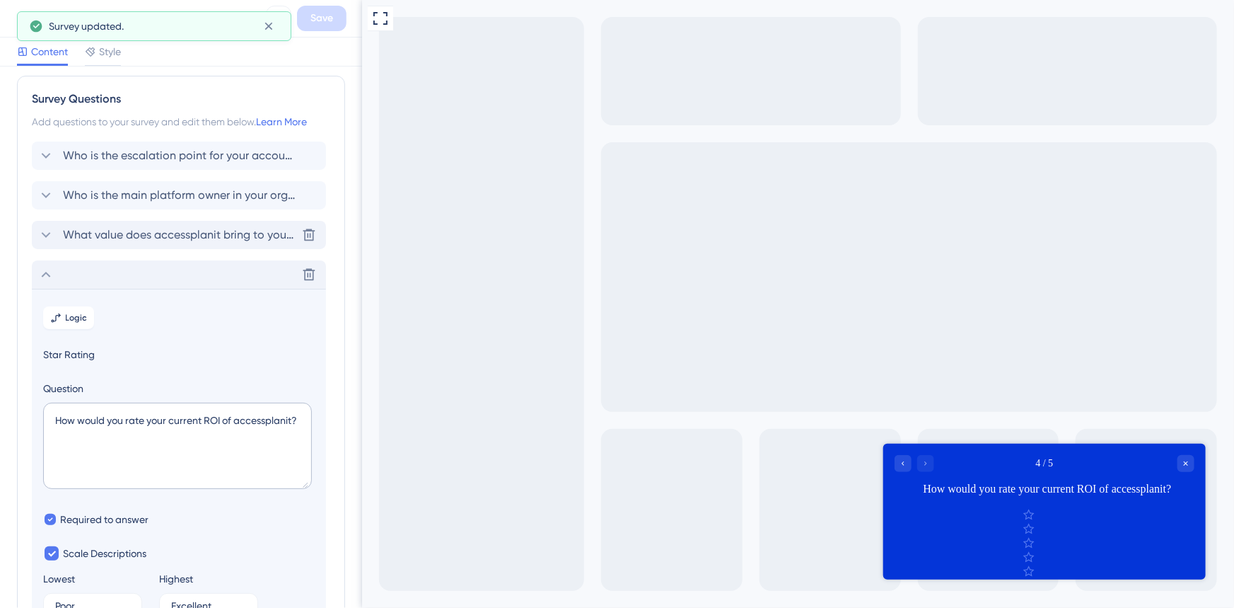
click at [78, 234] on span "What value does accessplanit bring to your business?" at bounding box center [179, 234] width 233 height 17
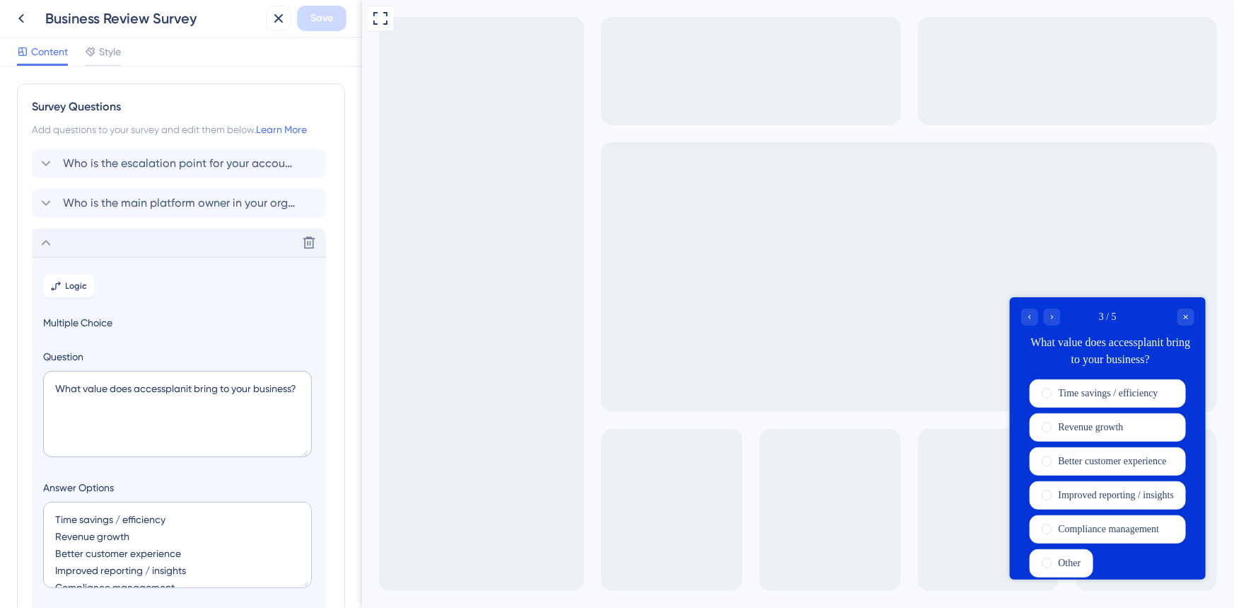
click at [38, 243] on icon at bounding box center [45, 242] width 17 height 17
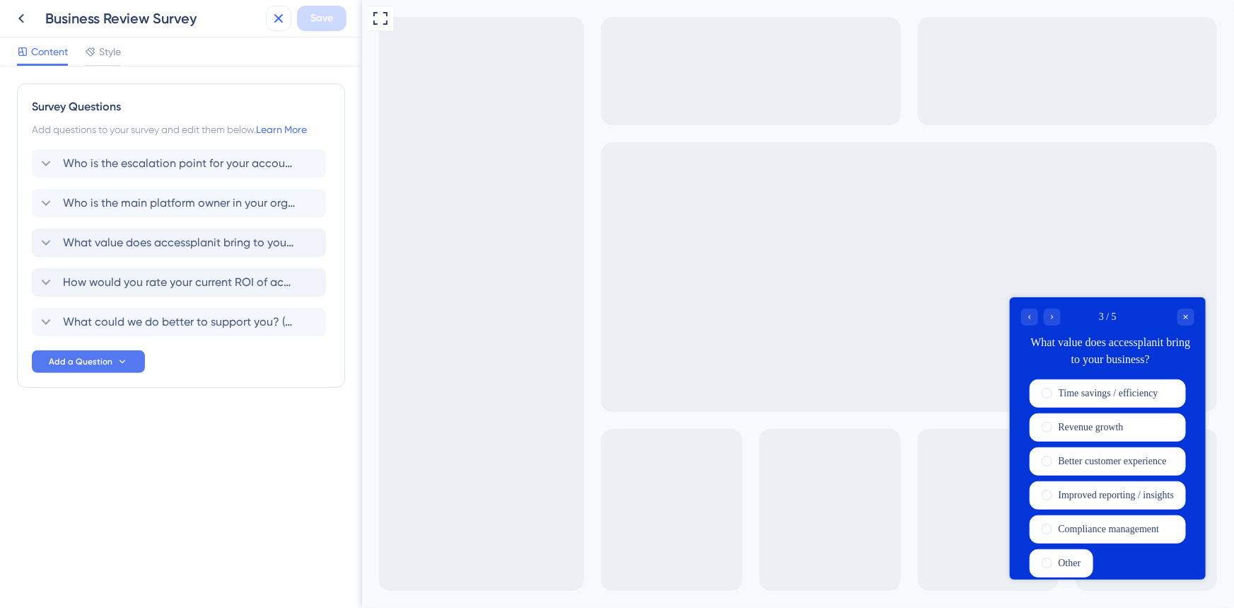
click at [284, 19] on icon at bounding box center [278, 18] width 17 height 17
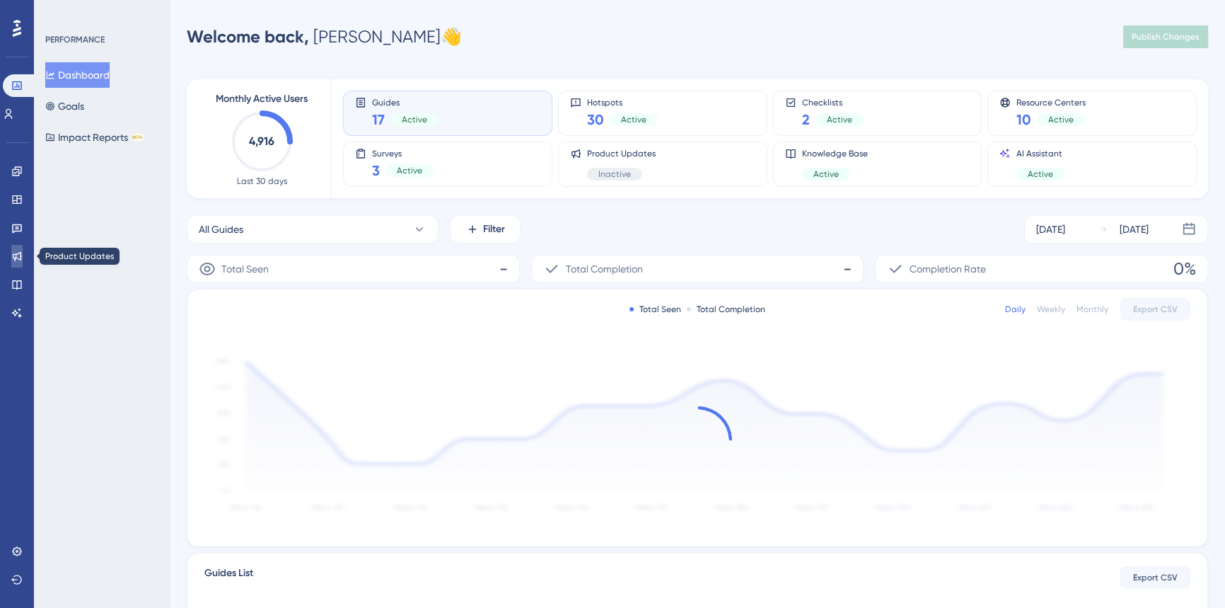
click at [18, 252] on icon at bounding box center [16, 255] width 11 height 11
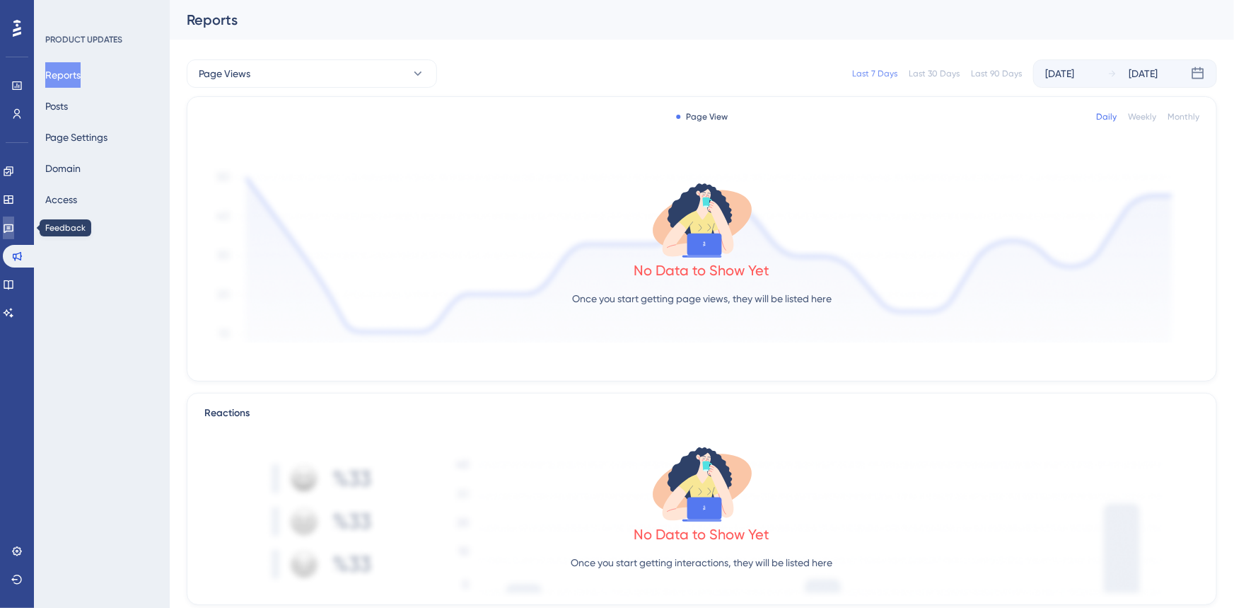
click at [14, 232] on icon at bounding box center [8, 227] width 11 height 11
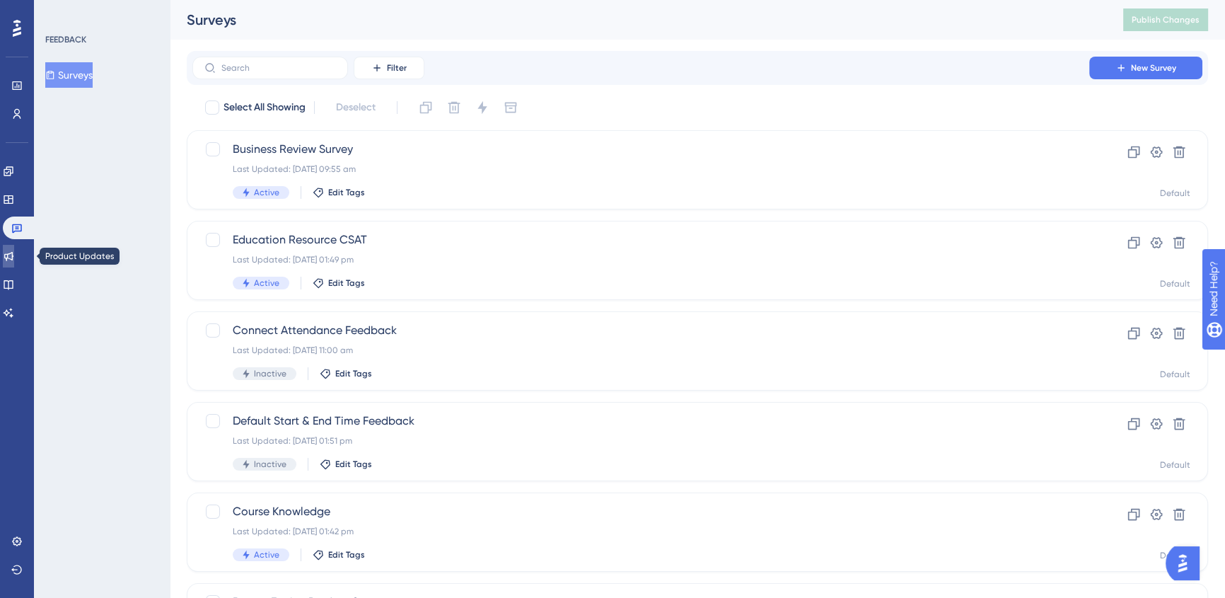
click at [14, 250] on icon at bounding box center [8, 255] width 11 height 11
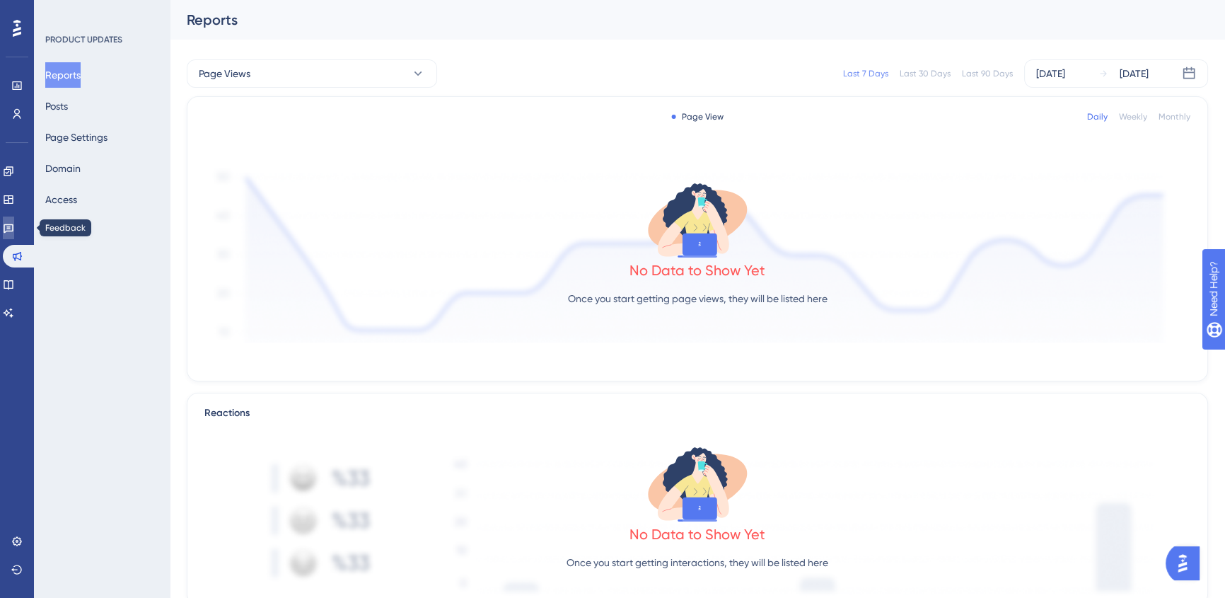
click at [14, 222] on icon at bounding box center [8, 227] width 11 height 11
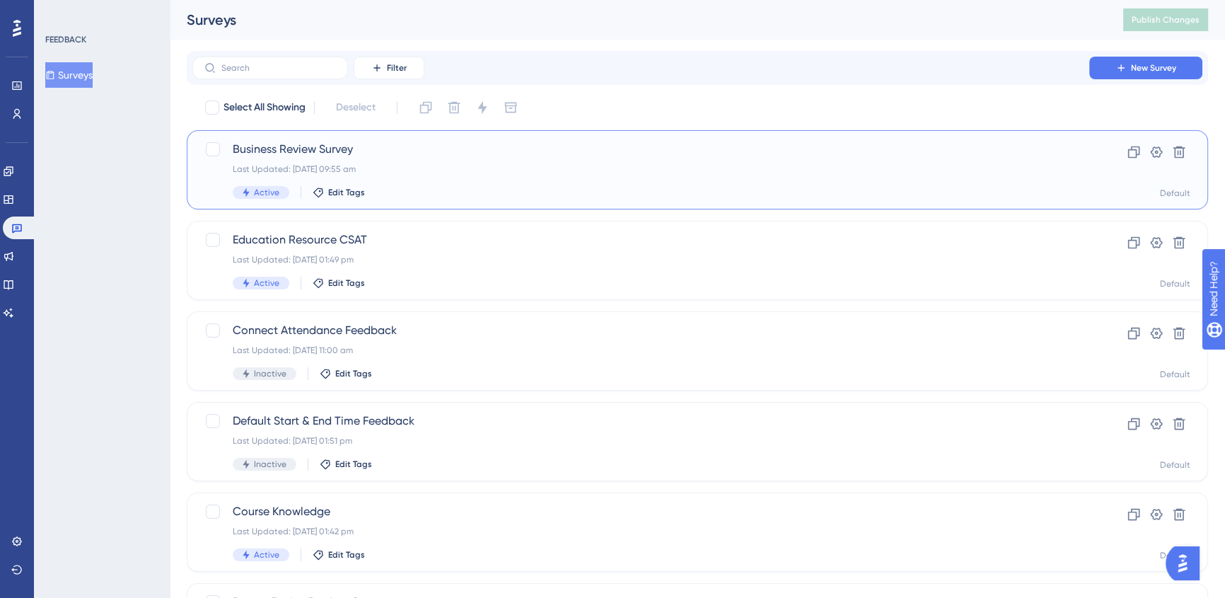
click at [507, 173] on div "Last Updated: 22 Aug 2025 09:55 am" at bounding box center [641, 168] width 816 height 11
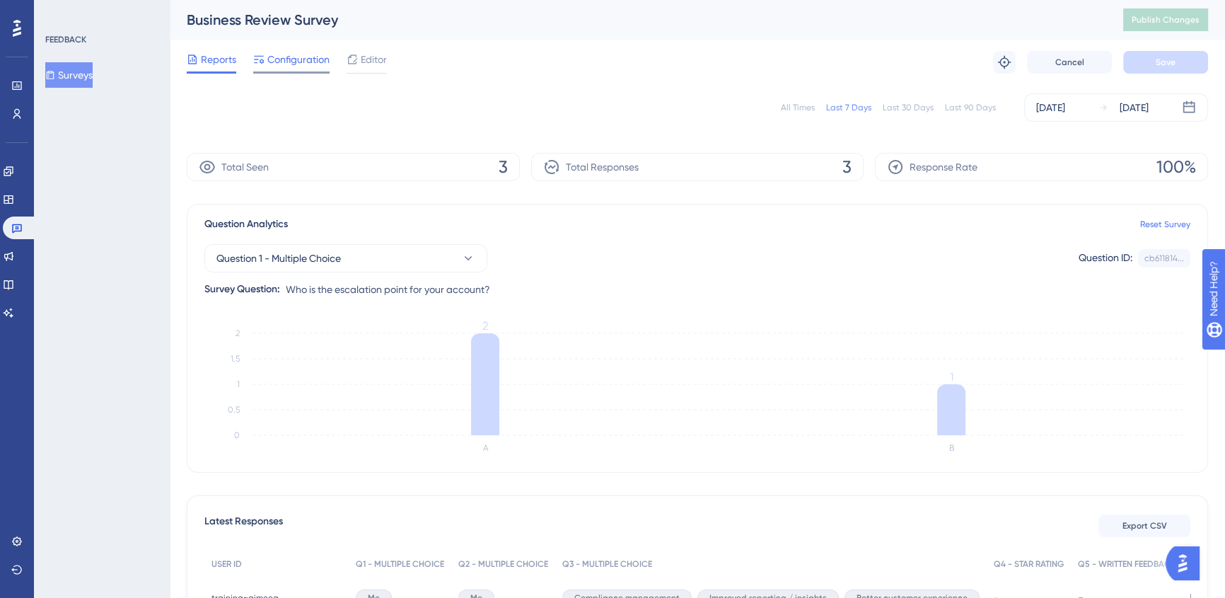
click at [304, 60] on span "Configuration" at bounding box center [298, 59] width 62 height 17
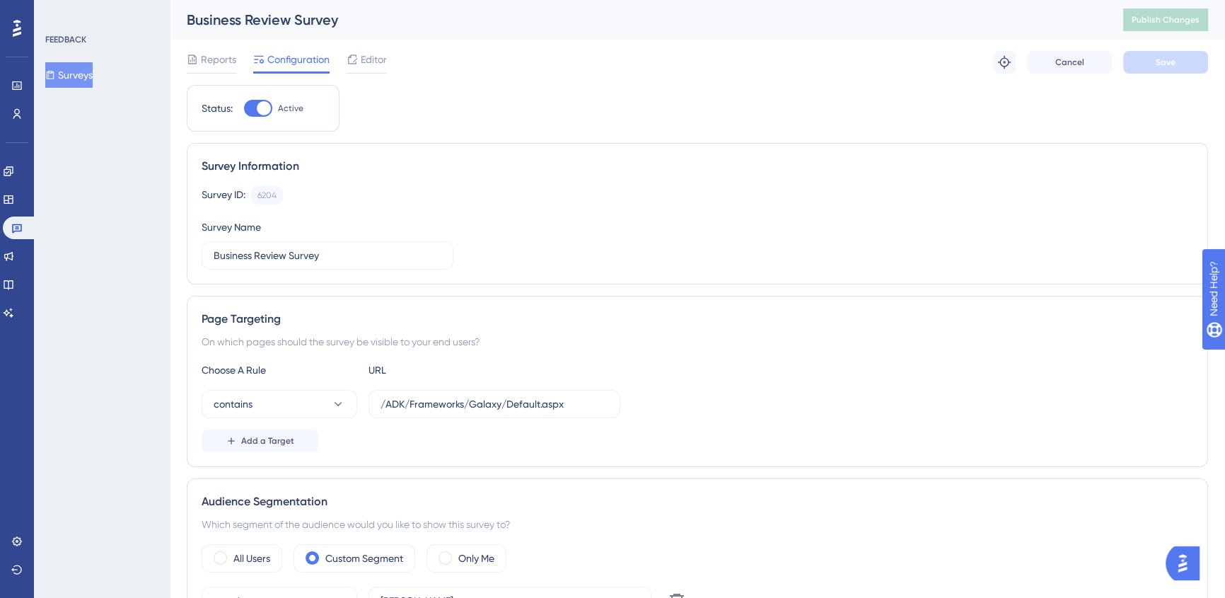
click at [274, 112] on label "Active" at bounding box center [273, 108] width 59 height 17
click at [244, 109] on input "Active" at bounding box center [243, 108] width 1 height 1
checkbox input "false"
click at [1181, 65] on button "Save" at bounding box center [1165, 62] width 85 height 23
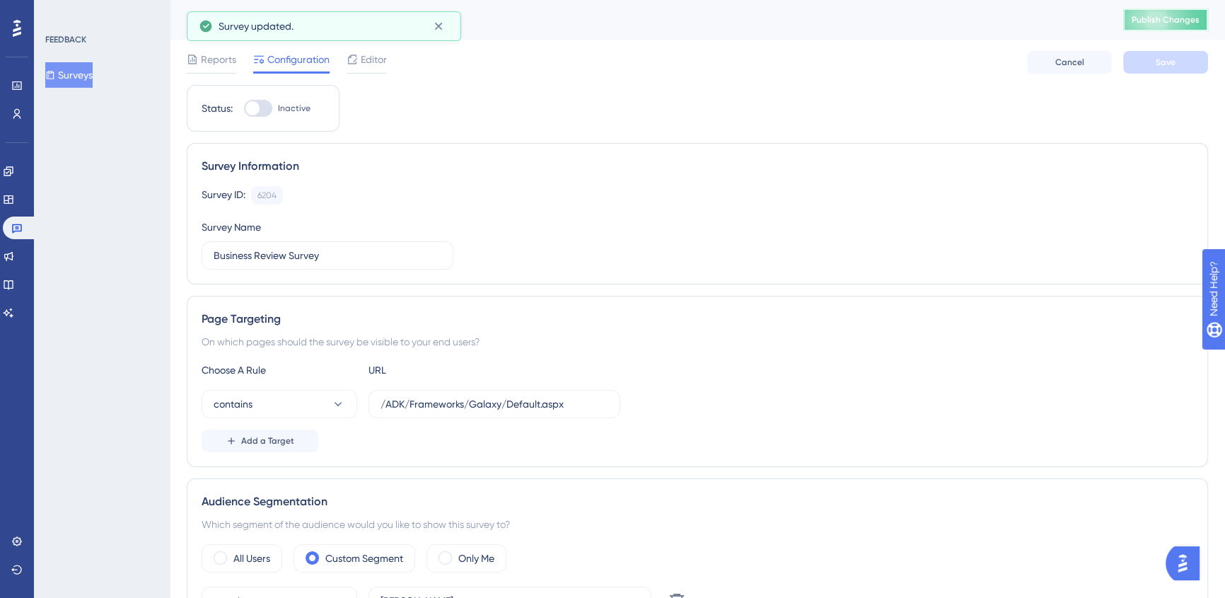
click at [1179, 26] on button "Publish Changes" at bounding box center [1165, 19] width 85 height 23
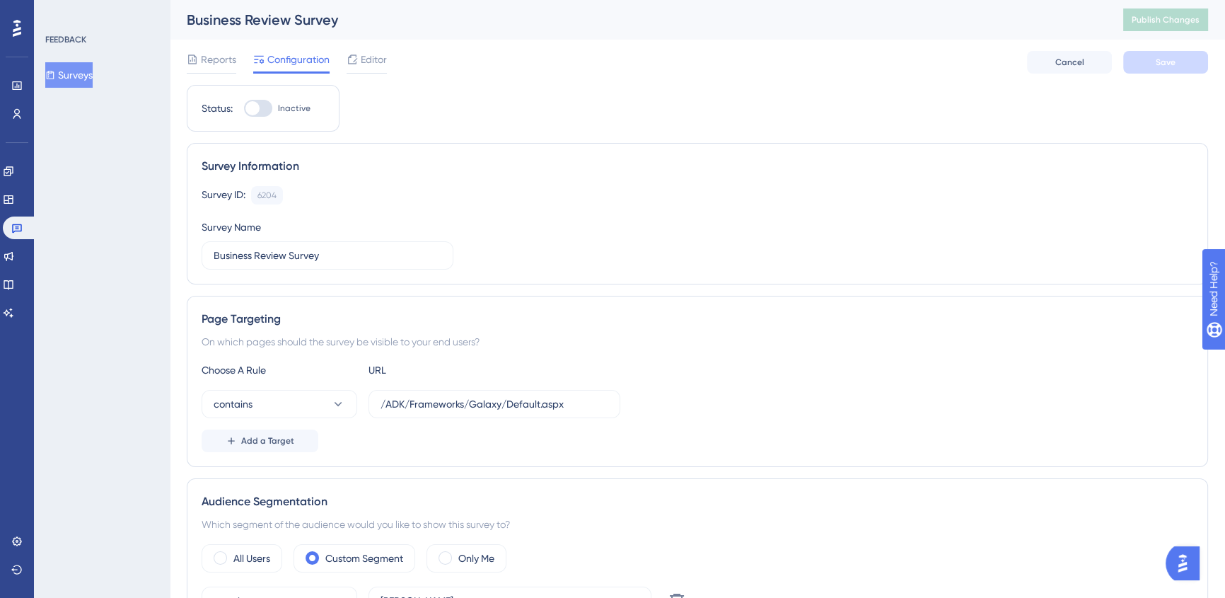
click at [88, 69] on button "Surveys" at bounding box center [68, 74] width 47 height 25
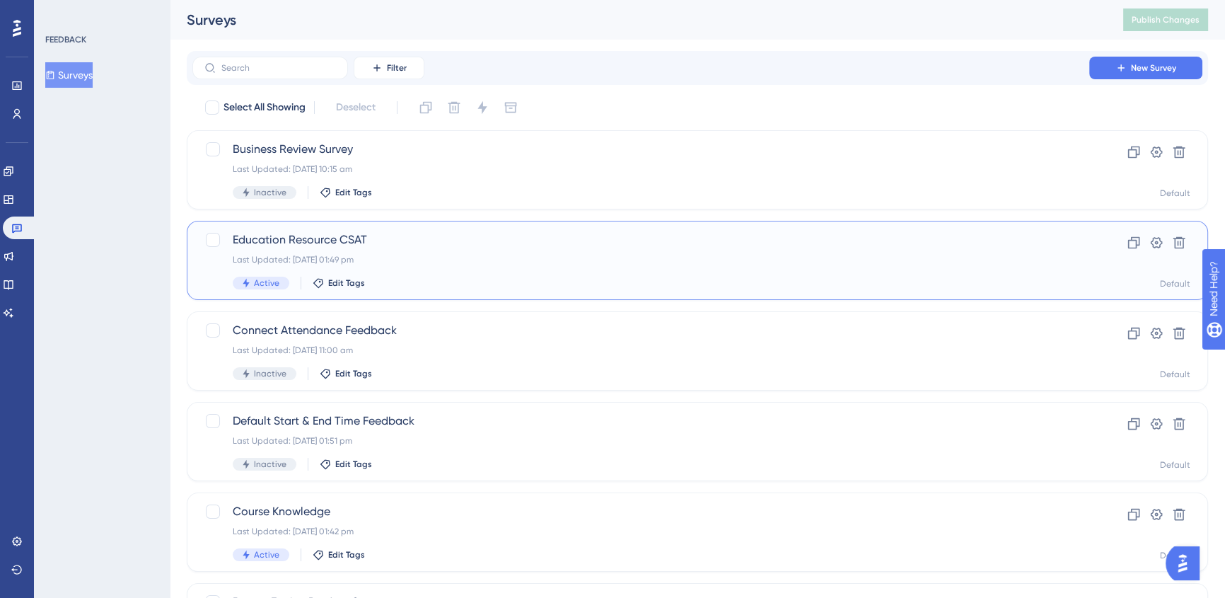
click at [714, 235] on span "Education Resource CSAT" at bounding box center [641, 239] width 816 height 17
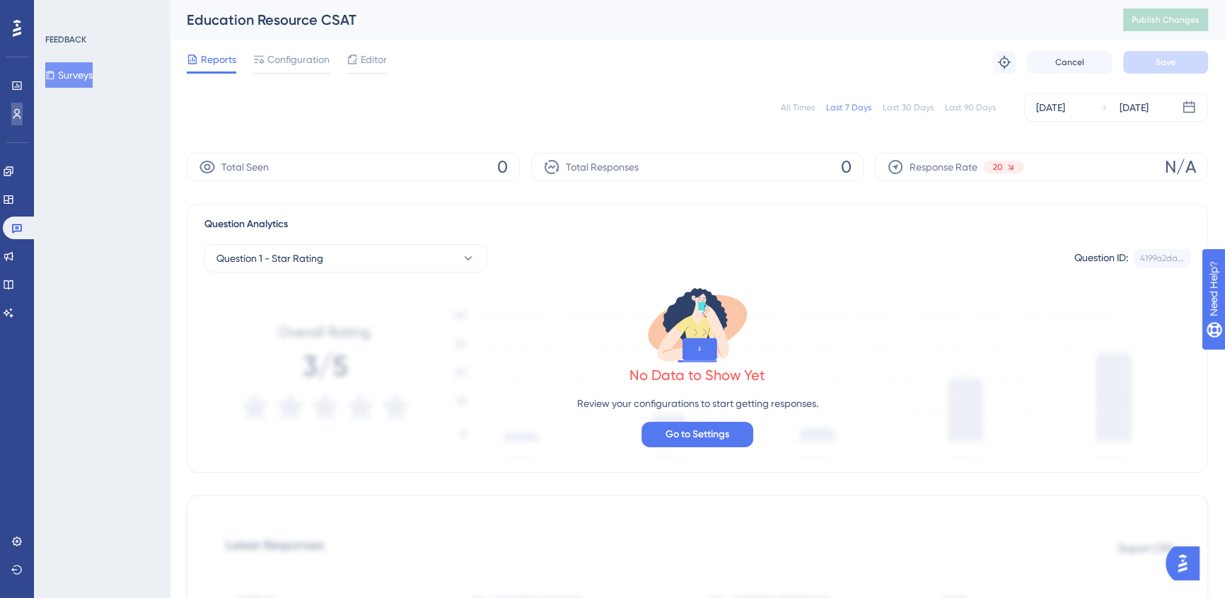
click at [20, 123] on link at bounding box center [16, 114] width 11 height 23
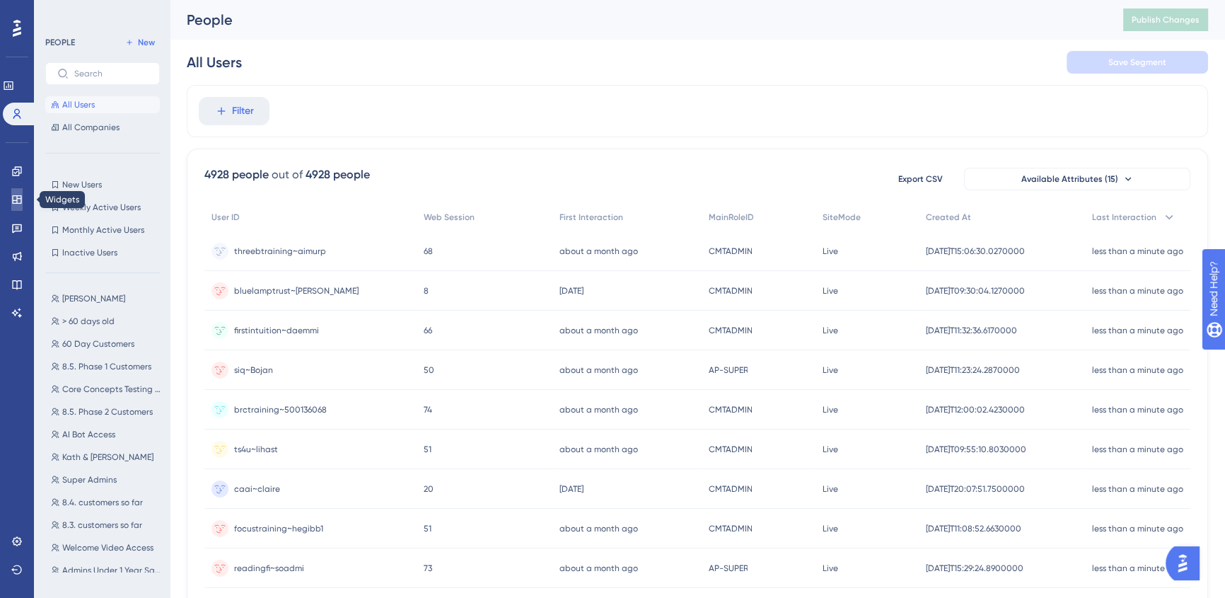
click at [16, 203] on icon at bounding box center [16, 199] width 9 height 8
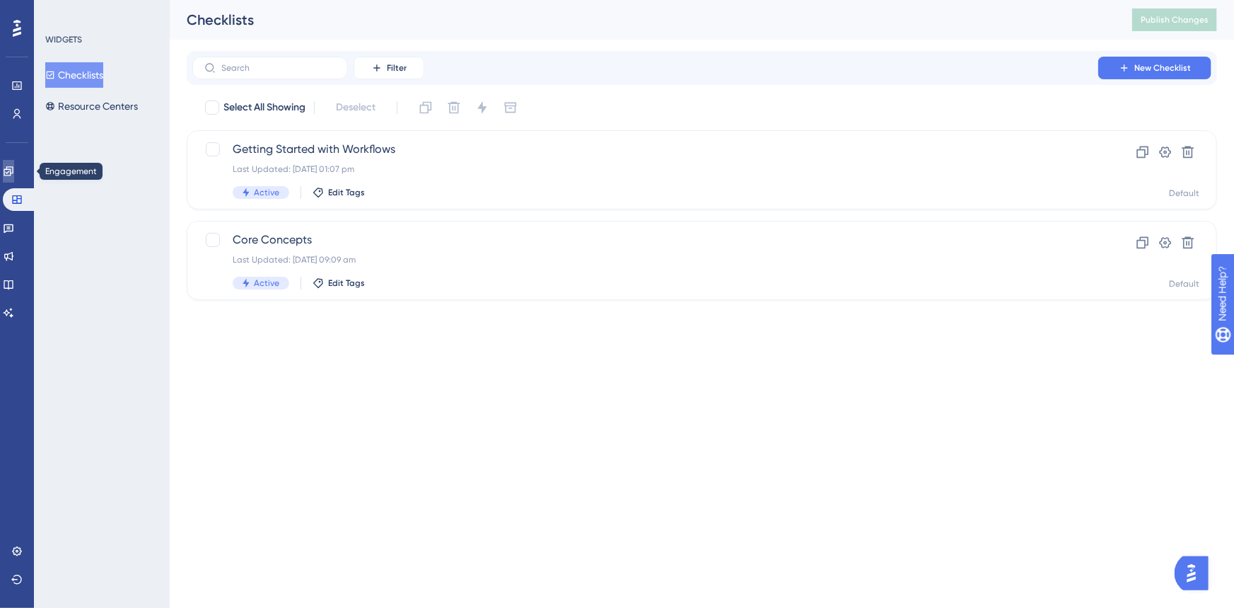
click at [12, 169] on icon at bounding box center [8, 171] width 11 height 11
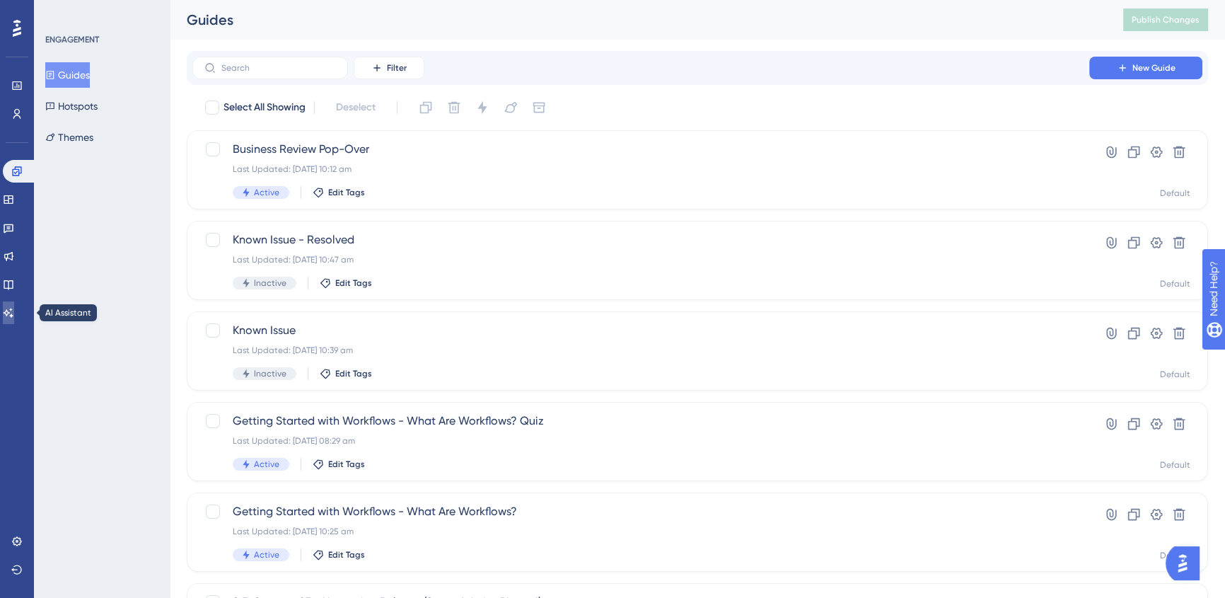
click at [14, 318] on link at bounding box center [8, 312] width 11 height 23
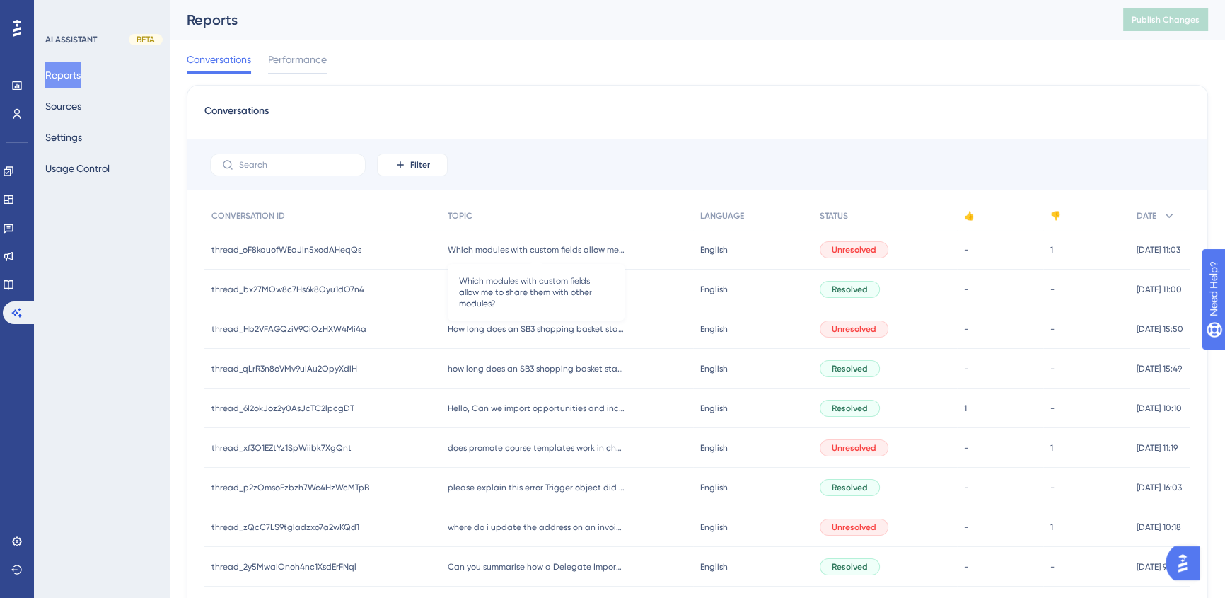
click at [529, 245] on span "Which modules with custom fields allow me to share them with other modules?" at bounding box center [536, 249] width 177 height 11
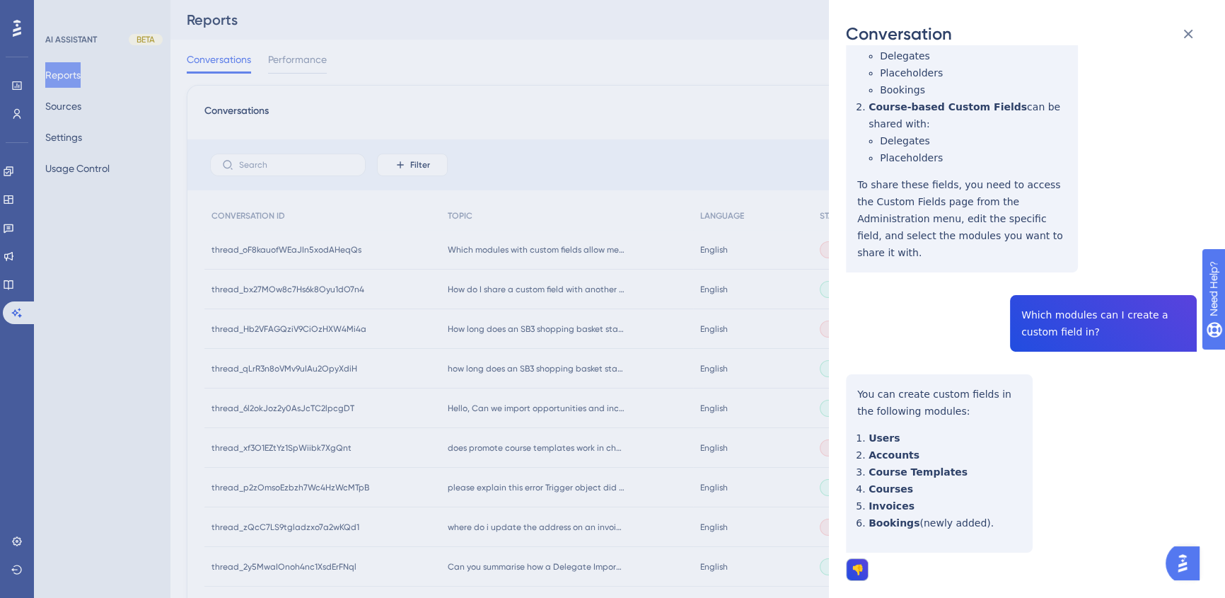
scroll to position [349, 0]
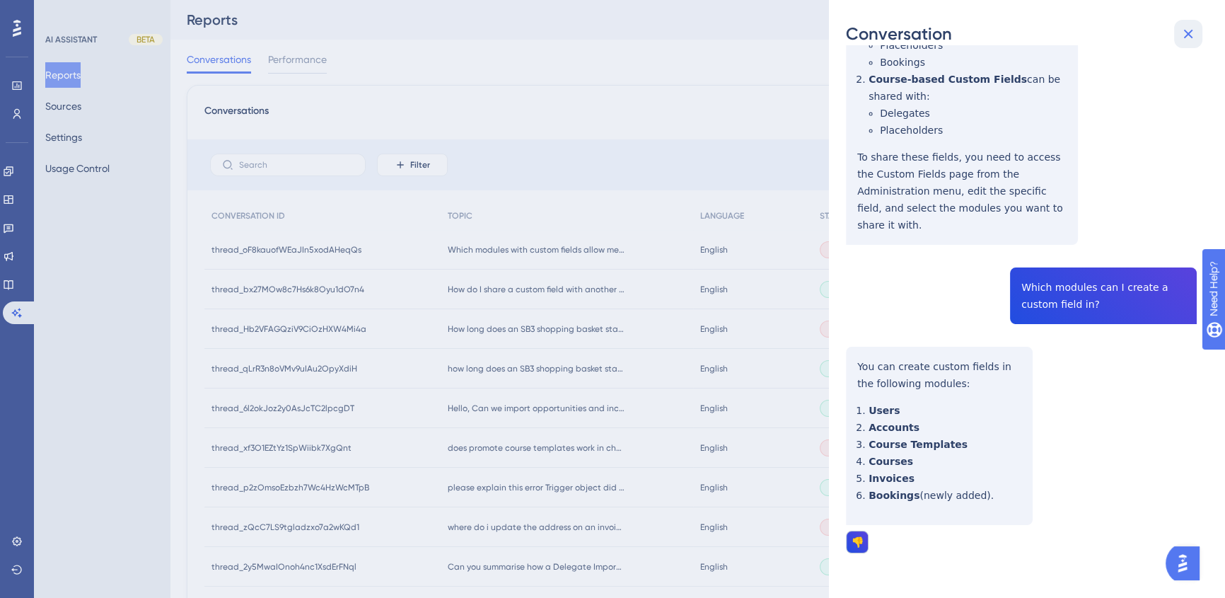
click at [1185, 42] on icon at bounding box center [1188, 33] width 17 height 17
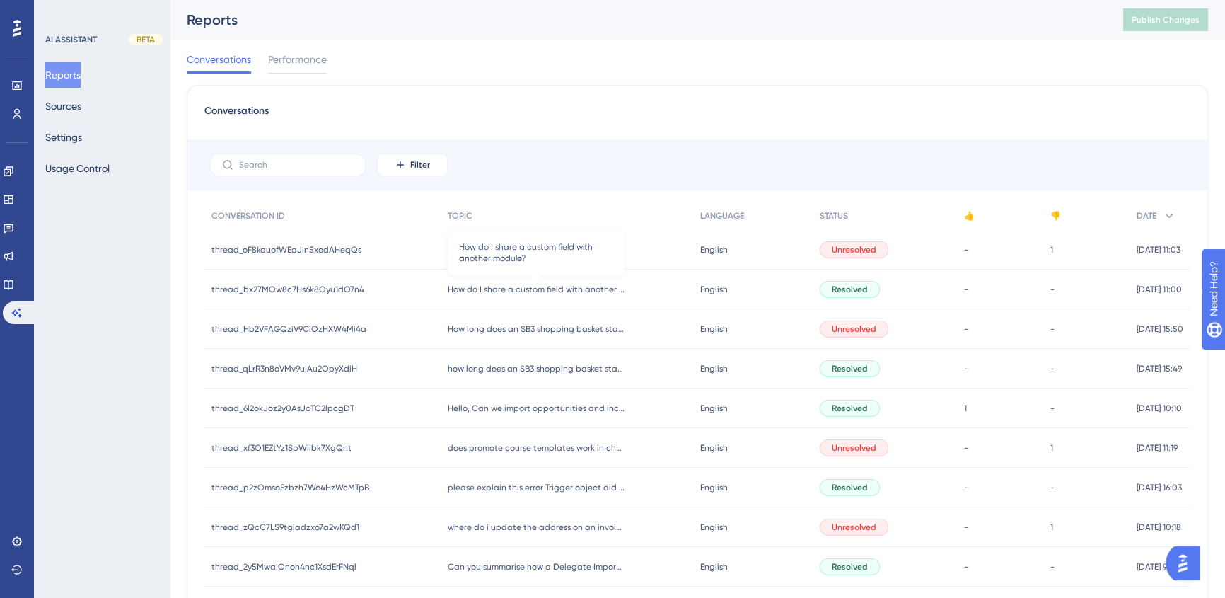
click at [521, 284] on span "How do I share a custom field with another module?" at bounding box center [536, 289] width 177 height 11
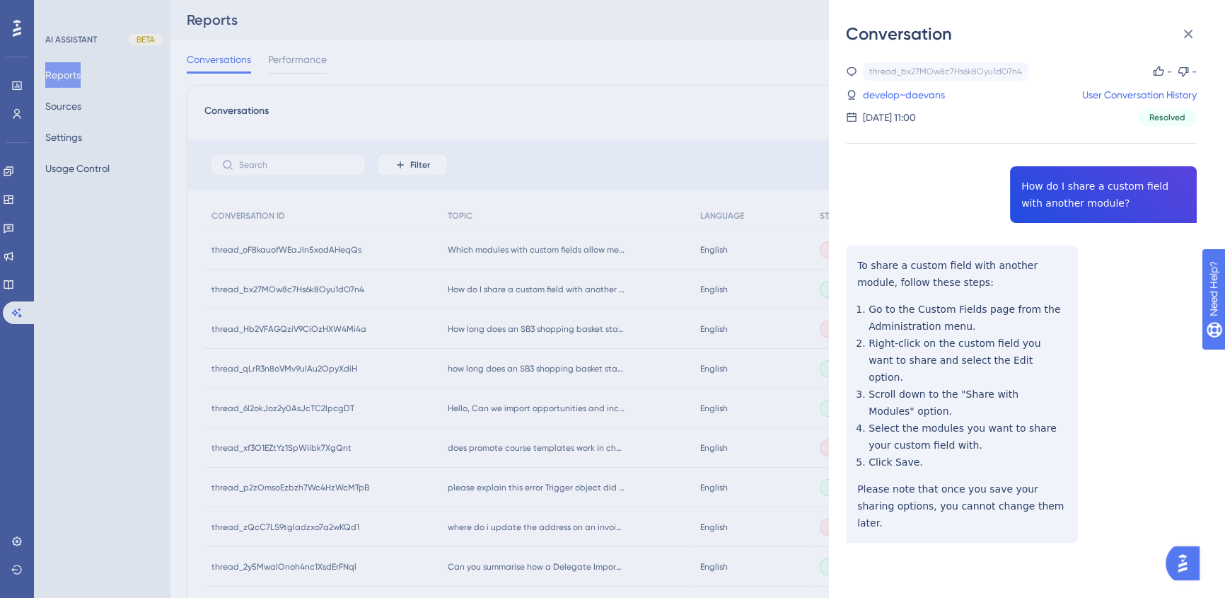
click at [671, 77] on div "Conversation thread_bx27MOw8c7Hs6k8Oyu1dO7n4 Copy - - develop~daevans User Conv…" at bounding box center [612, 299] width 1225 height 598
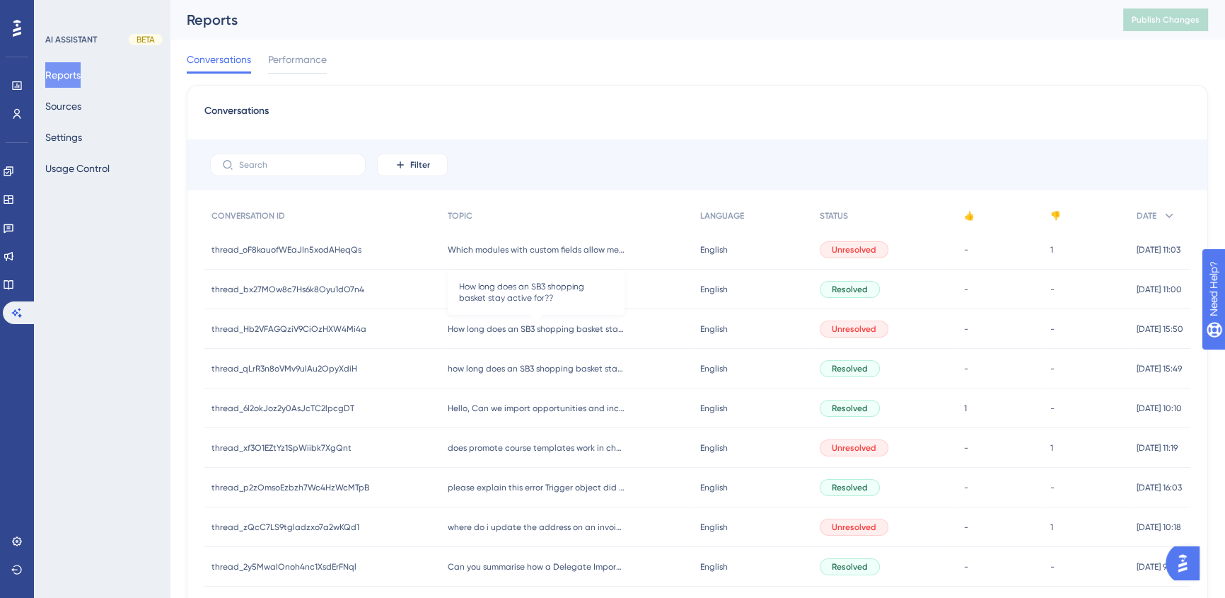
click at [536, 331] on span "How long does an SB3 shopping basket stay active for??" at bounding box center [536, 328] width 177 height 11
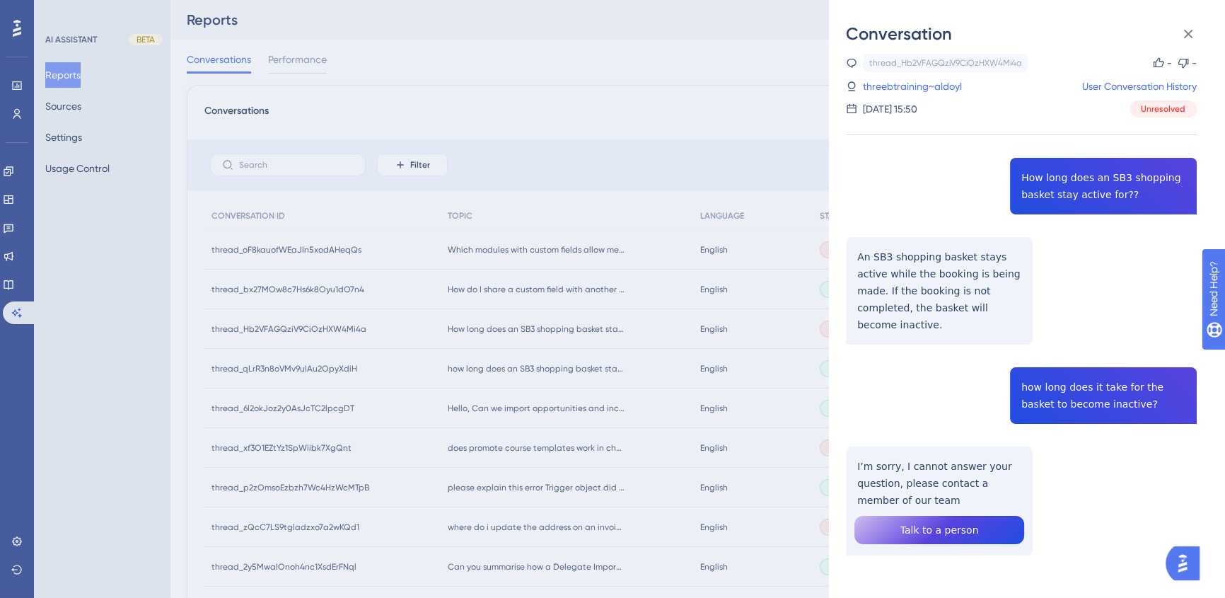
scroll to position [11, 0]
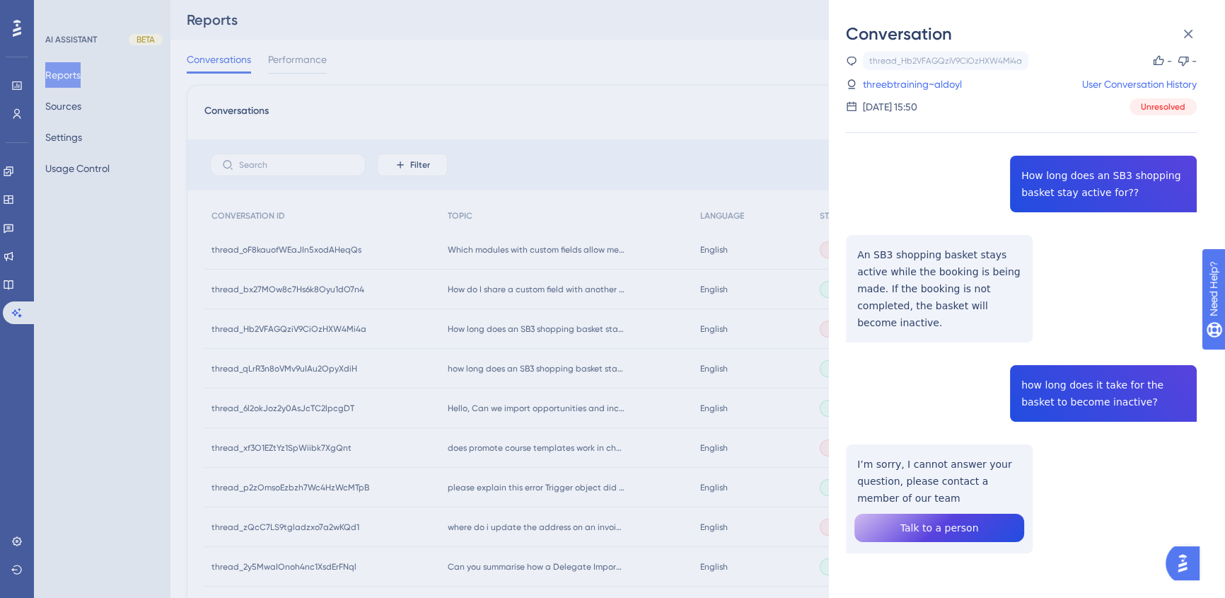
click at [691, 144] on div "Conversation thread_Hb2VFAGQziV9CiOzHXW4Mi4a Copy - - threebtraining~aldoyl Use…" at bounding box center [612, 299] width 1225 height 598
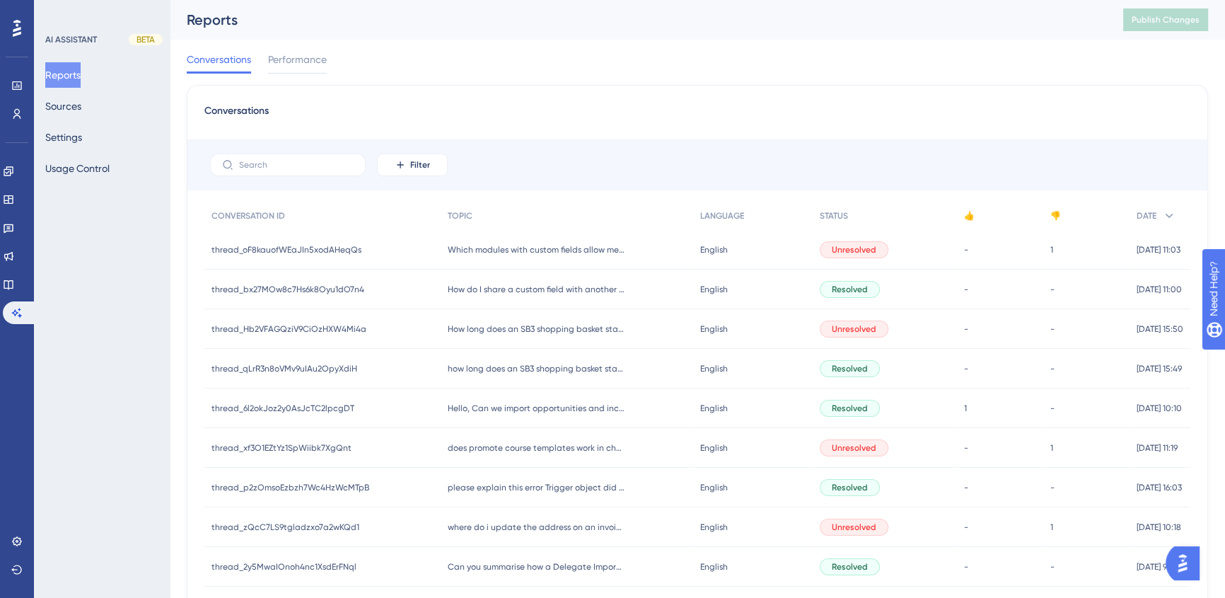
click at [773, 367] on div "English English" at bounding box center [753, 369] width 120 height 40
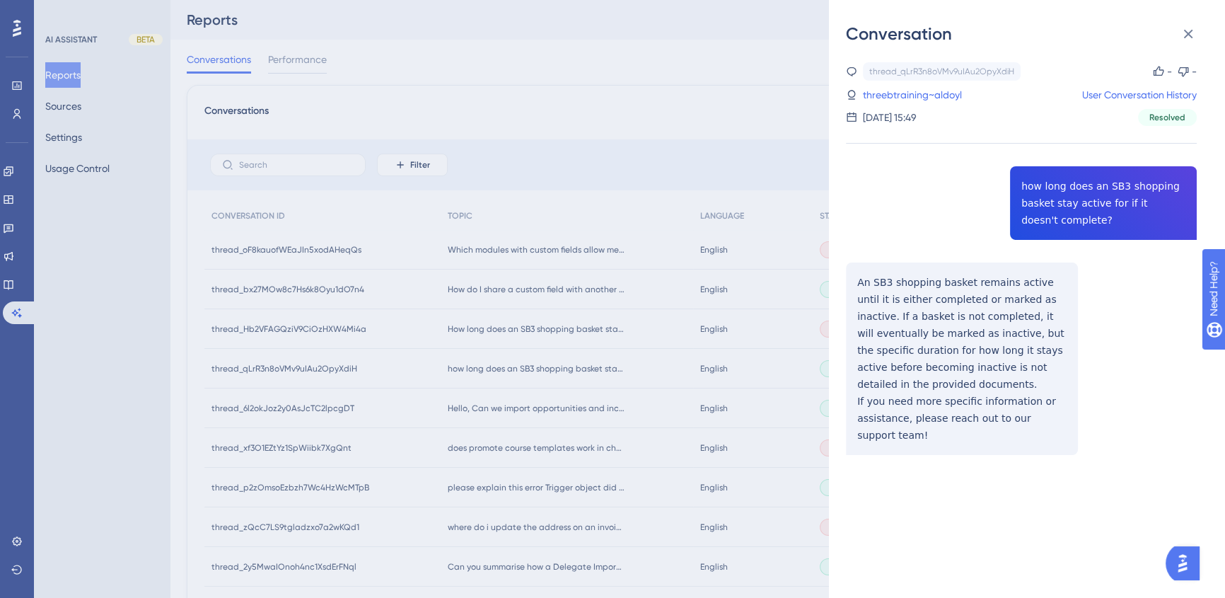
click at [630, 412] on div "Conversation thread_qLrR3n8oVMv9uIAu2OpyXdiH Copy - - threebtraining~aldoyl Use…" at bounding box center [612, 299] width 1225 height 598
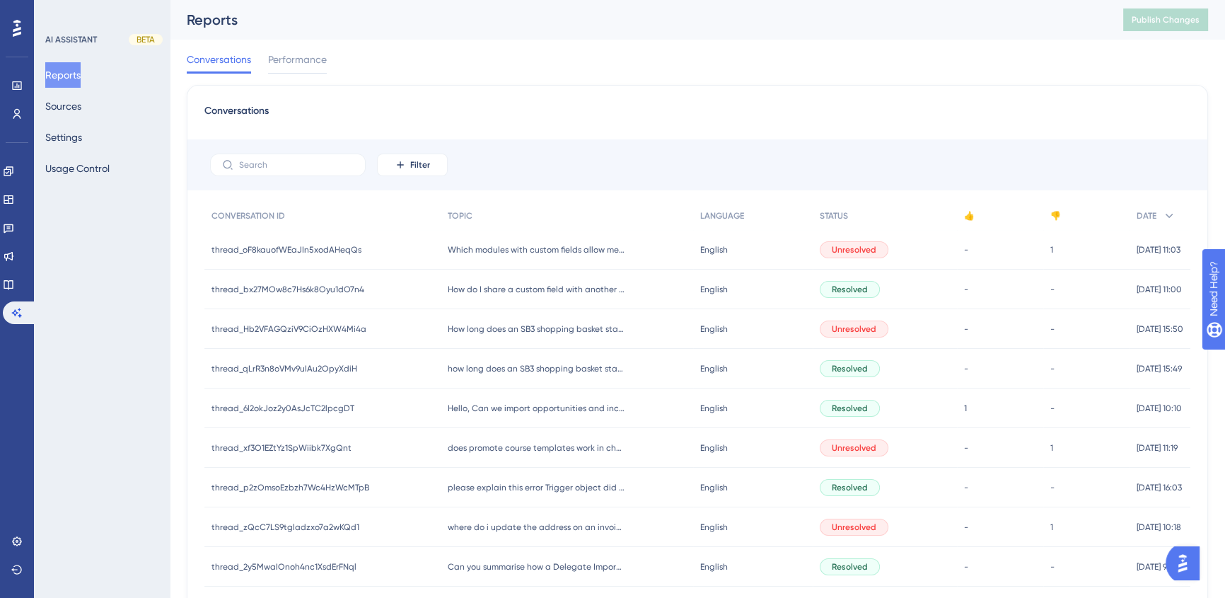
click at [643, 410] on div "Hello, Can we import opportunities and include the opportunity items Hello, Can…" at bounding box center [567, 408] width 253 height 40
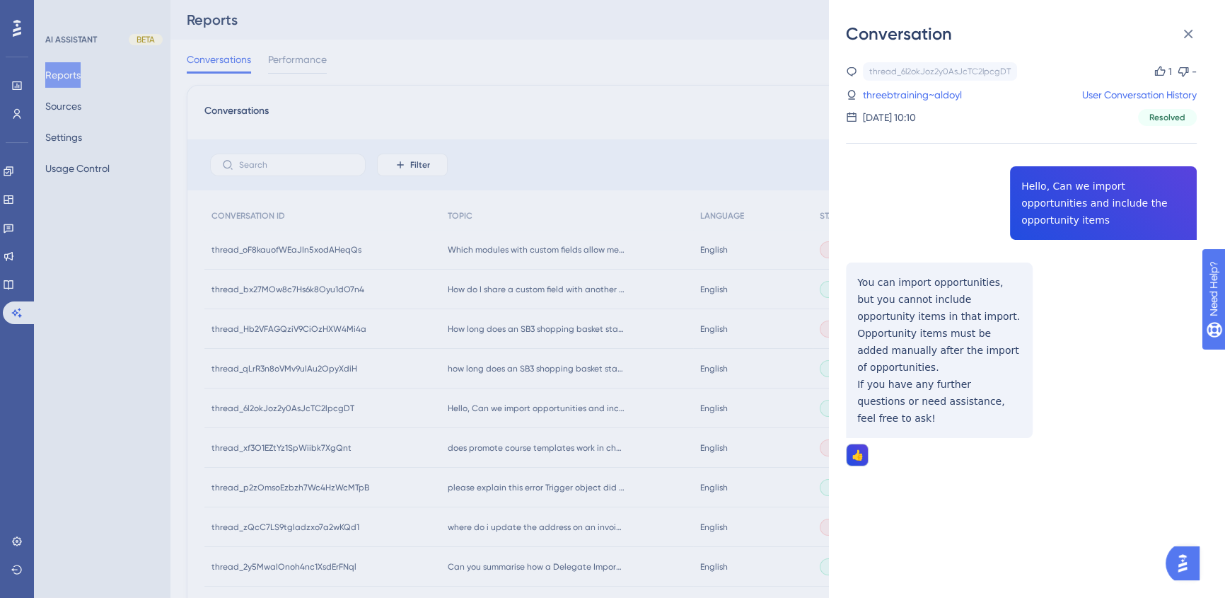
click at [556, 122] on div "Conversation thread_6l2okJoz2y0AsJcTC2lpcgDT Copy 1 - threebtraining~aldoyl Use…" at bounding box center [612, 299] width 1225 height 598
